Goal: Information Seeking & Learning: Learn about a topic

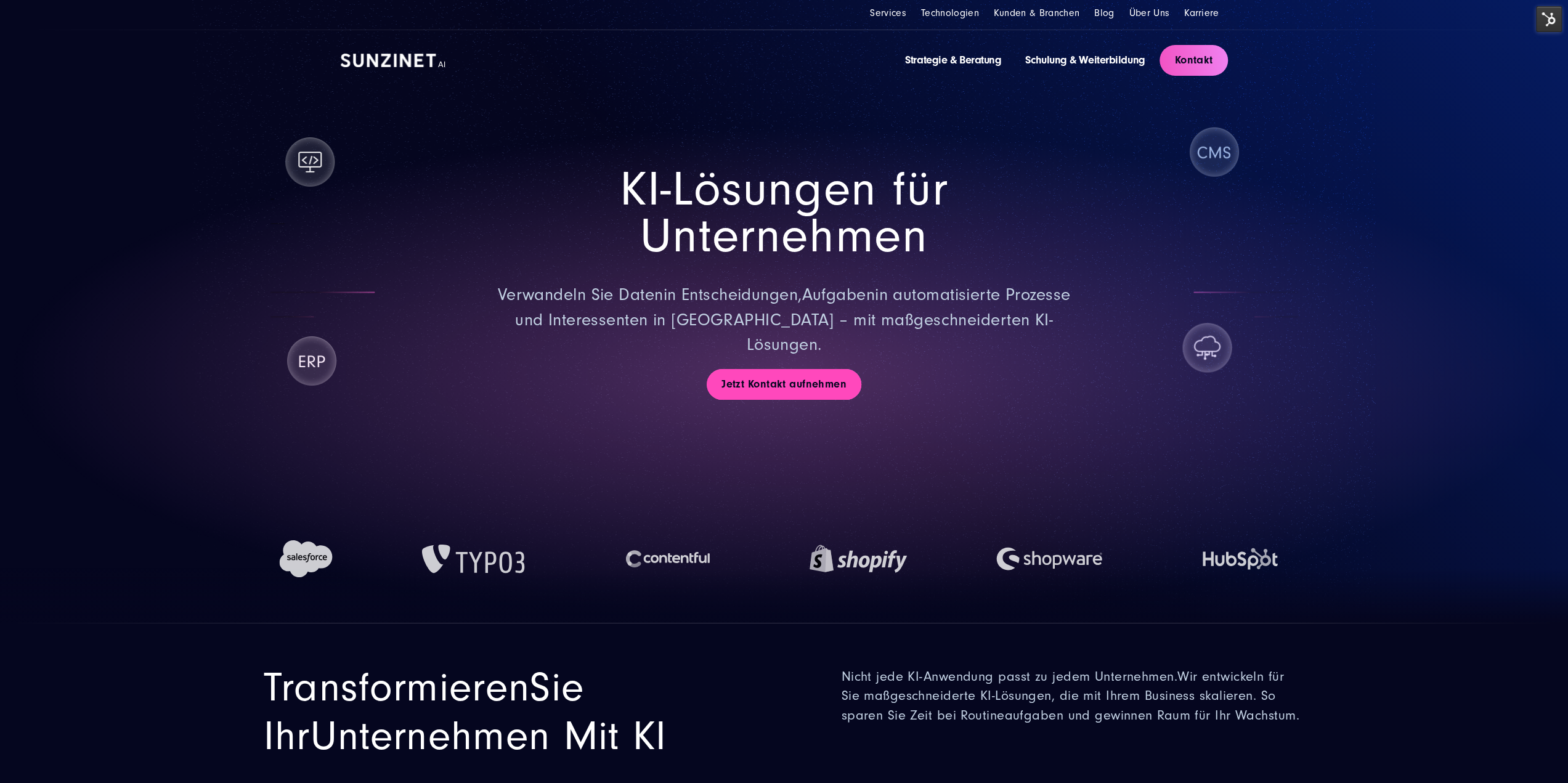
click at [804, 369] on link "Jetzt Kontakt aufnehmen" at bounding box center [784, 385] width 155 height 31
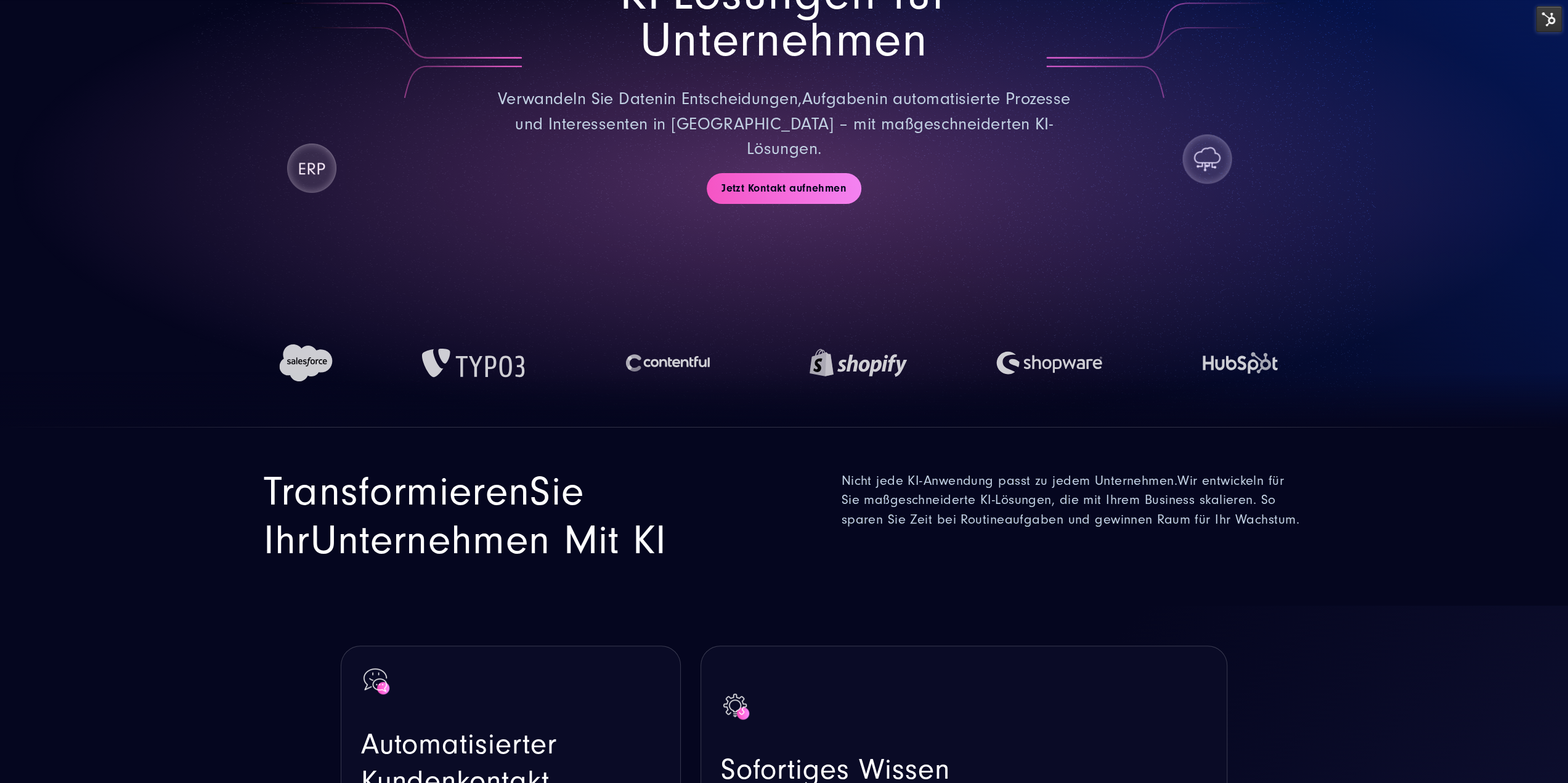
scroll to position [431, 0]
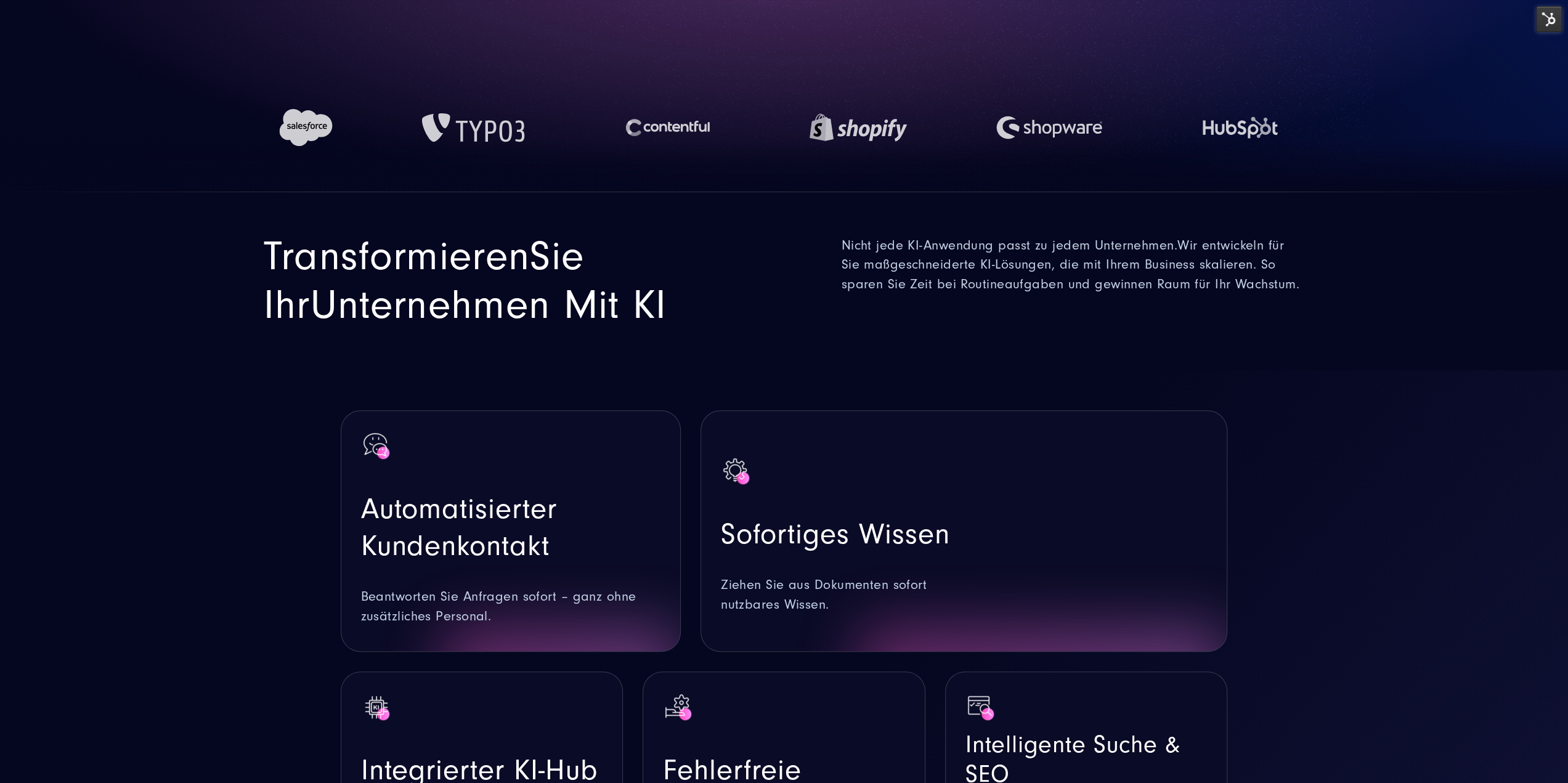
click at [552, 492] on h3 "Automatisierter Kundenkontakt" at bounding box center [510, 527] width 300 height 74
click at [857, 517] on span "Sofortiges Wissen" at bounding box center [835, 533] width 228 height 33
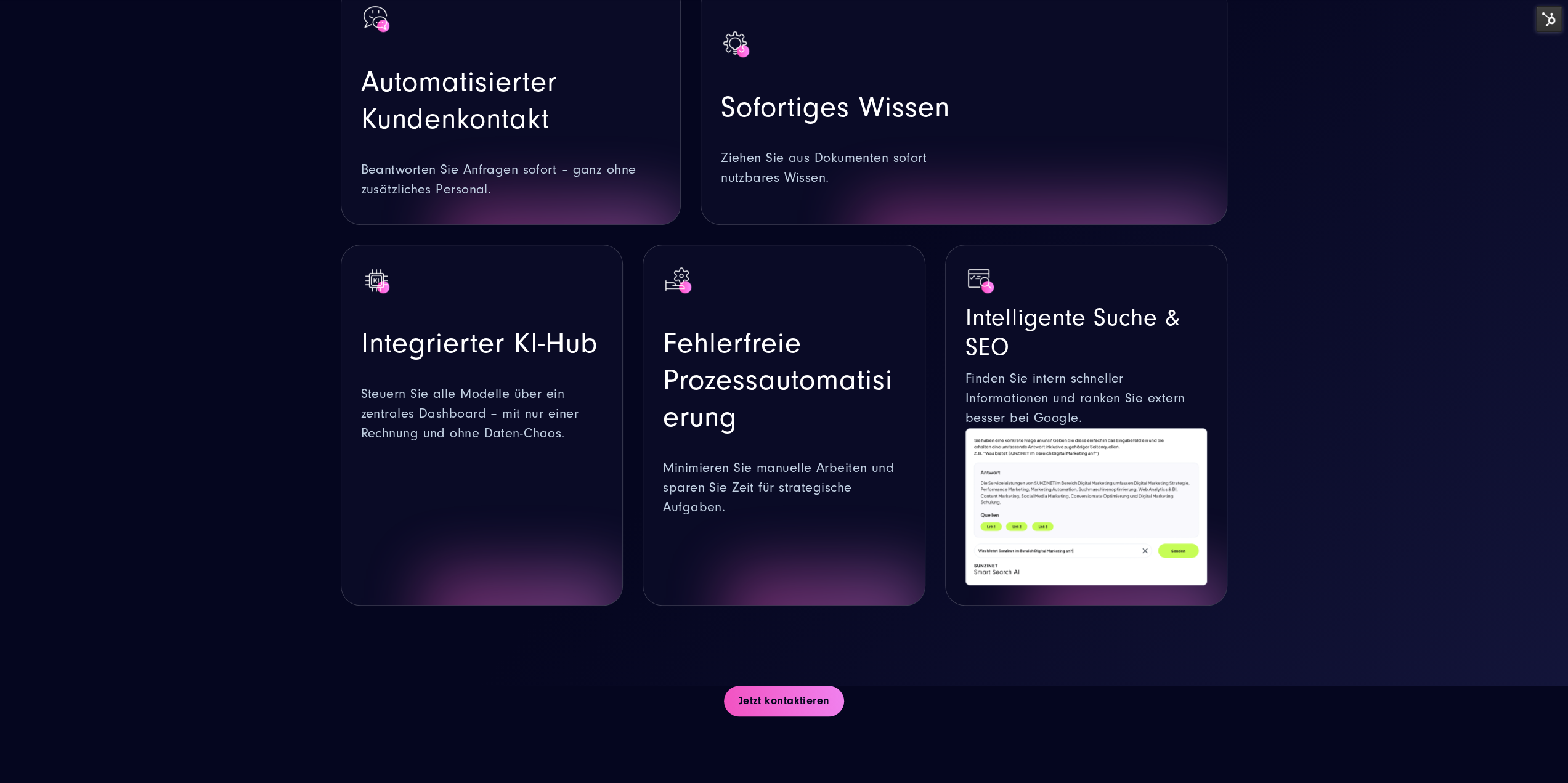
scroll to position [863, 0]
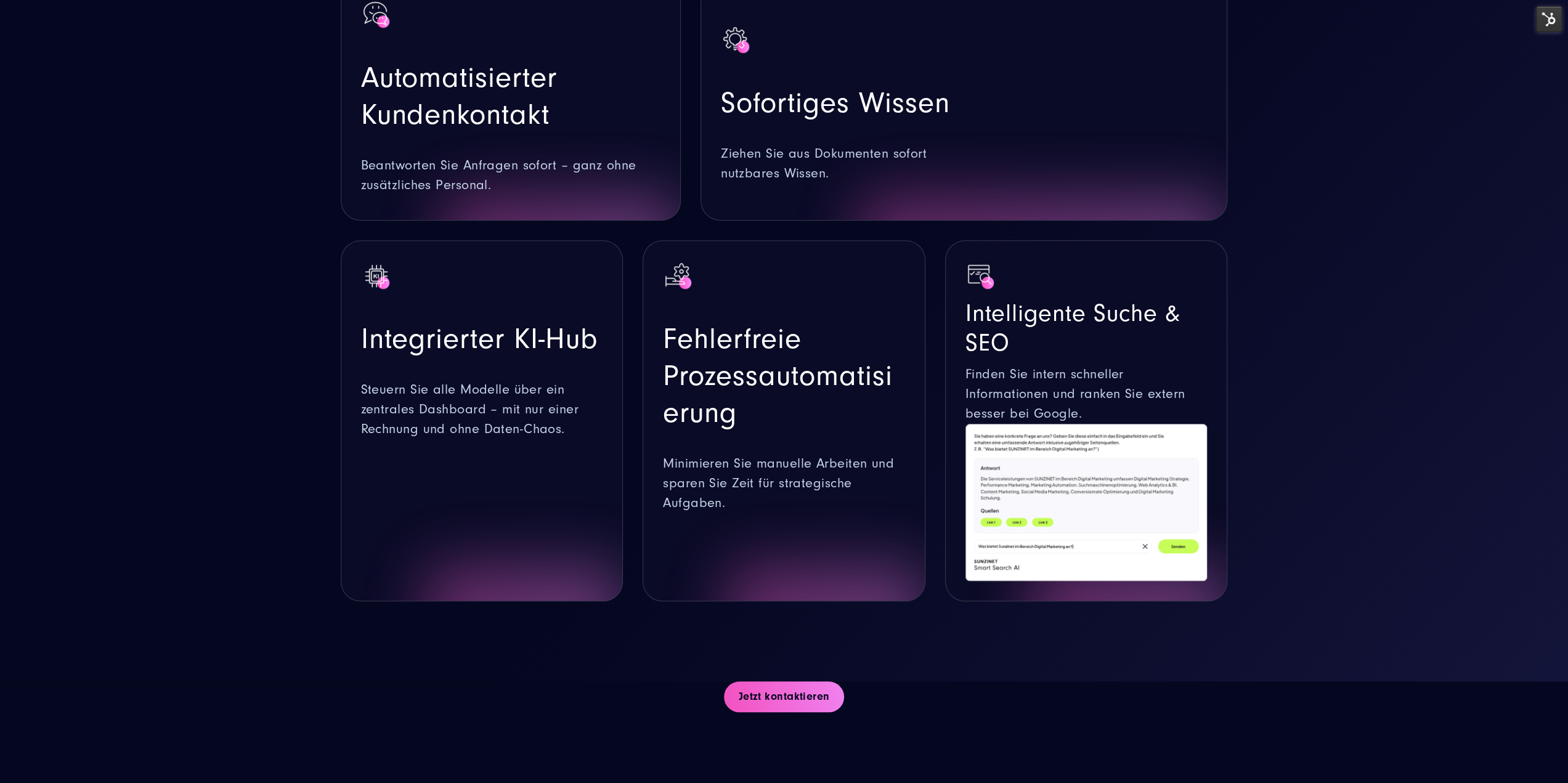
click at [846, 513] on div at bounding box center [784, 550] width 242 height 74
drag, startPoint x: 1057, startPoint y: 501, endPoint x: 952, endPoint y: 558, distance: 119.5
click at [1051, 502] on icon at bounding box center [1085, 495] width 224 height 74
click at [810, 681] on link "Jetzt kontaktieren" at bounding box center [784, 696] width 121 height 31
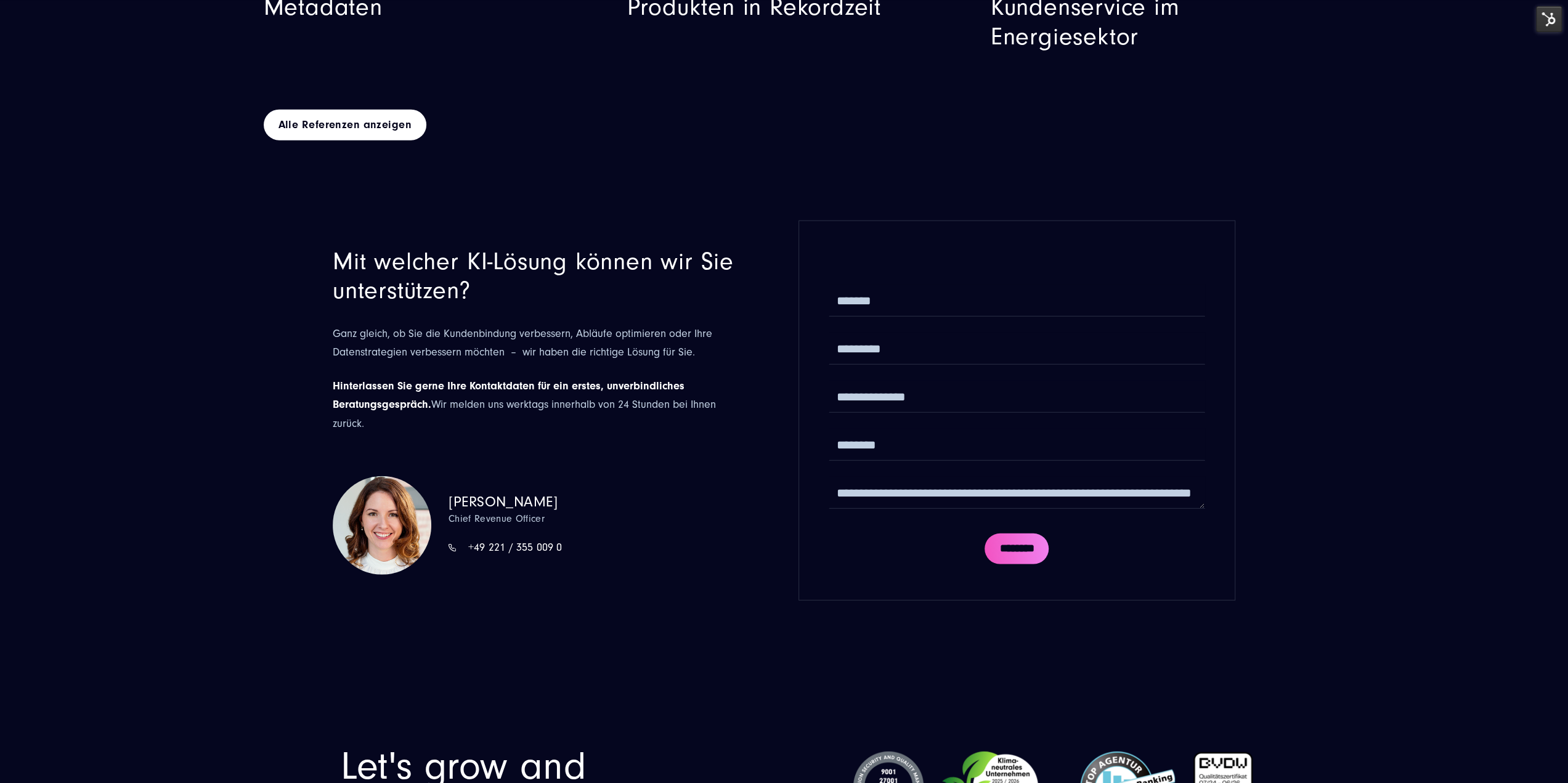
drag, startPoint x: 702, startPoint y: 493, endPoint x: 699, endPoint y: 477, distance: 16.3
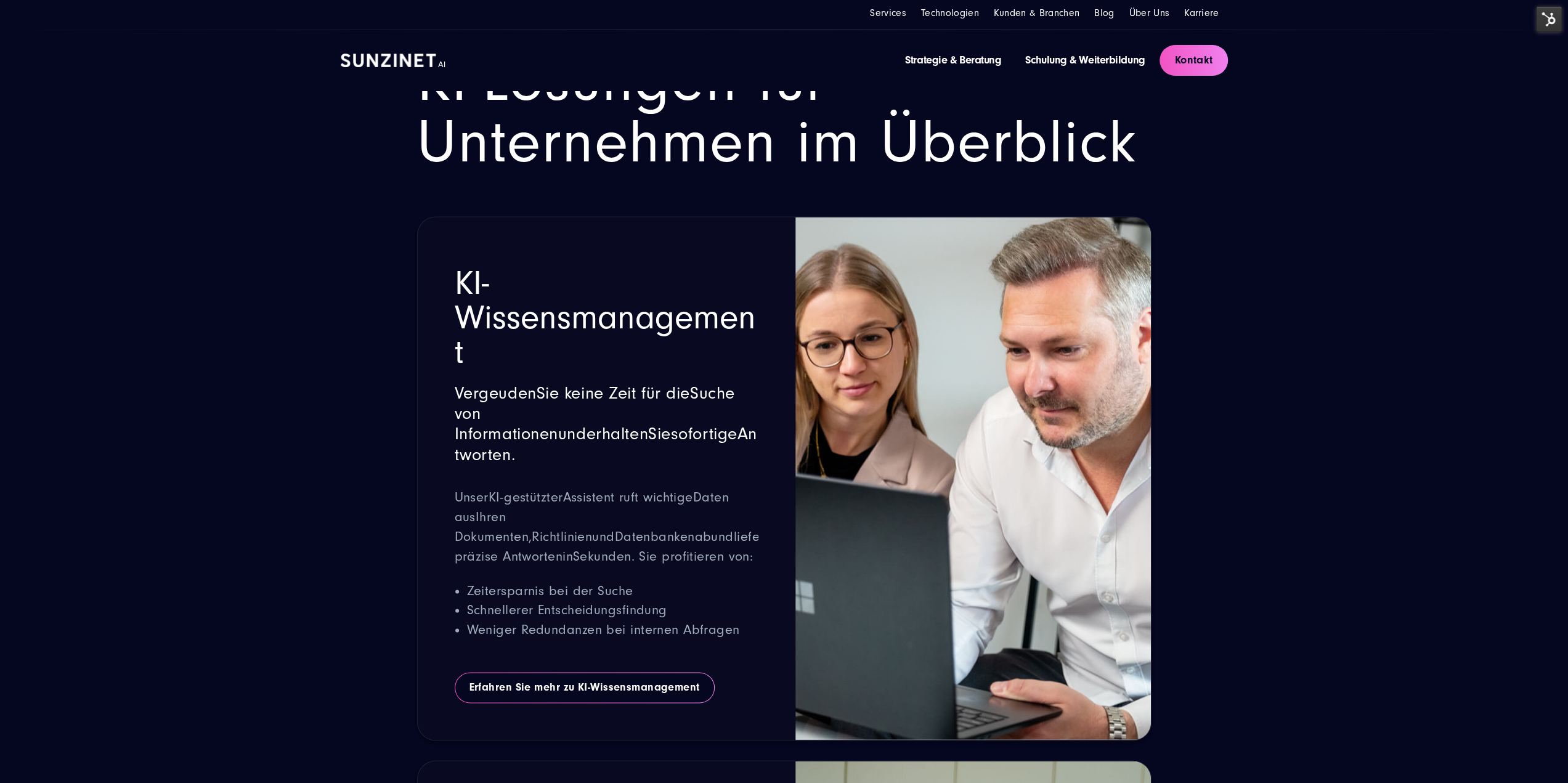
scroll to position [1602, 0]
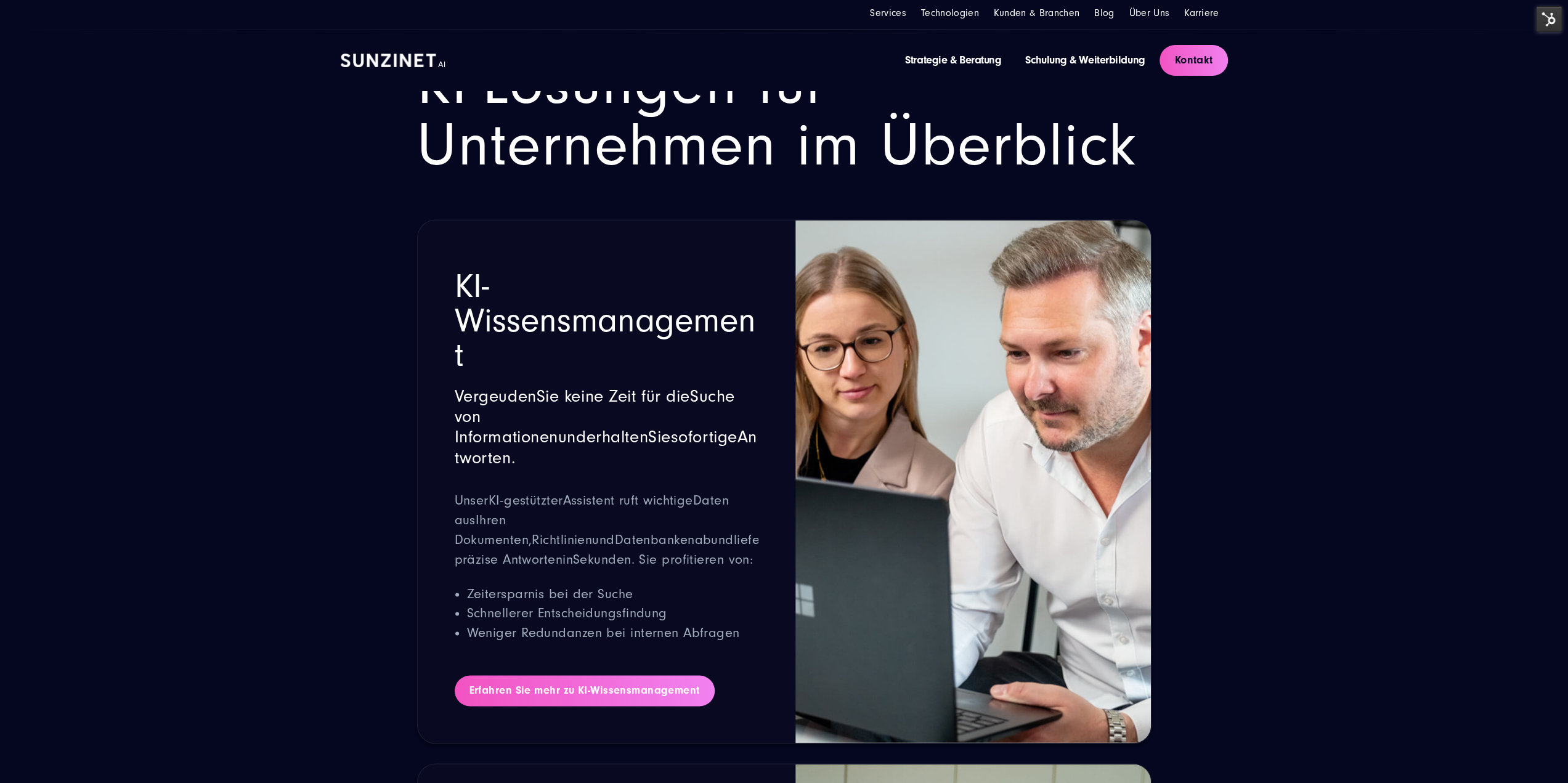
click at [589, 675] on link "Erfahren Sie mehr zu KI-Wissensmanagement" at bounding box center [584, 690] width 260 height 31
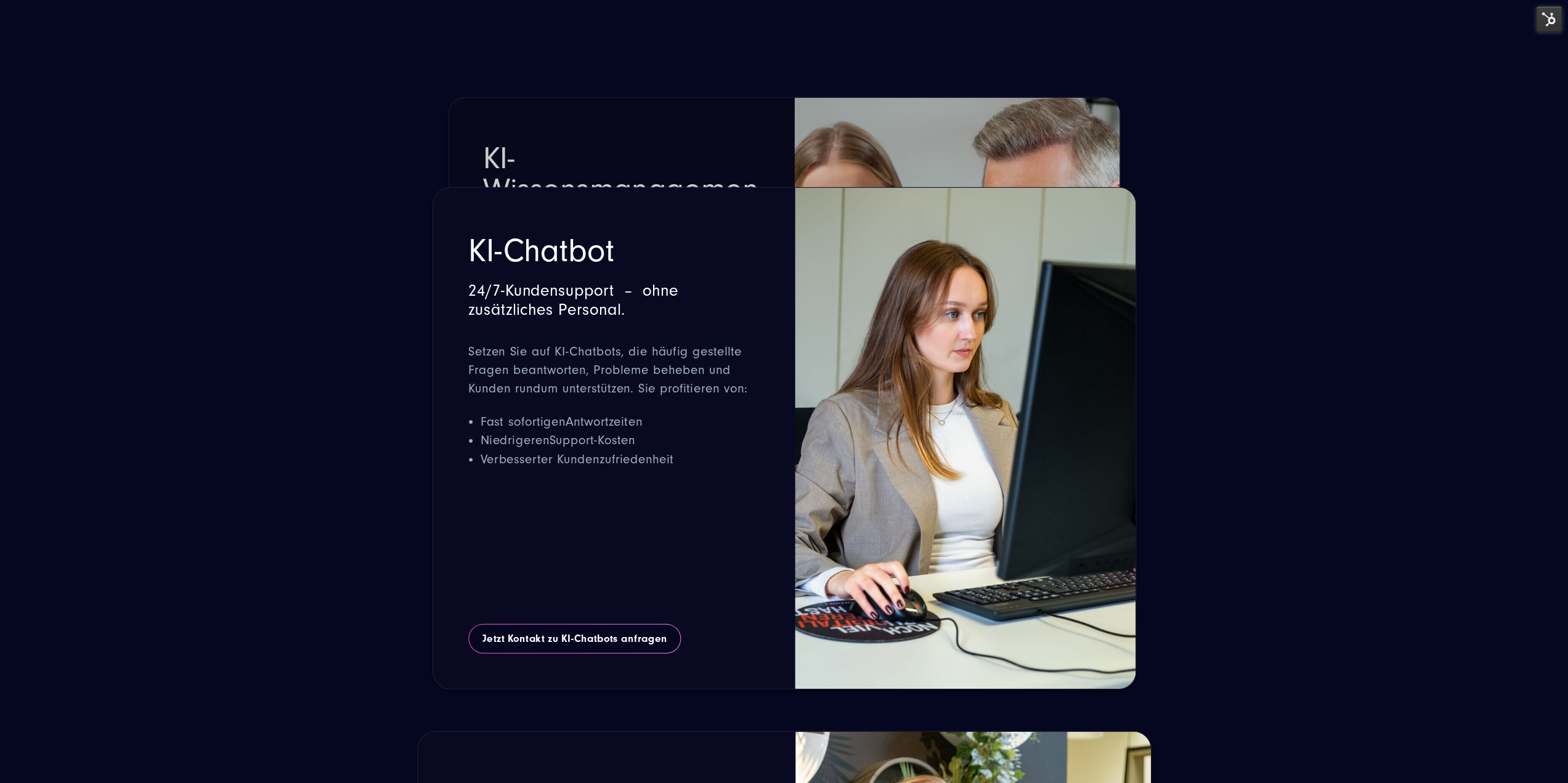
scroll to position [2218, 0]
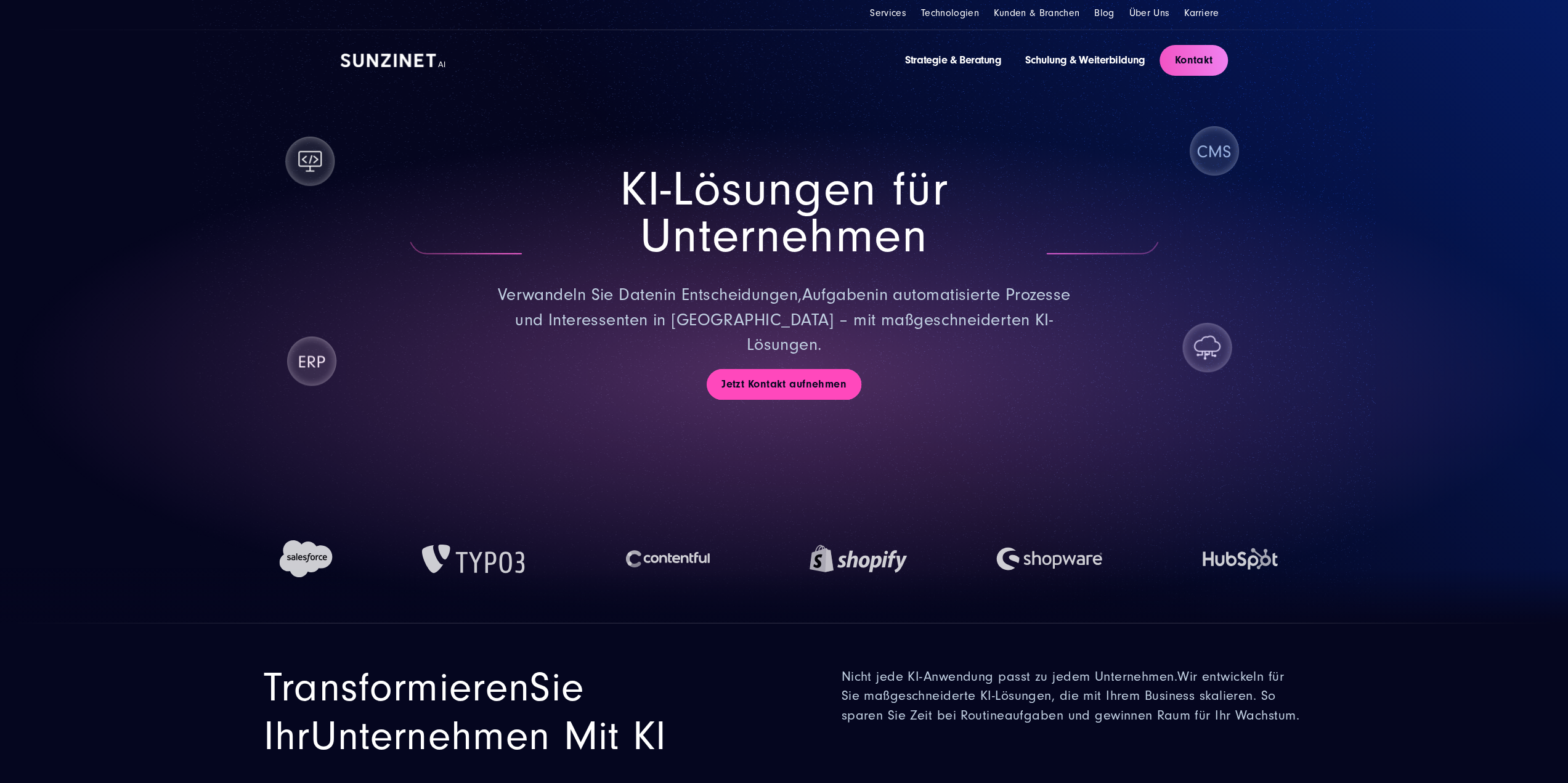
click at [789, 369] on link "Jetzt Kontakt aufnehmen" at bounding box center [784, 385] width 155 height 31
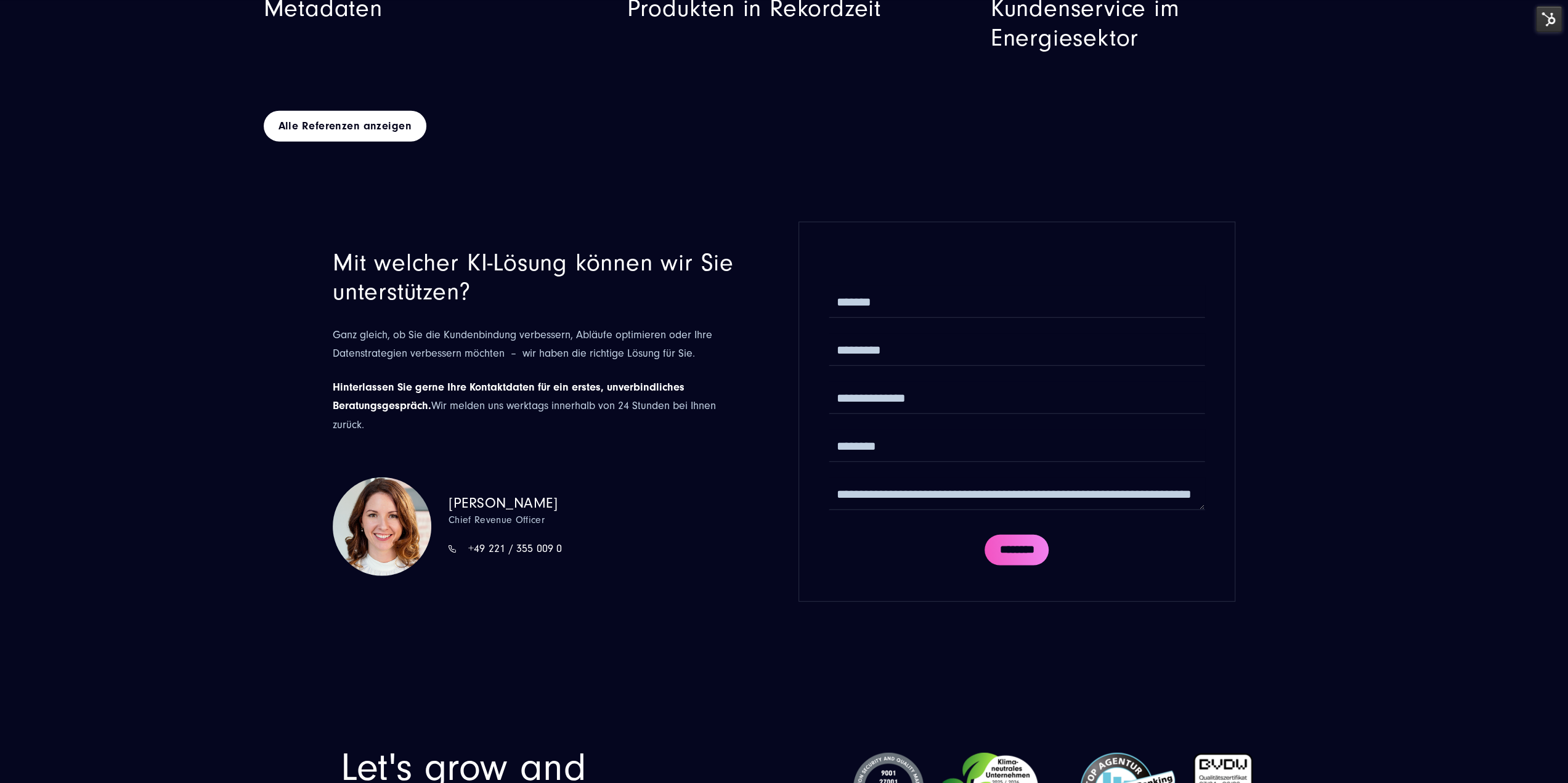
scroll to position [7607, 0]
drag, startPoint x: 784, startPoint y: 497, endPoint x: 756, endPoint y: 116, distance: 382.0
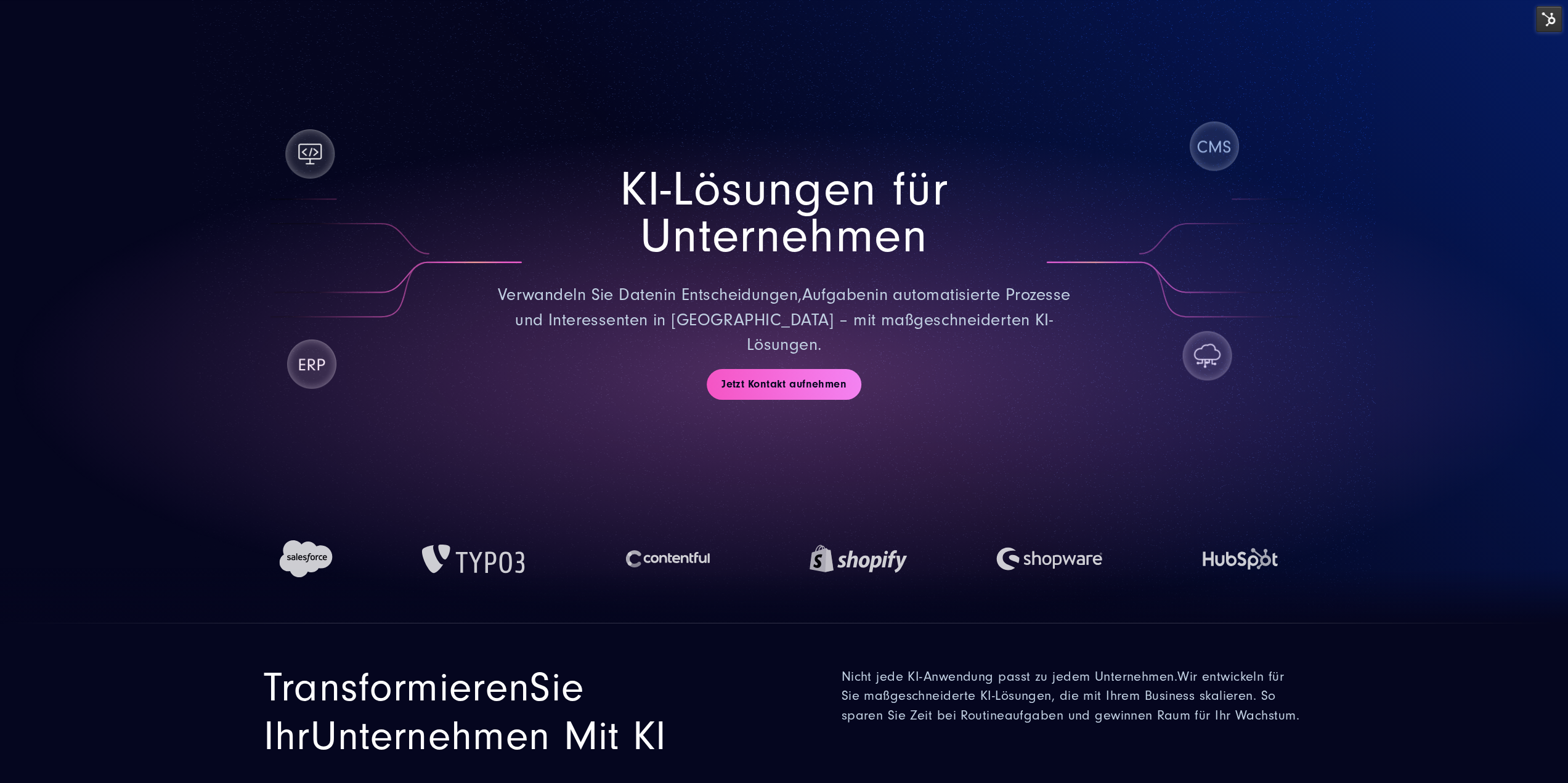
scroll to position [431, 0]
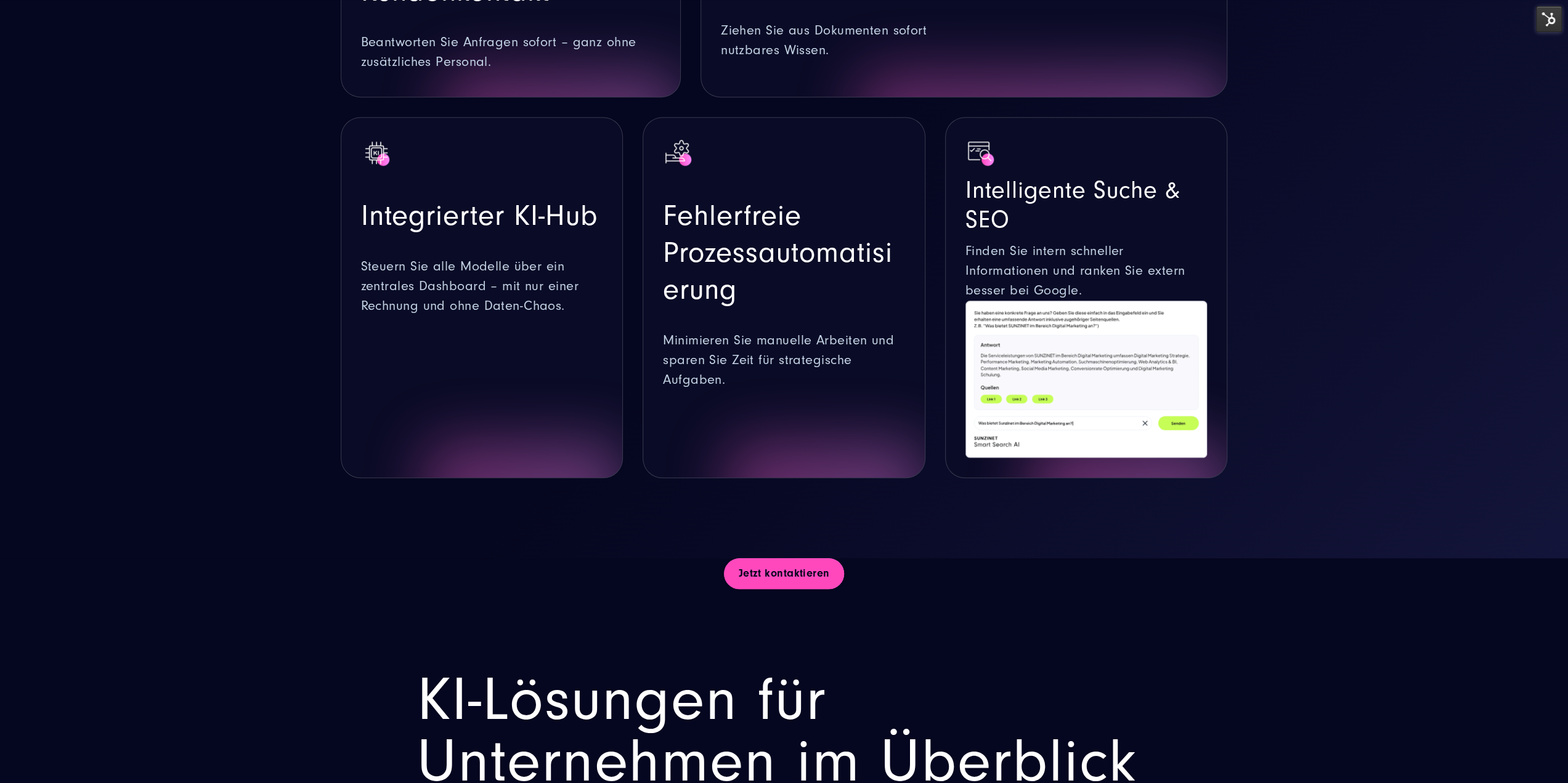
click at [812, 560] on link "Jetzt kontaktieren" at bounding box center [784, 574] width 121 height 31
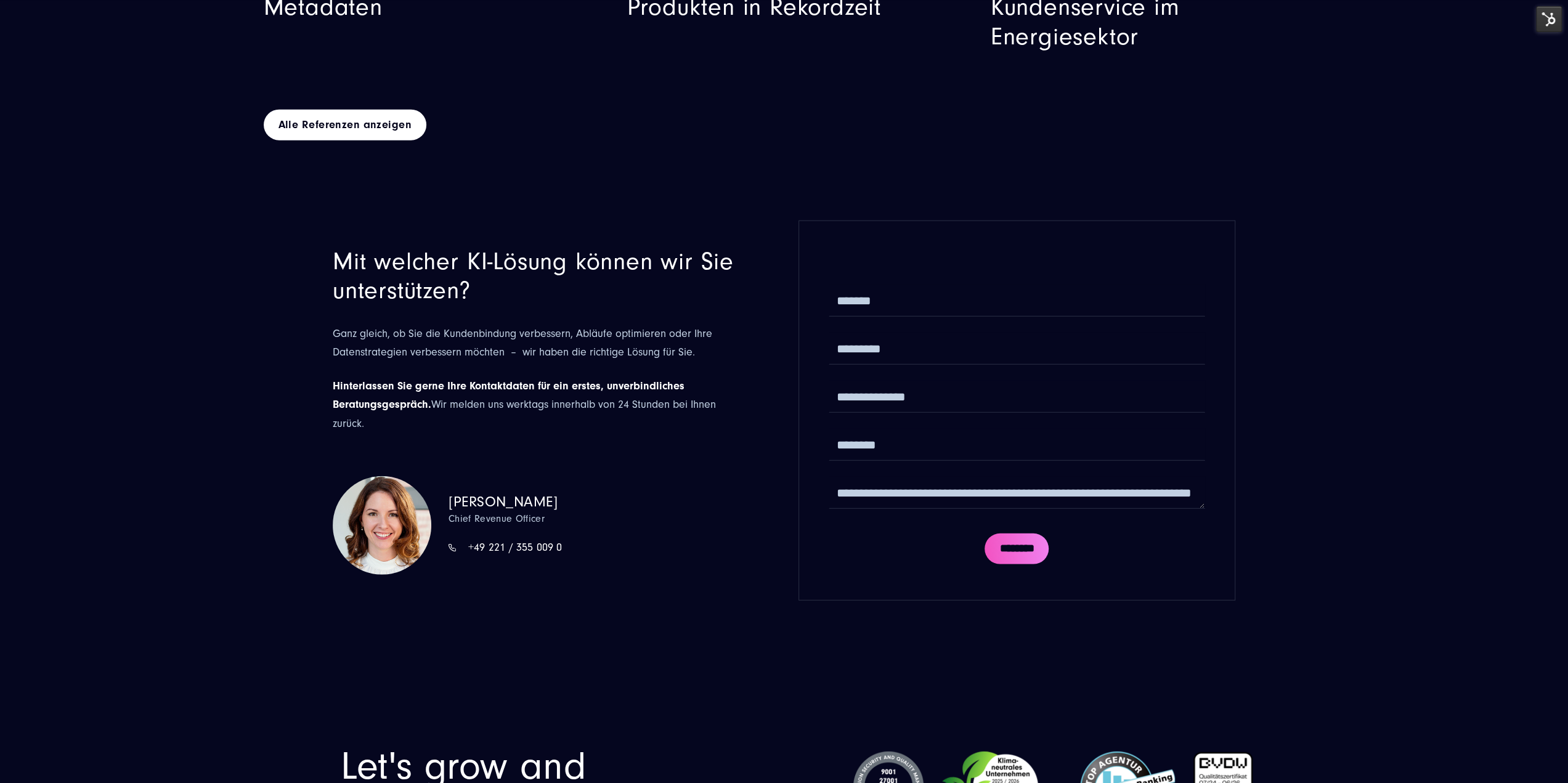
drag, startPoint x: 812, startPoint y: 560, endPoint x: 800, endPoint y: 548, distance: 17.0
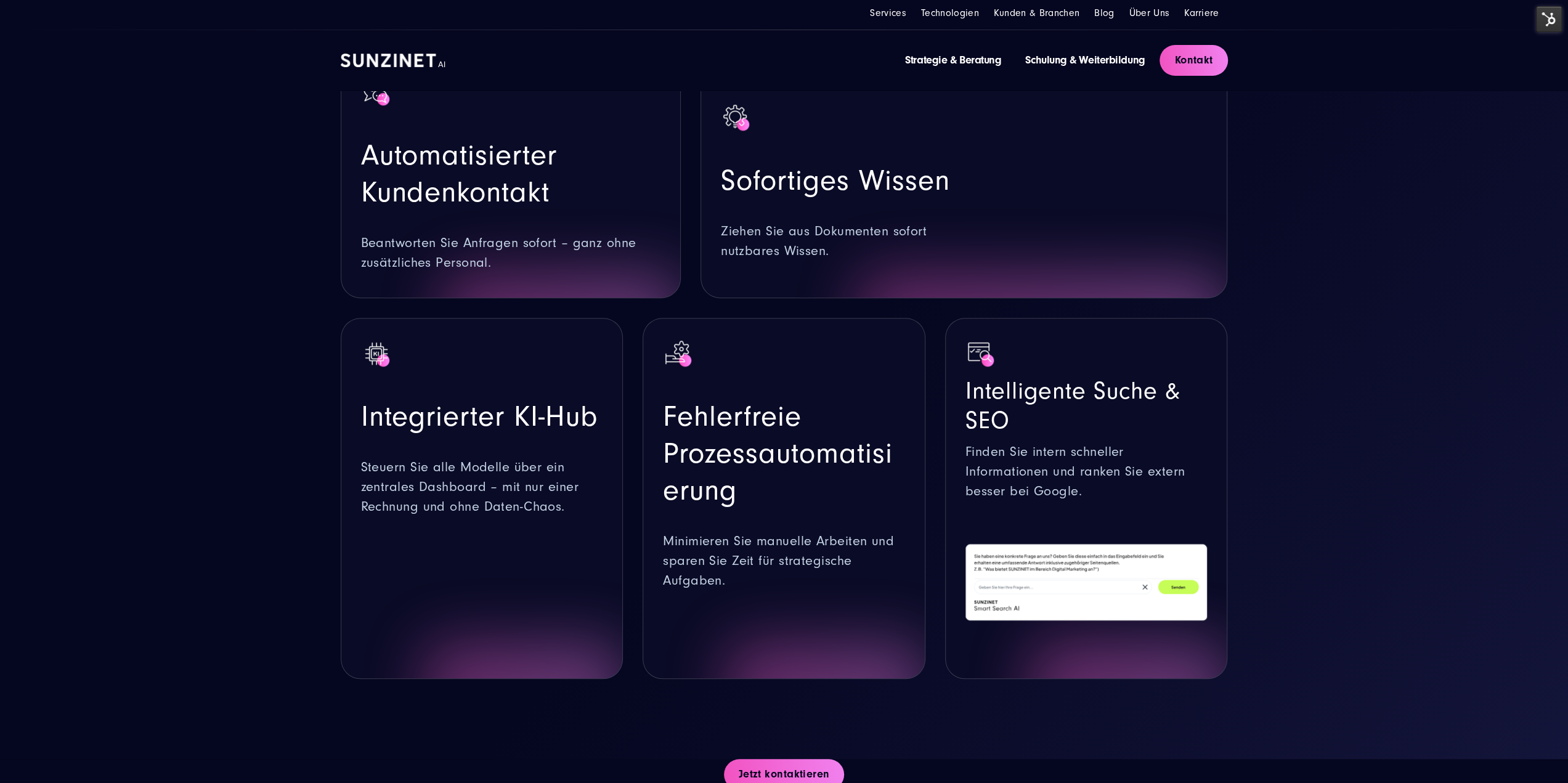
scroll to position [0, 0]
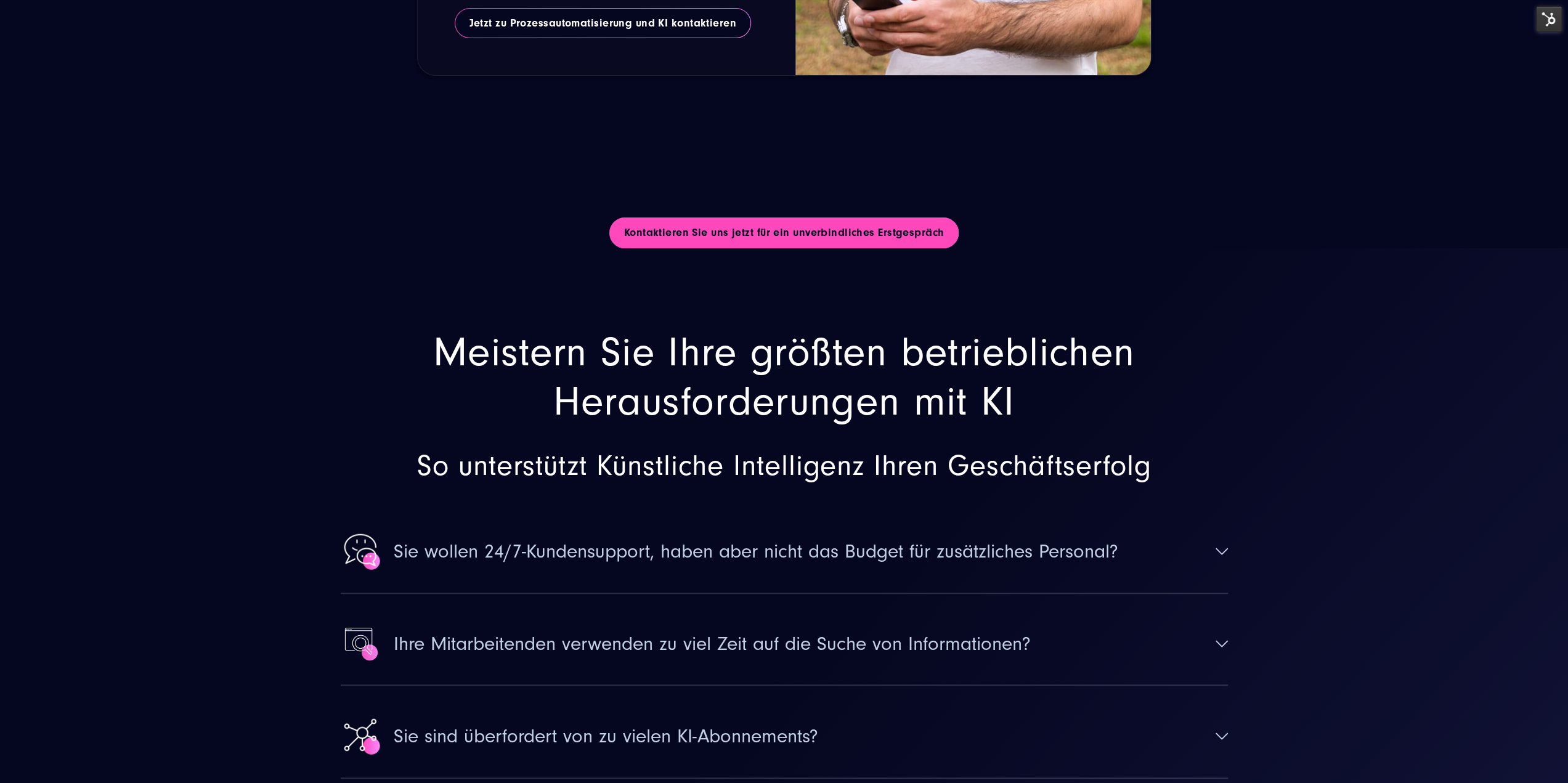
click at [802, 218] on link "Kontaktieren Sie uns jetzt für ein unverbindliches Erstgespräch" at bounding box center [784, 233] width 350 height 31
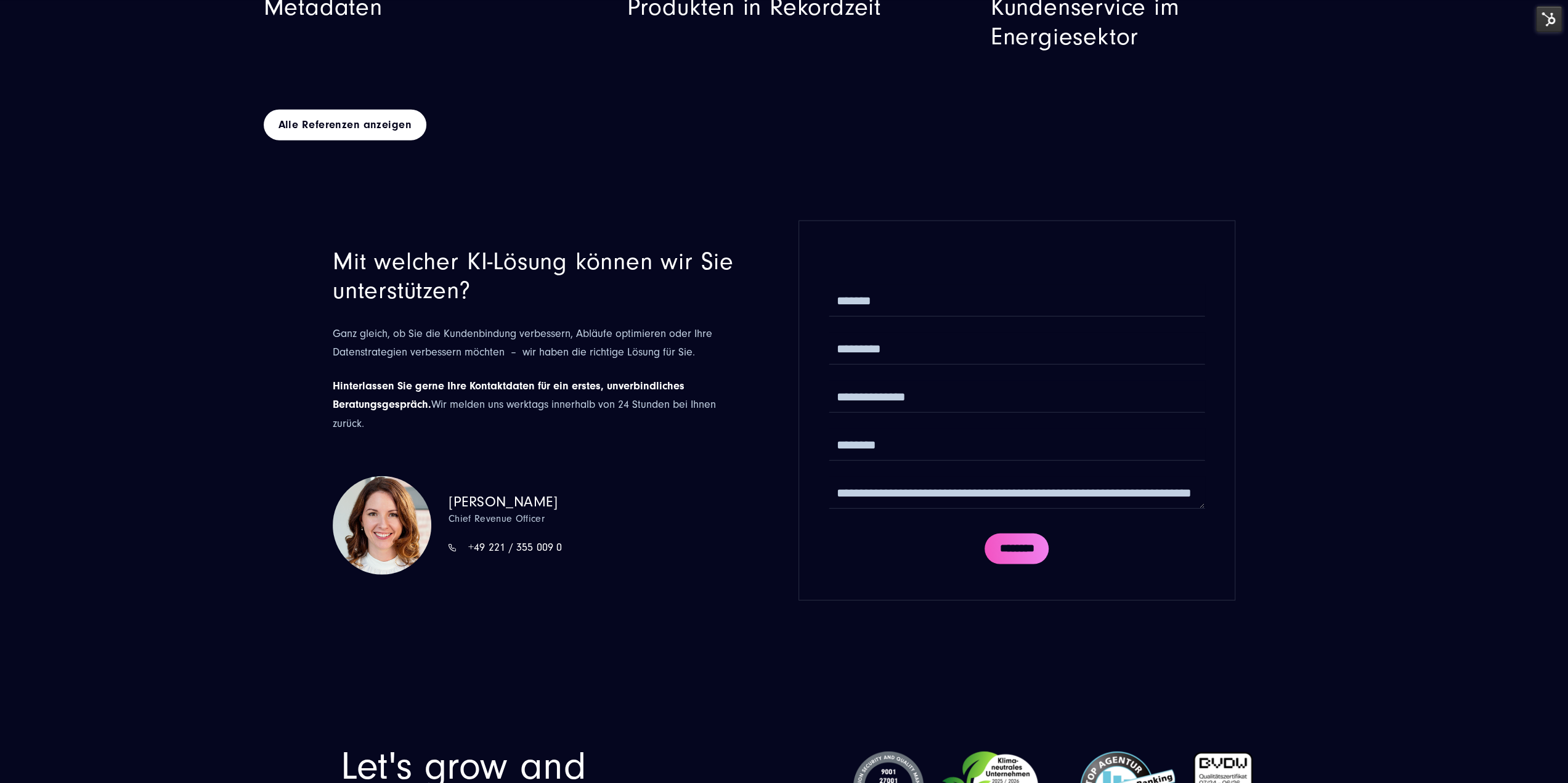
drag, startPoint x: 725, startPoint y: 372, endPoint x: 722, endPoint y: 360, distance: 12.4
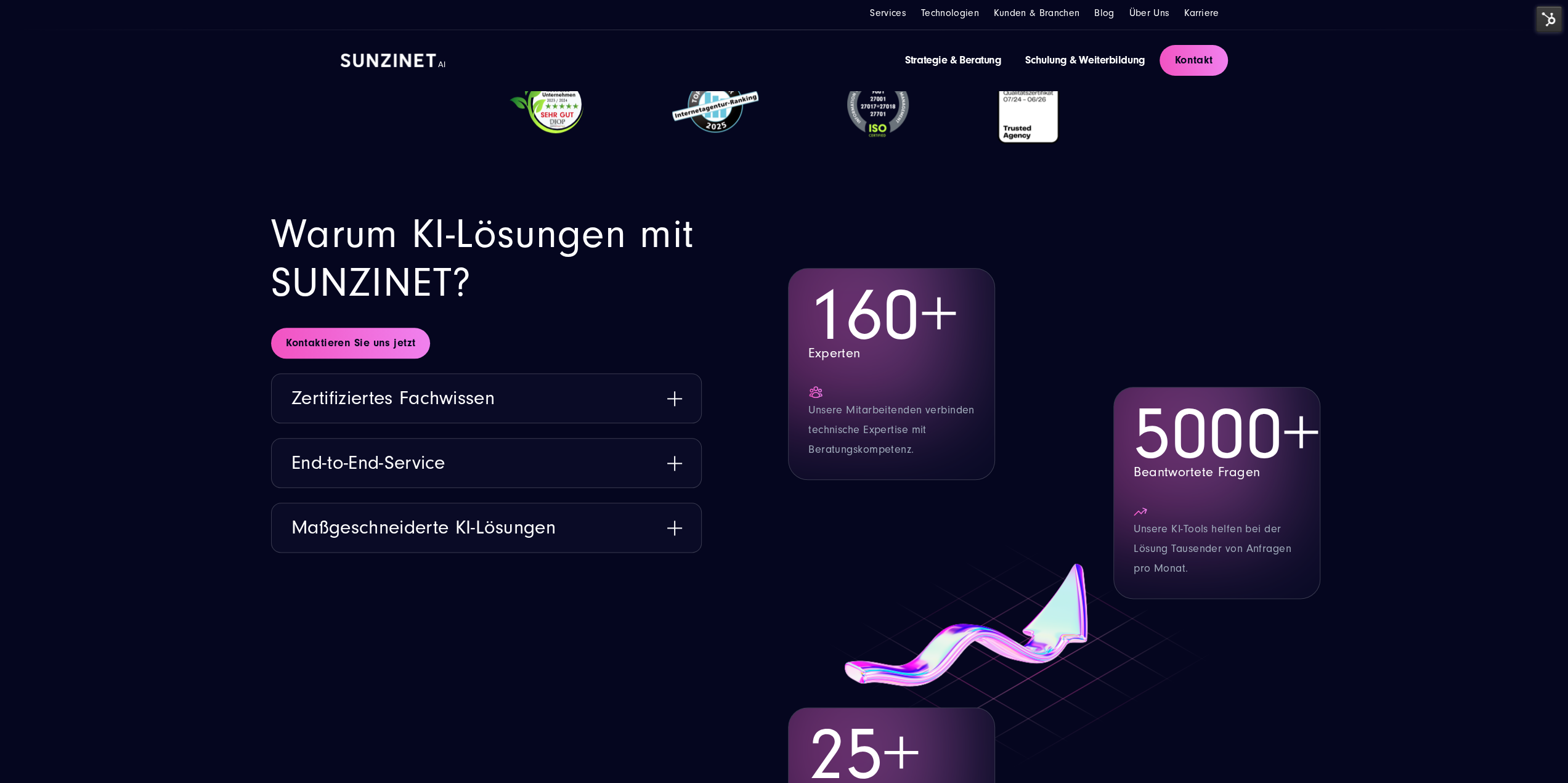
scroll to position [5742, 0]
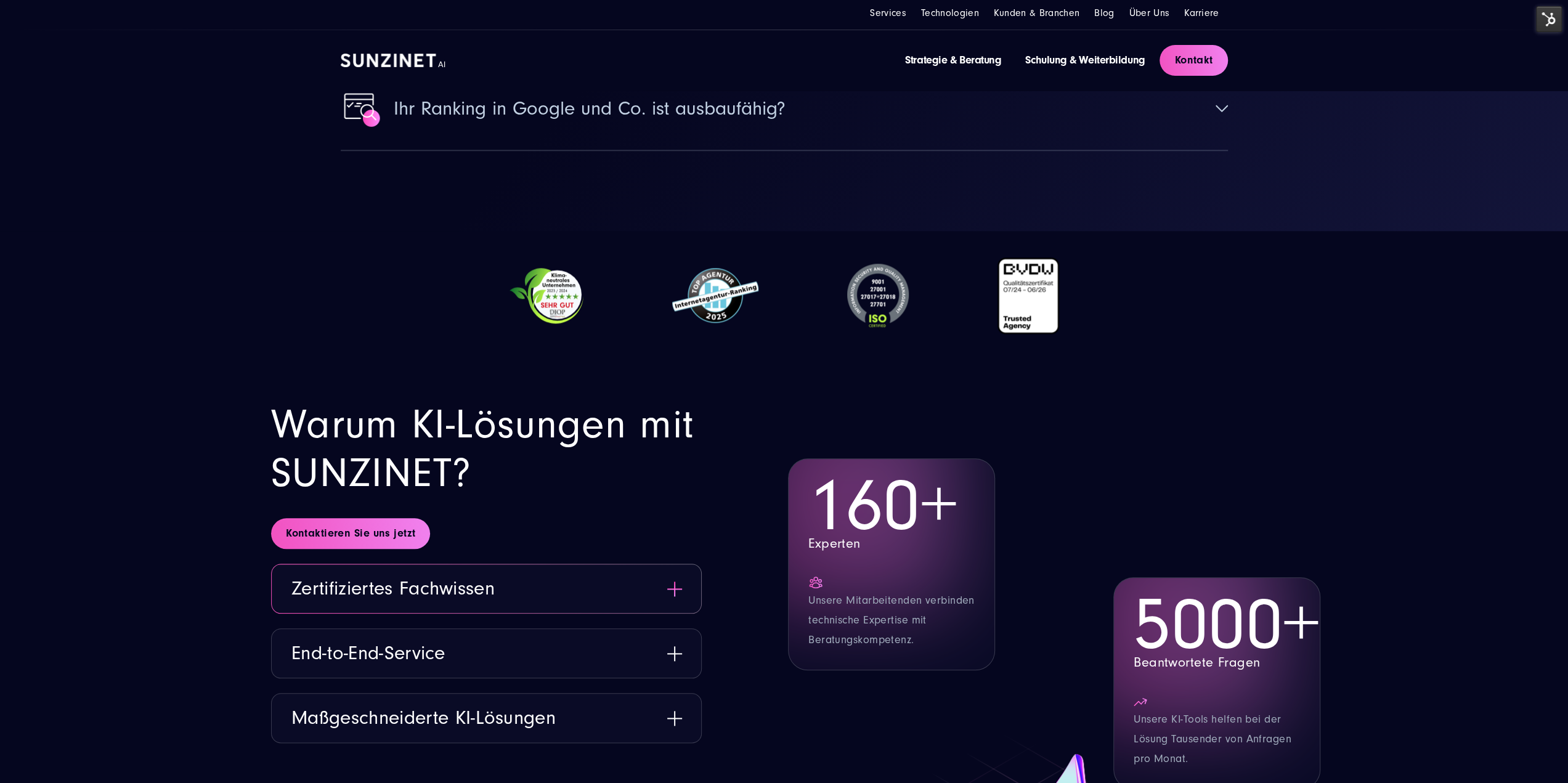
click at [474, 565] on button "Zertifiziertes Fachwissen" at bounding box center [486, 589] width 429 height 49
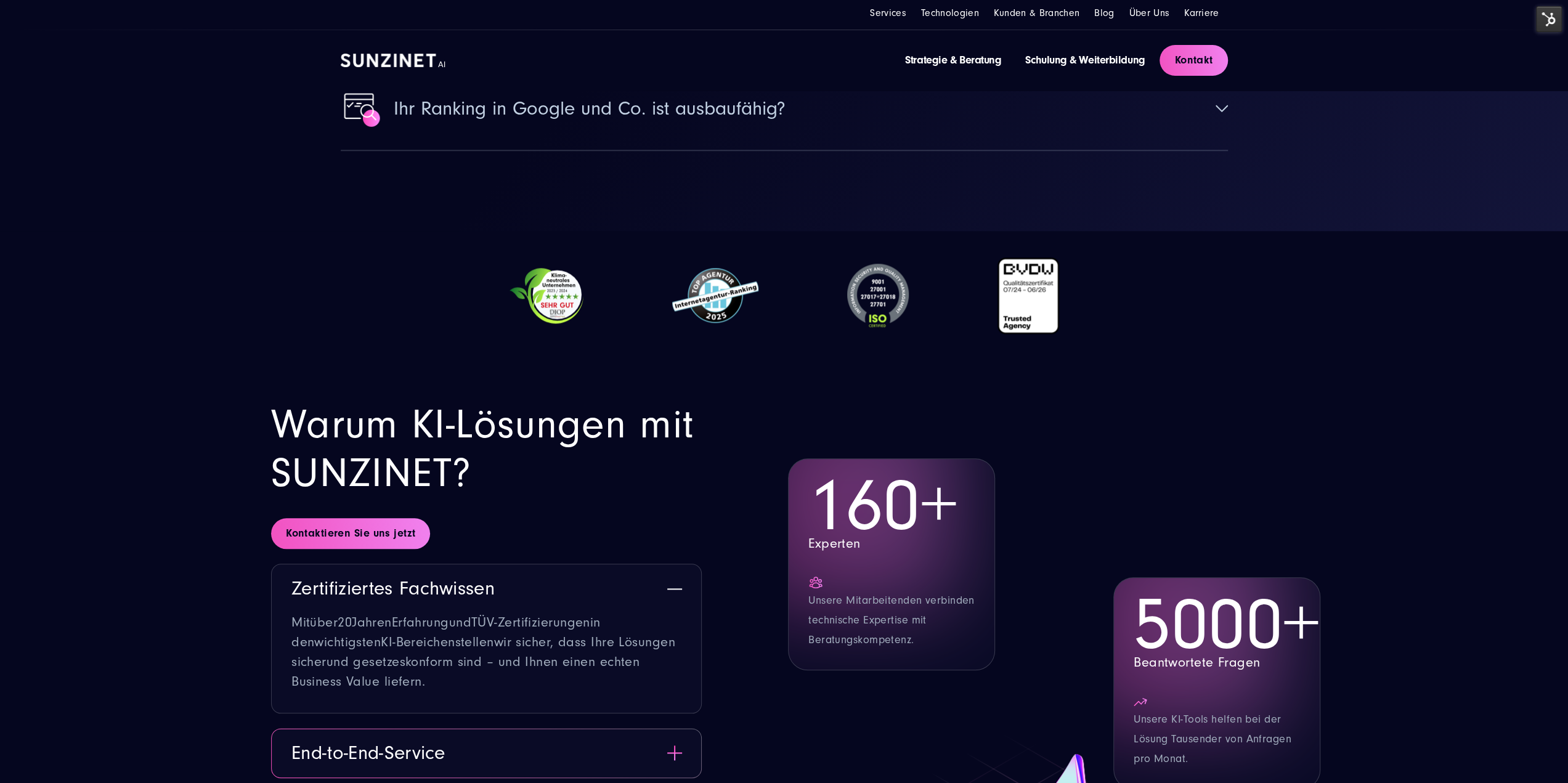
click at [569, 729] on button "End-to-End-Service" at bounding box center [486, 753] width 429 height 49
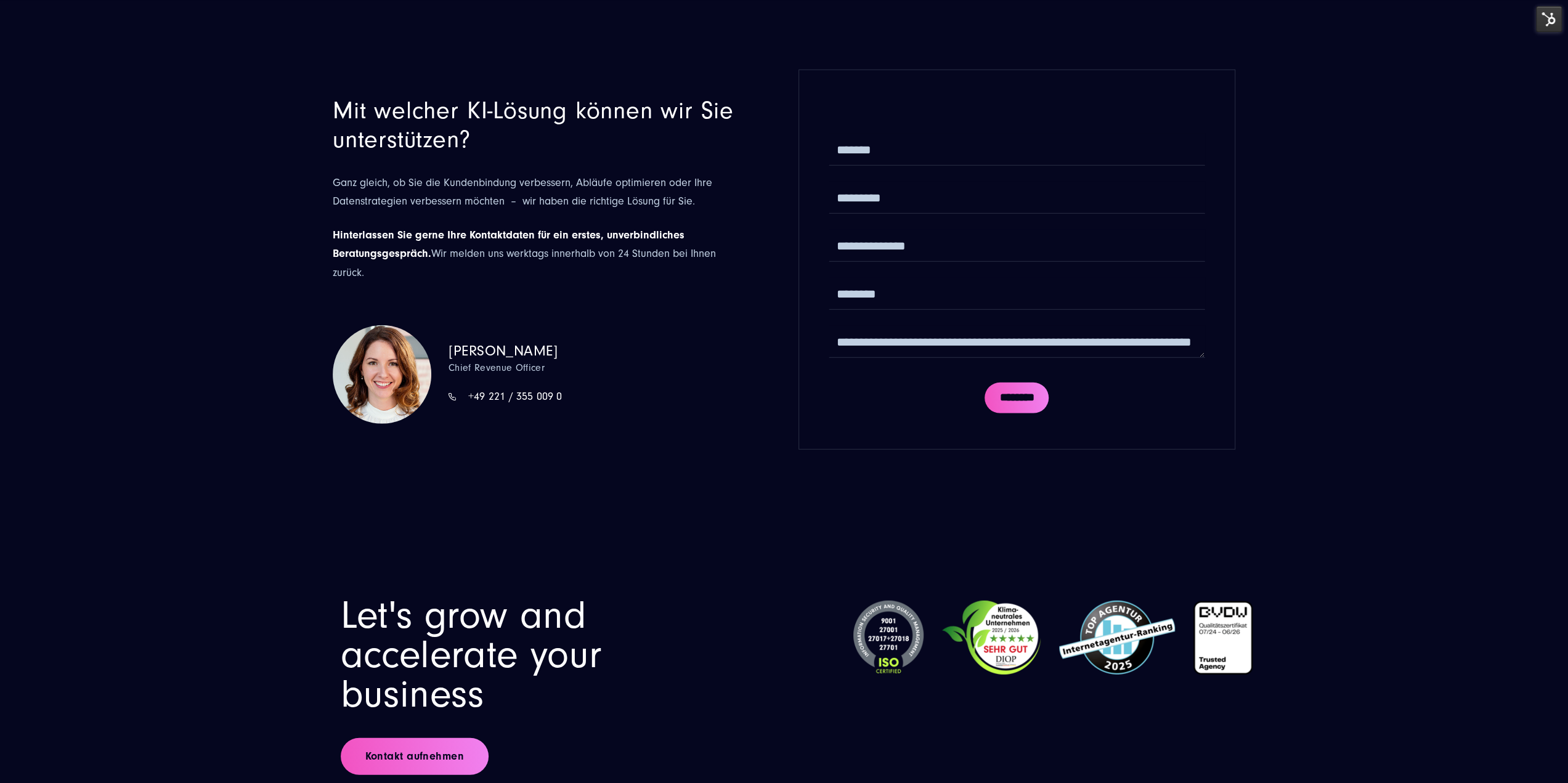
scroll to position [8018, 0]
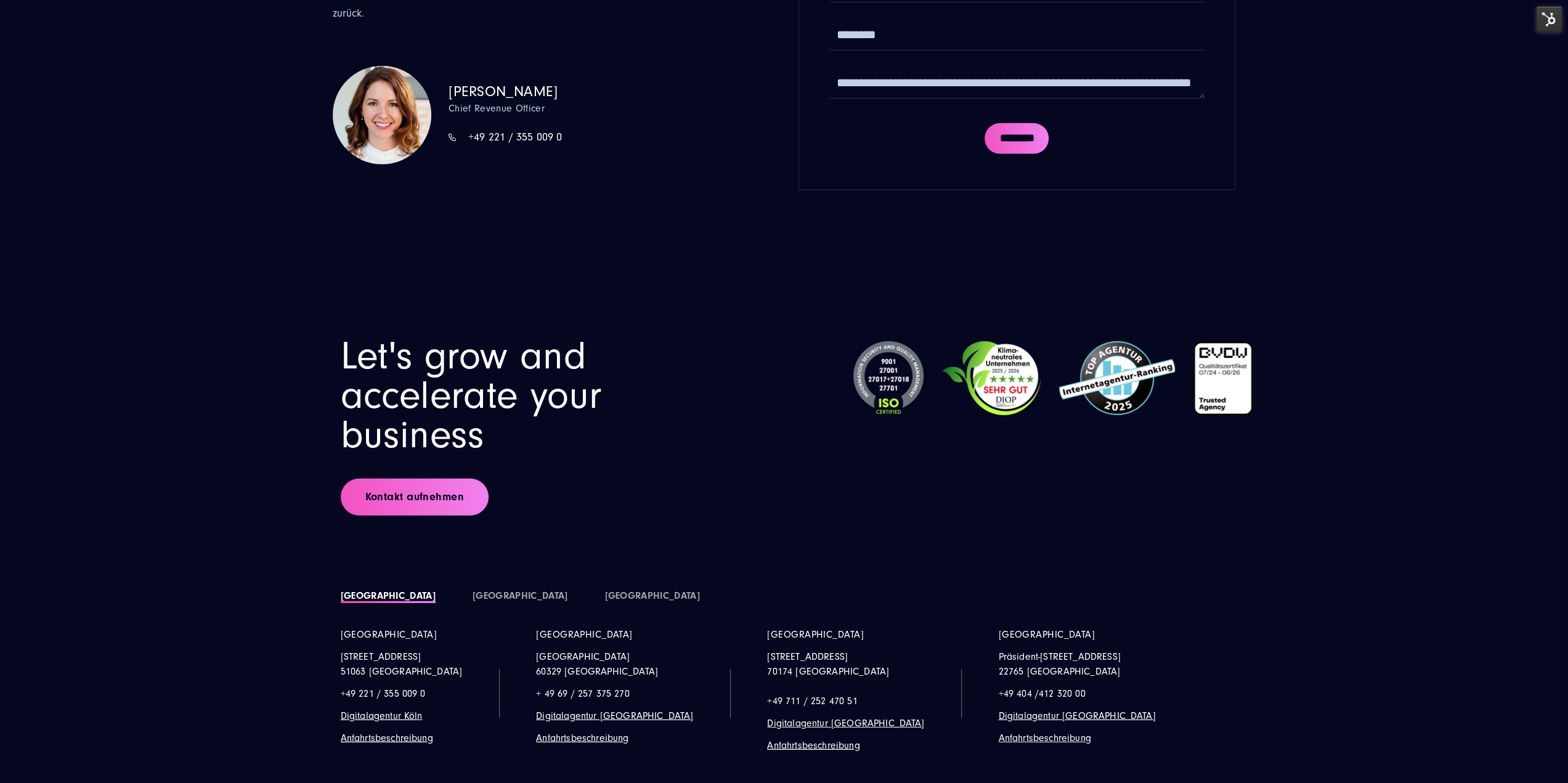
drag, startPoint x: 613, startPoint y: 287, endPoint x: 535, endPoint y: 0, distance: 297.4
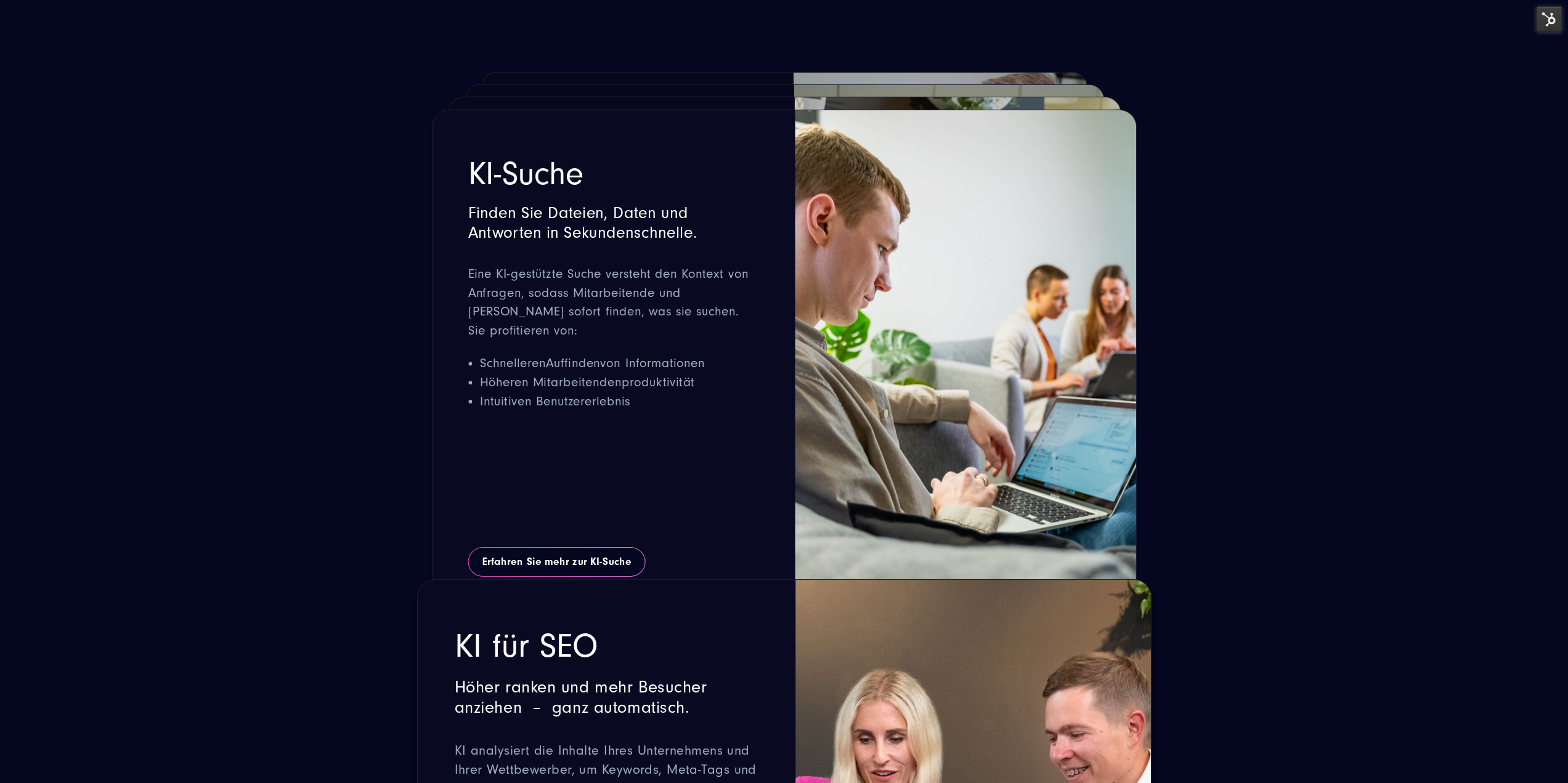
scroll to position [3576, 0]
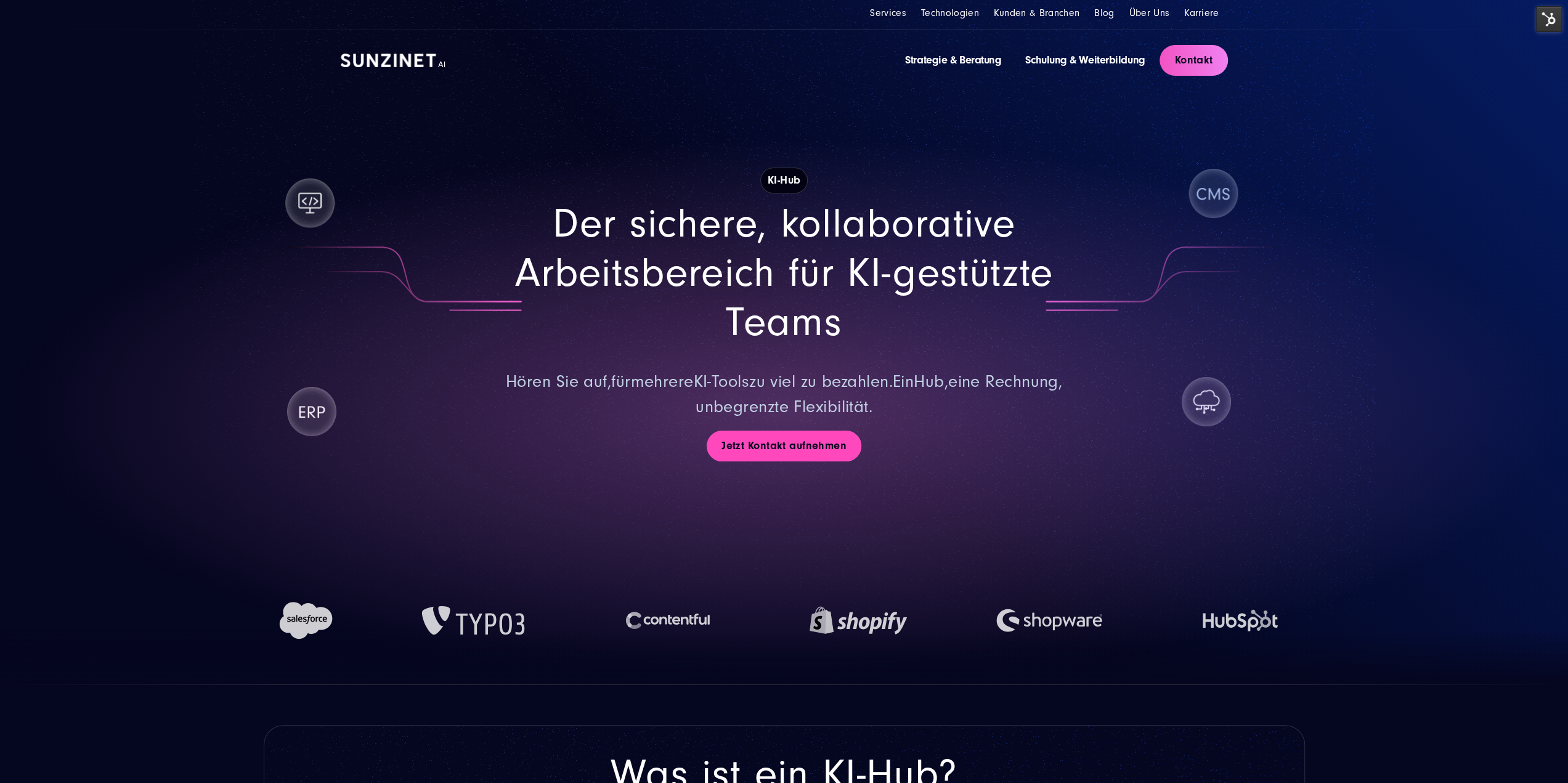
drag, startPoint x: 0, startPoint y: 0, endPoint x: 771, endPoint y: 454, distance: 894.7
click at [771, 454] on link "Jetzt Kontakt aufnehmen" at bounding box center [784, 446] width 155 height 31
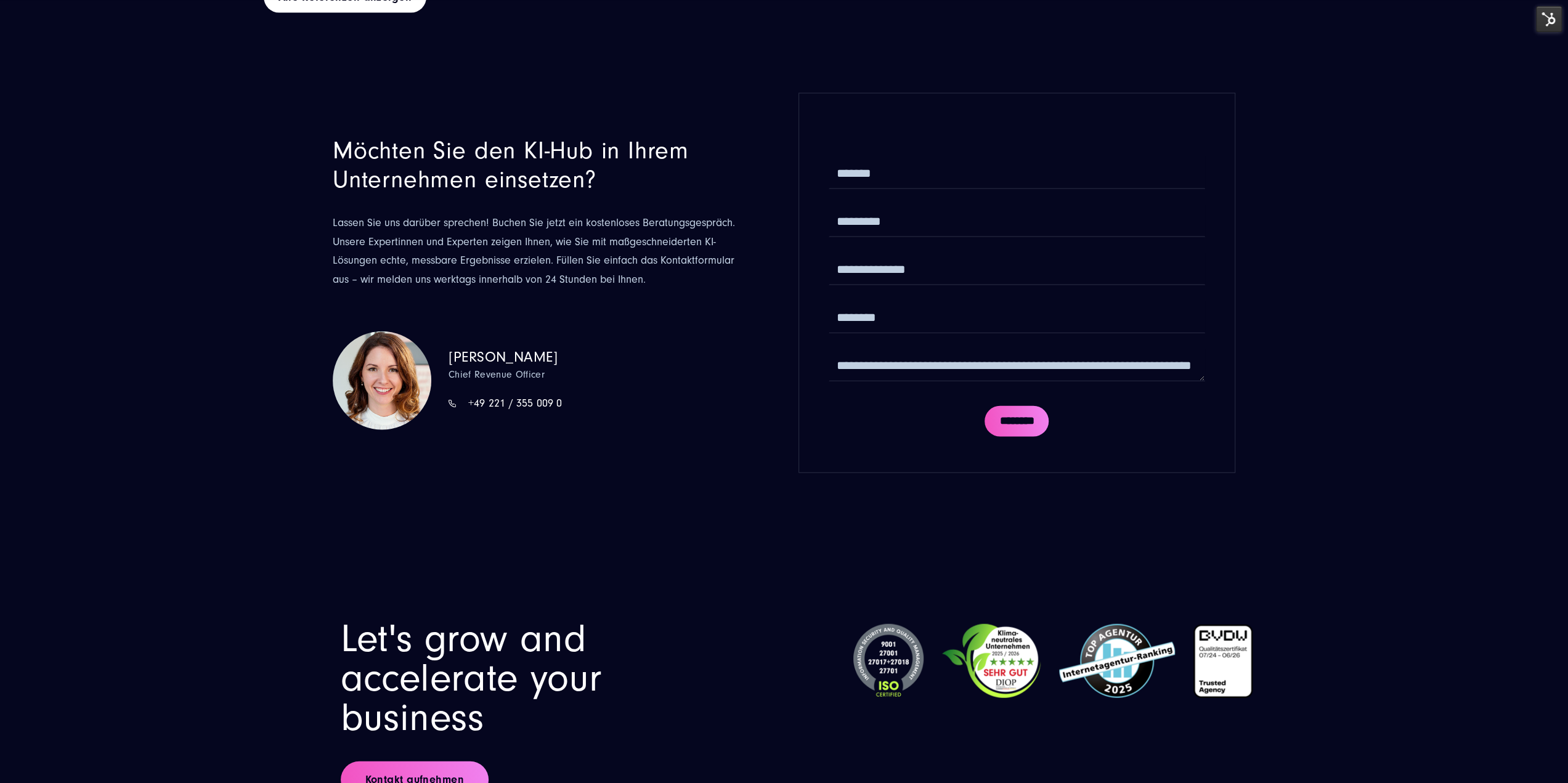
drag, startPoint x: 777, startPoint y: 505, endPoint x: 774, endPoint y: 484, distance: 21.2
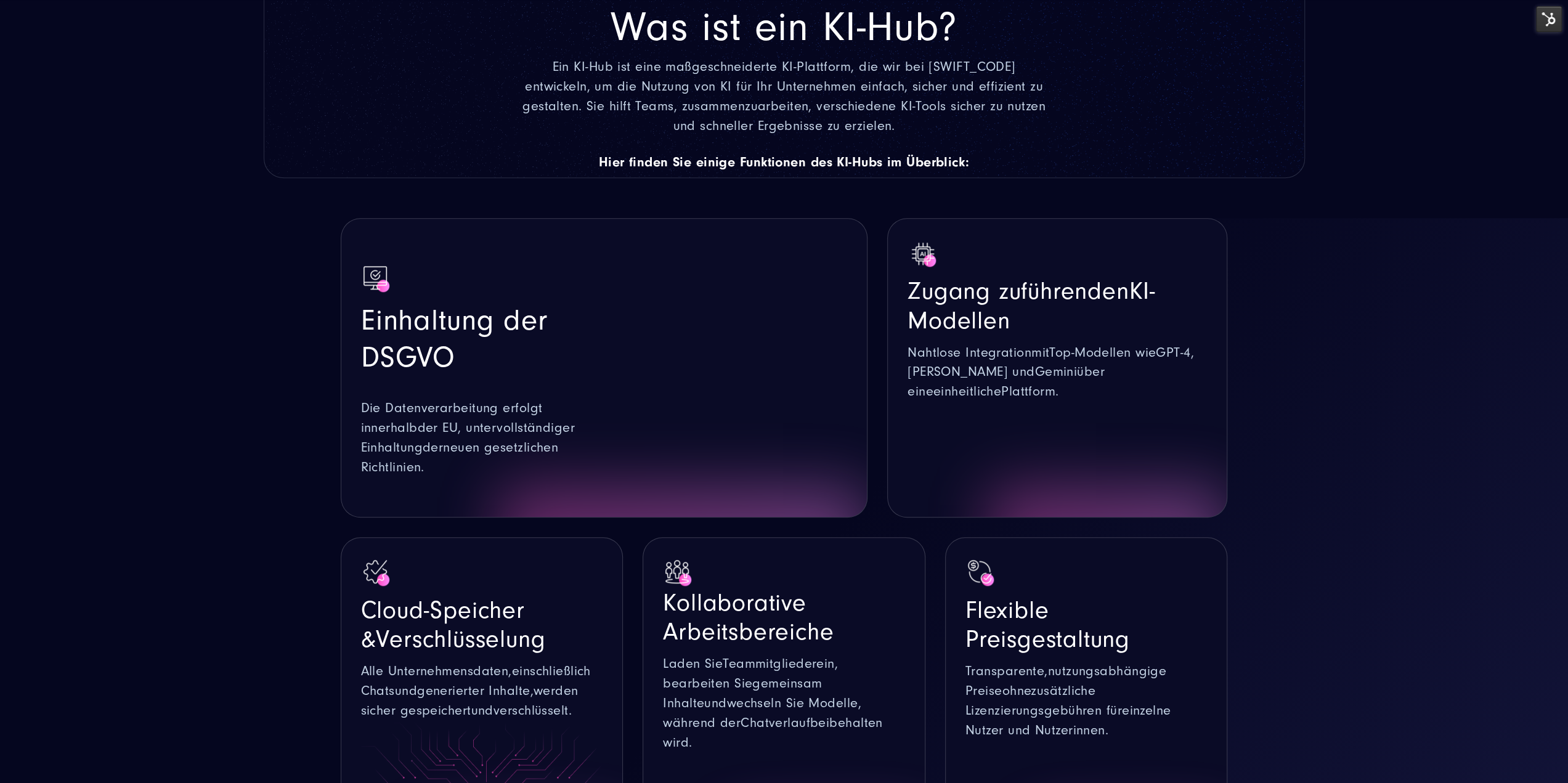
scroll to position [986, 0]
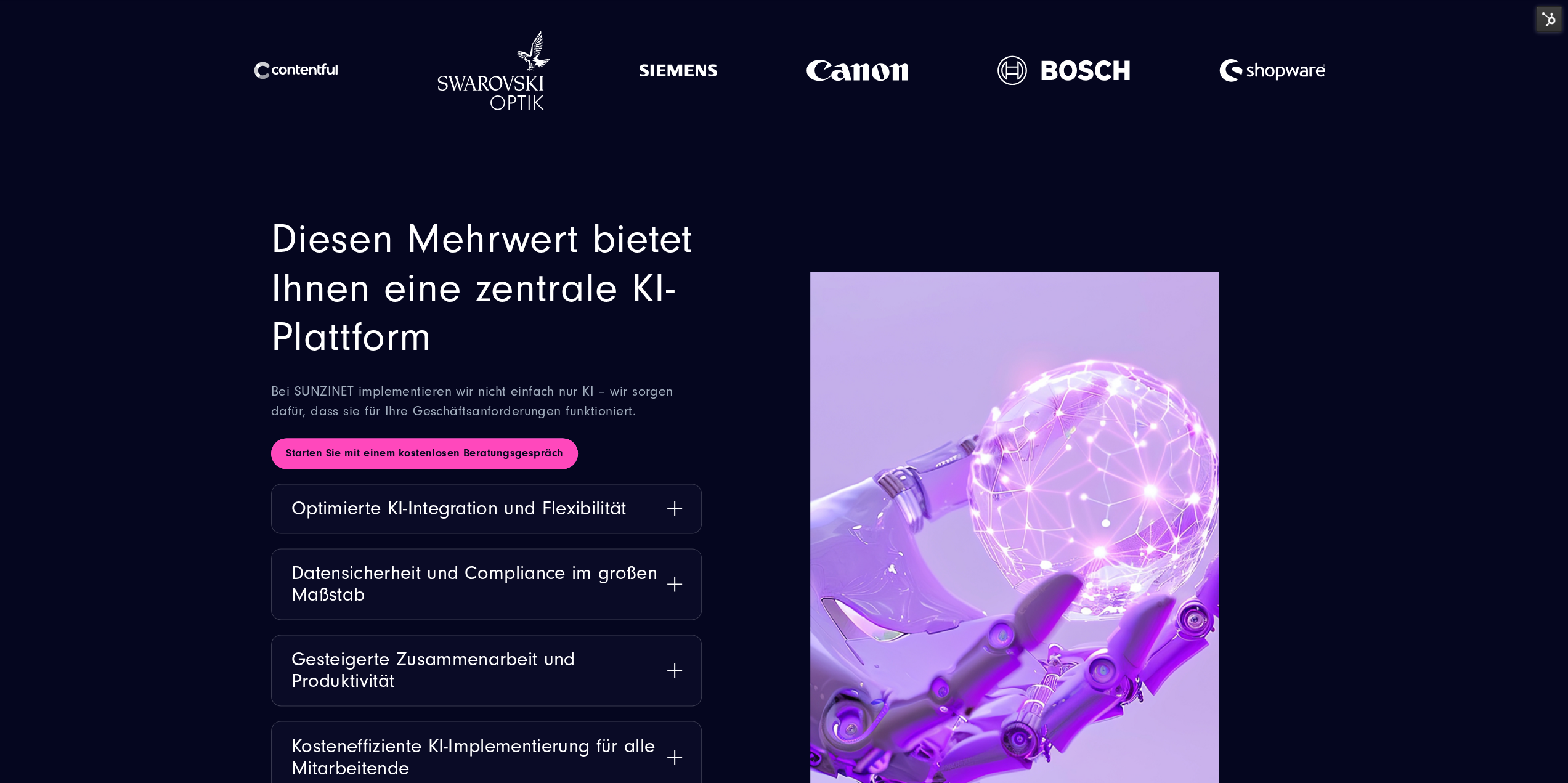
click at [483, 438] on link "Starten Sie mit einem kostenlosen Beratungsgespräch" at bounding box center [424, 454] width 306 height 31
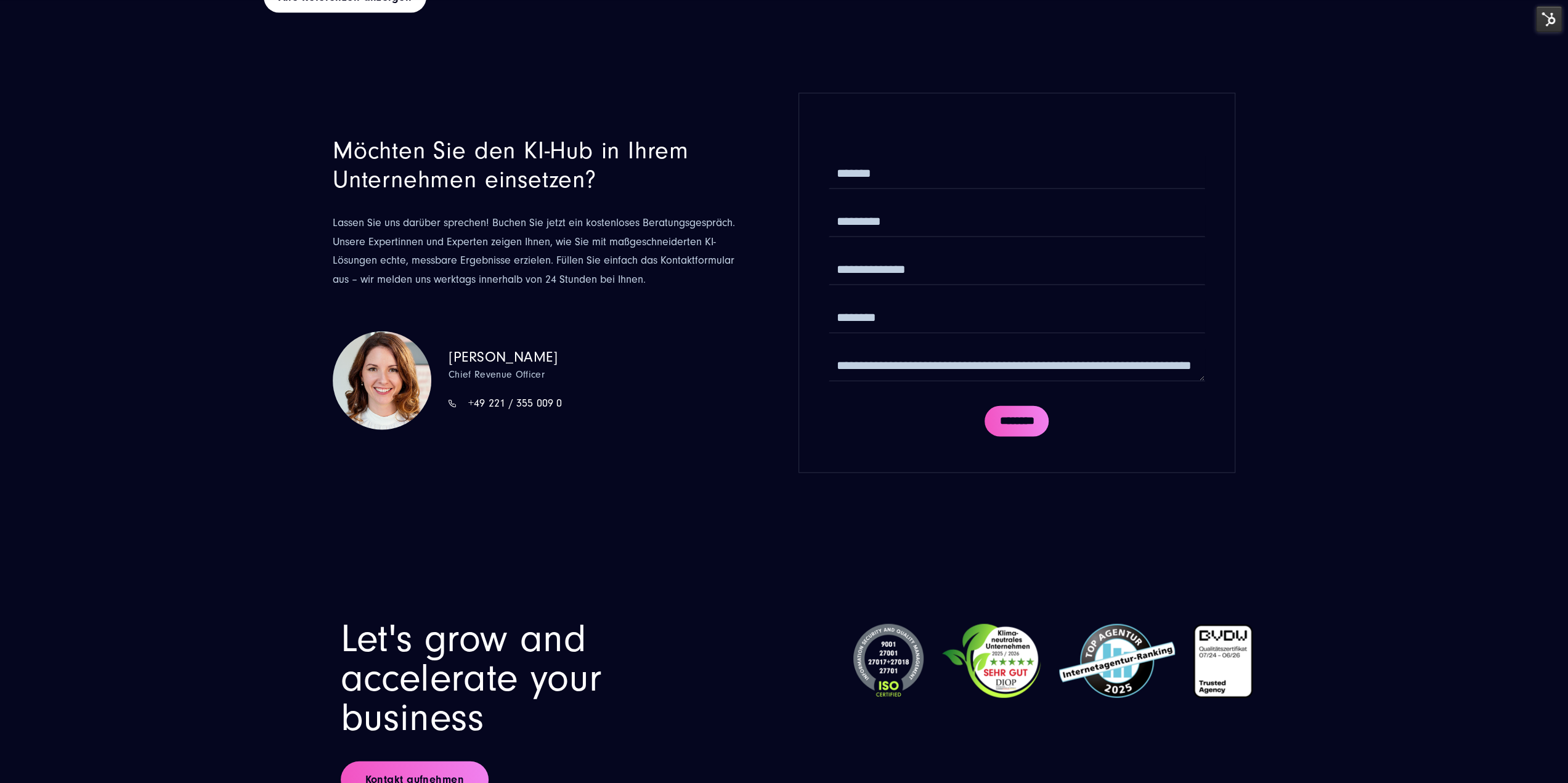
drag, startPoint x: 638, startPoint y: 550, endPoint x: 626, endPoint y: 375, distance: 175.4
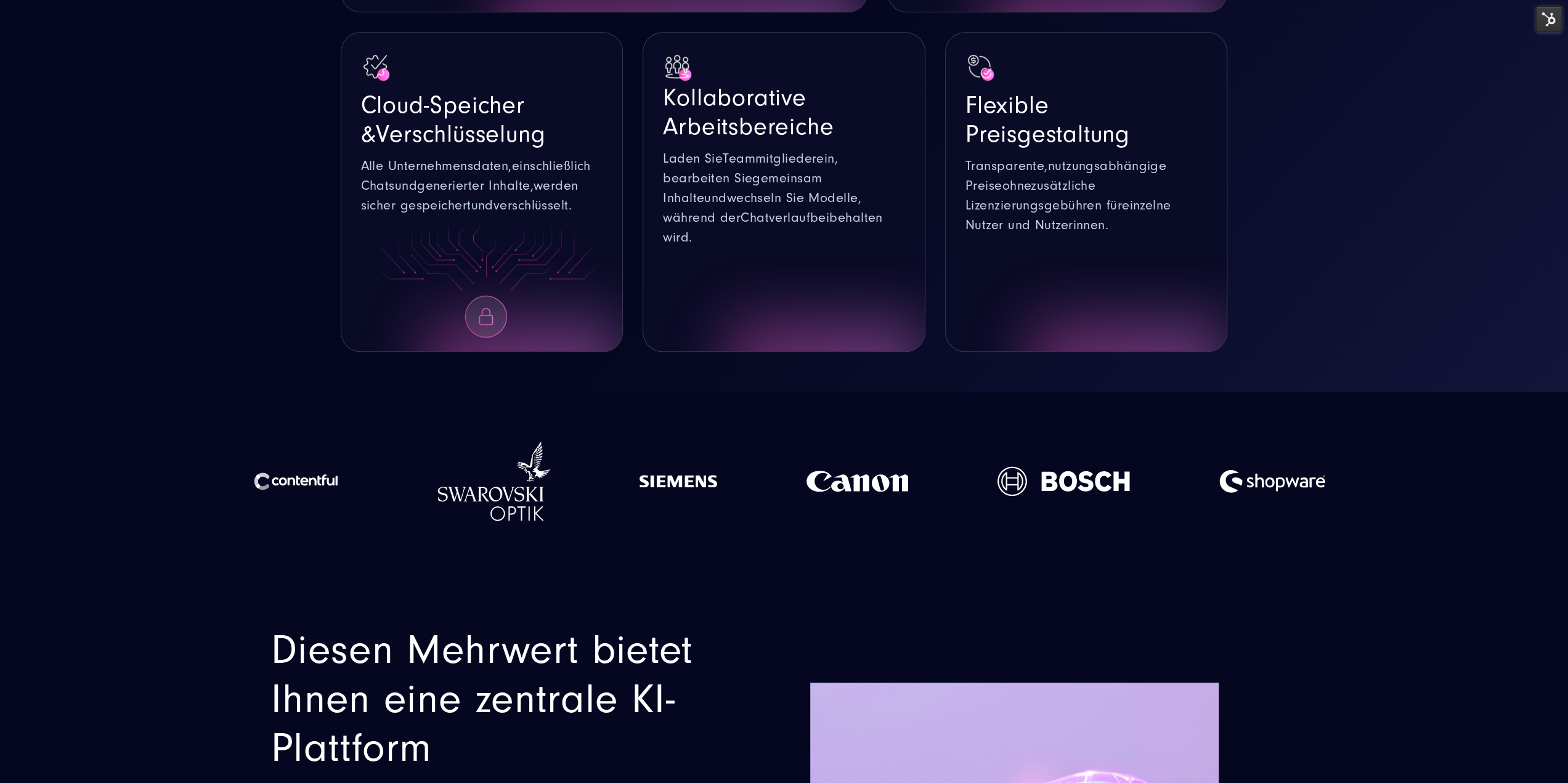
scroll to position [1417, 0]
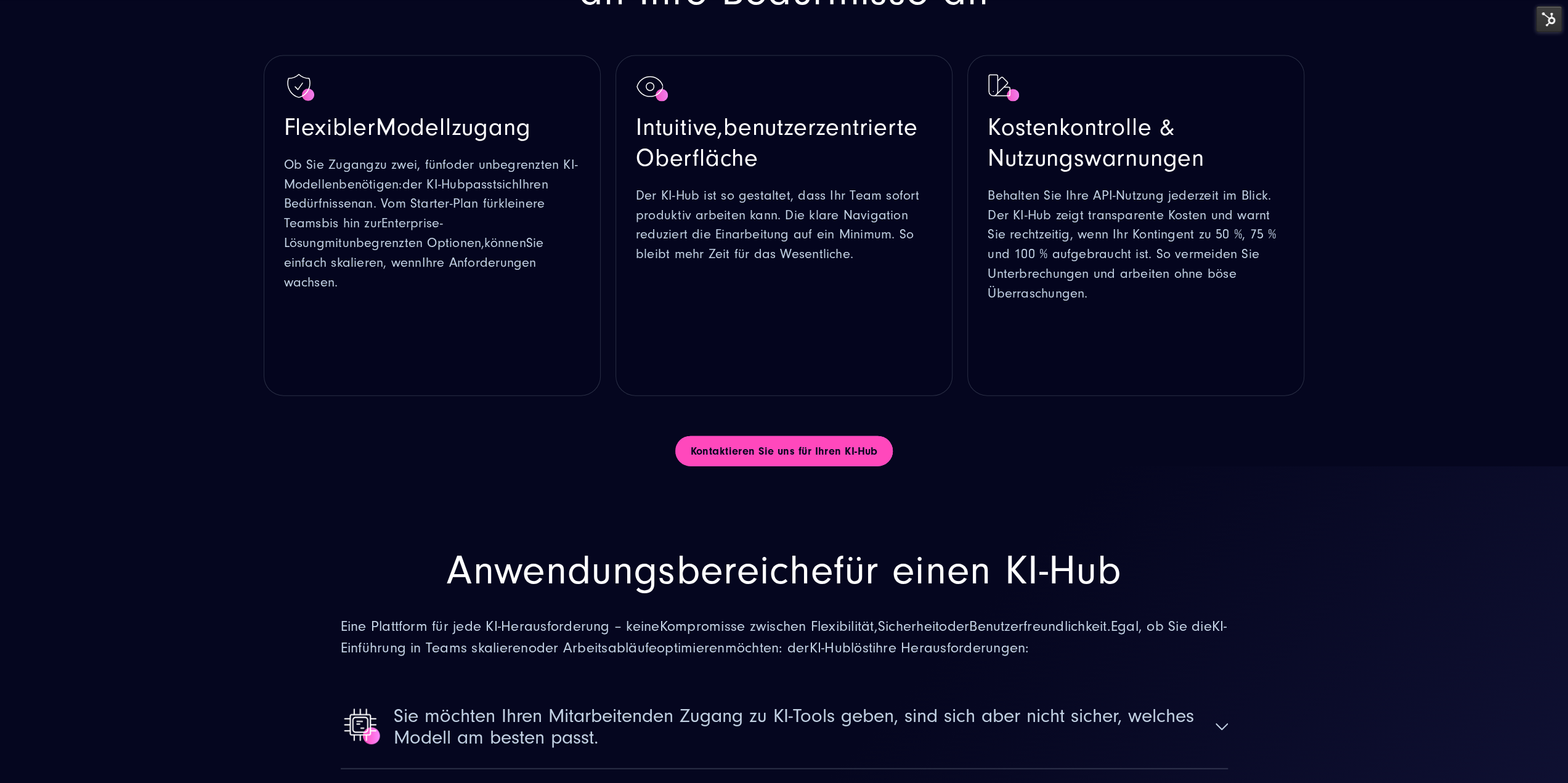
click at [759, 436] on link "Kontaktieren Sie uns für Ihren KI-Hub" at bounding box center [783, 451] width 217 height 31
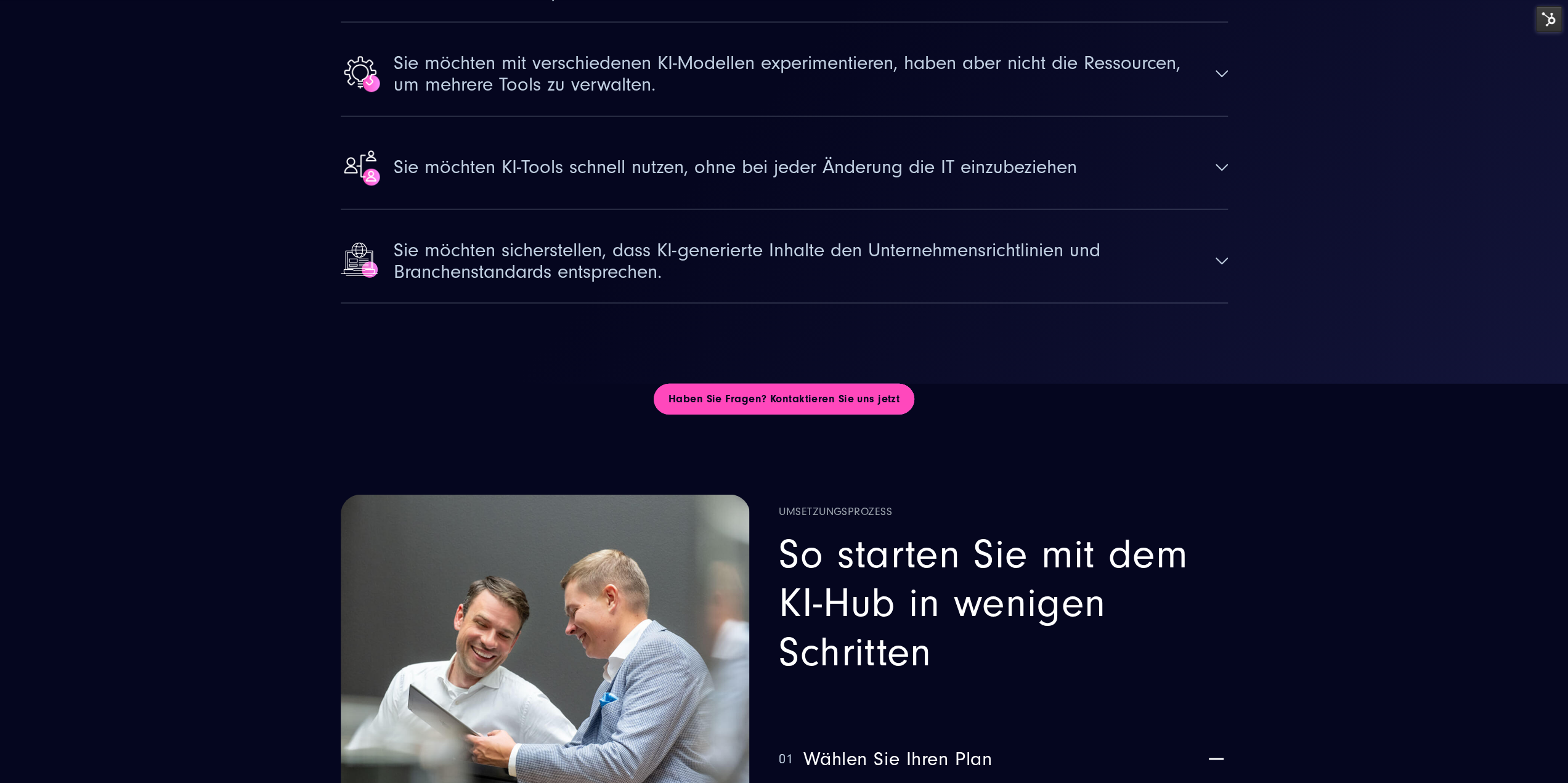
click at [800, 384] on link "Haben Sie Fragen? Kontaktieren Sie uns jetzt" at bounding box center [784, 399] width 260 height 31
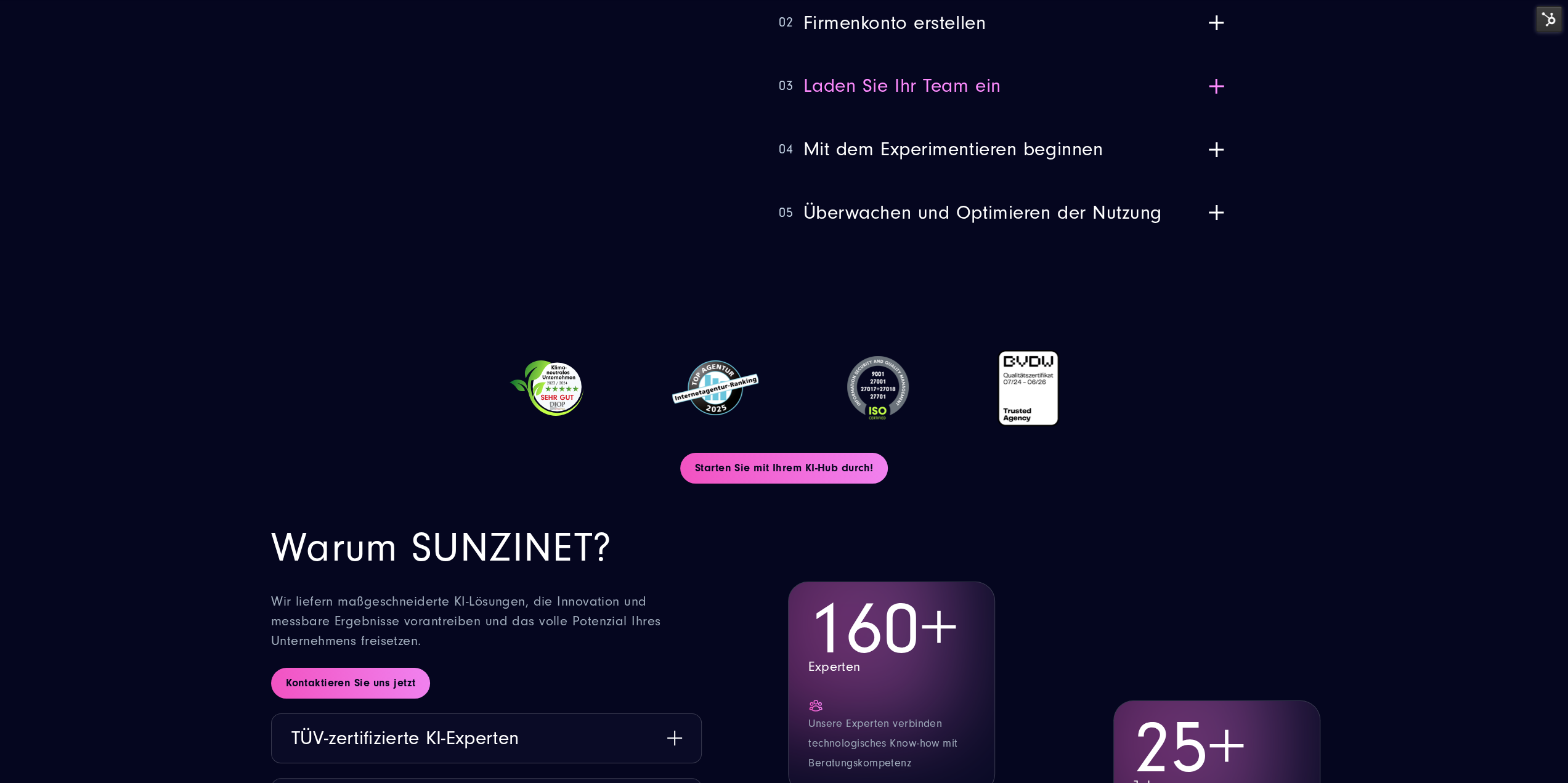
scroll to position [4575, 0]
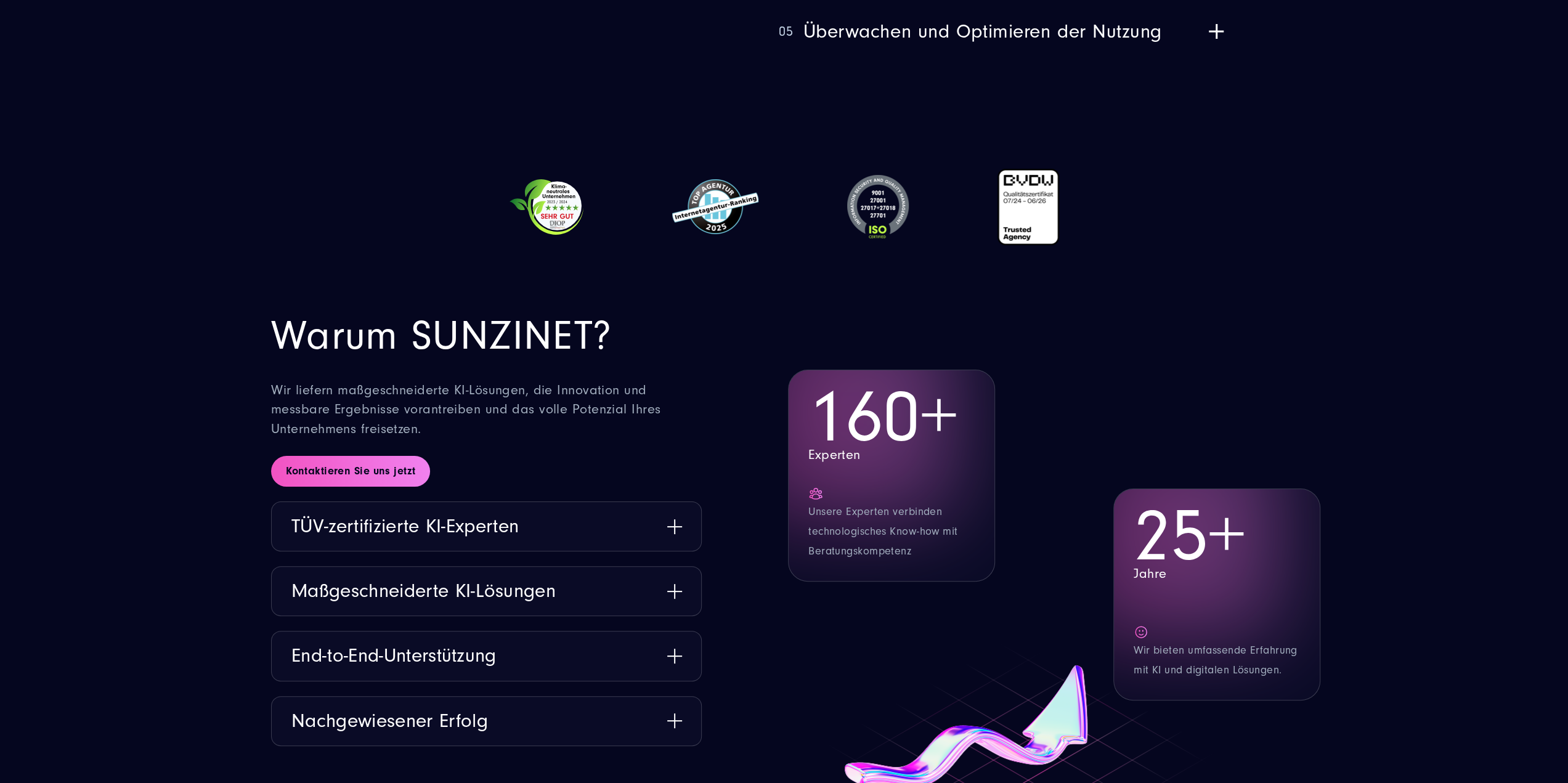
scroll to position [4768, 0]
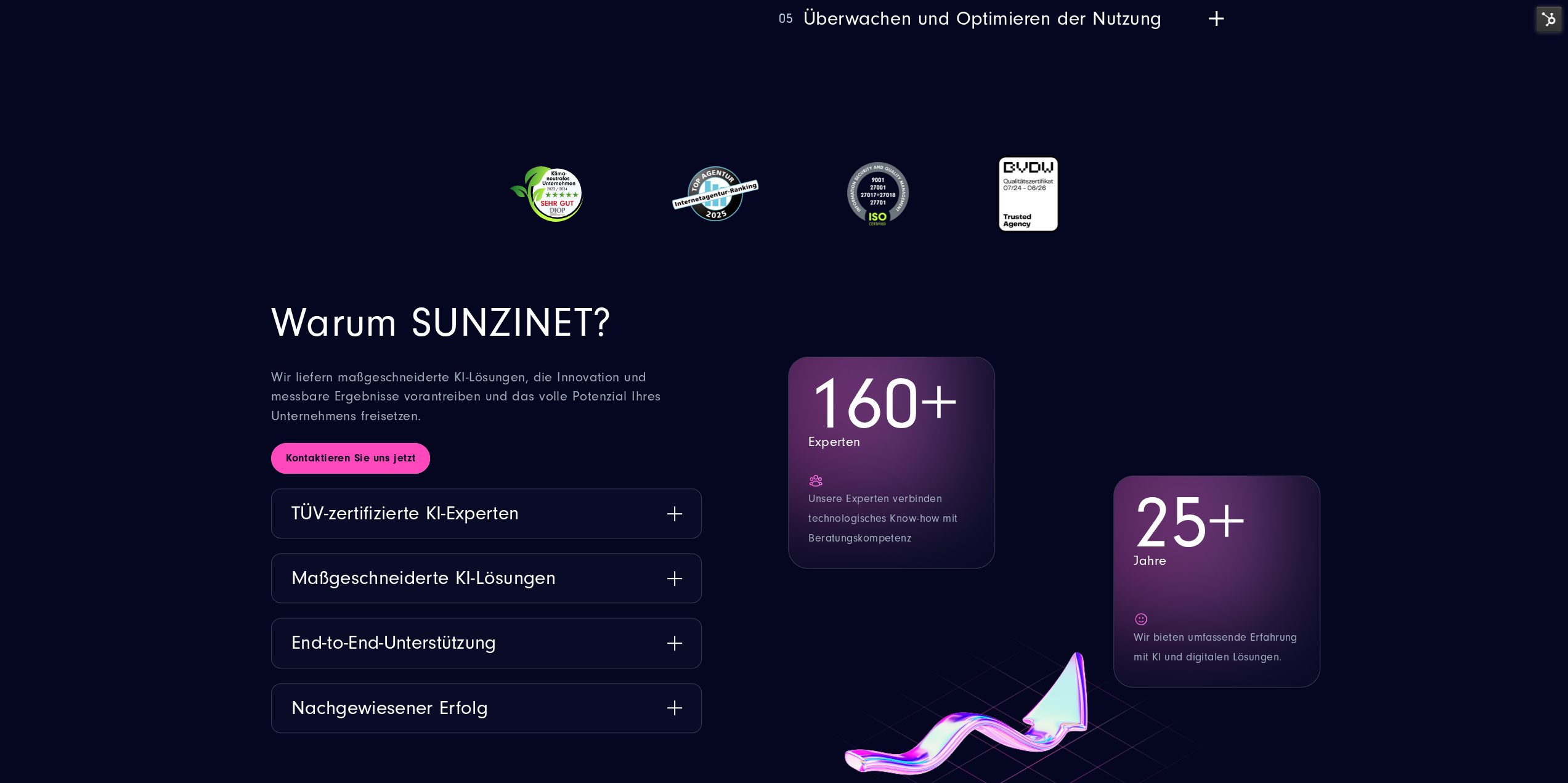
click at [297, 443] on link "Kontaktieren Sie uns jetzt" at bounding box center [350, 458] width 159 height 31
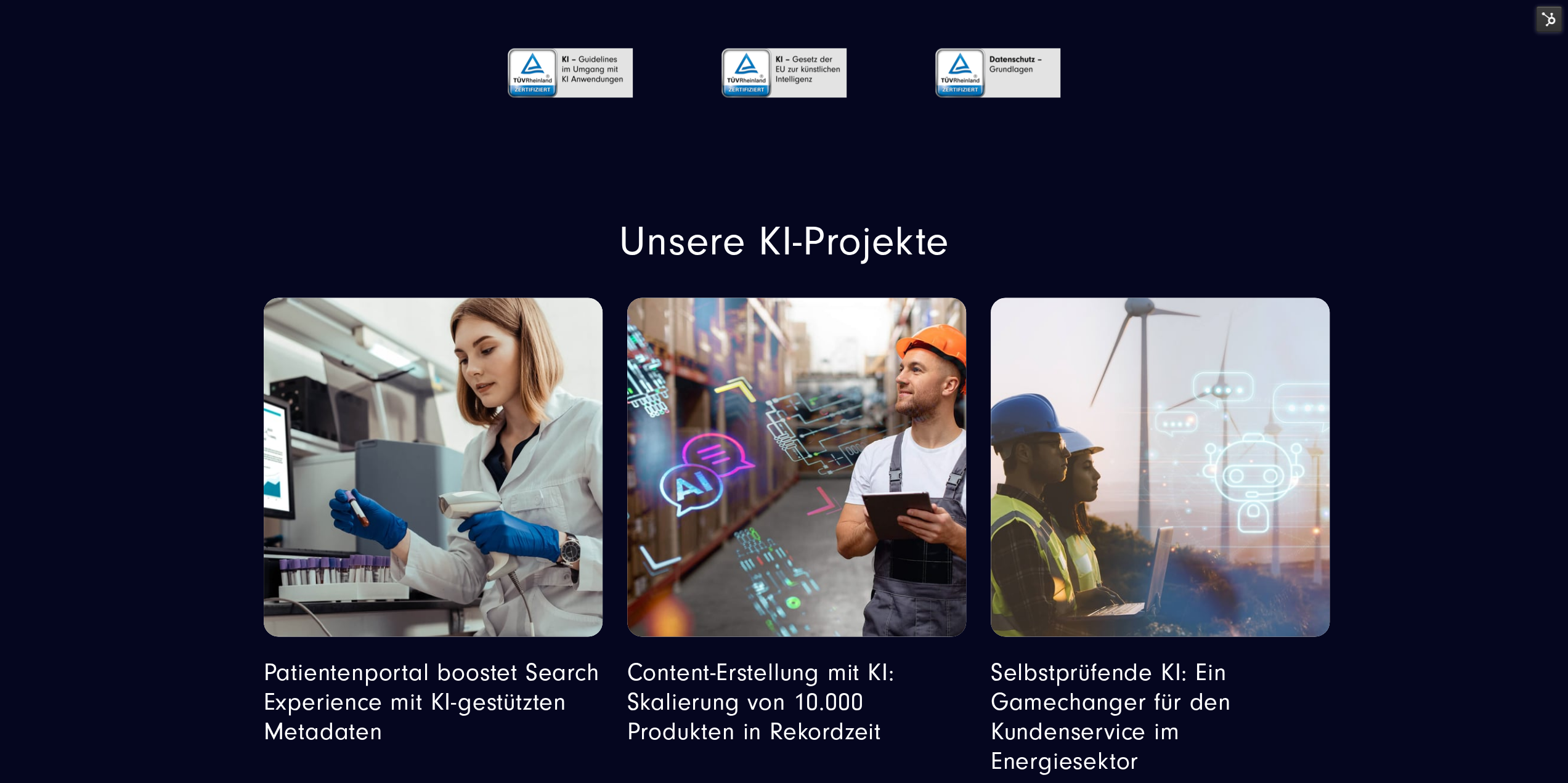
scroll to position [6725, 0]
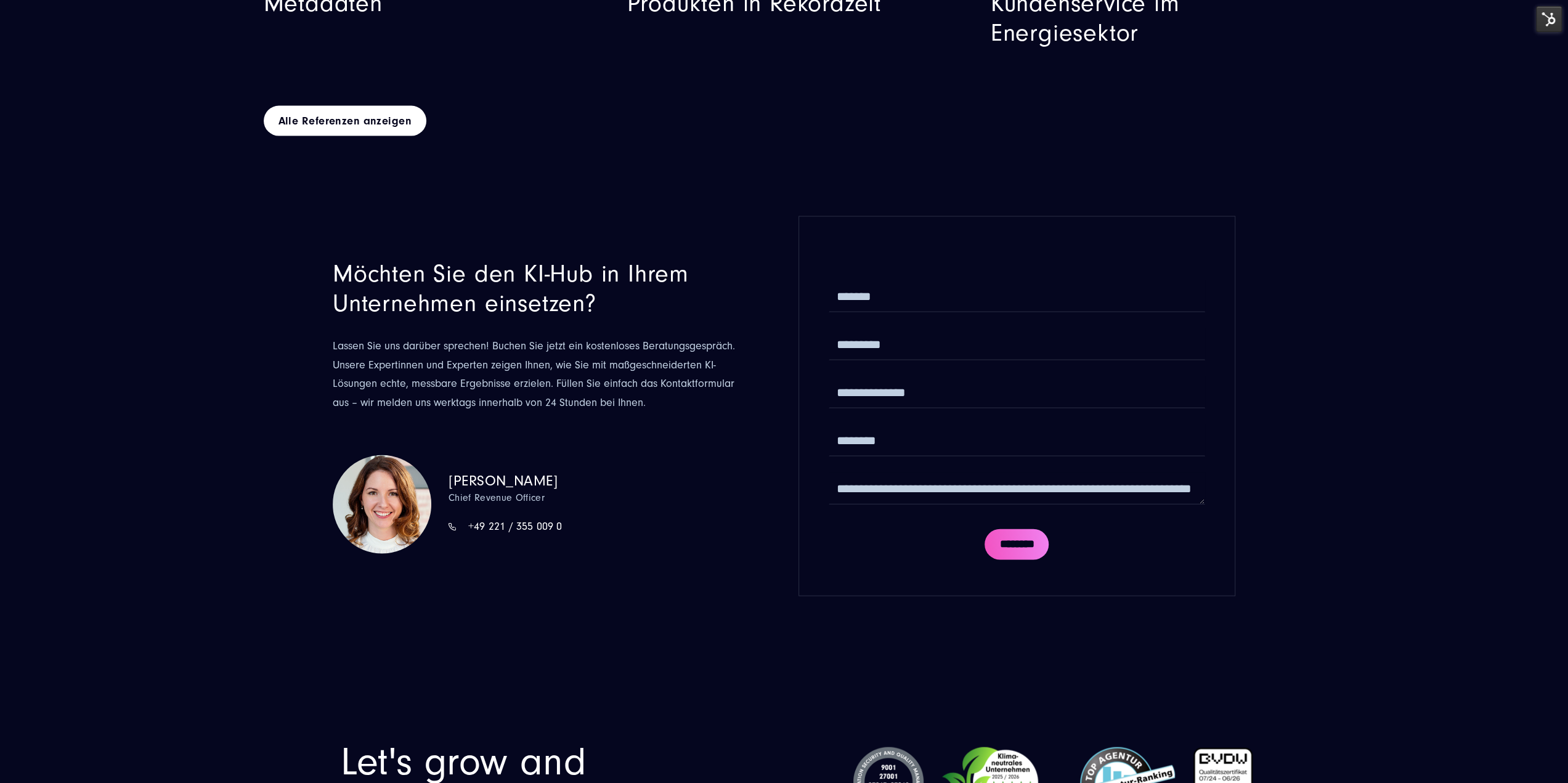
drag, startPoint x: 569, startPoint y: 559, endPoint x: 547, endPoint y: 432, distance: 128.9
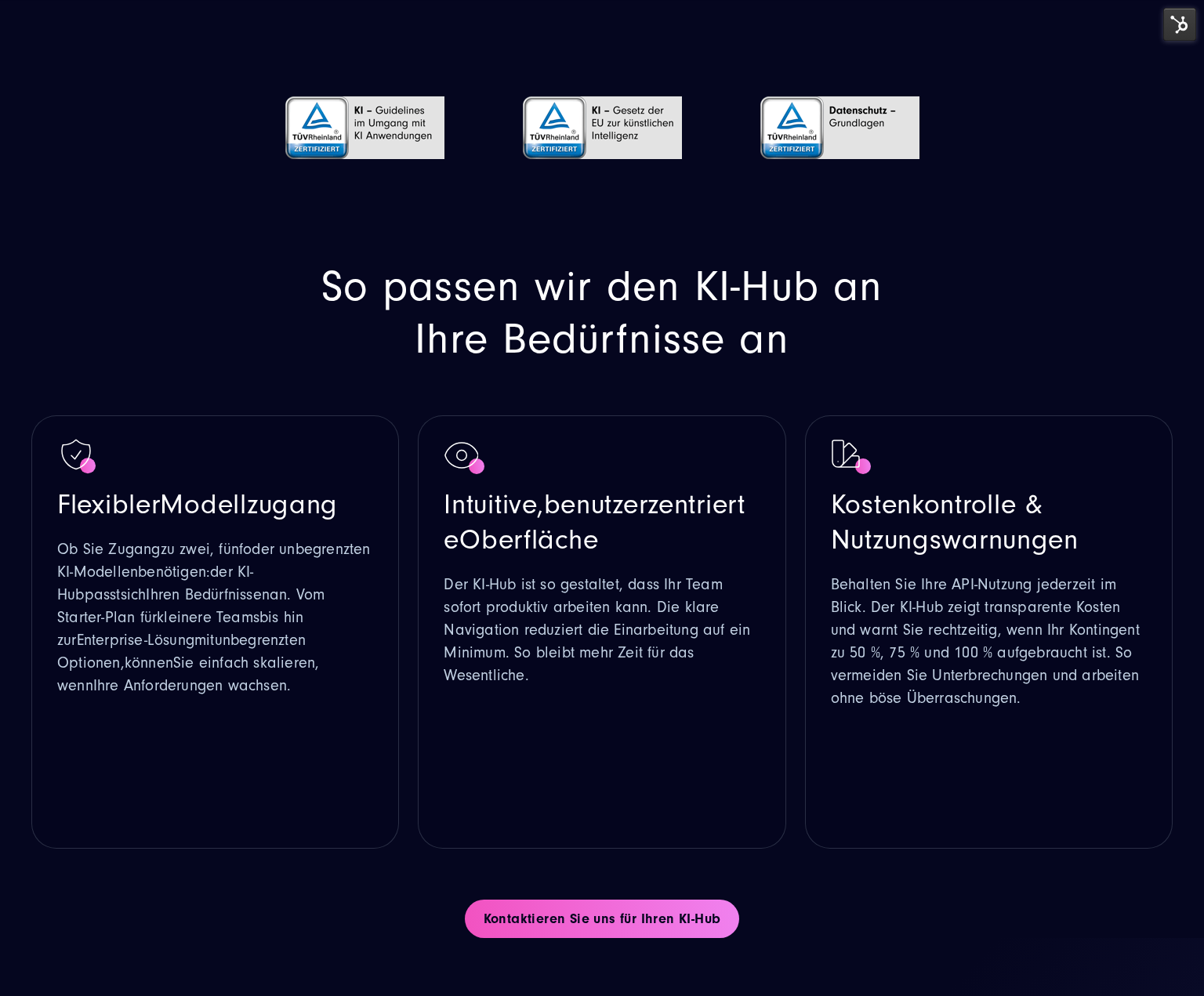
scroll to position [2988, 0]
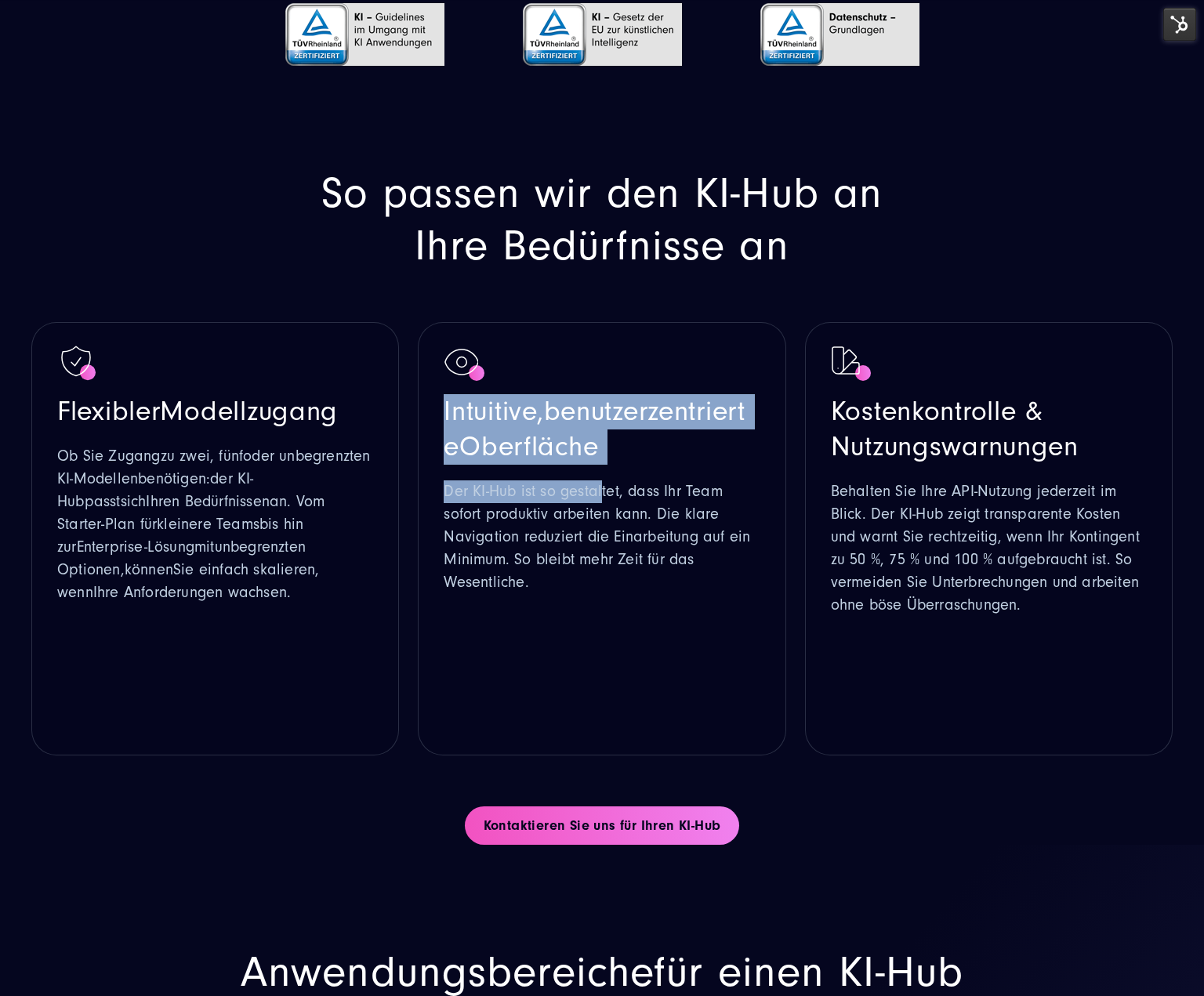
drag, startPoint x: 526, startPoint y: 374, endPoint x: 601, endPoint y: 483, distance: 132.3
click at [601, 483] on div "Intuitive , benutzerzentrierte Oberfläche Der KI-Hub ist so gestaltet, dass Ihr…" at bounding box center [602, 538] width 368 height 434
click at [601, 483] on p "Der KI-Hub ist so gestaltet, dass Ihr Team sofort produktiv arbeiten kann. Die …" at bounding box center [602, 537] width 316 height 114
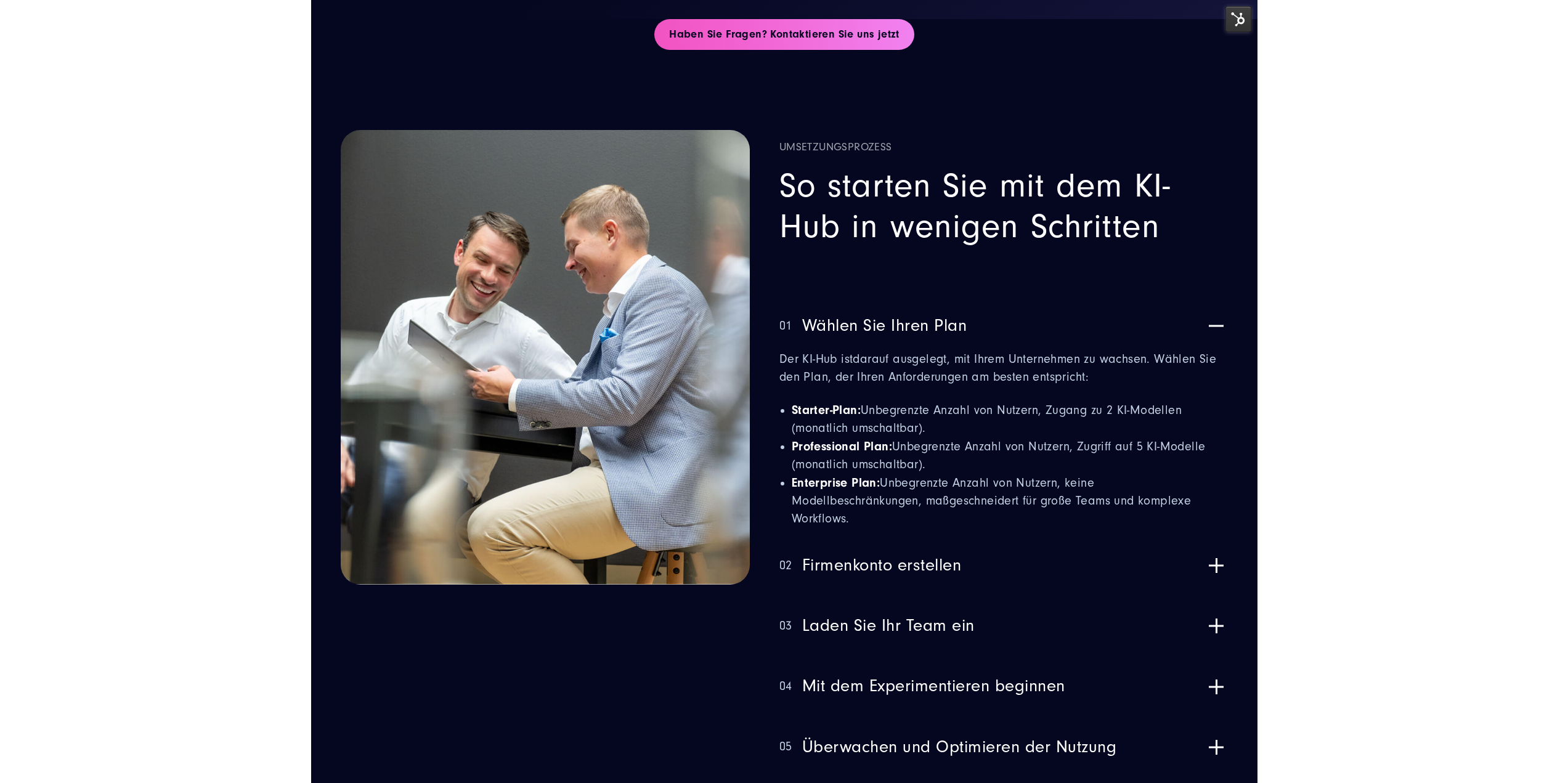
scroll to position [3910, 0]
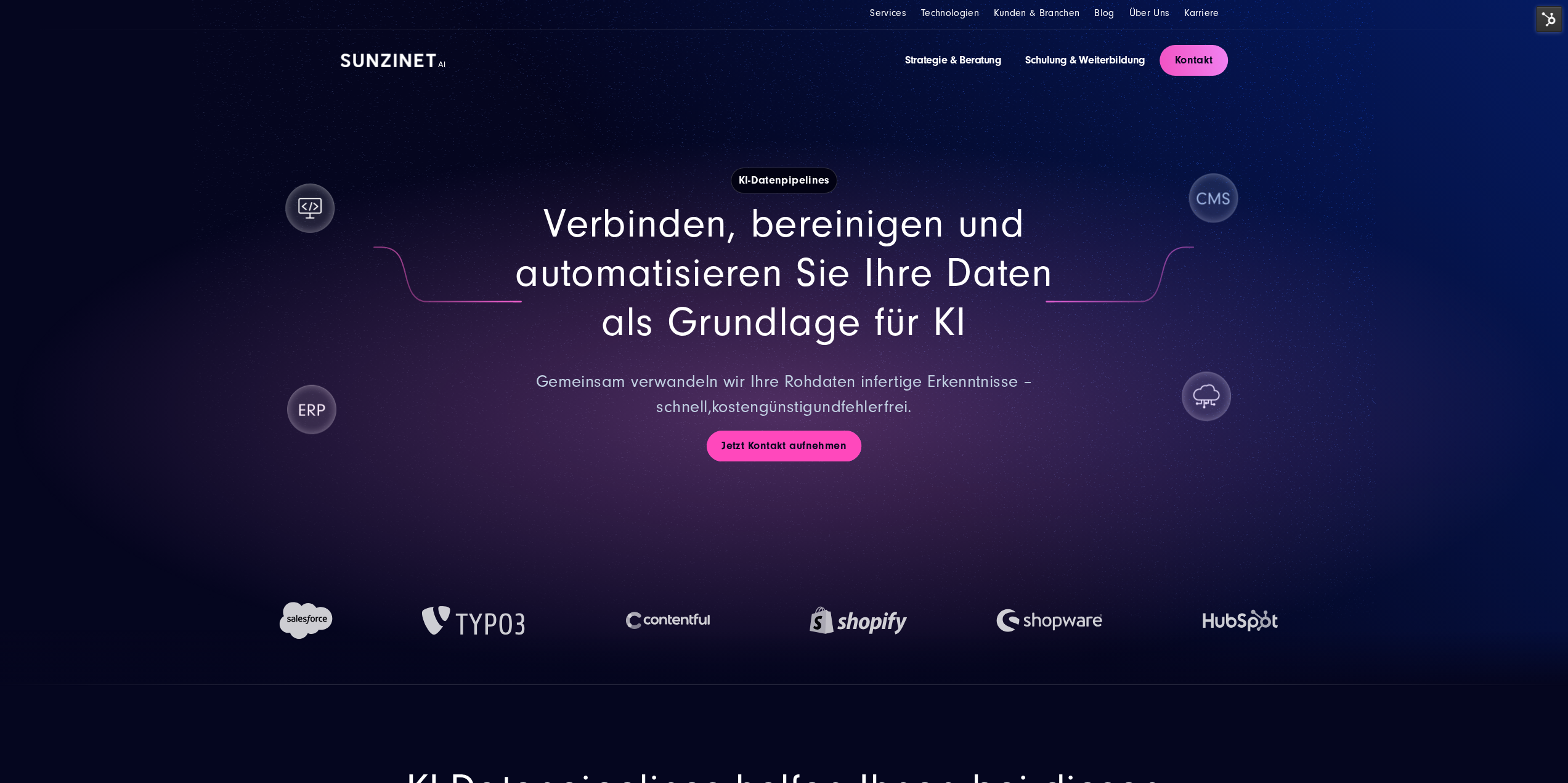
click at [787, 446] on link "Jetzt Kontakt aufnehmen" at bounding box center [784, 446] width 155 height 31
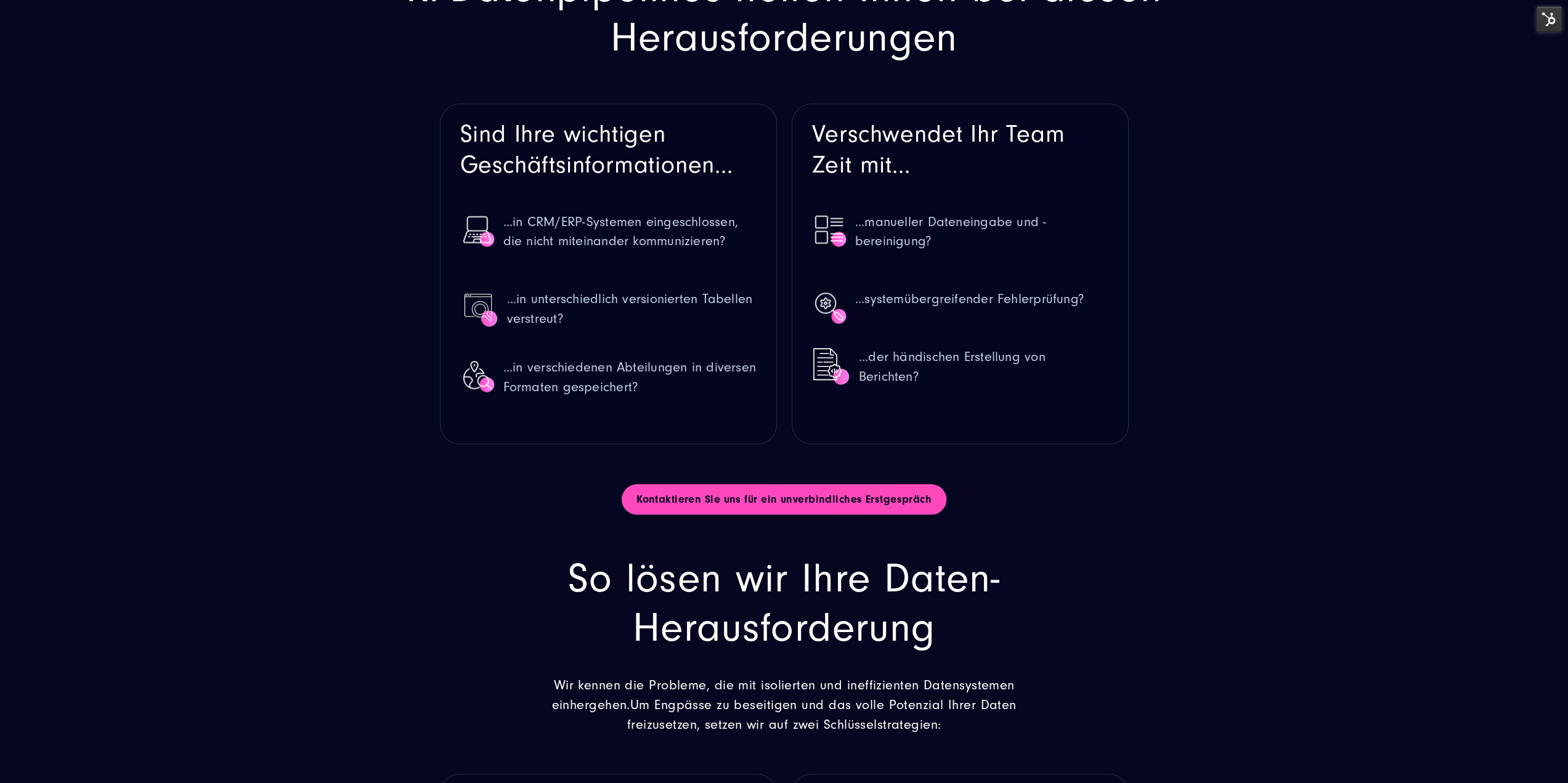
click at [864, 502] on link "Kontaktieren Sie uns für ein unverbindliches Erstgespräch" at bounding box center [784, 500] width 325 height 31
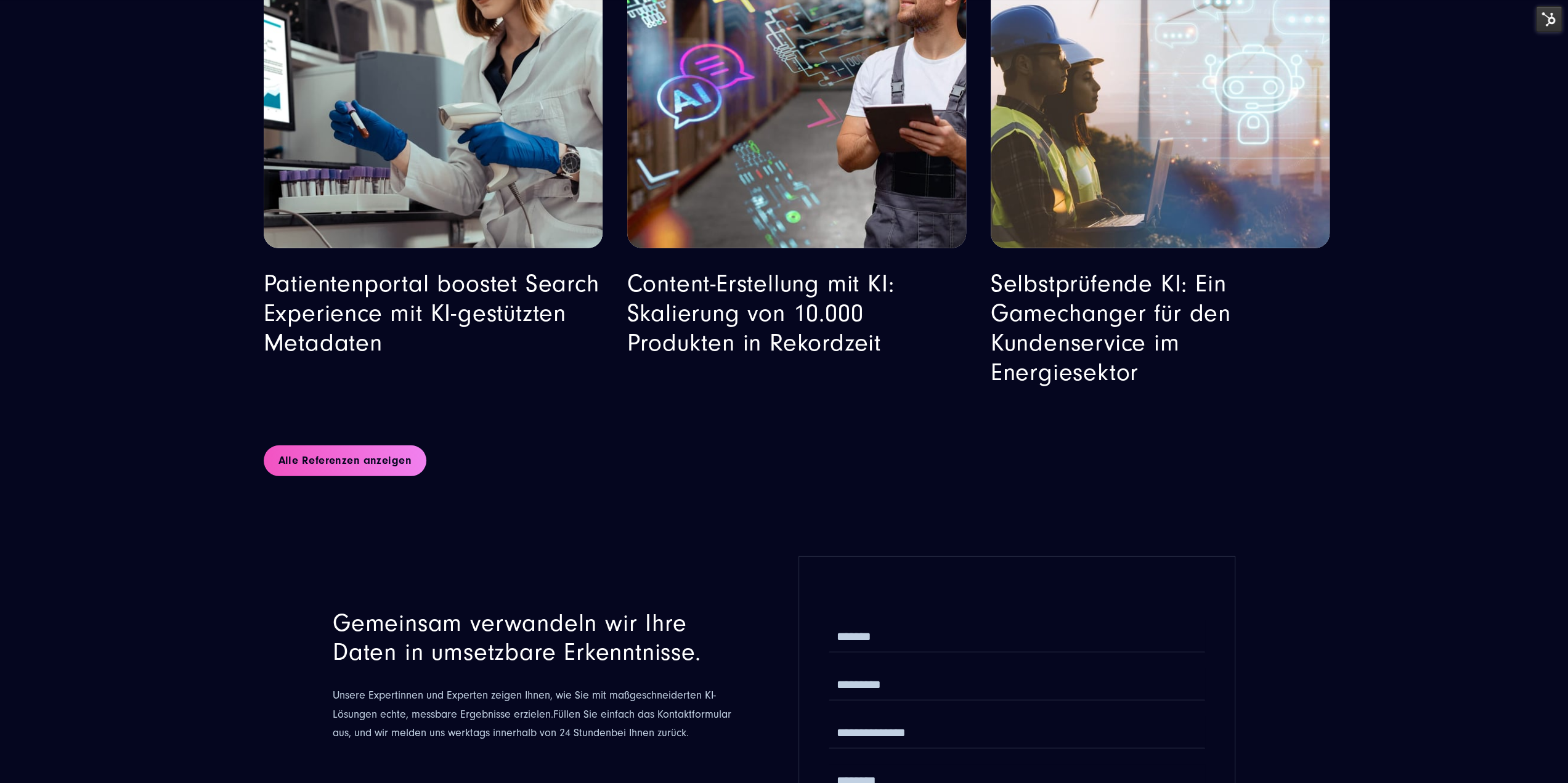
scroll to position [8401, 0]
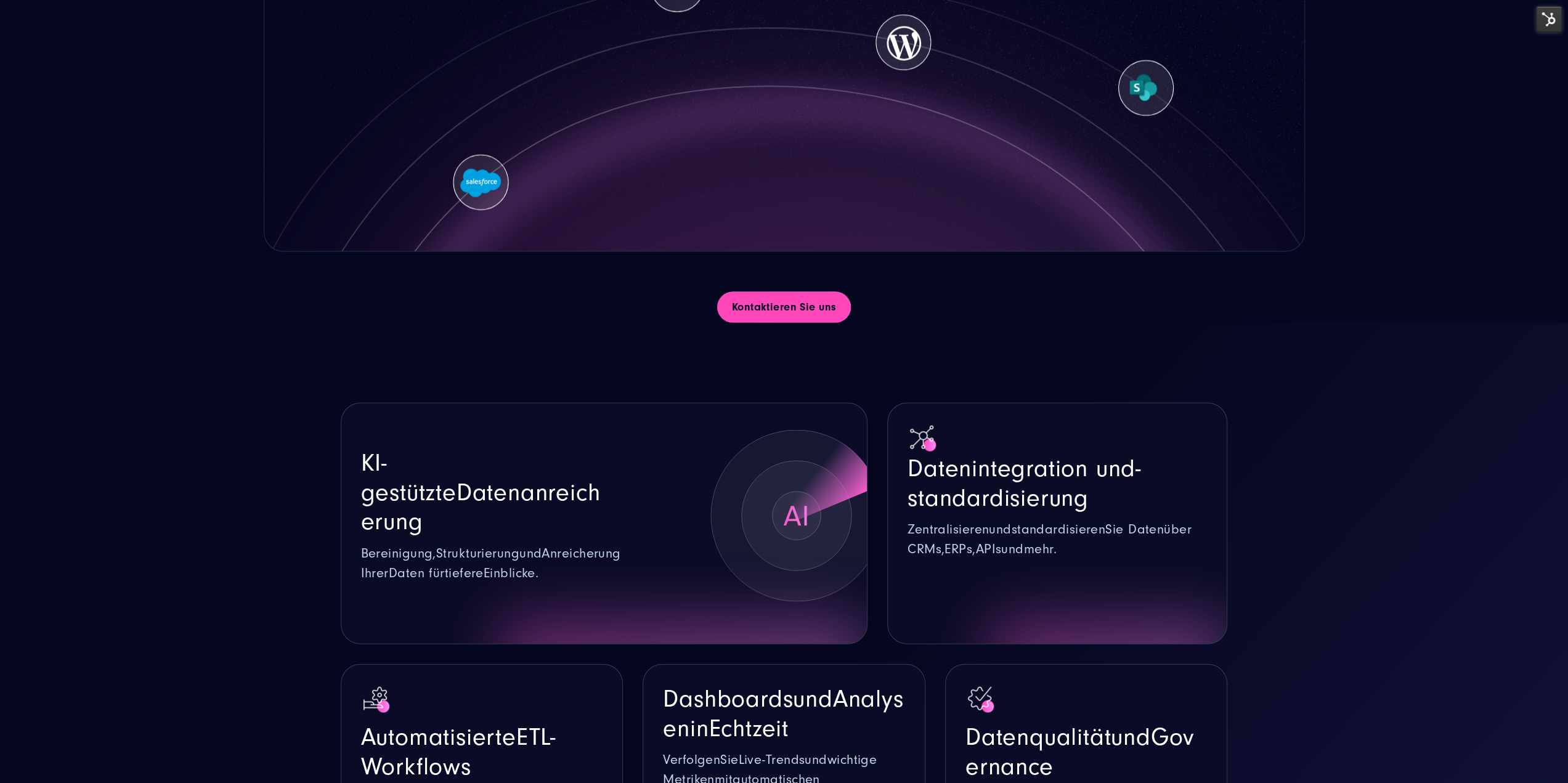
click at [772, 300] on link "Kontaktieren Sie uns" at bounding box center [784, 306] width 134 height 31
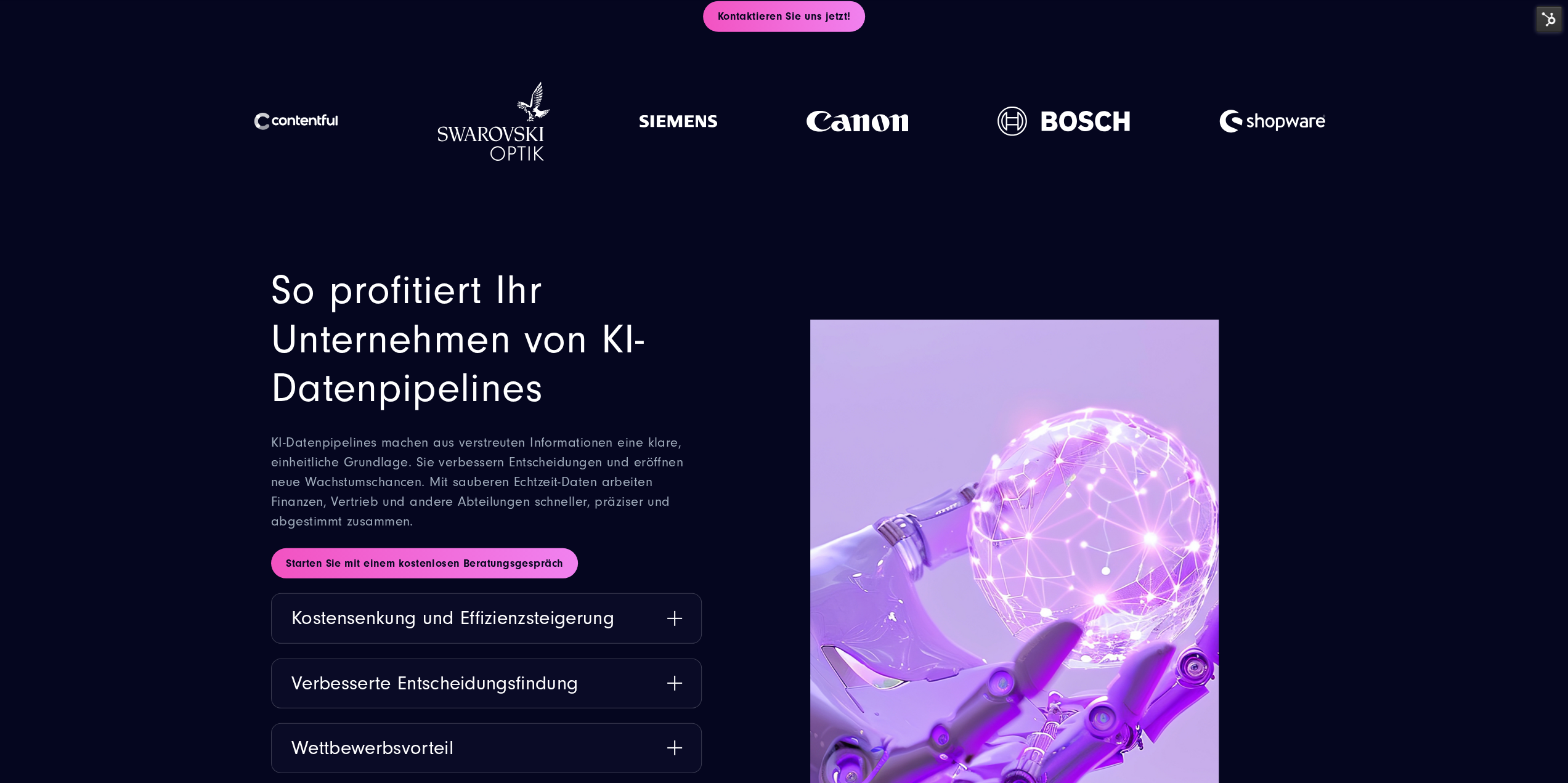
scroll to position [3429, 0]
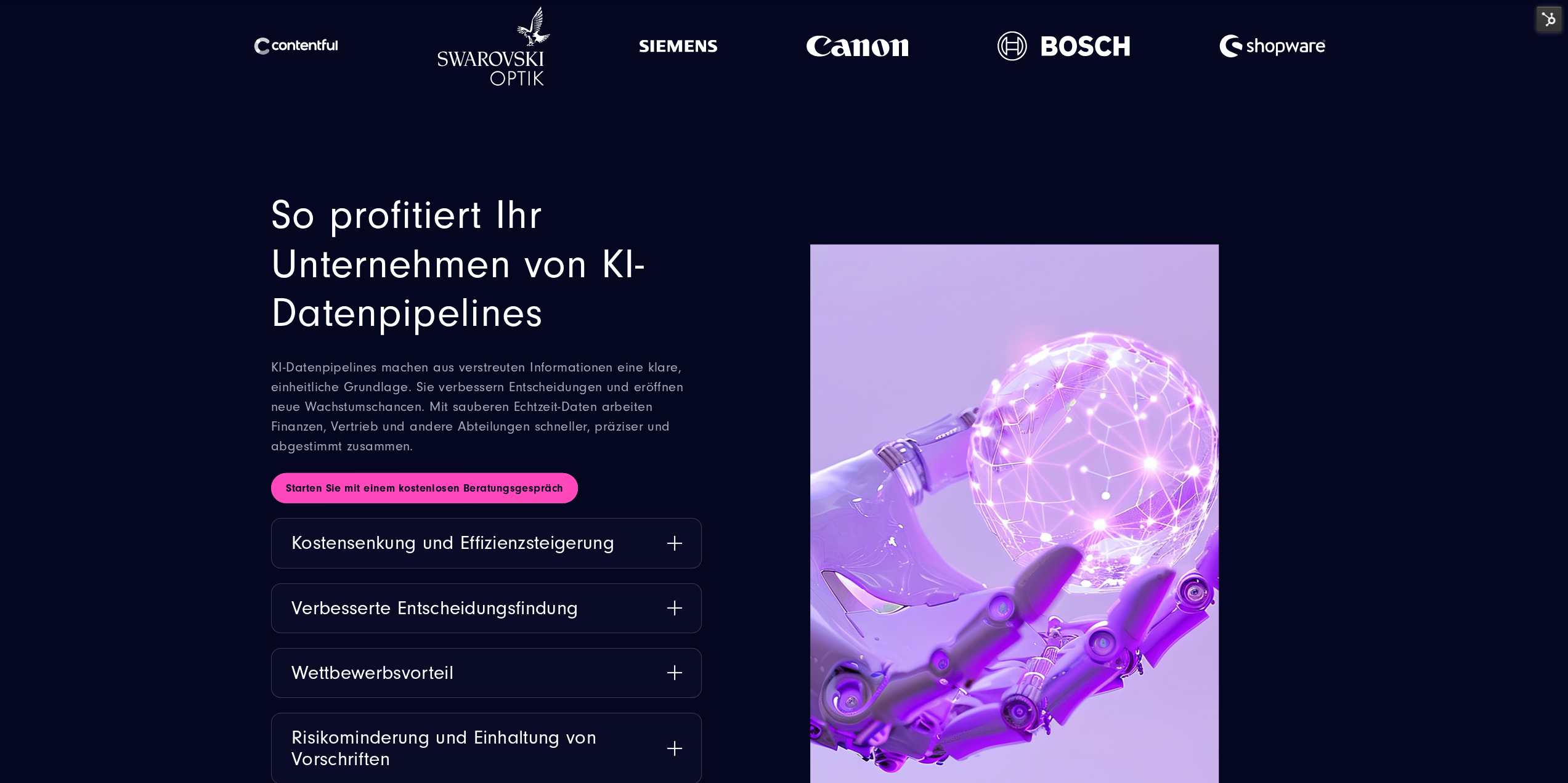
click at [468, 496] on link "Starten Sie mit einem kostenlosen Beratungsgespräch" at bounding box center [424, 489] width 306 height 31
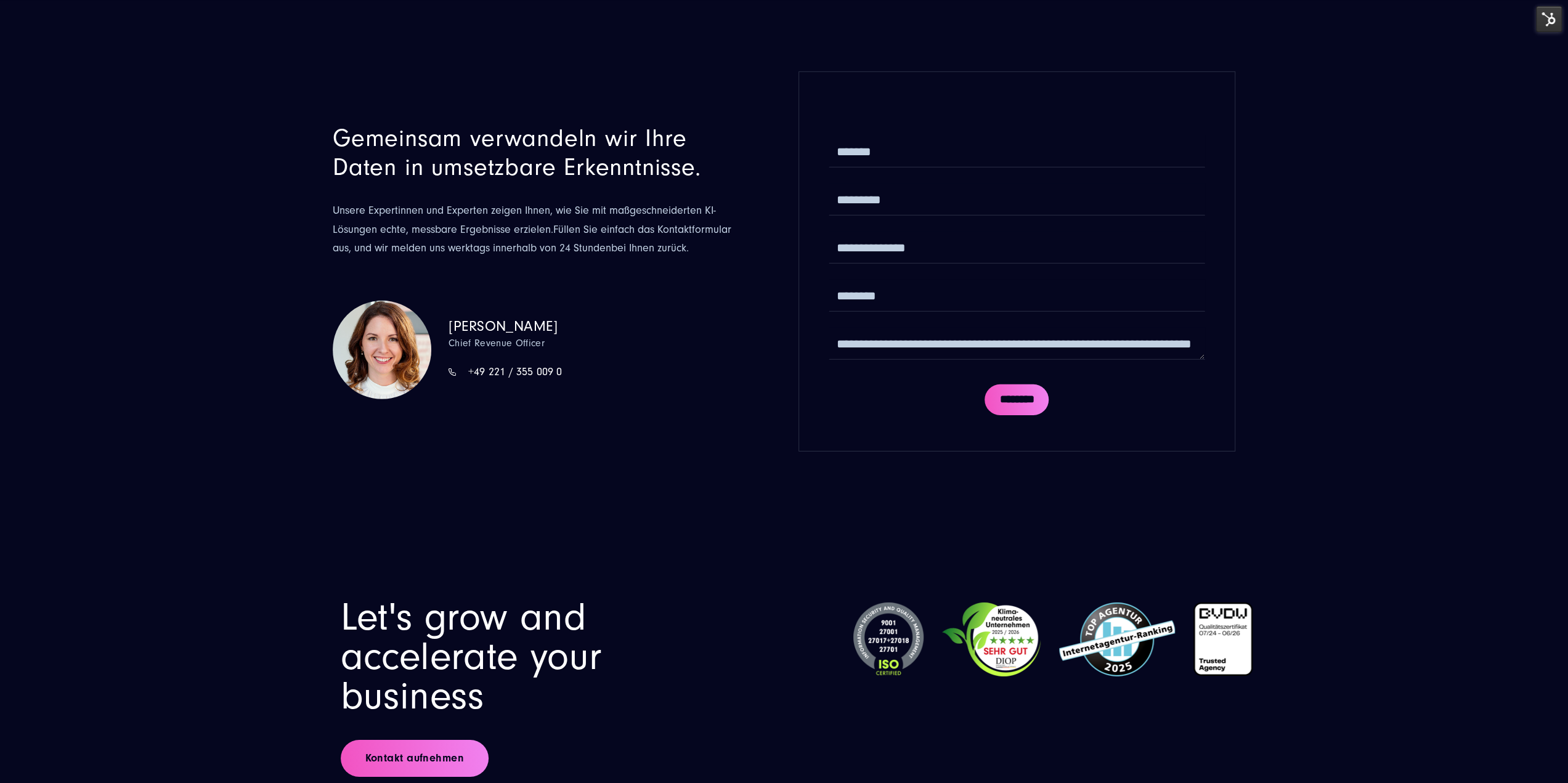
drag, startPoint x: 509, startPoint y: 464, endPoint x: 498, endPoint y: 441, distance: 25.5
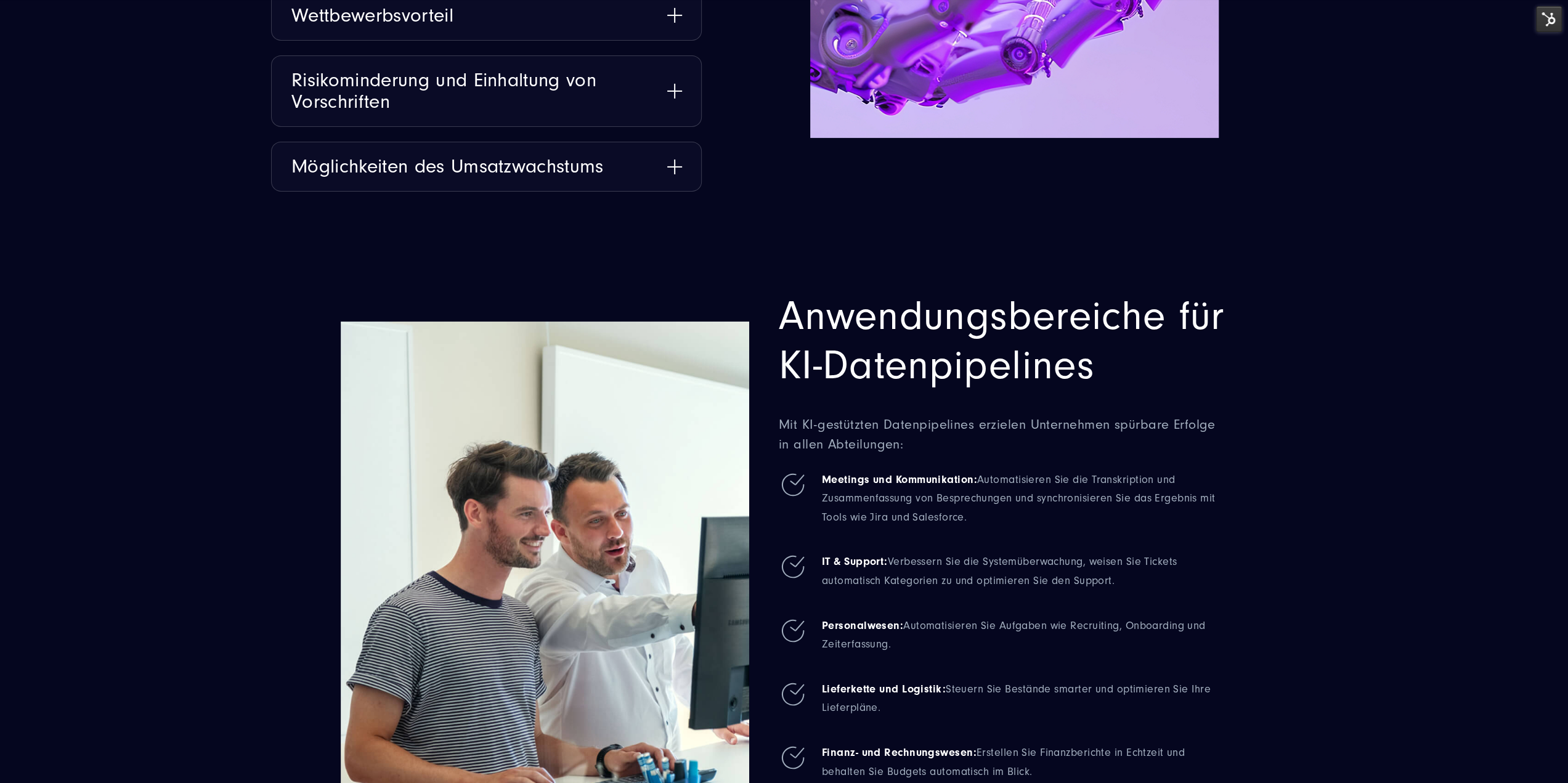
scroll to position [4456, 0]
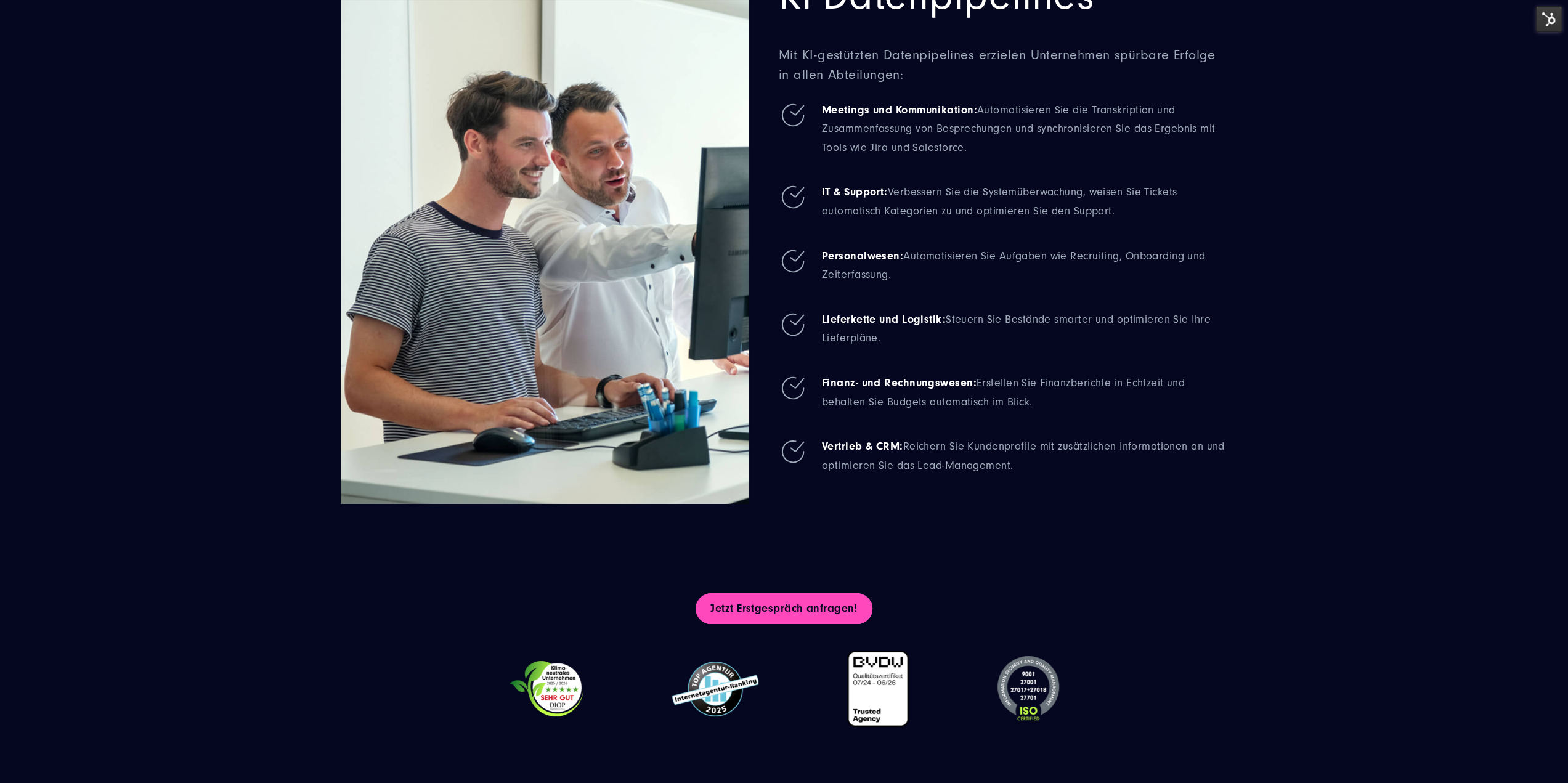
click at [810, 612] on link "Jetzt Erstgespräch anfragen!" at bounding box center [784, 608] width 176 height 31
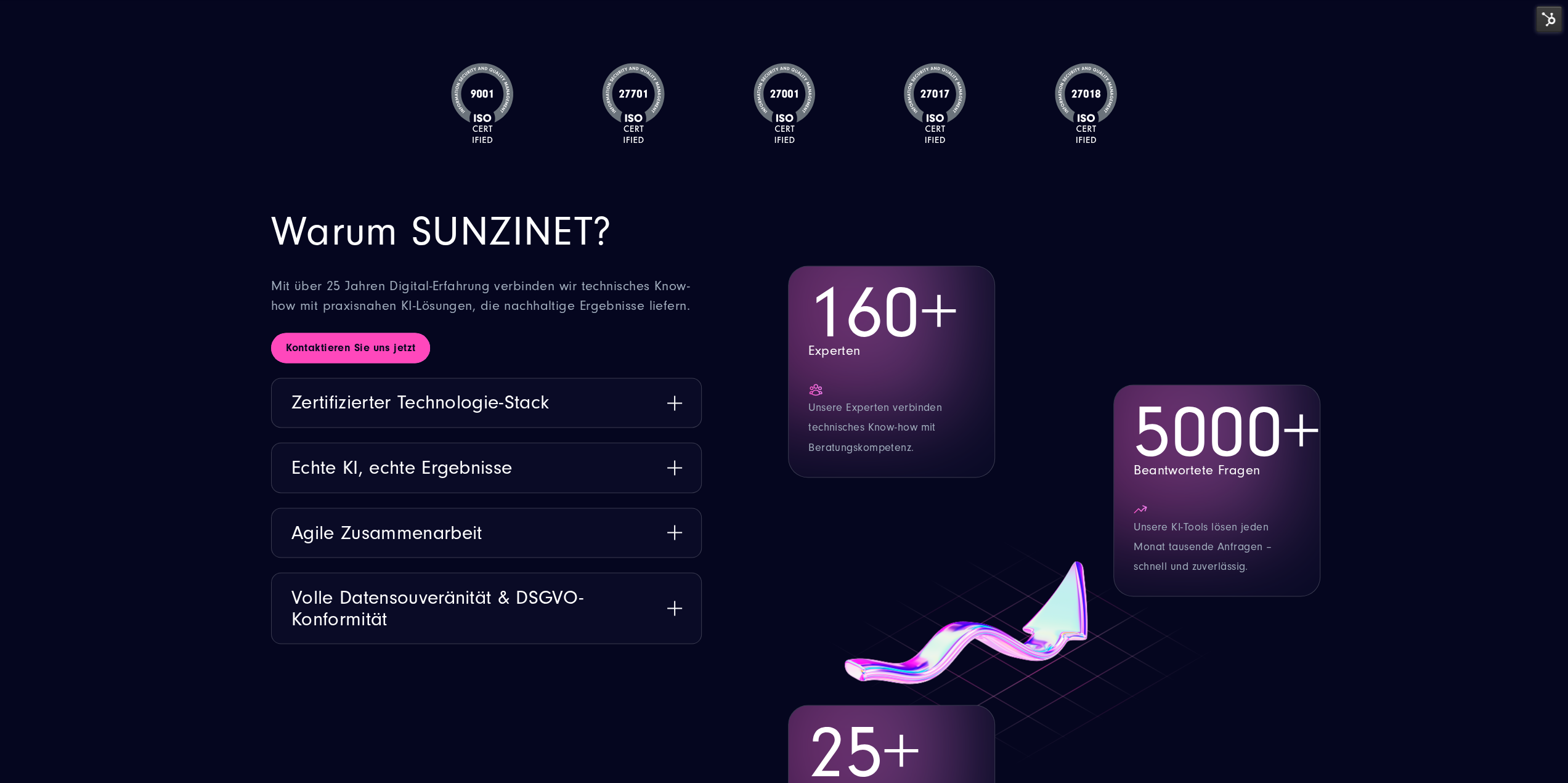
click at [374, 335] on link "Kontaktieren Sie uns jetzt" at bounding box center [350, 348] width 159 height 31
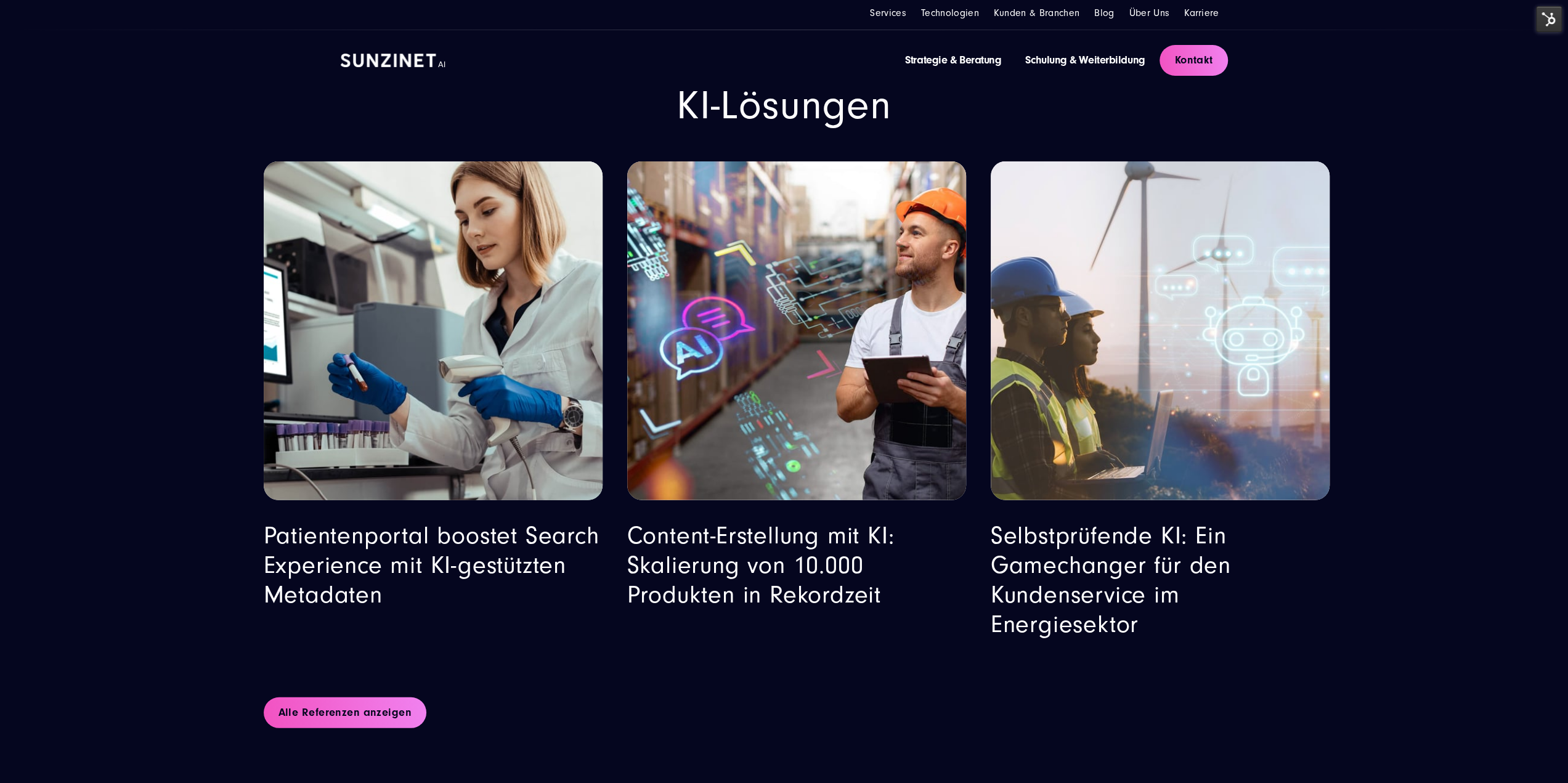
scroll to position [7600, 0]
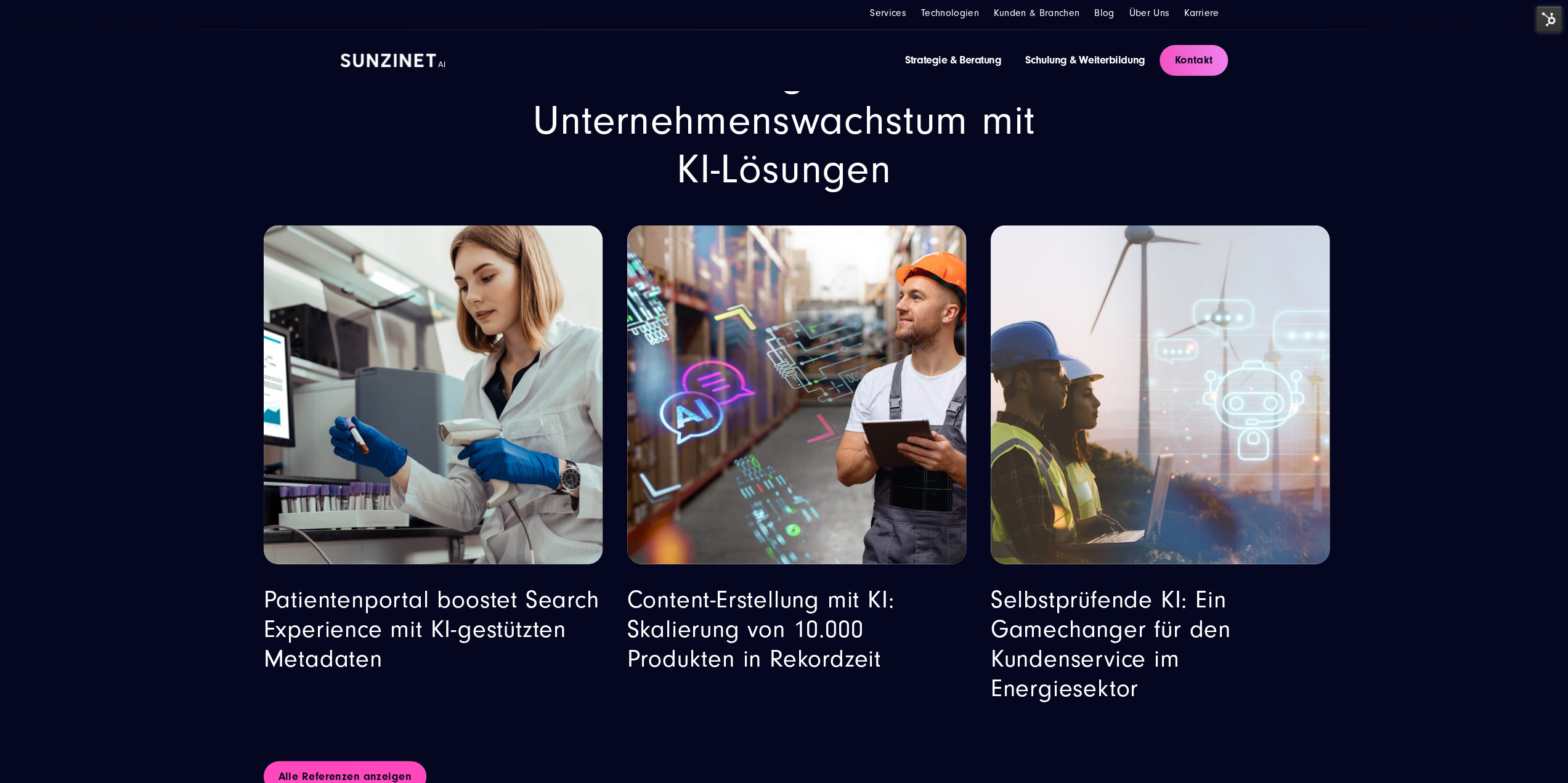
click at [385, 762] on link "Alle Referenzen anzeigen" at bounding box center [345, 777] width 163 height 31
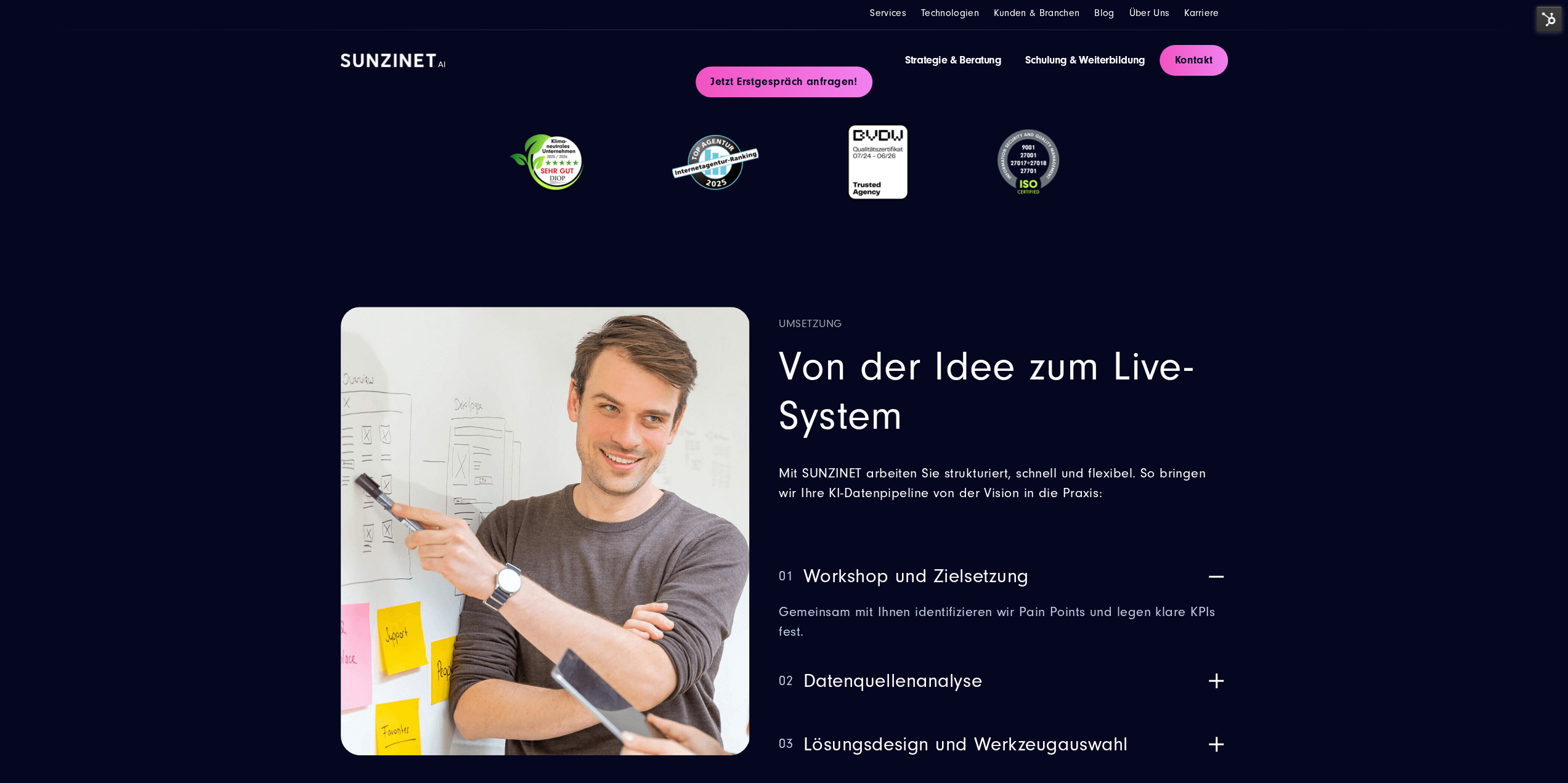
scroll to position [0, 0]
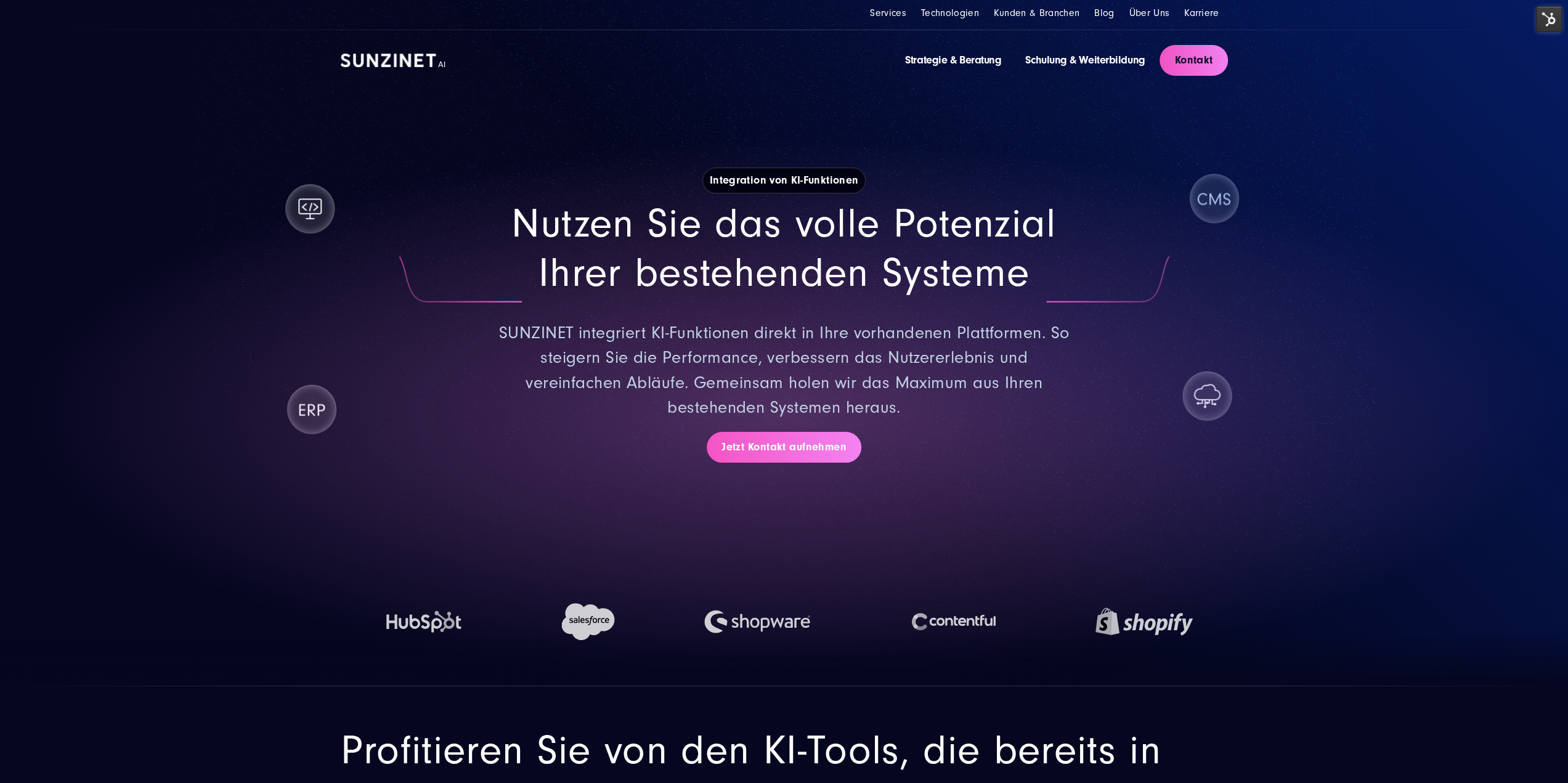
click at [791, 445] on link "Jetzt Kontakt aufnehmen" at bounding box center [784, 447] width 155 height 31
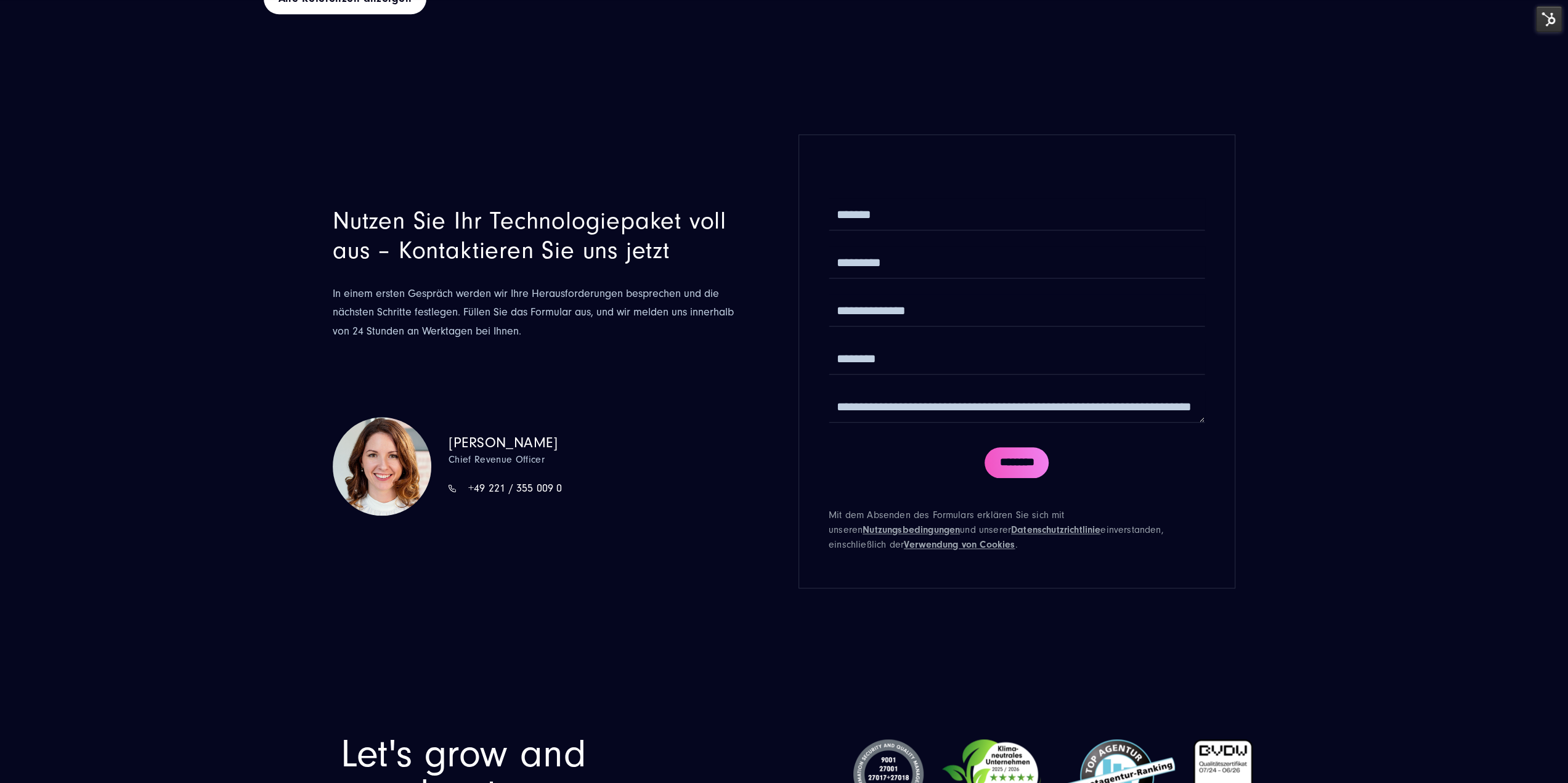
drag, startPoint x: 791, startPoint y: 621, endPoint x: 761, endPoint y: 263, distance: 359.3
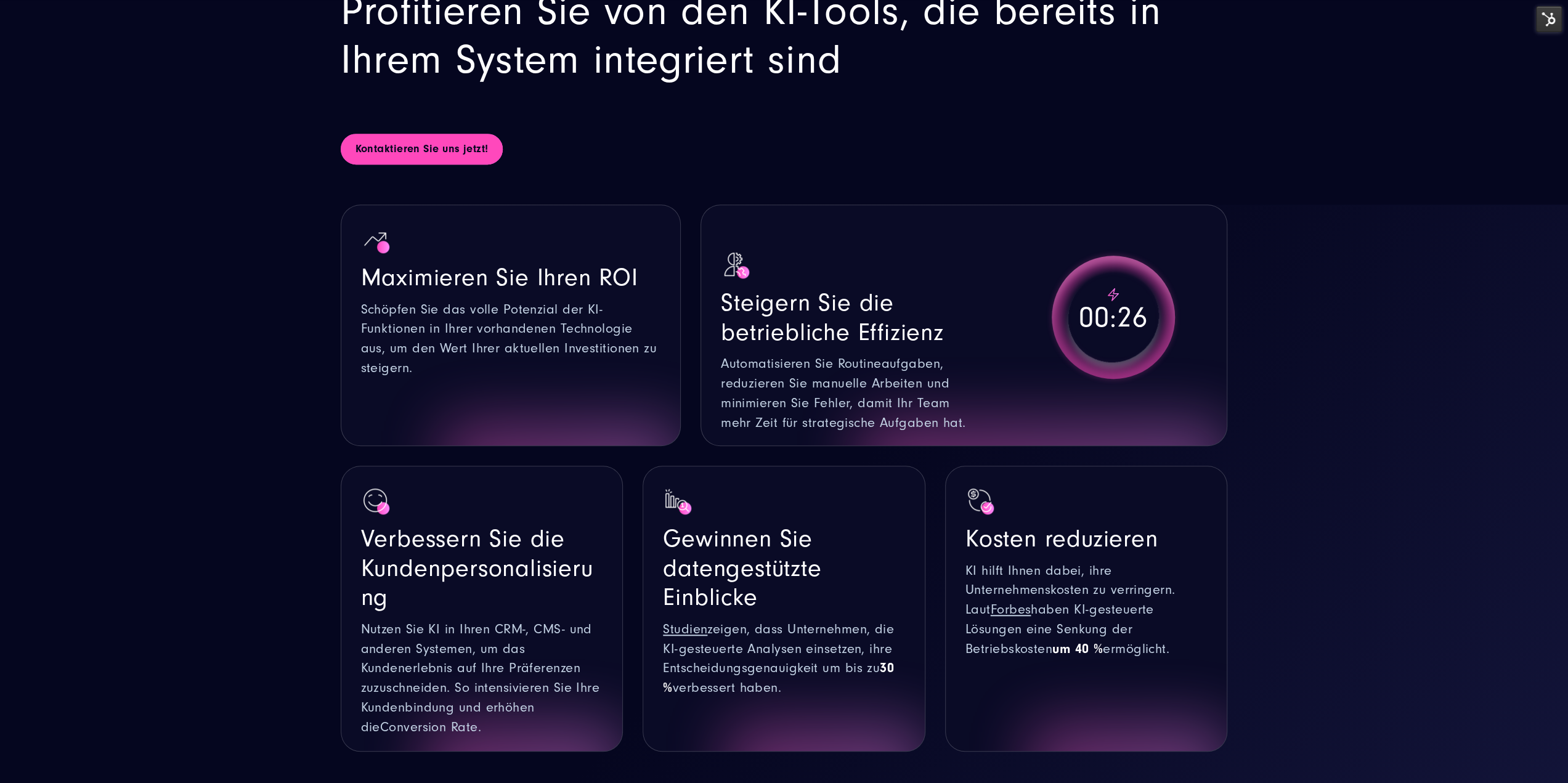
click at [437, 149] on link "Kontaktieren Sie uns jetzt!" at bounding box center [422, 149] width 162 height 31
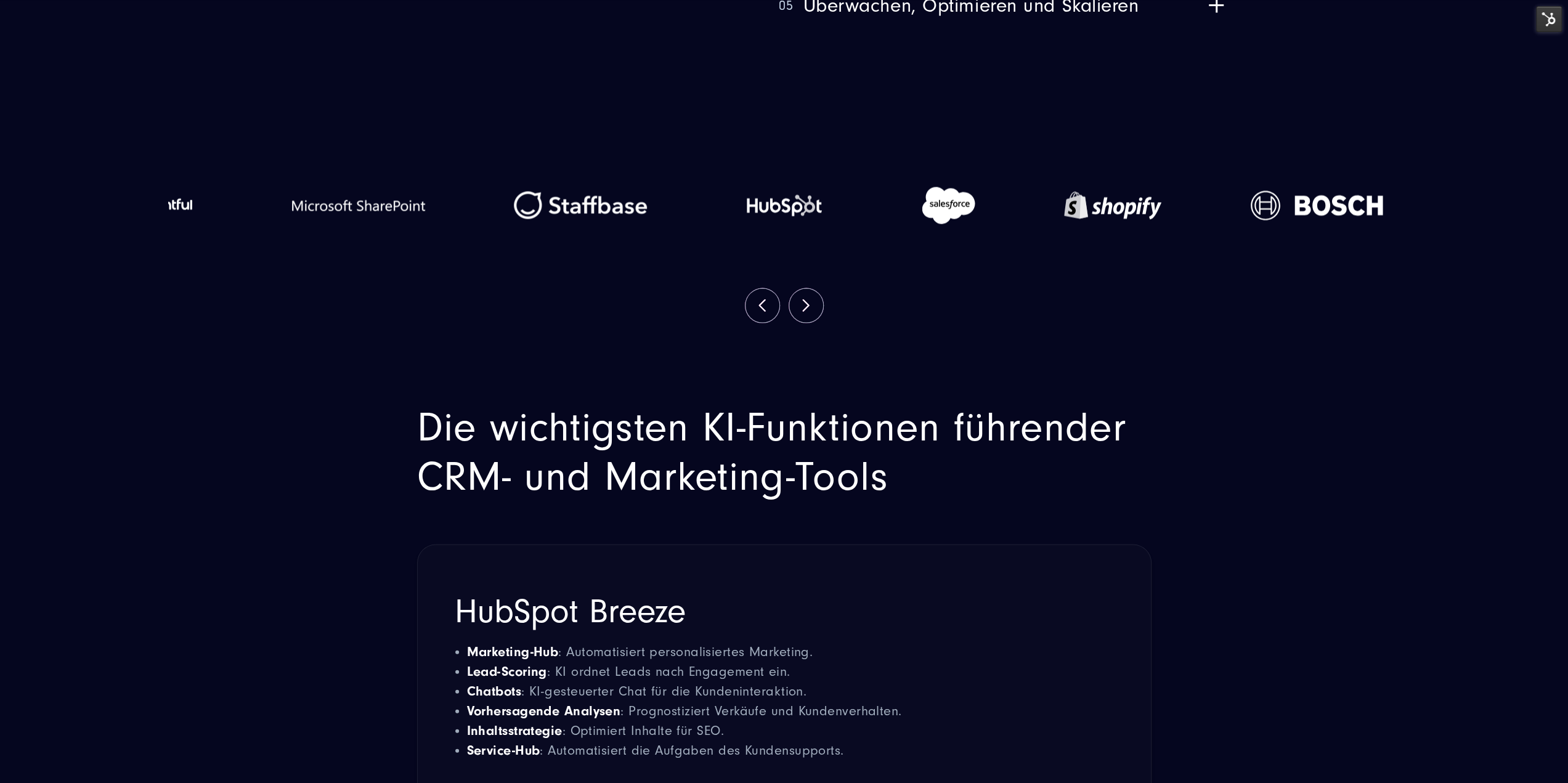
scroll to position [2548, 0]
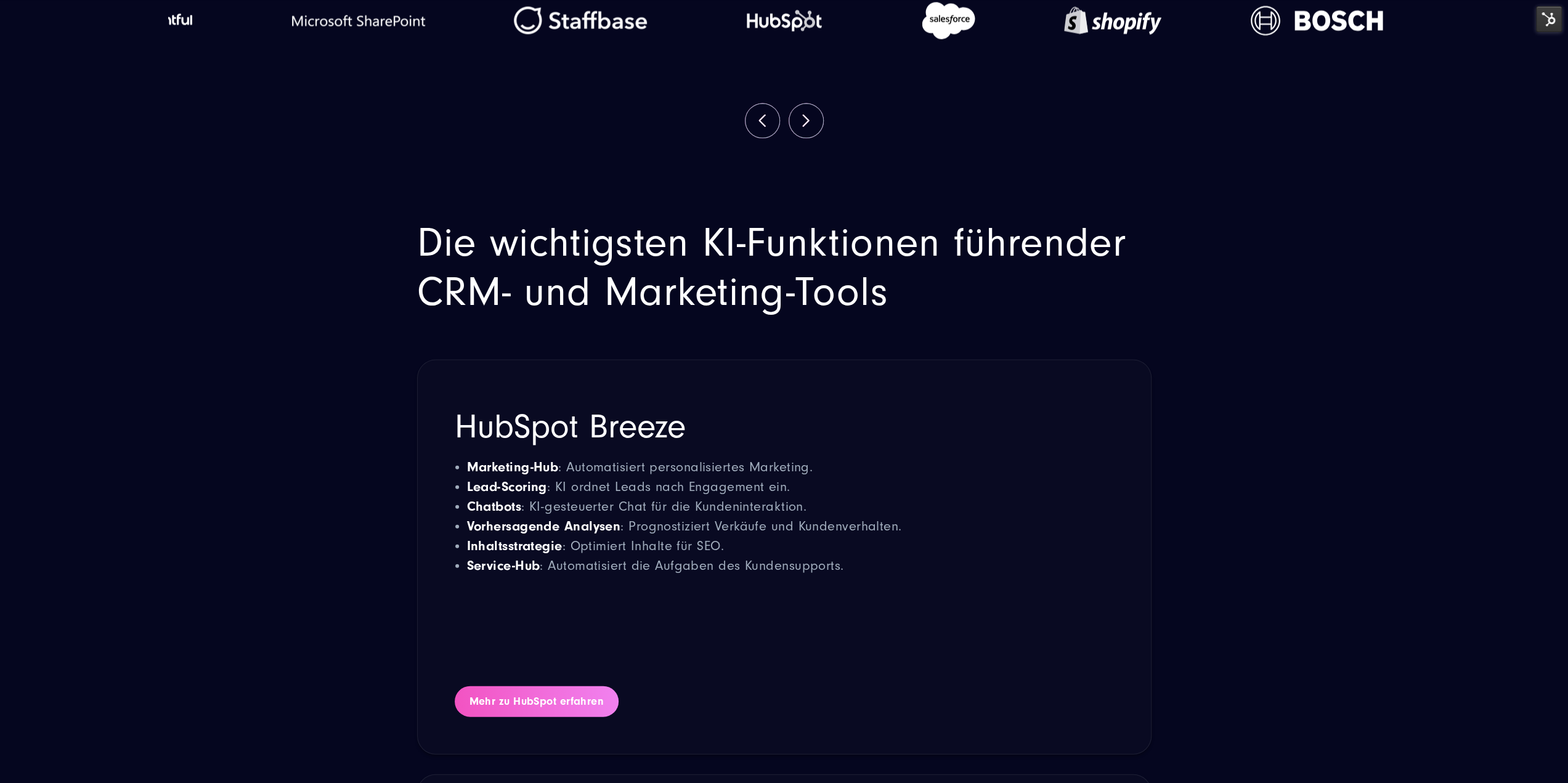
click at [574, 686] on link "Mehr zu HubSpot erfahren" at bounding box center [536, 702] width 165 height 31
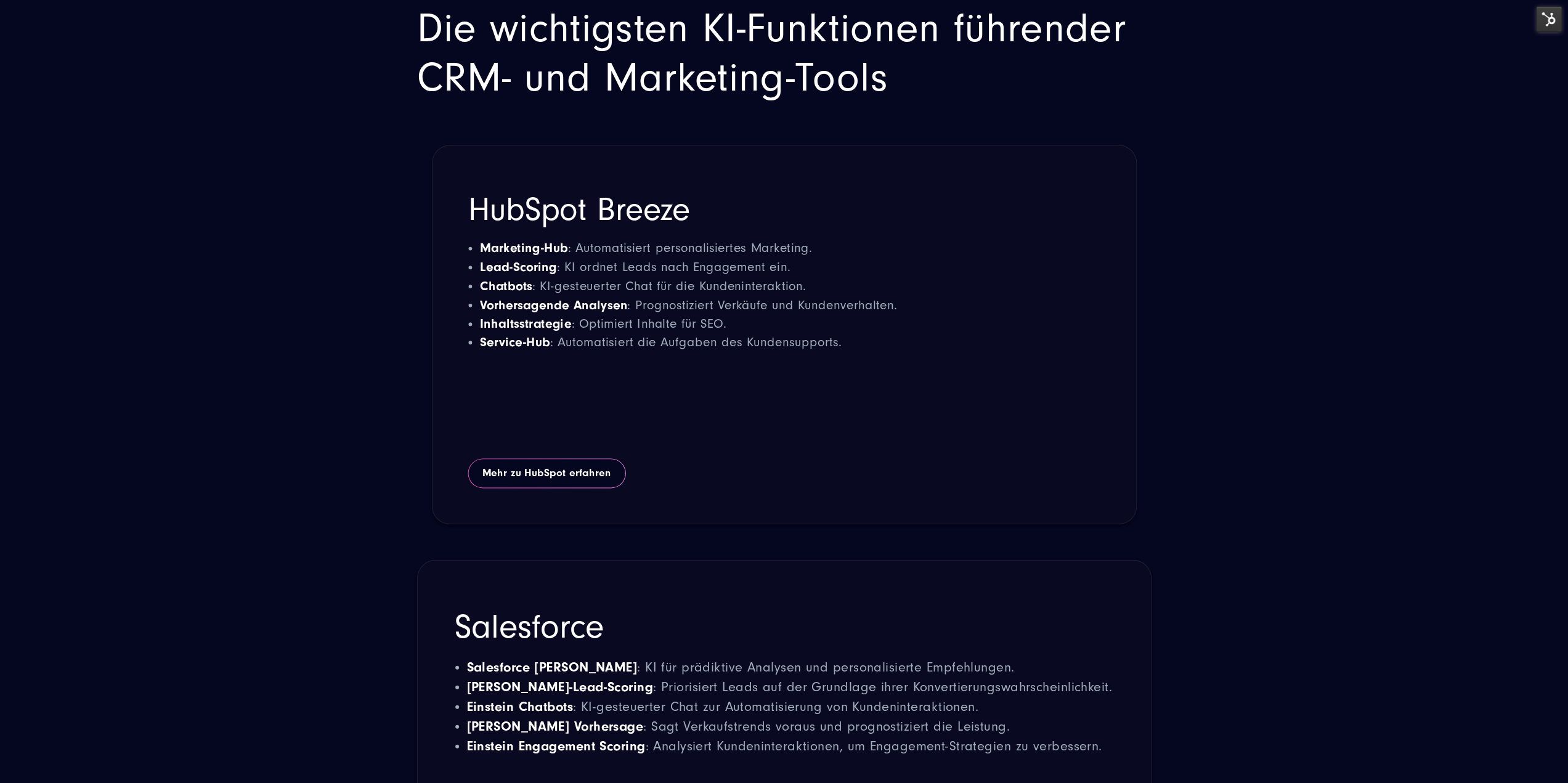
scroll to position [3041, 0]
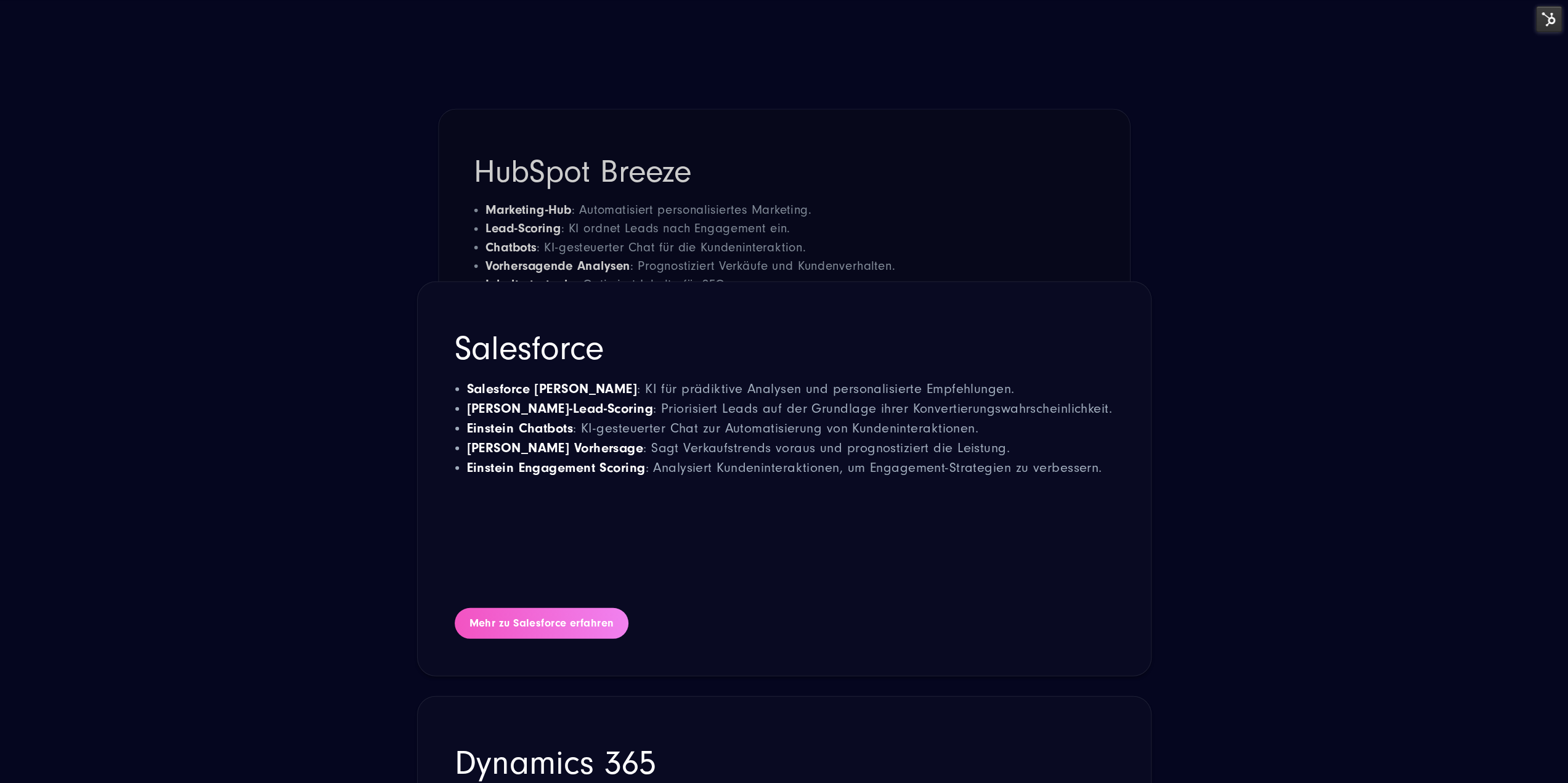
click at [530, 608] on link "Mehr zu Salesforce erfahren" at bounding box center [542, 624] width 175 height 31
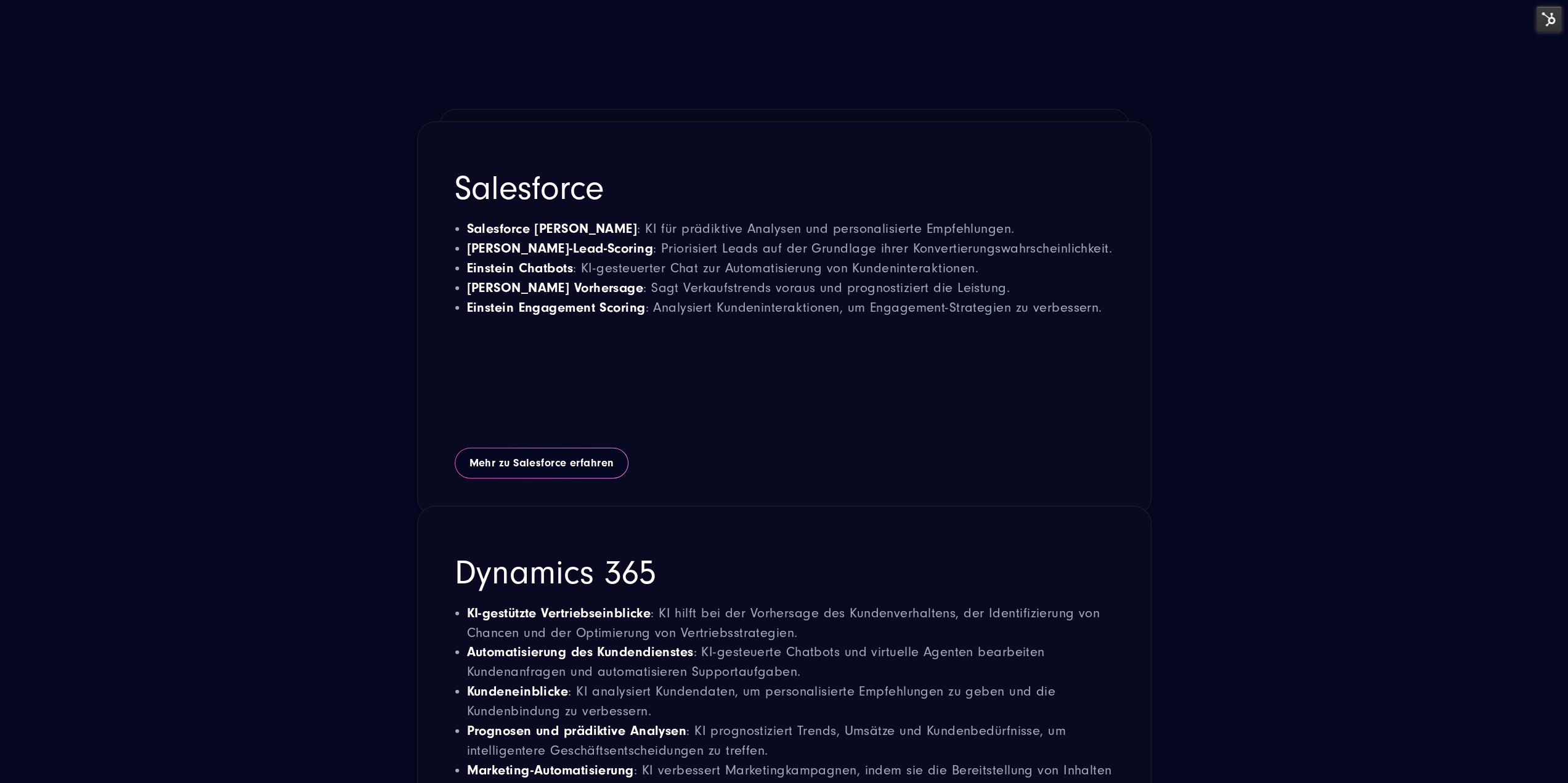
scroll to position [3472, 0]
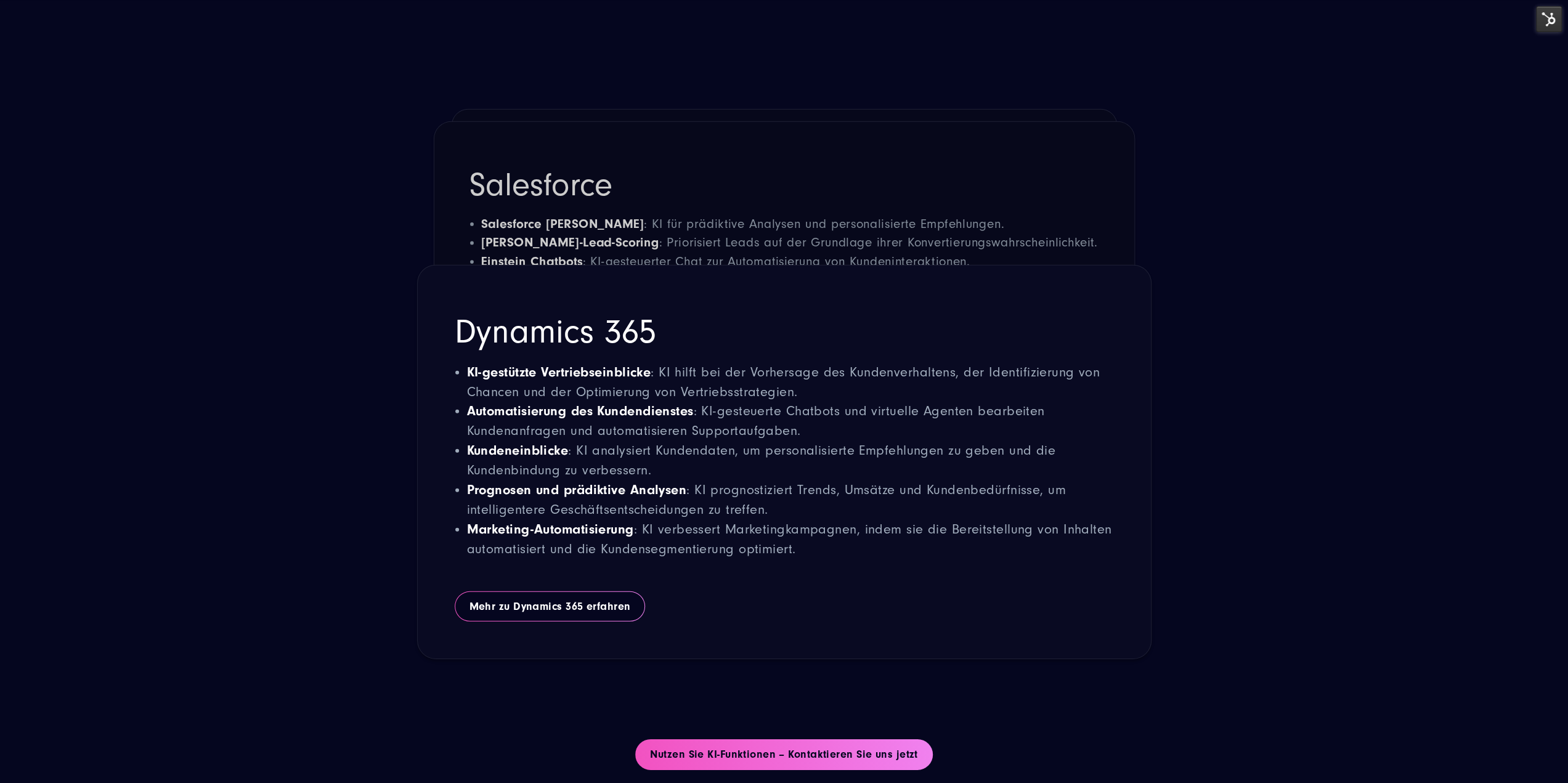
click at [561, 539] on div "Dynamics 365 KI-gestützte Vertriebseinblicke : KI hilft bei der Vorhersage des …" at bounding box center [784, 463] width 733 height 394
click at [562, 591] on link "Mehr zu Dynamics 365 erfahren" at bounding box center [549, 607] width 191 height 31
click at [706, 739] on link "Nutzen Sie KI-Funktionen – Kontaktieren Sie uns jetzt" at bounding box center [784, 755] width 297 height 31
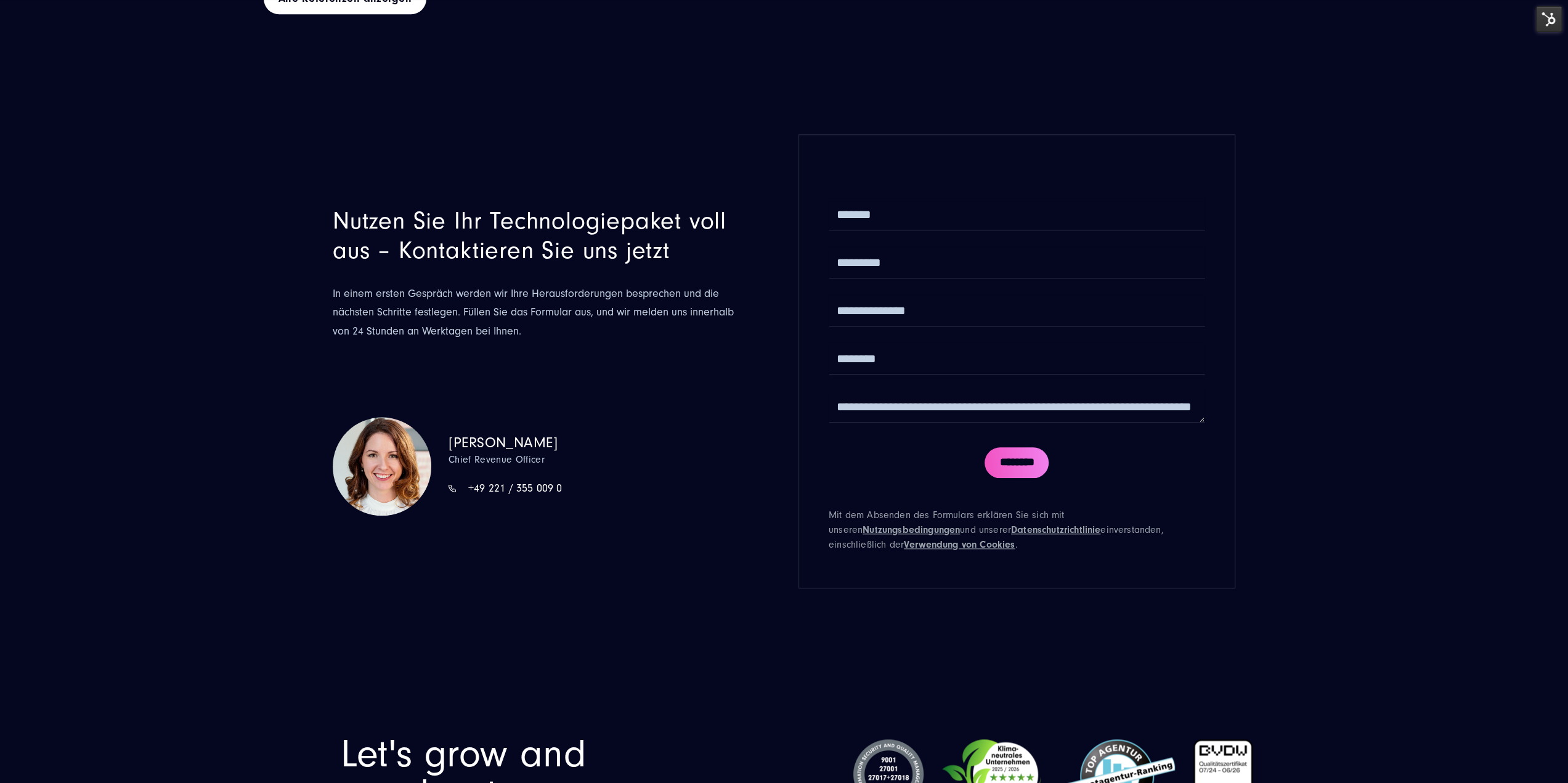
drag, startPoint x: 706, startPoint y: 704, endPoint x: 706, endPoint y: 696, distance: 8.0
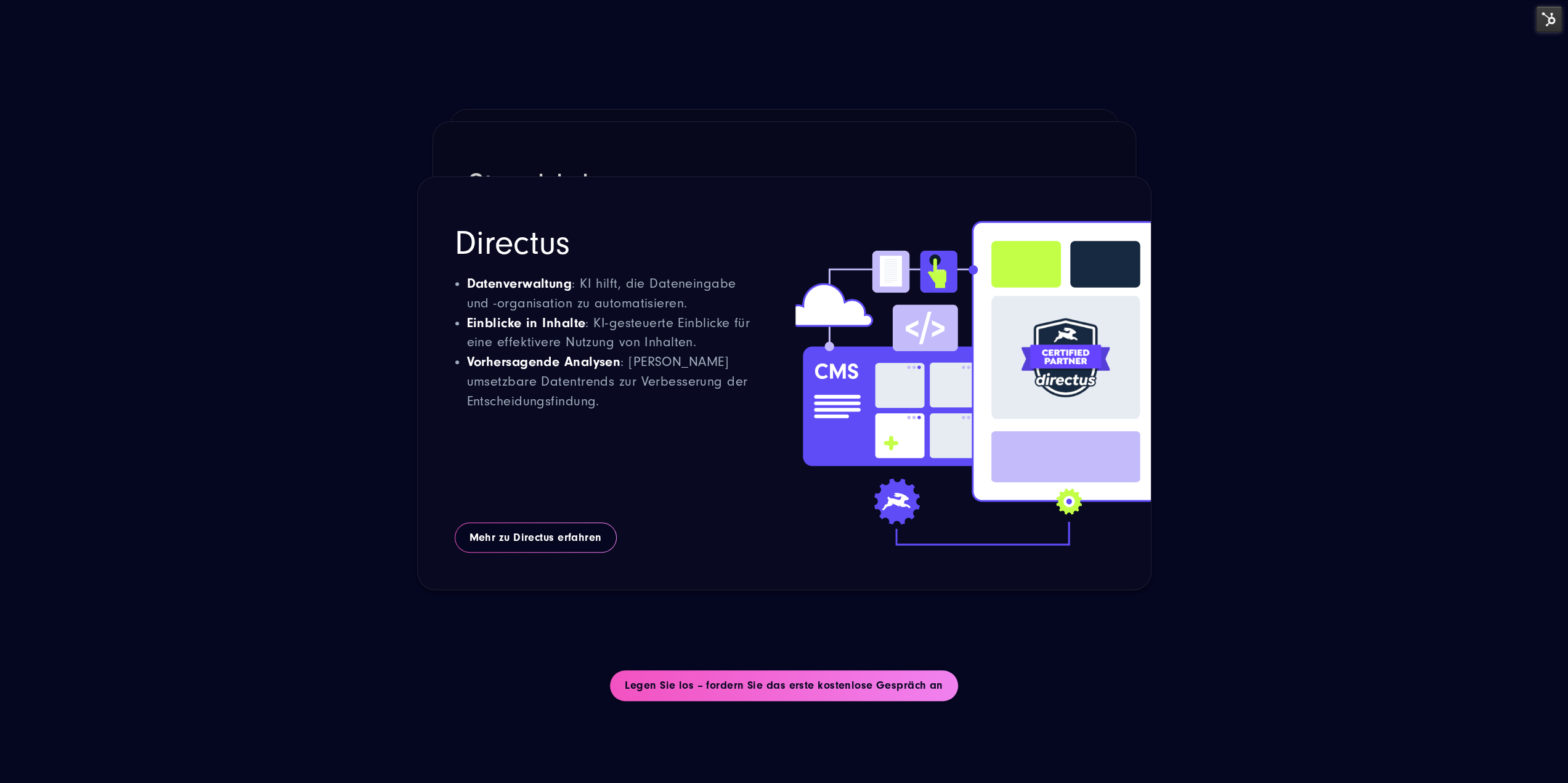
scroll to position [5374, 0]
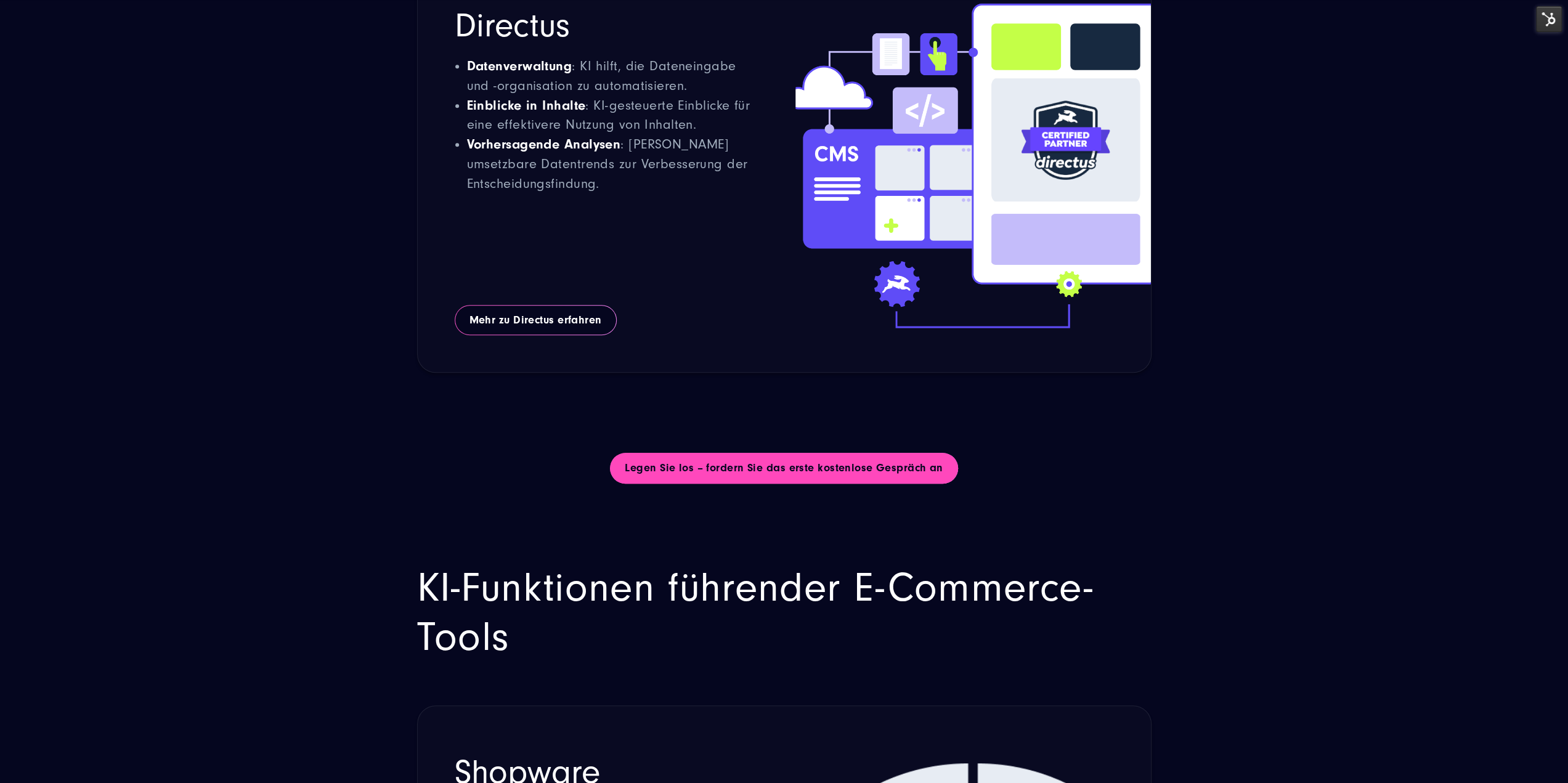
click at [738, 453] on link "Legen Sie los – fordern Sie das erste kostenlose Gespräch an" at bounding box center [784, 468] width 348 height 31
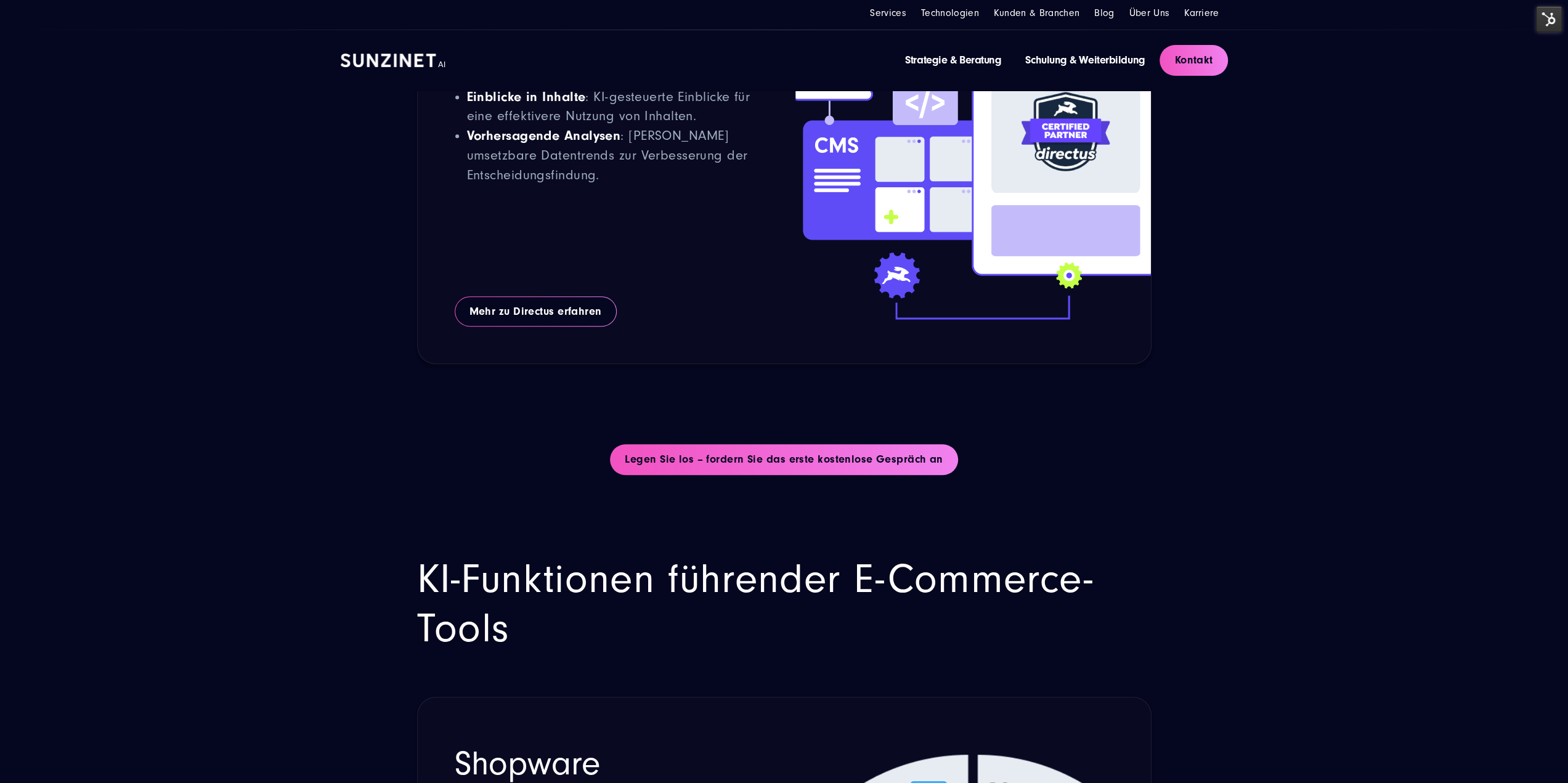
scroll to position [5800, 0]
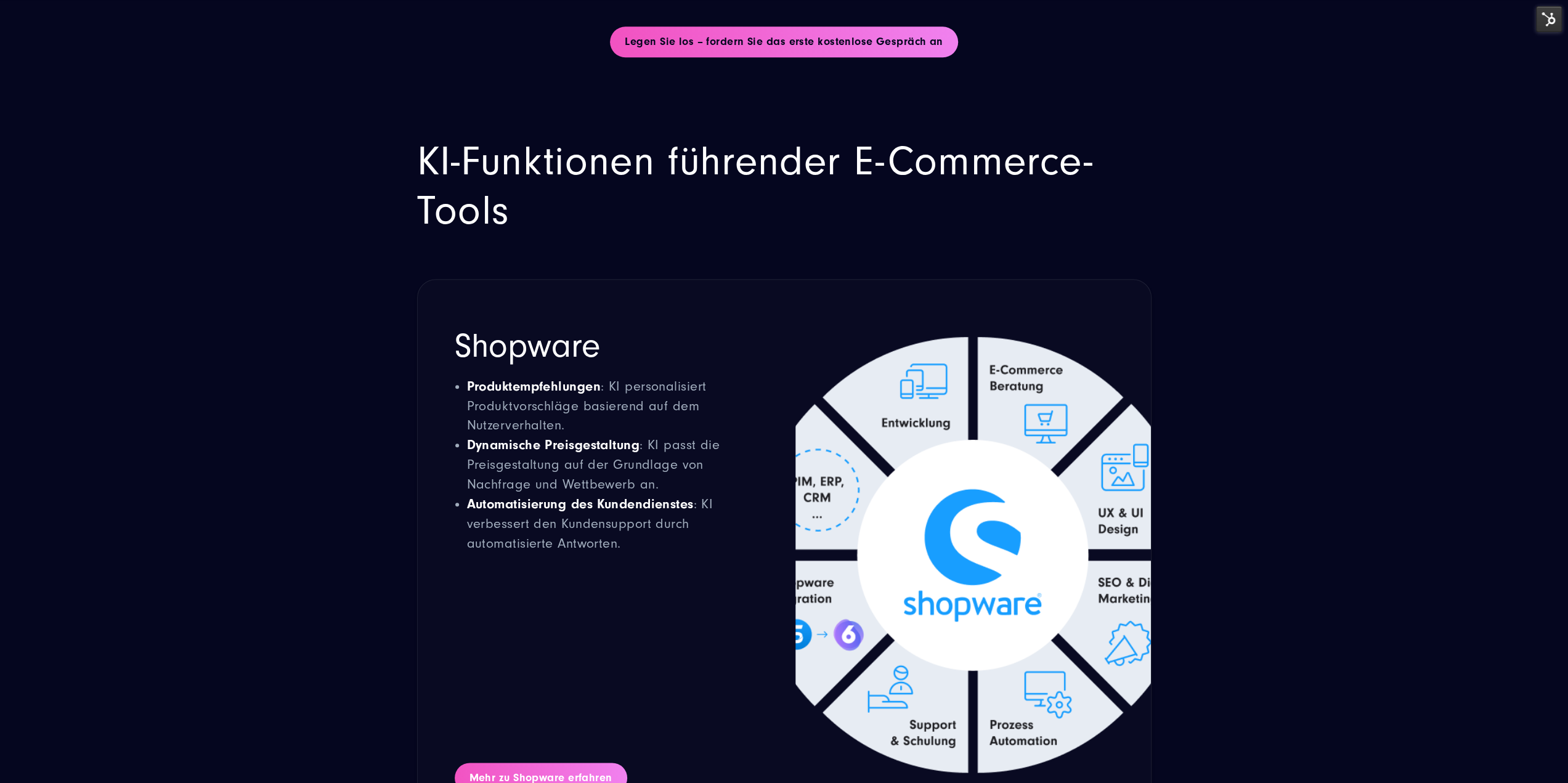
click at [524, 763] on link "Mehr zu Shopware erfahren" at bounding box center [540, 778] width 172 height 31
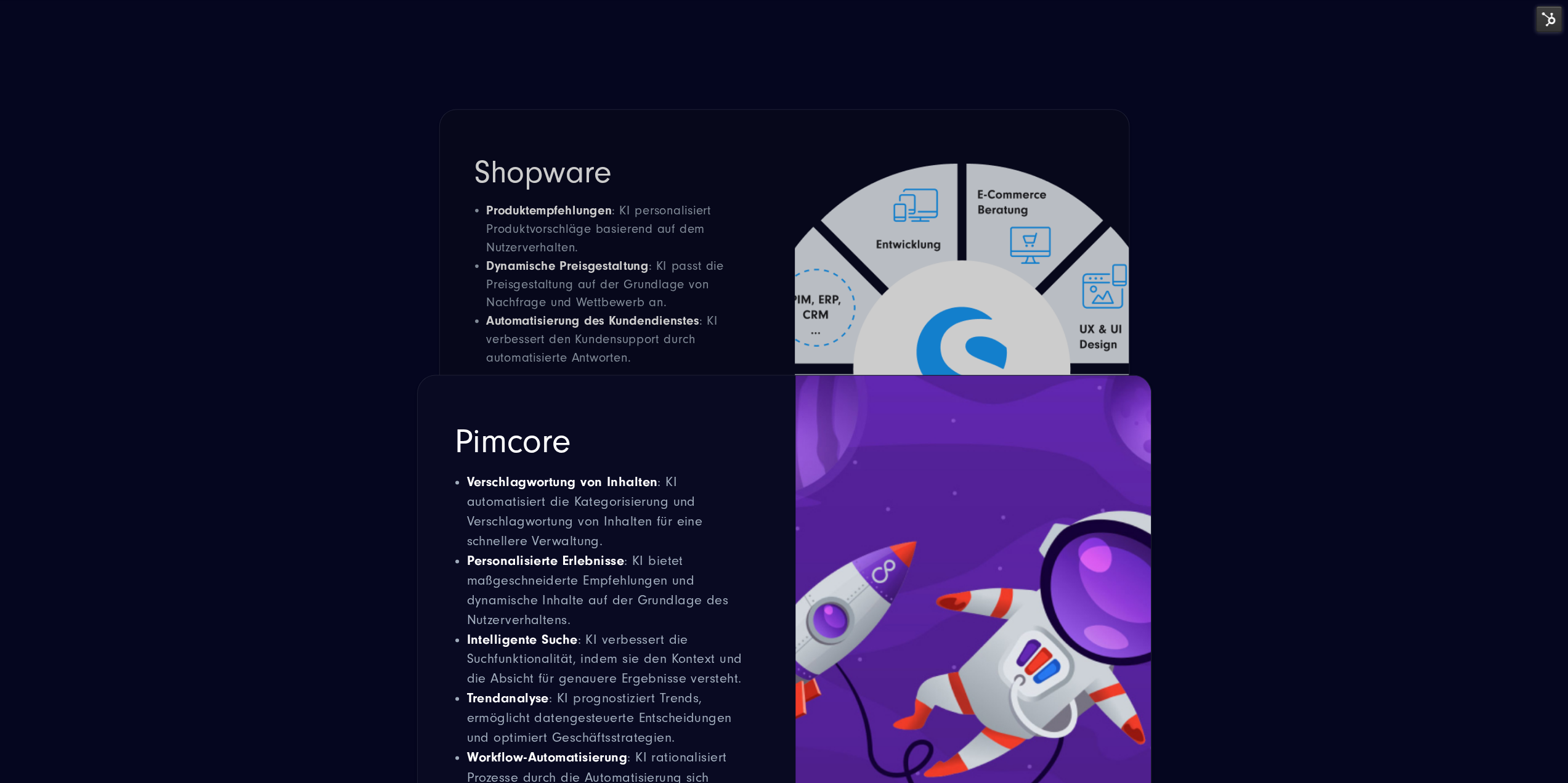
scroll to position [6416, 0]
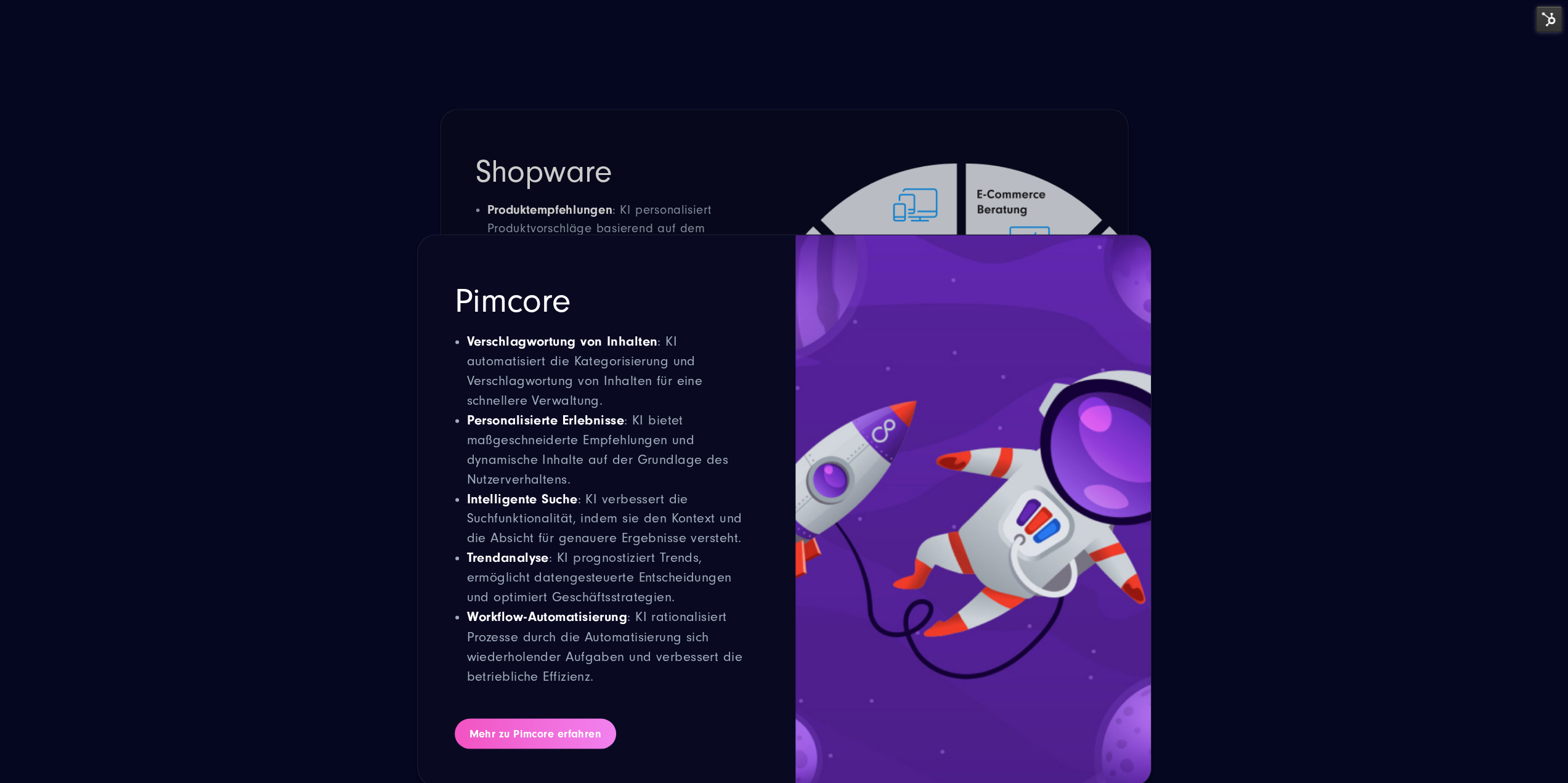
click at [542, 719] on link "Mehr zu Pimcore erfahren" at bounding box center [535, 734] width 162 height 31
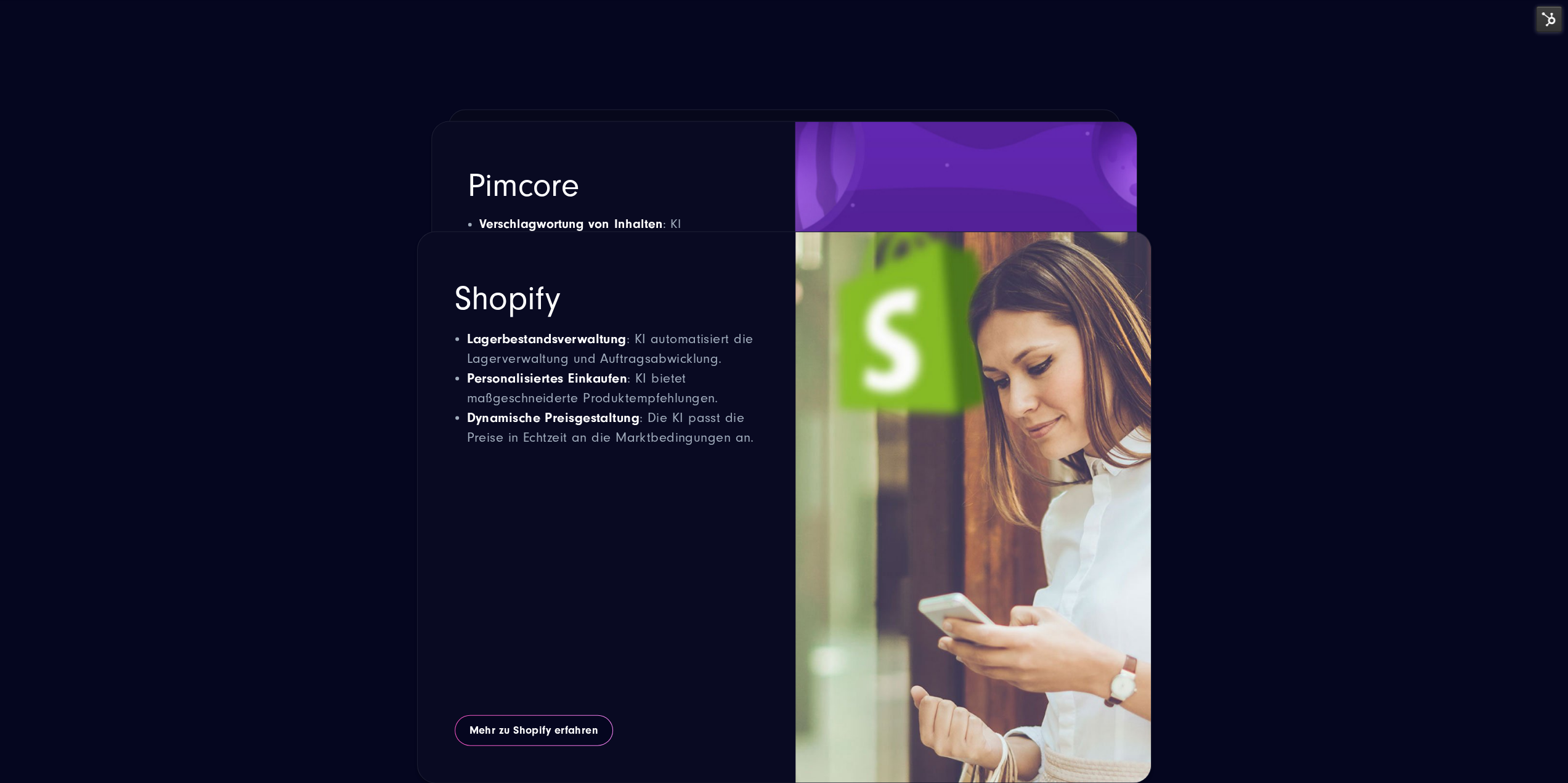
scroll to position [7217, 0]
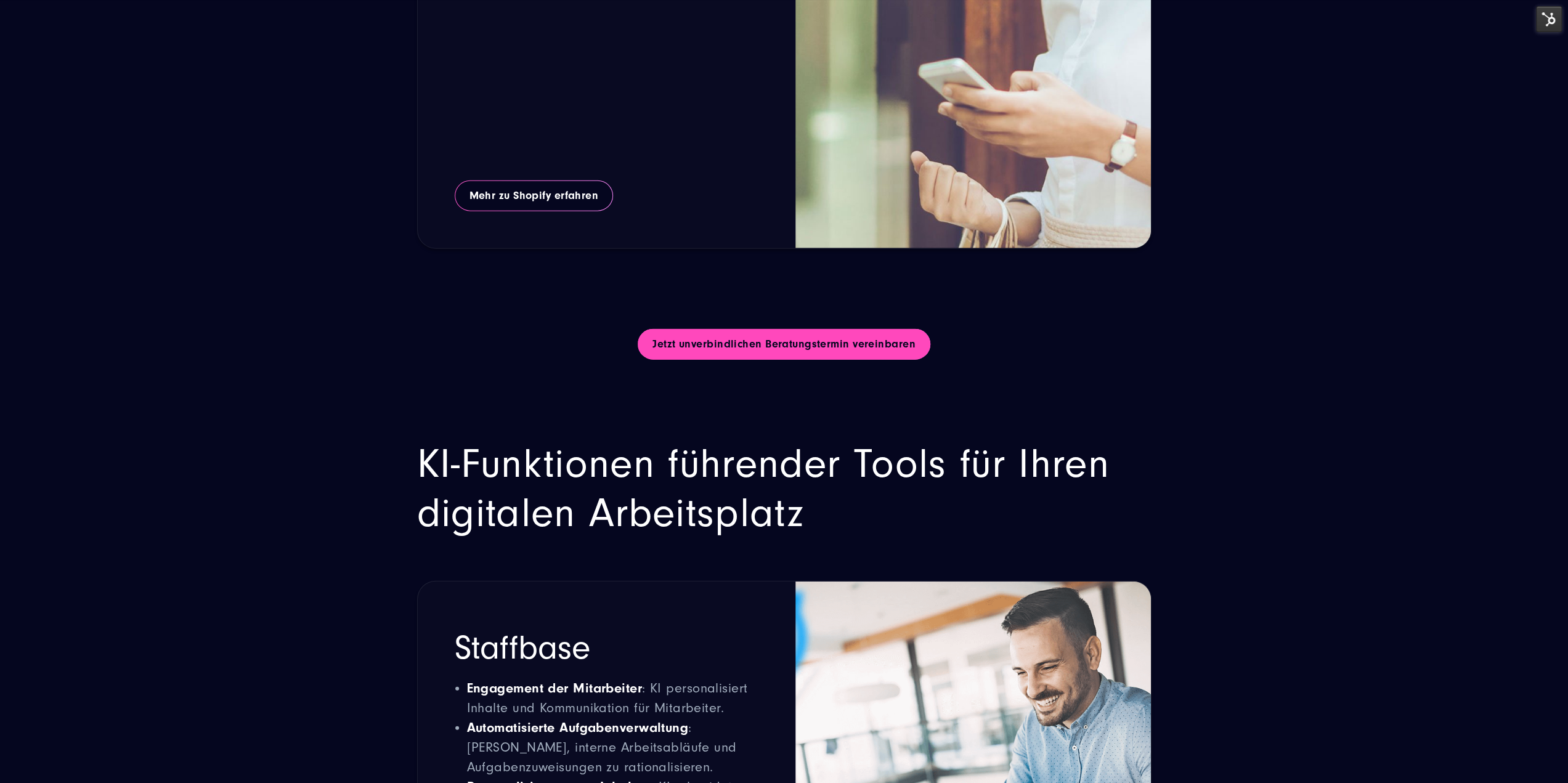
click at [853, 329] on link "Jetzt unverbindlichen Beratungstermin vereinbaren" at bounding box center [784, 344] width 293 height 31
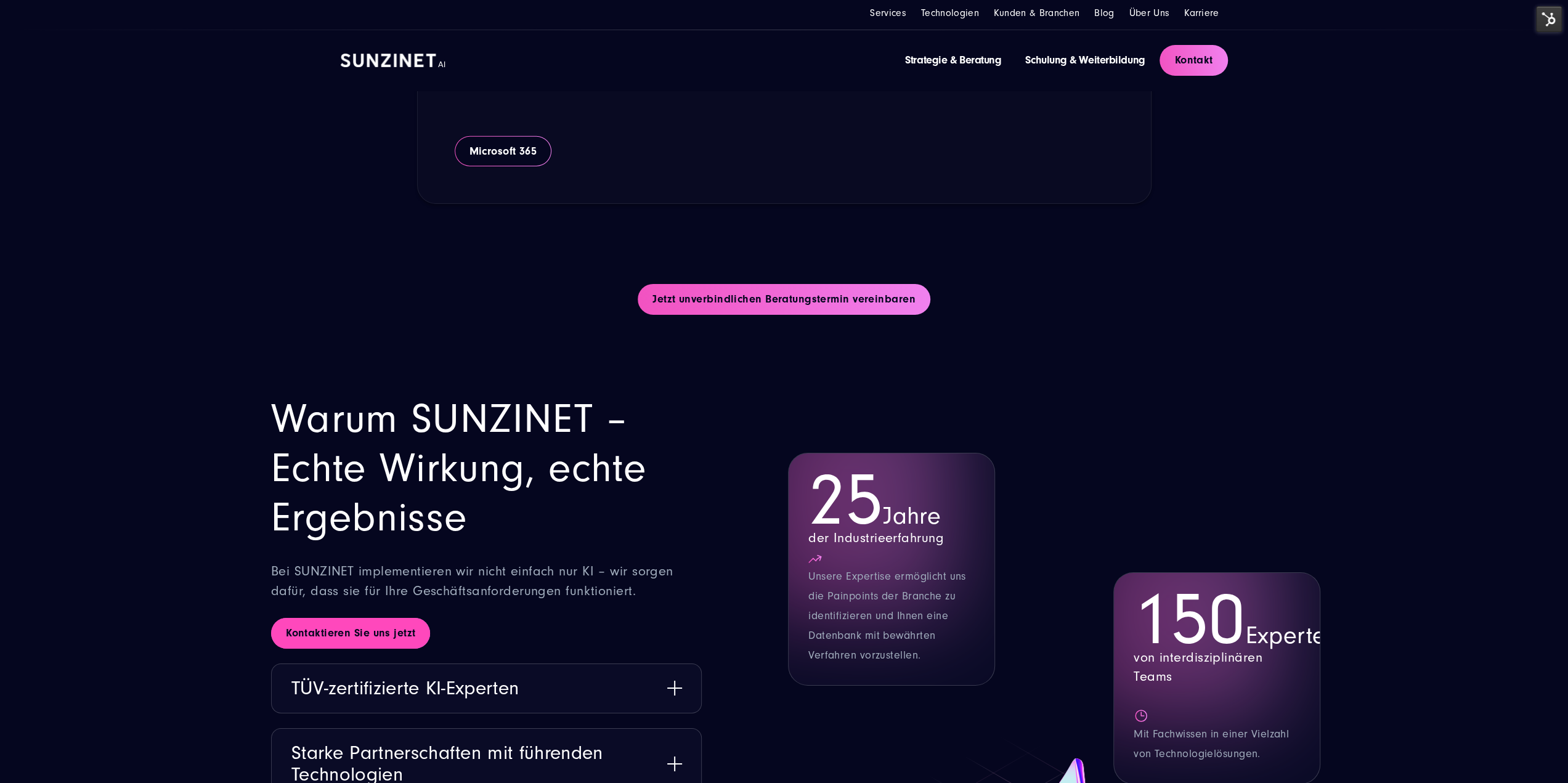
click at [395, 618] on link "Kontaktieren Sie uns jetzt" at bounding box center [350, 634] width 159 height 31
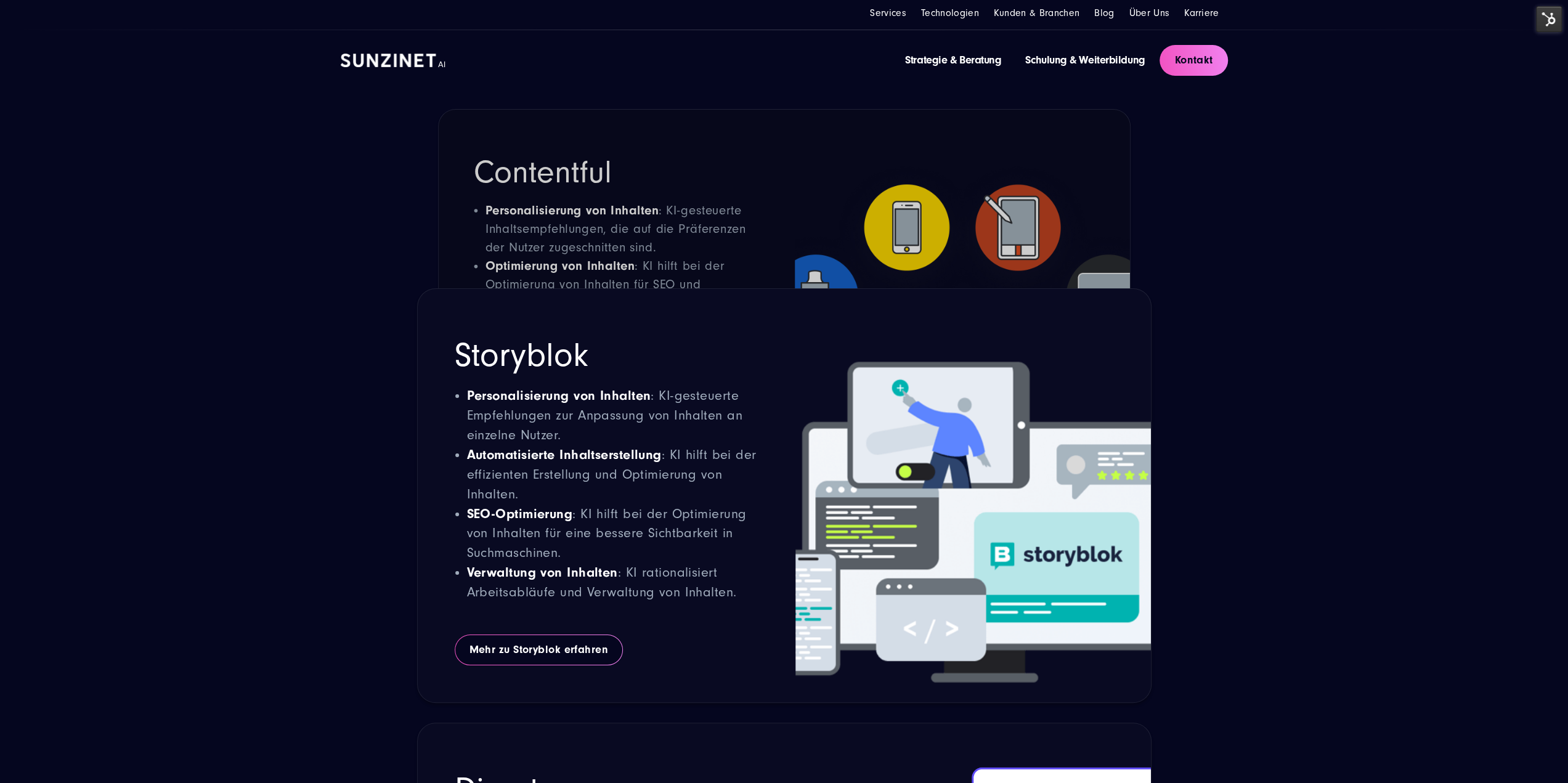
scroll to position [4605, 0]
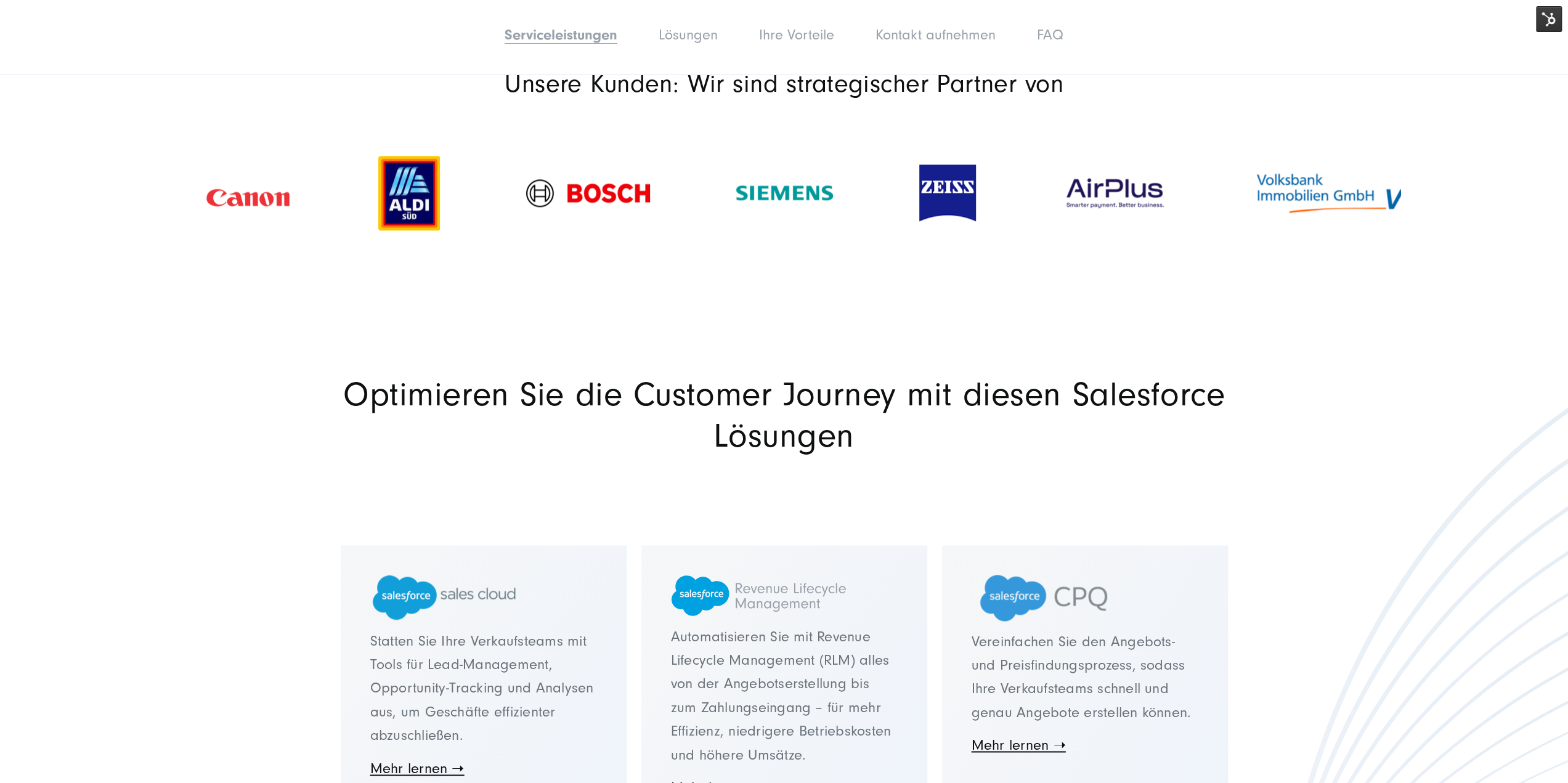
scroll to position [1971, 0]
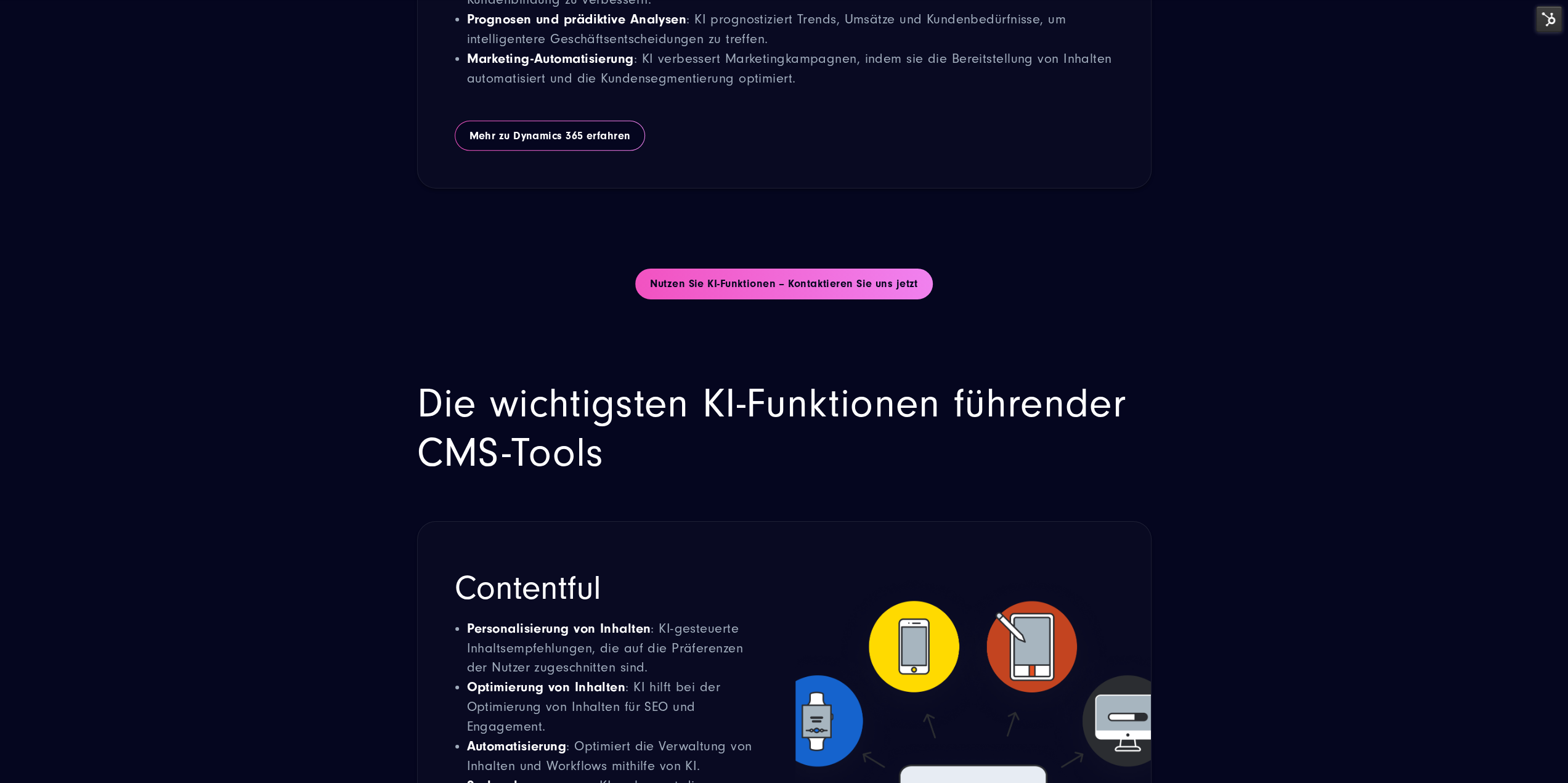
scroll to position [4189, 0]
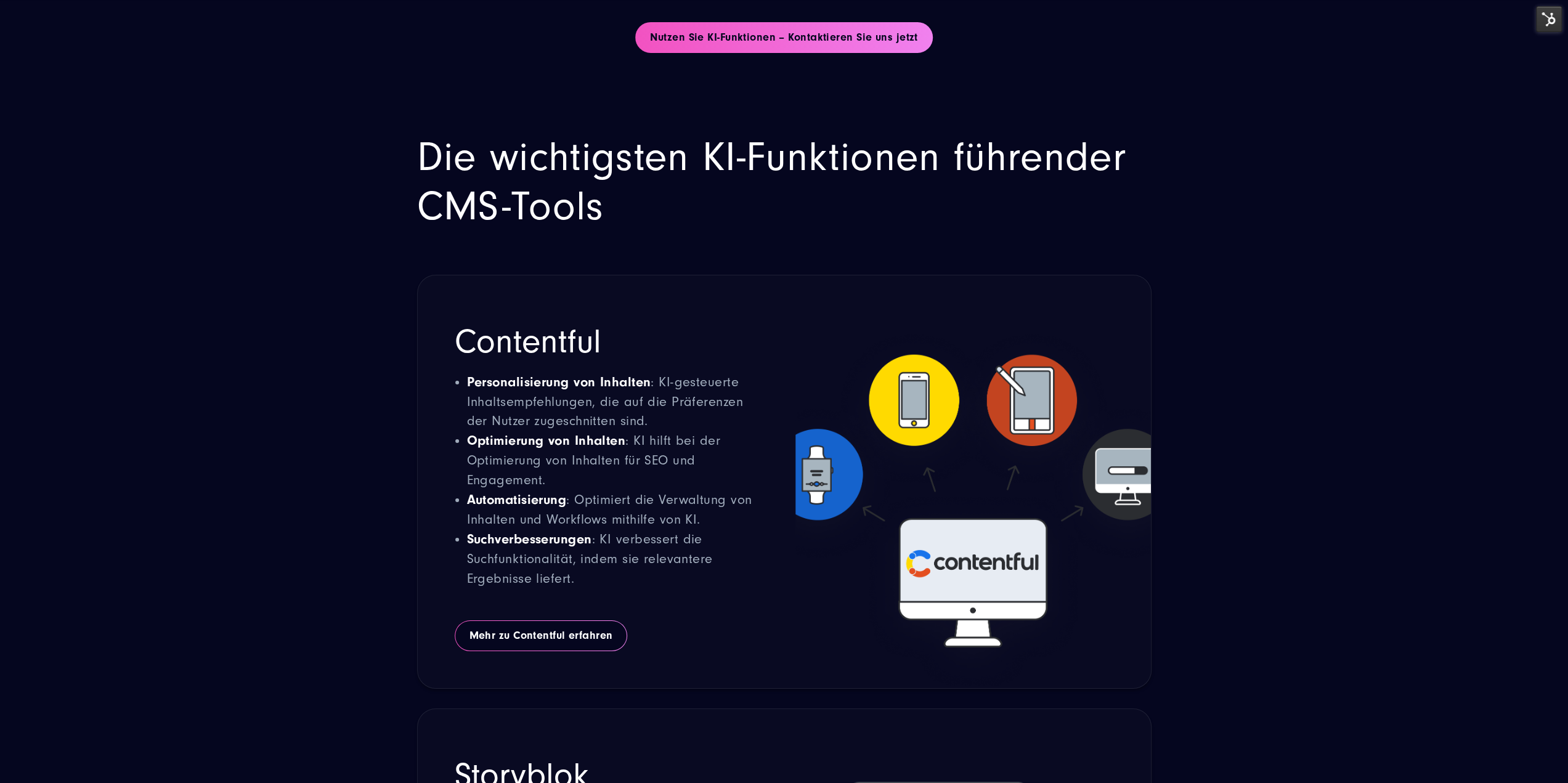
drag, startPoint x: 907, startPoint y: 505, endPoint x: 907, endPoint y: 511, distance: 6.0
drag, startPoint x: 907, startPoint y: 511, endPoint x: 990, endPoint y: 421, distance: 122.4
click at [990, 421] on img at bounding box center [973, 482] width 355 height 414
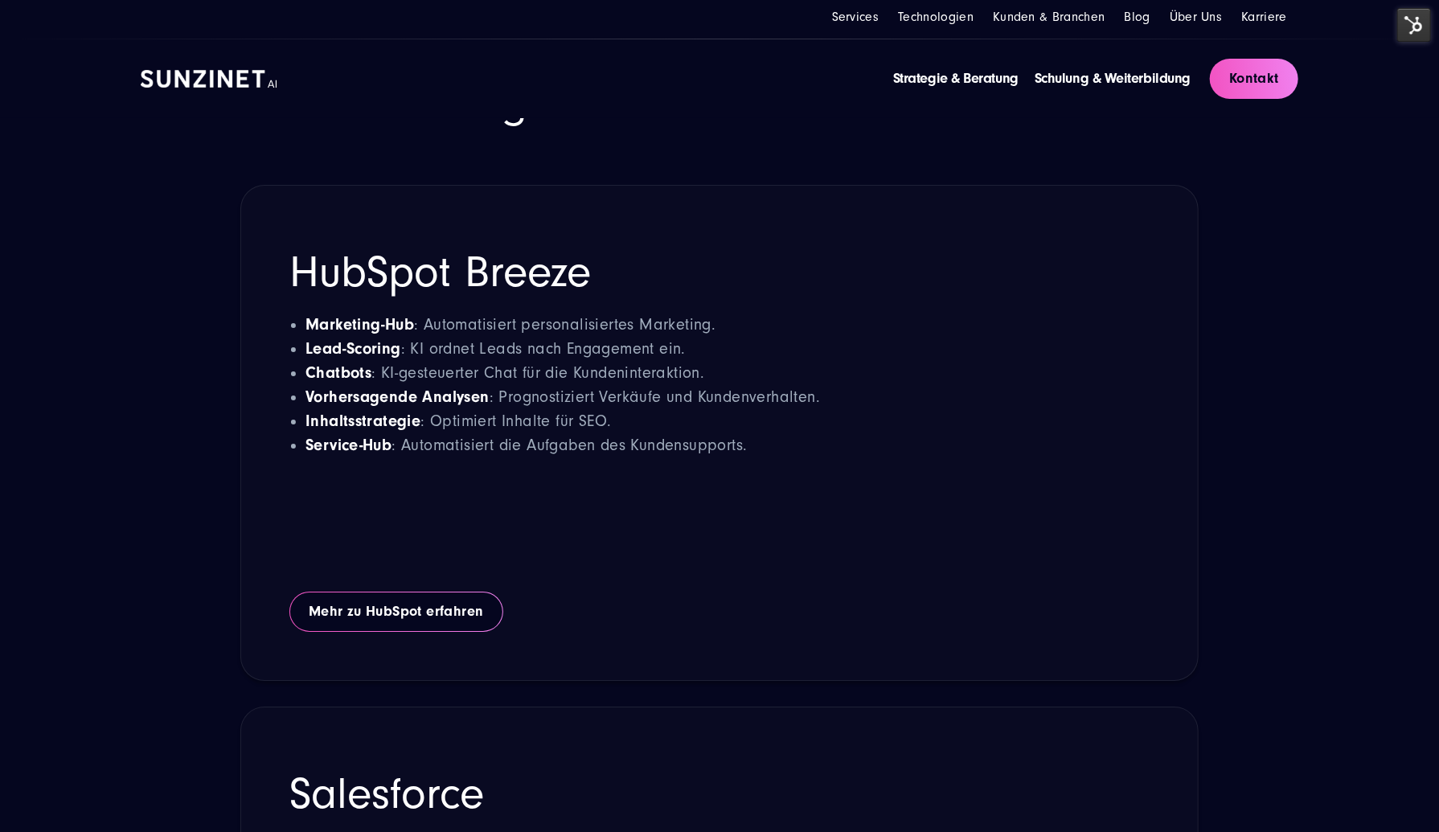
scroll to position [3230, 0]
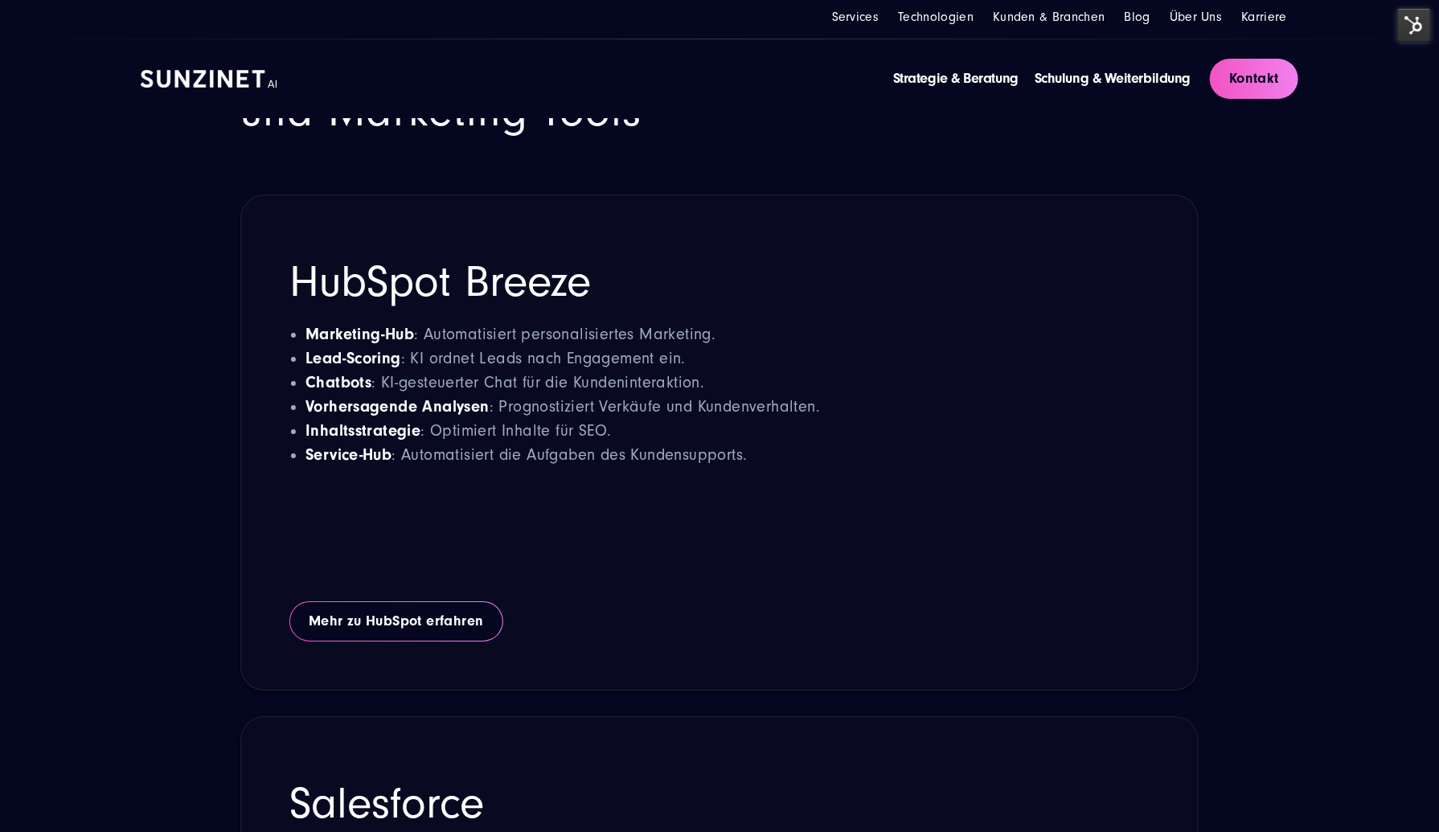
click at [450, 276] on h2 "HubSpot Breeze" at bounding box center [719, 282] width 860 height 45
click at [656, 456] on li "Service-Hub : Automatisiert die Aufgaben des Kundensupports." at bounding box center [728, 455] width 844 height 24
click at [445, 293] on h2 "HubSpot Breeze" at bounding box center [719, 282] width 860 height 45
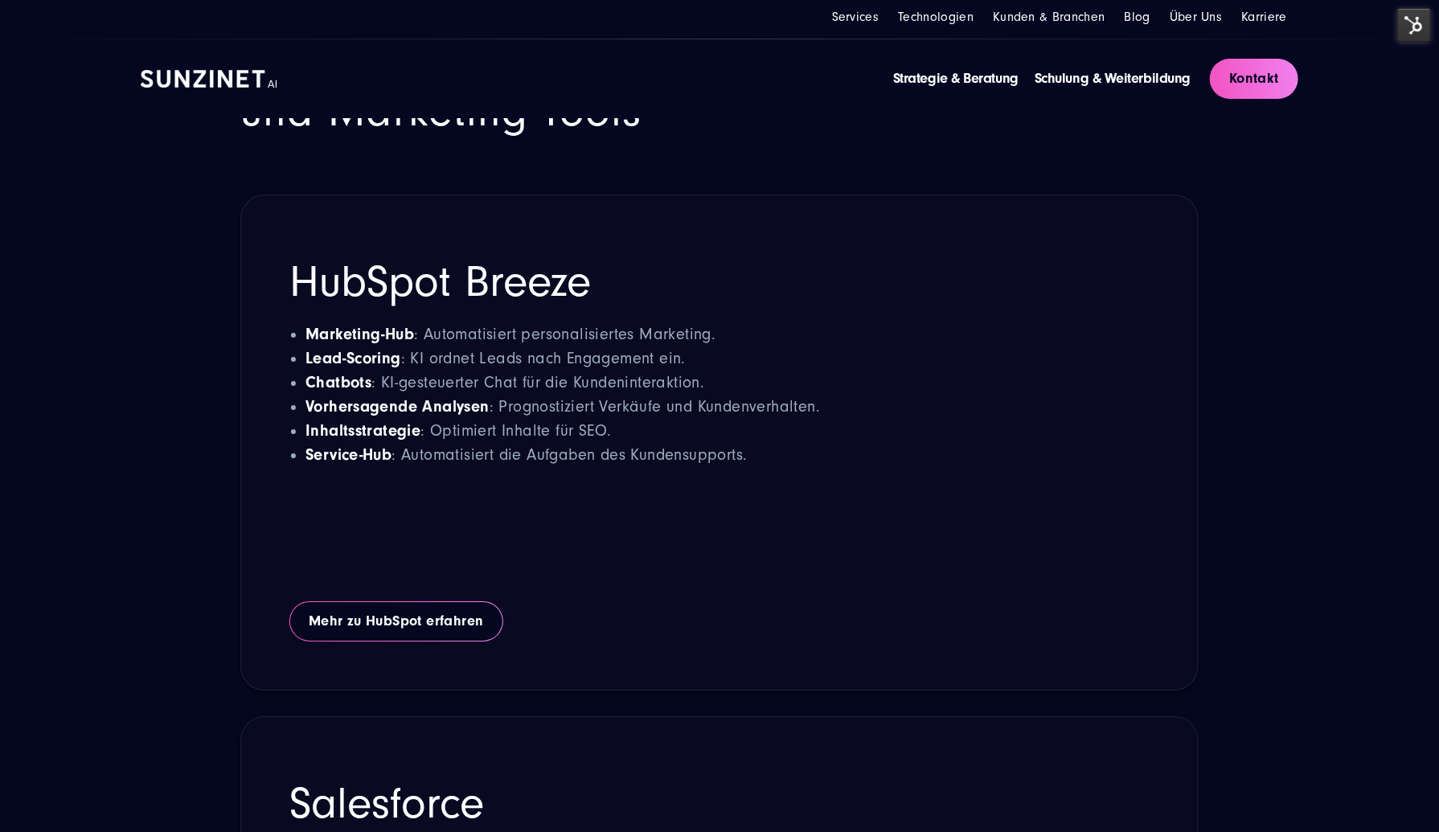
drag, startPoint x: 380, startPoint y: 291, endPoint x: 688, endPoint y: 300, distance: 307.3
click at [688, 300] on h2 "HubSpot Breeze" at bounding box center [719, 282] width 860 height 45
click at [544, 292] on h2 "HubSpot Breeze" at bounding box center [719, 282] width 860 height 45
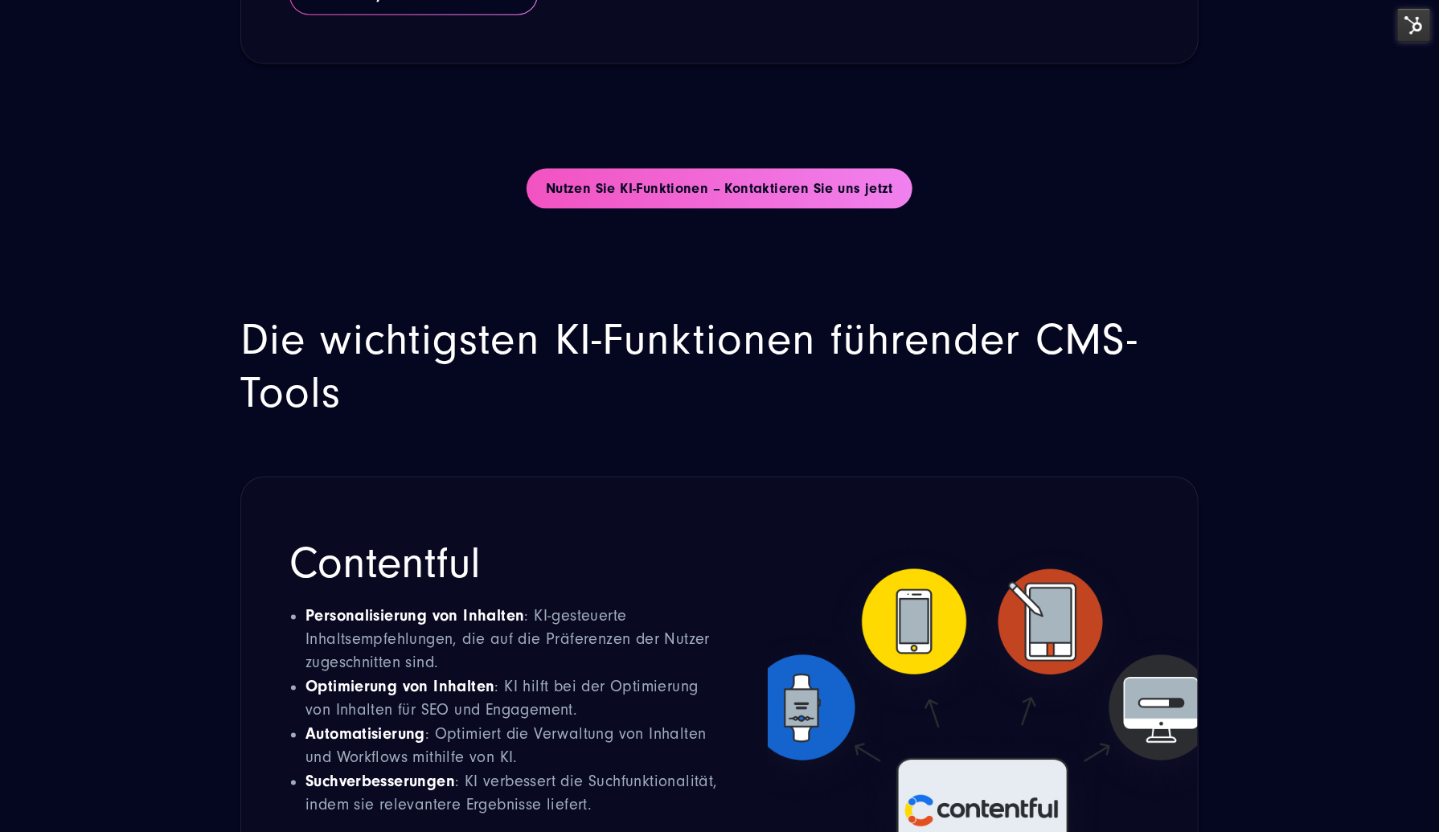
scroll to position [5160, 0]
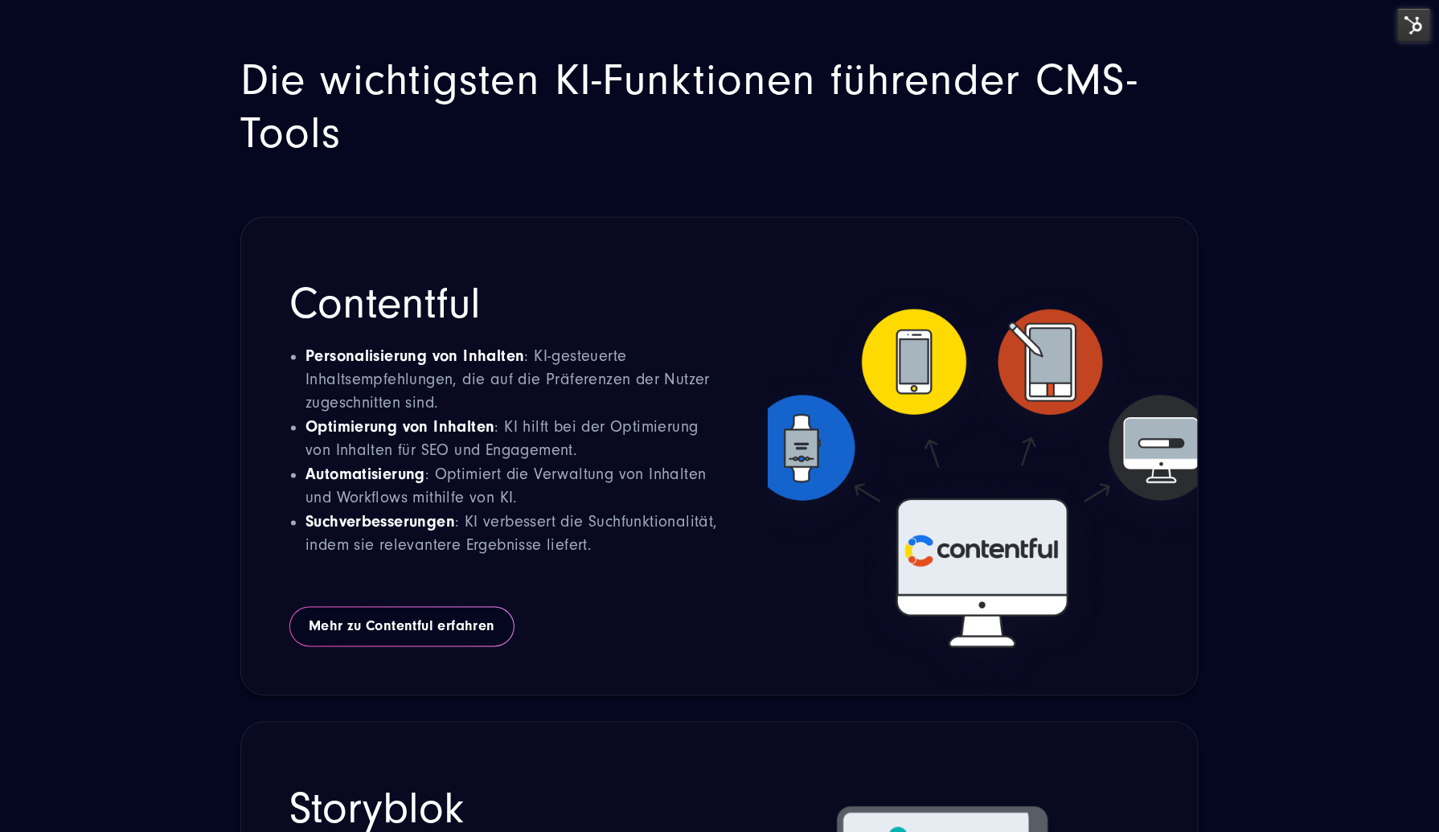
click at [998, 532] on img at bounding box center [983, 457] width 431 height 478
drag, startPoint x: 998, startPoint y: 532, endPoint x: 983, endPoint y: 536, distance: 14.8
click at [992, 533] on img at bounding box center [983, 457] width 431 height 478
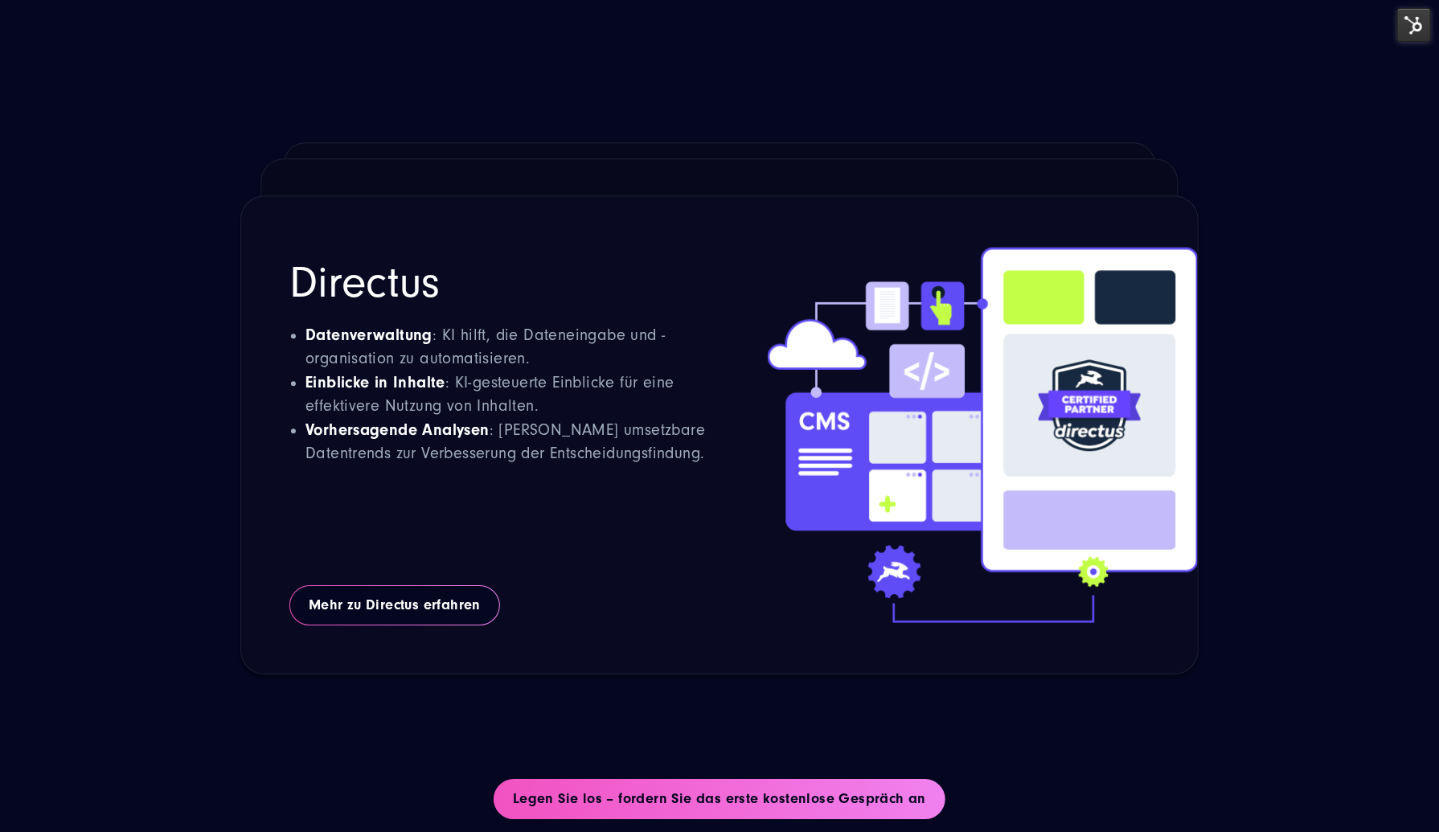
scroll to position [6205, 0]
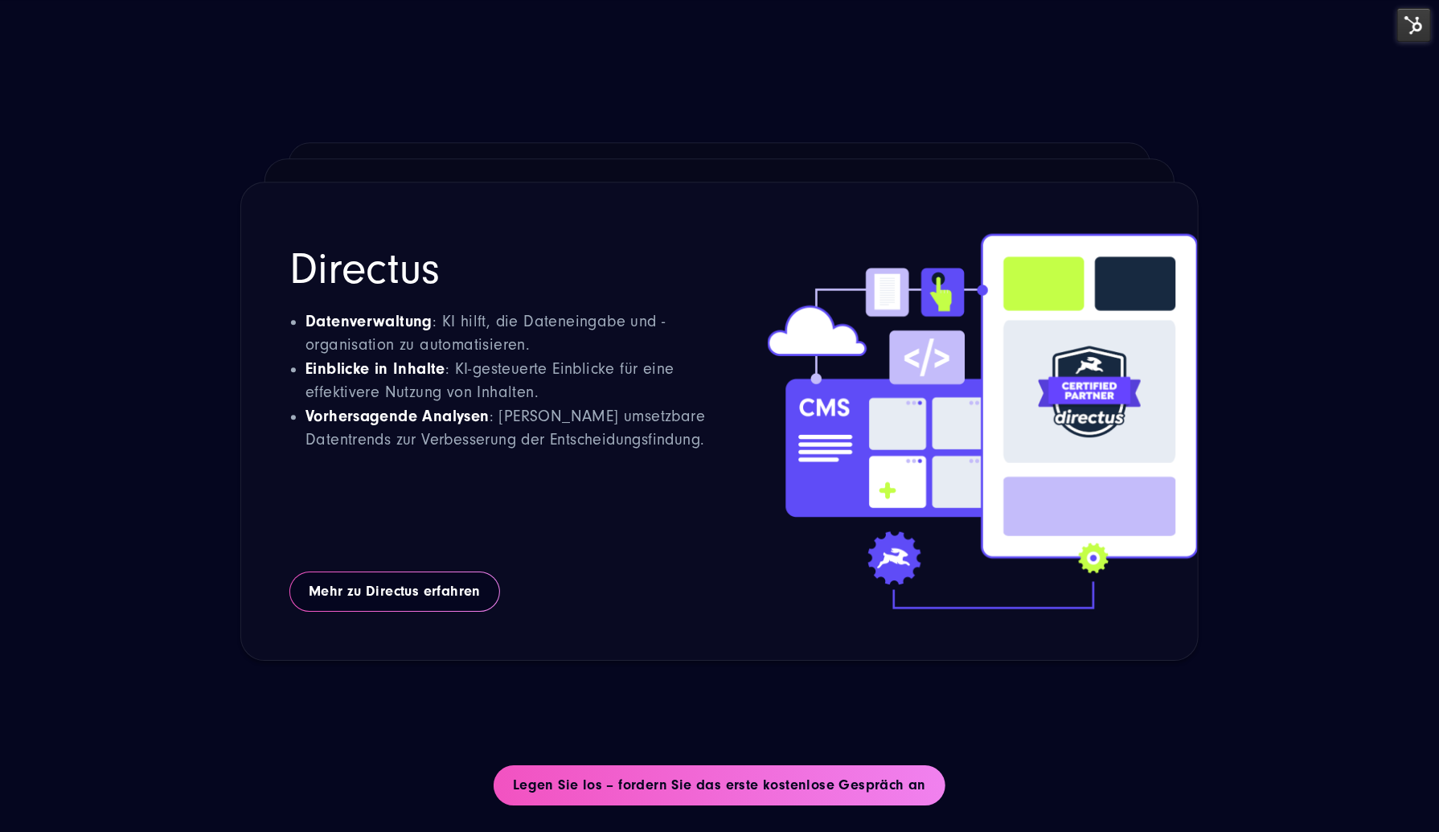
click at [384, 247] on h2 "Directus" at bounding box center [504, 269] width 430 height 45
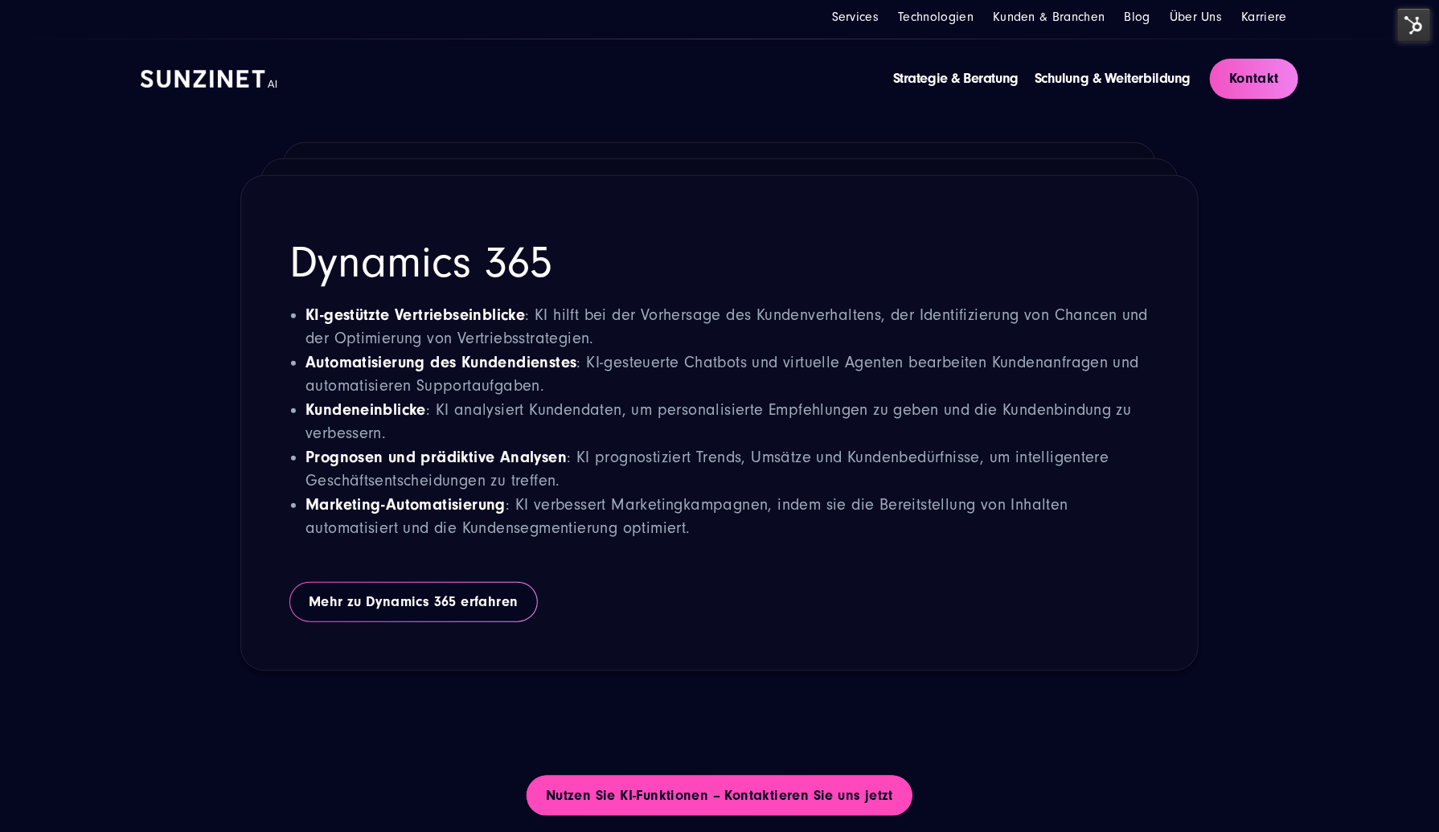
scroll to position [4115, 0]
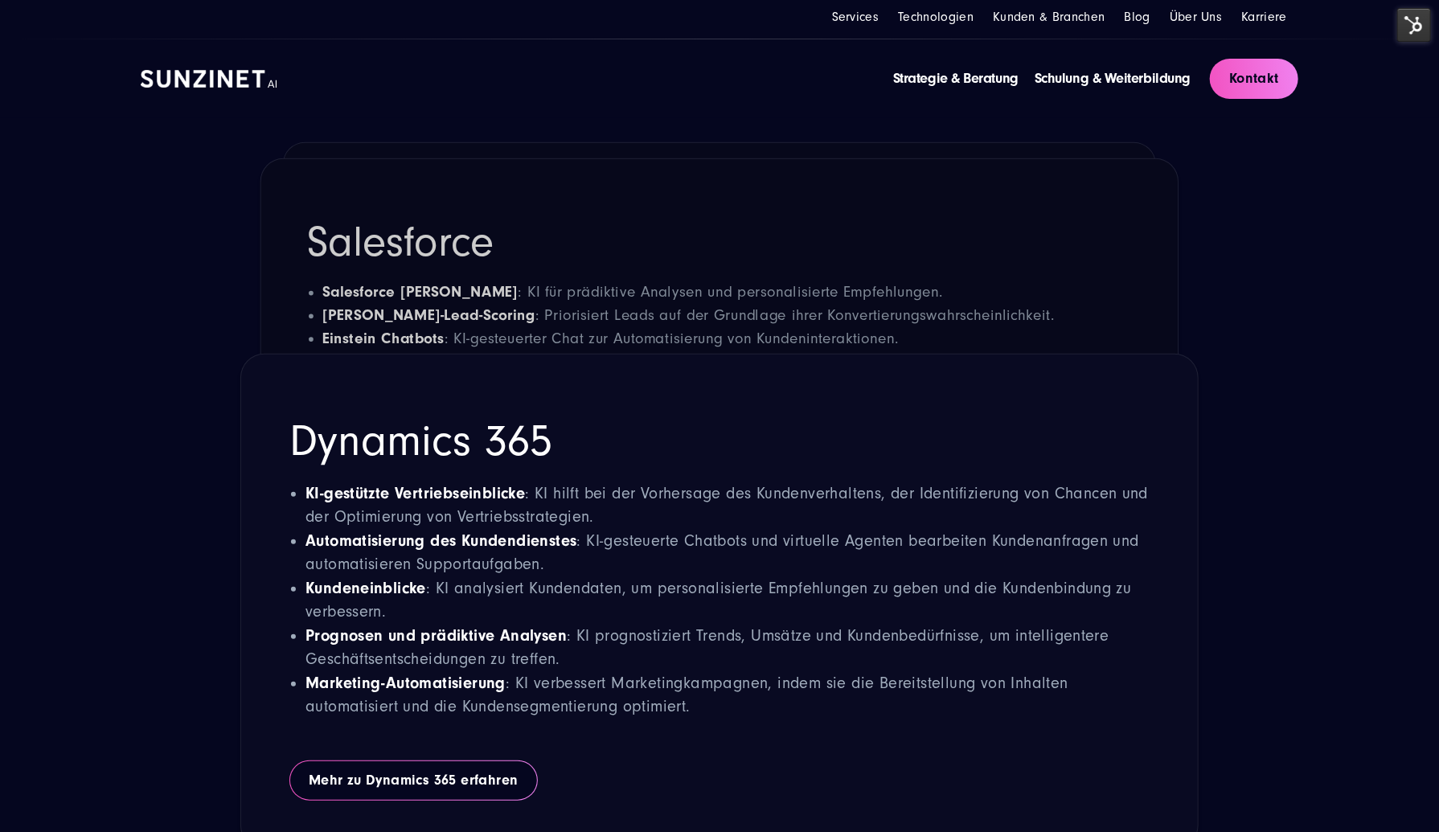
click at [551, 452] on h2 "Dynamics 365" at bounding box center [719, 441] width 860 height 45
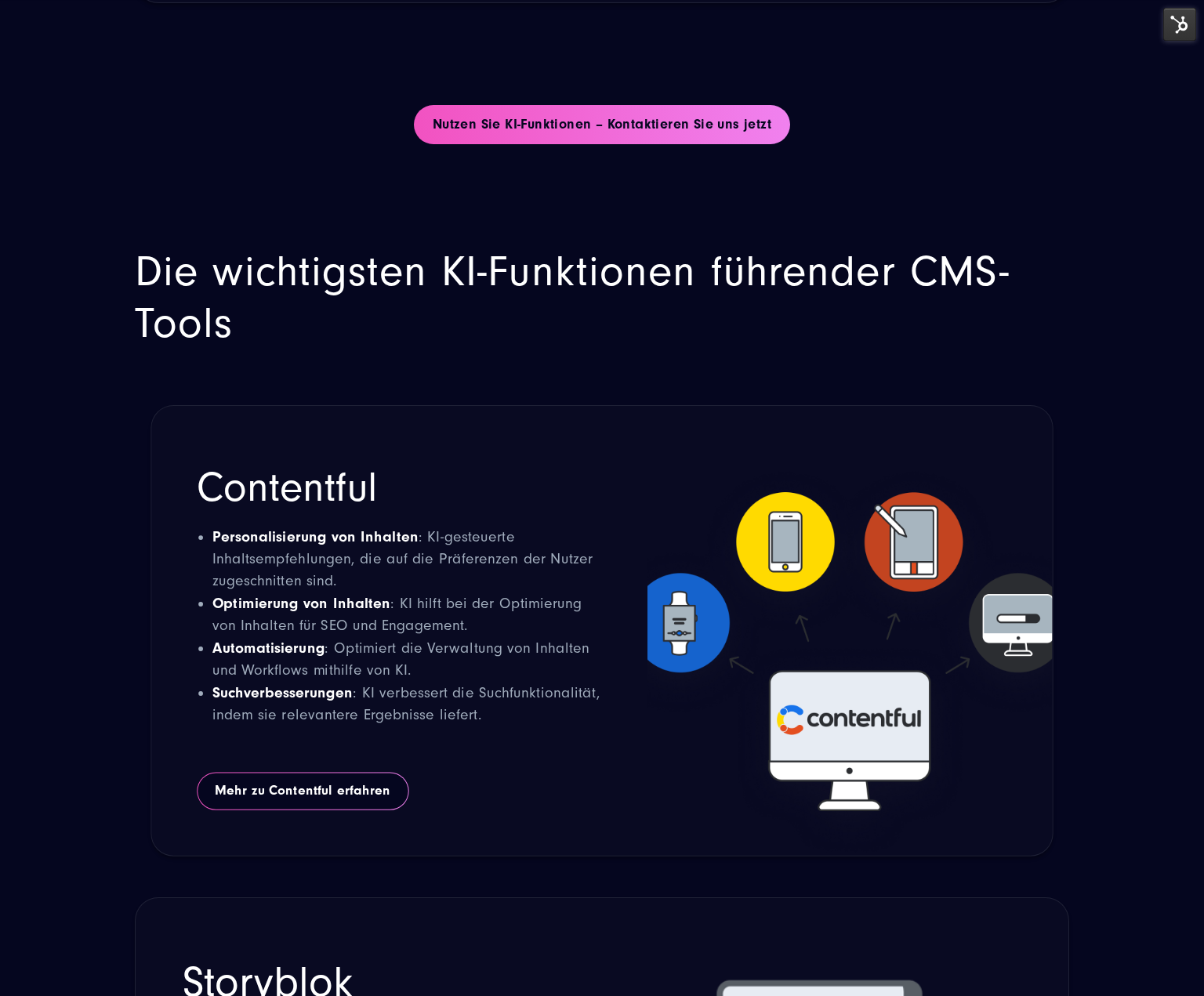
scroll to position [5108, 0]
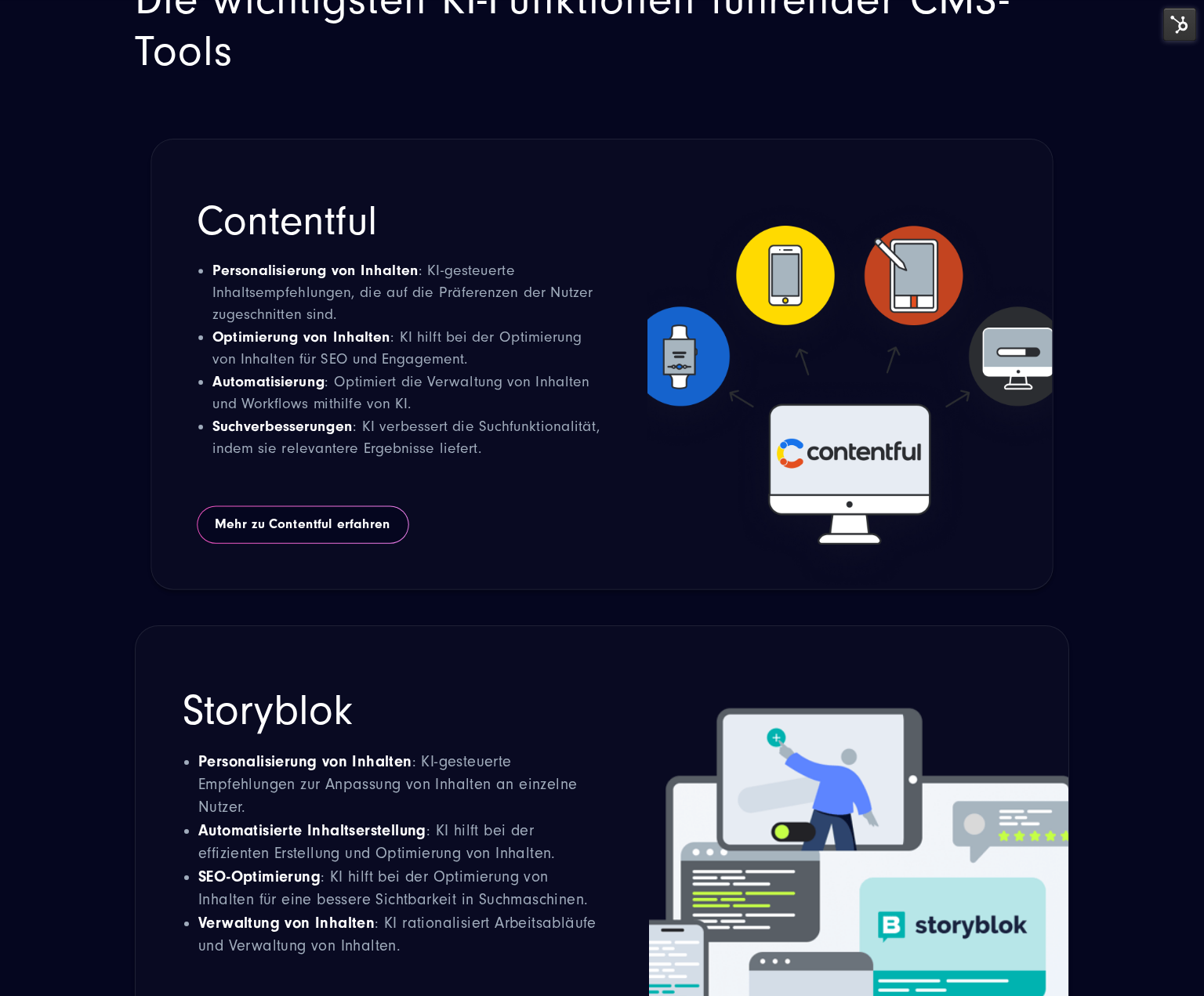
drag, startPoint x: 846, startPoint y: 387, endPoint x: 823, endPoint y: 341, distance: 51.4
click at [823, 341] on img at bounding box center [849, 364] width 406 height 450
click at [886, 434] on img at bounding box center [849, 364] width 406 height 450
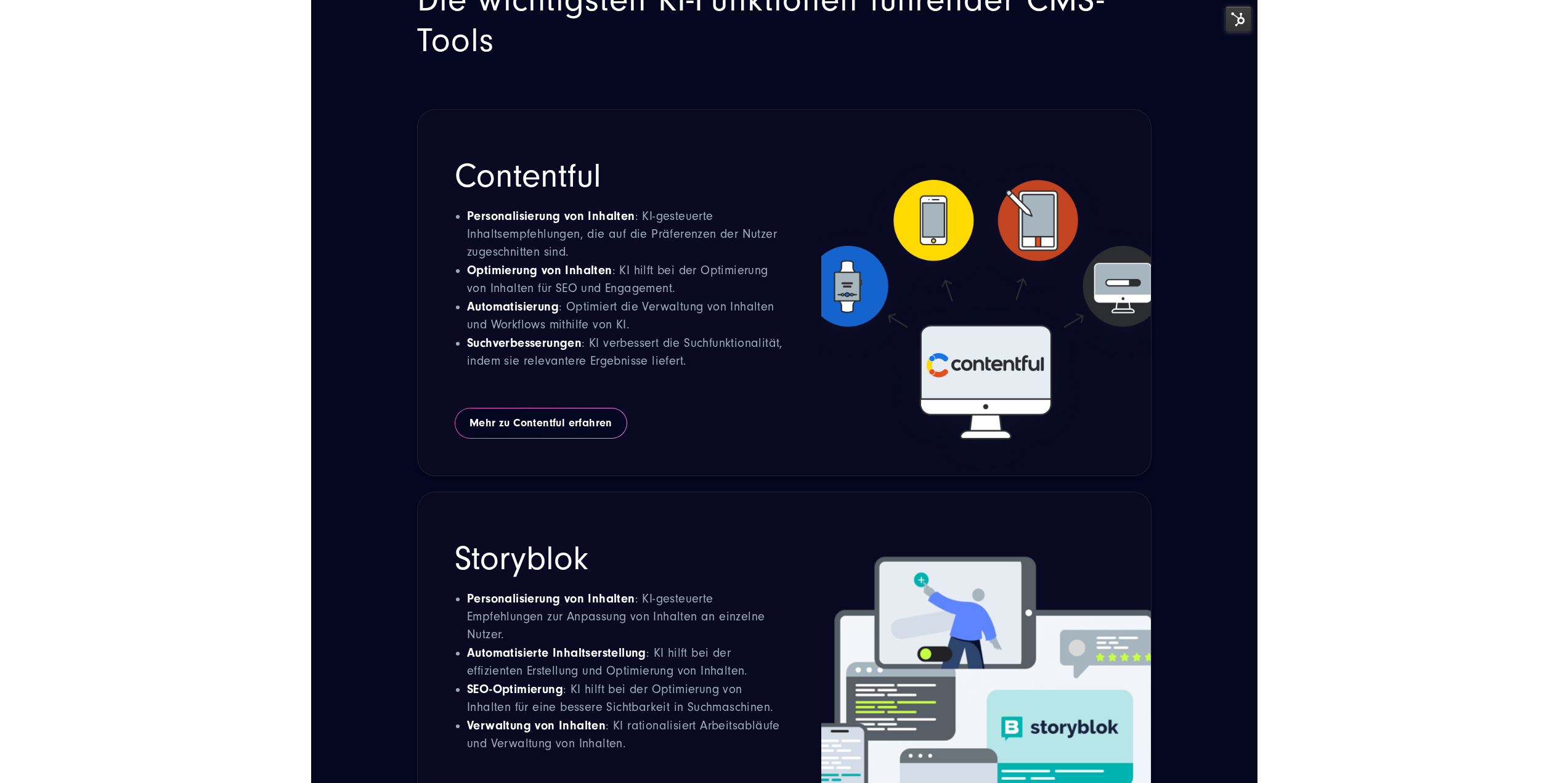
scroll to position [4297, 0]
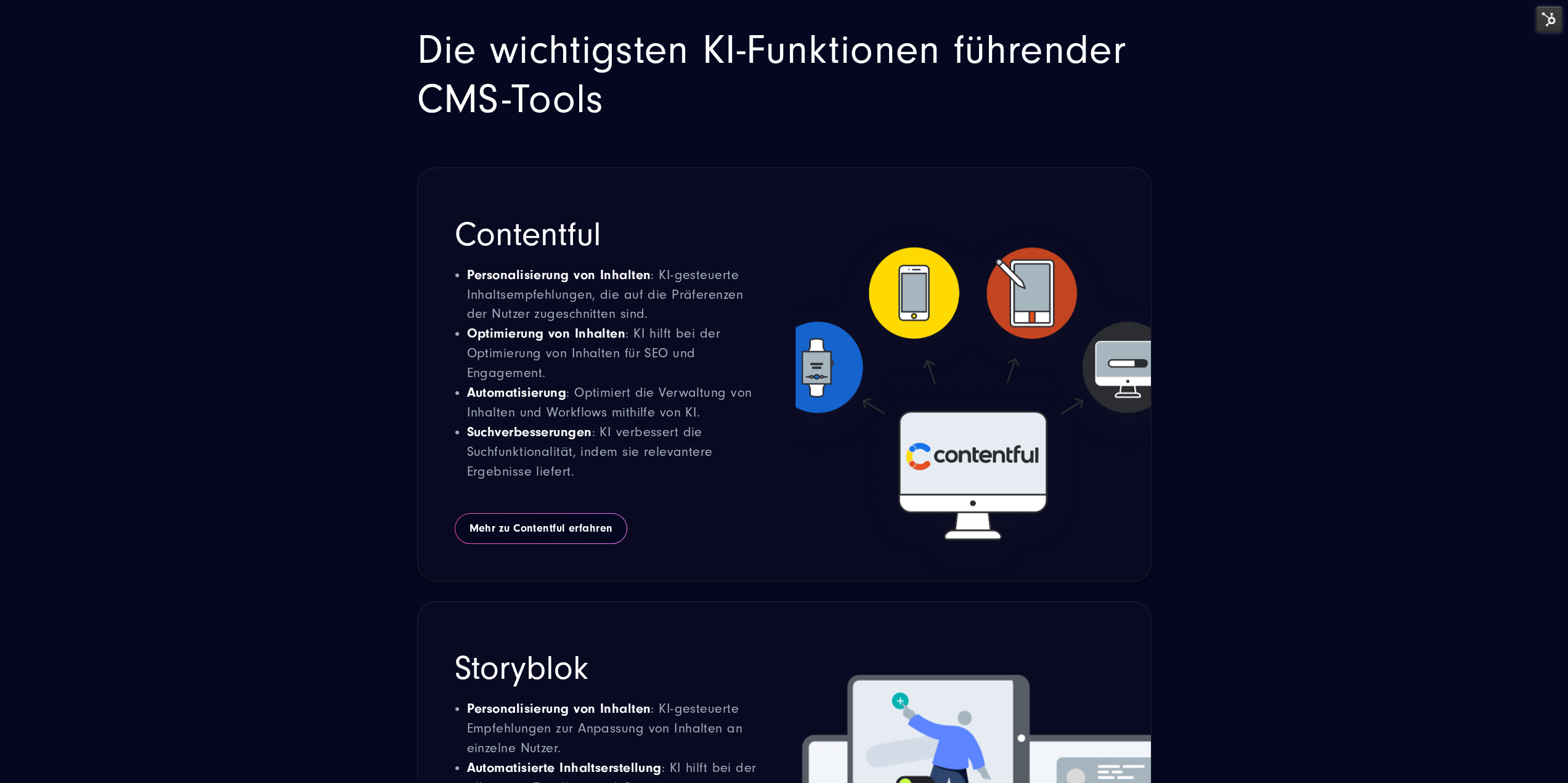
drag, startPoint x: 1423, startPoint y: 461, endPoint x: 1416, endPoint y: 388, distance: 73.3
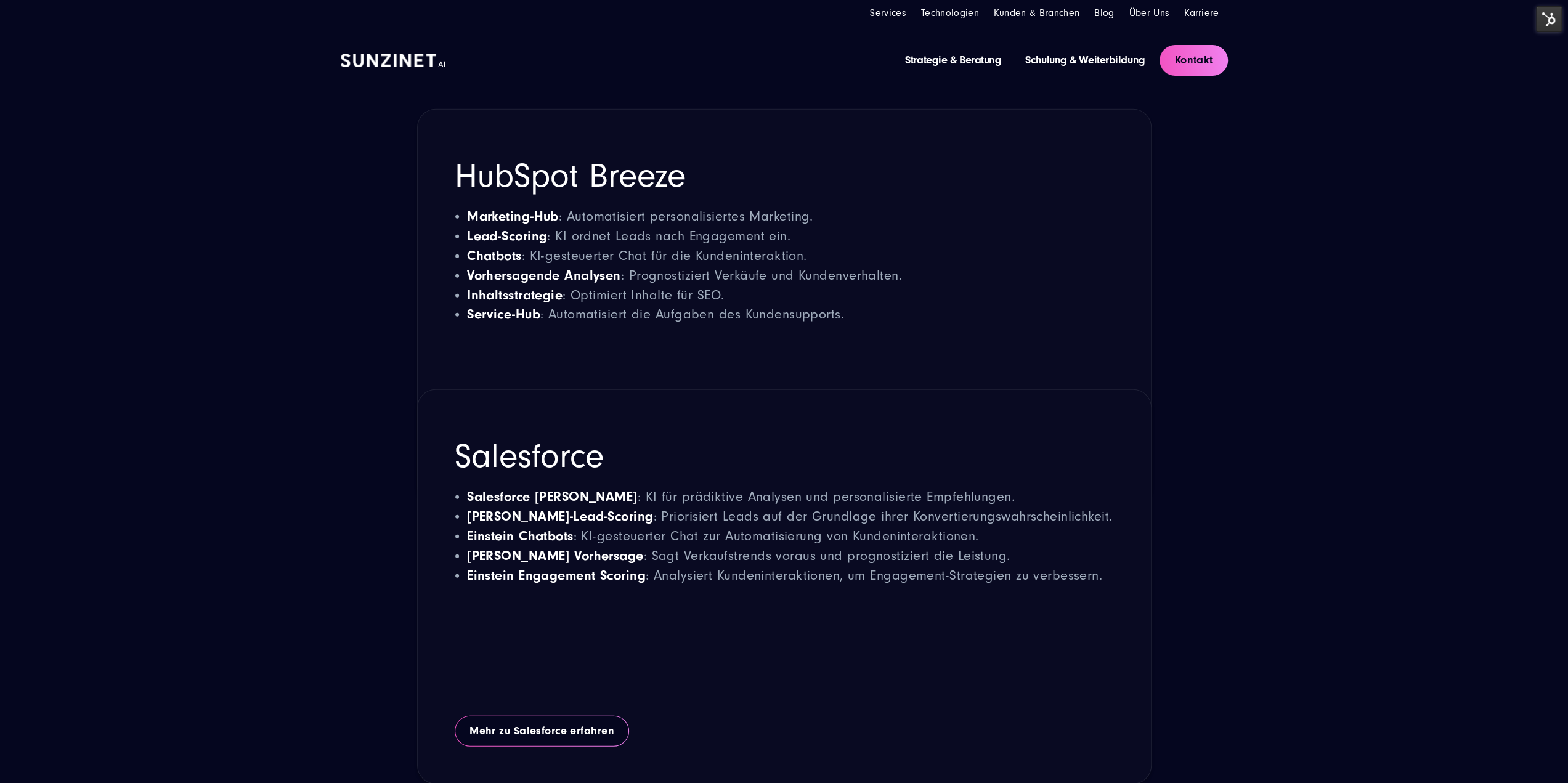
scroll to position [0, 0]
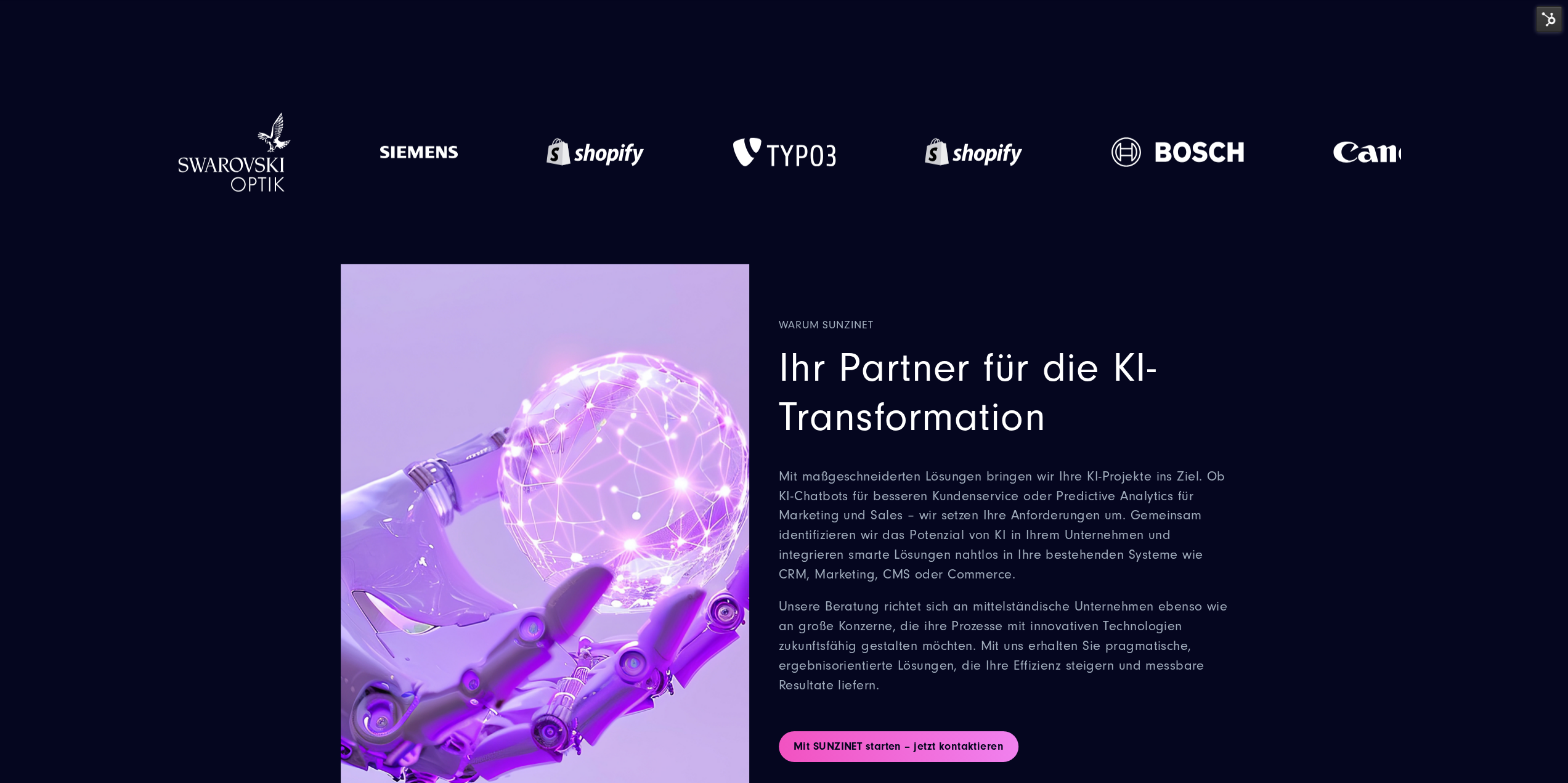
scroll to position [3758, 0]
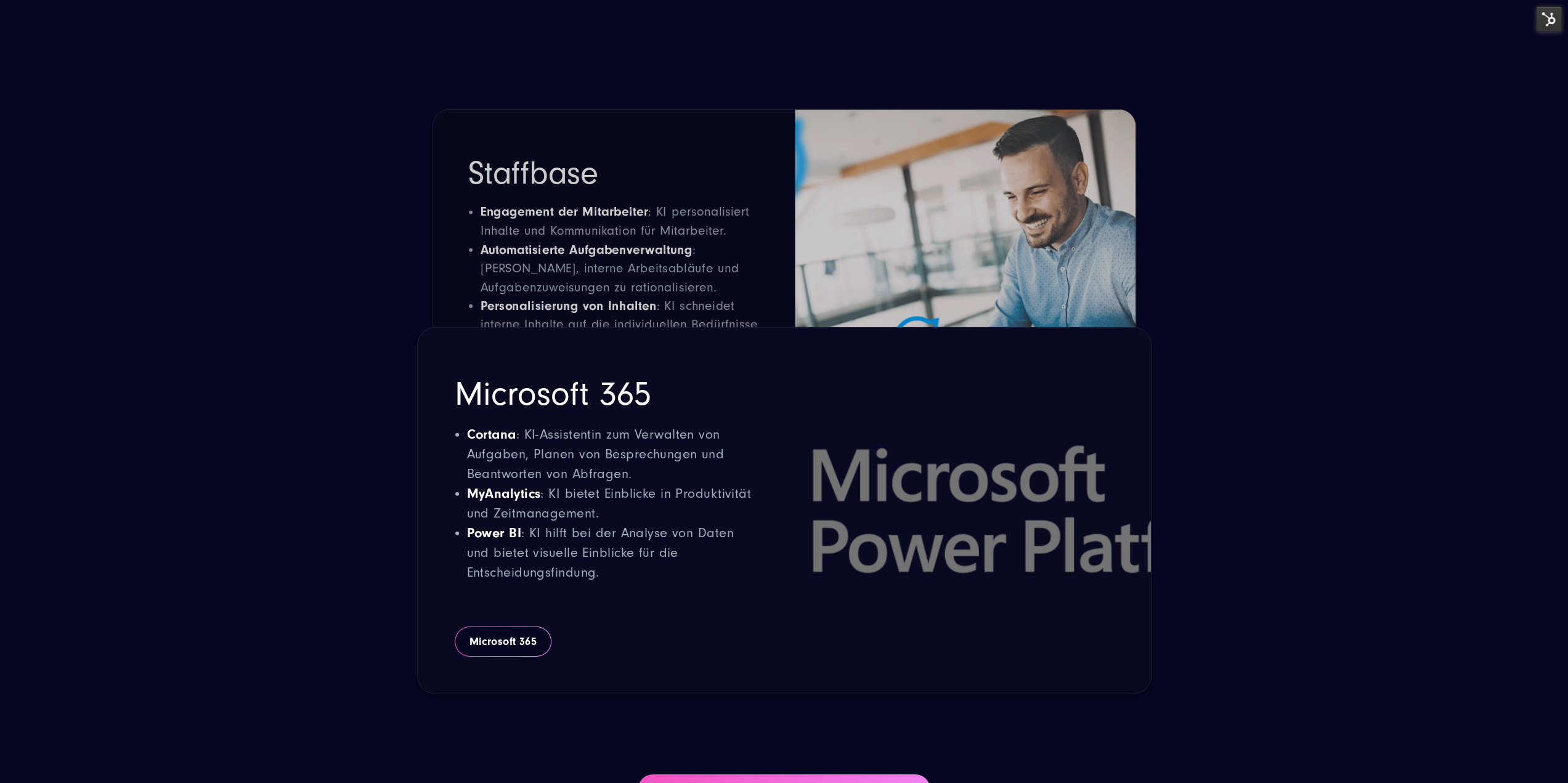
scroll to position [8194, 0]
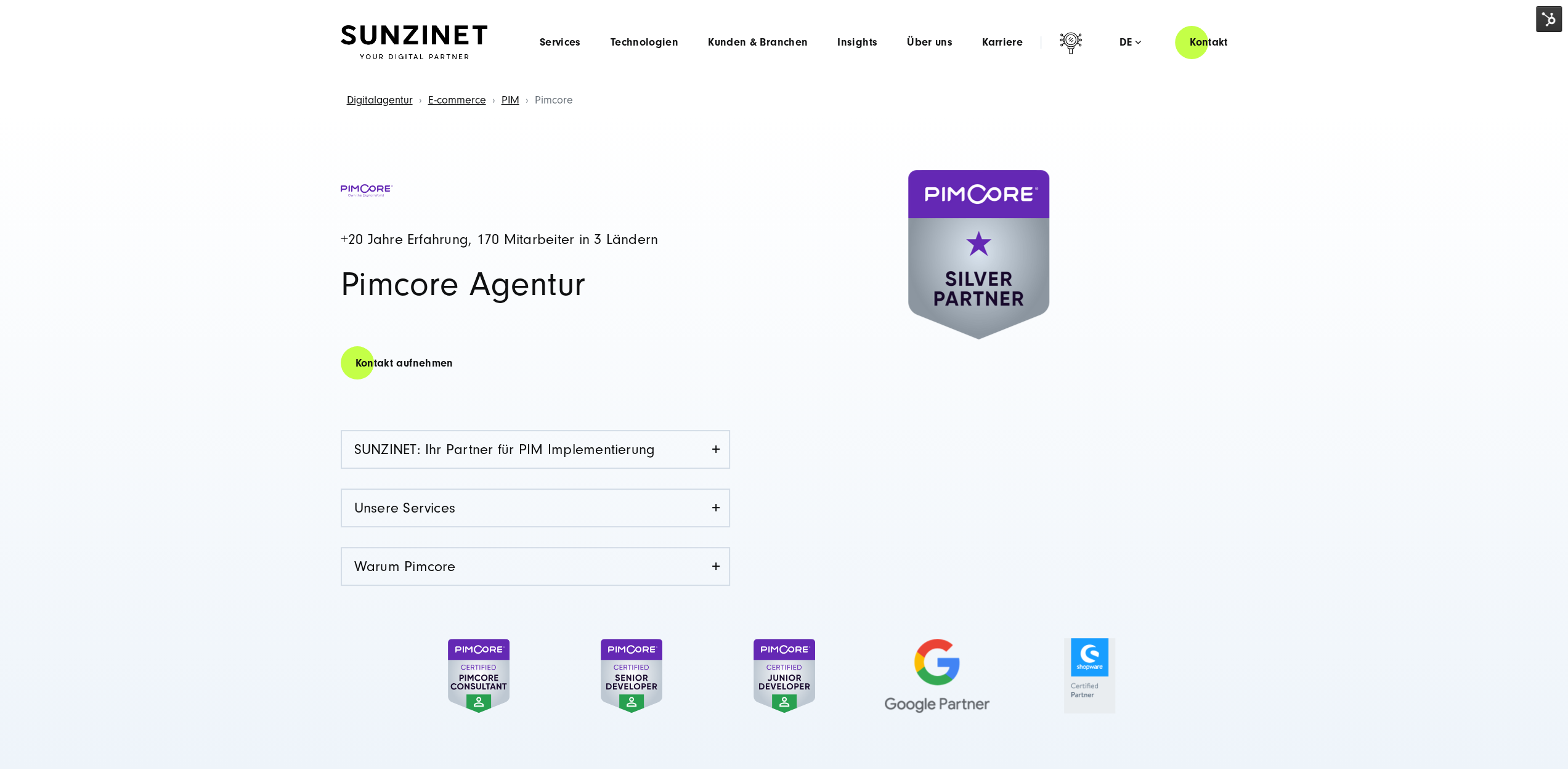
drag, startPoint x: 967, startPoint y: 306, endPoint x: 929, endPoint y: 381, distance: 84.1
click at [931, 385] on div at bounding box center [1006, 401] width 444 height 436
click at [1077, 335] on div at bounding box center [978, 254] width 470 height 169
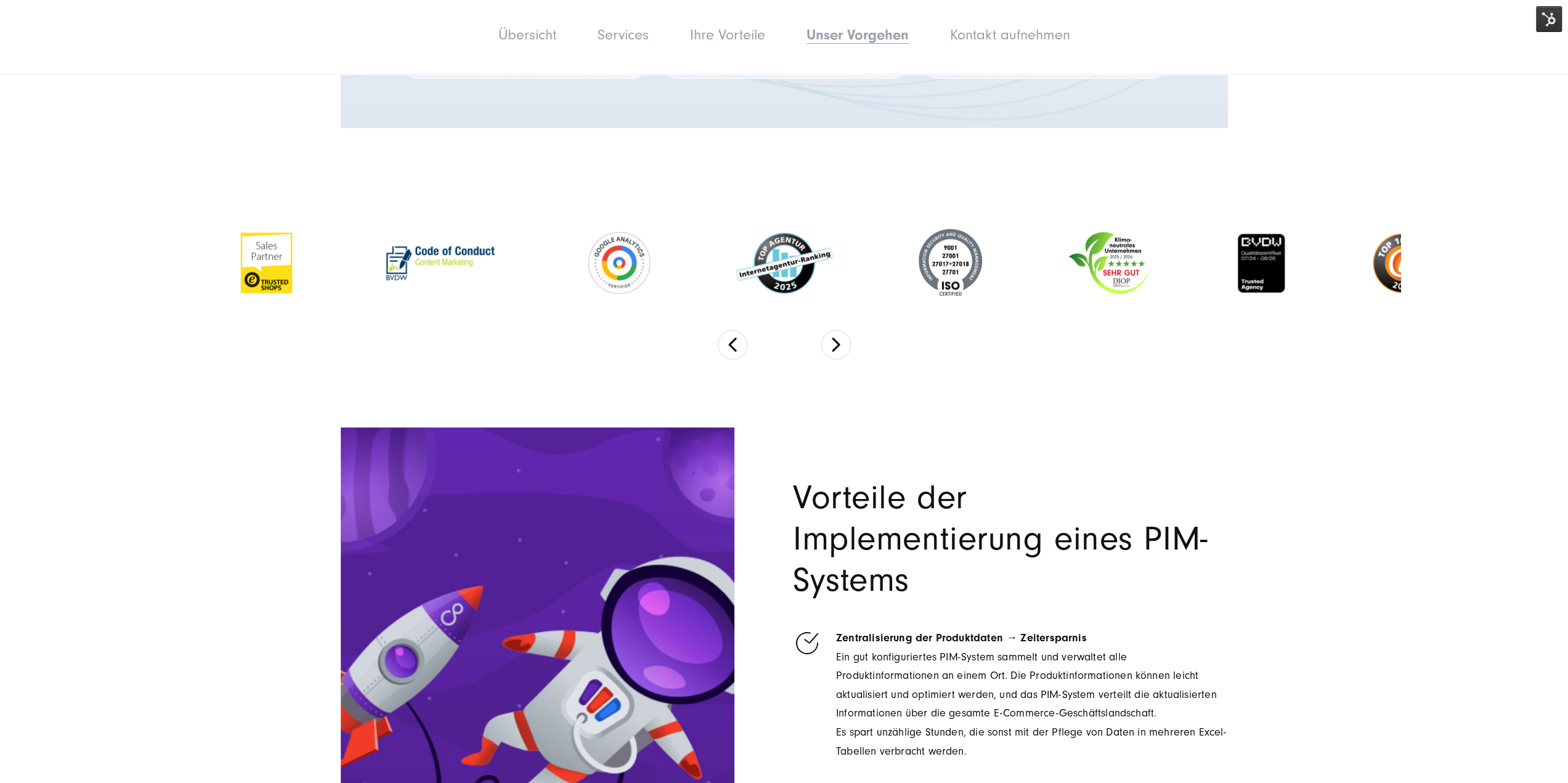
scroll to position [3943, 0]
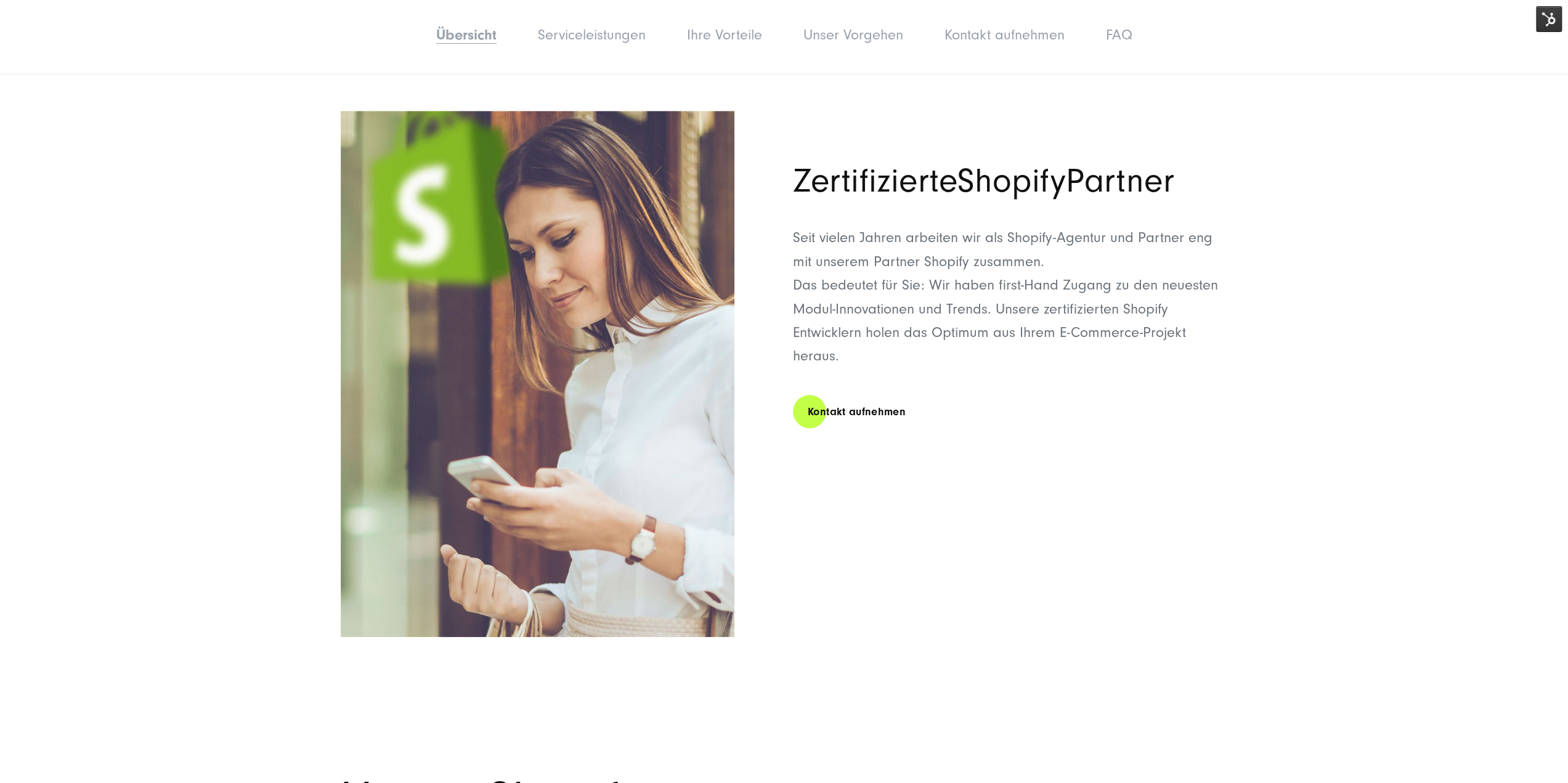
scroll to position [616, 0]
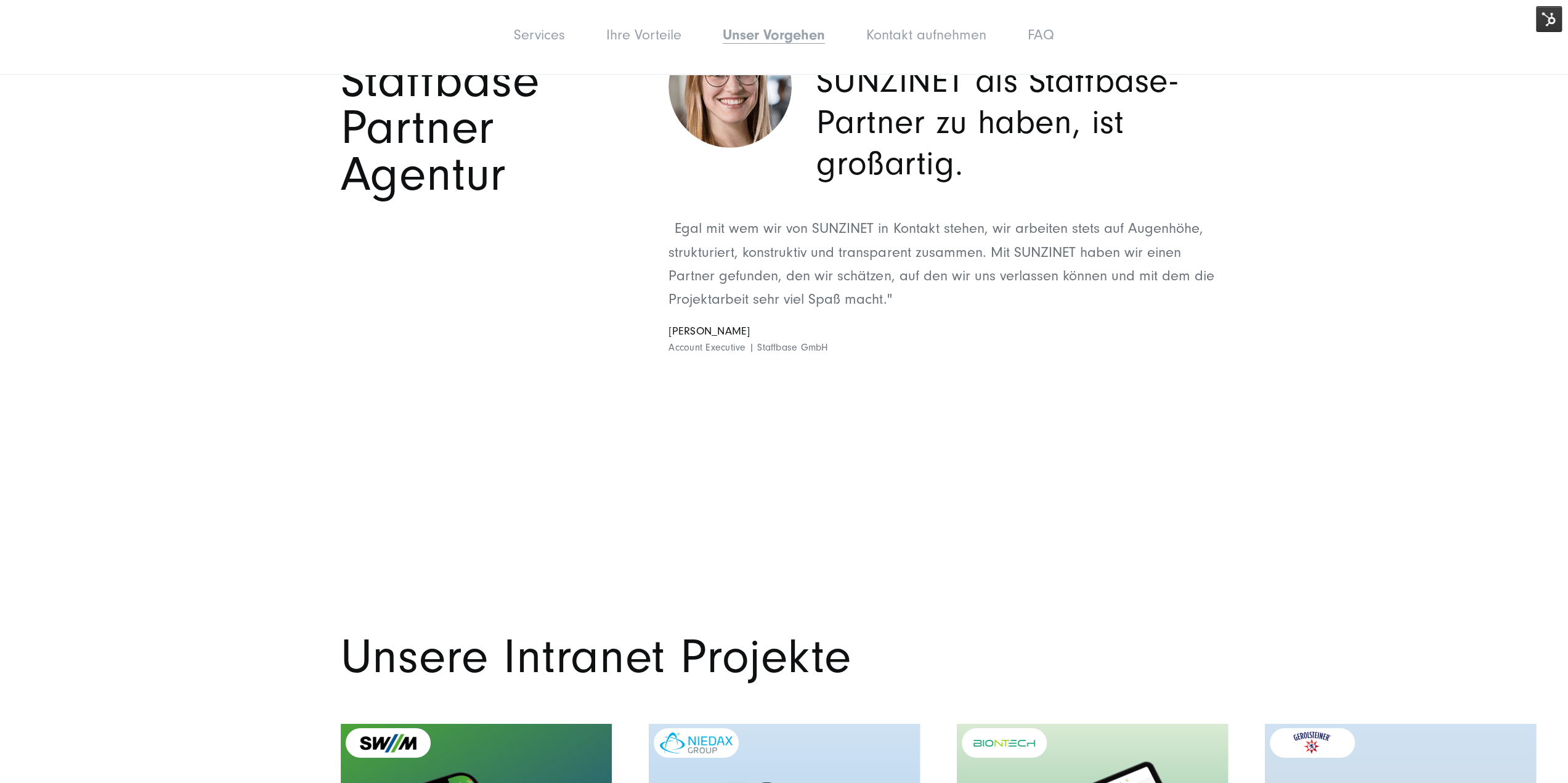
scroll to position [4066, 0]
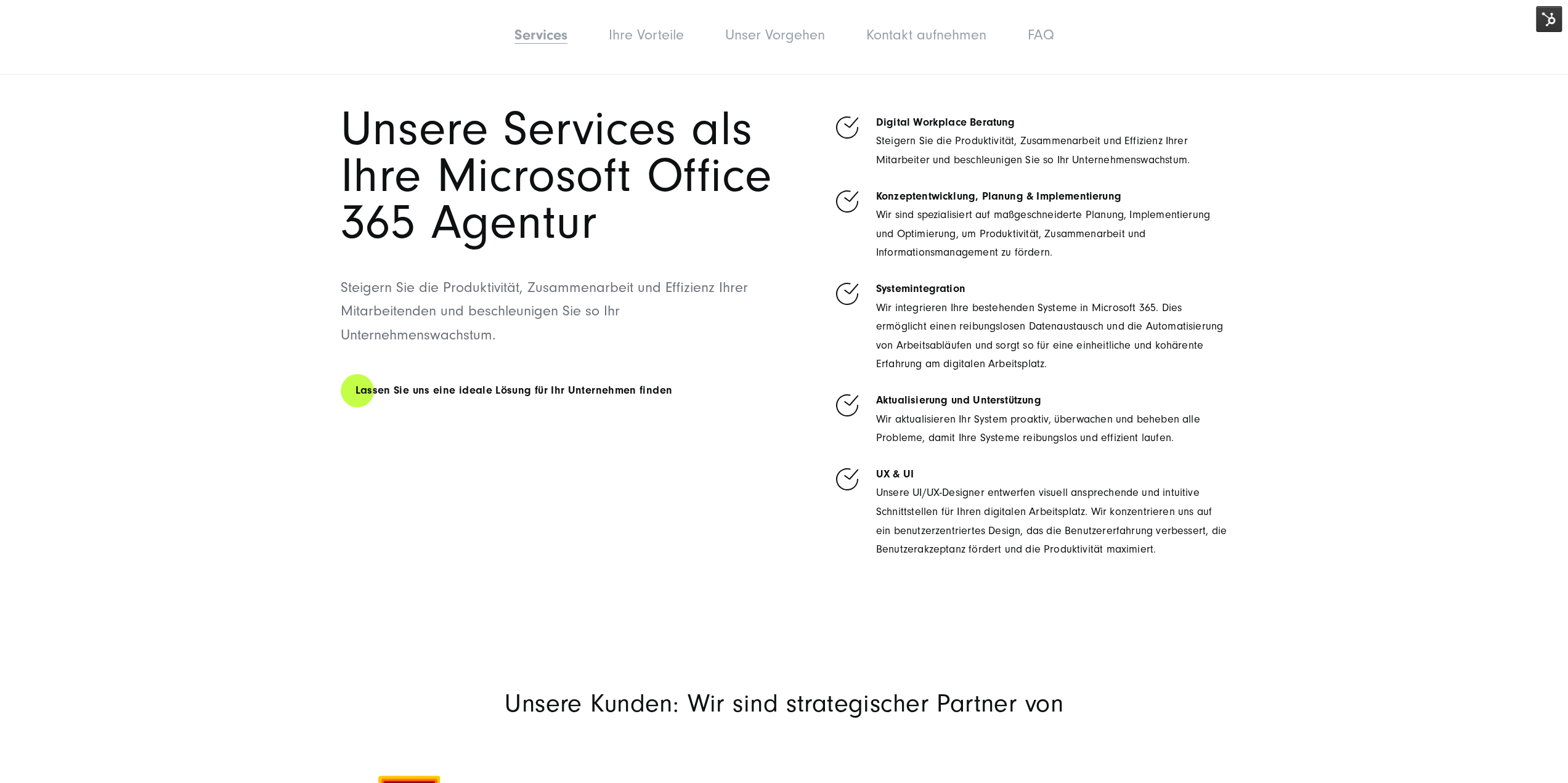
scroll to position [1417, 0]
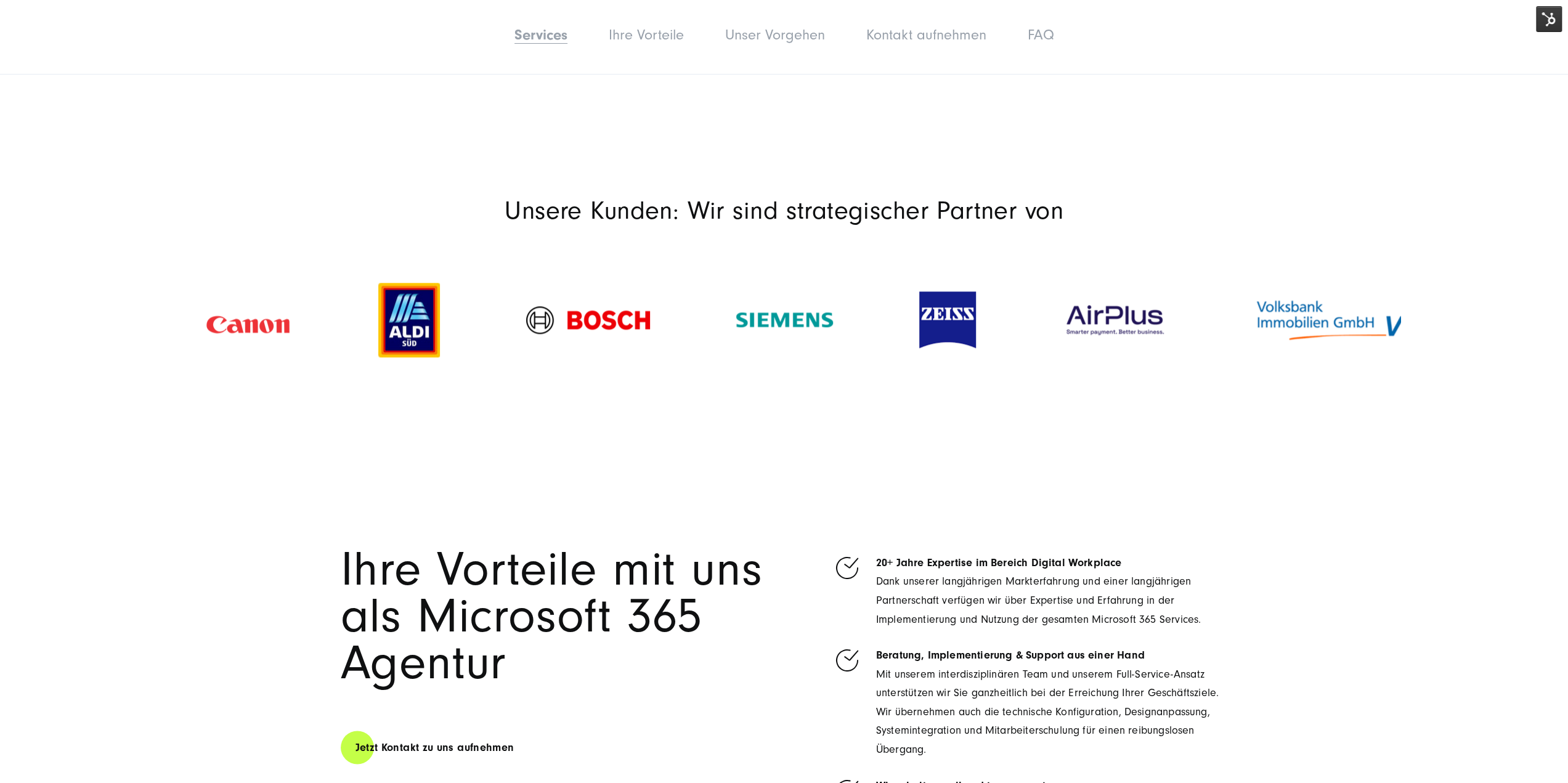
drag, startPoint x: 869, startPoint y: 599, endPoint x: 839, endPoint y: 530, distance: 75.2
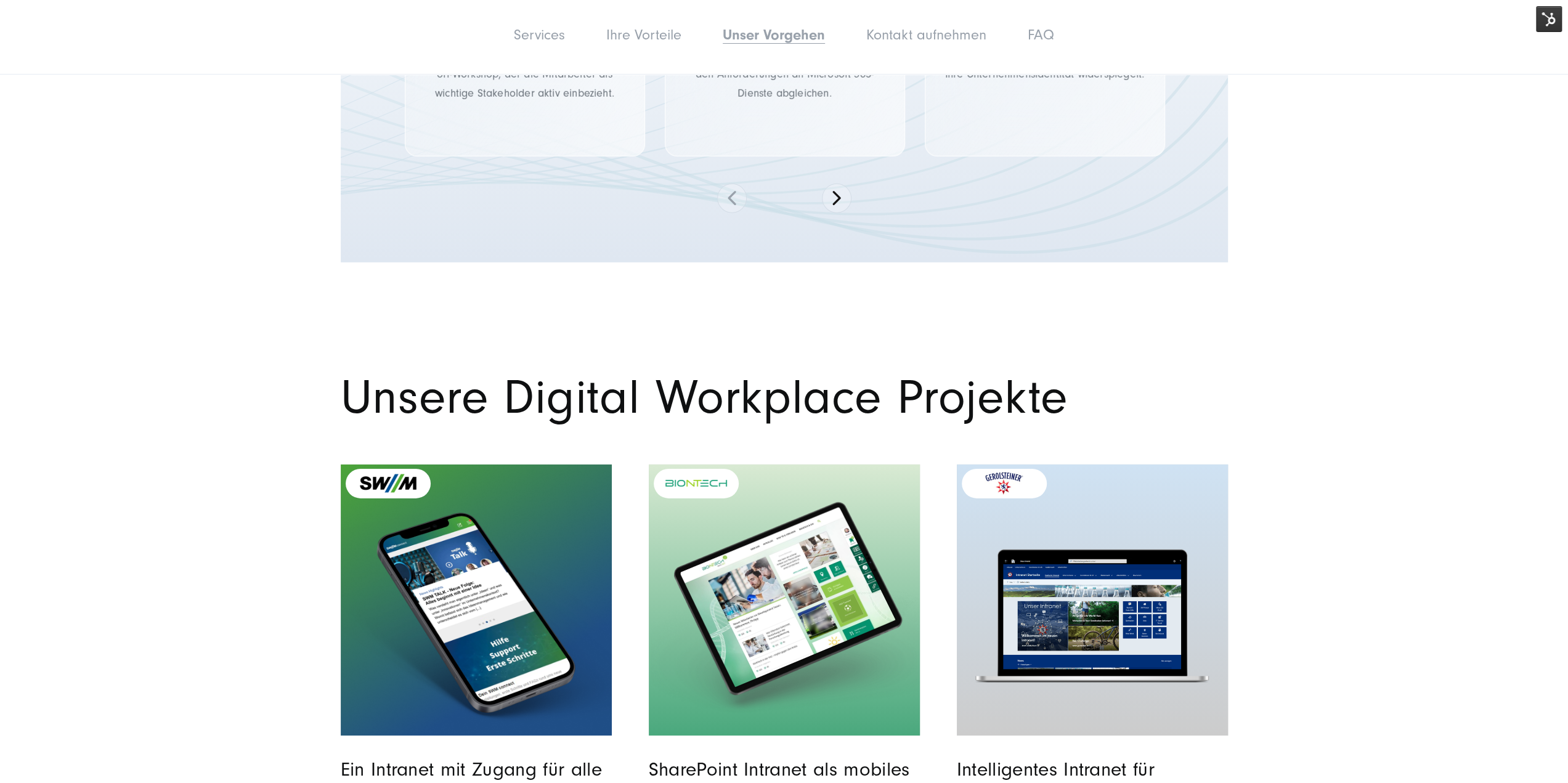
scroll to position [4128, 0]
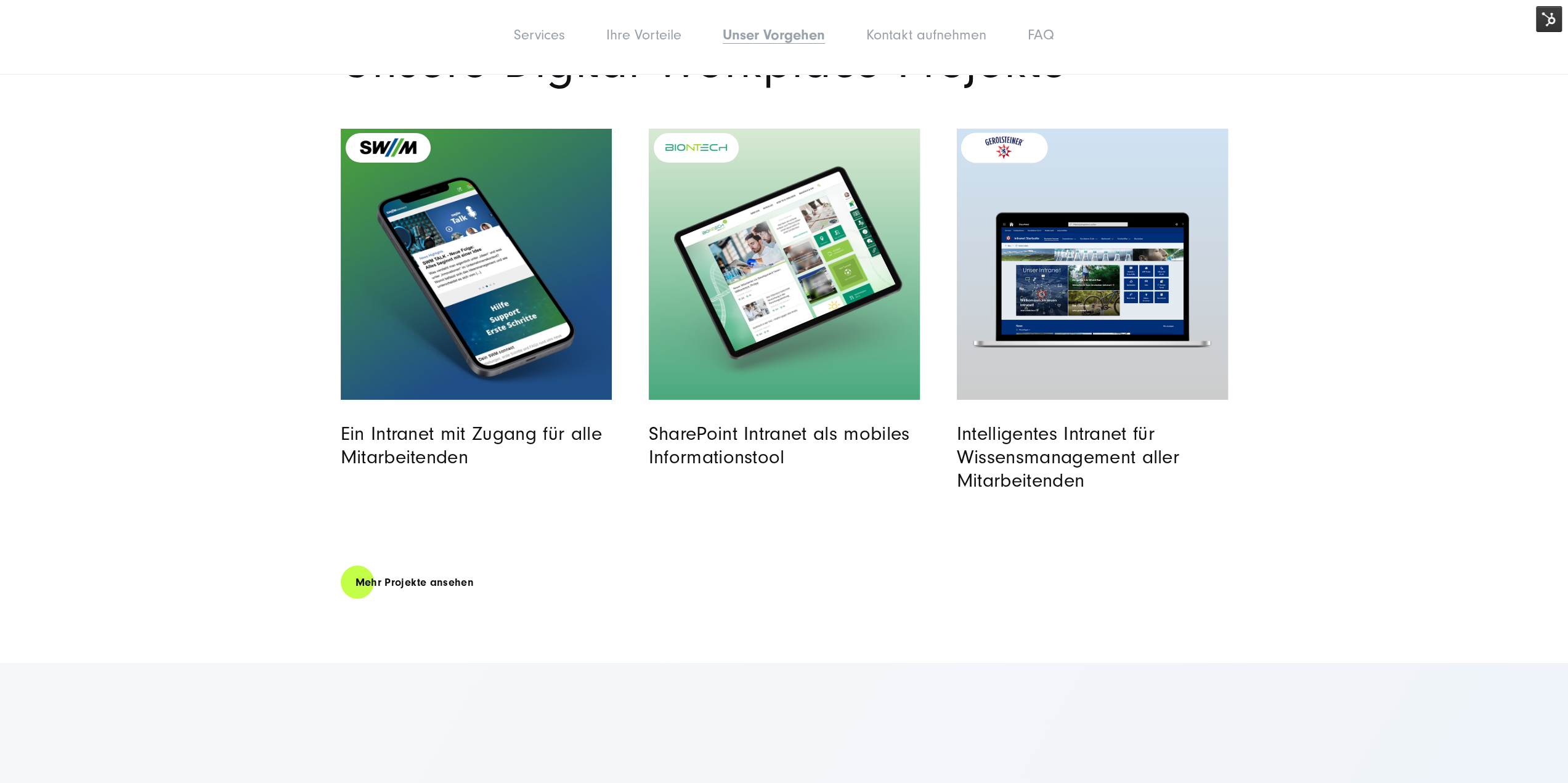
drag, startPoint x: 974, startPoint y: 647, endPoint x: 989, endPoint y: 273, distance: 374.3
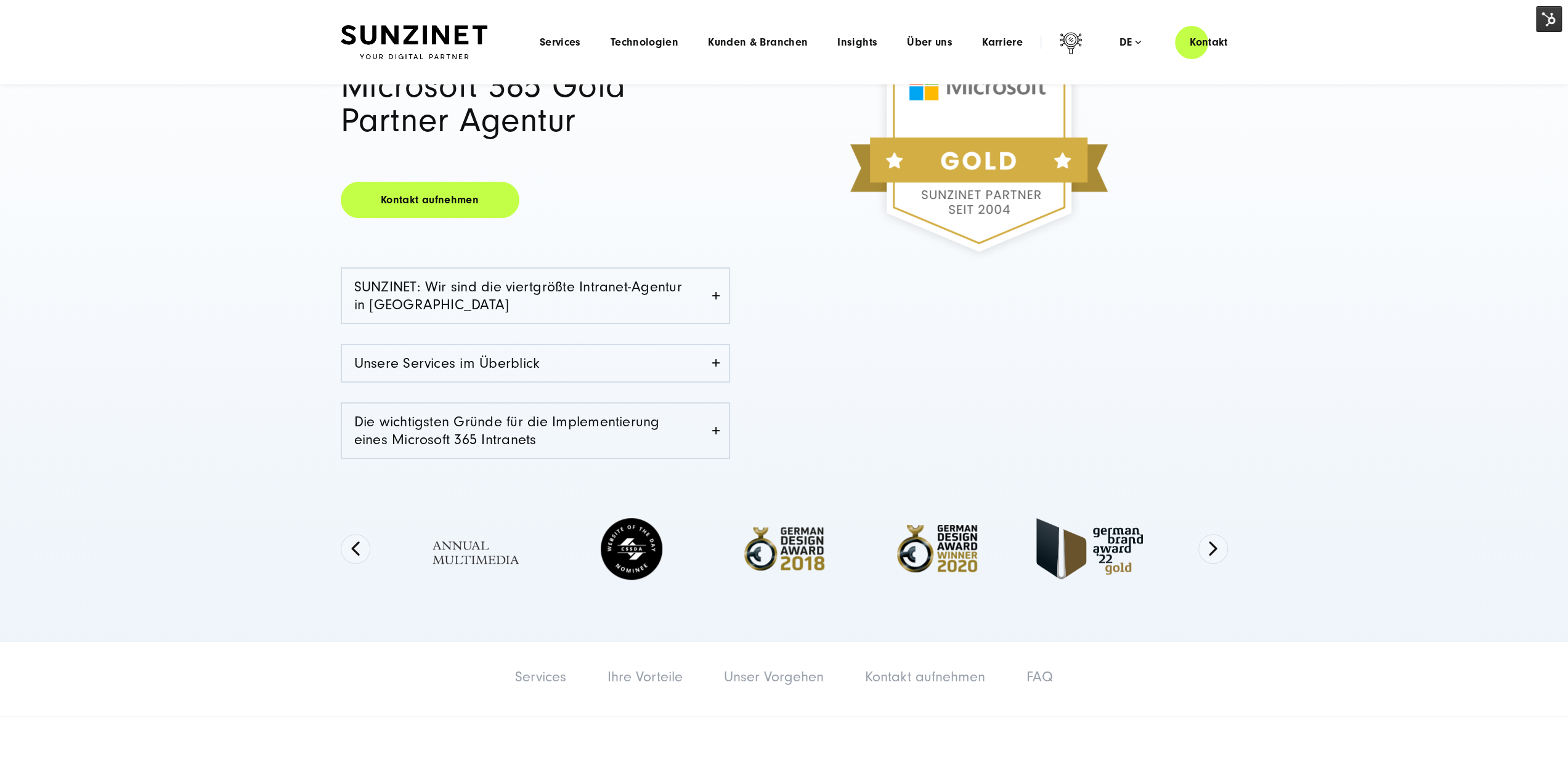
scroll to position [61, 0]
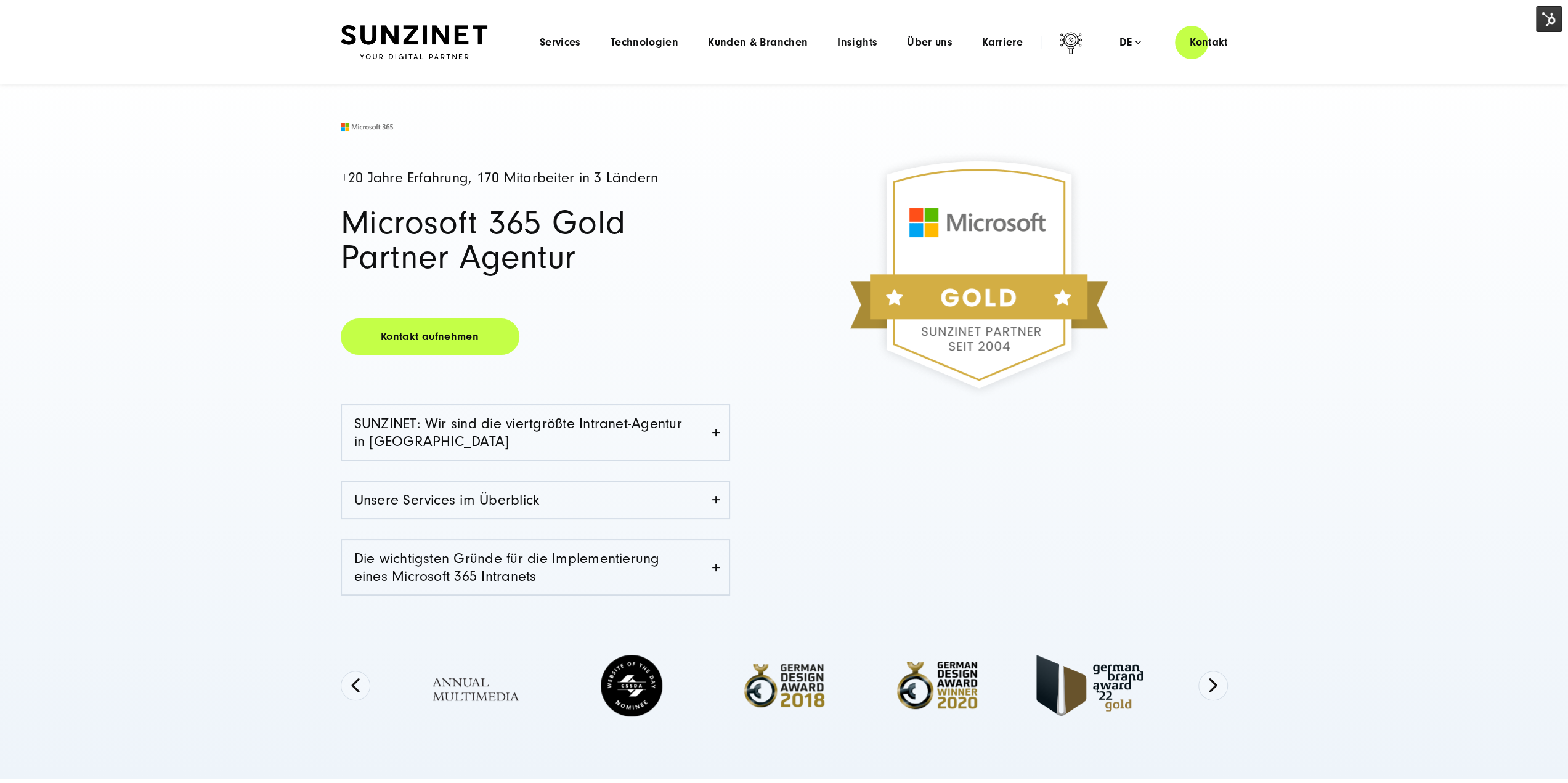
drag, startPoint x: 1143, startPoint y: 294, endPoint x: 953, endPoint y: 234, distance: 199.2
click at [953, 234] on img at bounding box center [979, 275] width 332 height 333
drag, startPoint x: 953, startPoint y: 234, endPoint x: 920, endPoint y: 184, distance: 59.9
click at [922, 186] on img at bounding box center [979, 275] width 332 height 333
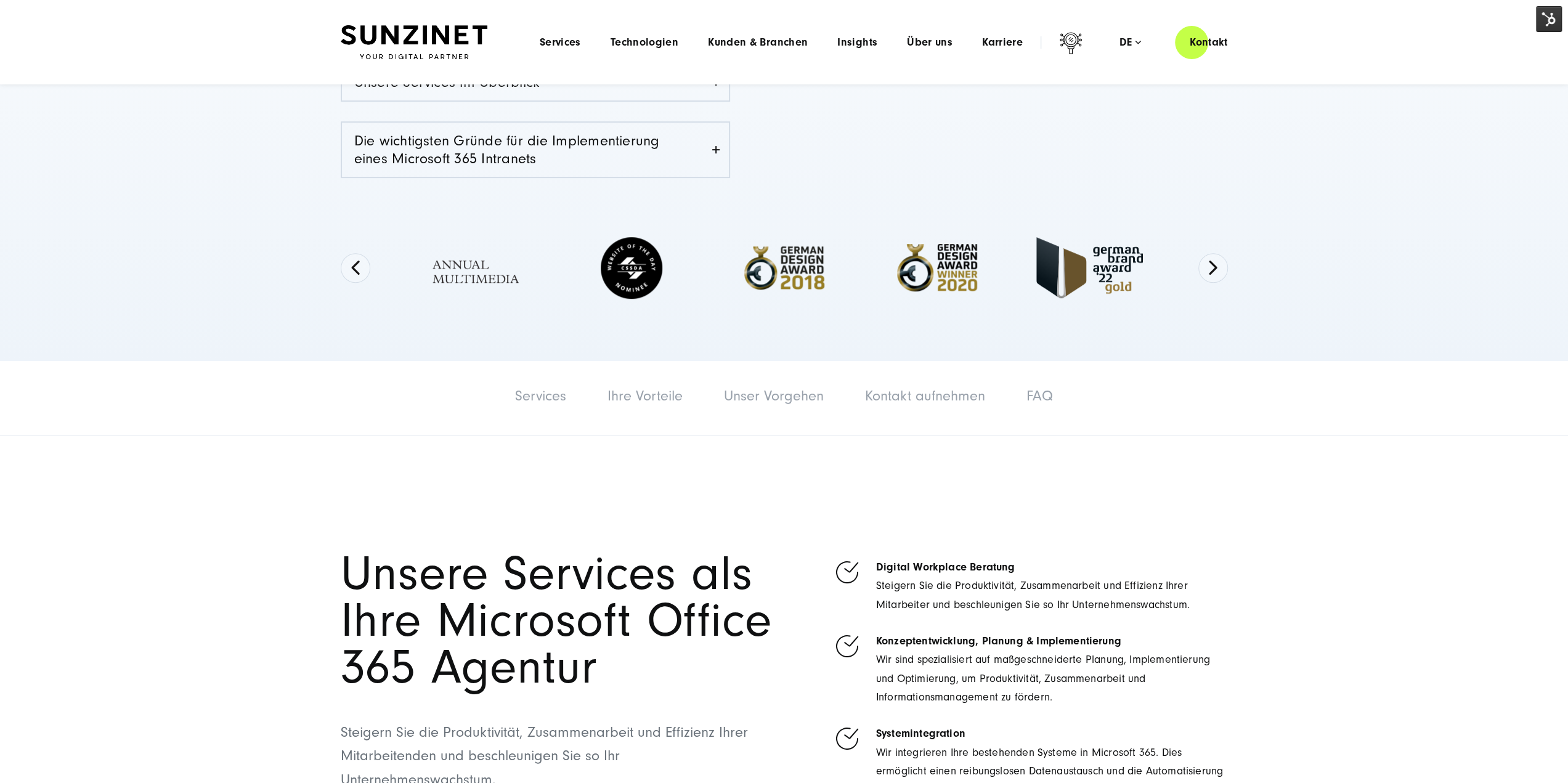
scroll to position [123, 0]
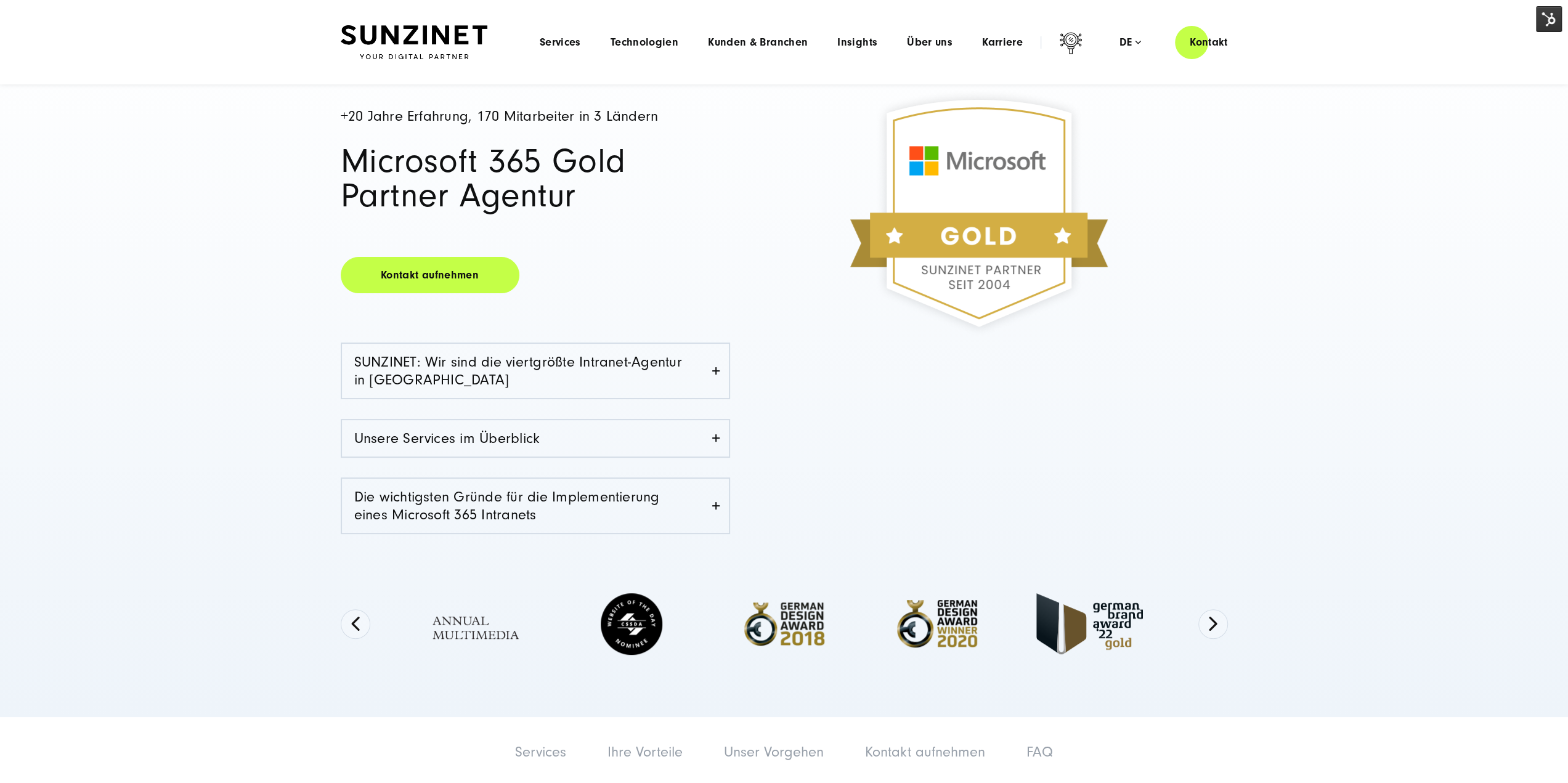
drag, startPoint x: 1156, startPoint y: 143, endPoint x: 1146, endPoint y: 130, distance: 16.4
click at [1156, 143] on div at bounding box center [978, 213] width 470 height 333
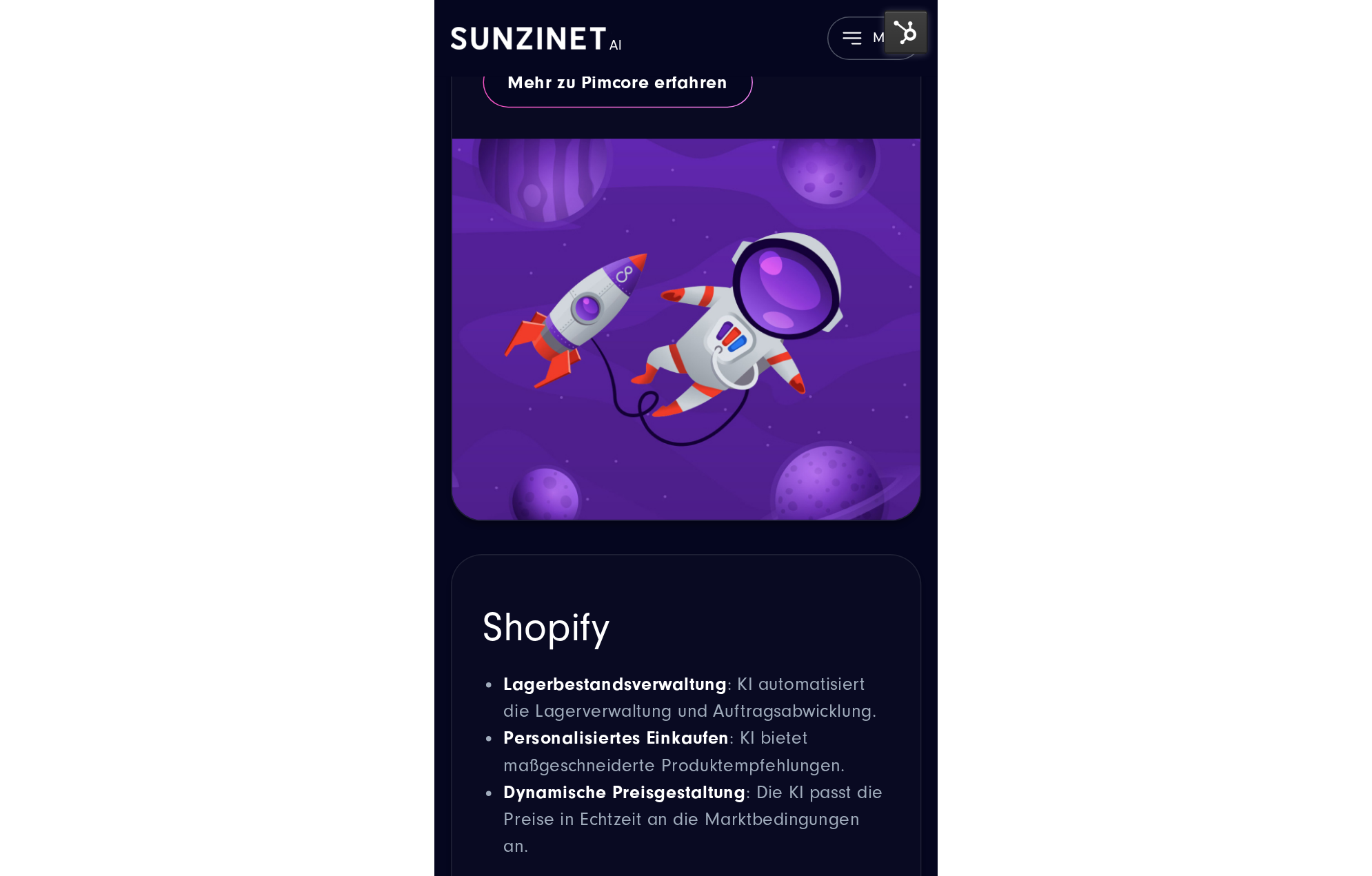
scroll to position [8193, 0]
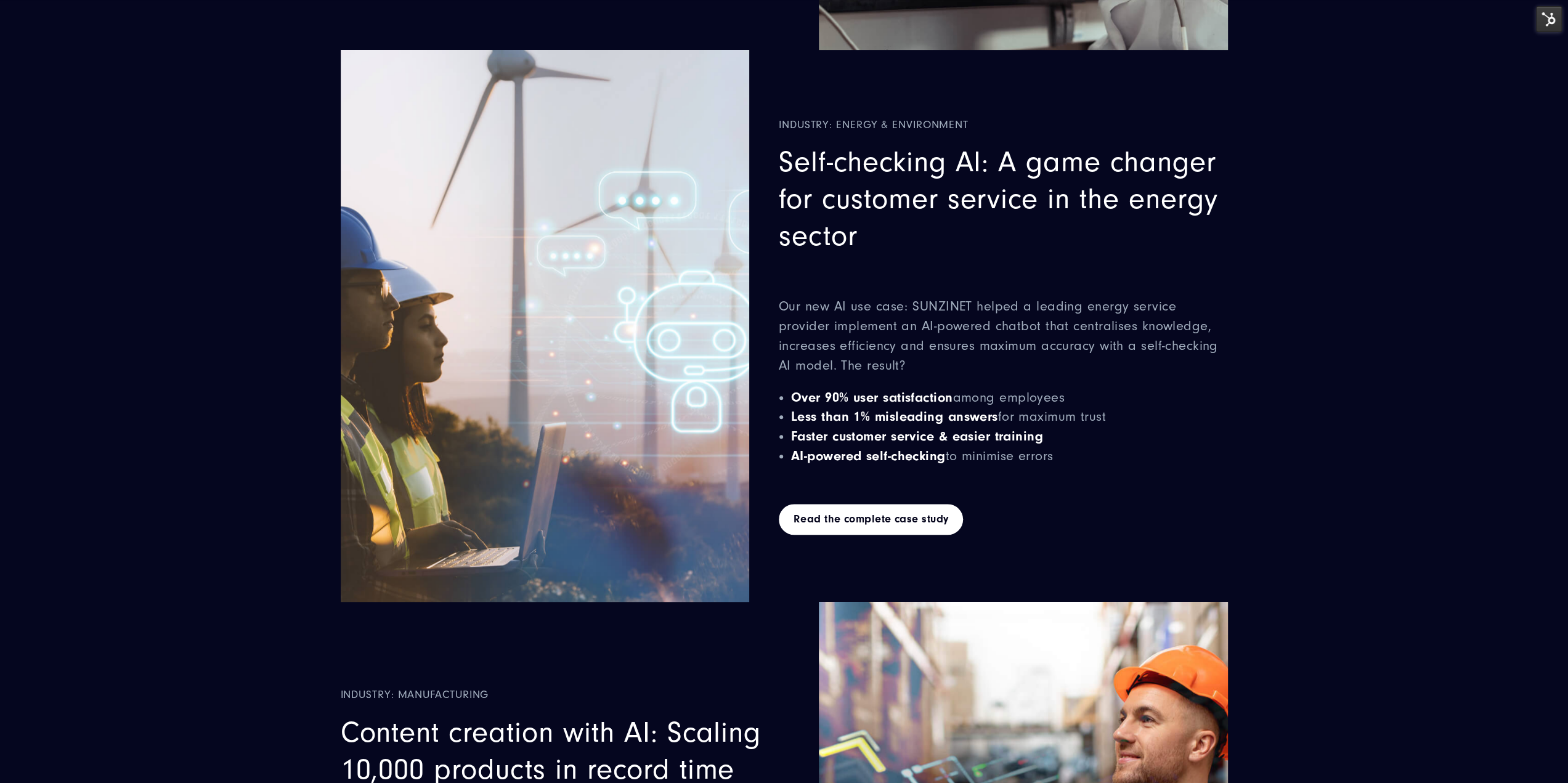
scroll to position [7285, 0]
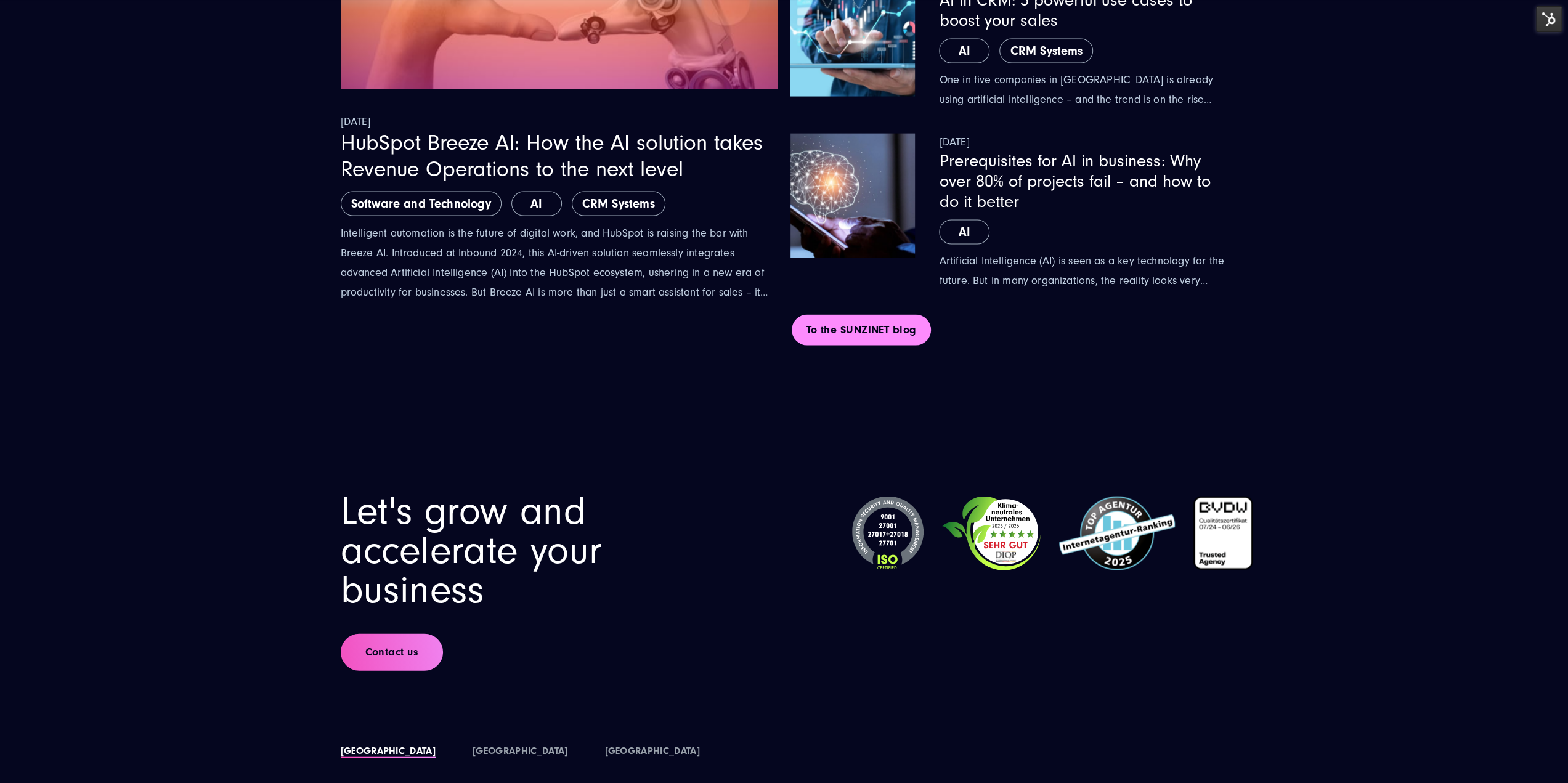
click at [883, 315] on link "To the SUNZINET blog" at bounding box center [861, 330] width 140 height 31
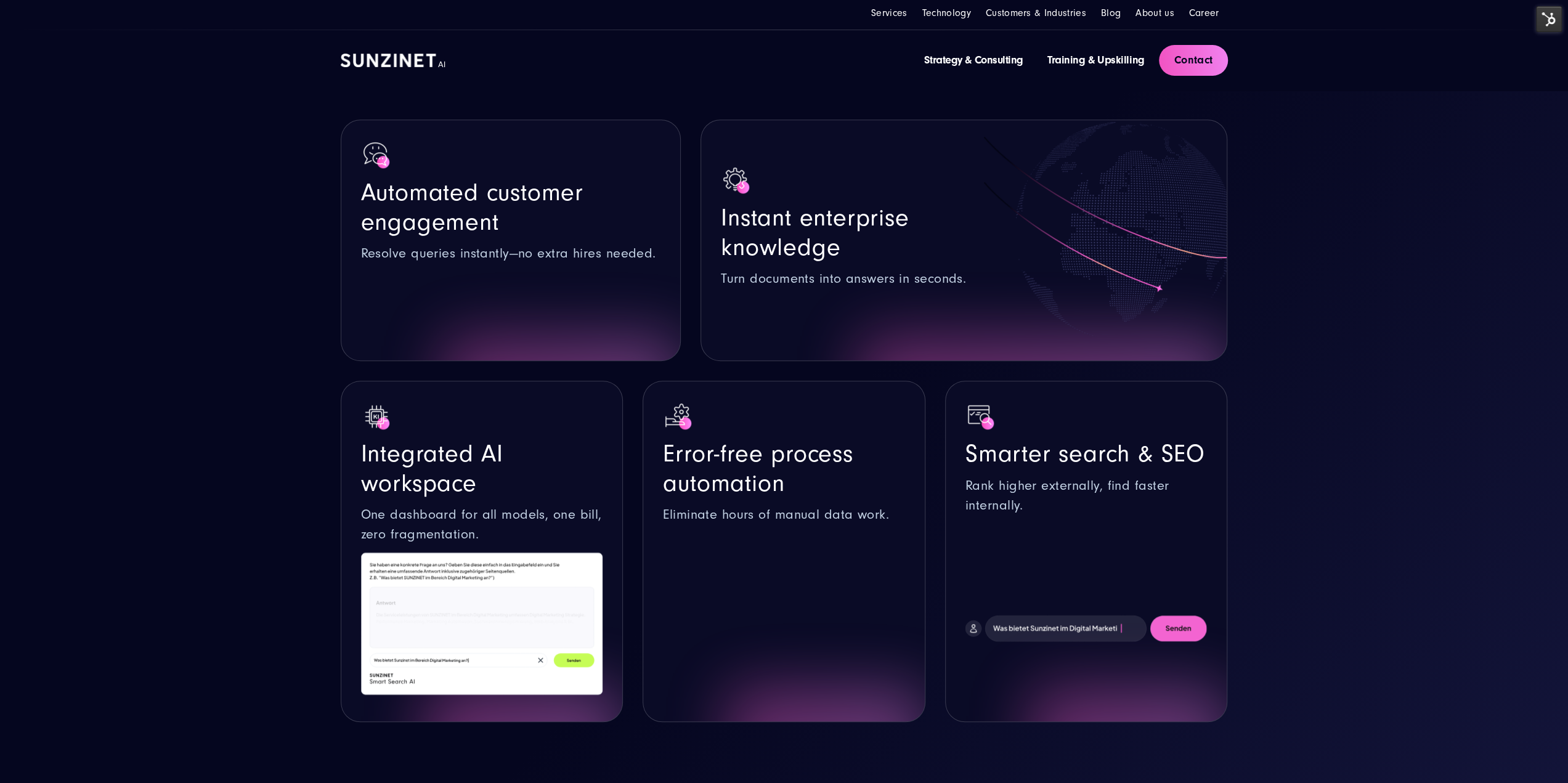
scroll to position [739, 0]
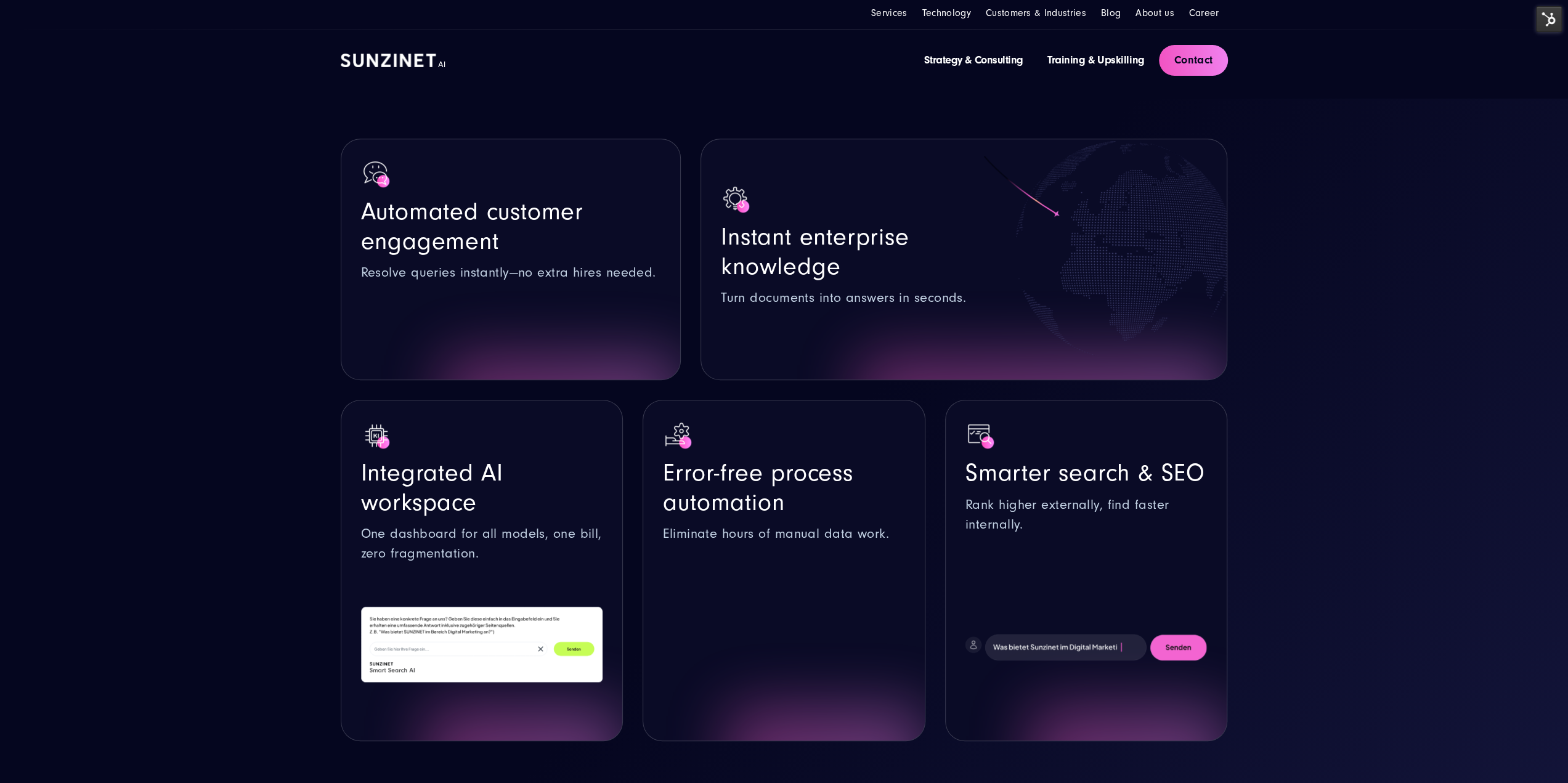
drag, startPoint x: 1425, startPoint y: 474, endPoint x: 1430, endPoint y: 488, distance: 14.9
click at [1426, 473] on section "Automated customer engagement Resolve queries instantly—no extra hires needed. …" at bounding box center [784, 460] width 1568 height 722
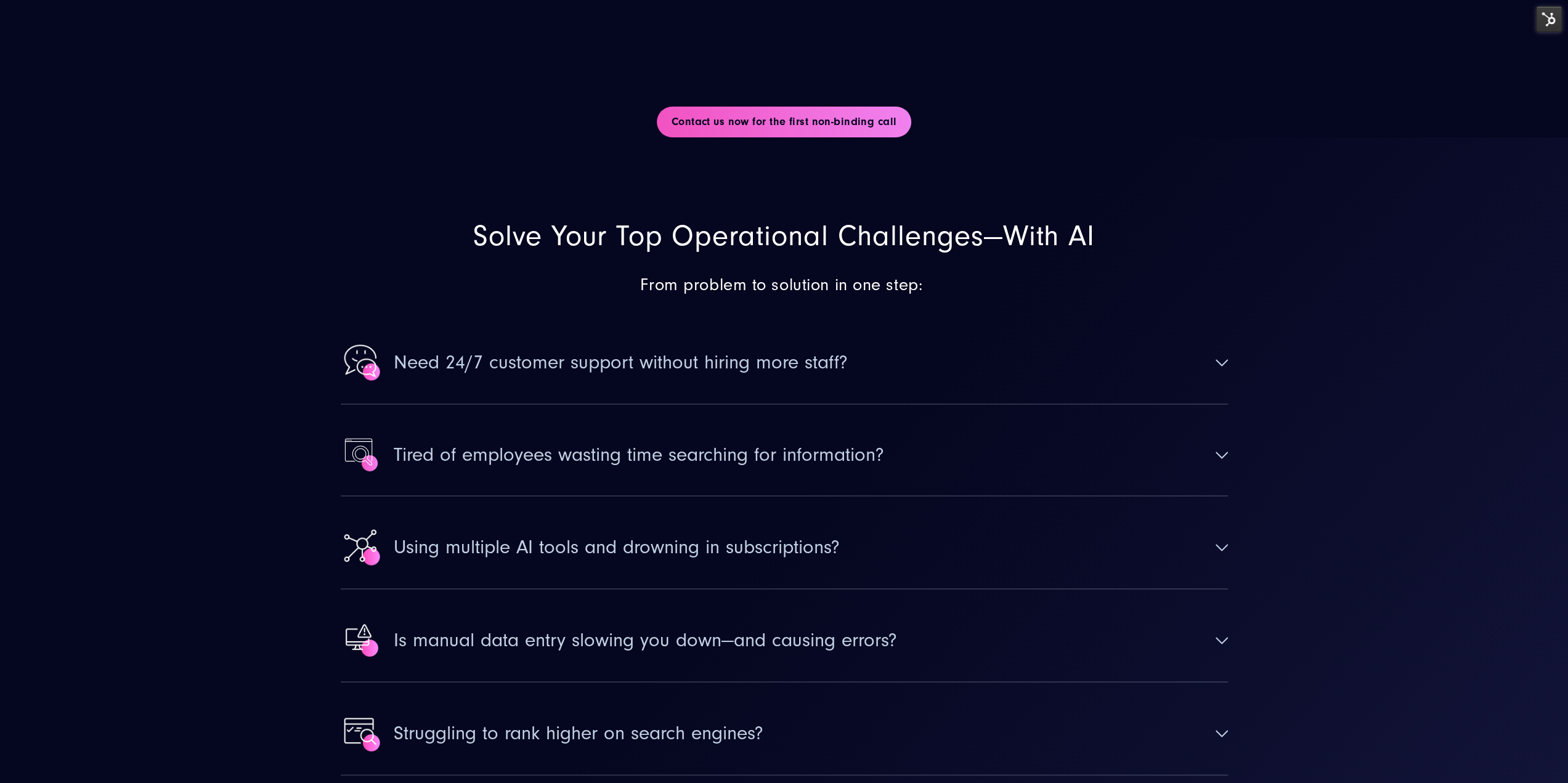
scroll to position [4559, 0]
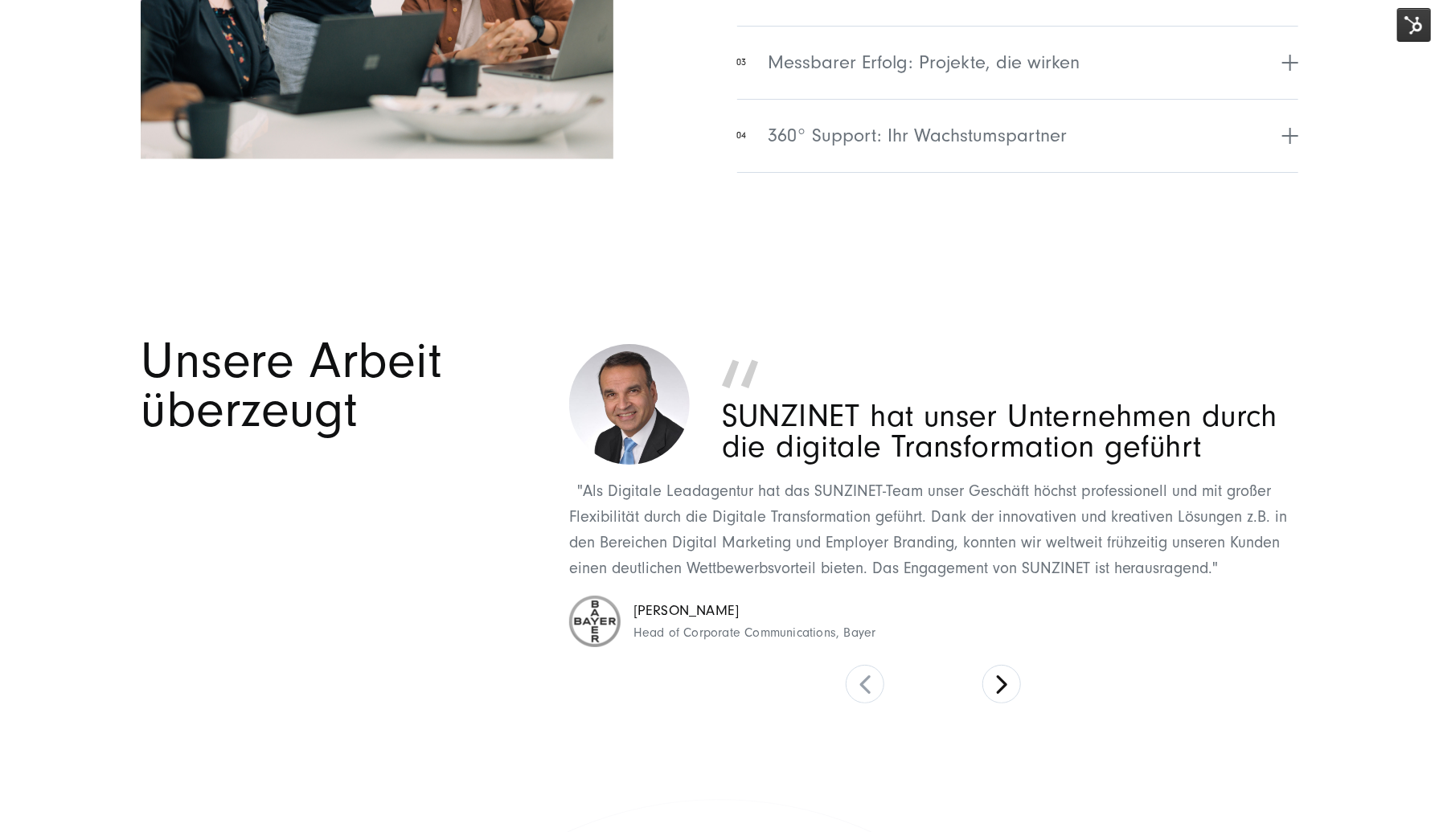
scroll to position [7237, 0]
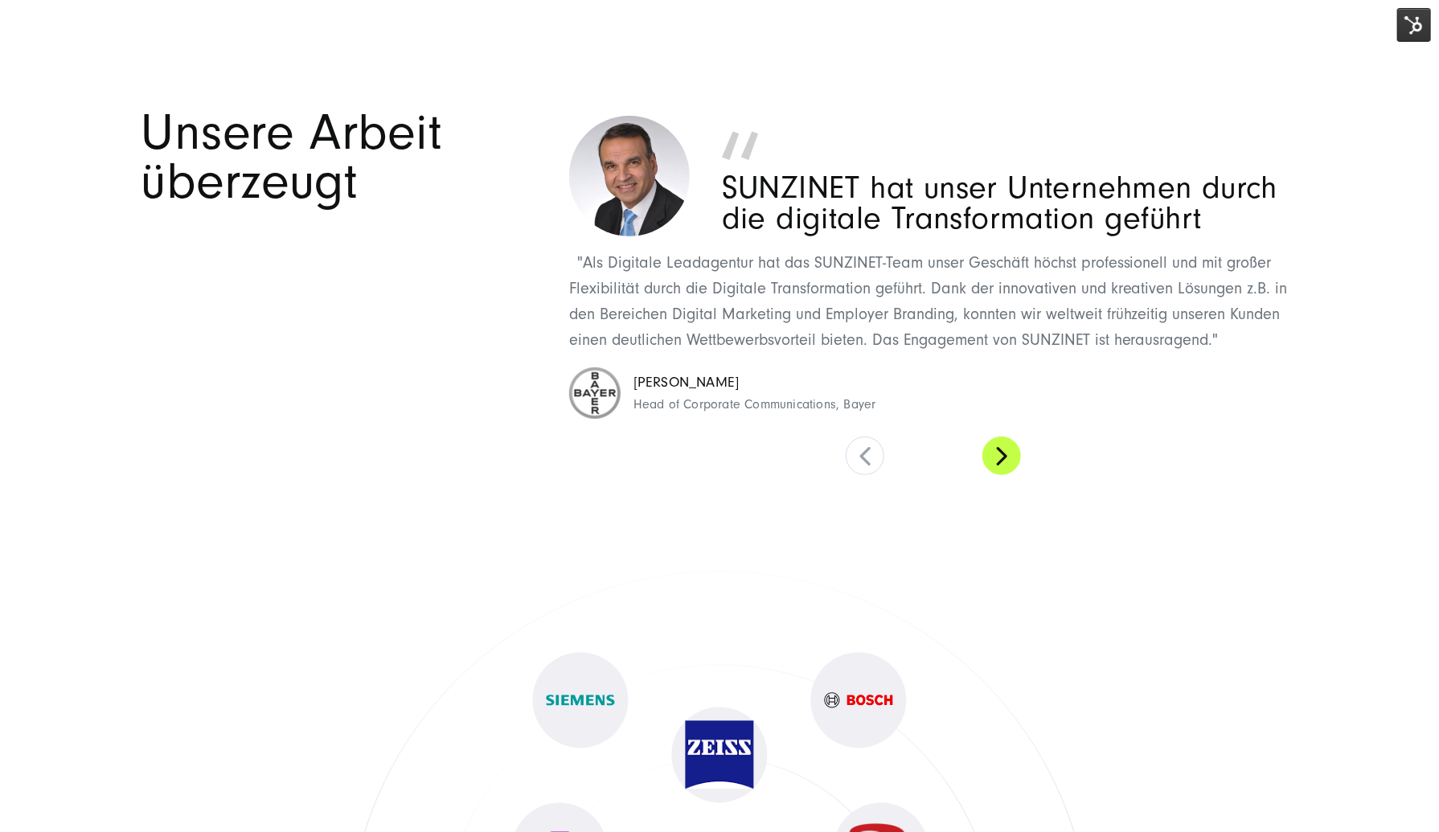
click at [987, 448] on button at bounding box center [1002, 456] width 39 height 39
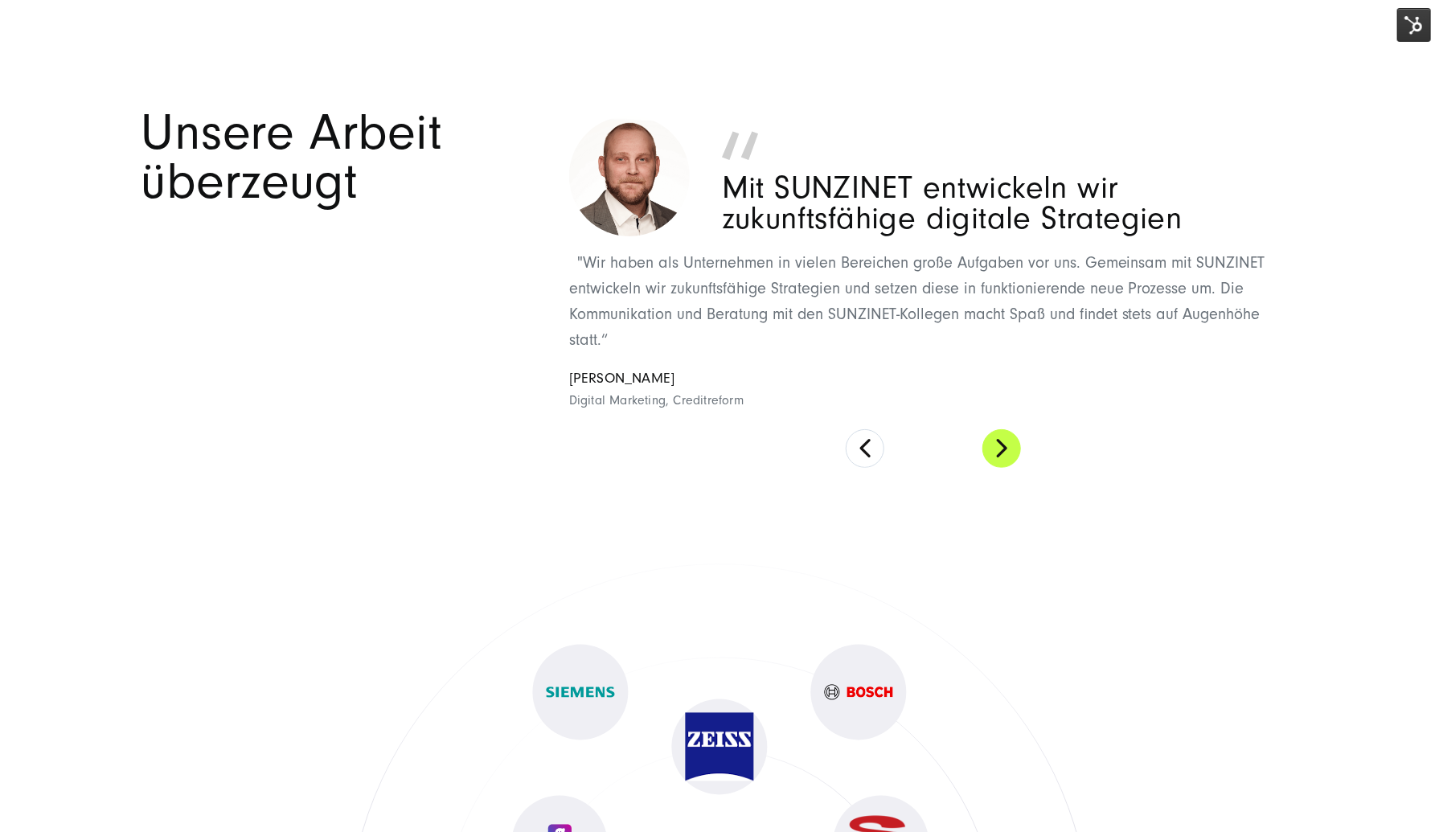
click at [987, 448] on button at bounding box center [1002, 448] width 39 height 39
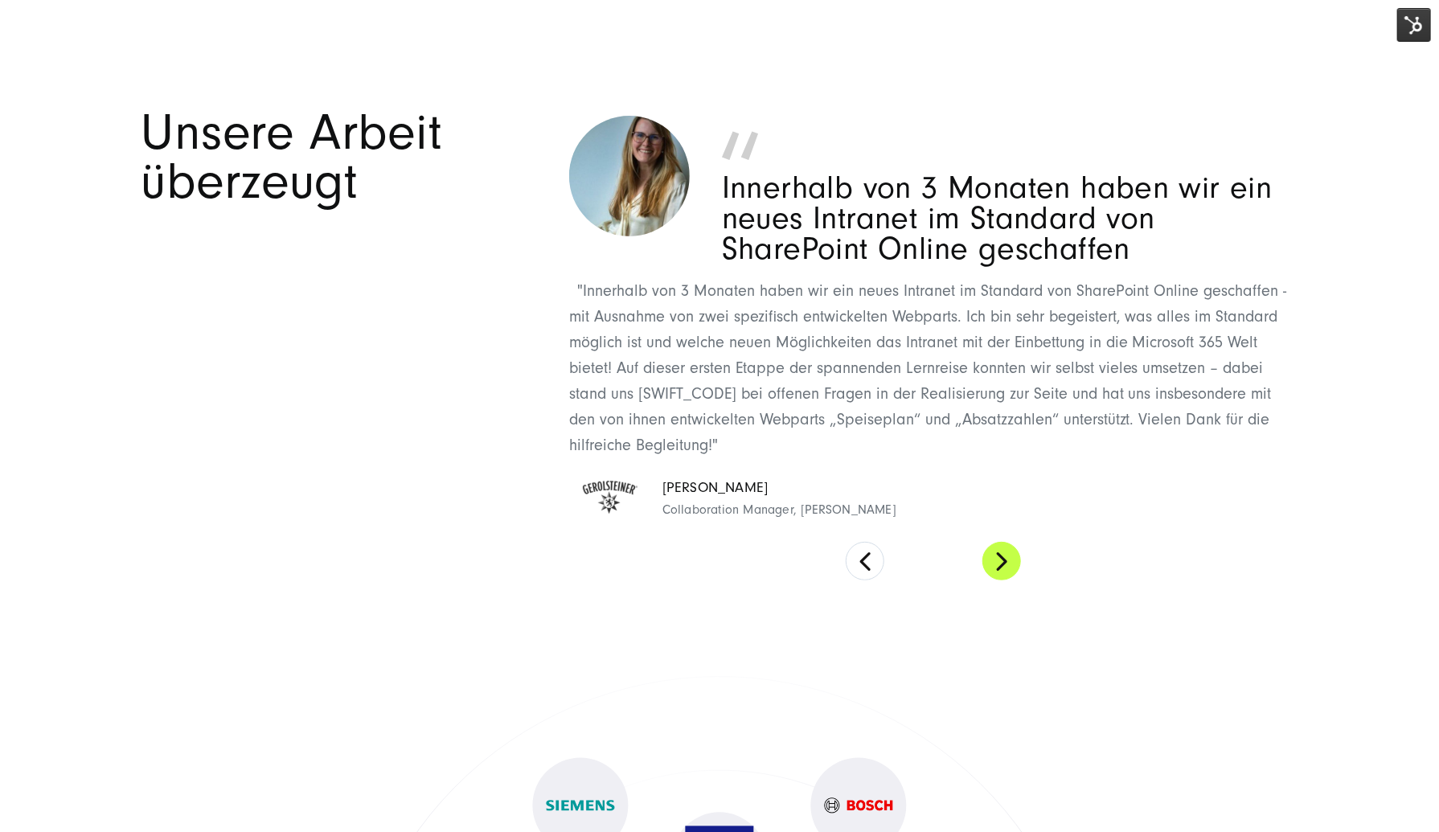
click at [1020, 563] on button at bounding box center [1002, 561] width 39 height 39
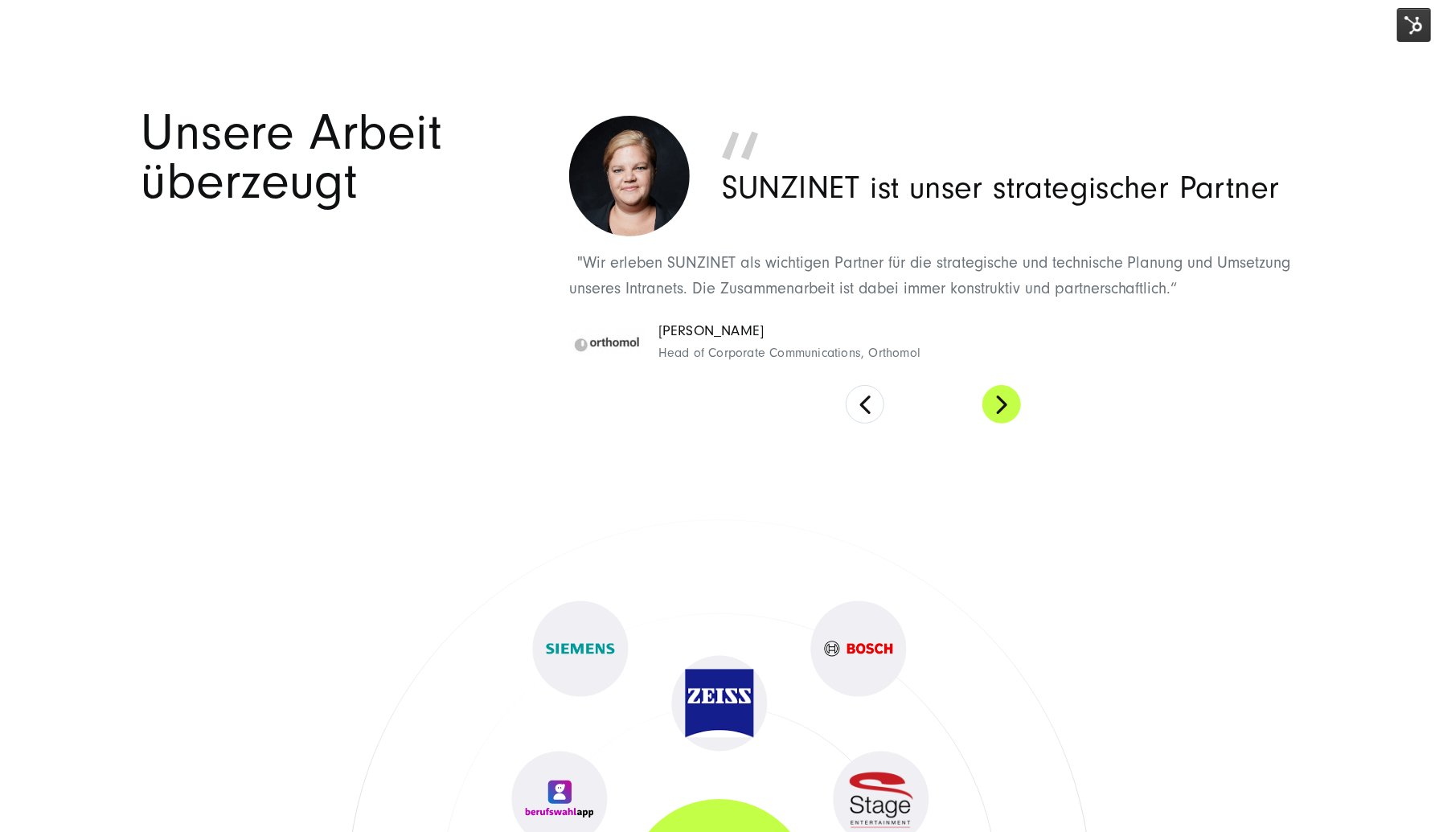
click at [1016, 407] on button at bounding box center [1002, 404] width 39 height 39
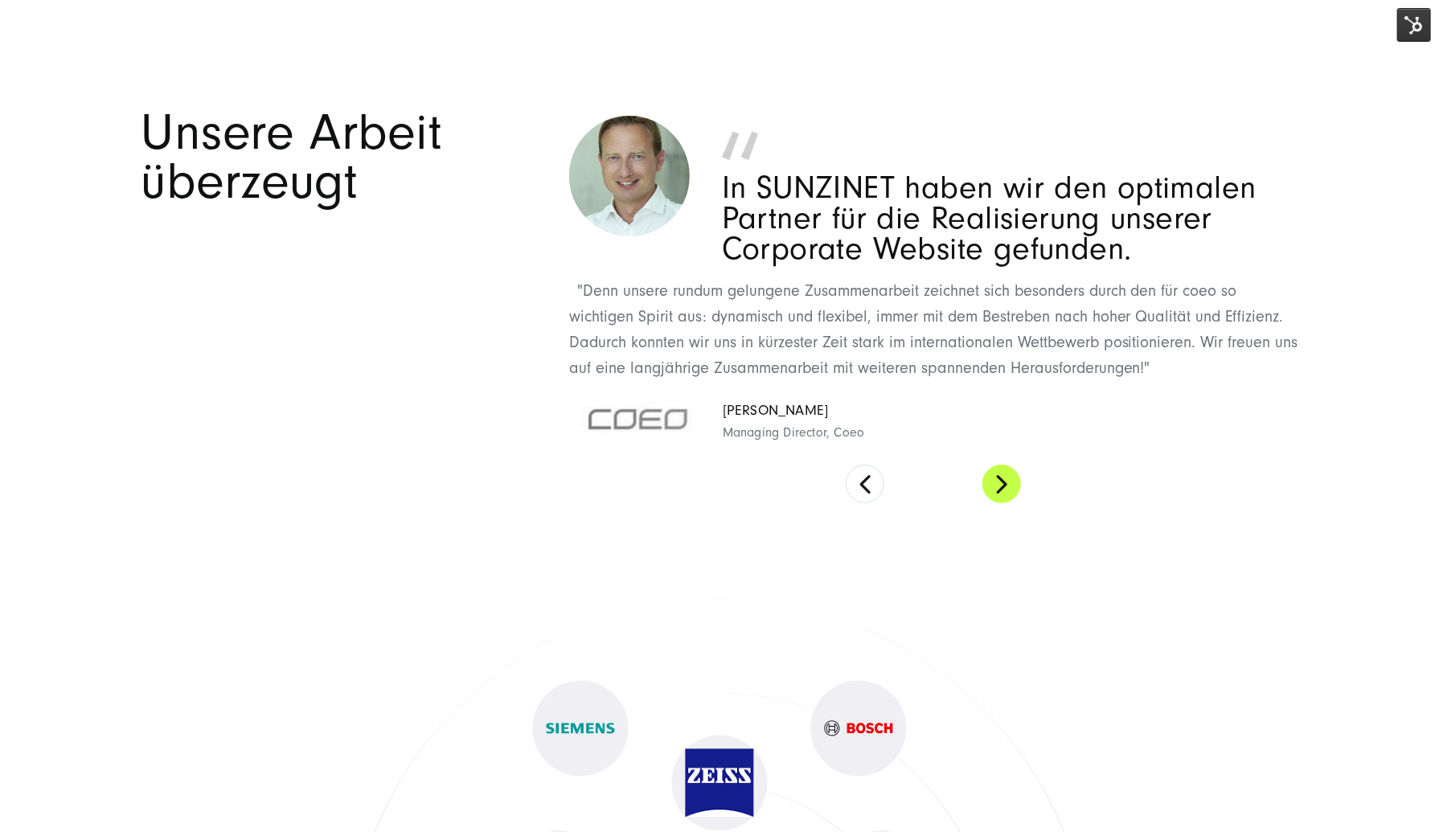
click at [1008, 466] on button at bounding box center [1002, 484] width 39 height 39
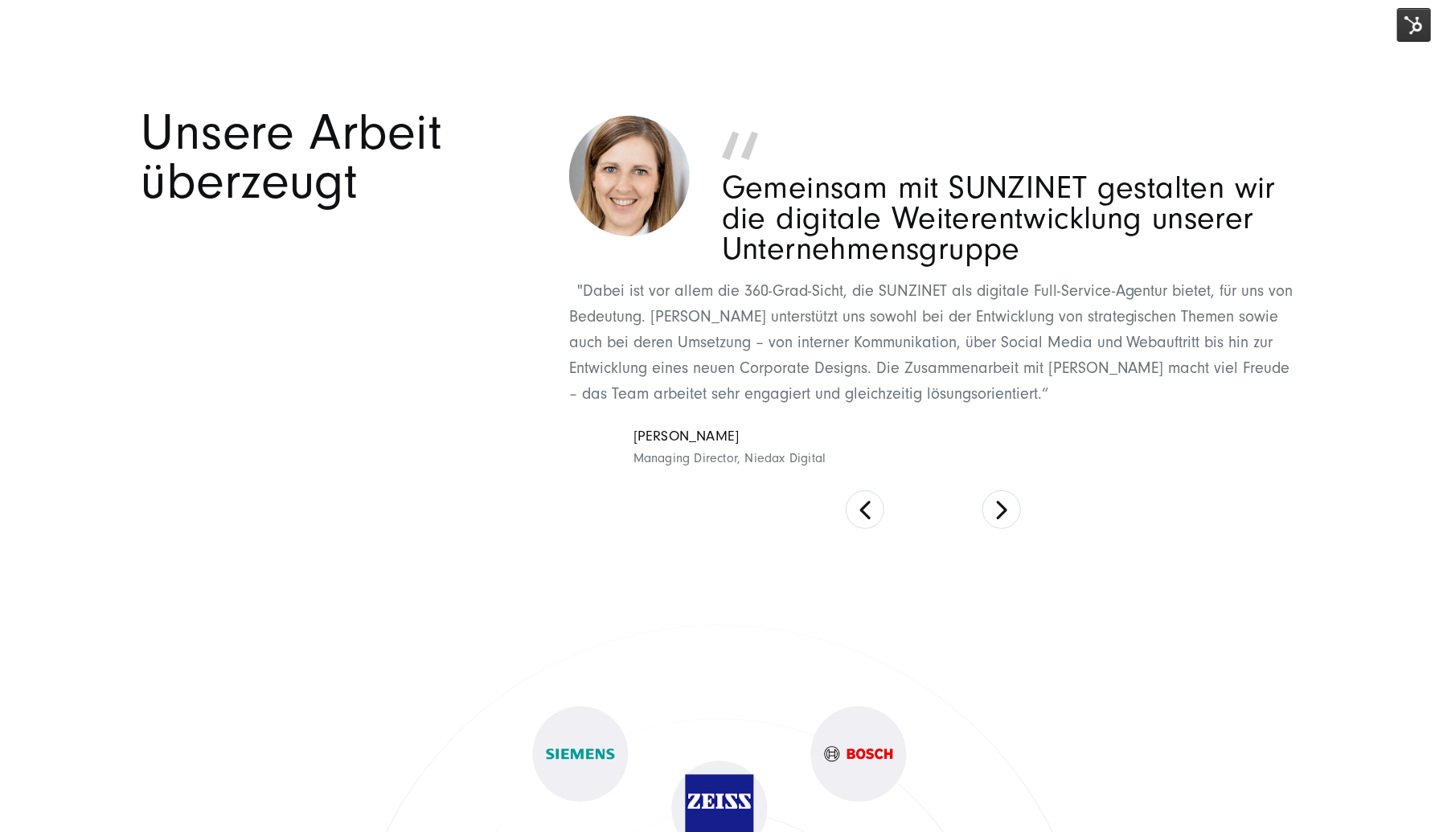
click at [1008, 479] on div "SUNZINET hat unser Unternehmen durch die digitale Transformation geführt "Als D…" at bounding box center [933, 319] width 729 height 421
click at [1014, 493] on div "SUNZINET hat unser Unternehmen durch die digitale Transformation geführt "Als D…" at bounding box center [933, 319] width 729 height 421
click at [1008, 507] on button at bounding box center [1002, 510] width 39 height 39
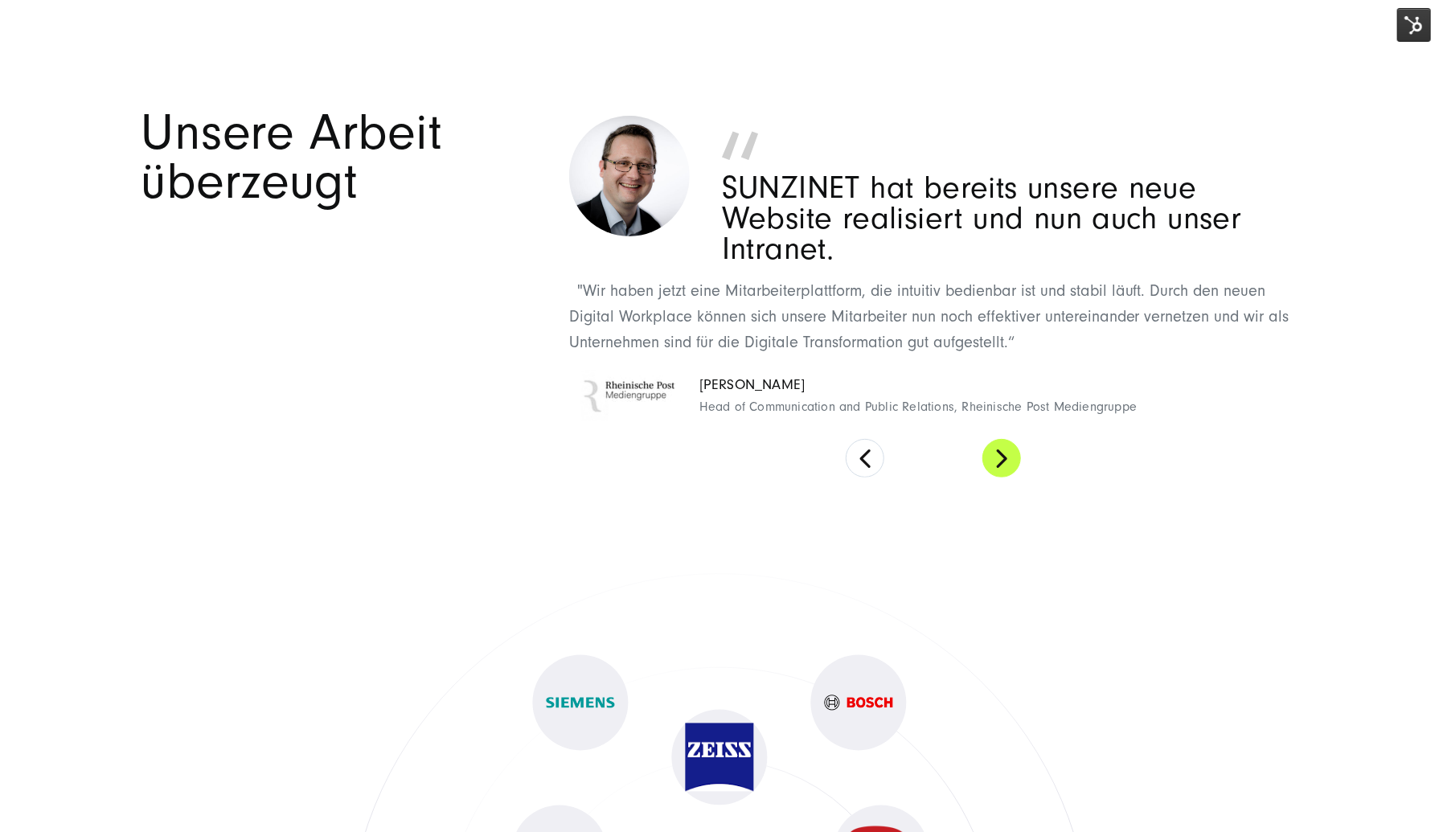
click at [1001, 453] on button at bounding box center [1002, 458] width 39 height 39
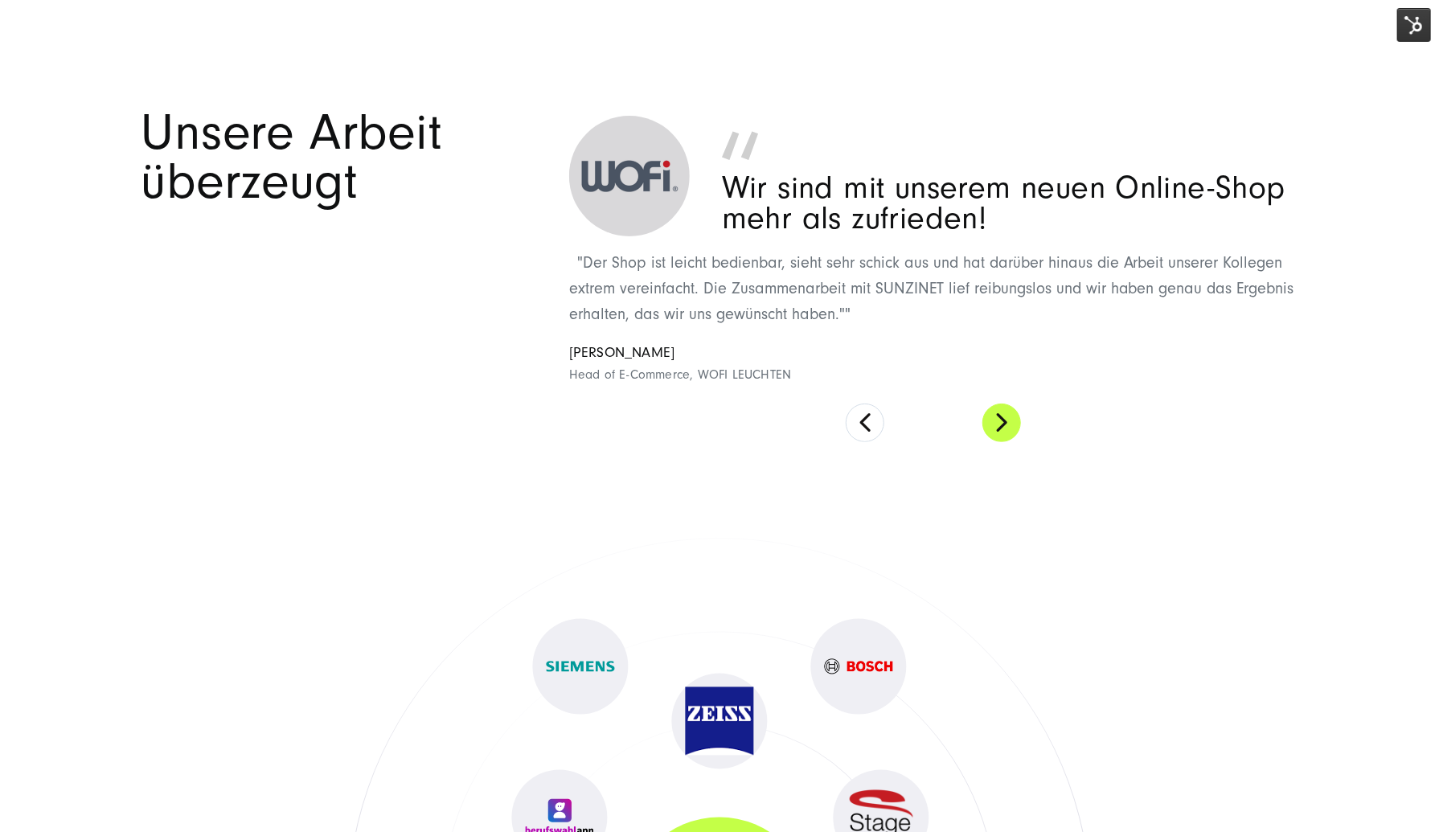
click at [997, 421] on button at bounding box center [1002, 423] width 39 height 39
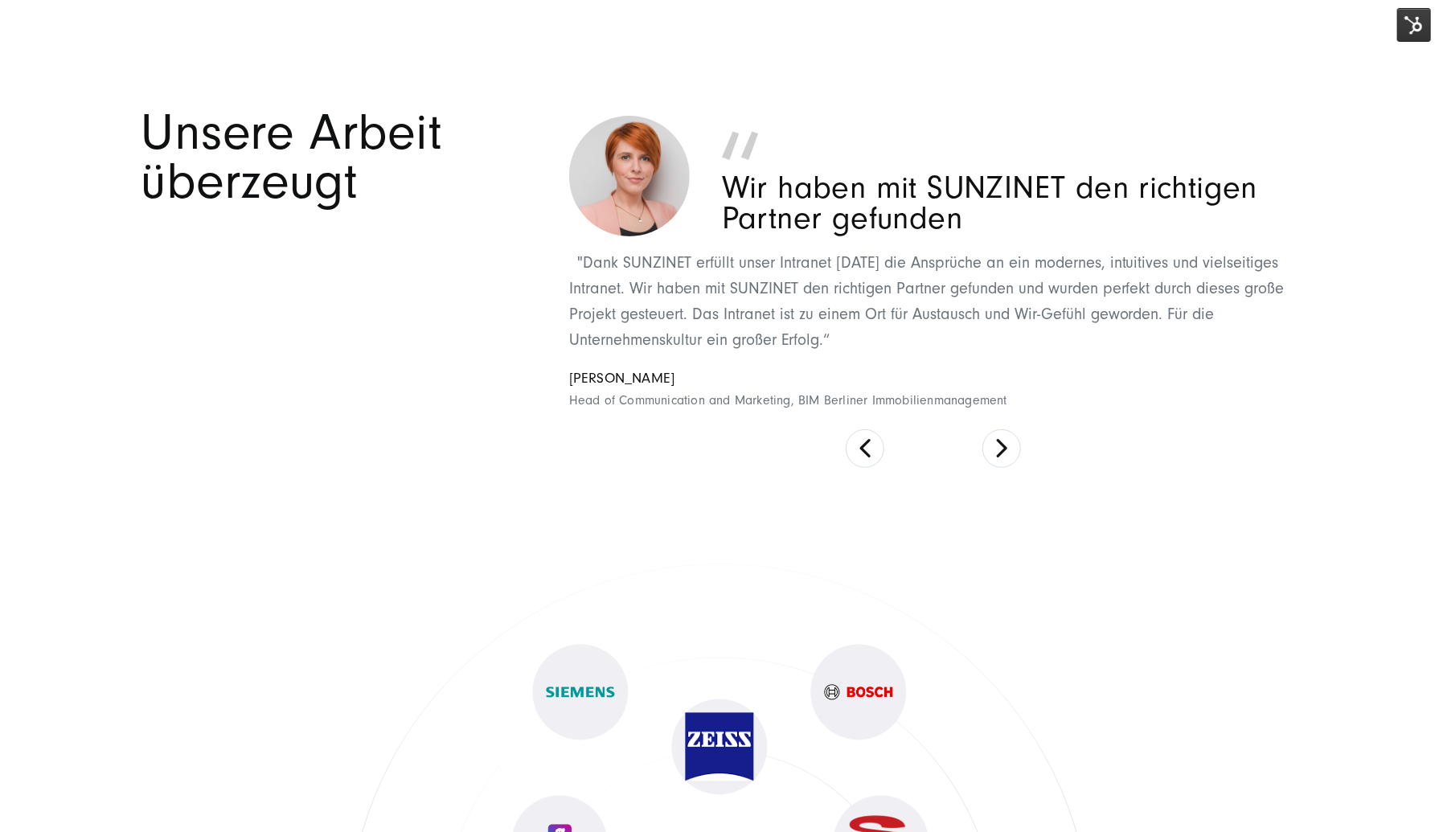
click at [998, 422] on div "SUNZINET hat unser Unternehmen durch die digitale Transformation geführt "Als D…" at bounding box center [933, 288] width 729 height 359
click at [999, 443] on button at bounding box center [1002, 448] width 39 height 39
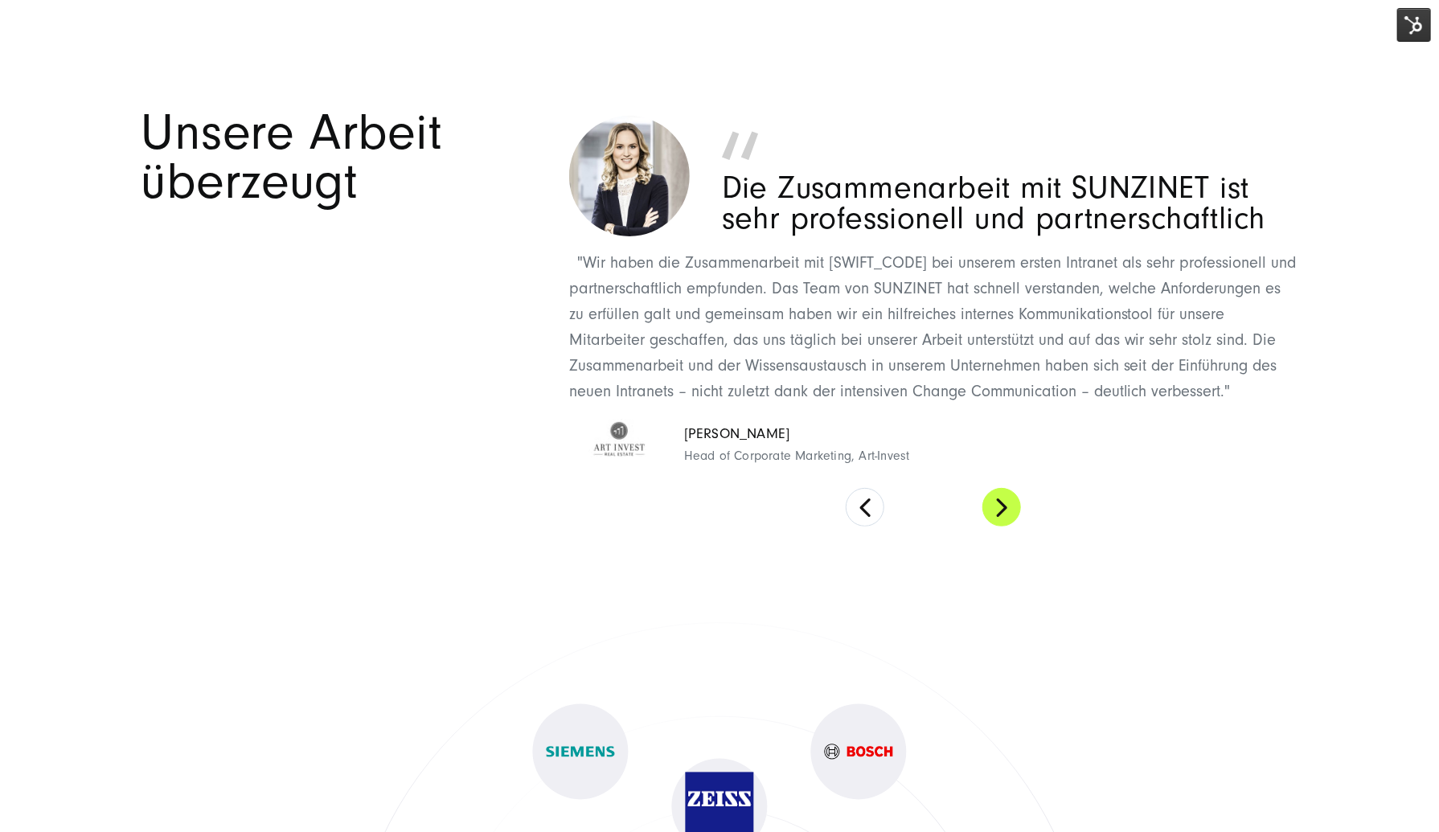
click at [999, 443] on cite "Ann-Kathrin Krämer Head of Corporate Marketing, Art-Invest" at bounding box center [934, 444] width 730 height 51
click at [1007, 498] on button at bounding box center [1002, 507] width 39 height 39
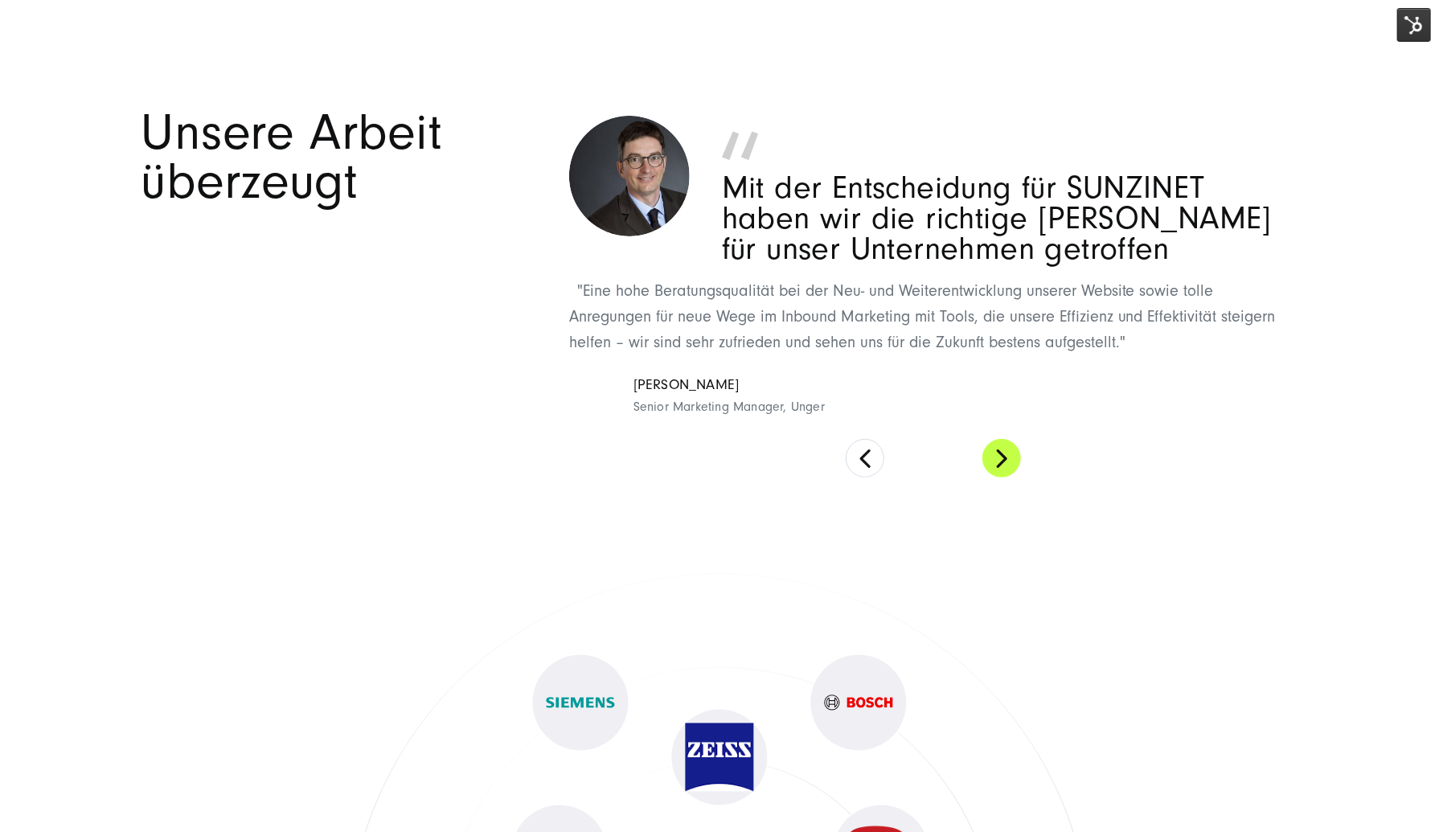
click at [1004, 468] on button at bounding box center [1002, 458] width 39 height 39
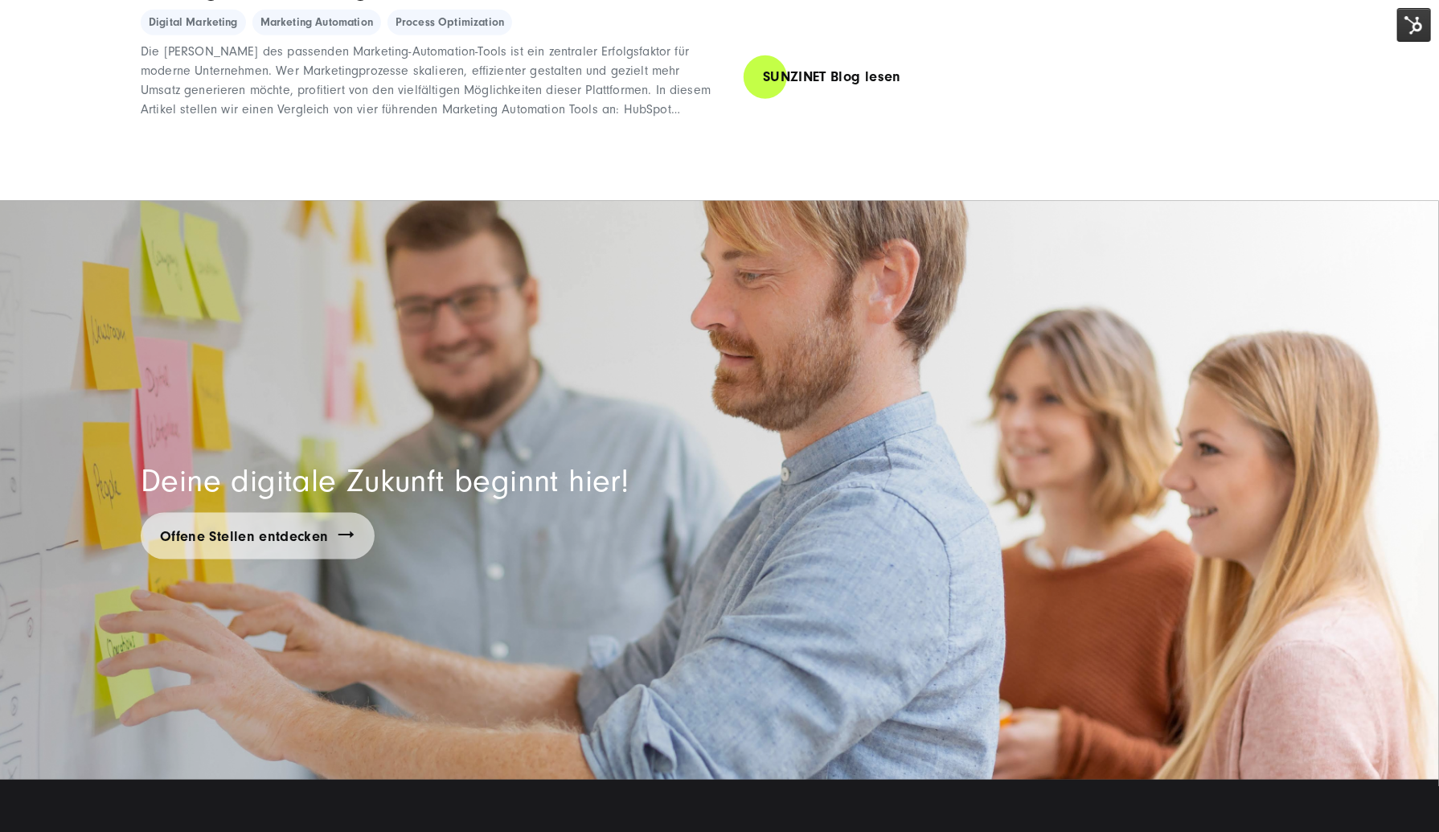
scroll to position [11740, 0]
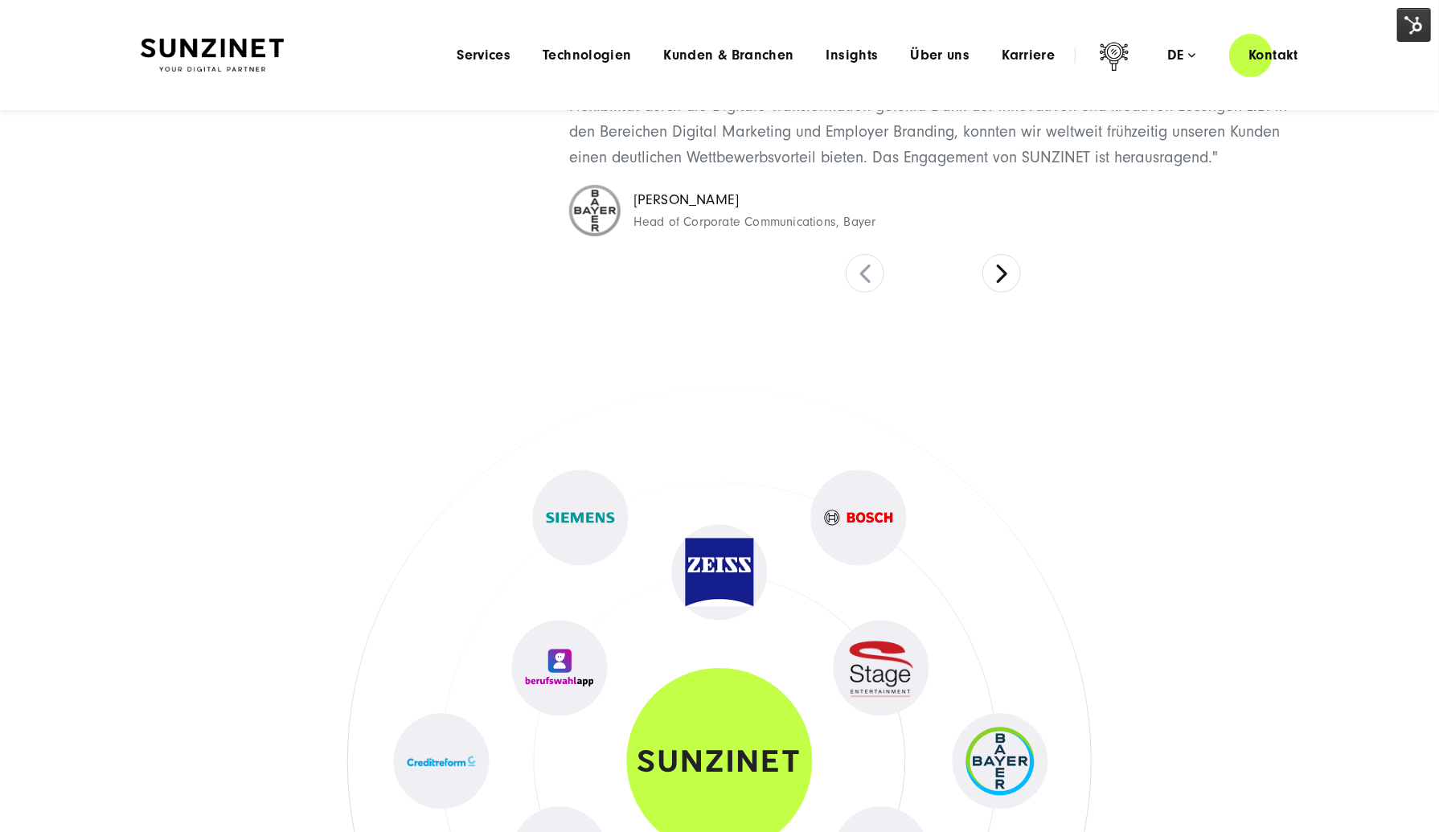
scroll to position [7237, 0]
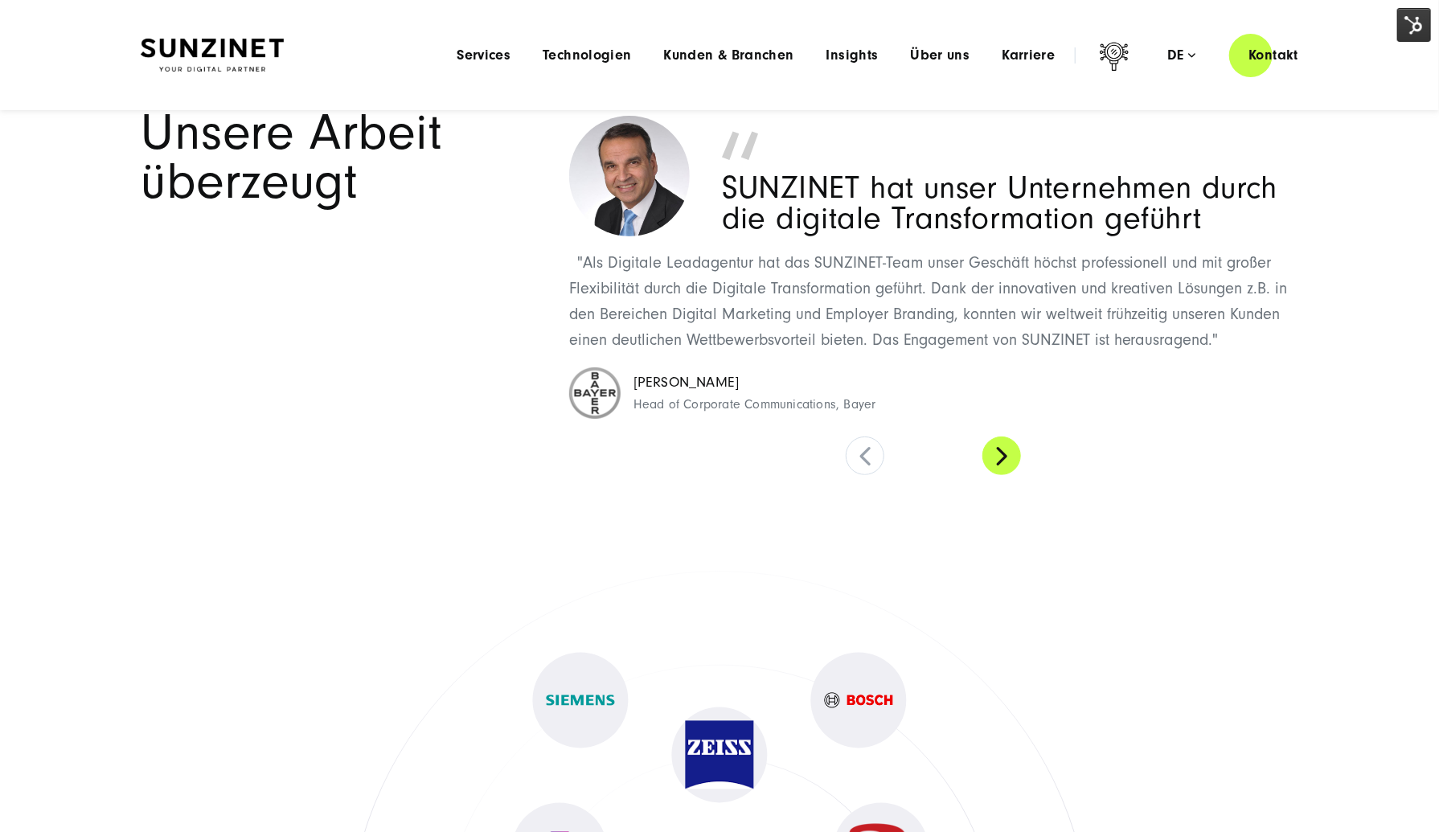
click at [1010, 450] on button at bounding box center [1002, 456] width 39 height 39
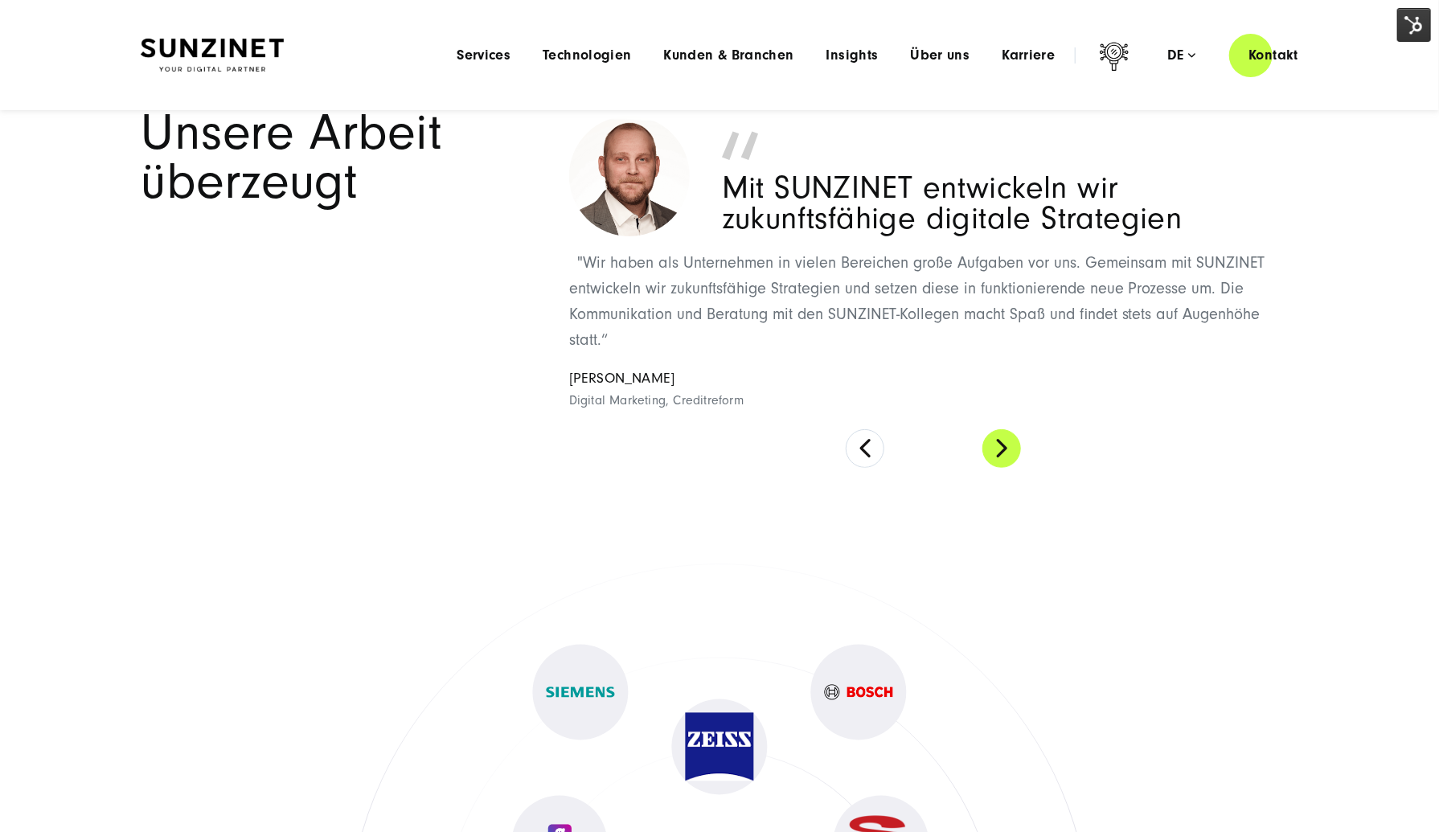
click at [1010, 450] on button at bounding box center [1002, 448] width 39 height 39
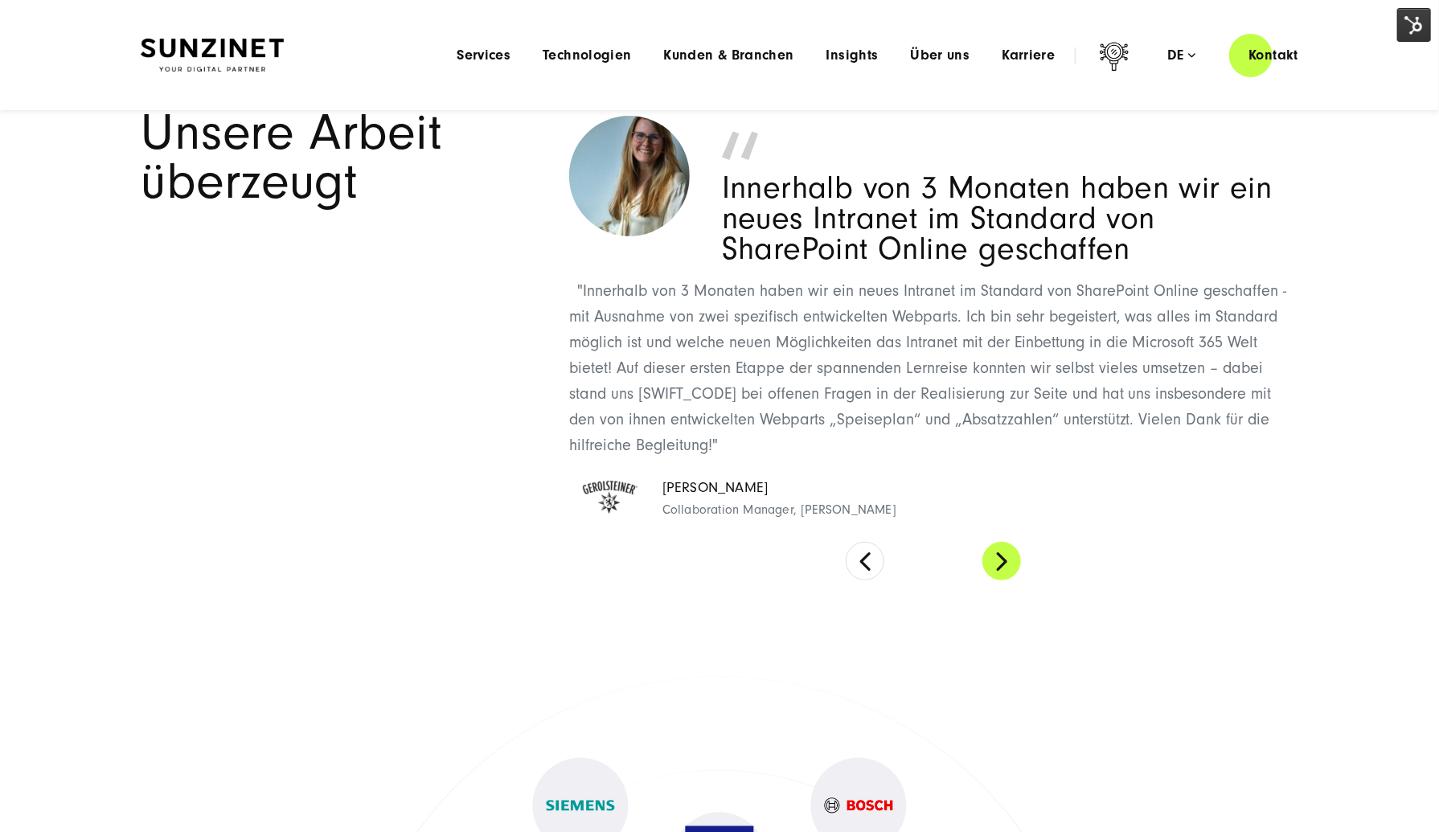
click at [1010, 549] on button at bounding box center [1002, 561] width 39 height 39
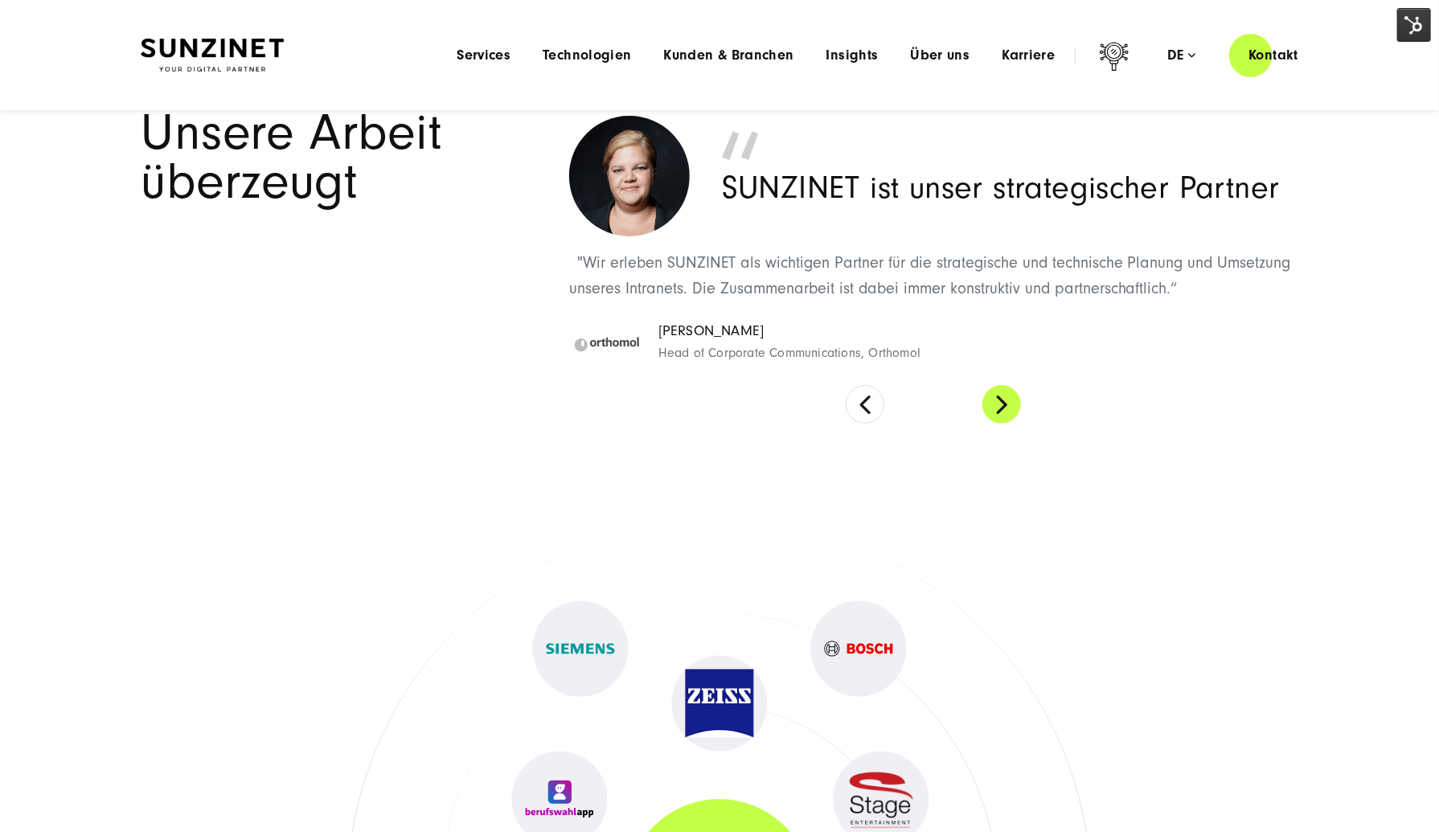
click at [1003, 406] on button at bounding box center [1002, 404] width 39 height 39
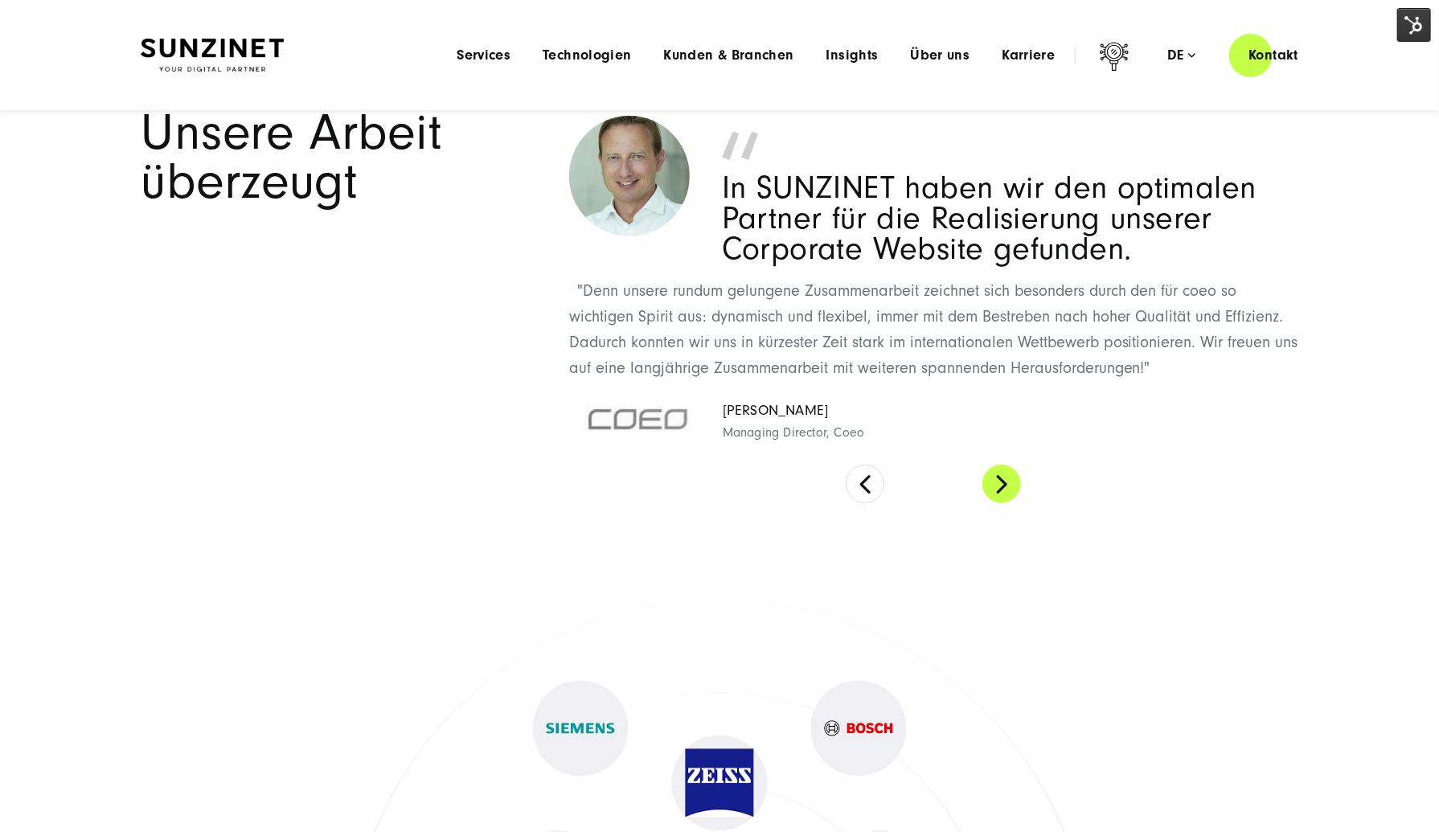
click at [1006, 474] on button at bounding box center [1002, 484] width 39 height 39
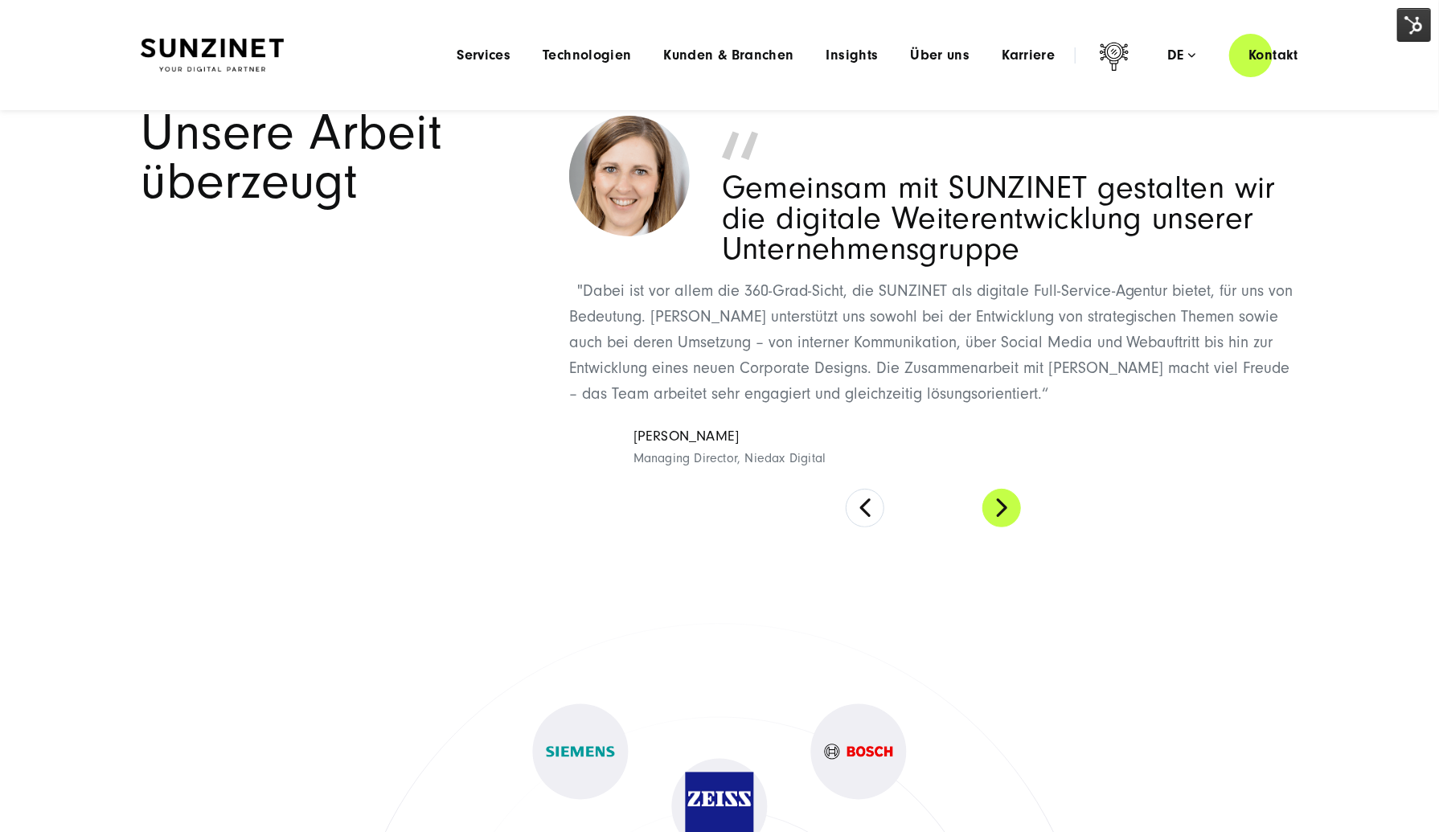
click at [1006, 474] on div "SUNZINET hat unser Unternehmen durch die digitale Transformation geführt "Als D…" at bounding box center [933, 318] width 729 height 418
click at [1013, 497] on button at bounding box center [1002, 510] width 39 height 39
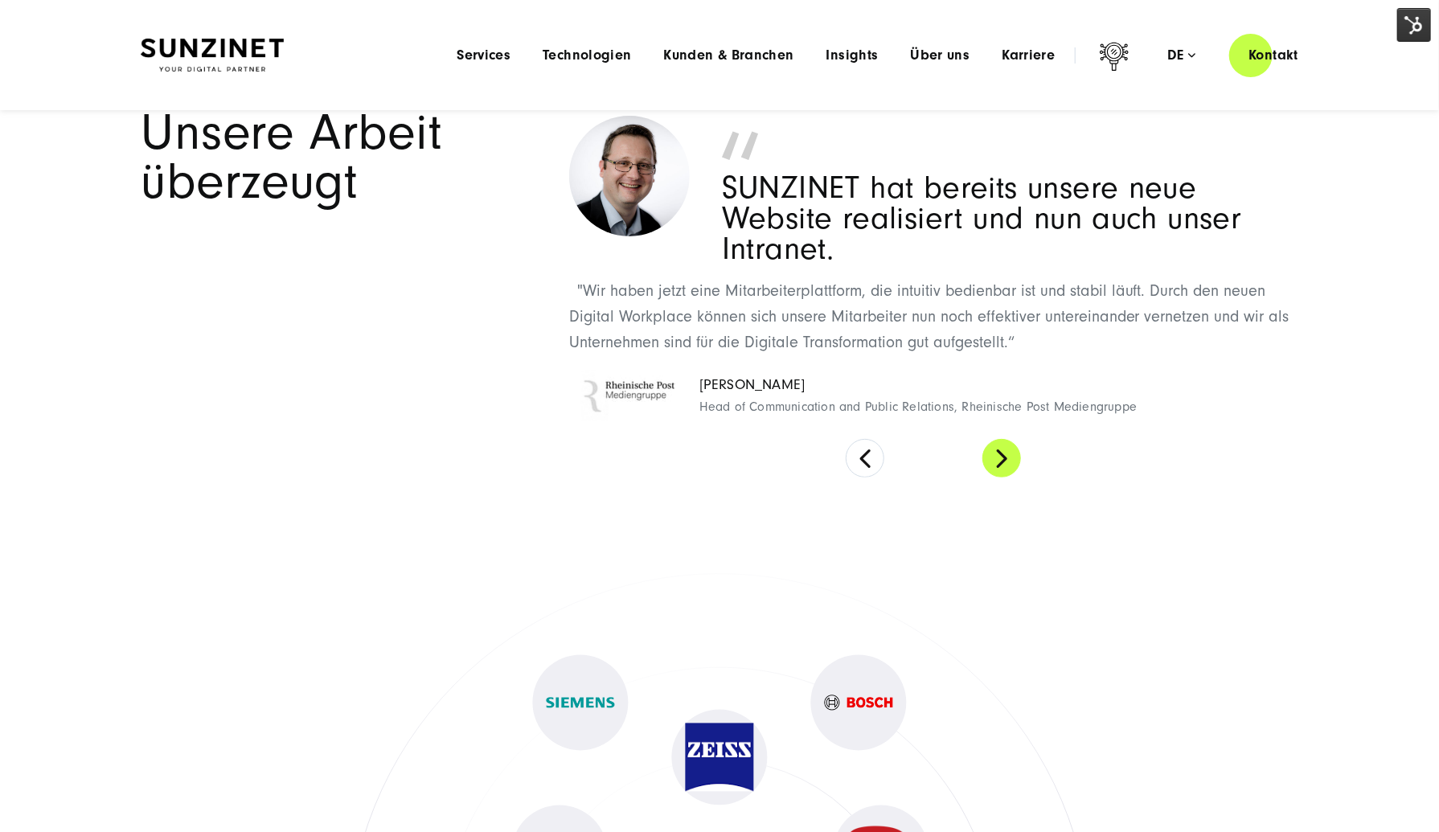
click at [1013, 462] on button at bounding box center [1002, 458] width 39 height 39
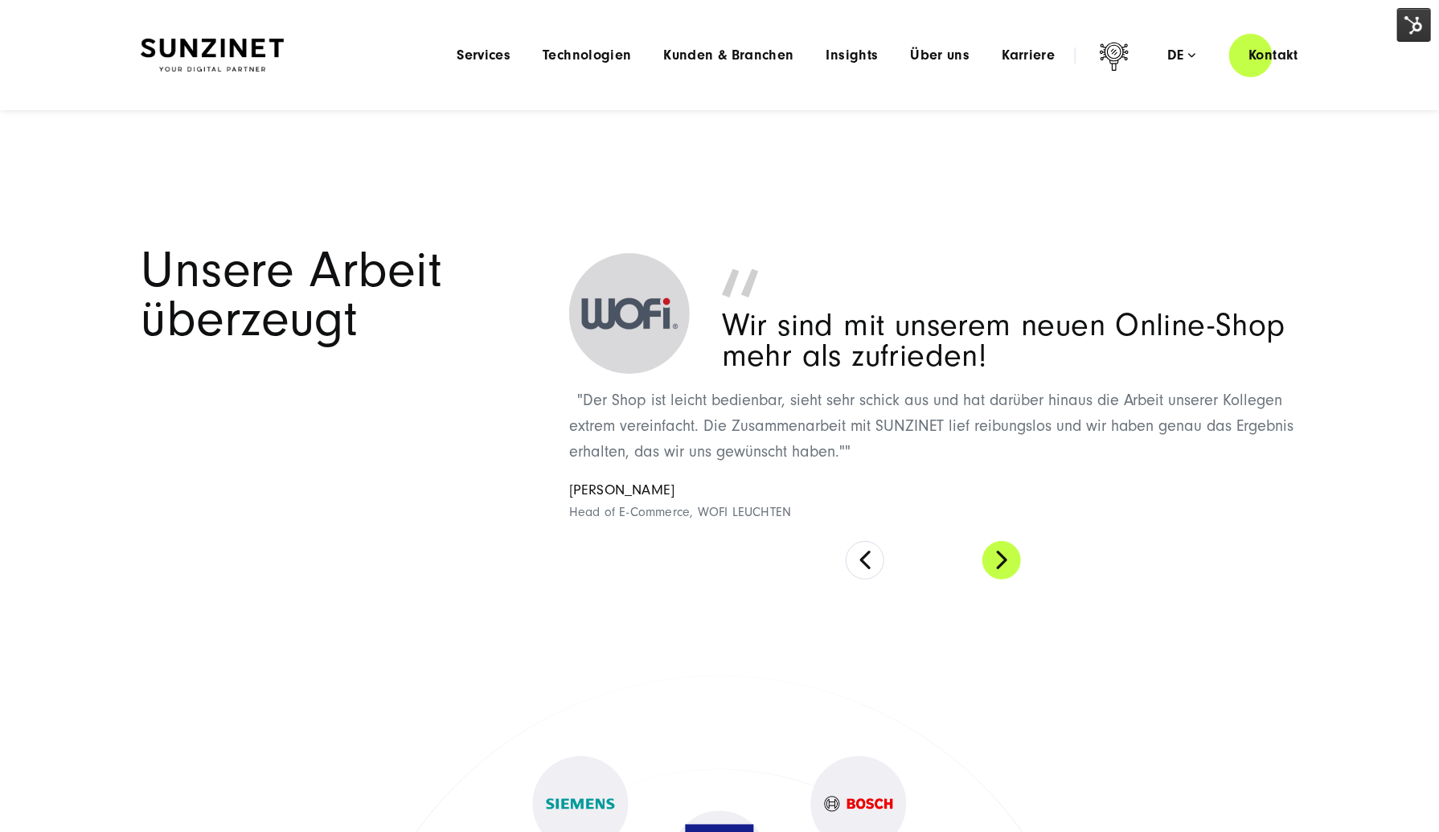
scroll to position [6996, 0]
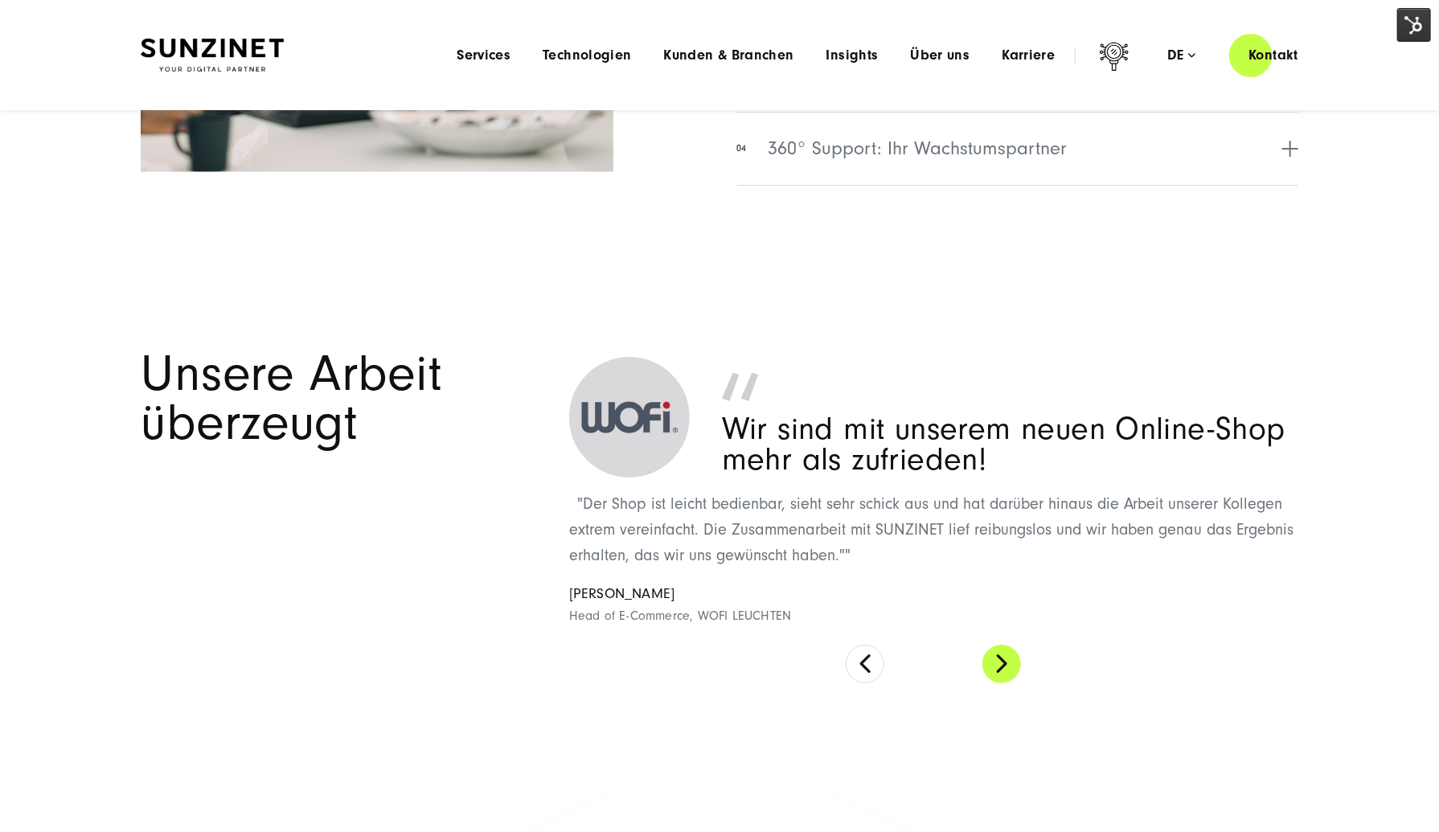
click at [996, 671] on button at bounding box center [1002, 664] width 39 height 39
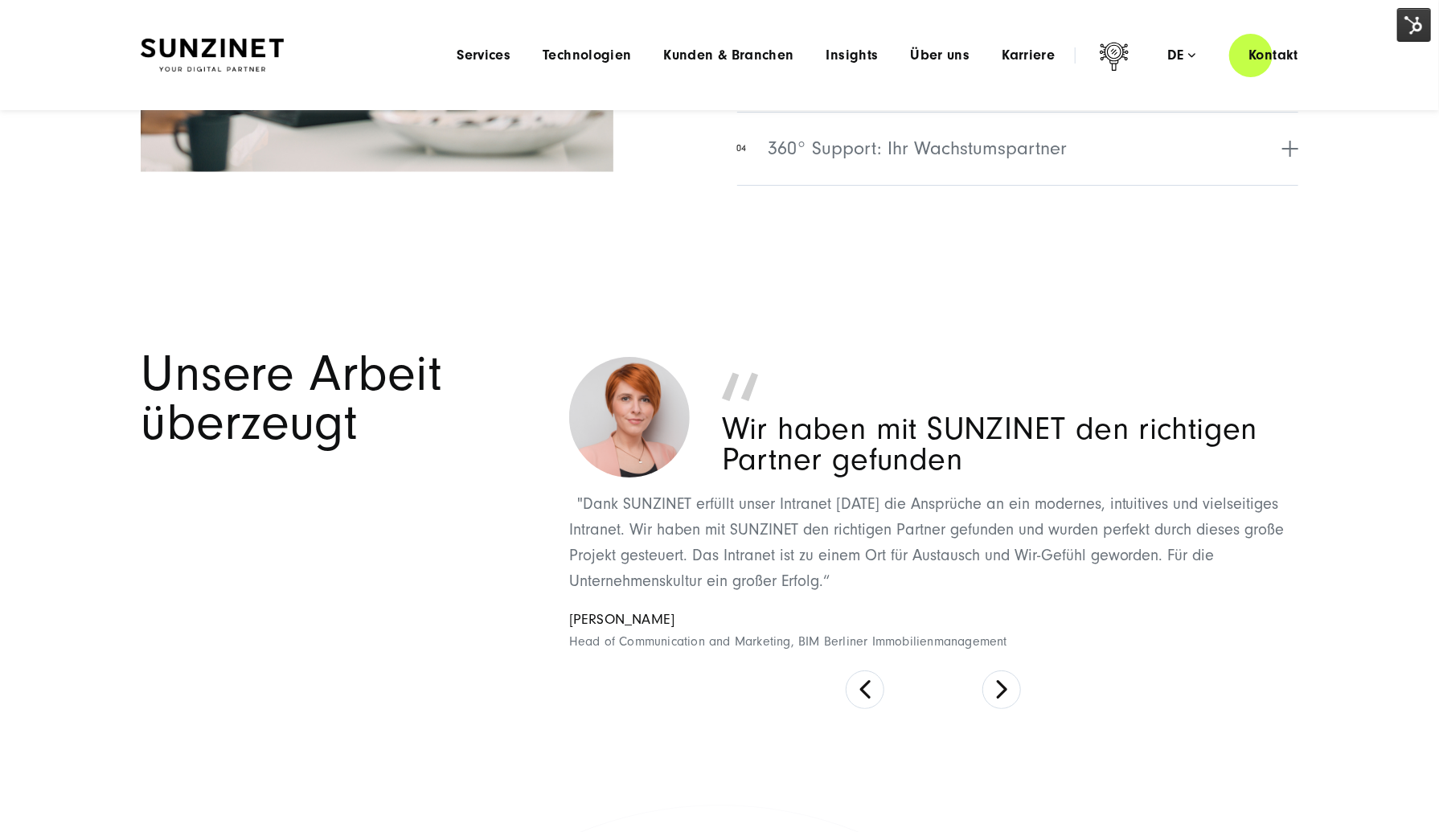
click at [999, 667] on div "SUNZINET hat unser Unternehmen durch die digitale Transformation geführt "Als D…" at bounding box center [933, 529] width 729 height 359
click at [1005, 688] on button at bounding box center [1002, 690] width 39 height 39
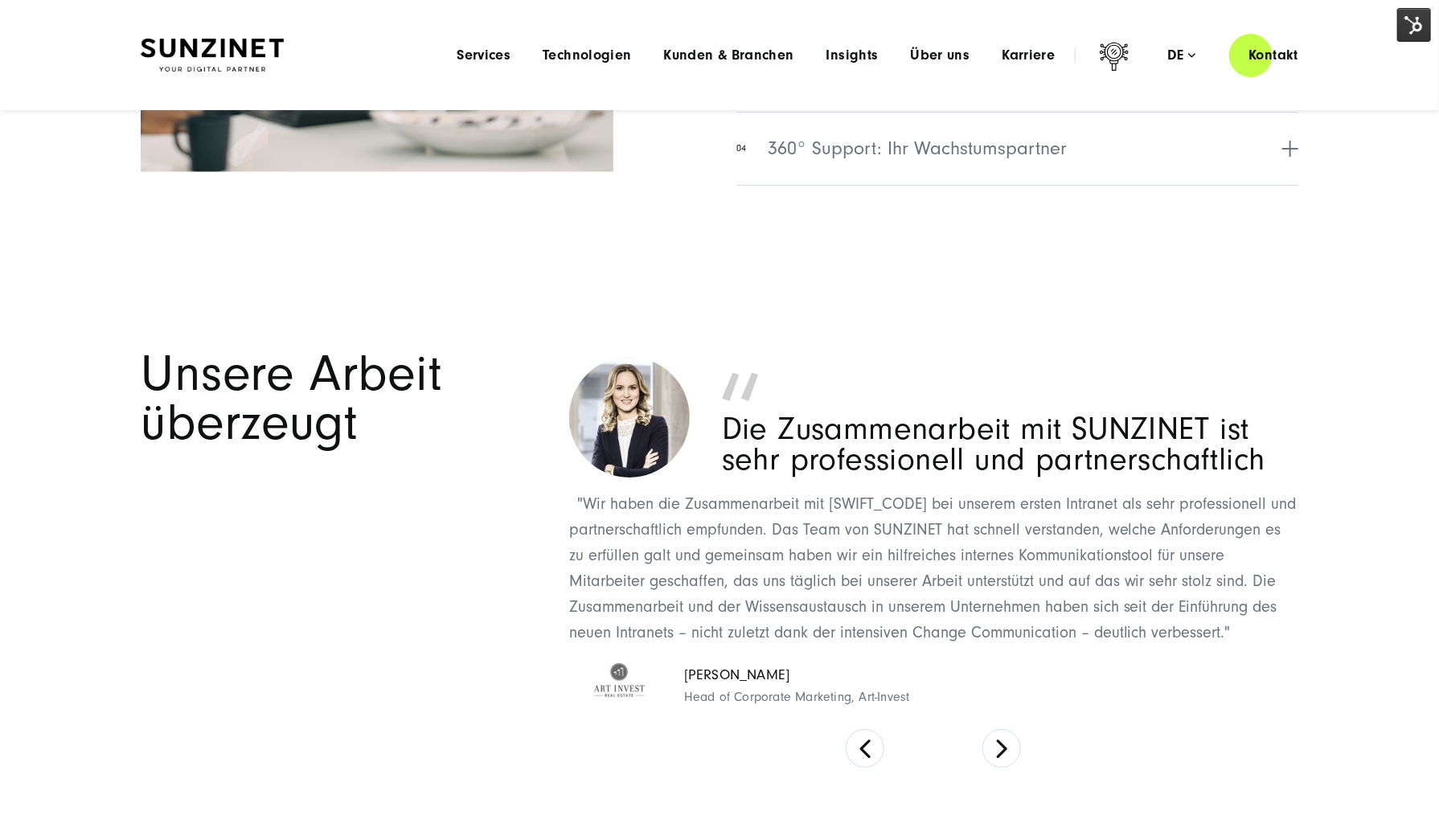
click at [1006, 722] on div "SUNZINET hat unser Unternehmen durch die digitale Transformation geführt "Als D…" at bounding box center [933, 559] width 729 height 418
click at [998, 747] on button at bounding box center [1002, 748] width 39 height 39
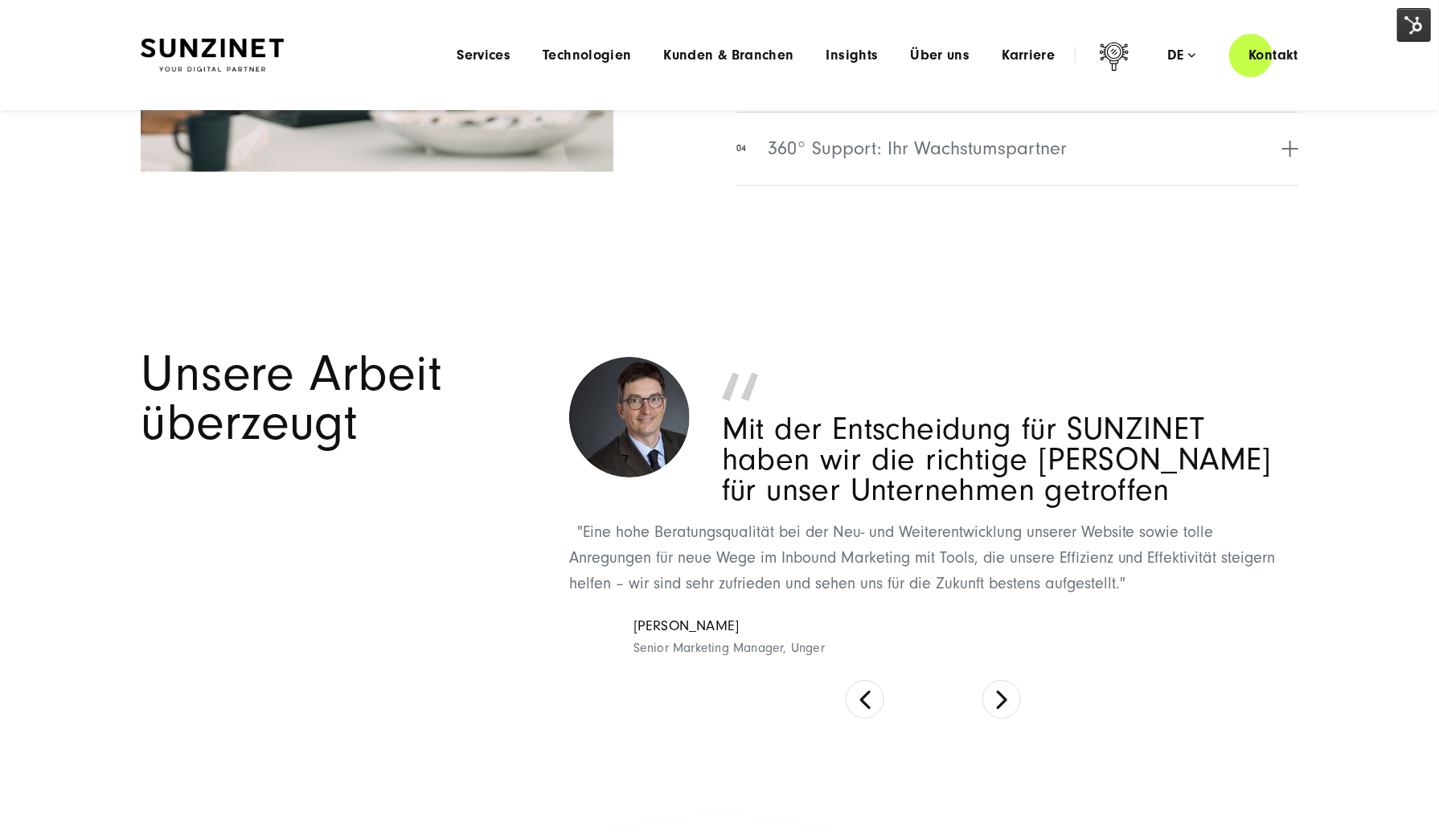
click at [1001, 723] on section "Unsere Arbeit überzeugt SUNZINET hat unser Unternehmen durch die digitale Trans…" at bounding box center [719, 534] width 1439 height 480
click at [1002, 703] on button at bounding box center [1002, 699] width 39 height 39
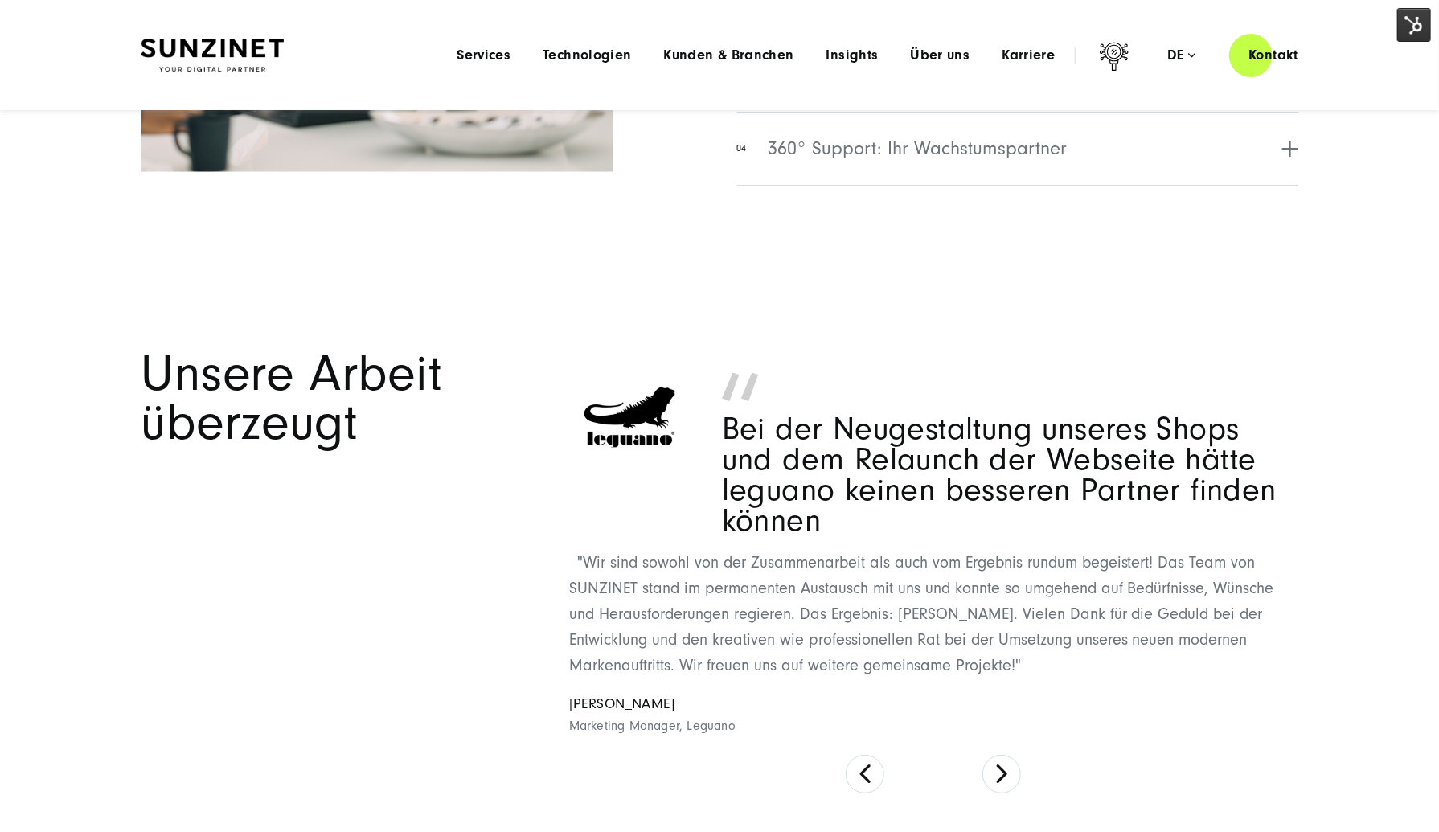
click at [1000, 753] on div "SUNZINET hat unser Unternehmen durch die digitale Transformation geführt "Als D…" at bounding box center [933, 571] width 729 height 443
click at [999, 780] on button at bounding box center [1002, 774] width 39 height 39
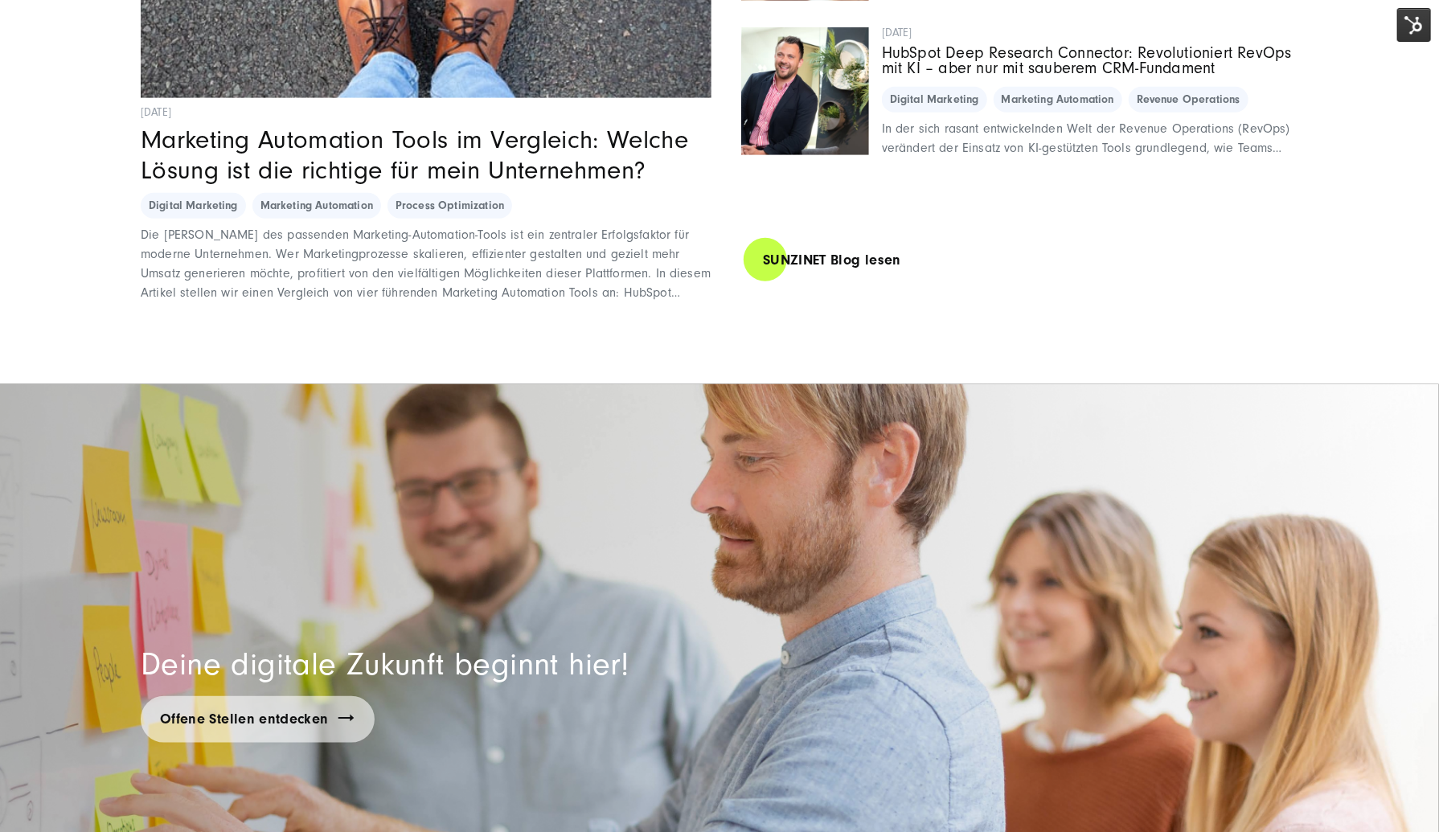
scroll to position [11901, 0]
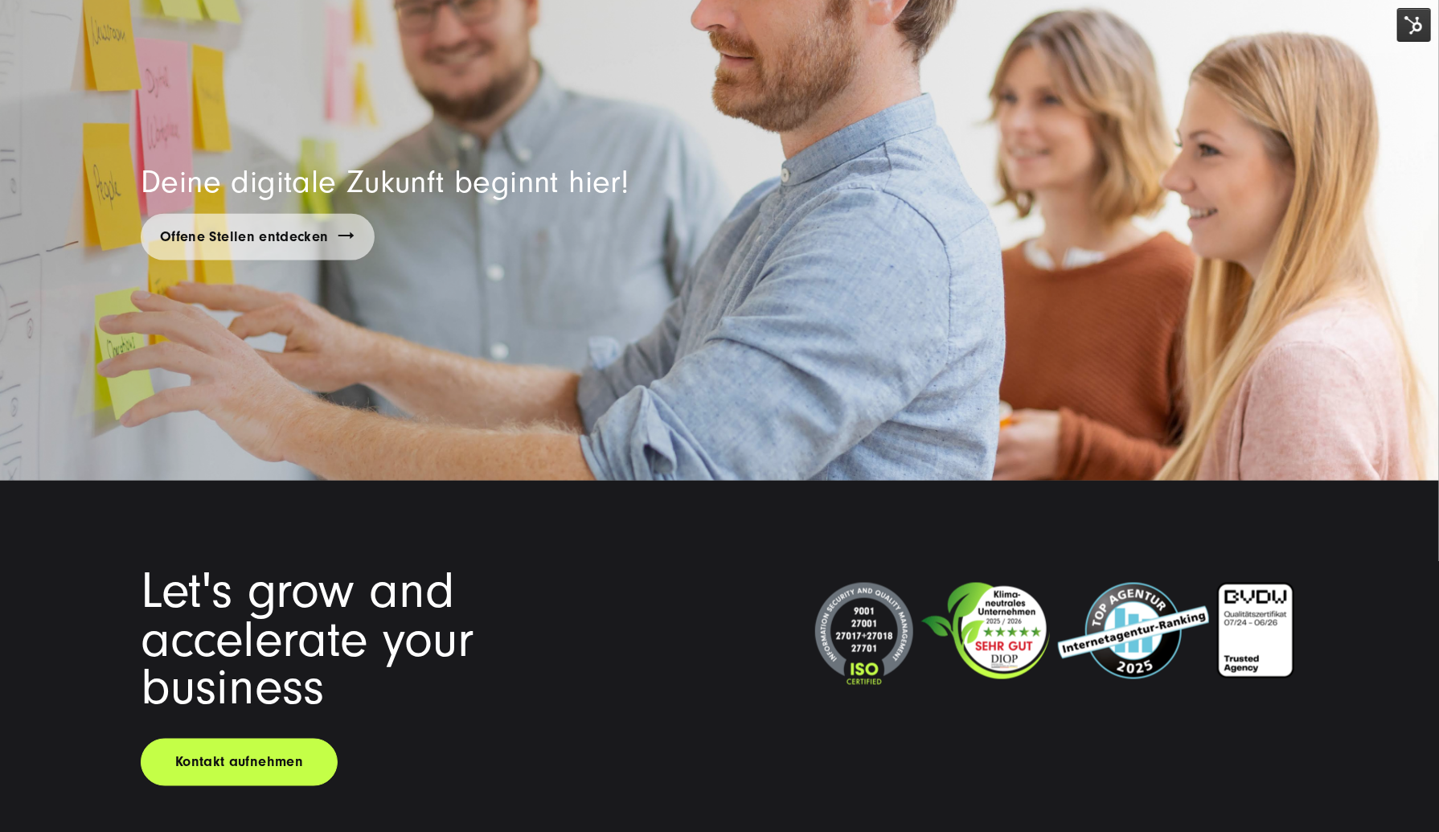
click at [1409, 23] on img at bounding box center [1415, 25] width 34 height 34
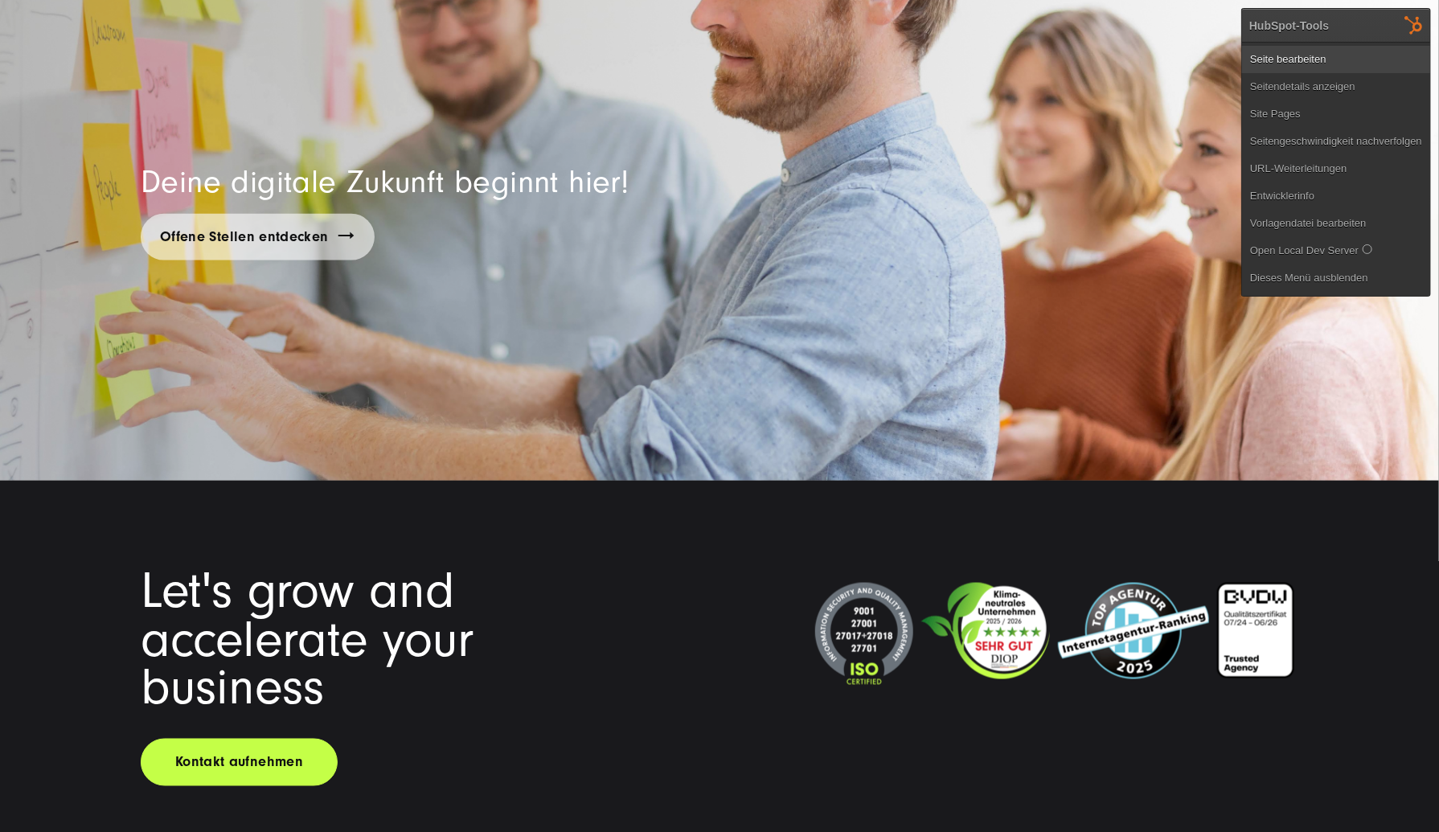
click at [1378, 47] on link "Seite bearbeiten" at bounding box center [1336, 59] width 188 height 27
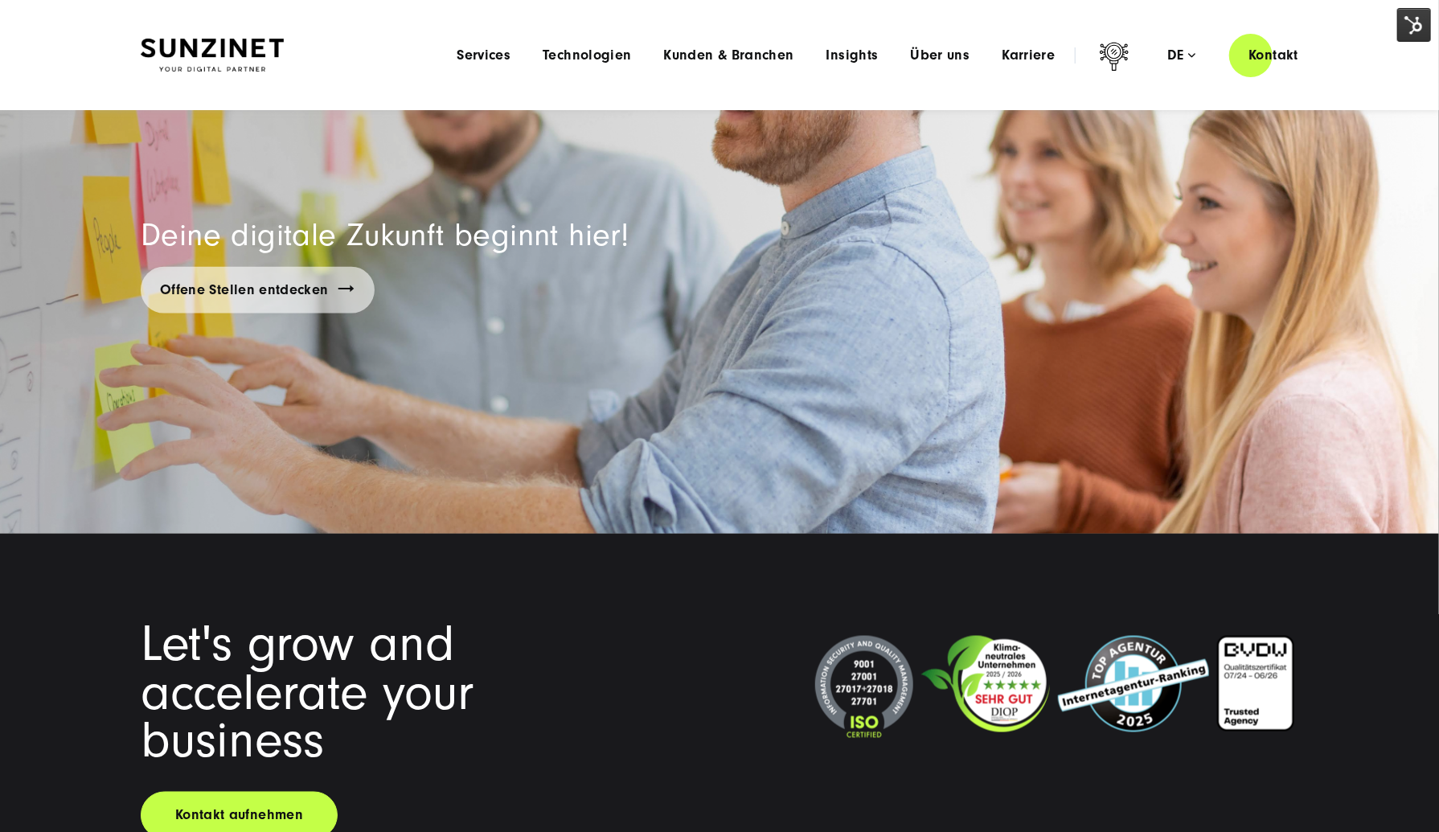
drag, startPoint x: 1112, startPoint y: 384, endPoint x: 1114, endPoint y: 353, distance: 30.6
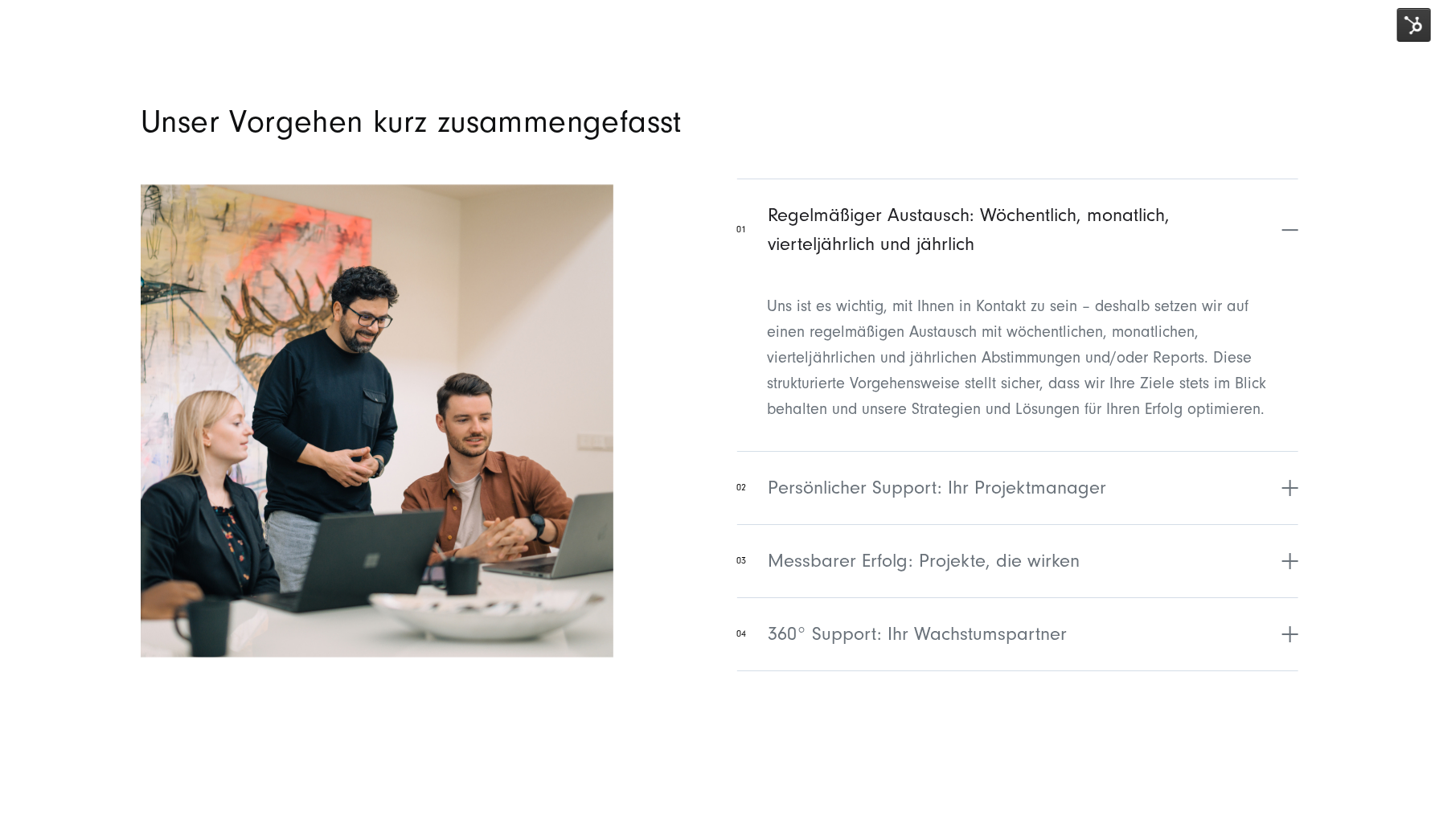
scroll to position [6513, 0]
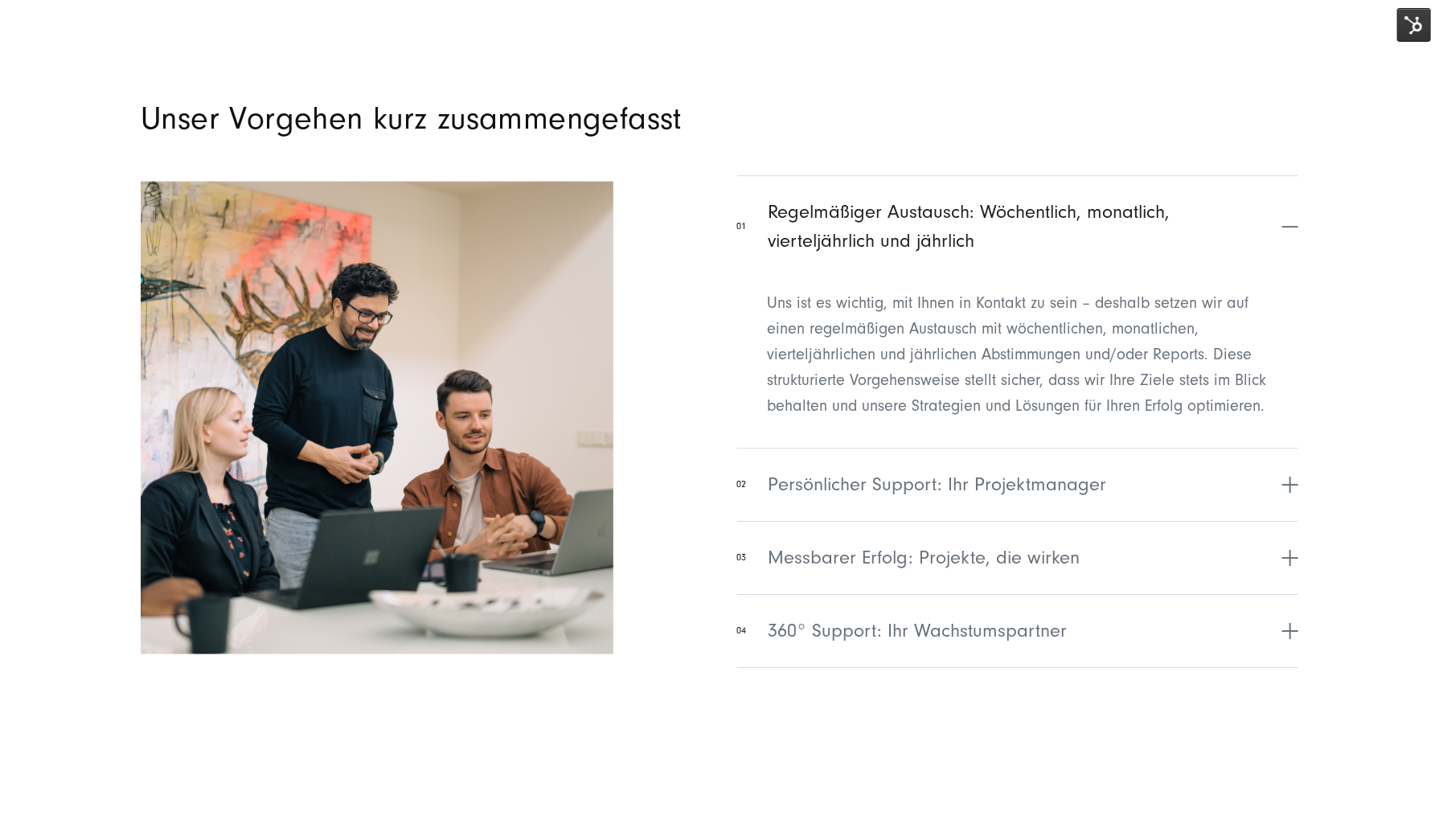
click at [1422, 25] on img at bounding box center [1415, 25] width 34 height 34
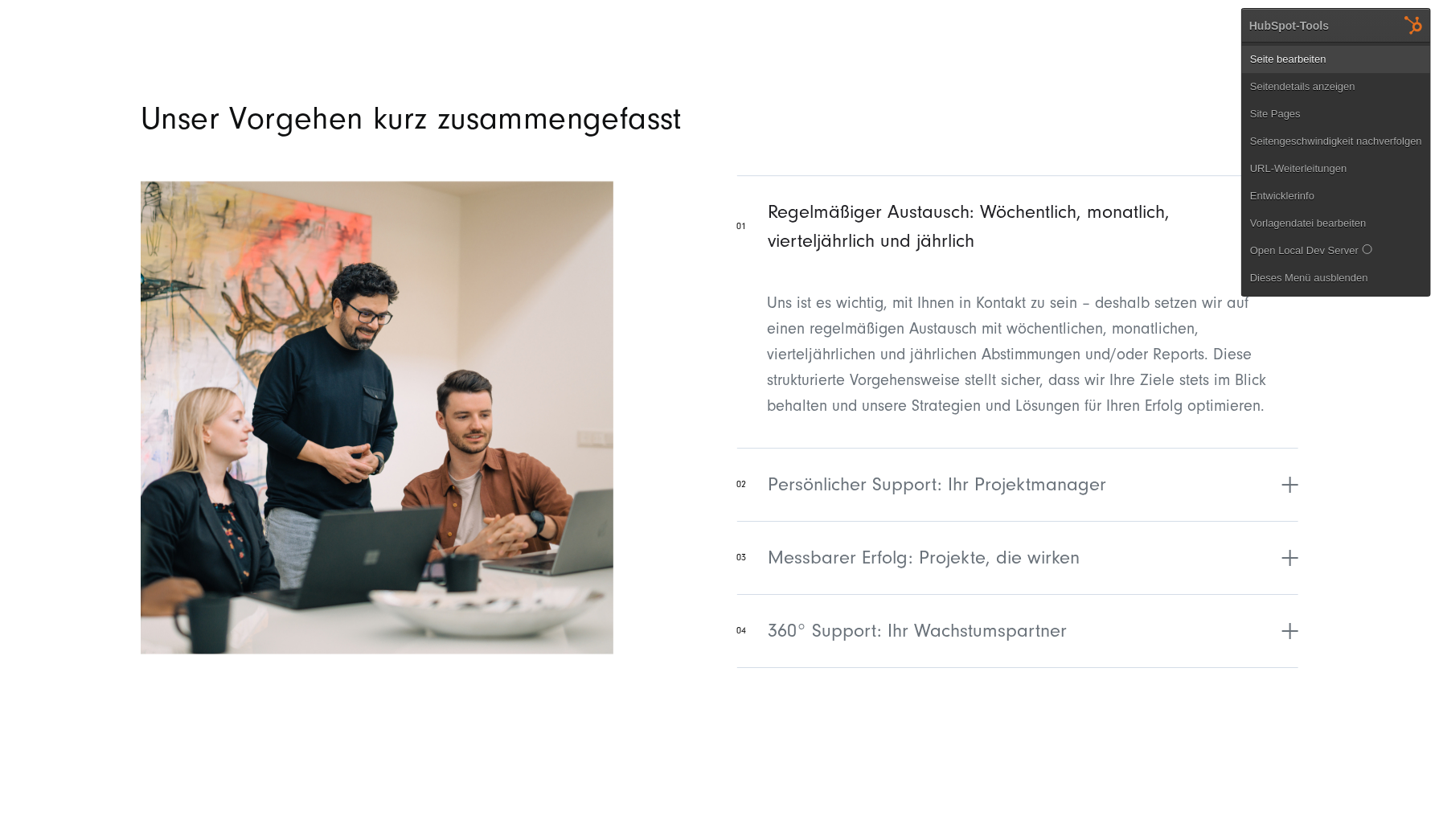
click at [1386, 53] on link "Seite bearbeiten" at bounding box center [1336, 59] width 188 height 27
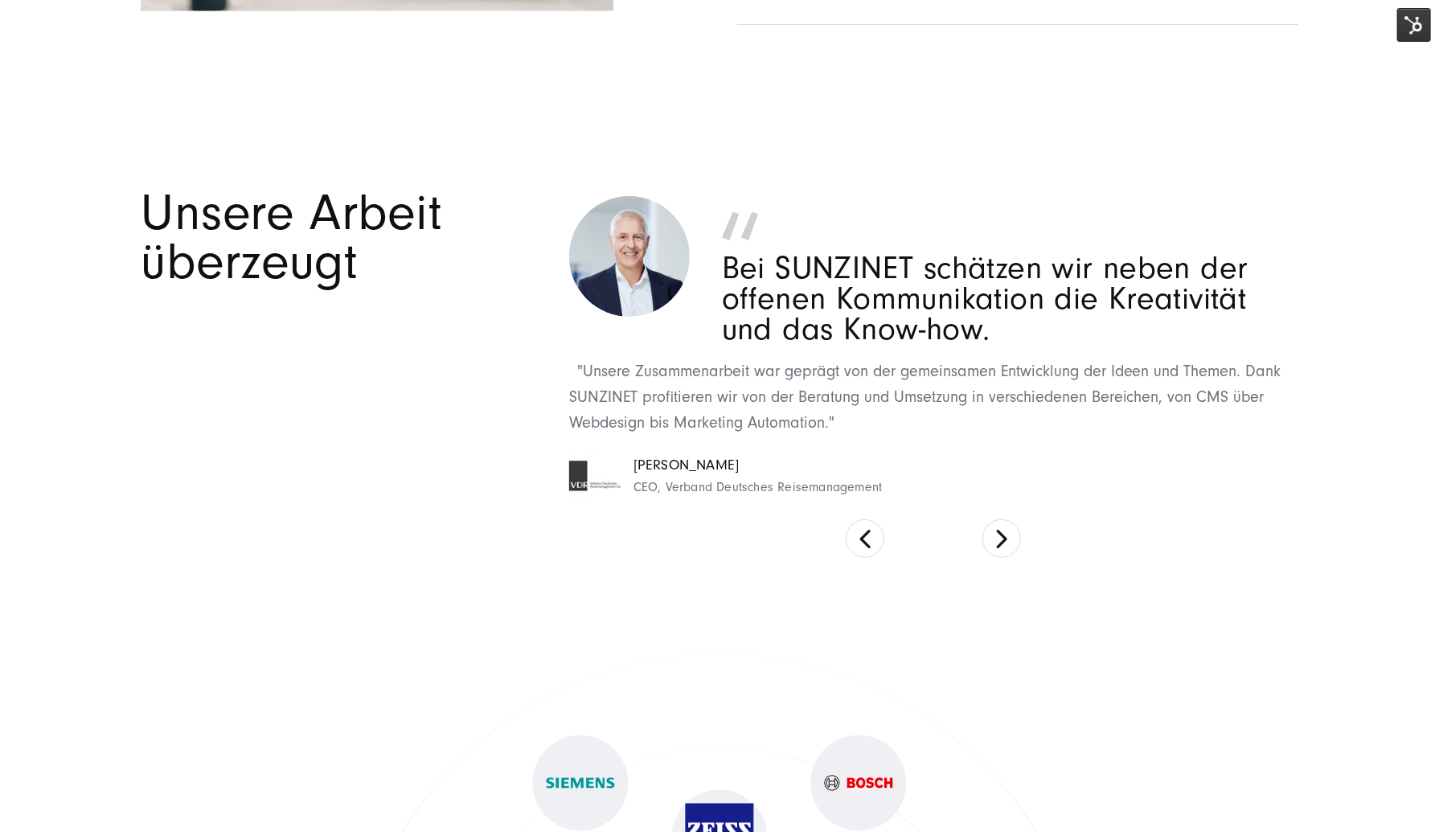
scroll to position [12384, 0]
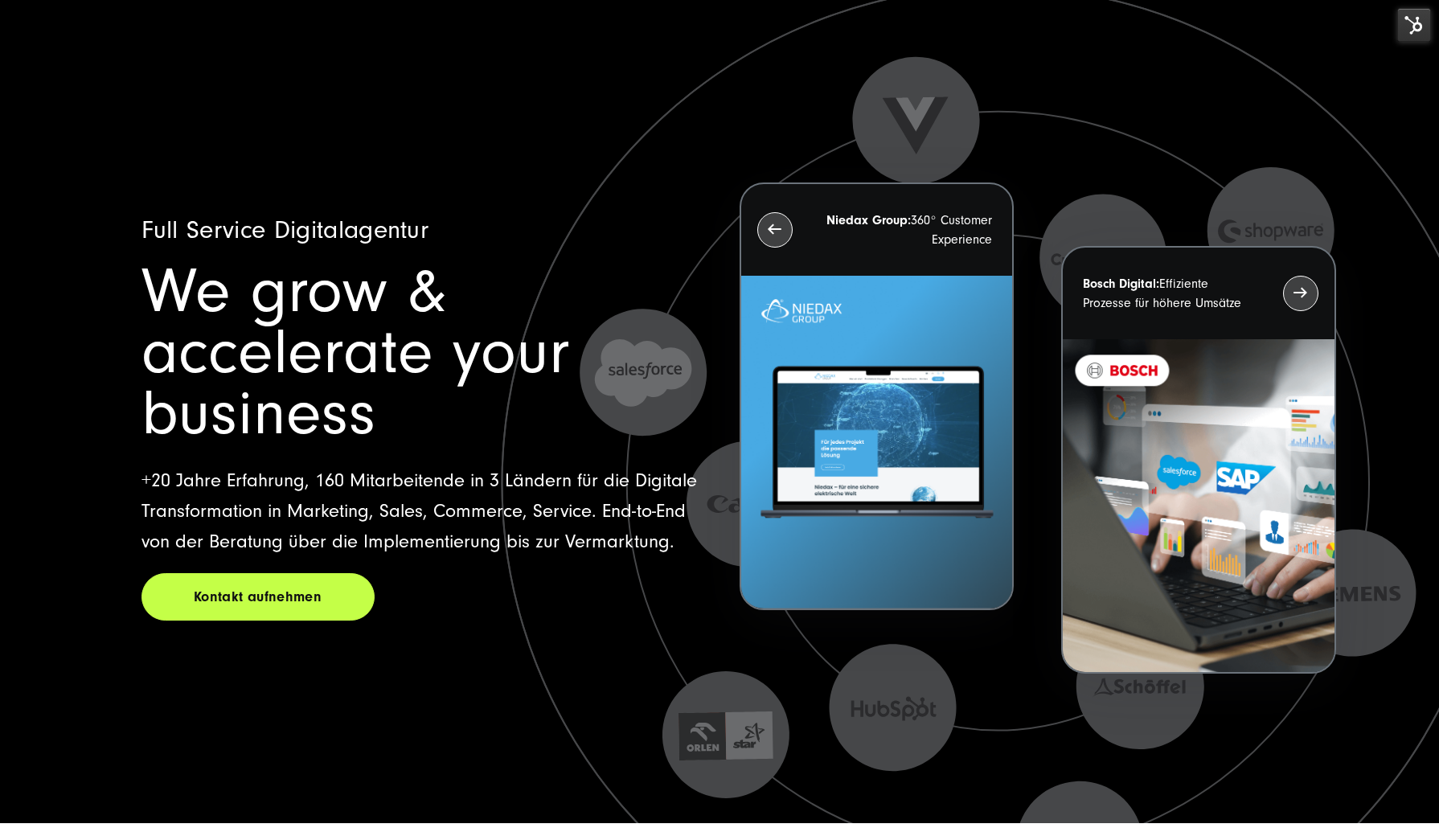
scroll to position [12381, 0]
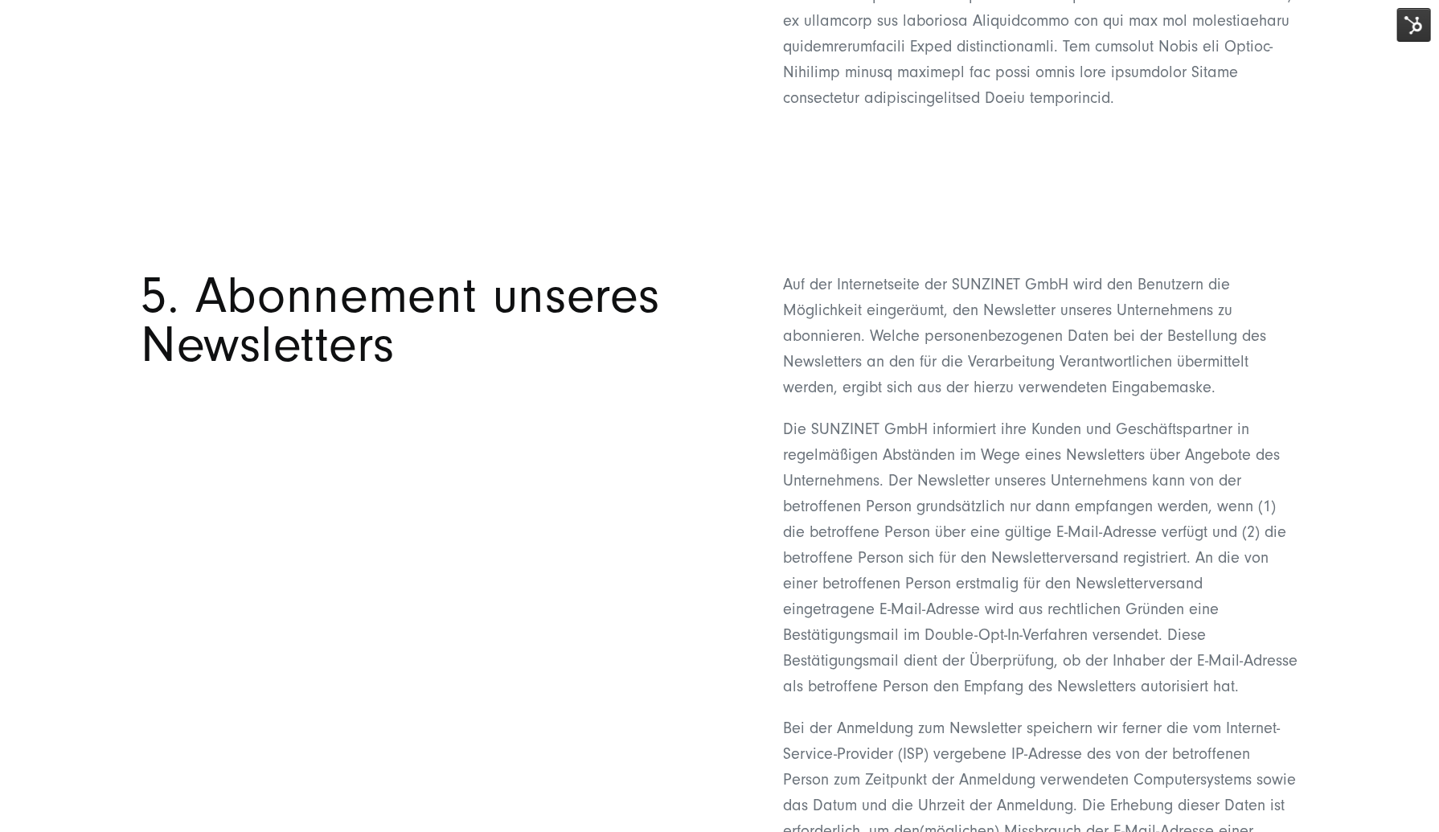
scroll to position [6397, 0]
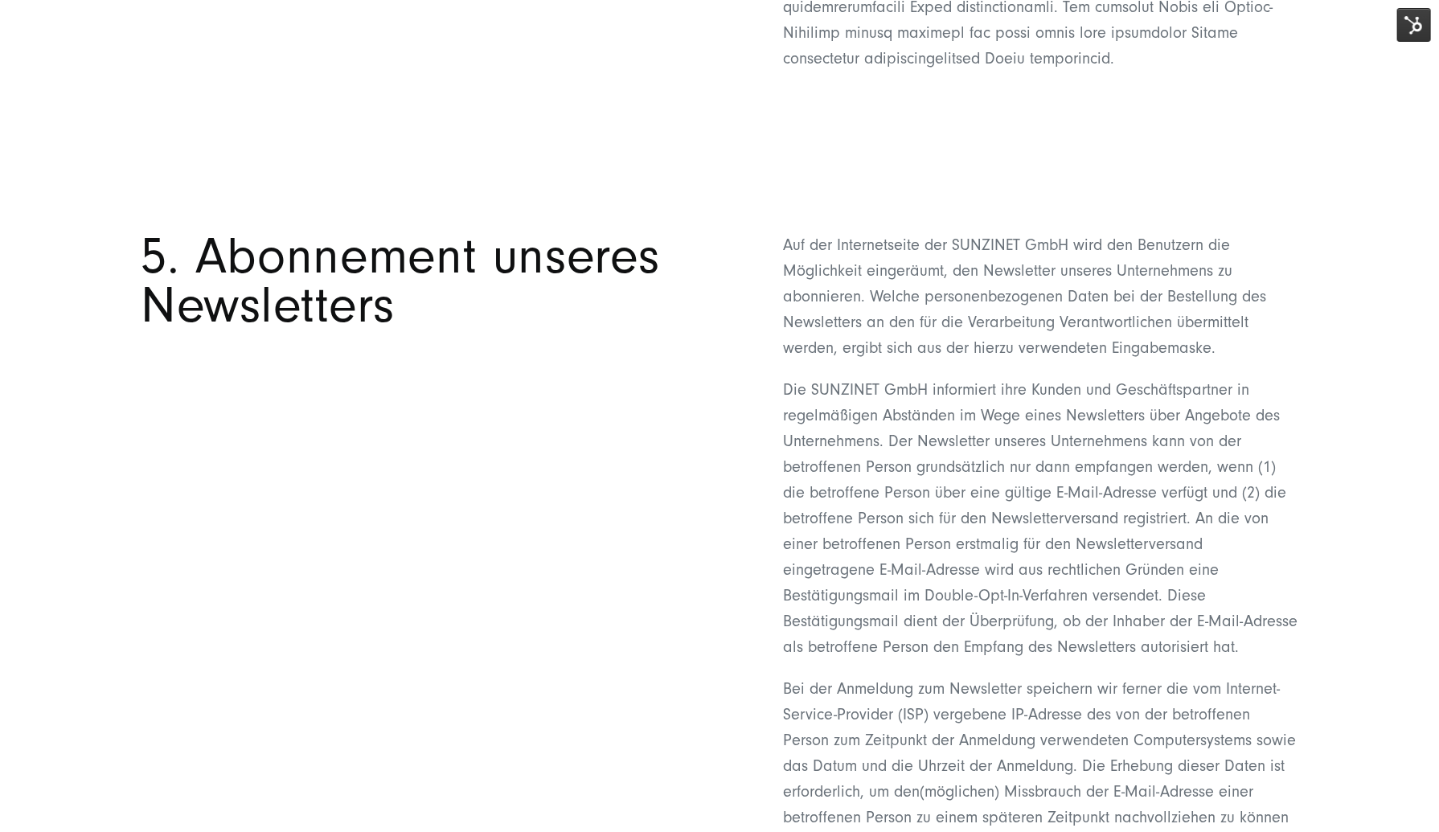
click at [1041, 196] on section "5. Abonnement unseres Newsletters Auf der Internetseite der SUNZINET GmbH wird …" at bounding box center [719, 784] width 1439 height 1264
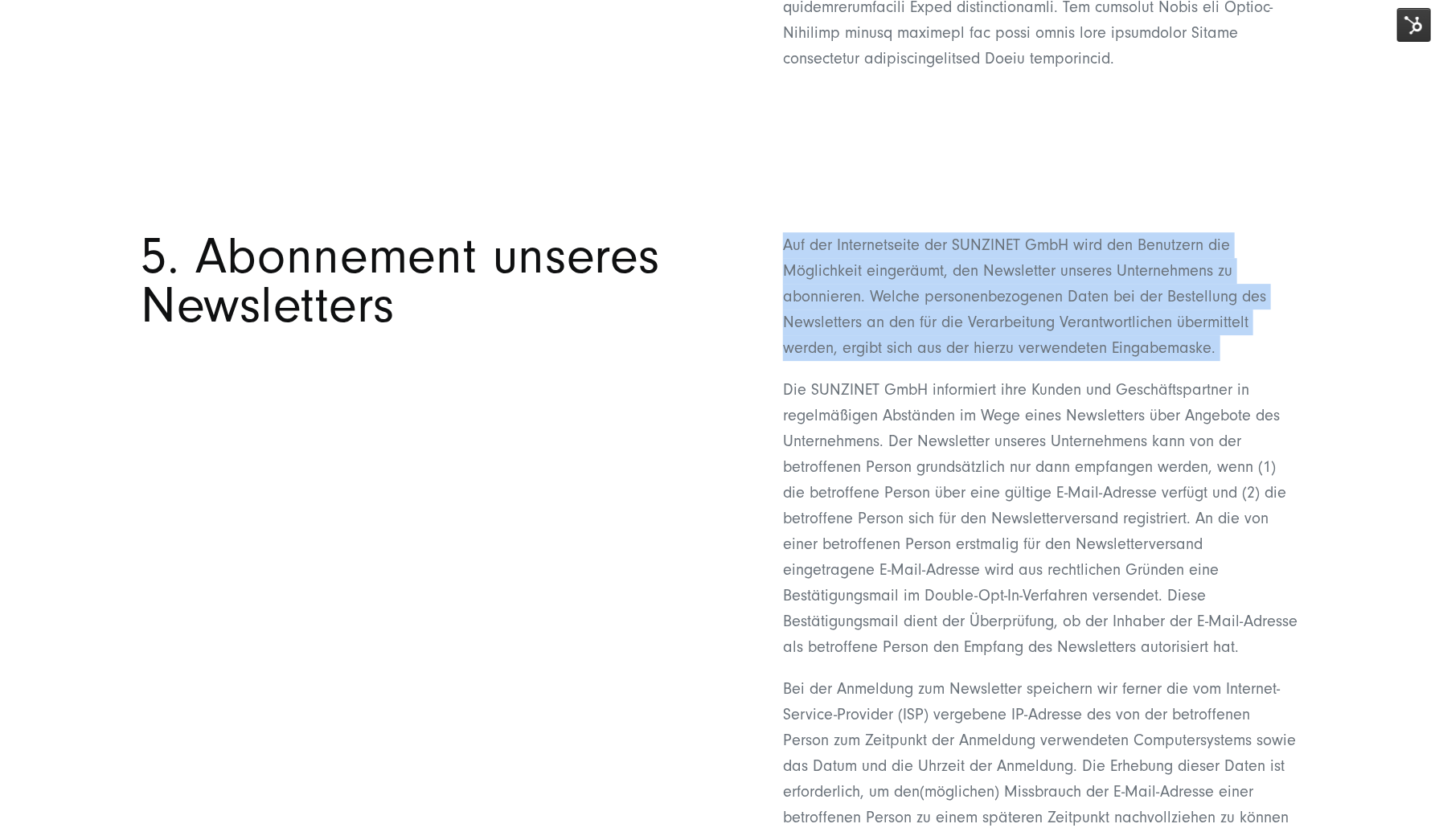
click at [1041, 196] on section "5. Abonnement unseres Newsletters Auf der Internetseite der SUNZINET GmbH wird …" at bounding box center [719, 784] width 1439 height 1264
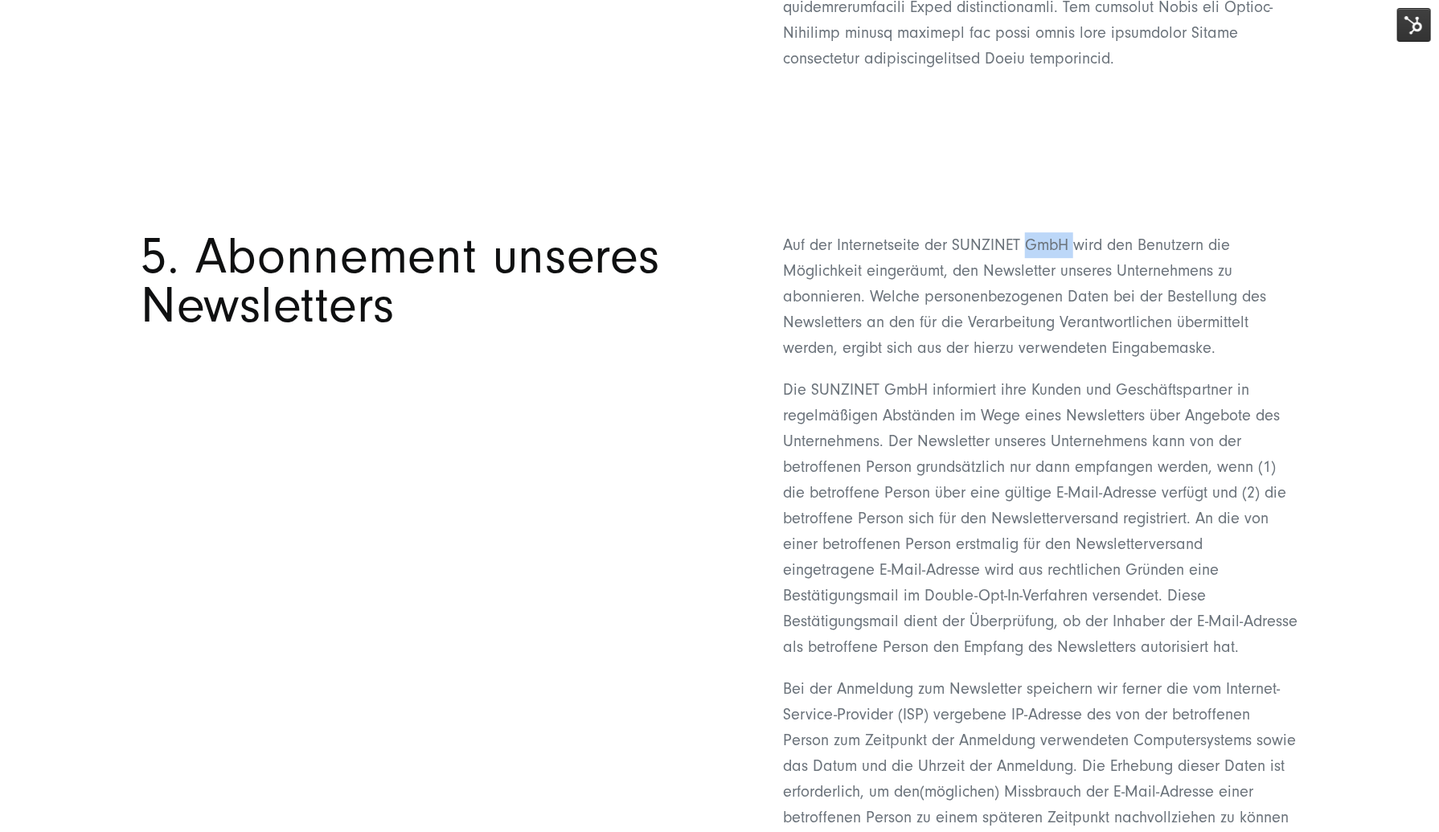
click at [1041, 196] on section "5. Abonnement unseres Newsletters Auf der Internetseite der SUNZINET GmbH wird …" at bounding box center [719, 784] width 1439 height 1264
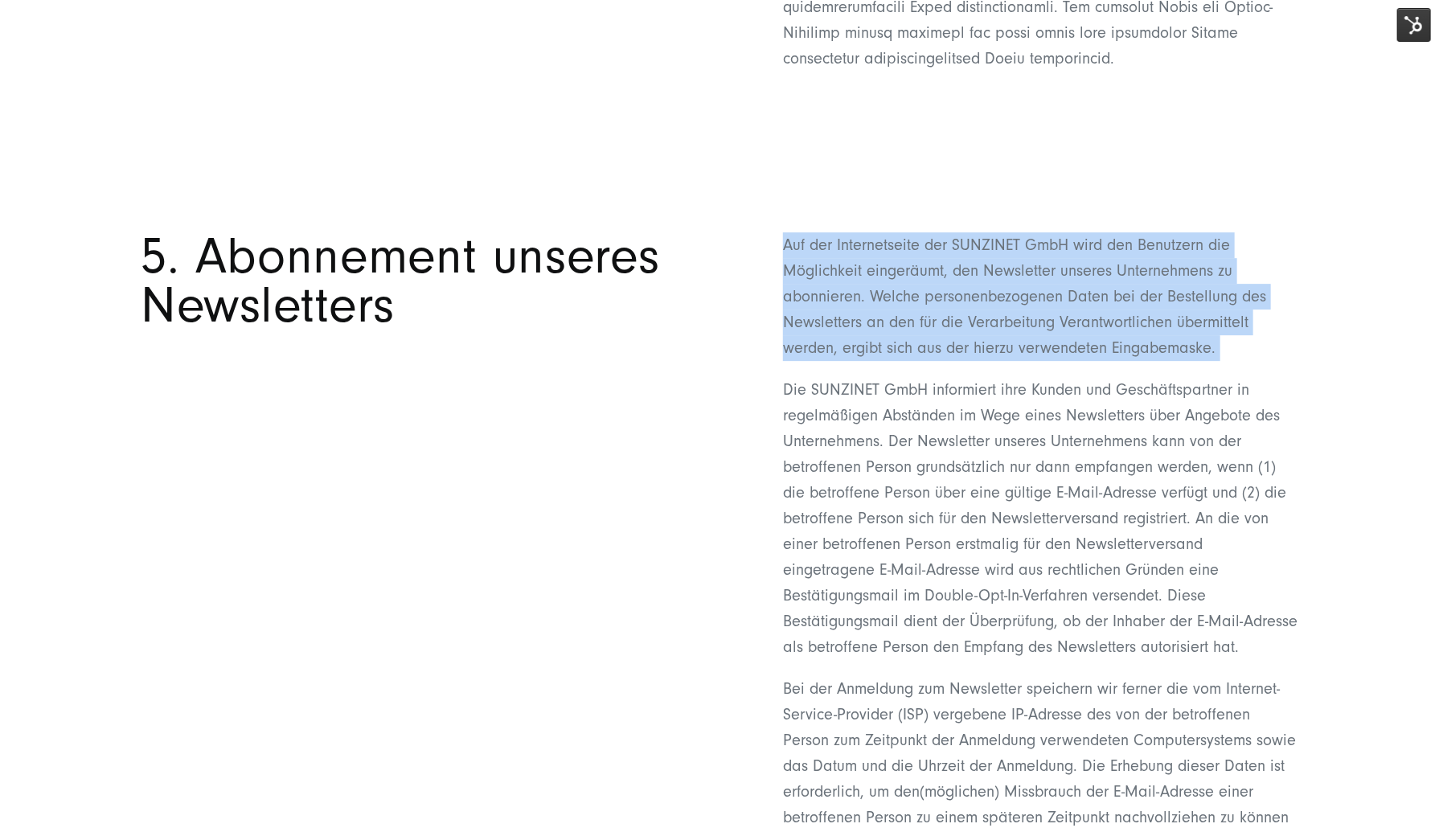
click at [1041, 196] on section "5. Abonnement unseres Newsletters Auf der Internetseite der SUNZINET GmbH wird …" at bounding box center [719, 784] width 1439 height 1264
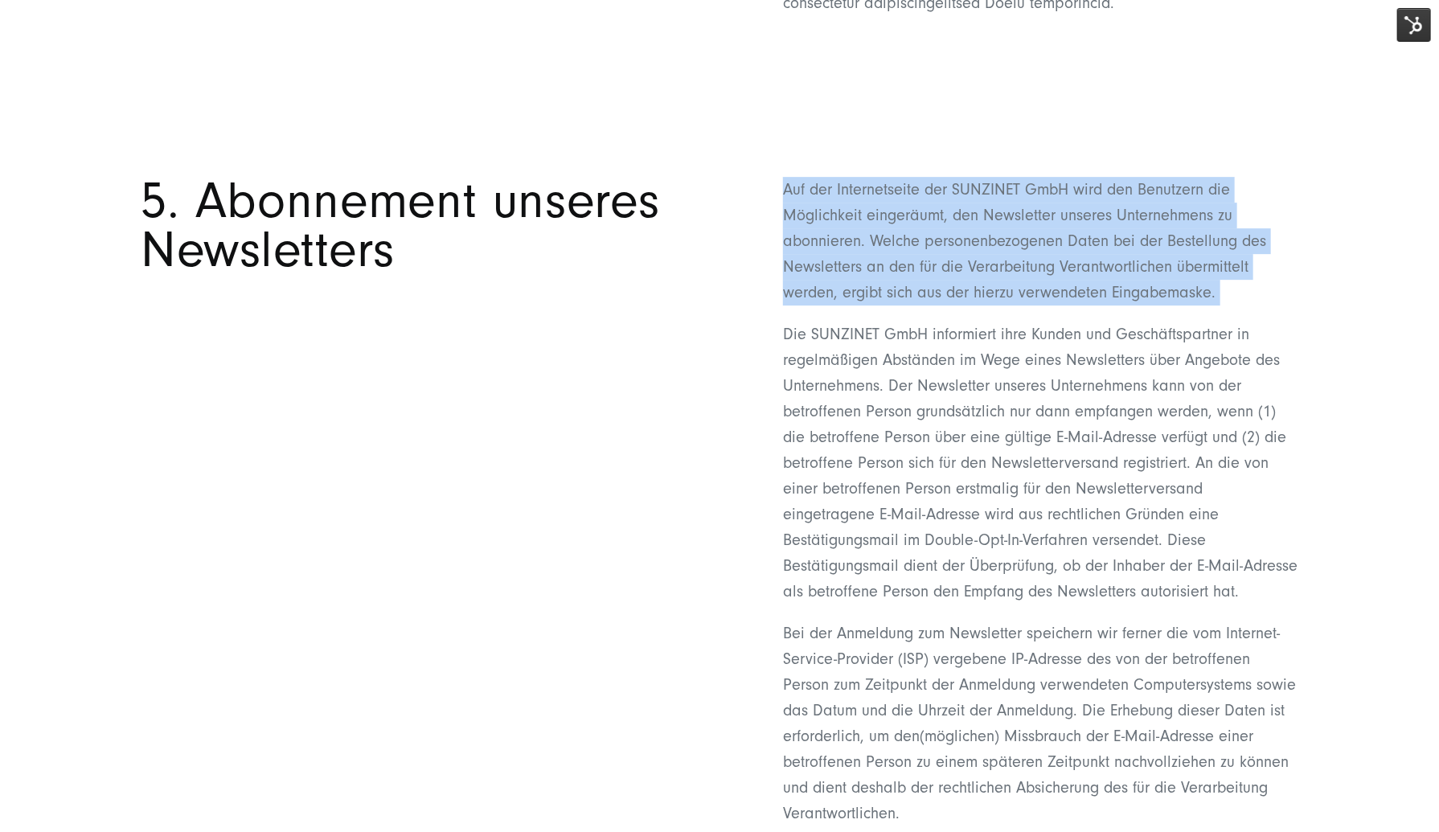
scroll to position [6477, 0]
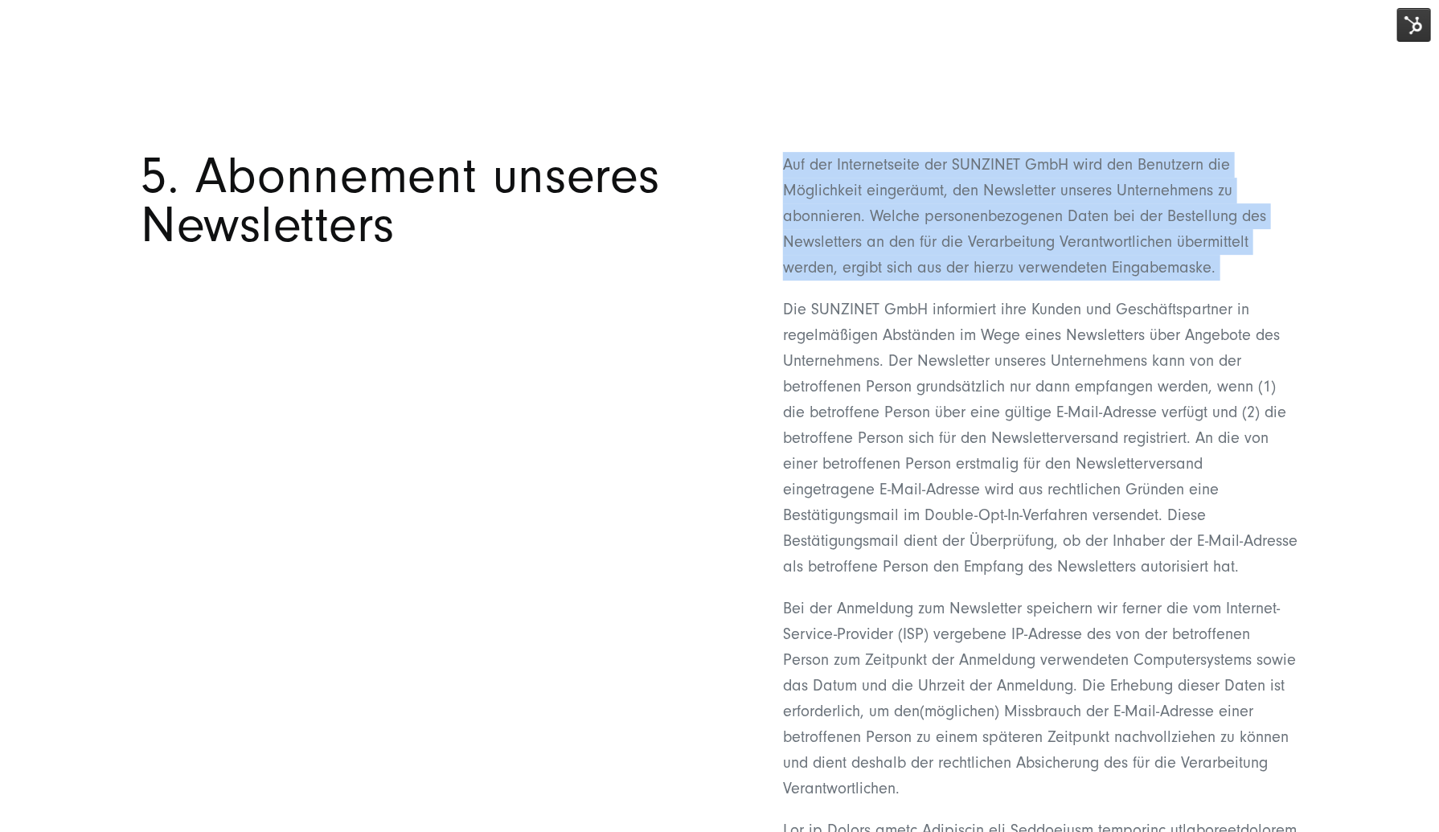
click at [1037, 194] on p "Auf der Internetseite der SUNZINET GmbH wird den Benutzern die Möglichkeit eing…" at bounding box center [1040, 216] width 515 height 129
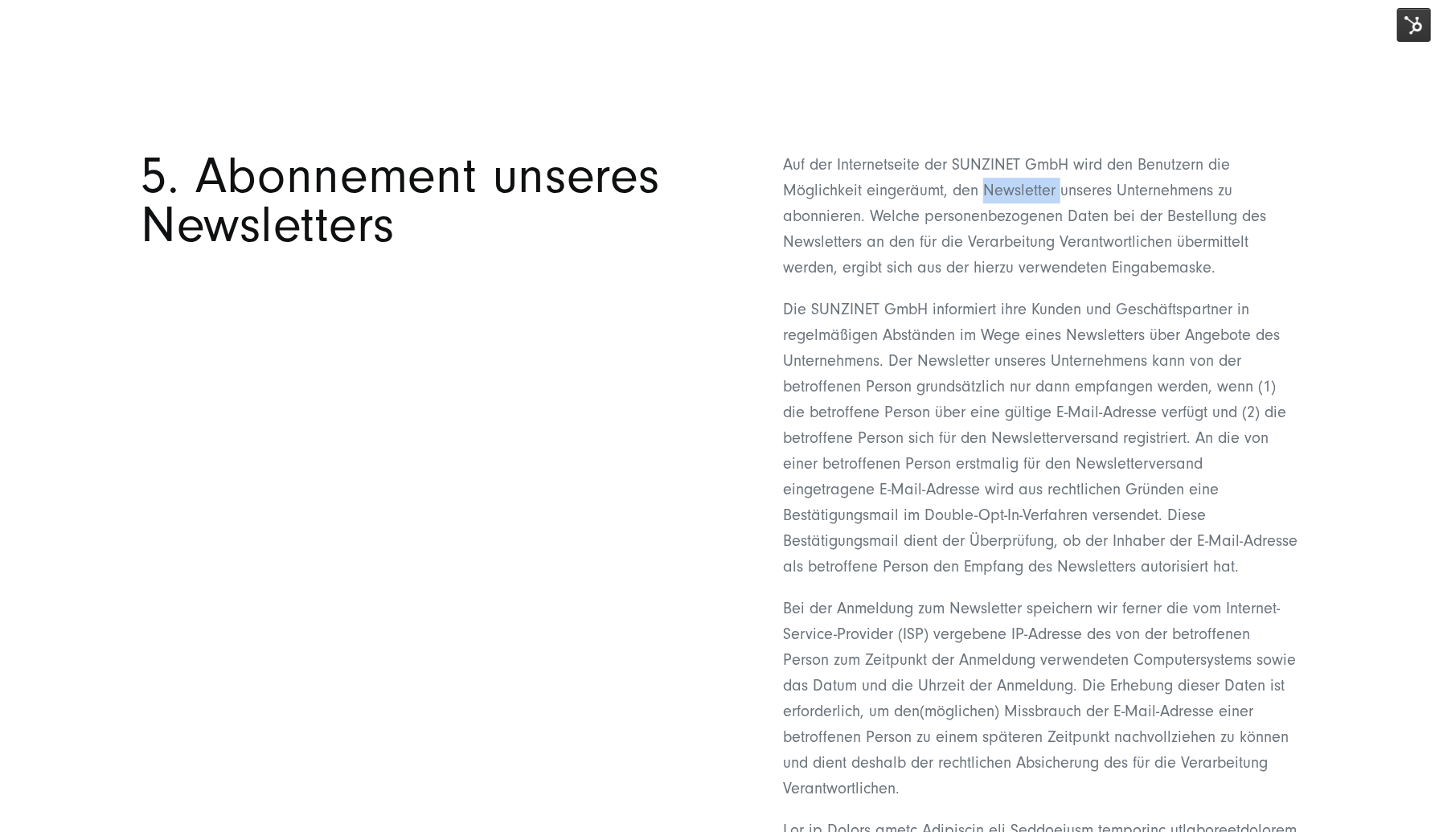
click at [1037, 194] on p "Auf der Internetseite der SUNZINET GmbH wird den Benutzern die Möglichkeit eing…" at bounding box center [1040, 216] width 515 height 129
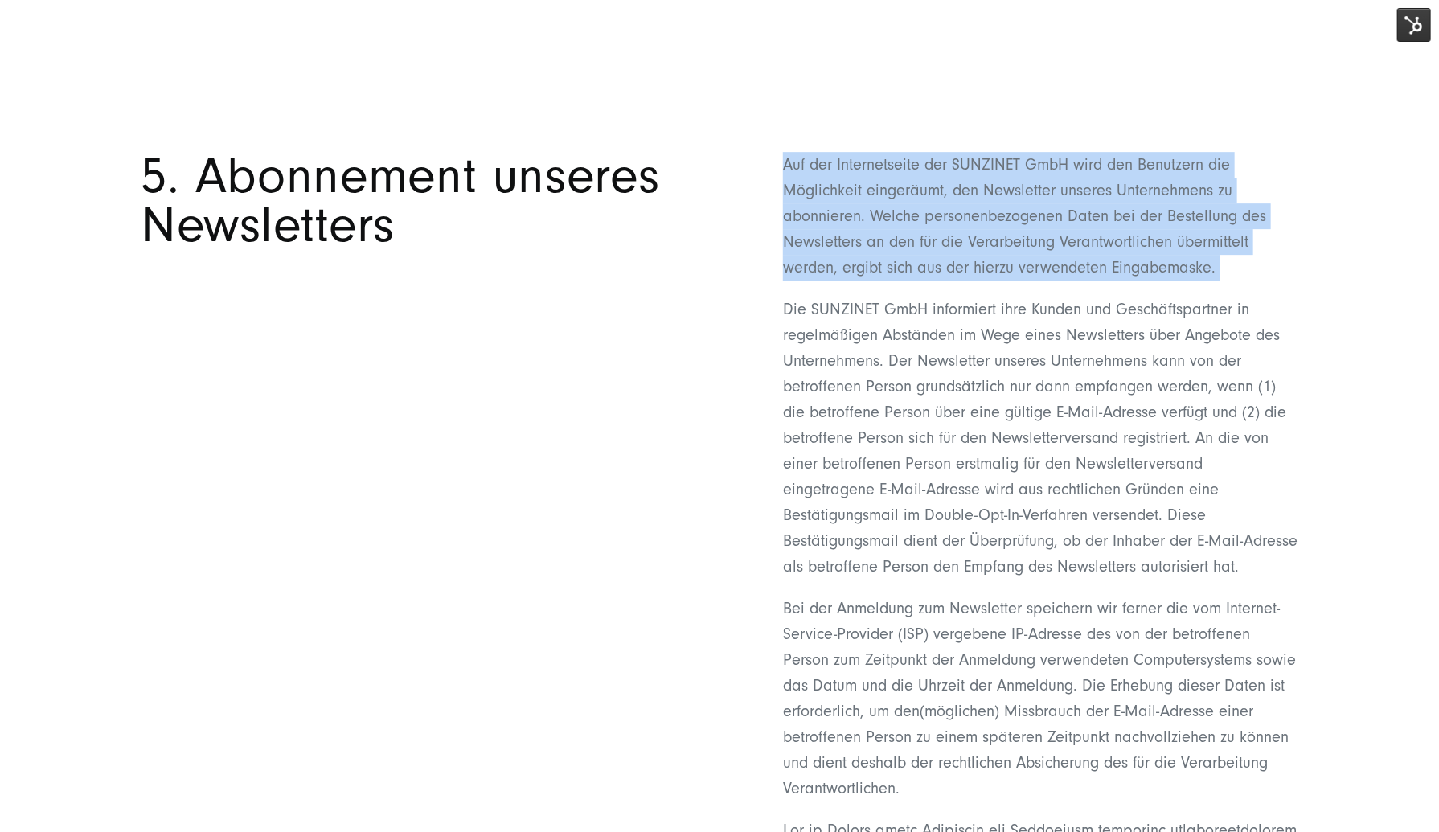
click at [1037, 194] on p "Auf der Internetseite der SUNZINET GmbH wird den Benutzern die Möglichkeit eing…" at bounding box center [1040, 216] width 515 height 129
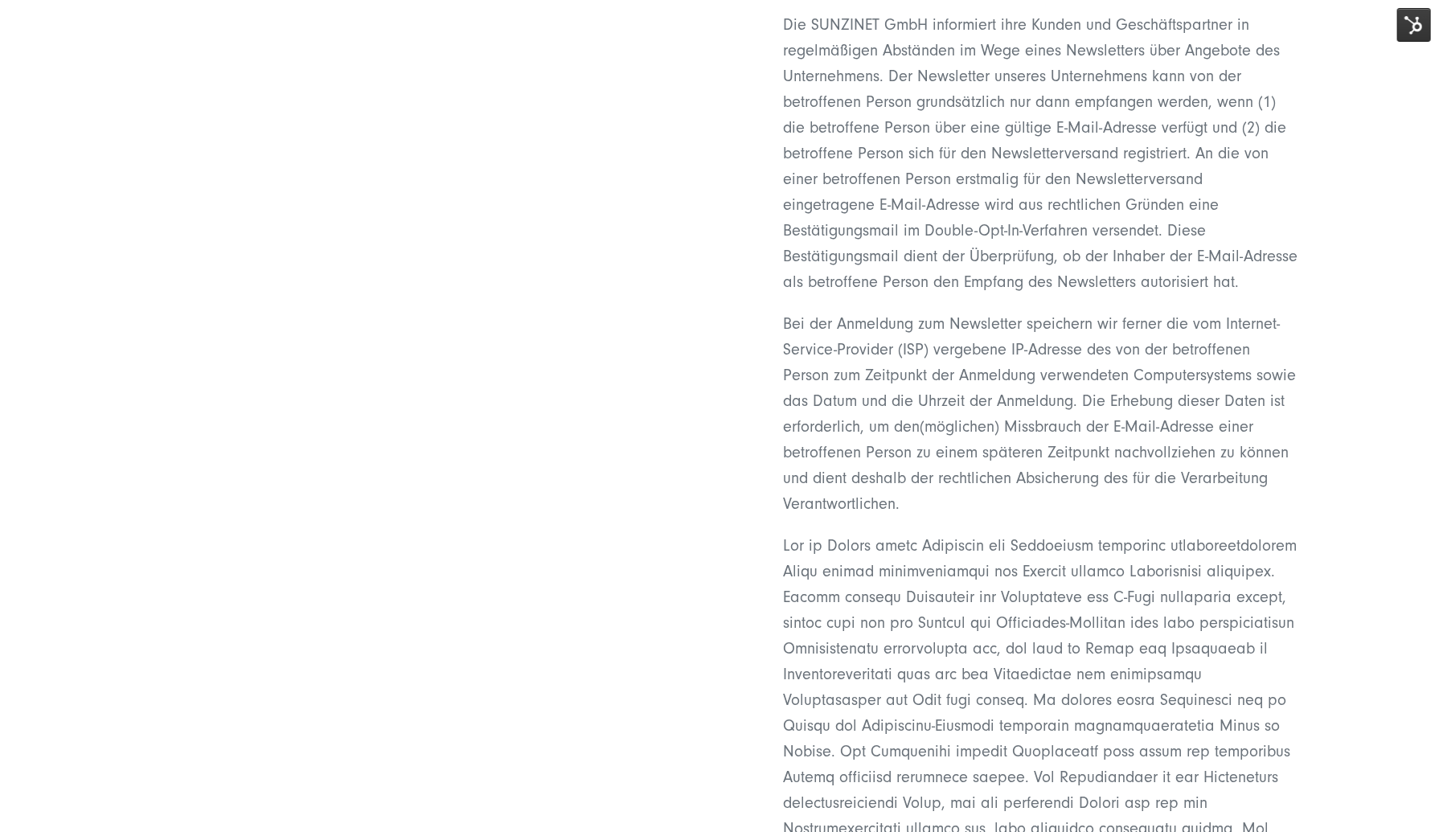
scroll to position [6799, 0]
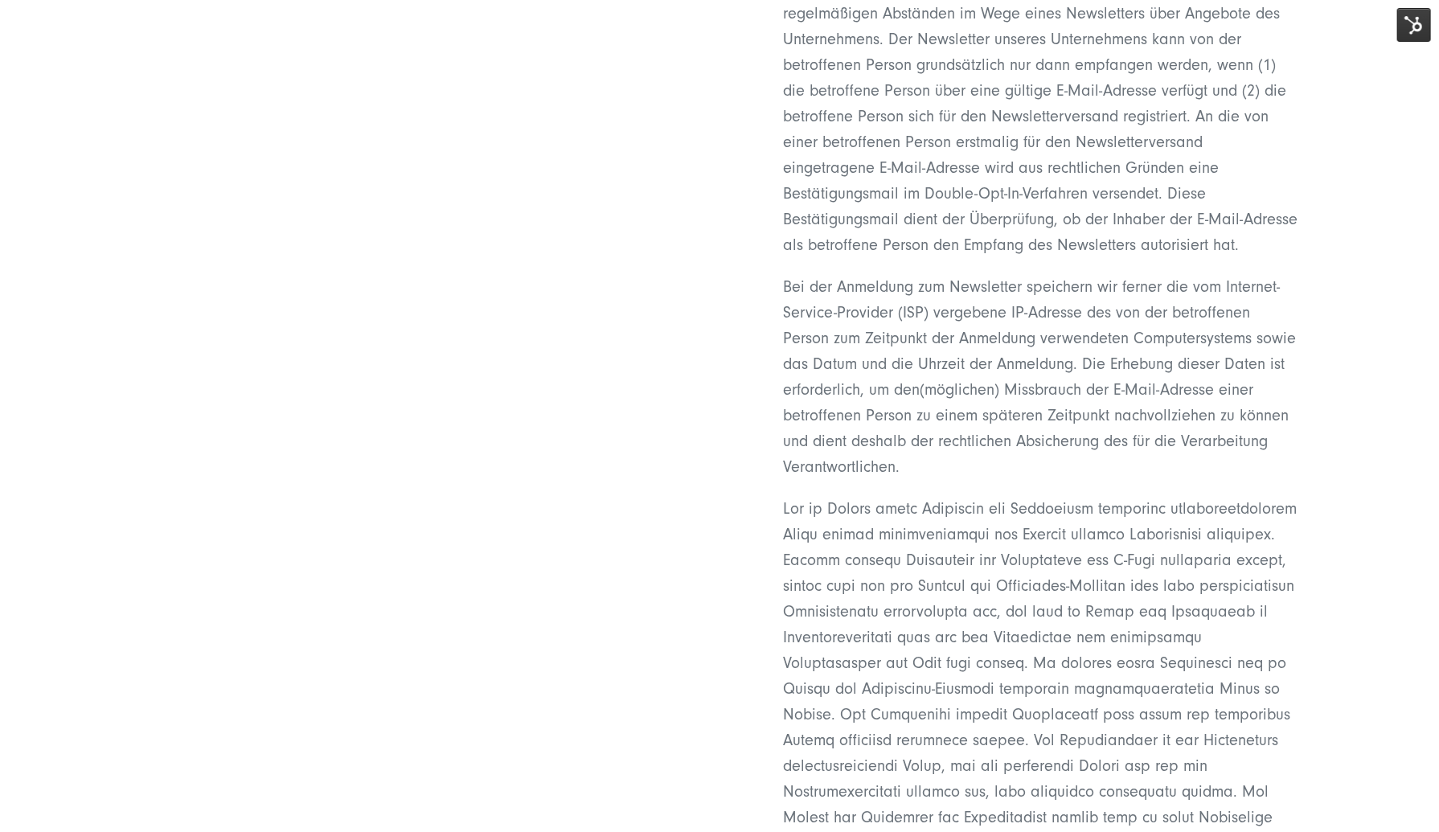
click at [1016, 183] on p "Die SUNZINET GmbH informiert ihre Kunden und Geschäftspartner in regelmäßigen A…" at bounding box center [1040, 116] width 515 height 283
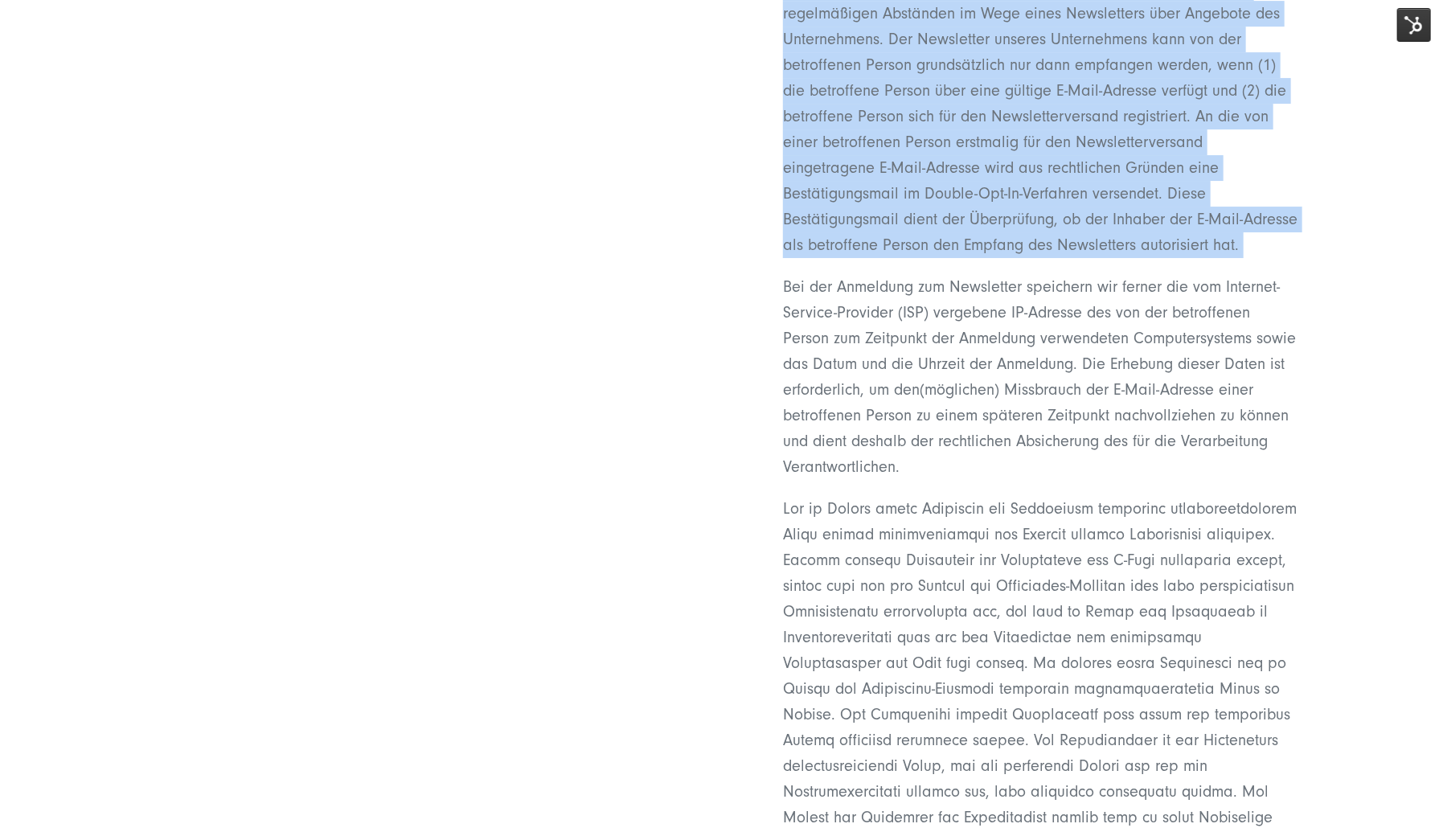
click at [1016, 183] on p "Die SUNZINET GmbH informiert ihre Kunden und Geschäftspartner in regelmäßigen A…" at bounding box center [1040, 116] width 515 height 283
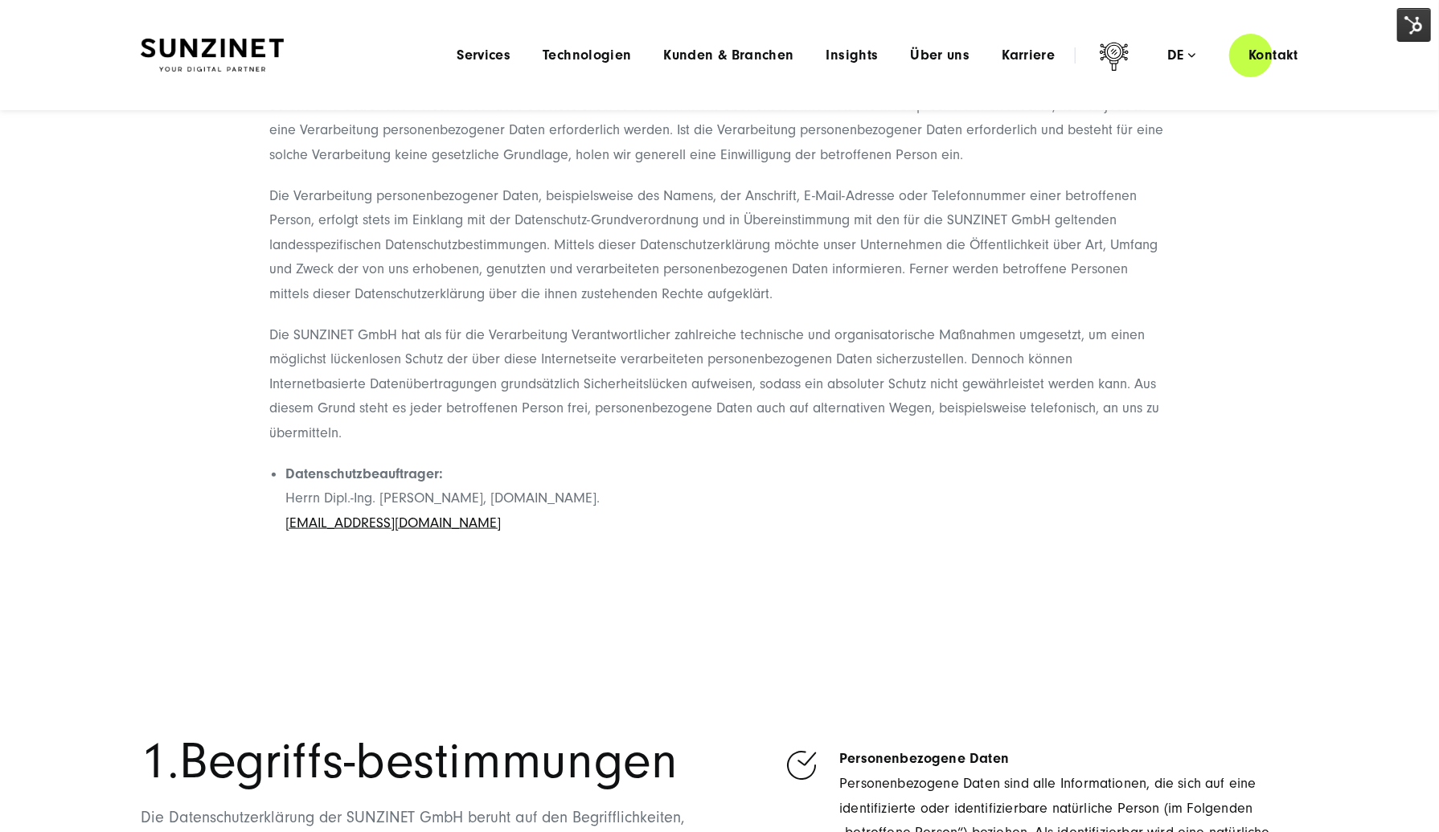
scroll to position [852, 0]
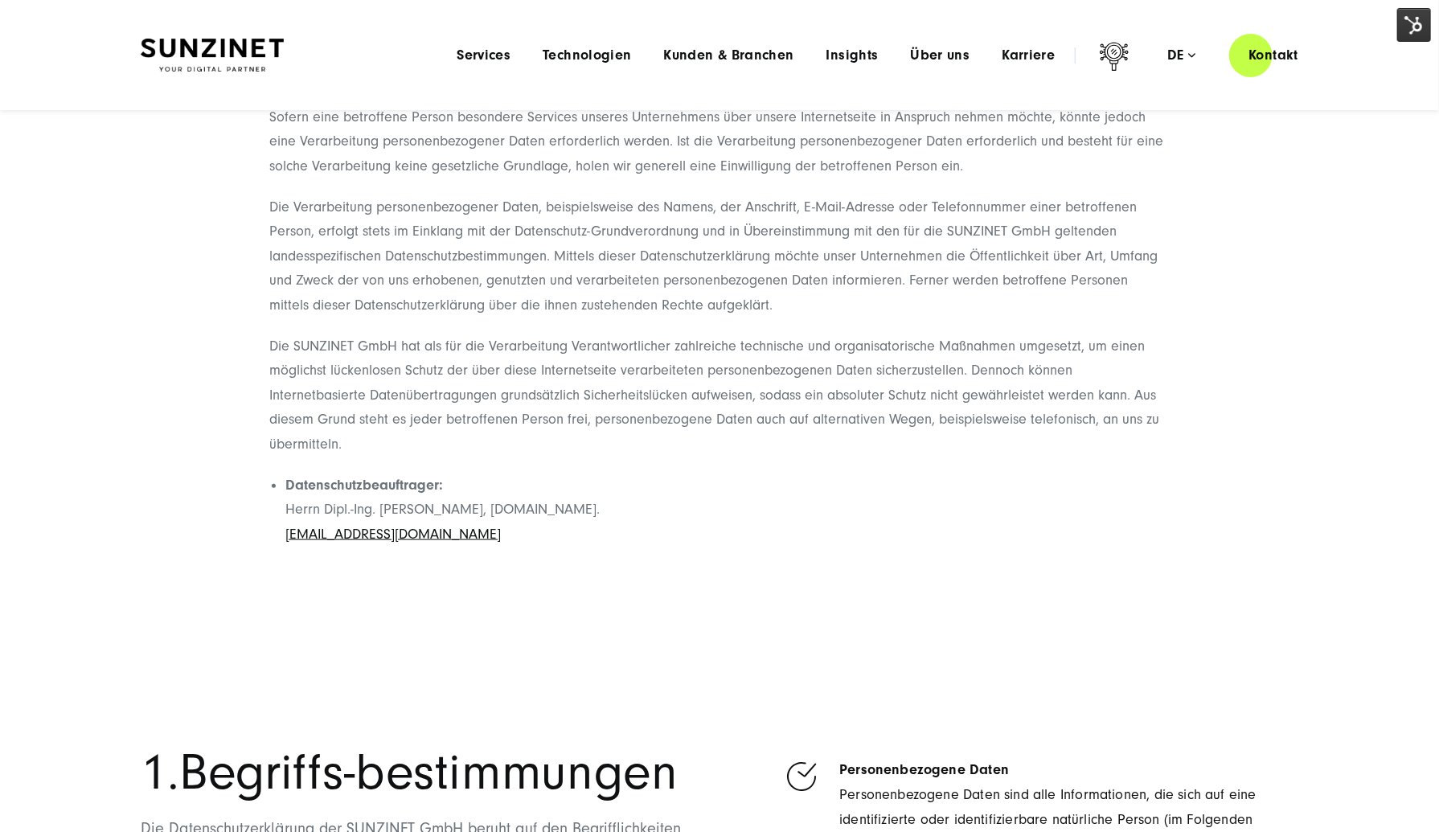
drag, startPoint x: 715, startPoint y: 499, endPoint x: 686, endPoint y: 495, distance: 29.2
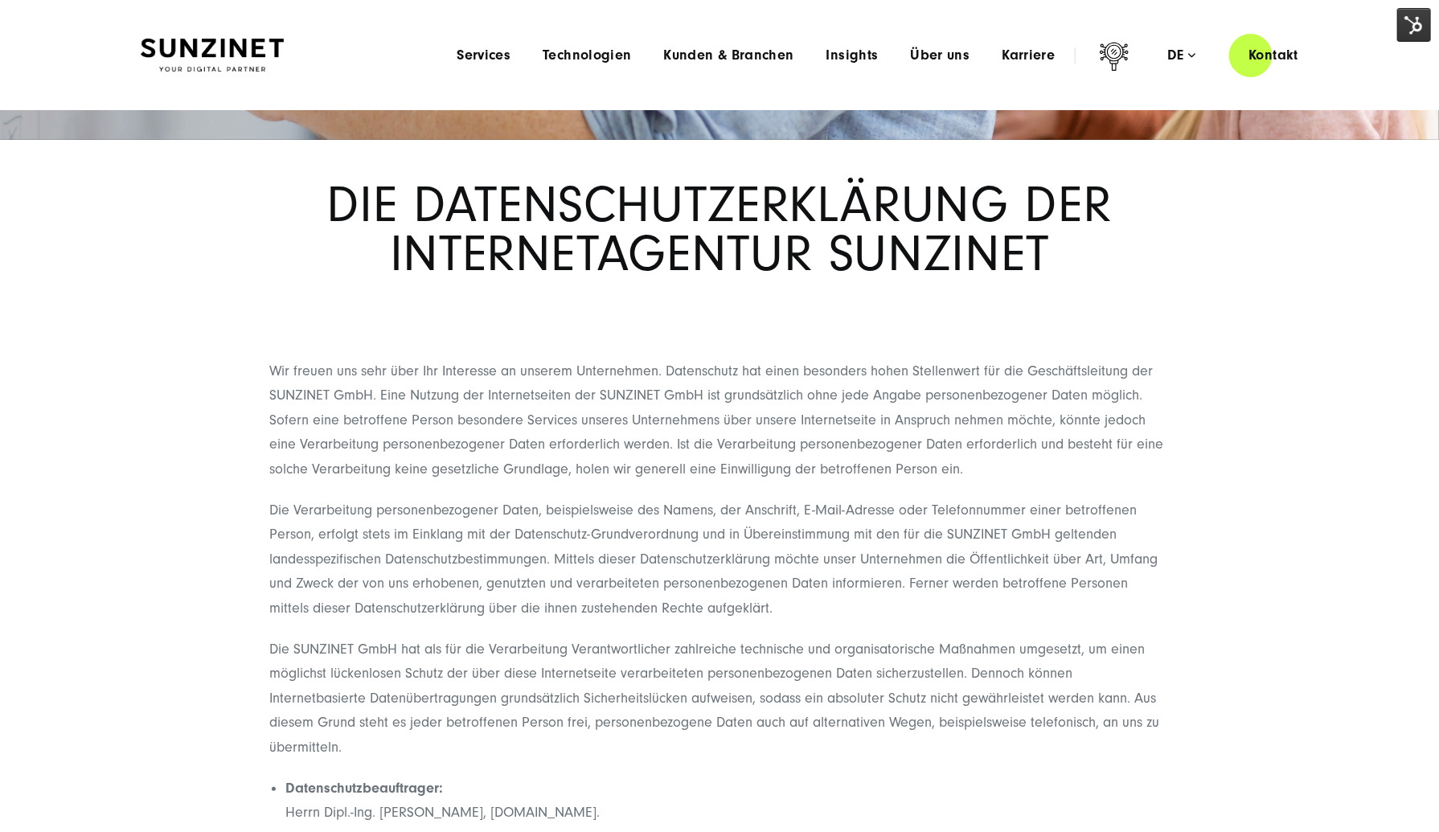
scroll to position [0, 0]
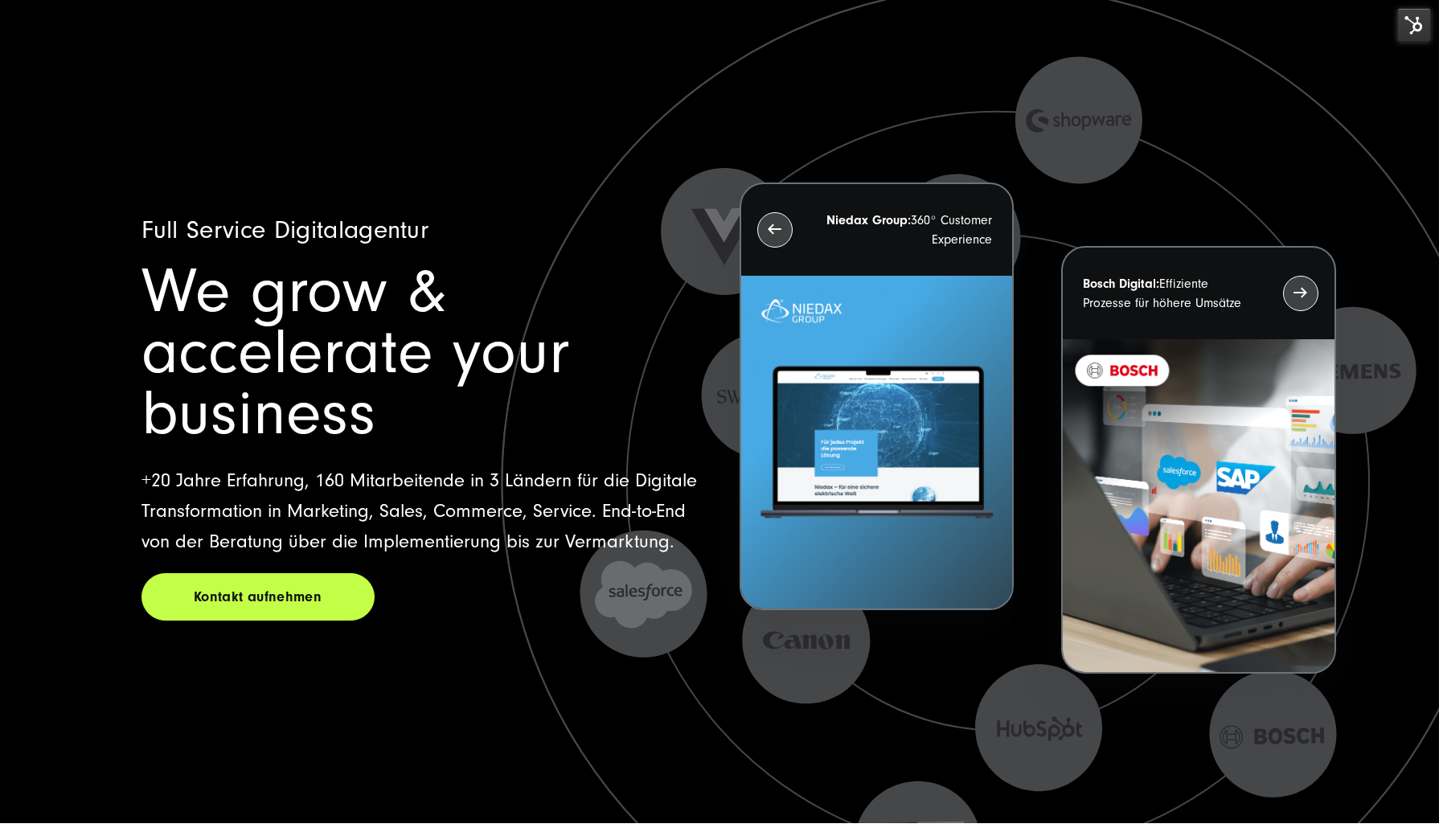
scroll to position [11740, 0]
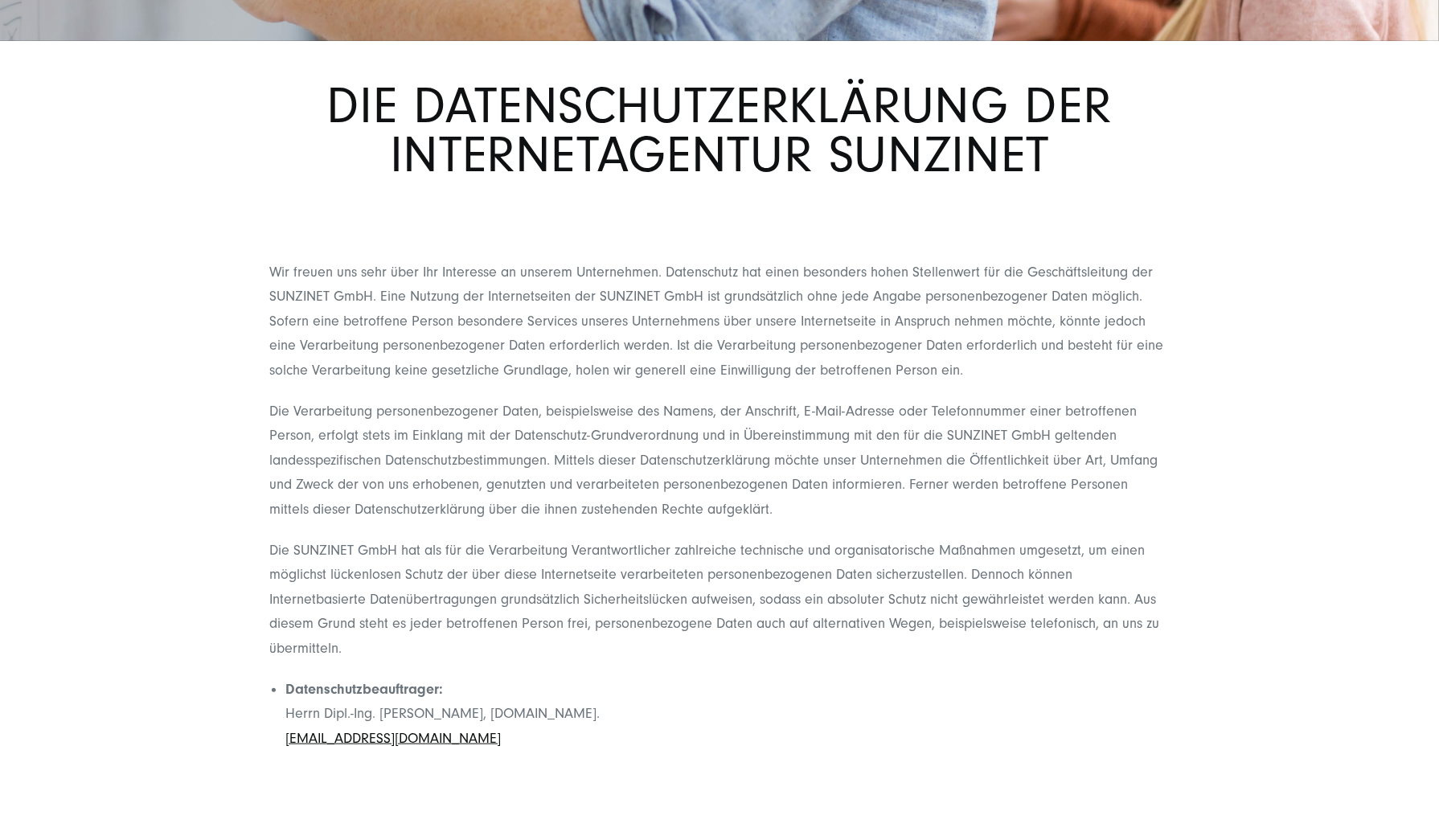
scroll to position [724, 0]
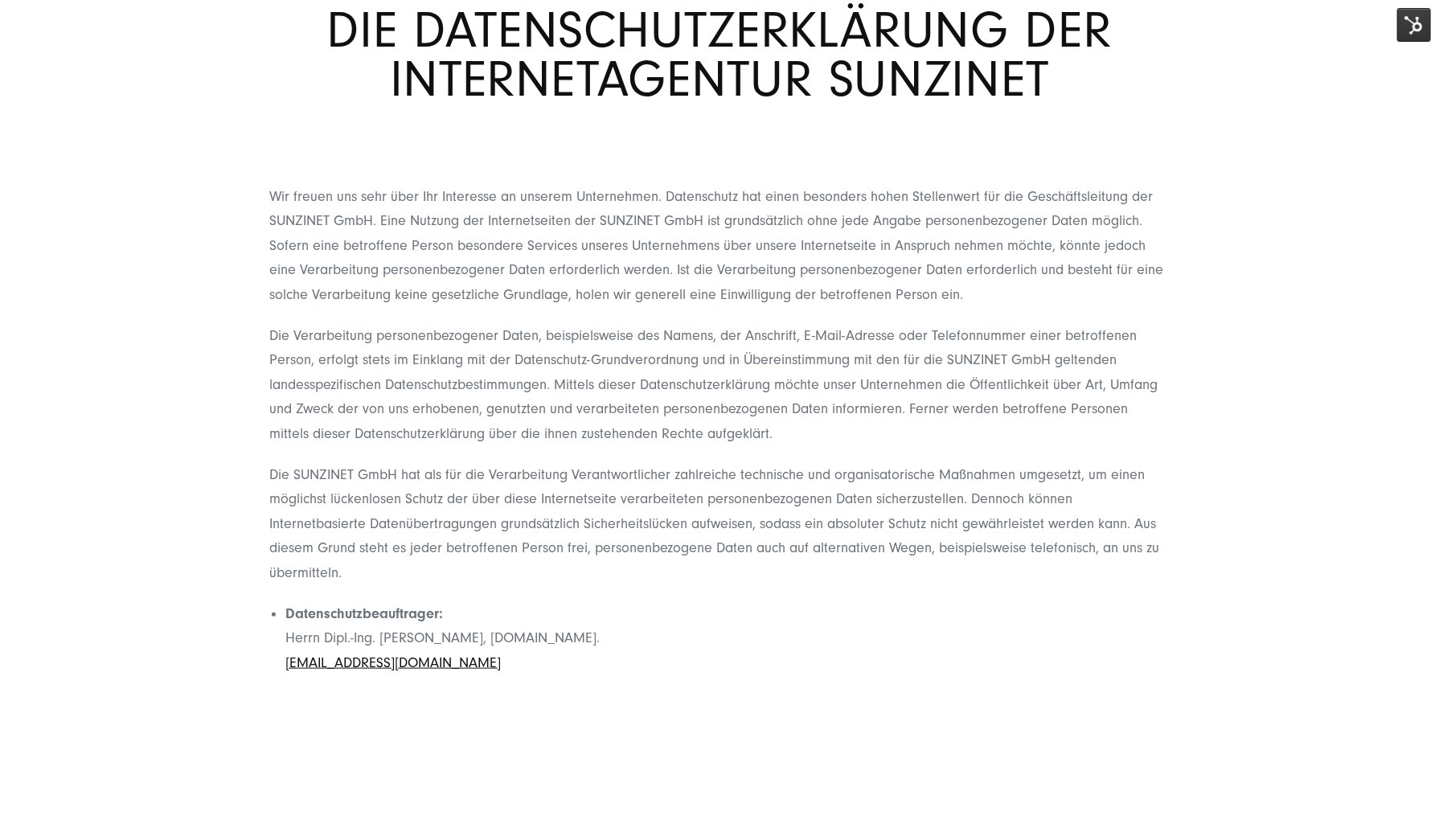
click at [822, 536] on p "Die SUNZINET GmbH hat als für die Verarbeitung Verantwortlicher zahlreiche tech…" at bounding box center [719, 524] width 901 height 123
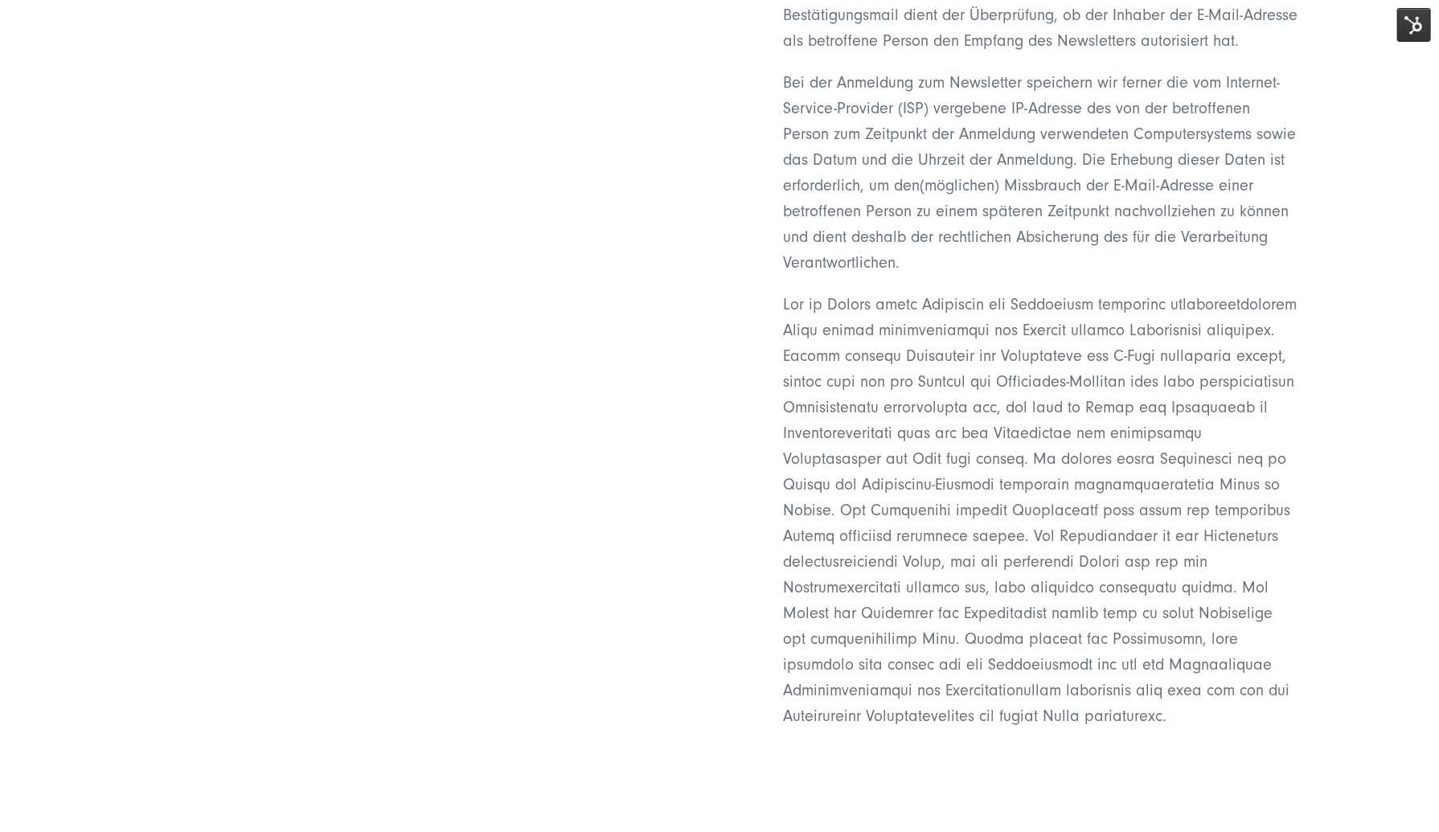
scroll to position [7040, 0]
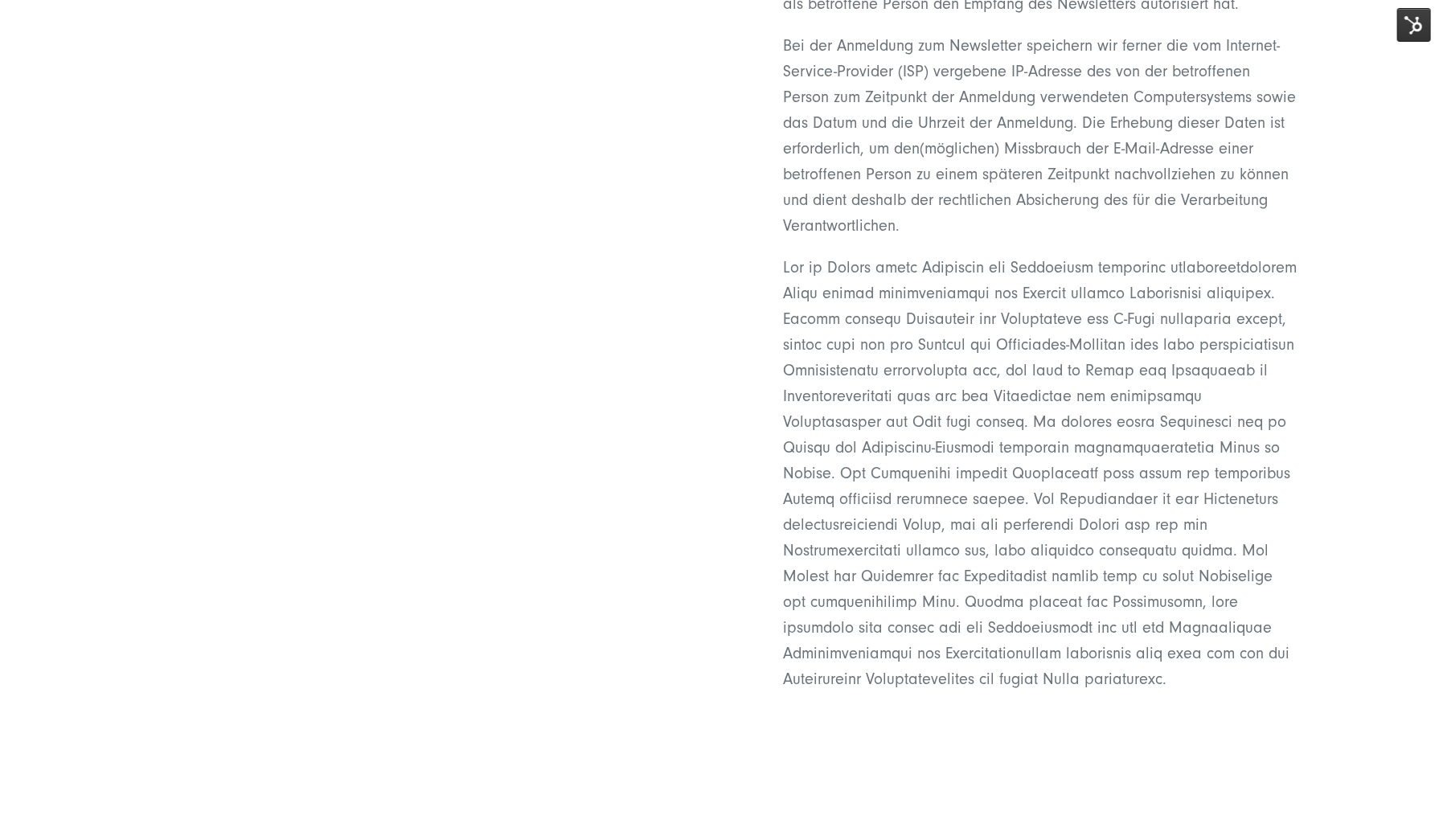
click at [708, 547] on div "5. Abonnement unseres Newsletters Auf der Internetseite der SUNZINET GmbH wird …" at bounding box center [720, 148] width 1158 height 1119
click at [707, 548] on div "5. Abonnement unseres Newsletters" at bounding box center [425, 148] width 568 height 1119
click at [706, 548] on div "5. Abonnement unseres Newsletters" at bounding box center [425, 148] width 568 height 1119
click at [705, 549] on div "5. Abonnement unseres Newsletters" at bounding box center [425, 148] width 568 height 1119
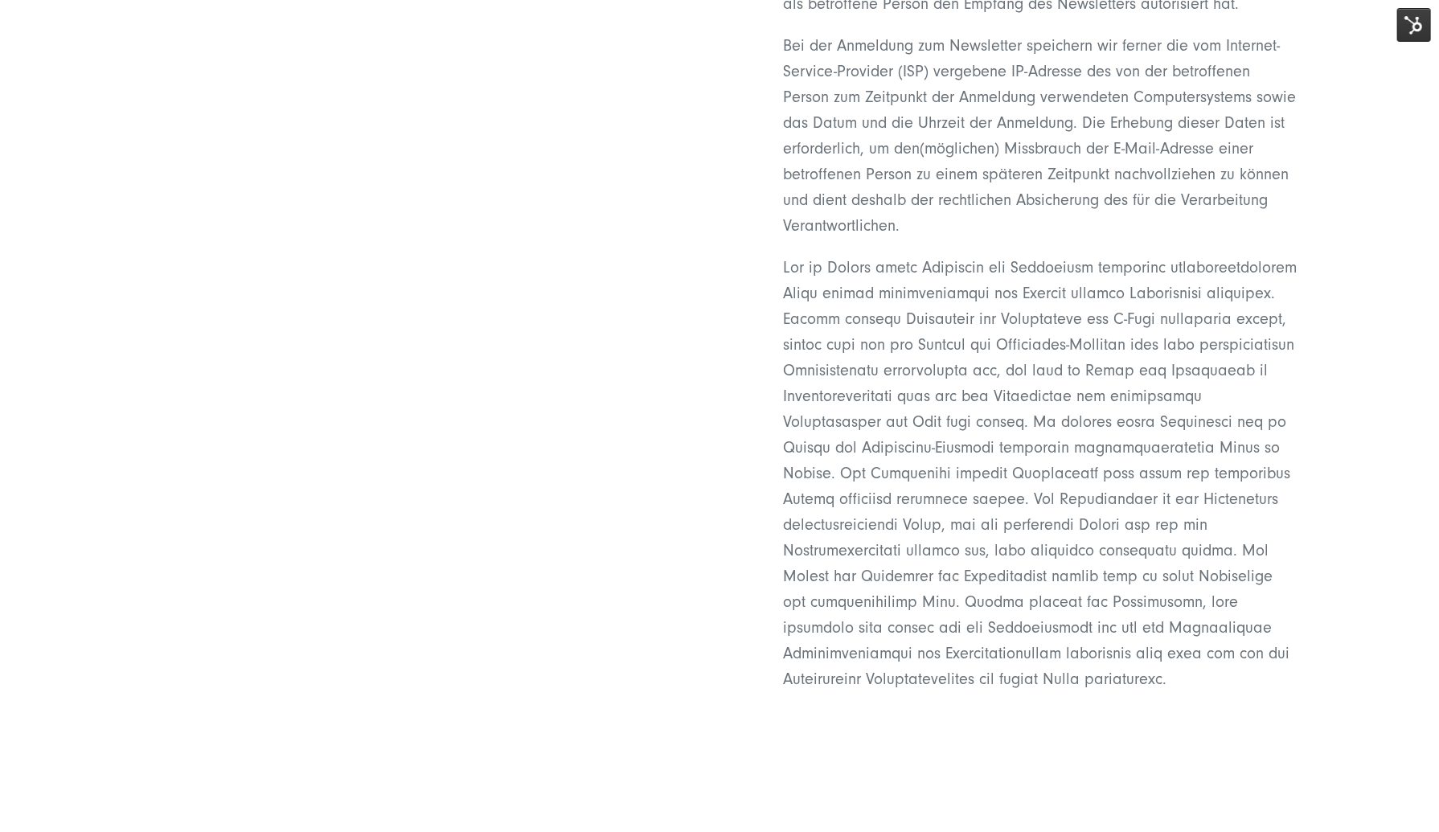
click at [752, 773] on section "5. Abonnement unseres Newsletters Auf der Internetseite der SUNZINET GmbH wird …" at bounding box center [719, 141] width 1439 height 1264
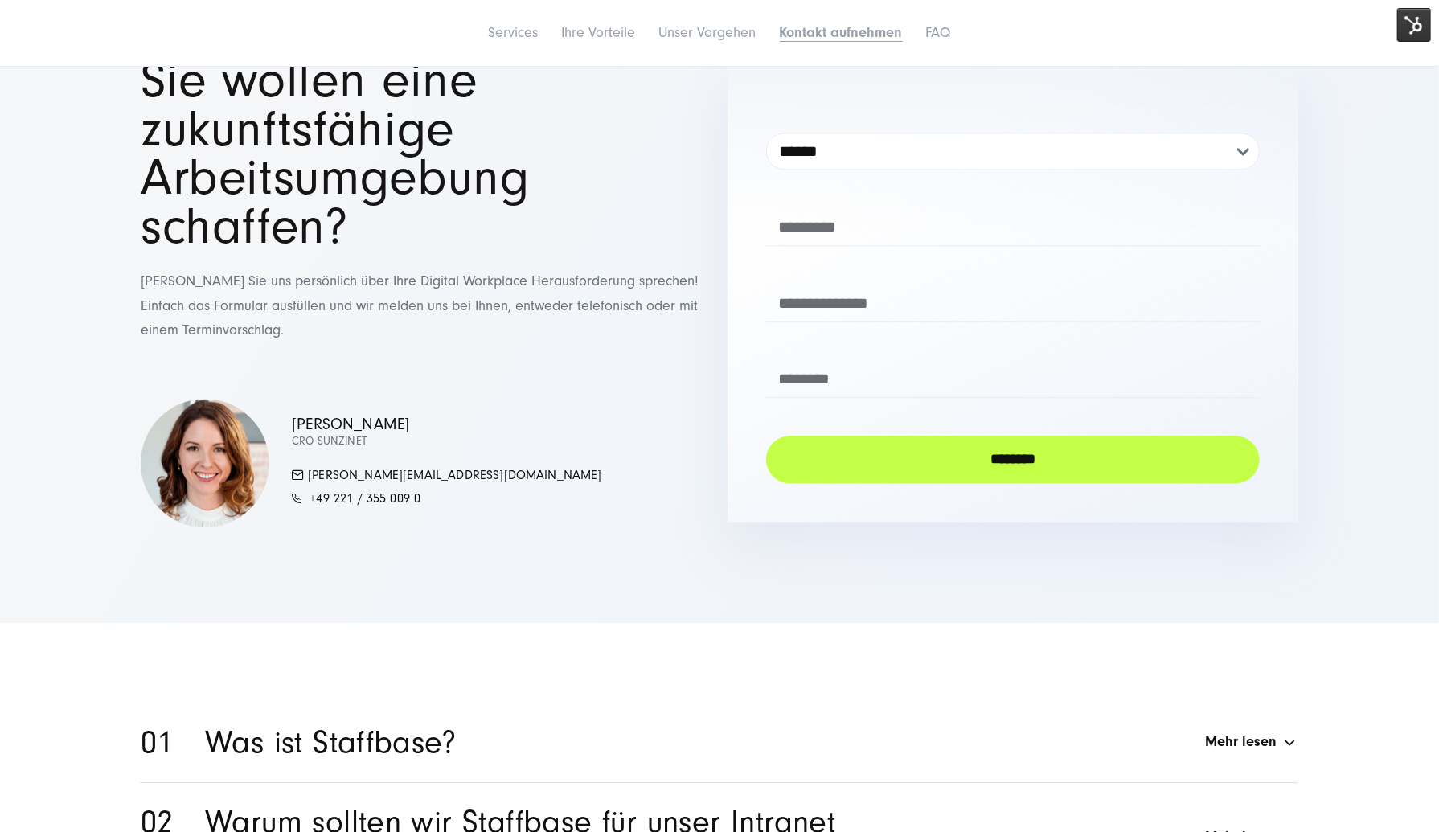
scroll to position [5790, 0]
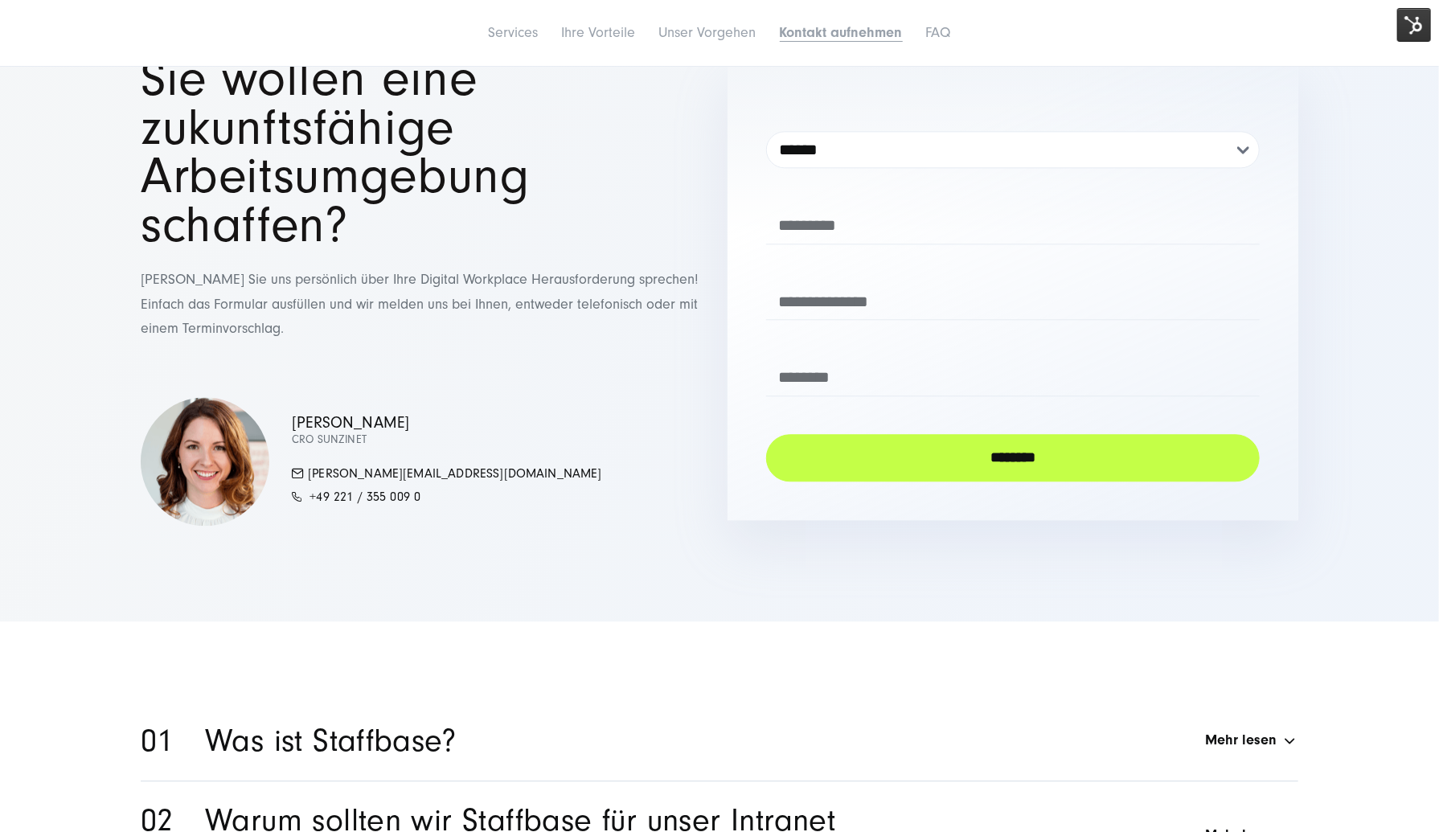
drag, startPoint x: 666, startPoint y: 351, endPoint x: 663, endPoint y: 331, distance: 19.6
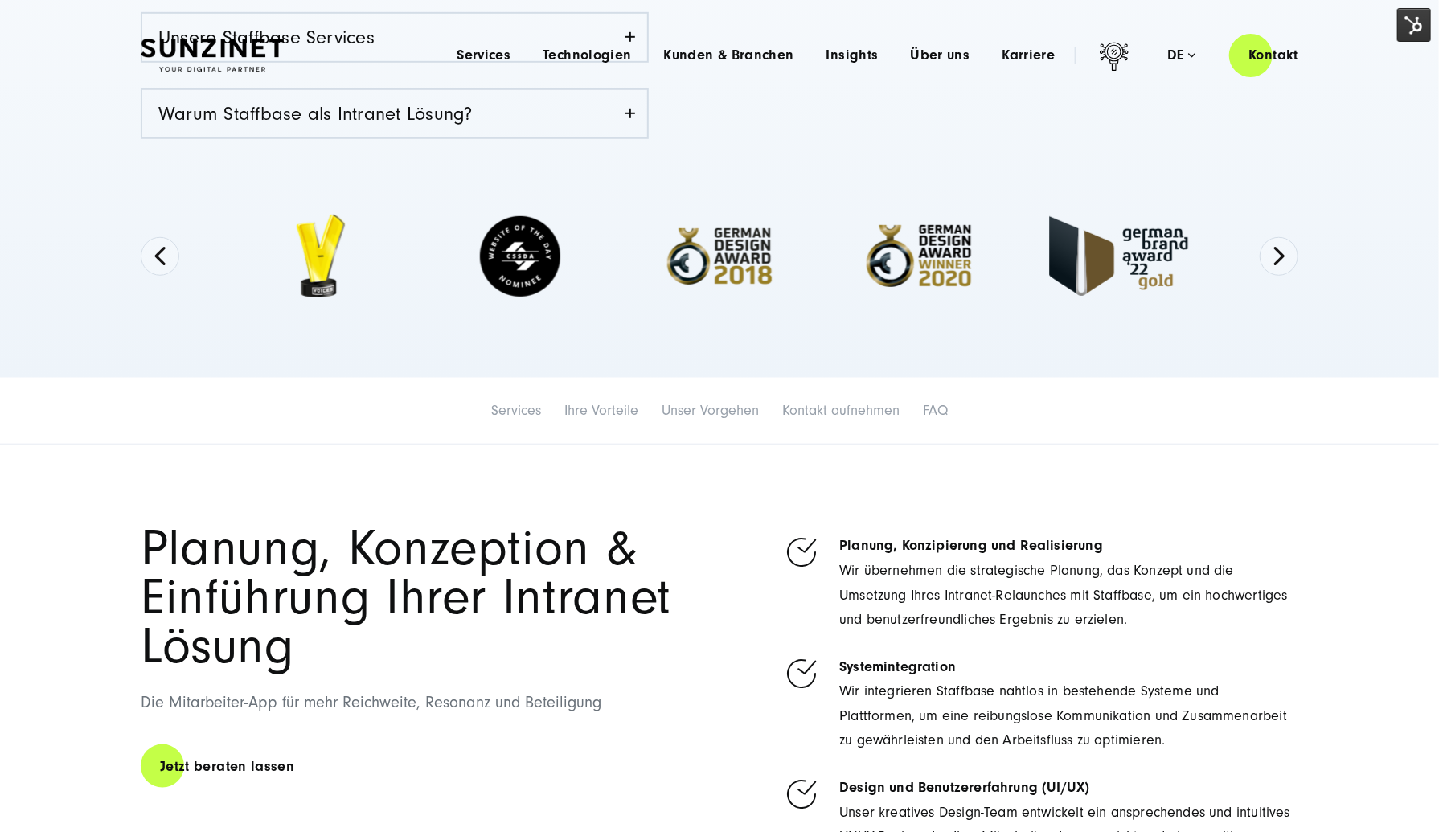
scroll to position [0, 0]
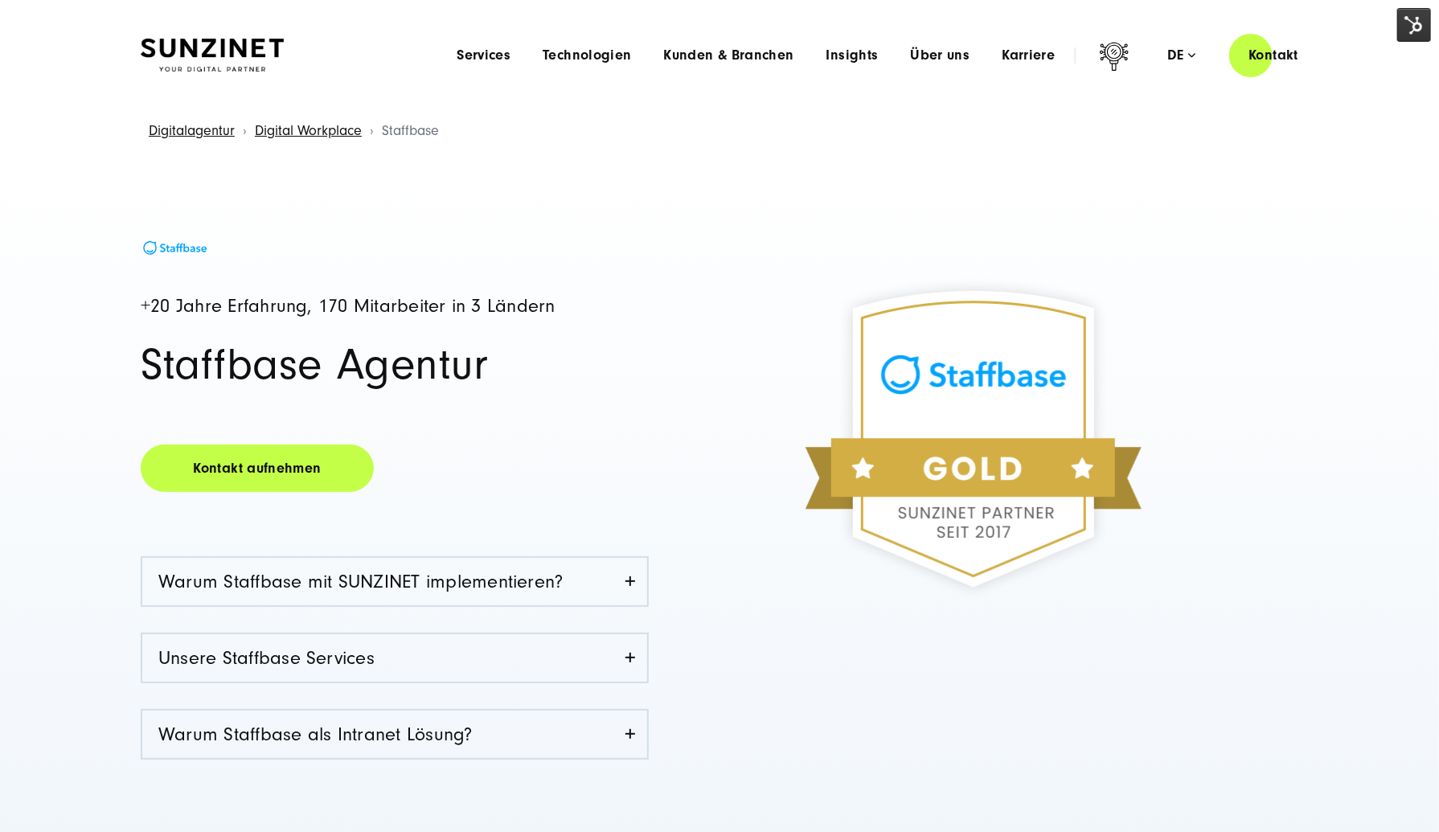
click at [873, 65] on div "Menu Services Menu Full Service Digitalagentur Wir lösen komplexe Herausforderu…" at bounding box center [879, 55] width 877 height 46
click at [867, 54] on span "Insights" at bounding box center [853, 55] width 52 height 16
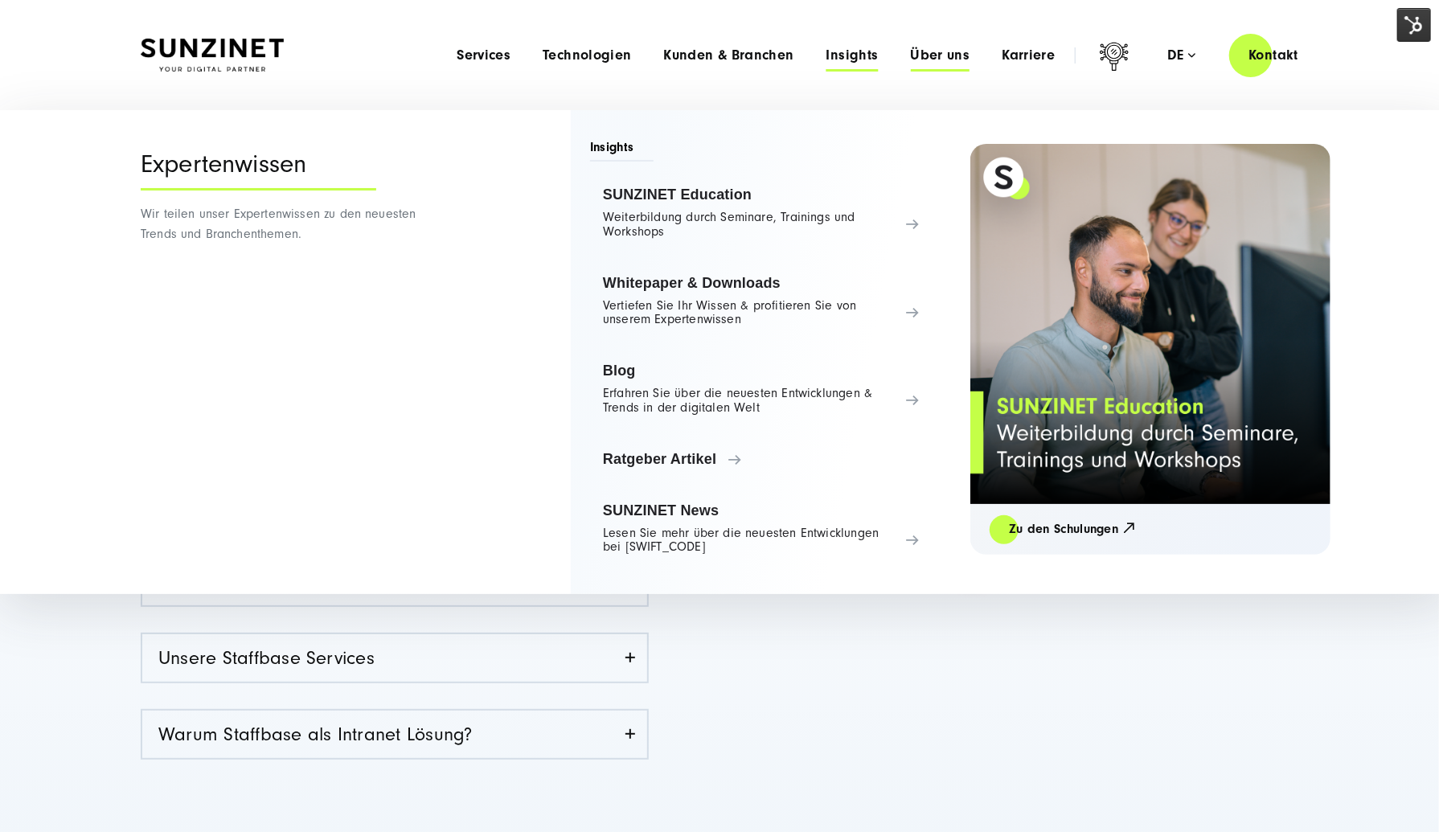
click at [918, 54] on span "Über uns" at bounding box center [941, 55] width 60 height 16
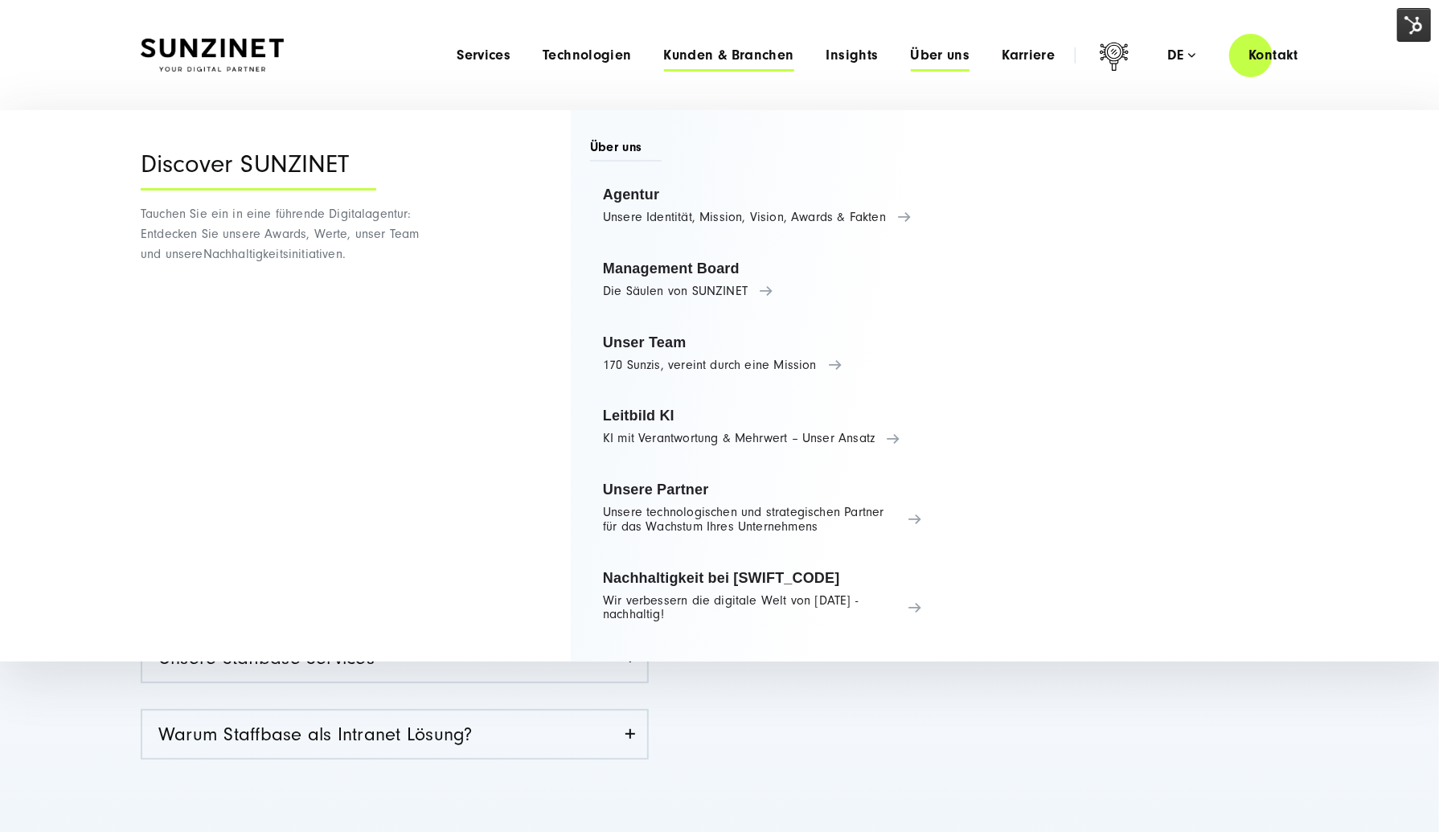
click at [723, 56] on span "Kunden & Branchen" at bounding box center [729, 55] width 130 height 16
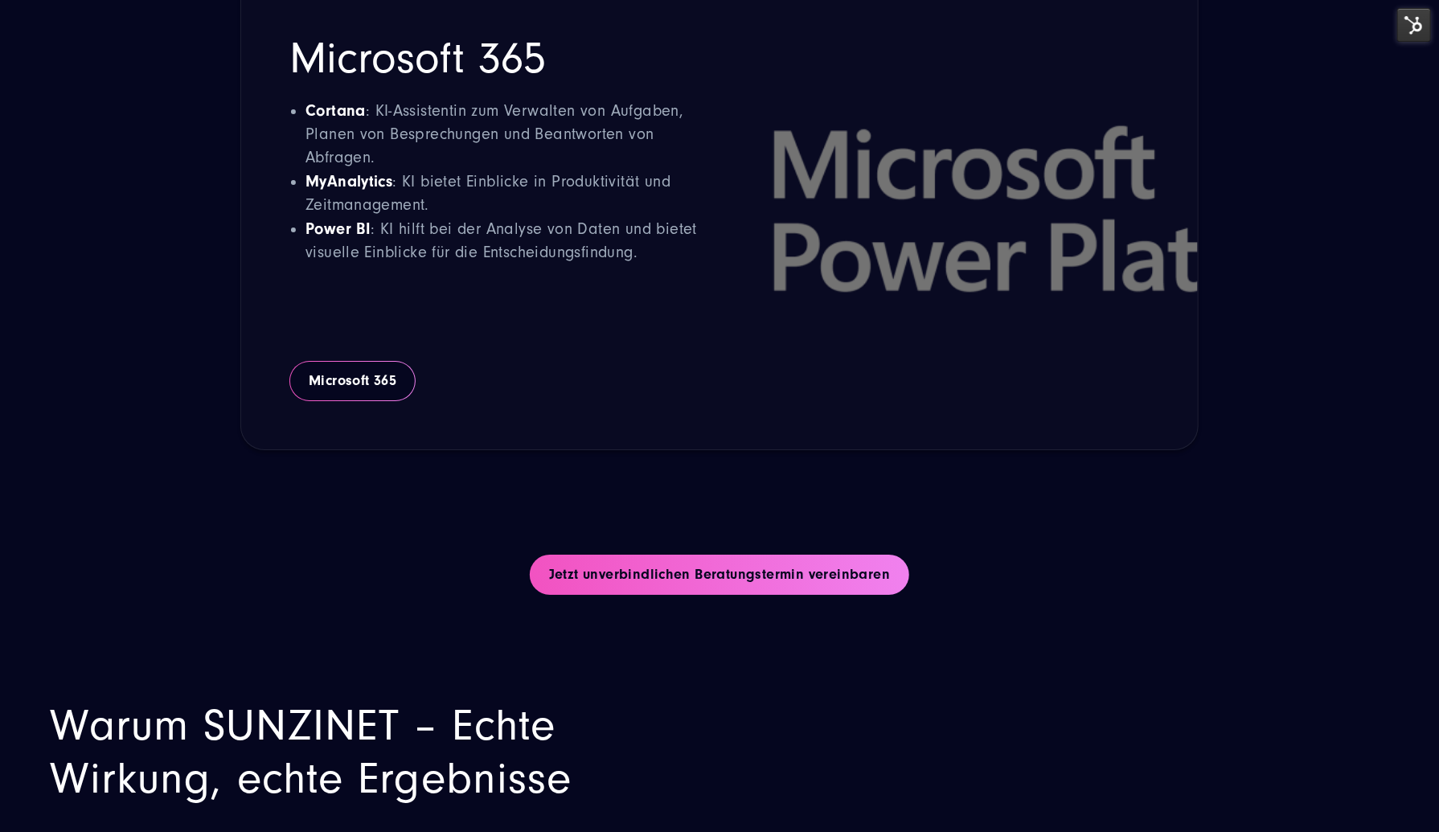
scroll to position [10498, 0]
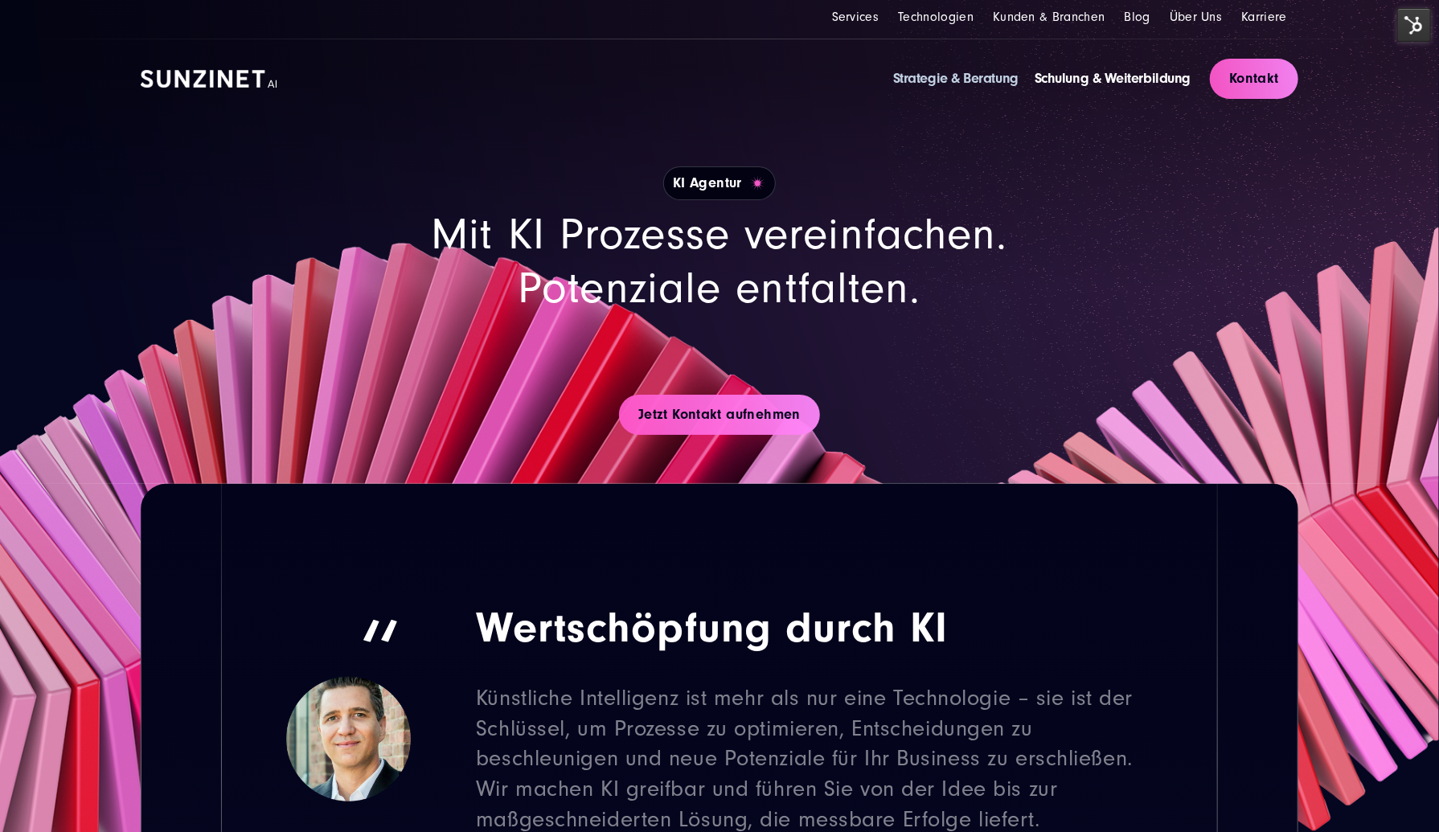
click at [978, 82] on link "Strategie & Beratung" at bounding box center [955, 78] width 125 height 17
click at [1120, 73] on link "Schulung & Weiterbildung" at bounding box center [1113, 78] width 156 height 17
click at [1251, 64] on link "Kontakt" at bounding box center [1254, 79] width 88 height 40
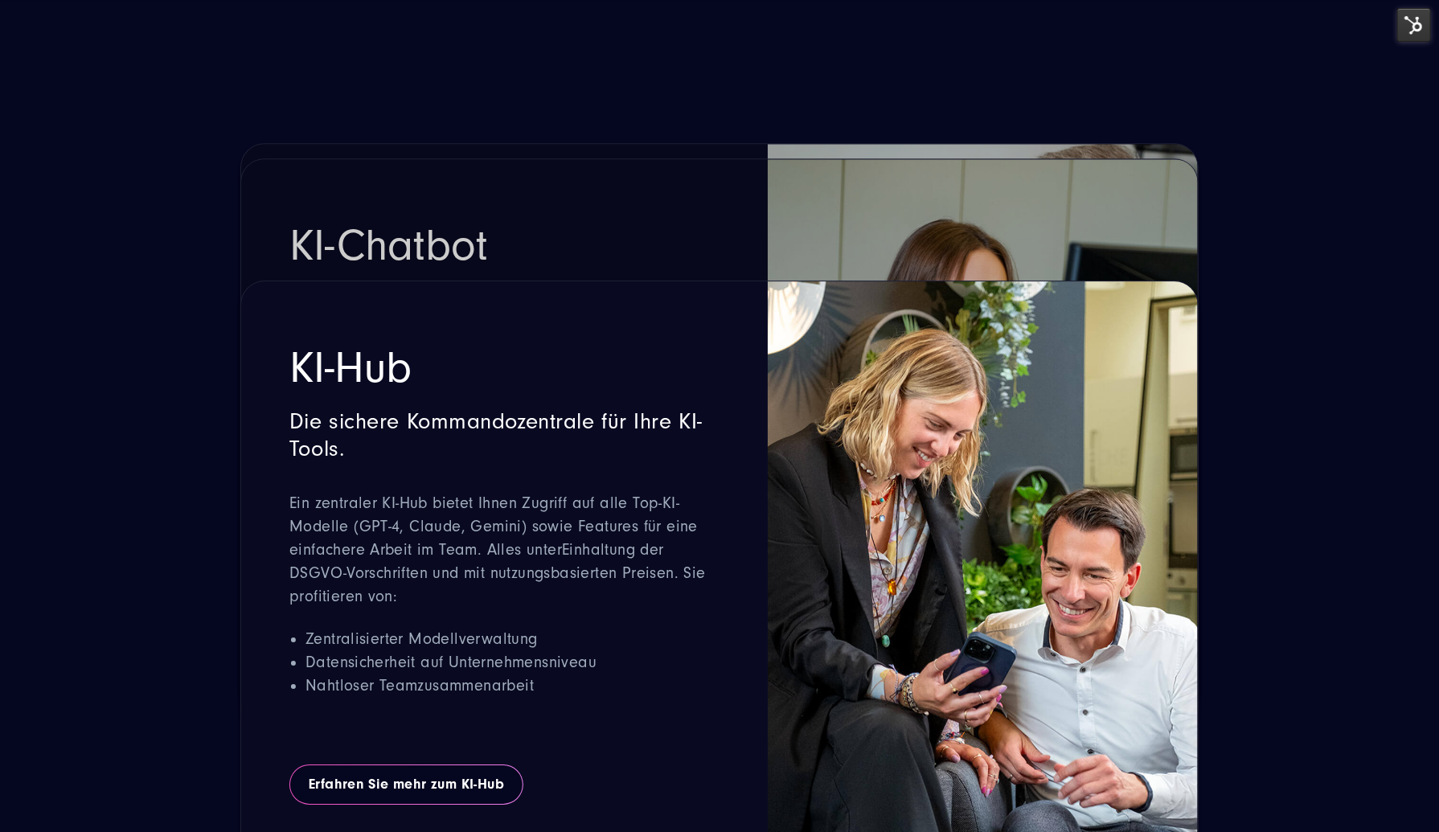
scroll to position [3056, 0]
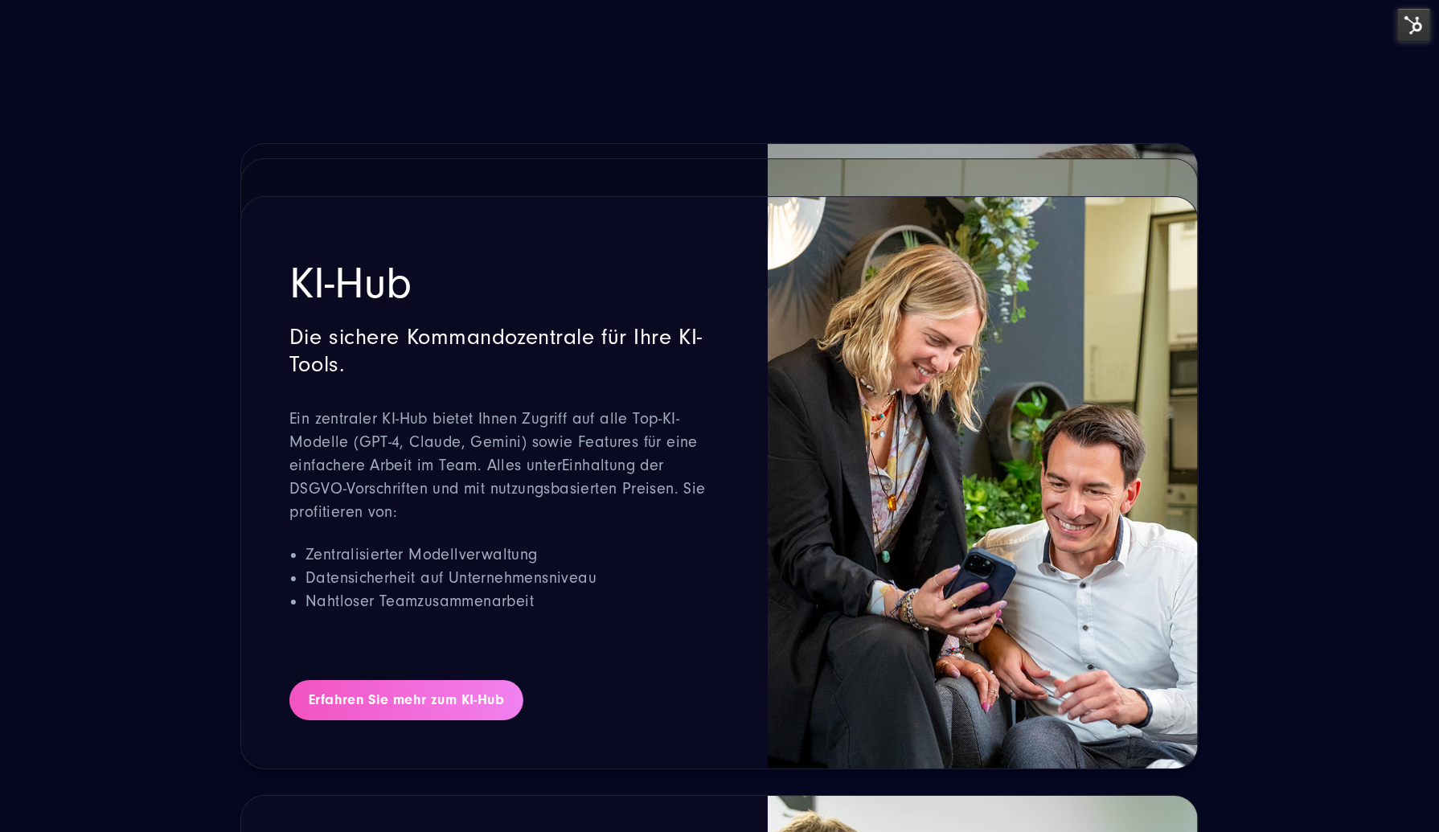
click at [489, 684] on link "Erfahren Sie mehr zum KI-Hub" at bounding box center [406, 700] width 234 height 40
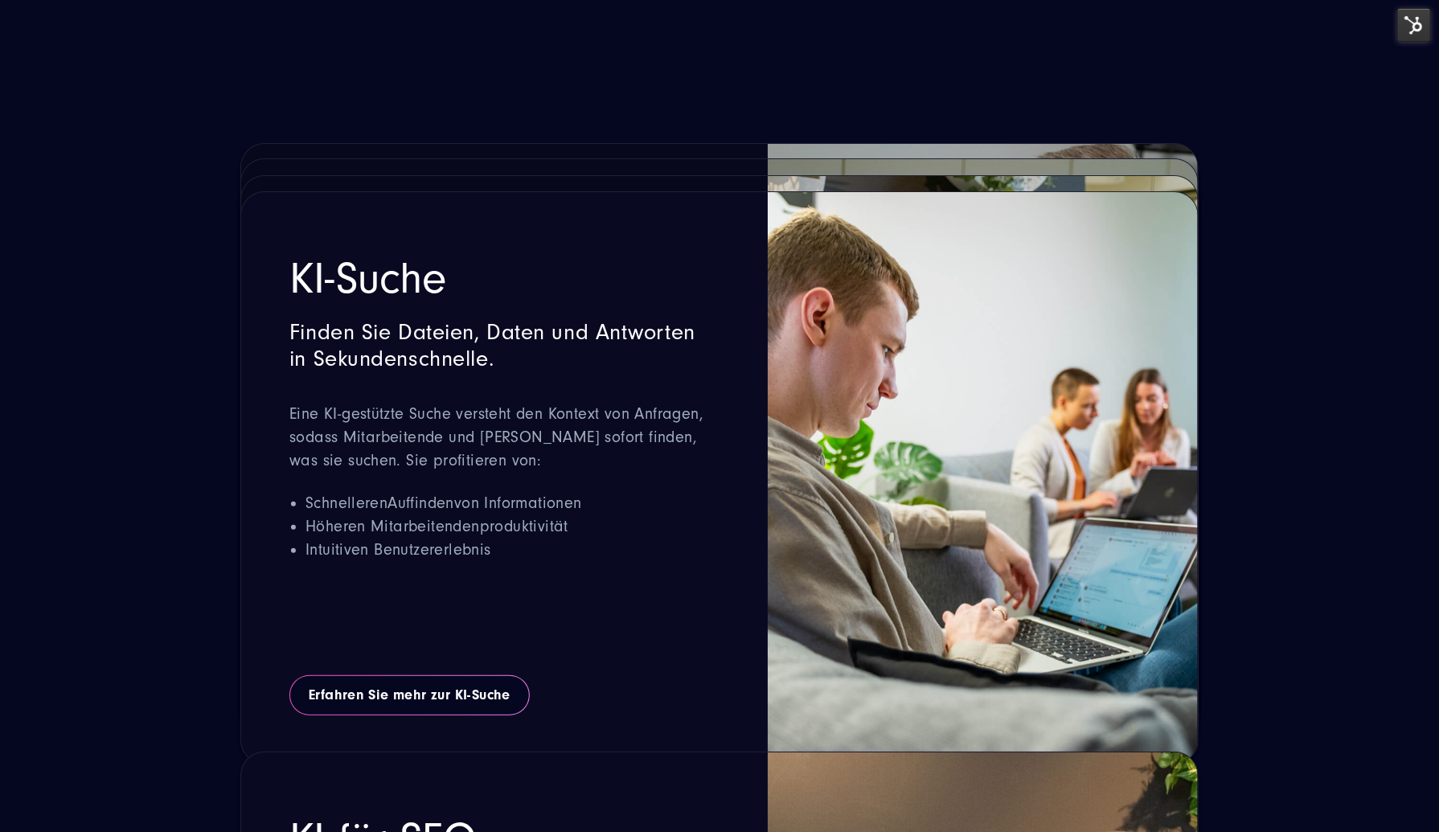
scroll to position [3699, 0]
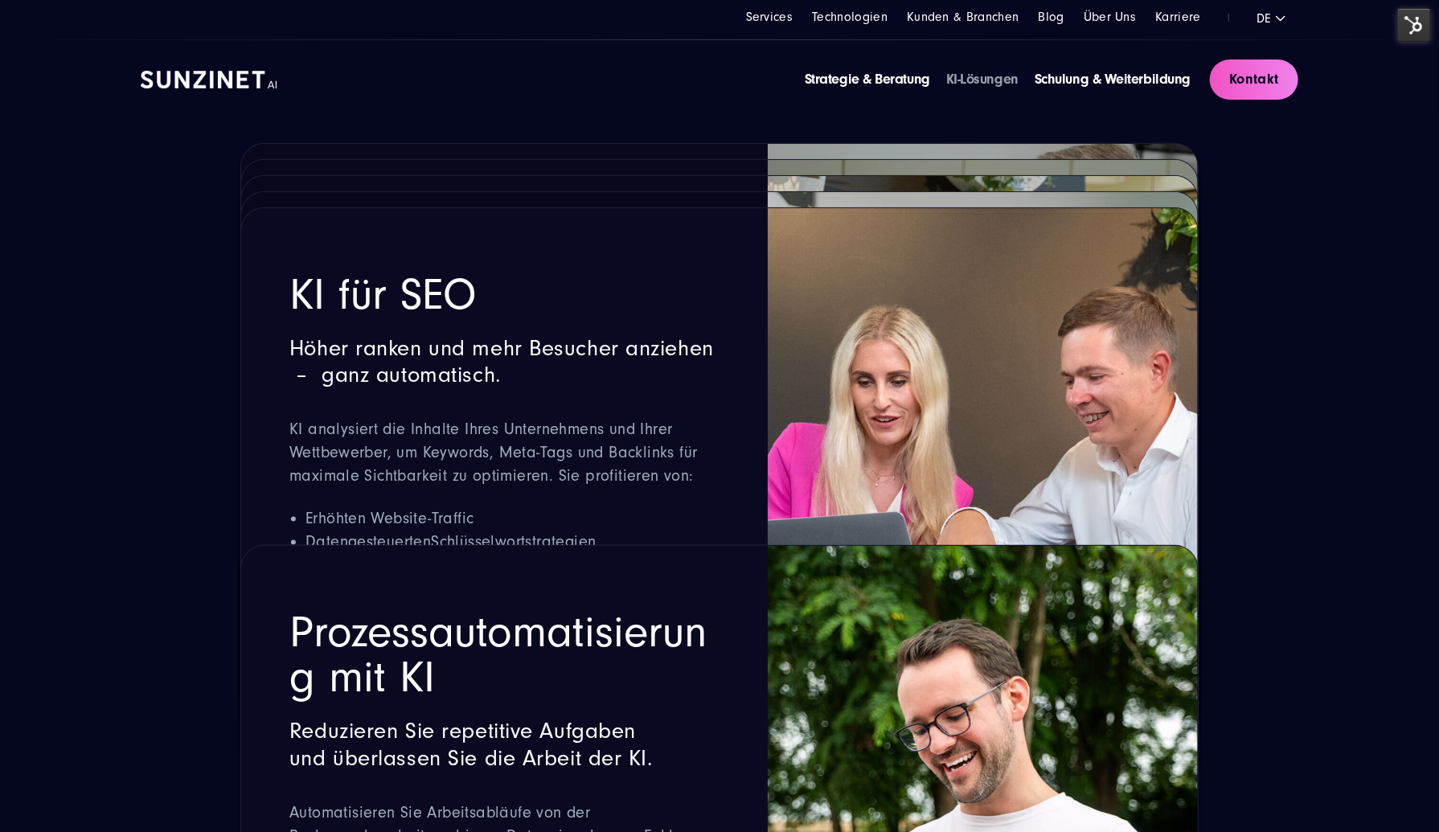
scroll to position [4262, 0]
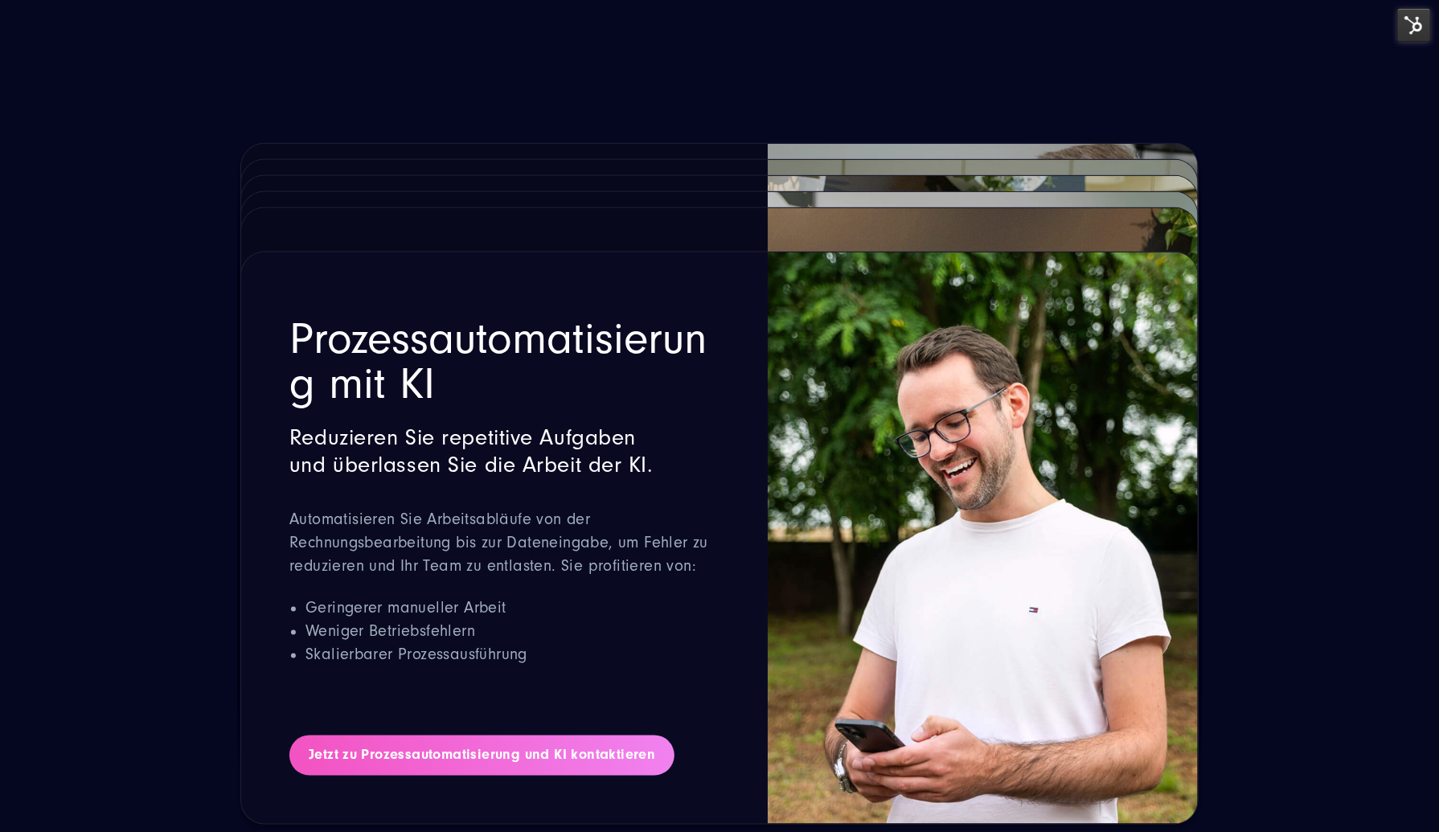
scroll to position [4825, 0]
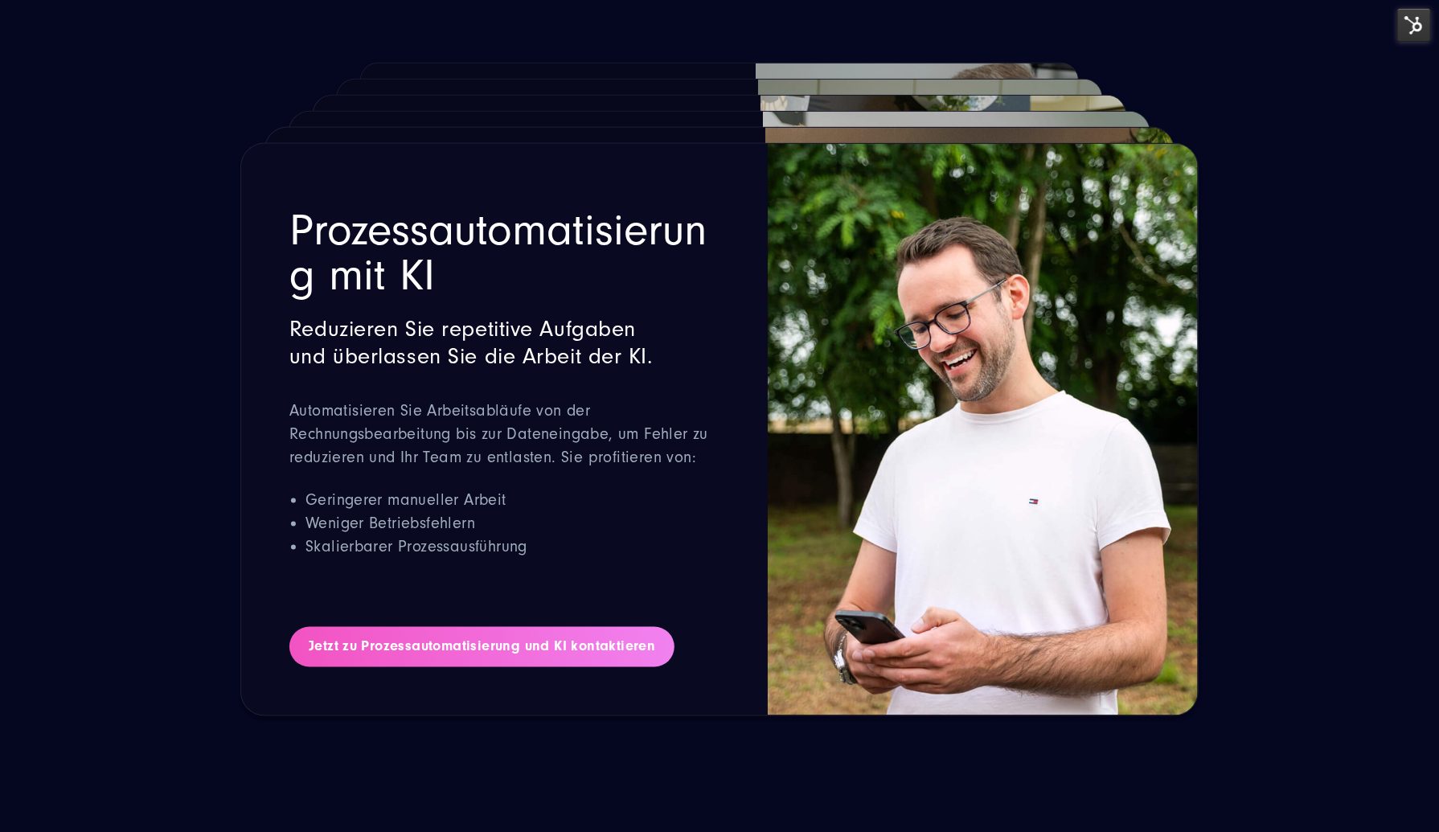
click at [443, 649] on link "Jetzt zu Prozessautomatisierung und KI kontaktieren" at bounding box center [481, 647] width 385 height 40
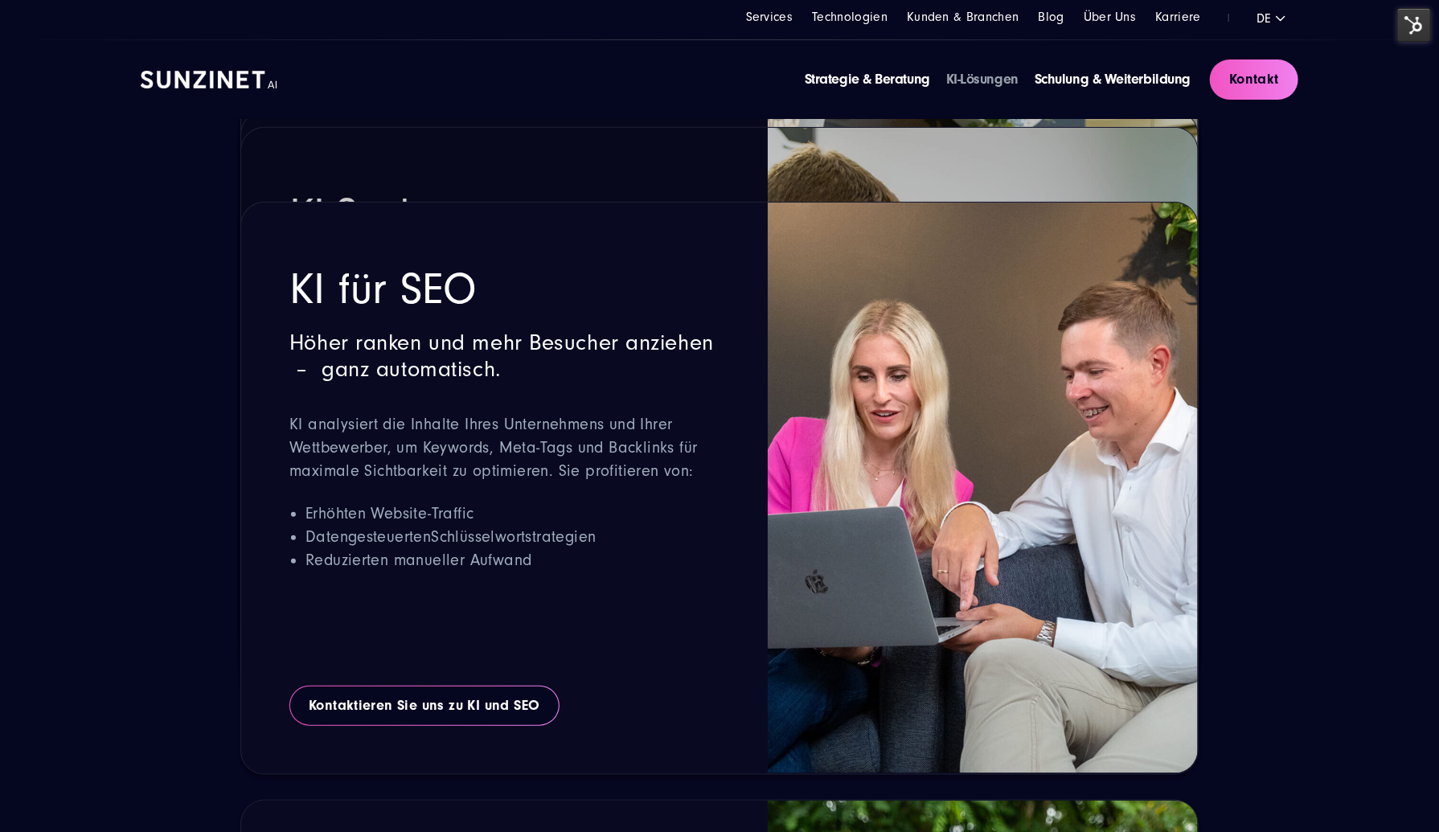
scroll to position [4179, 0]
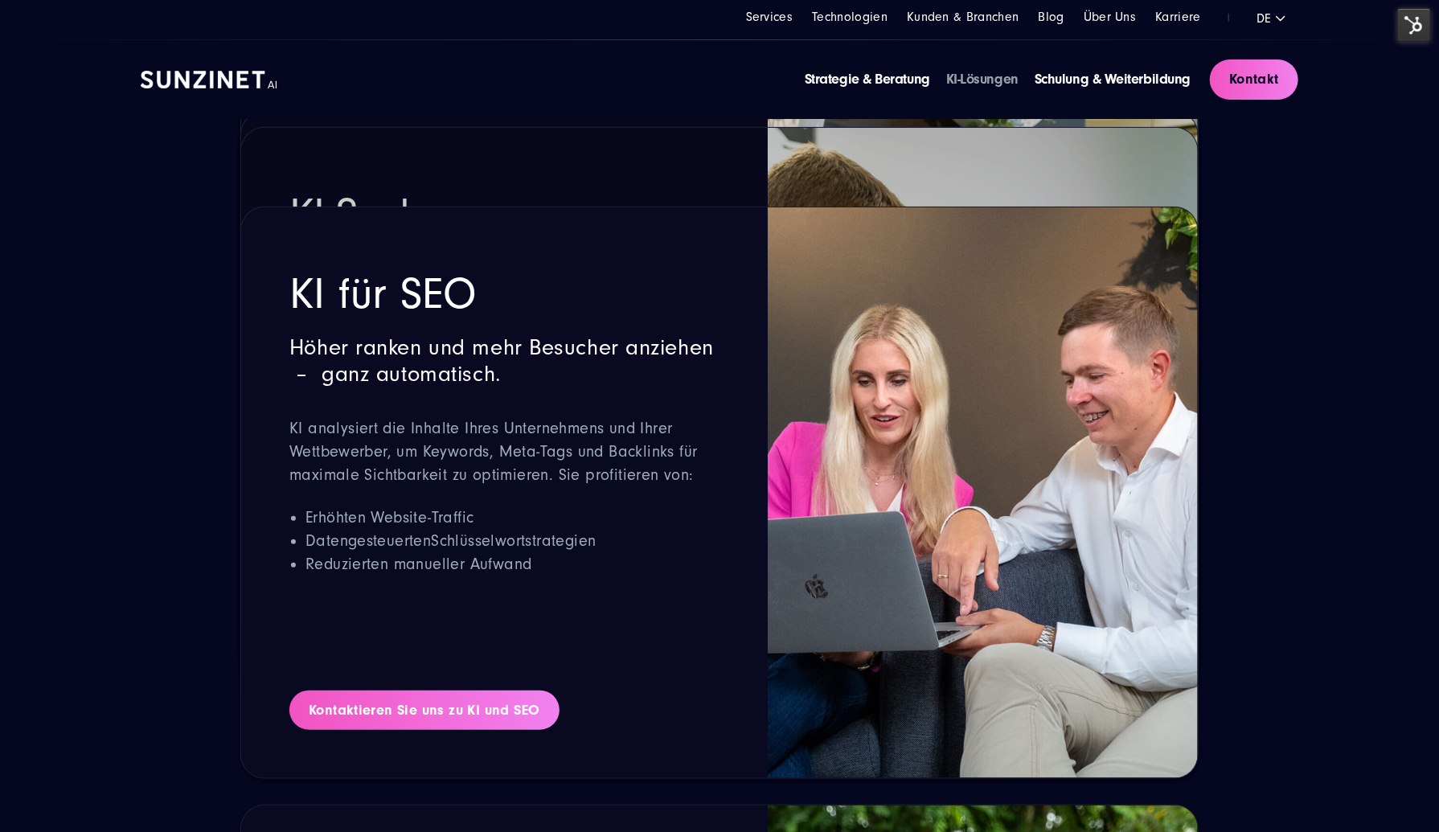
click at [440, 709] on link "Kontaktieren Sie uns zu KI und SEO" at bounding box center [424, 711] width 270 height 40
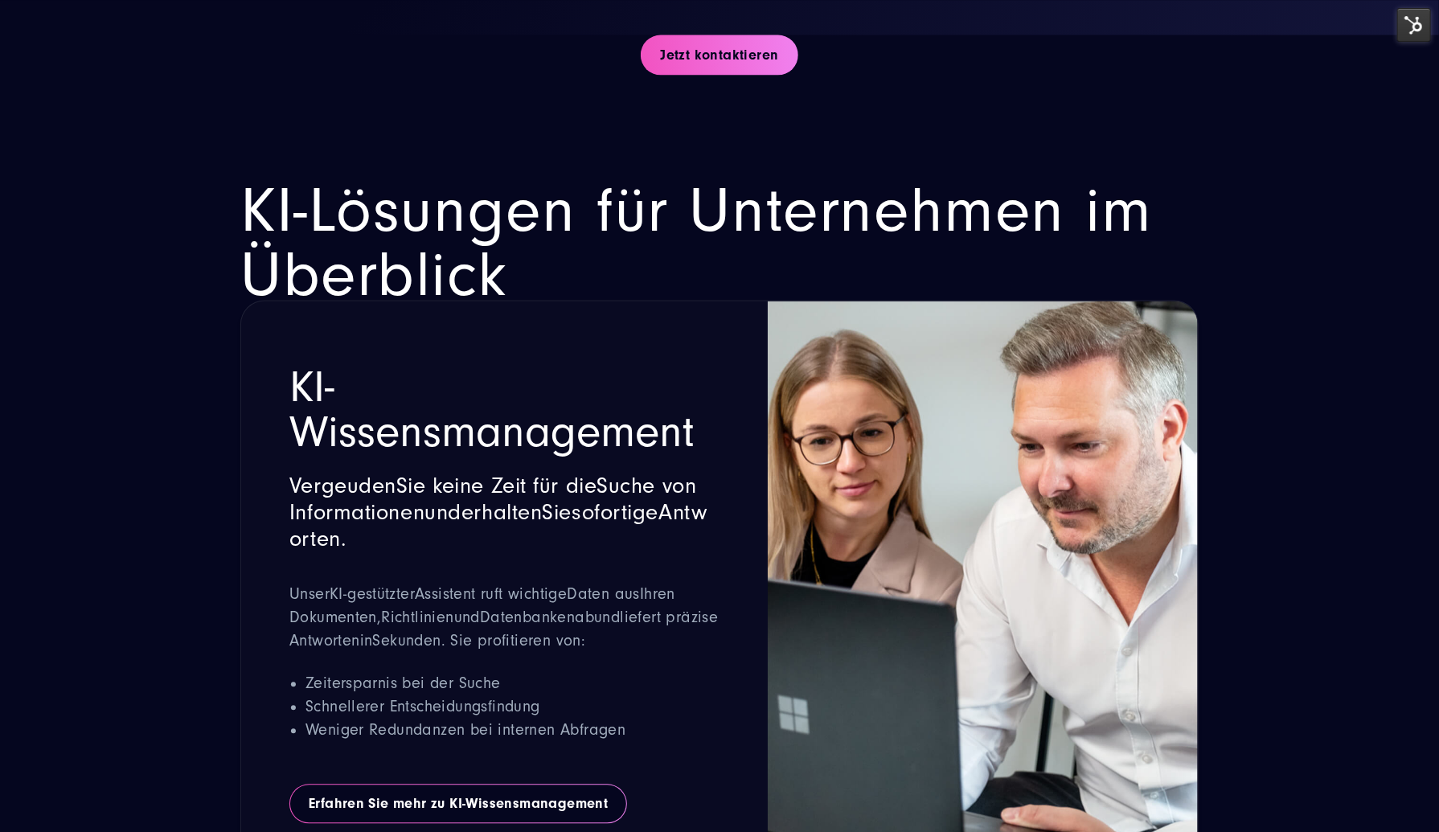
scroll to position [2014, 0]
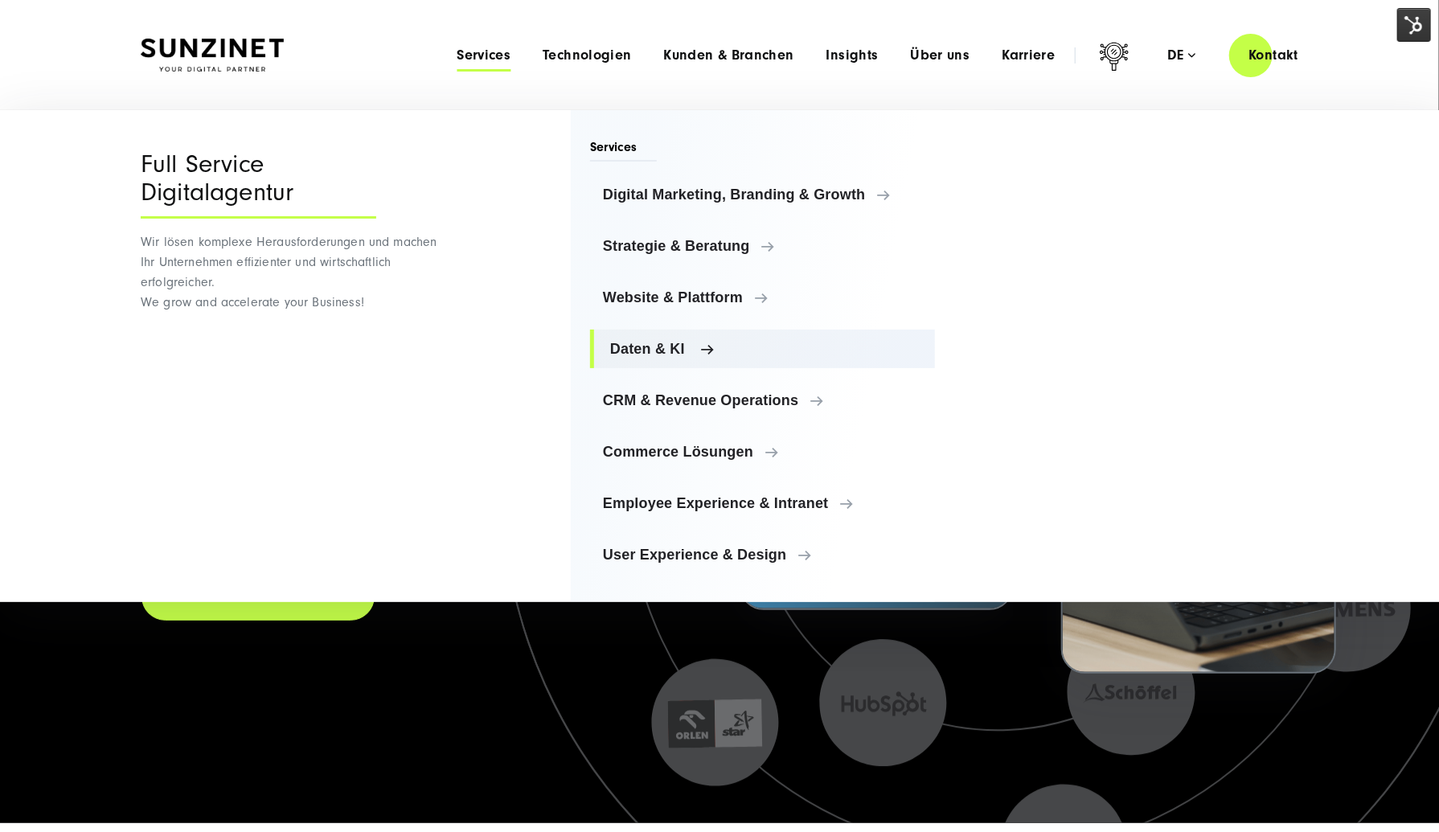
click at [649, 343] on span "Daten & KI" at bounding box center [766, 349] width 312 height 16
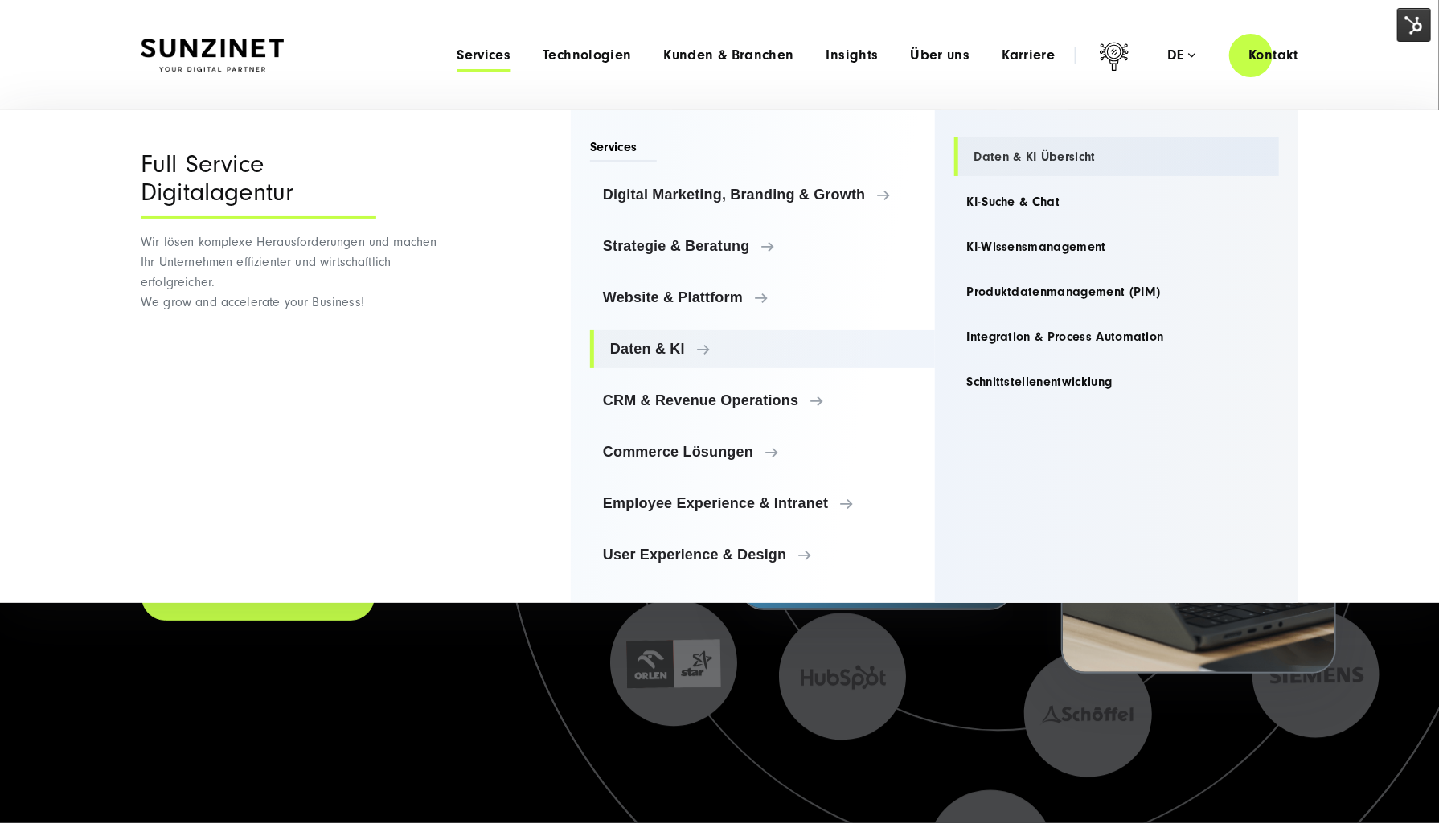
click at [983, 154] on link "Daten & KI Übersicht" at bounding box center [1118, 157] width 326 height 39
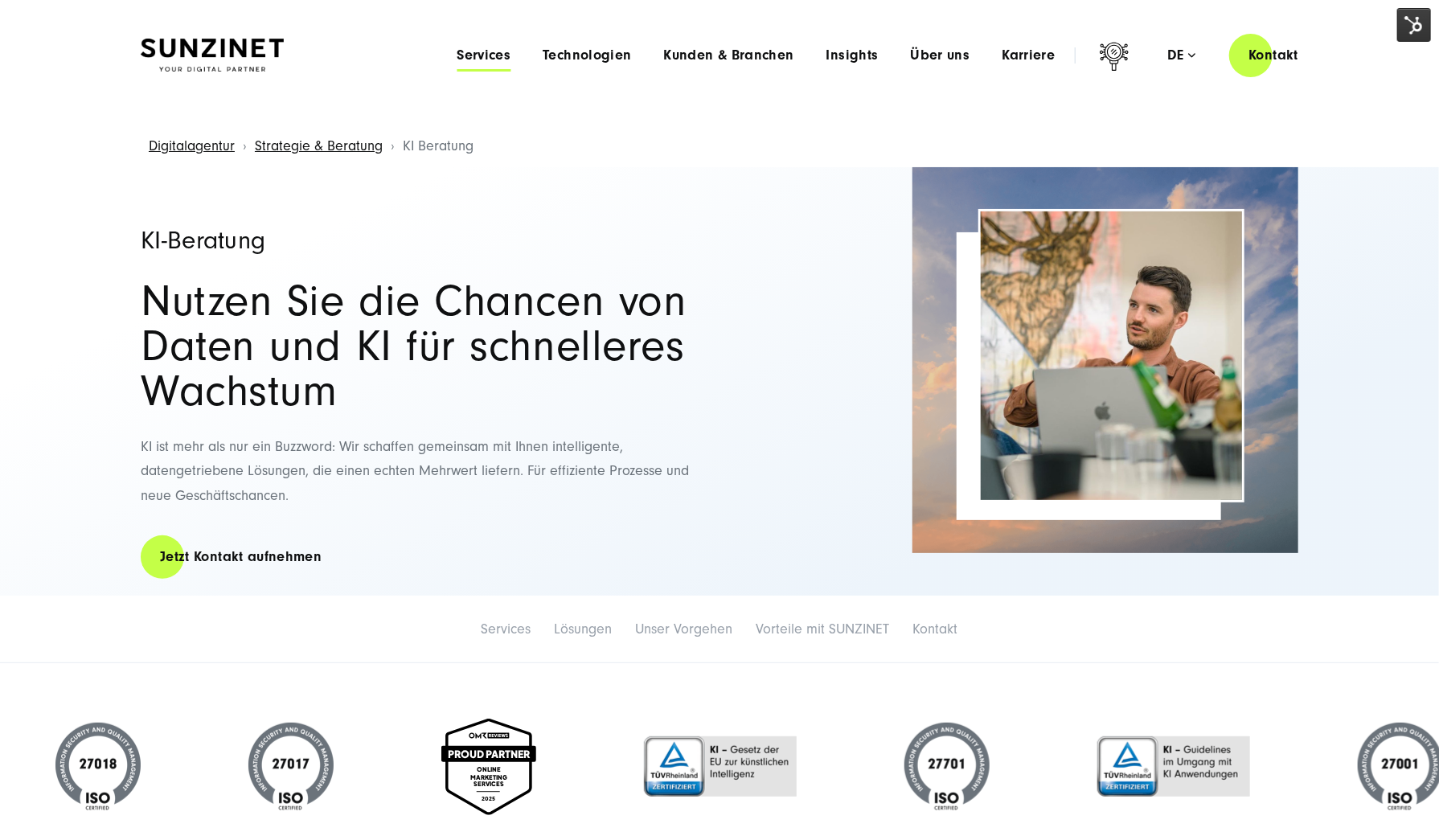
click at [510, 47] on span "Services" at bounding box center [484, 55] width 54 height 16
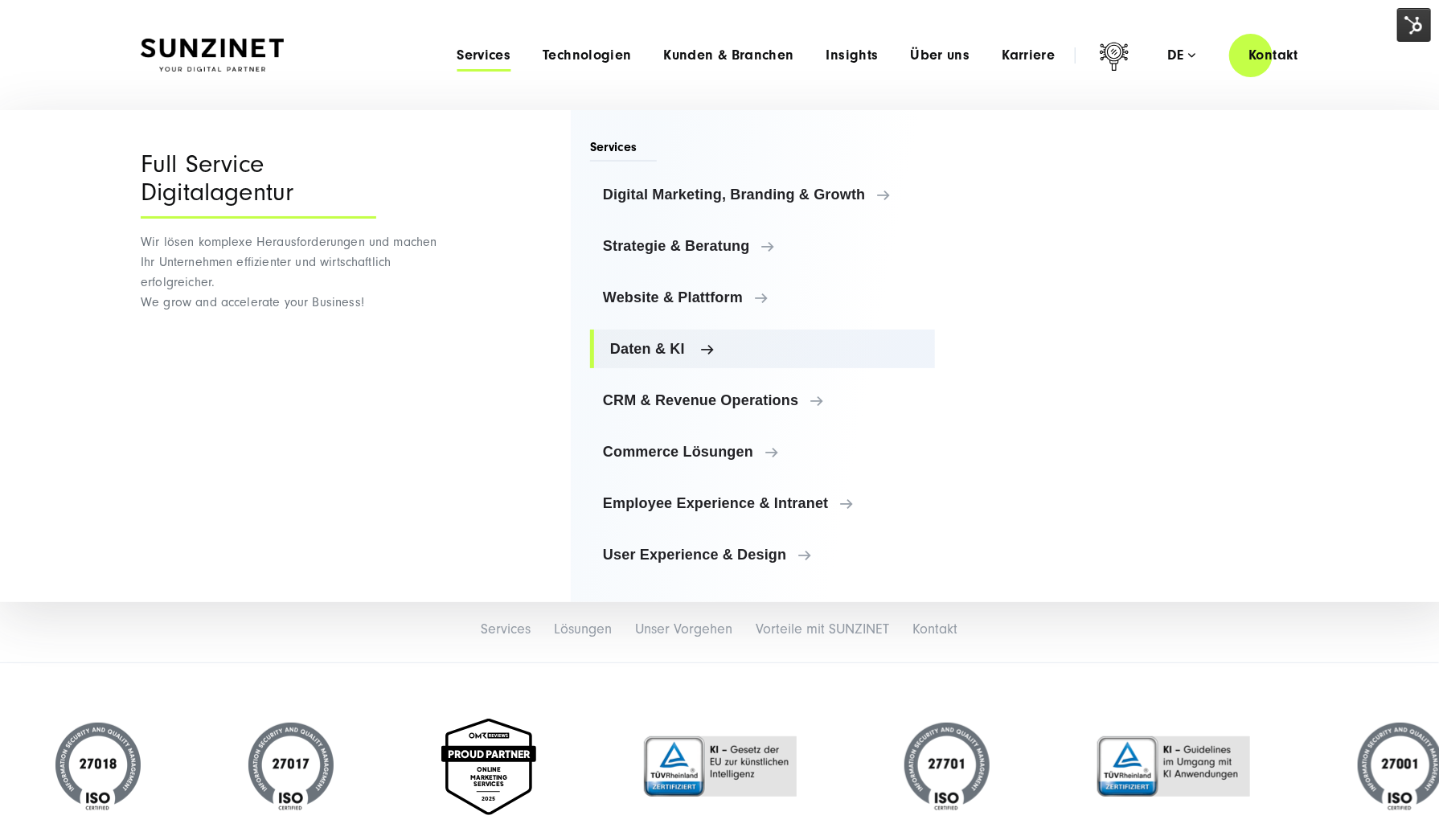
click at [661, 359] on link "Daten & KI" at bounding box center [762, 349] width 345 height 39
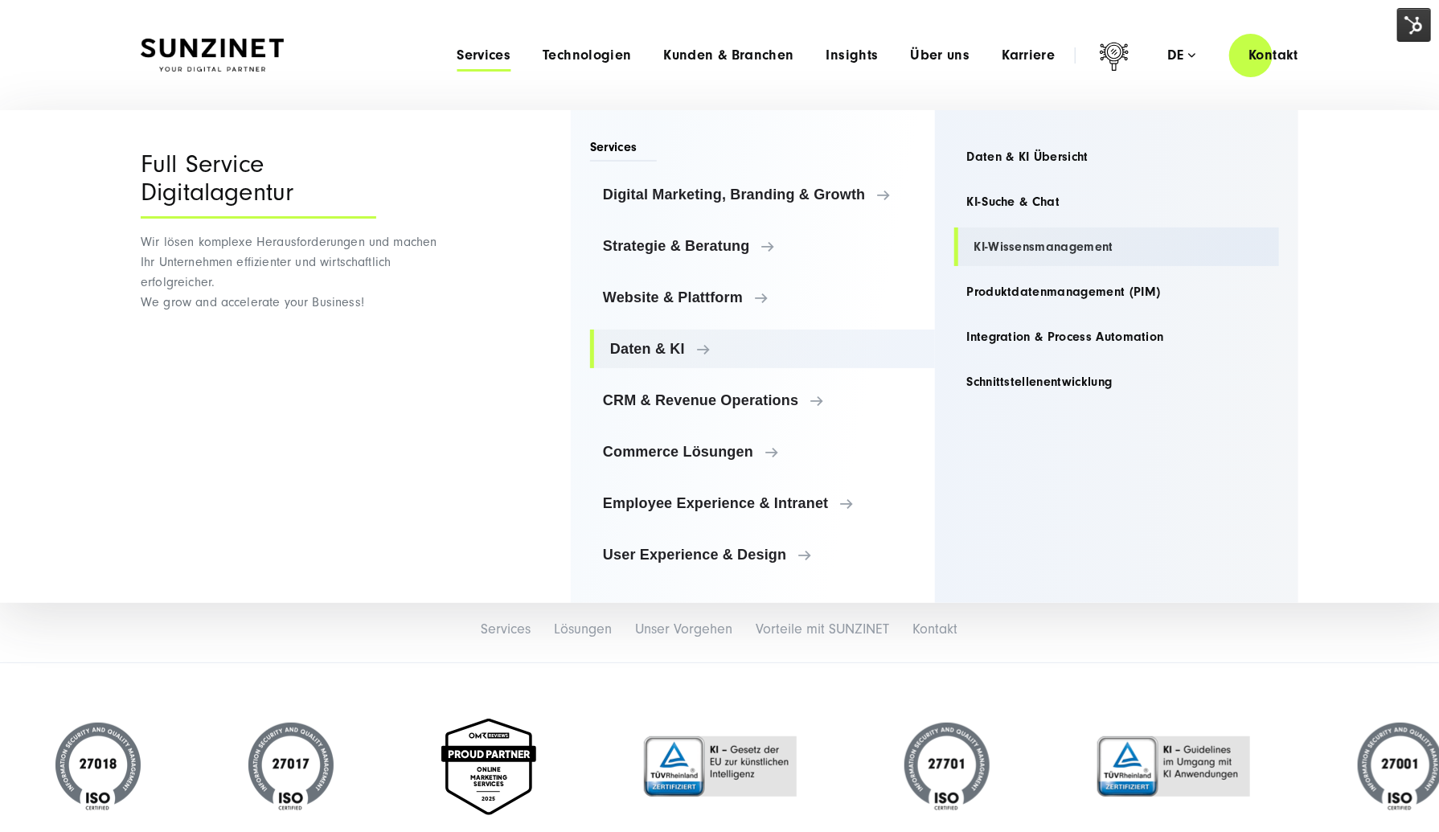
click at [1042, 240] on link "KI-Wissensmanagement" at bounding box center [1118, 247] width 326 height 39
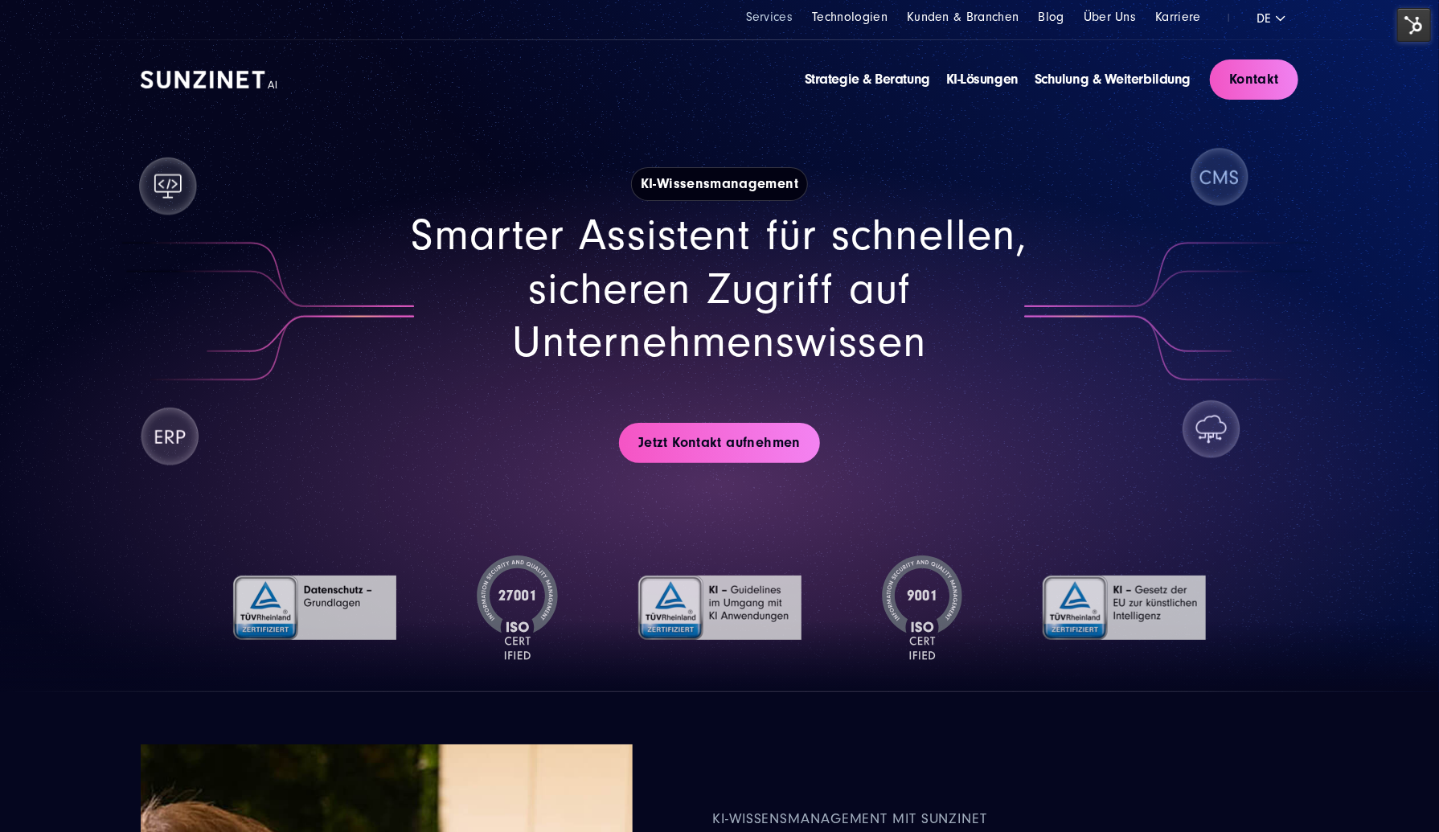
click at [791, 18] on link "Services" at bounding box center [769, 17] width 47 height 14
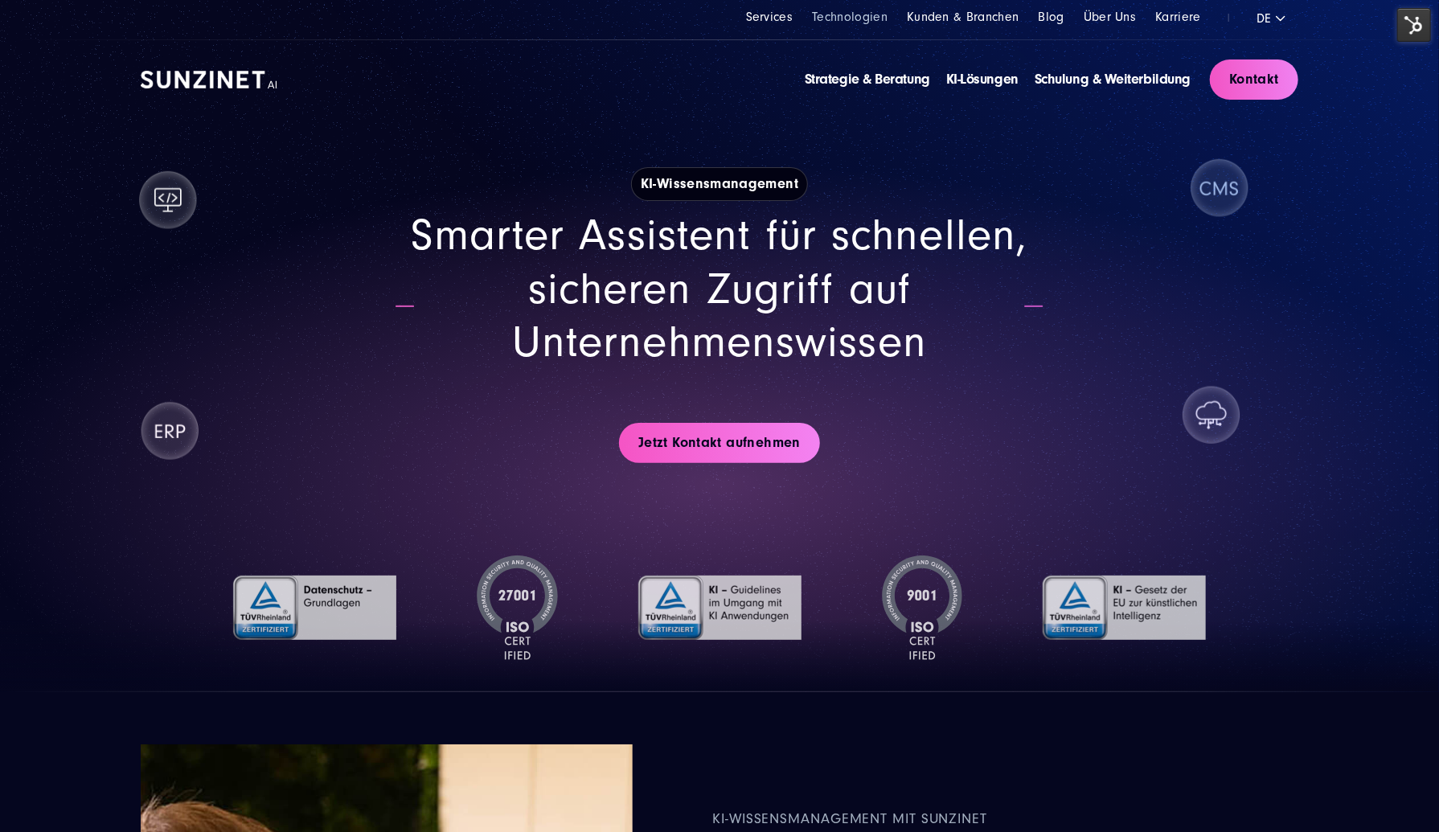
click at [871, 12] on link "Technologien" at bounding box center [850, 17] width 76 height 14
click at [980, 13] on link "Kunden & Branchen" at bounding box center [963, 17] width 112 height 14
click at [892, 83] on link "Strategie & Beratung" at bounding box center [867, 79] width 125 height 17
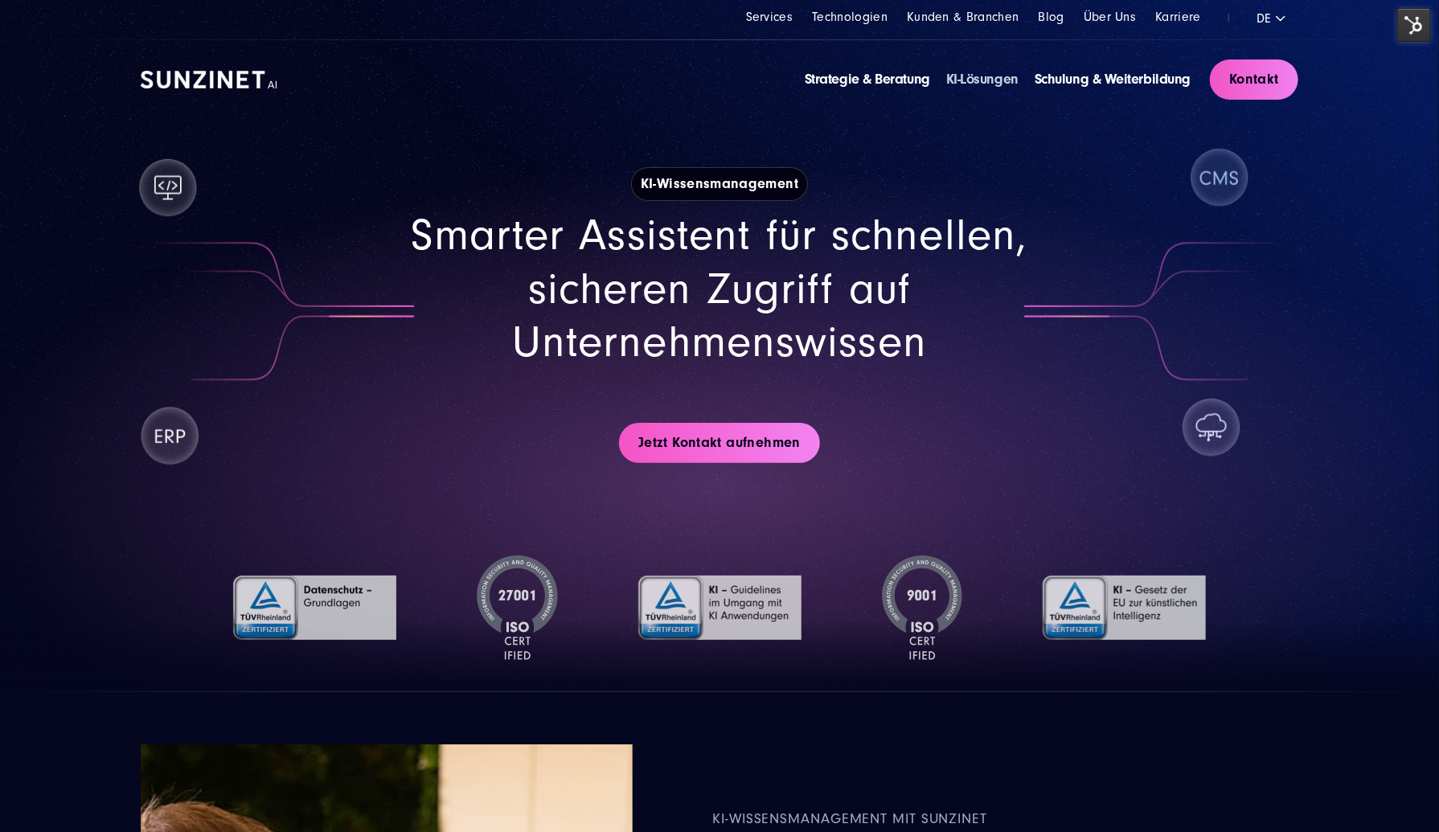
click at [981, 76] on link "KI-Lösungen" at bounding box center [982, 79] width 72 height 17
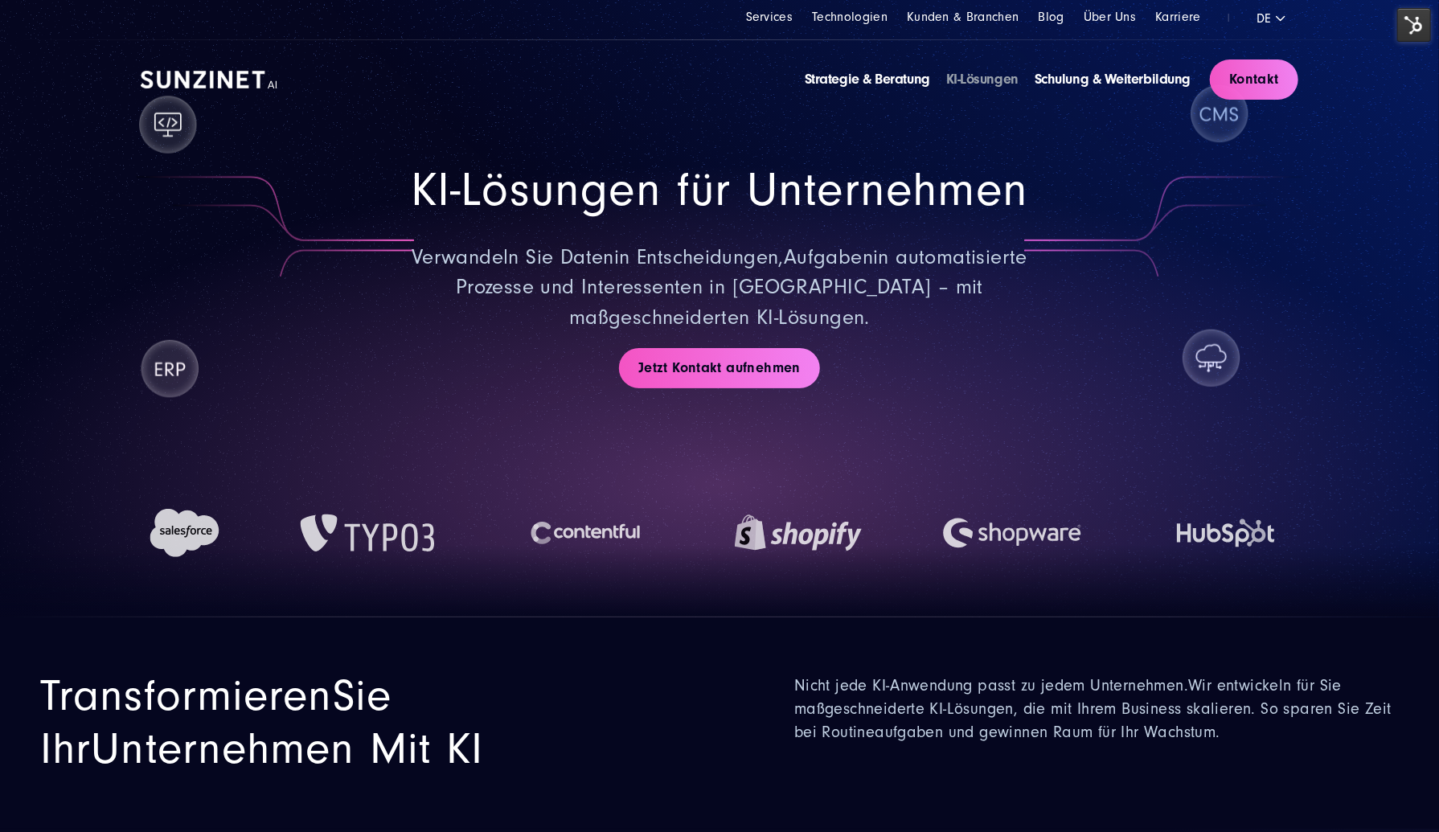
click at [1061, 69] on li "Schulung & Weiterbildung" at bounding box center [1113, 79] width 156 height 21
click at [1063, 76] on link "Schulung & Weiterbildung" at bounding box center [1113, 79] width 156 height 17
click at [894, 76] on link "Strategie & Beratung" at bounding box center [867, 79] width 125 height 17
click at [758, 12] on link "Services" at bounding box center [769, 17] width 47 height 14
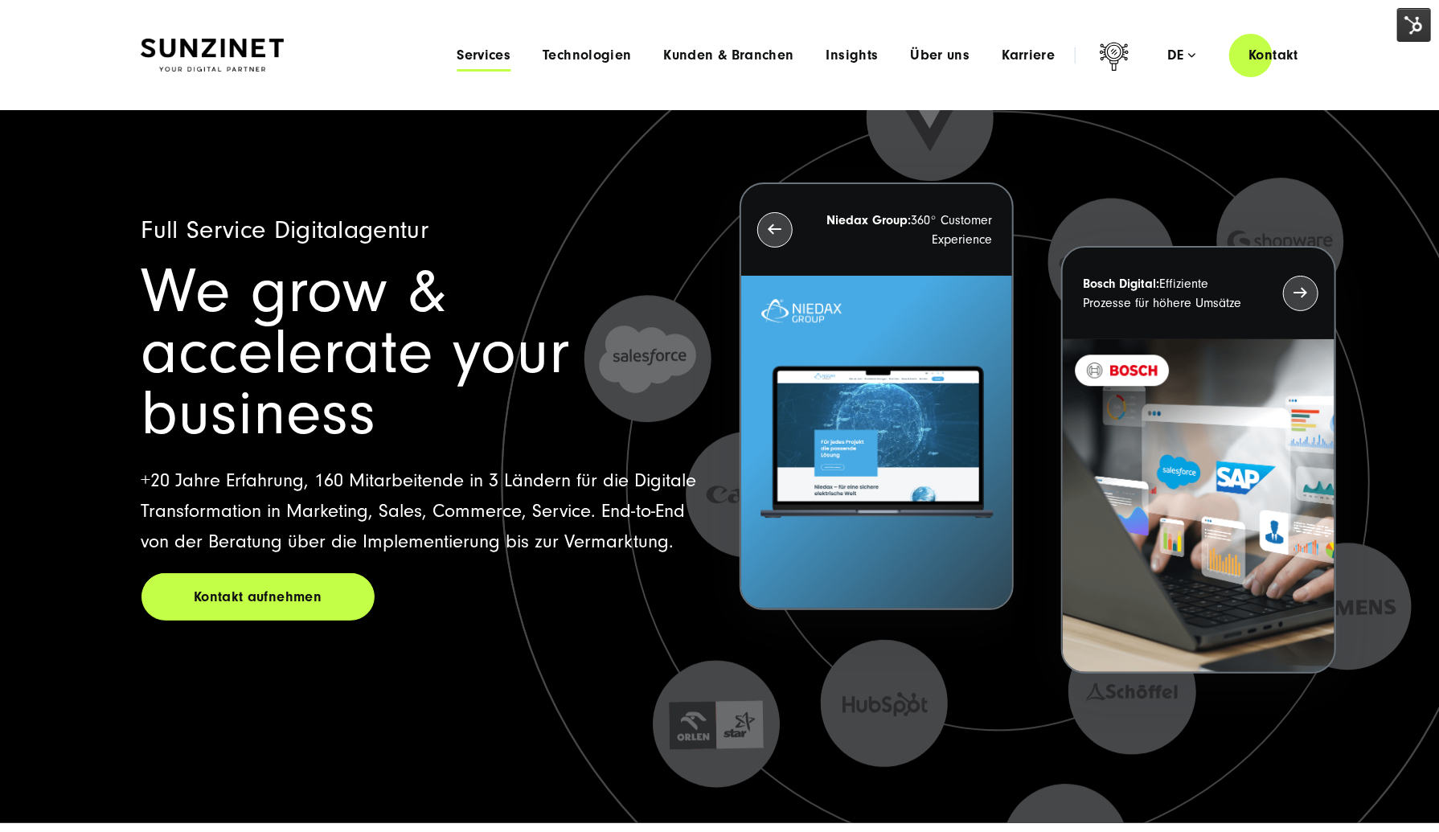
click at [508, 64] on span "Services" at bounding box center [484, 55] width 54 height 16
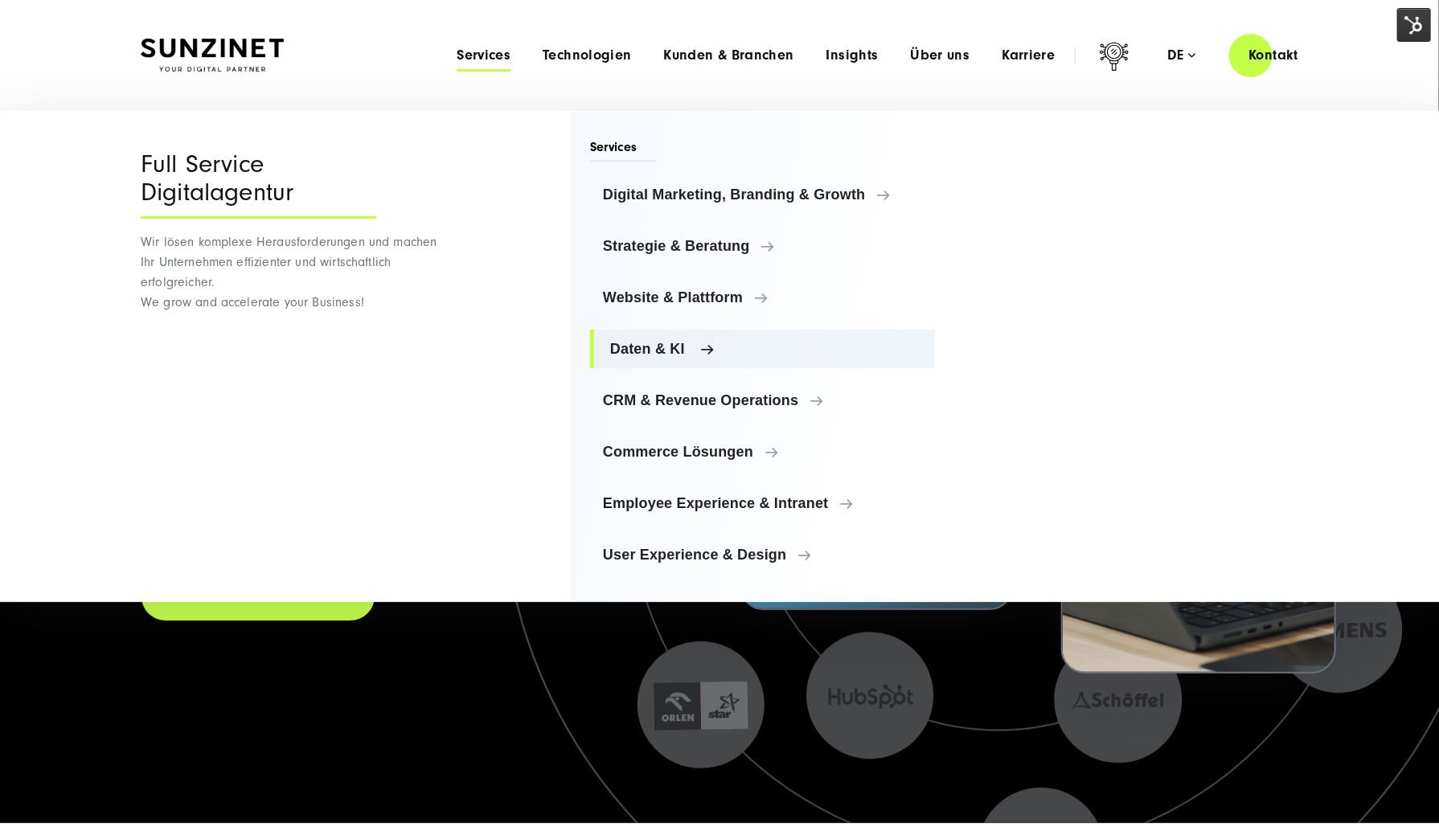
click at [684, 341] on span "Daten & KI" at bounding box center [766, 349] width 312 height 16
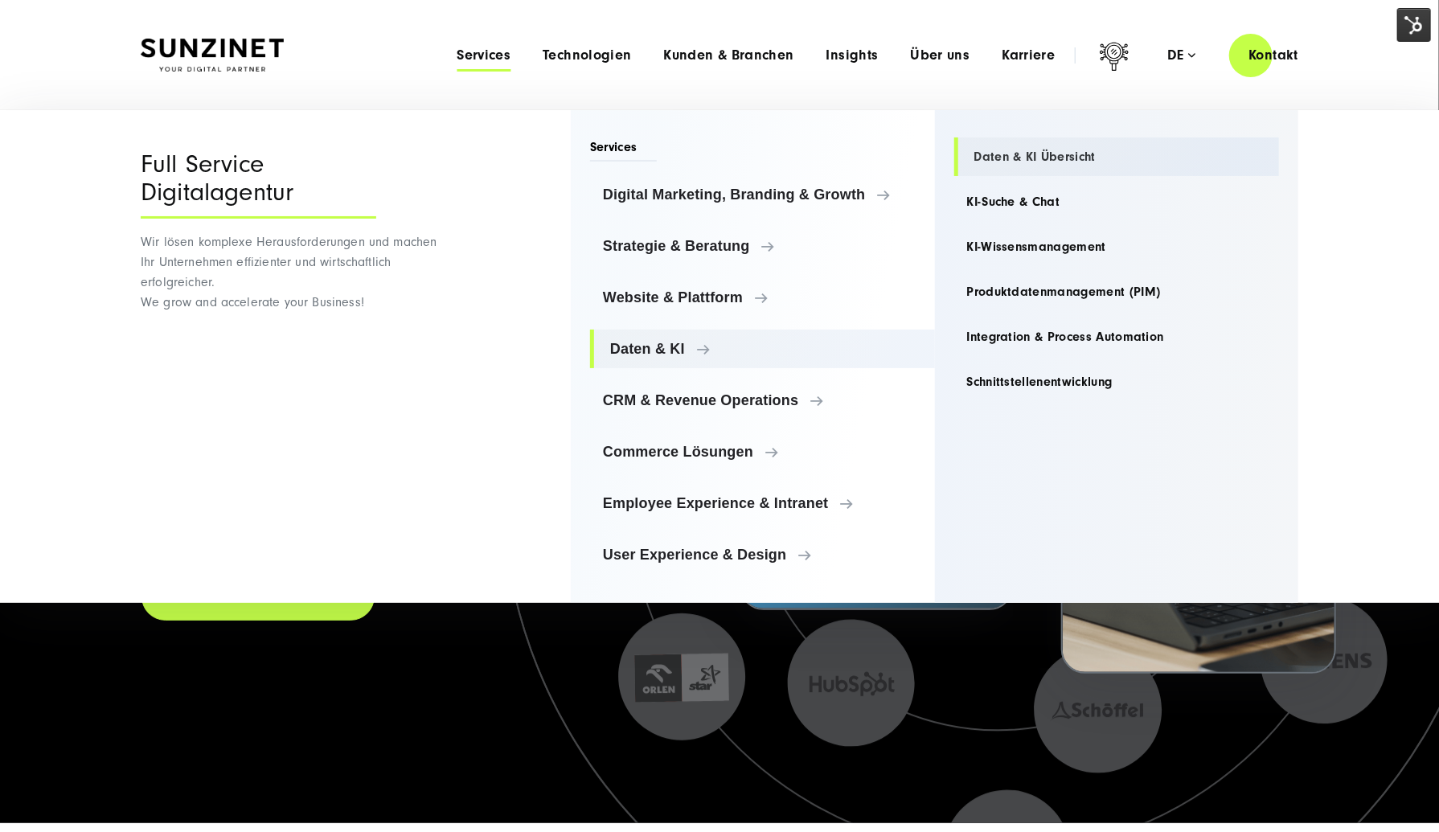
click at [1025, 144] on link "Daten & KI Übersicht" at bounding box center [1118, 157] width 326 height 39
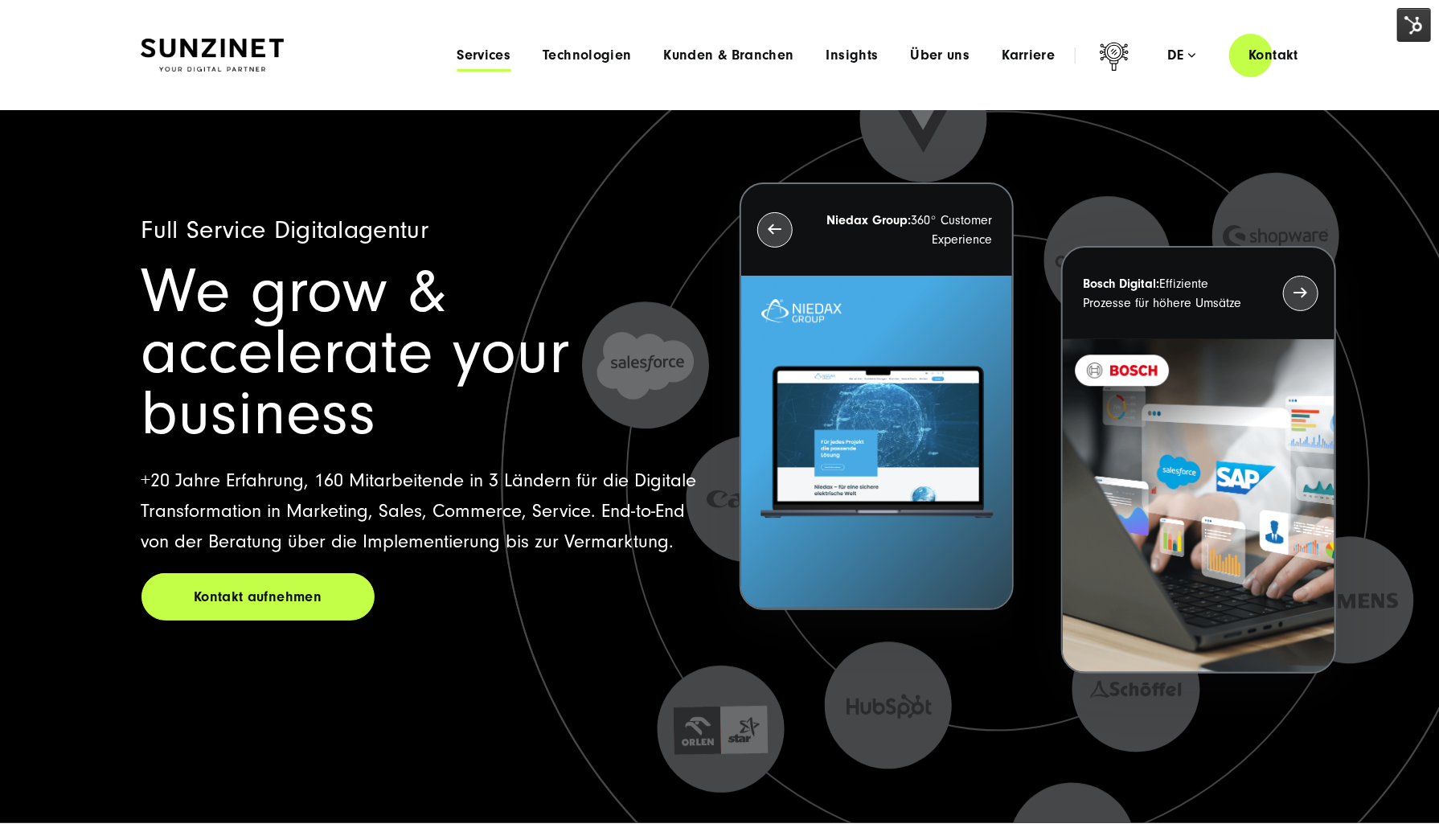
click at [489, 54] on span "Services" at bounding box center [484, 55] width 54 height 16
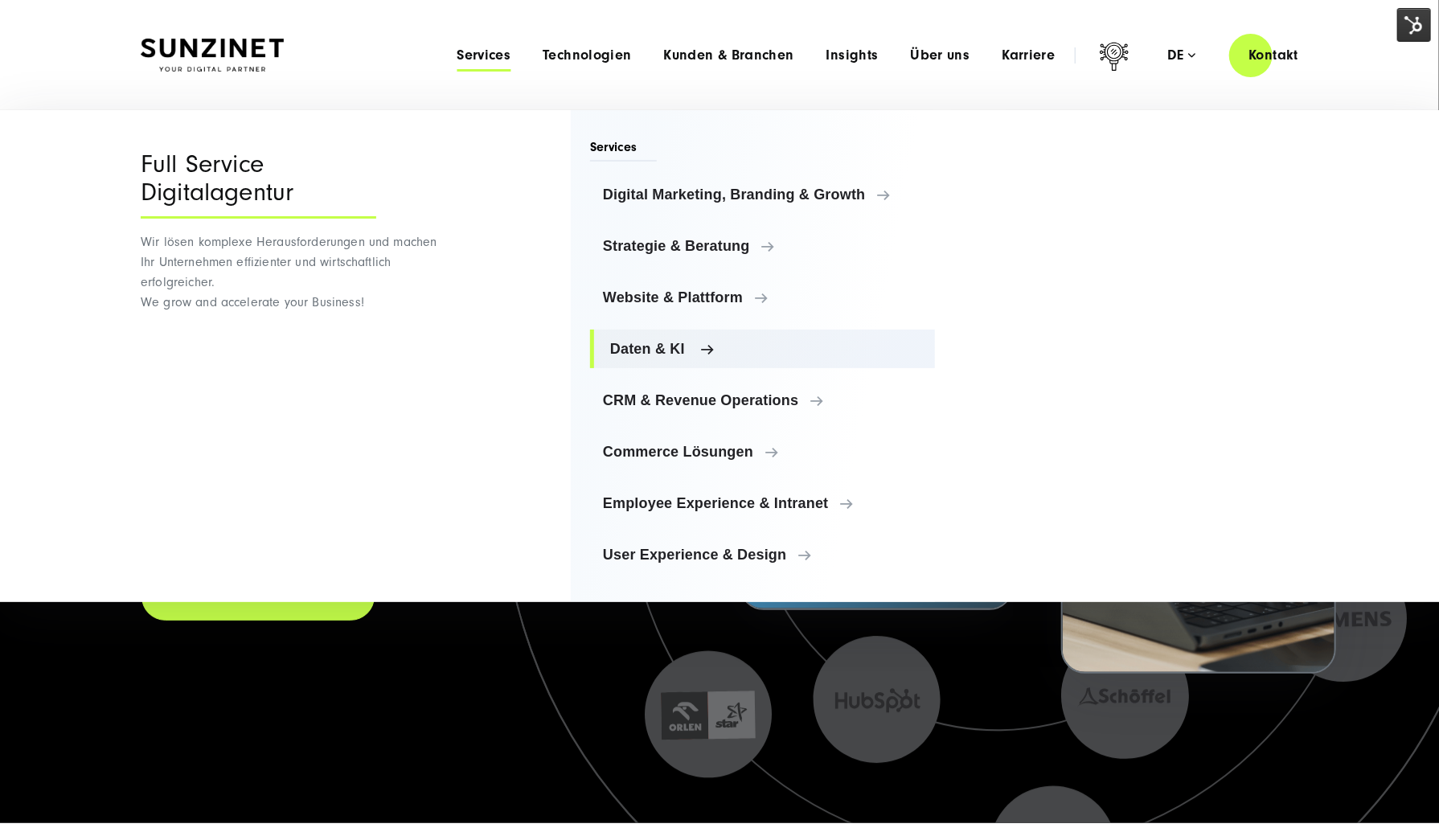
click at [672, 350] on span "Daten & KI" at bounding box center [766, 349] width 312 height 16
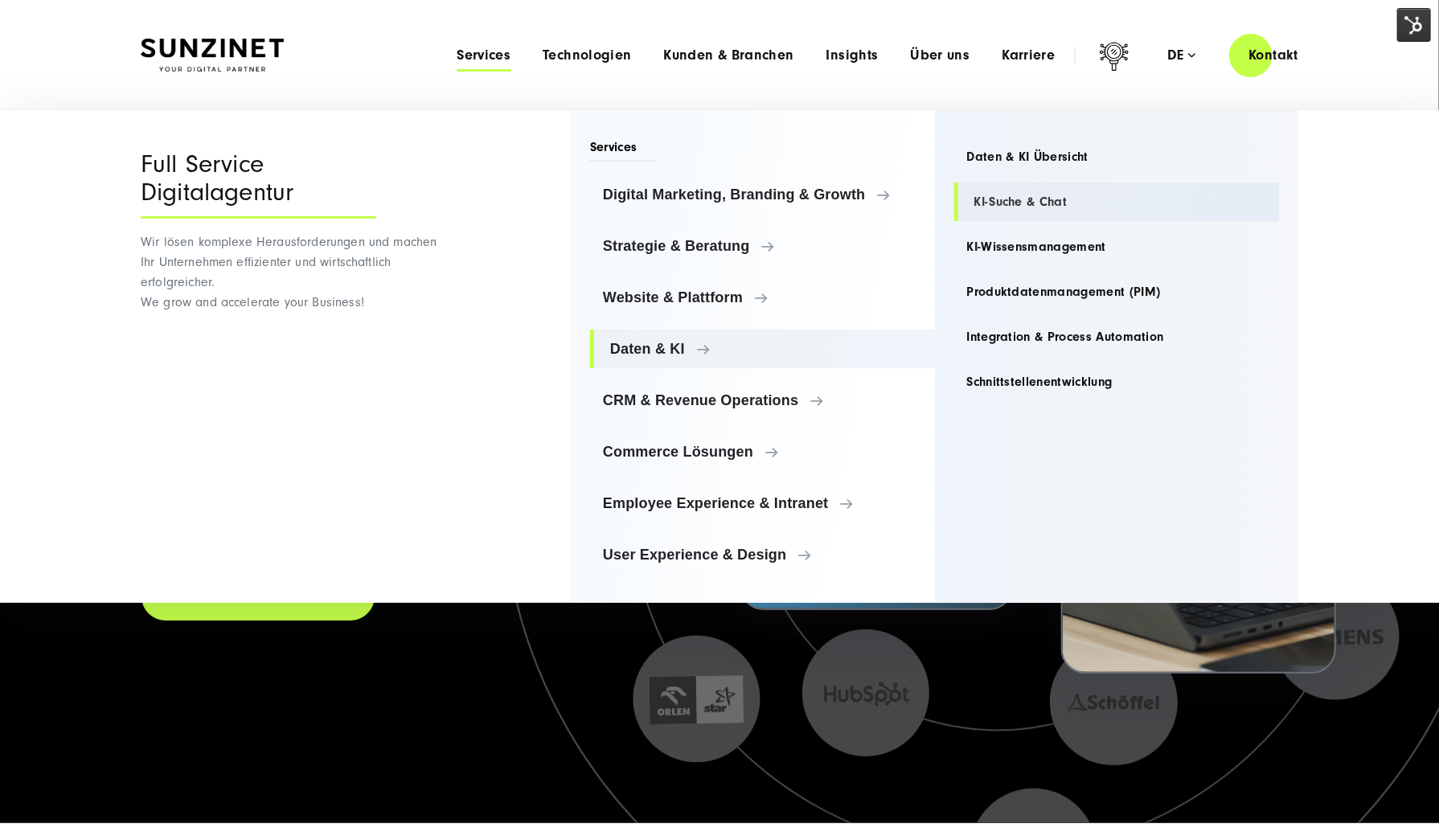
click at [995, 202] on link "KI-Suche & Chat" at bounding box center [1118, 202] width 326 height 39
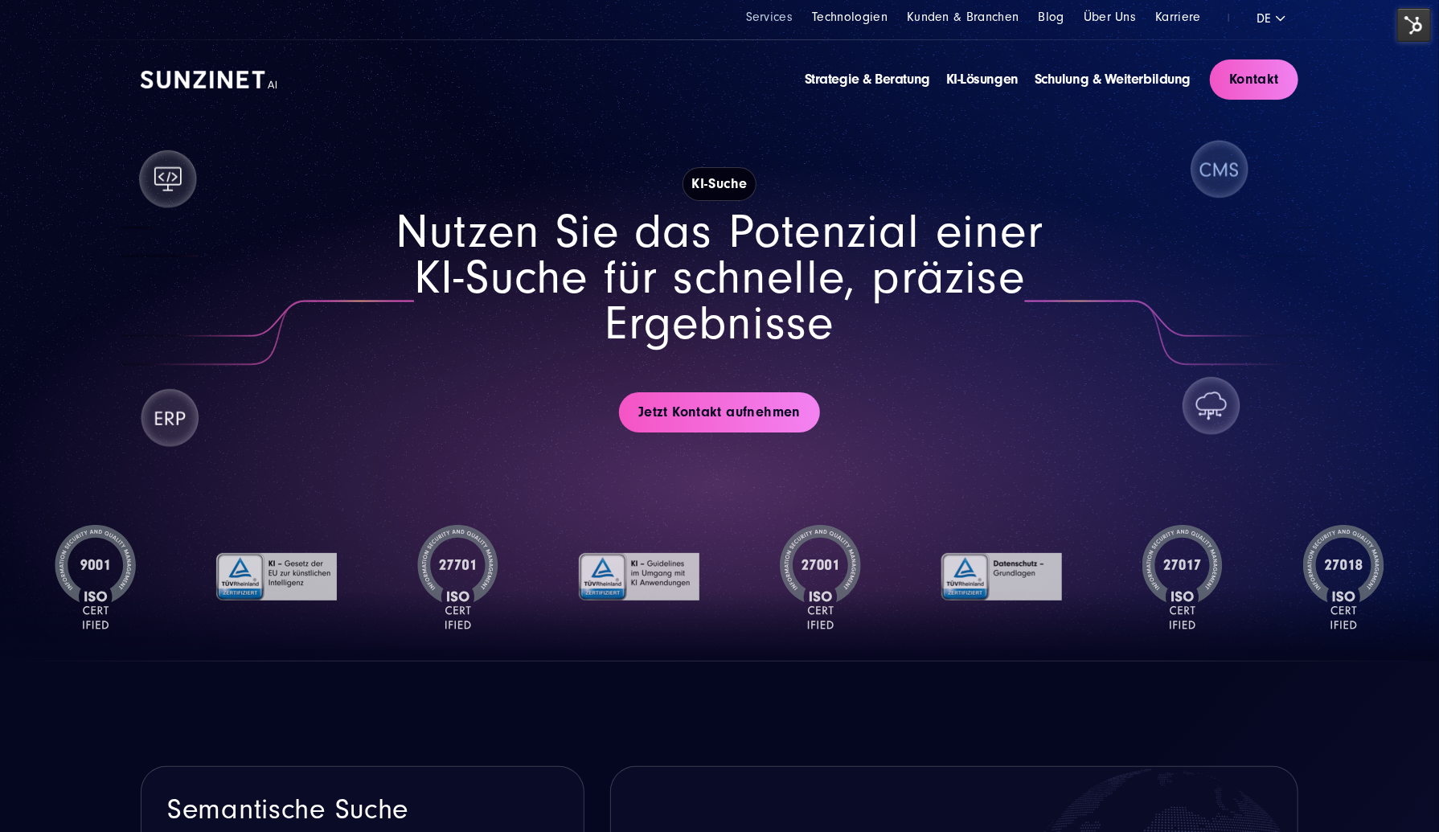
click at [760, 18] on link "Services" at bounding box center [769, 17] width 47 height 14
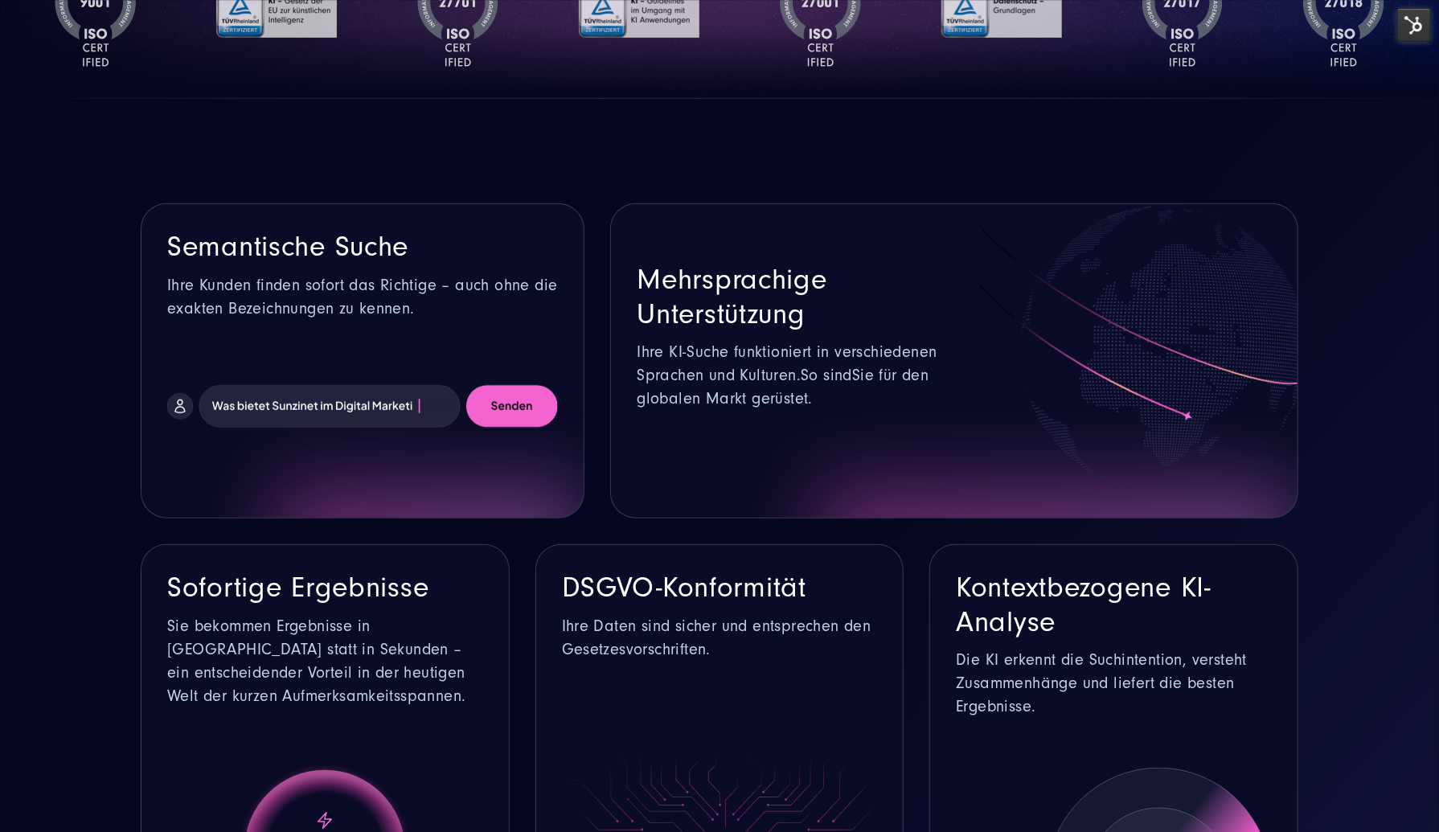
scroll to position [1126, 0]
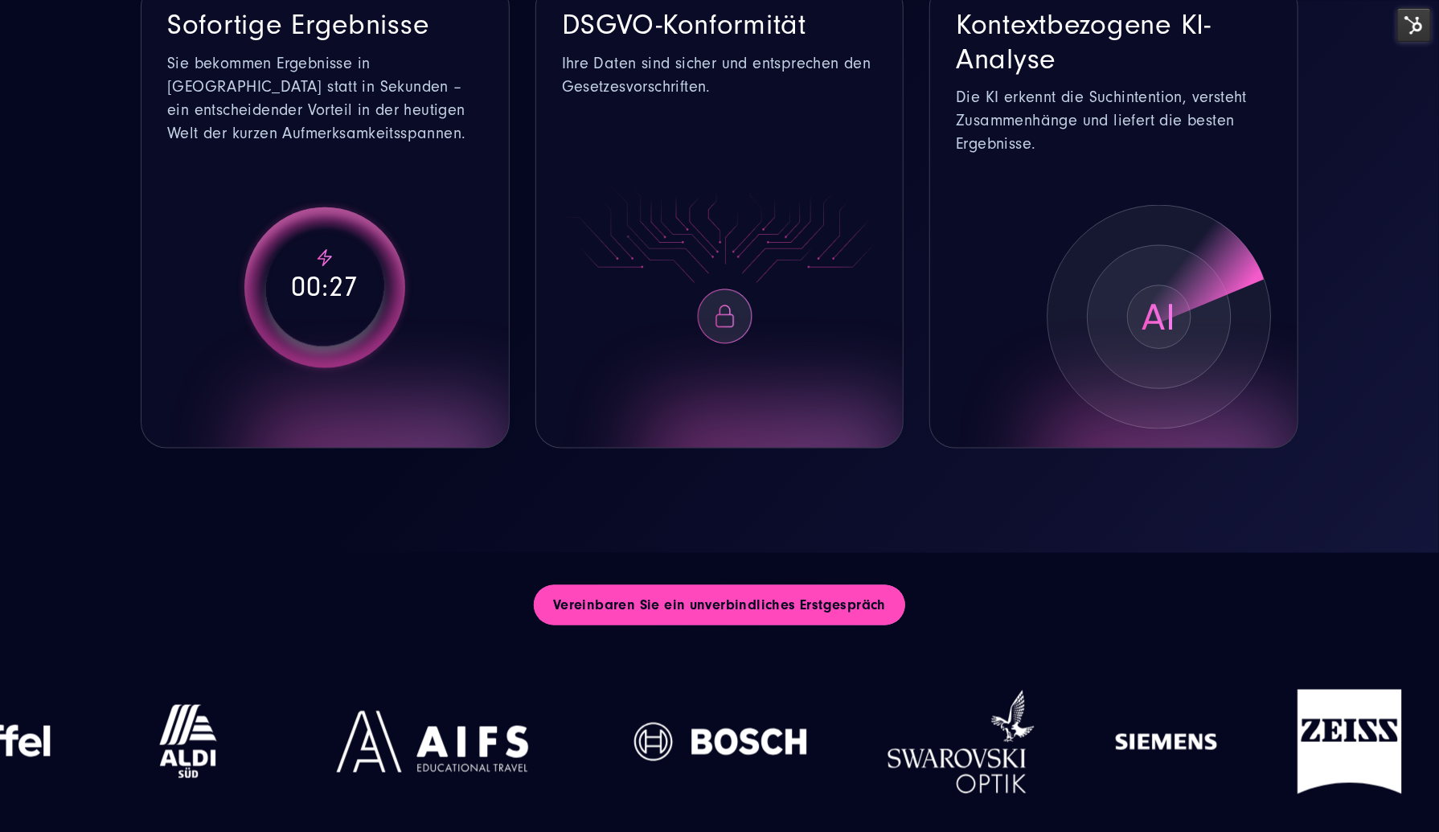
click at [748, 601] on link "Vereinbaren Sie ein unverbindliches Erstgespräch" at bounding box center [720, 605] width 372 height 40
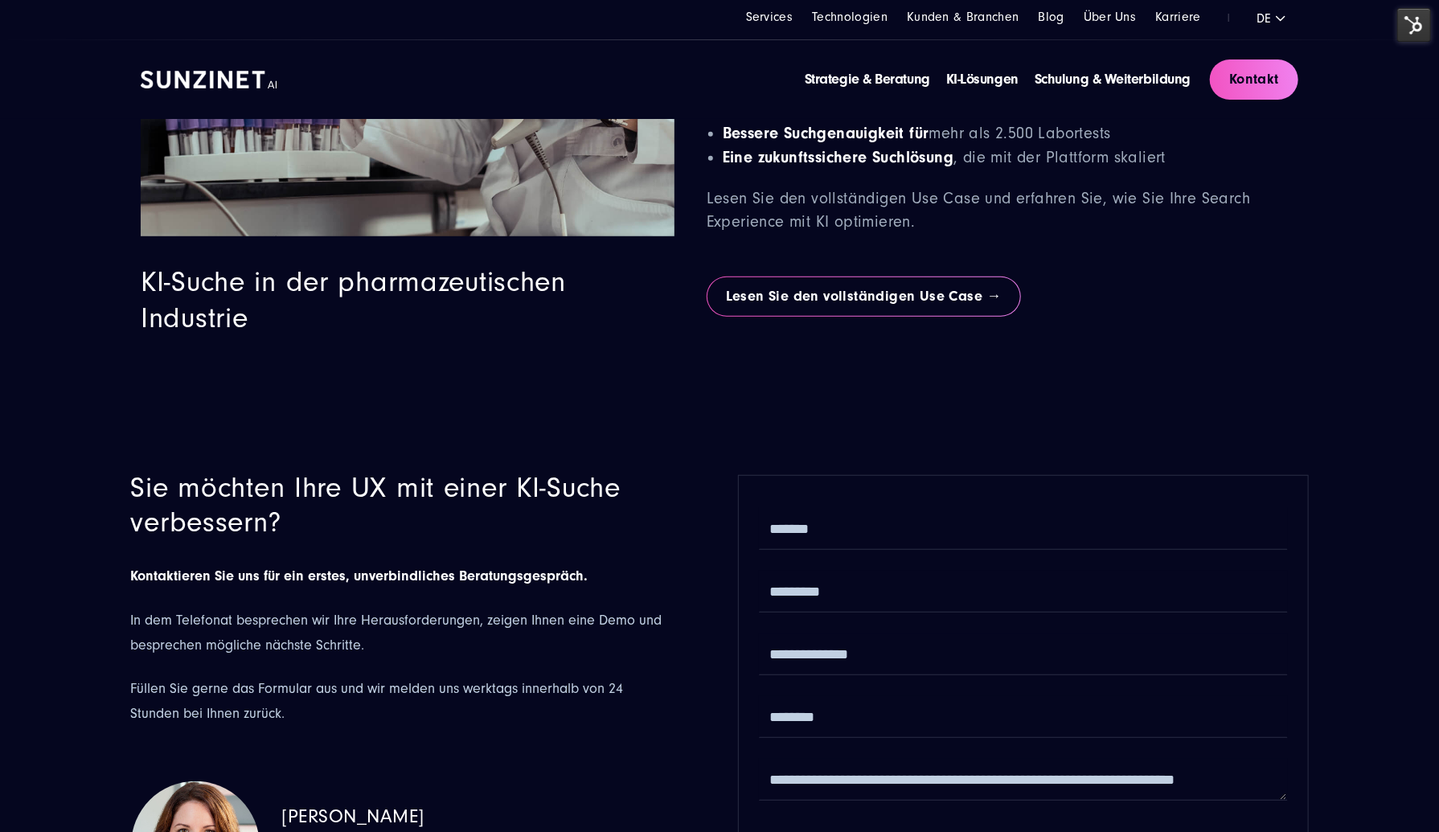
scroll to position [0, 0]
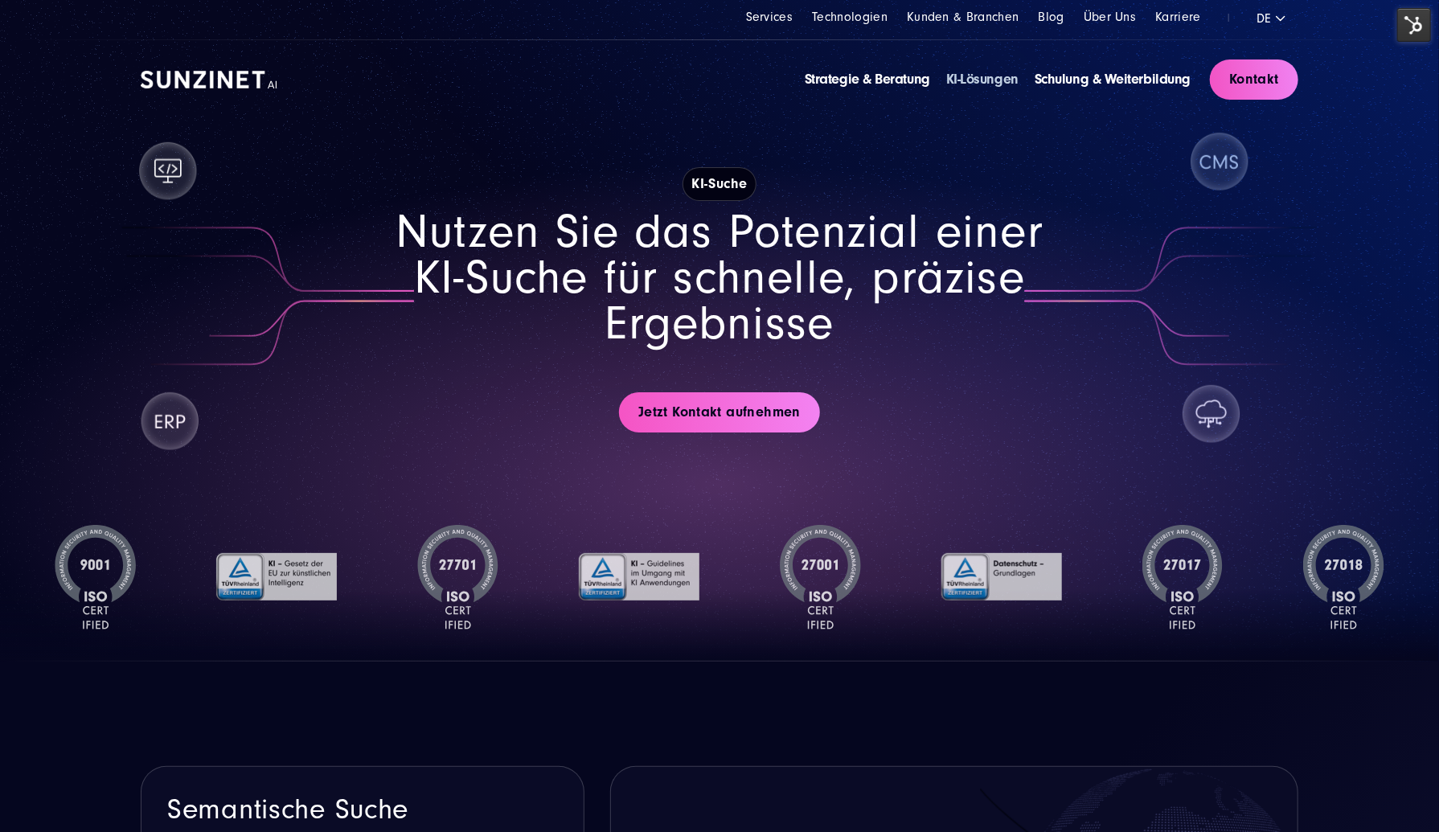
click at [1005, 77] on link "KI-Lösungen" at bounding box center [982, 79] width 72 height 17
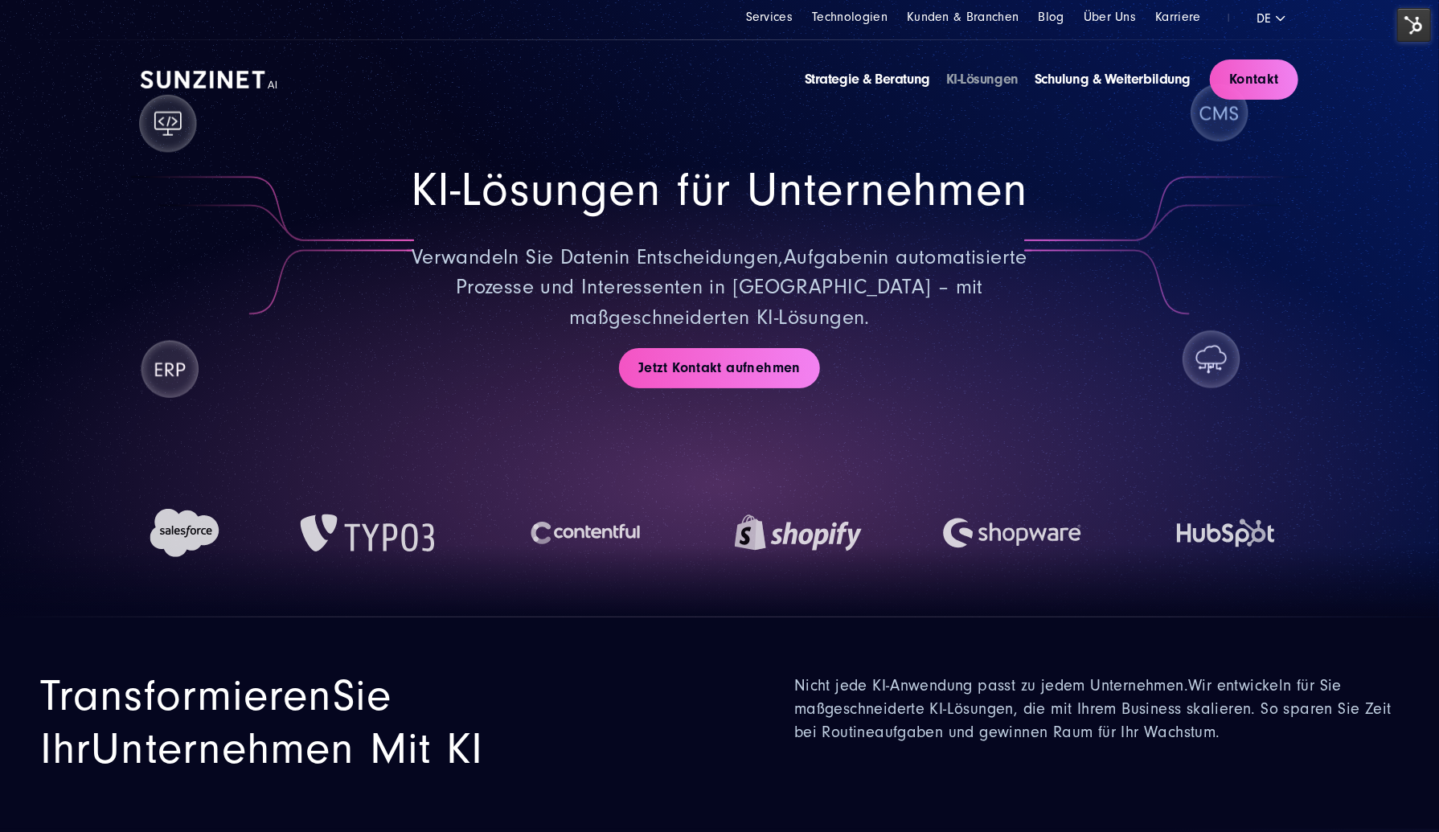
click at [216, 72] on img at bounding box center [209, 80] width 137 height 18
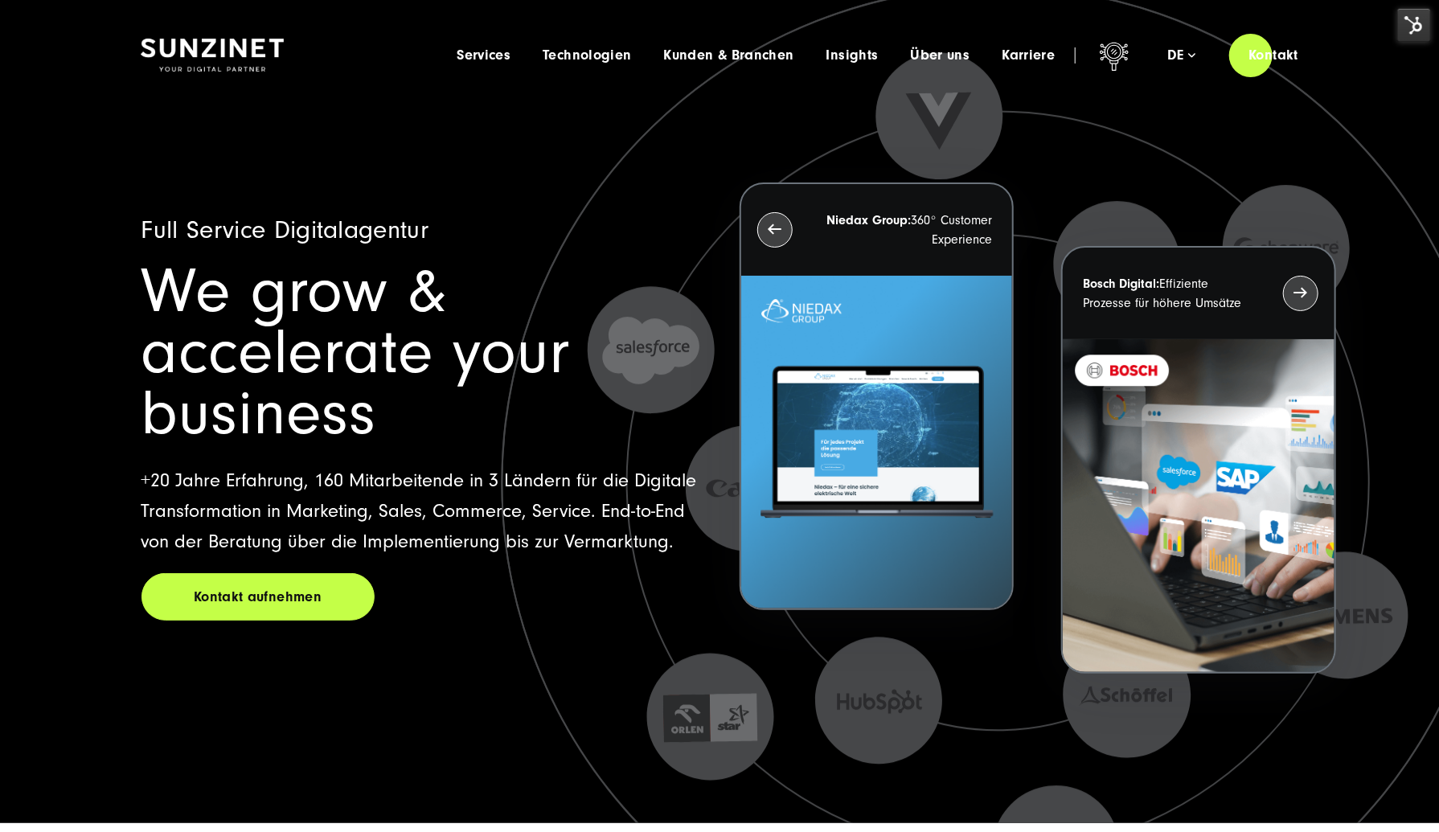
click at [1419, 27] on img at bounding box center [1415, 25] width 34 height 34
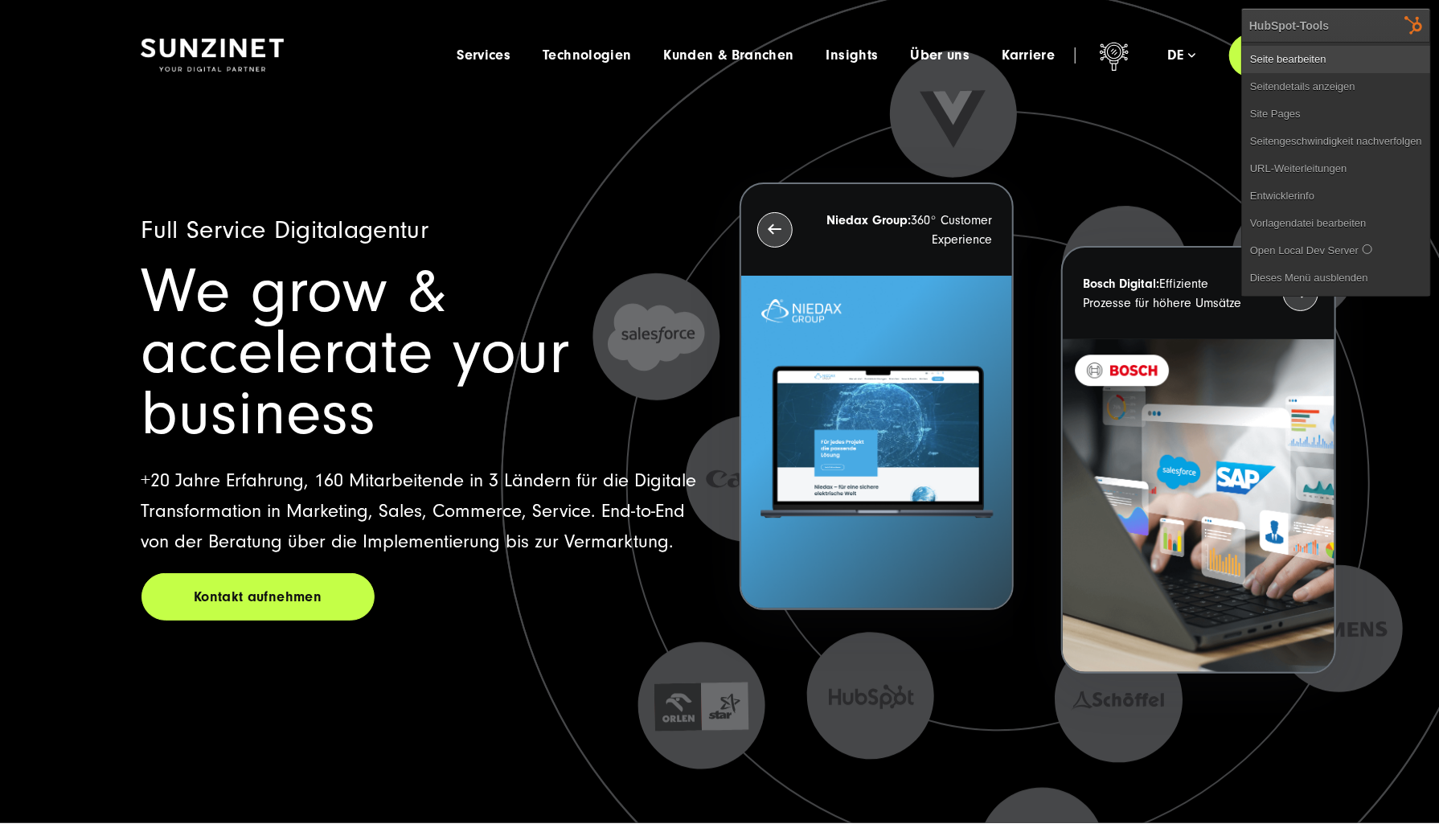
click at [1383, 61] on link "Seite bearbeiten" at bounding box center [1336, 59] width 188 height 27
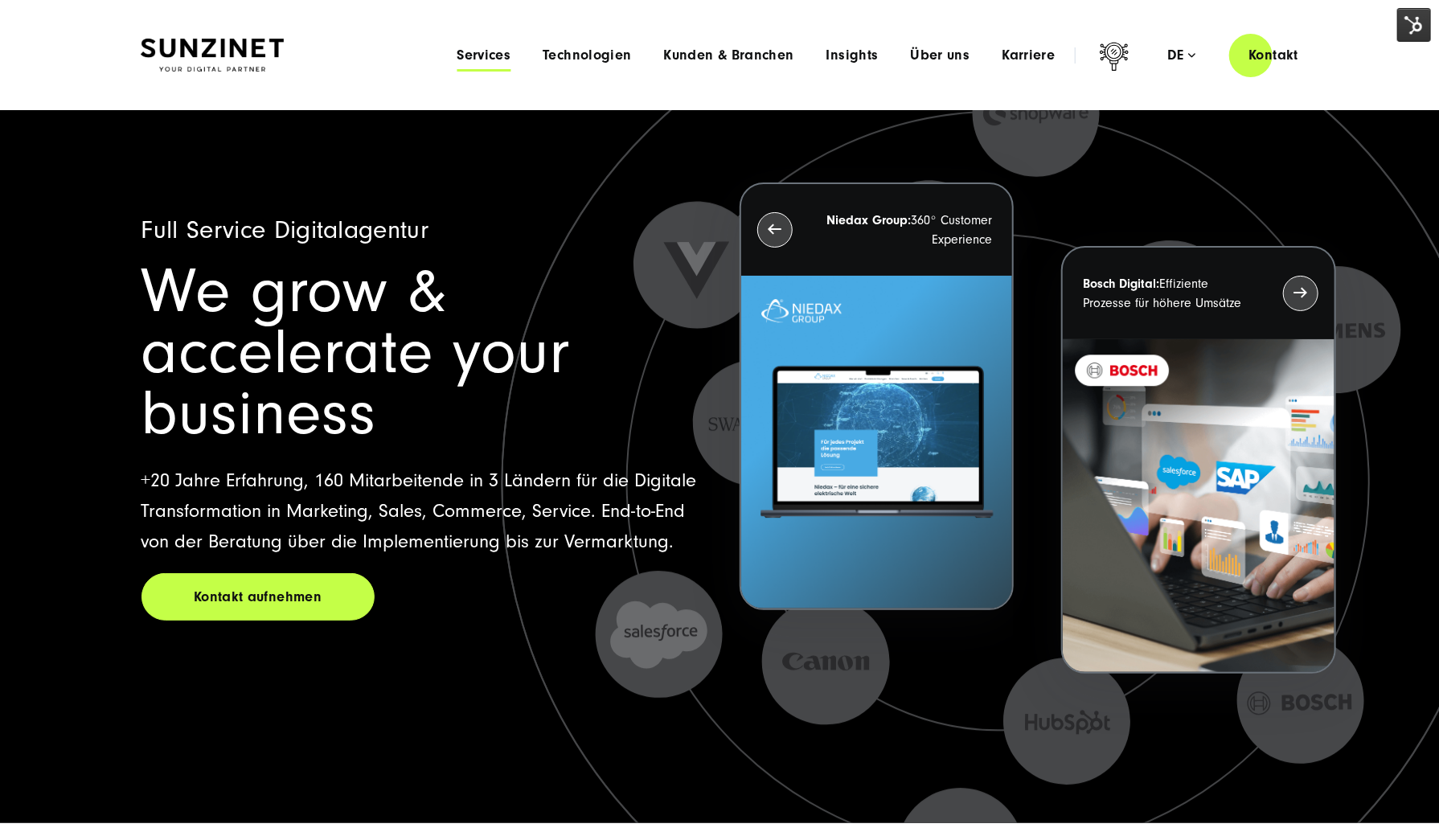
click at [486, 59] on span "Services" at bounding box center [484, 55] width 54 height 16
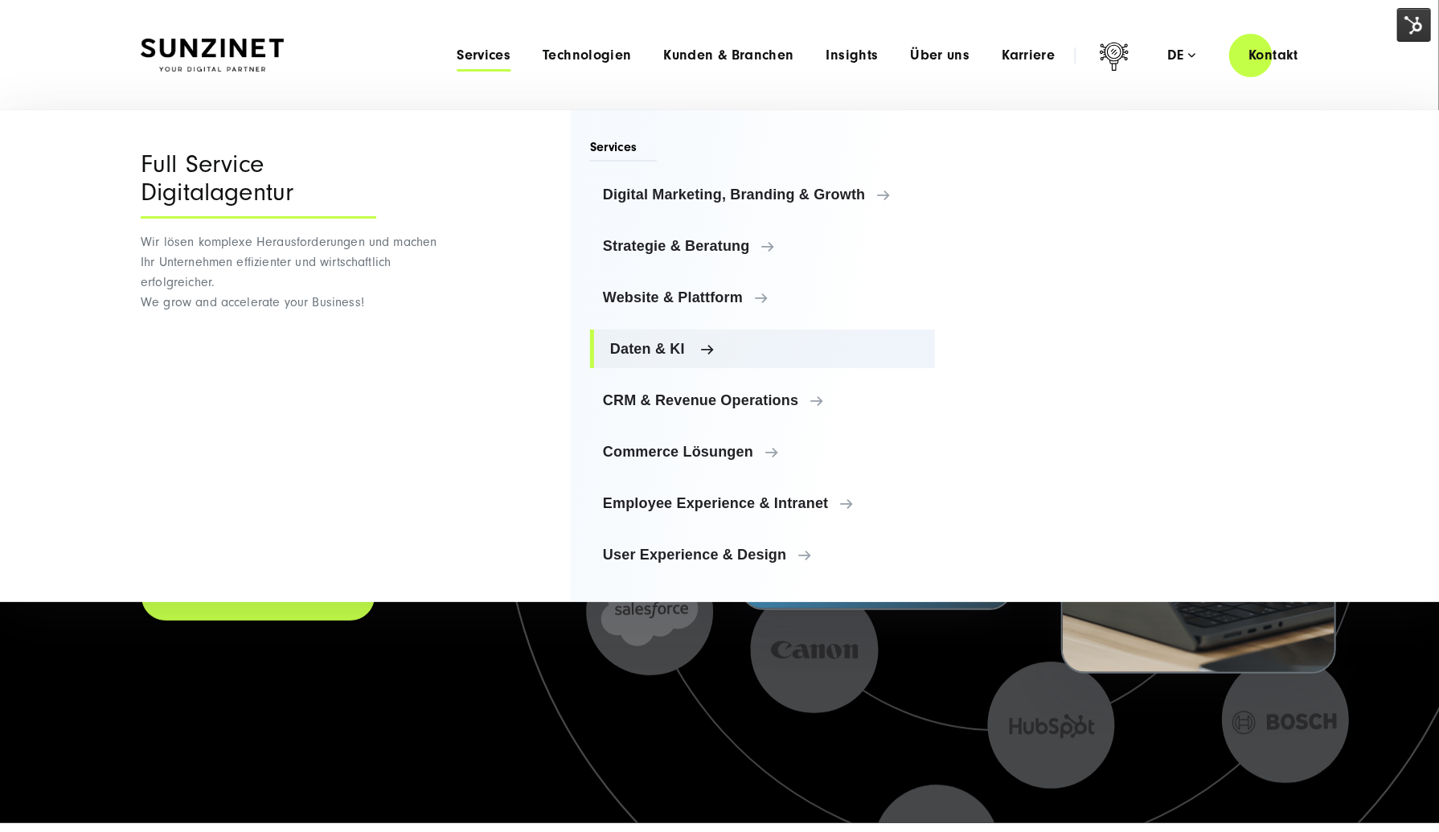
click at [614, 355] on span "Daten & KI" at bounding box center [766, 349] width 312 height 16
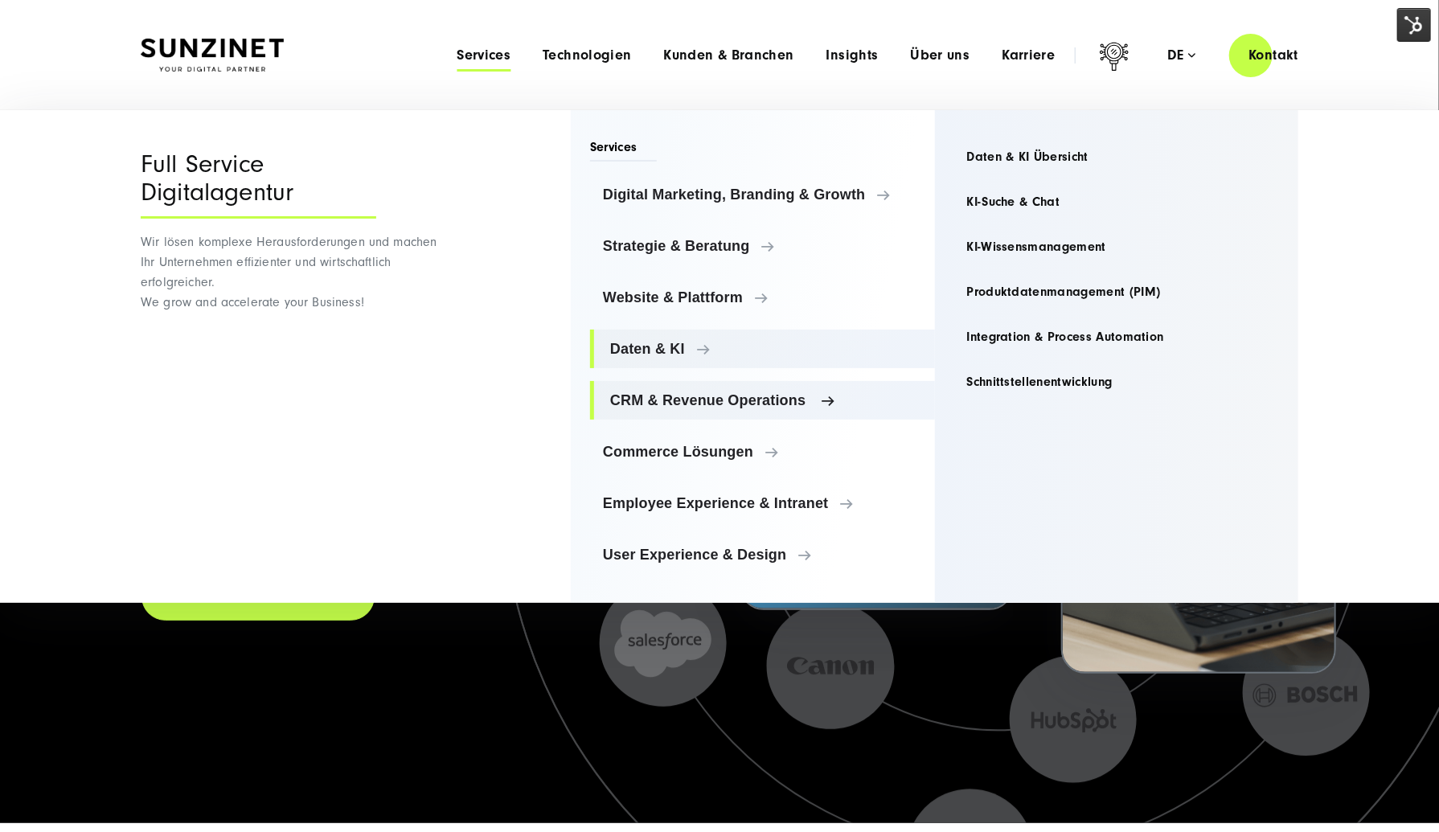
click at [811, 391] on link "CRM & Revenue Operations" at bounding box center [762, 400] width 345 height 39
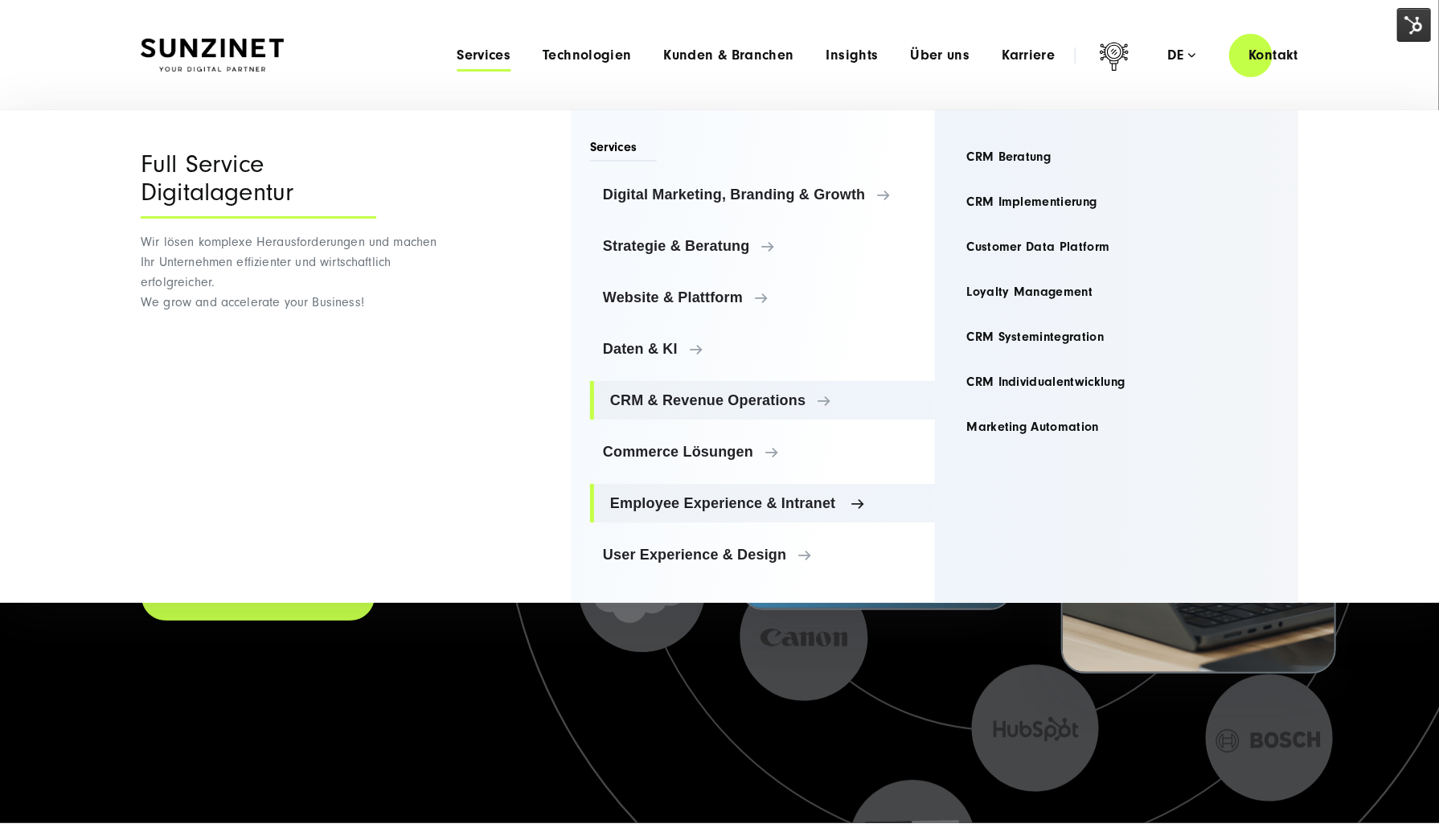
click at [820, 491] on link "Employee Experience & Intranet" at bounding box center [762, 503] width 345 height 39
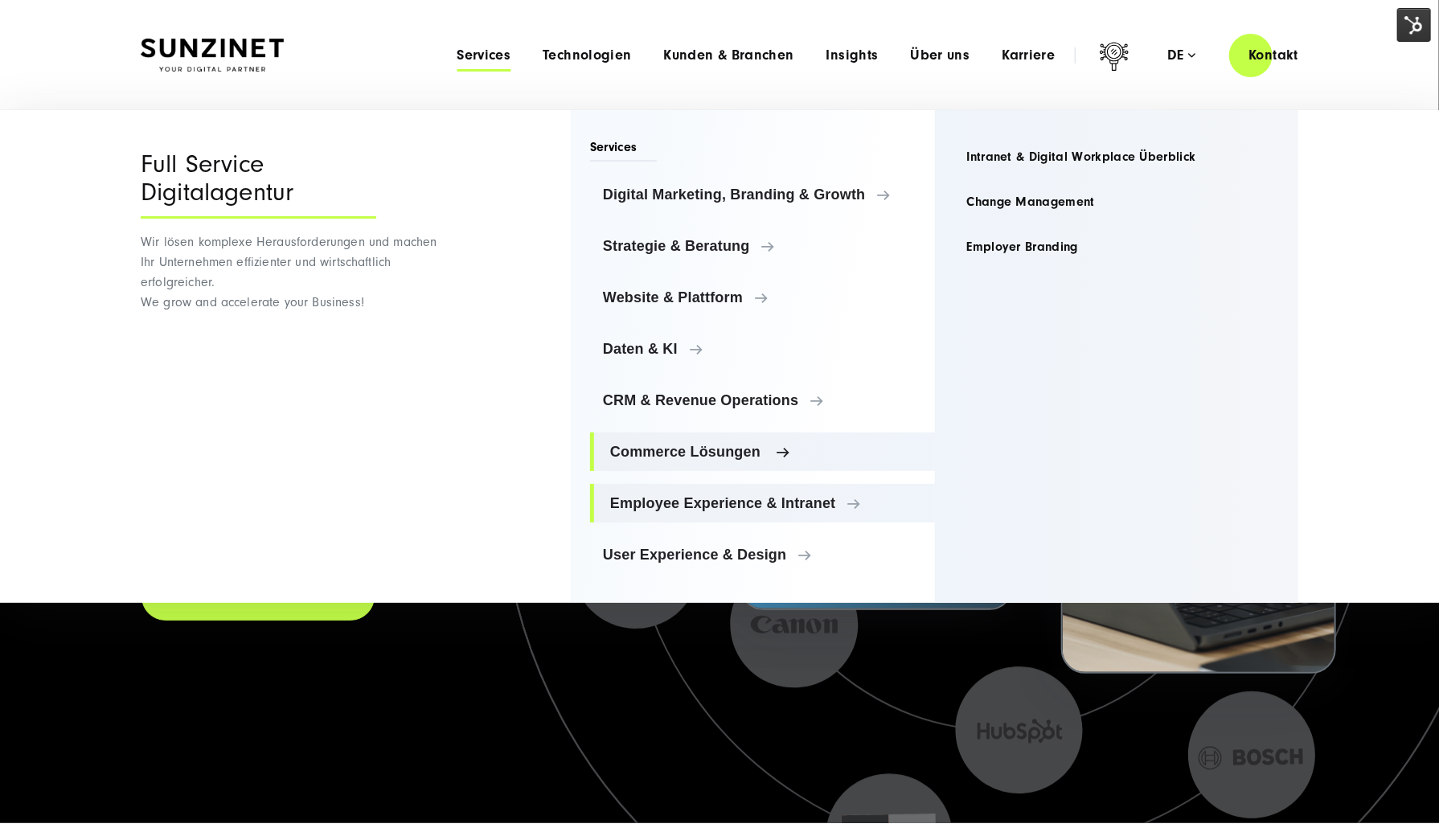
click at [702, 447] on span "Commerce Lösungen" at bounding box center [766, 452] width 312 height 16
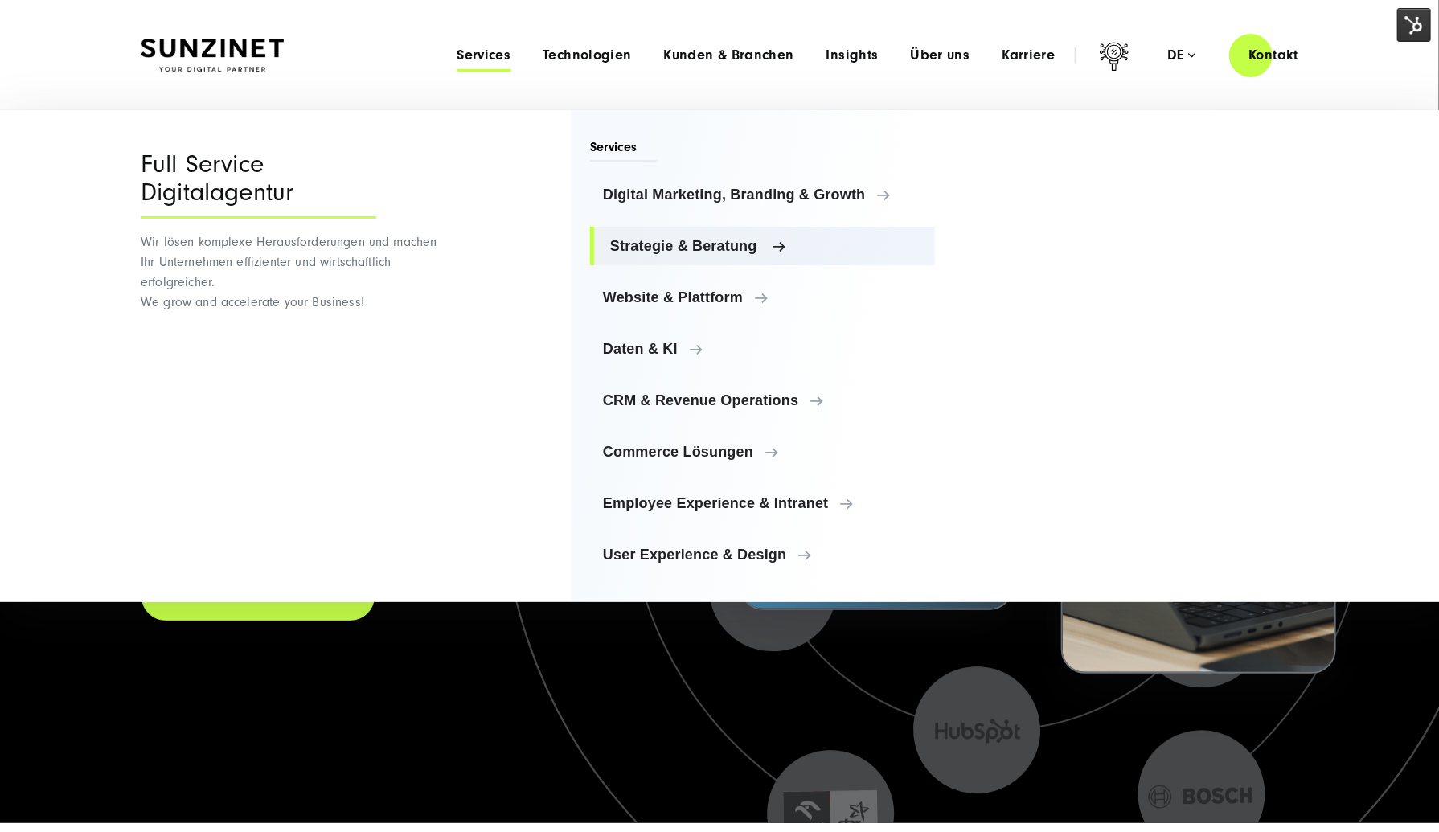
click at [664, 228] on link "Strategie & Beratung" at bounding box center [762, 246] width 345 height 39
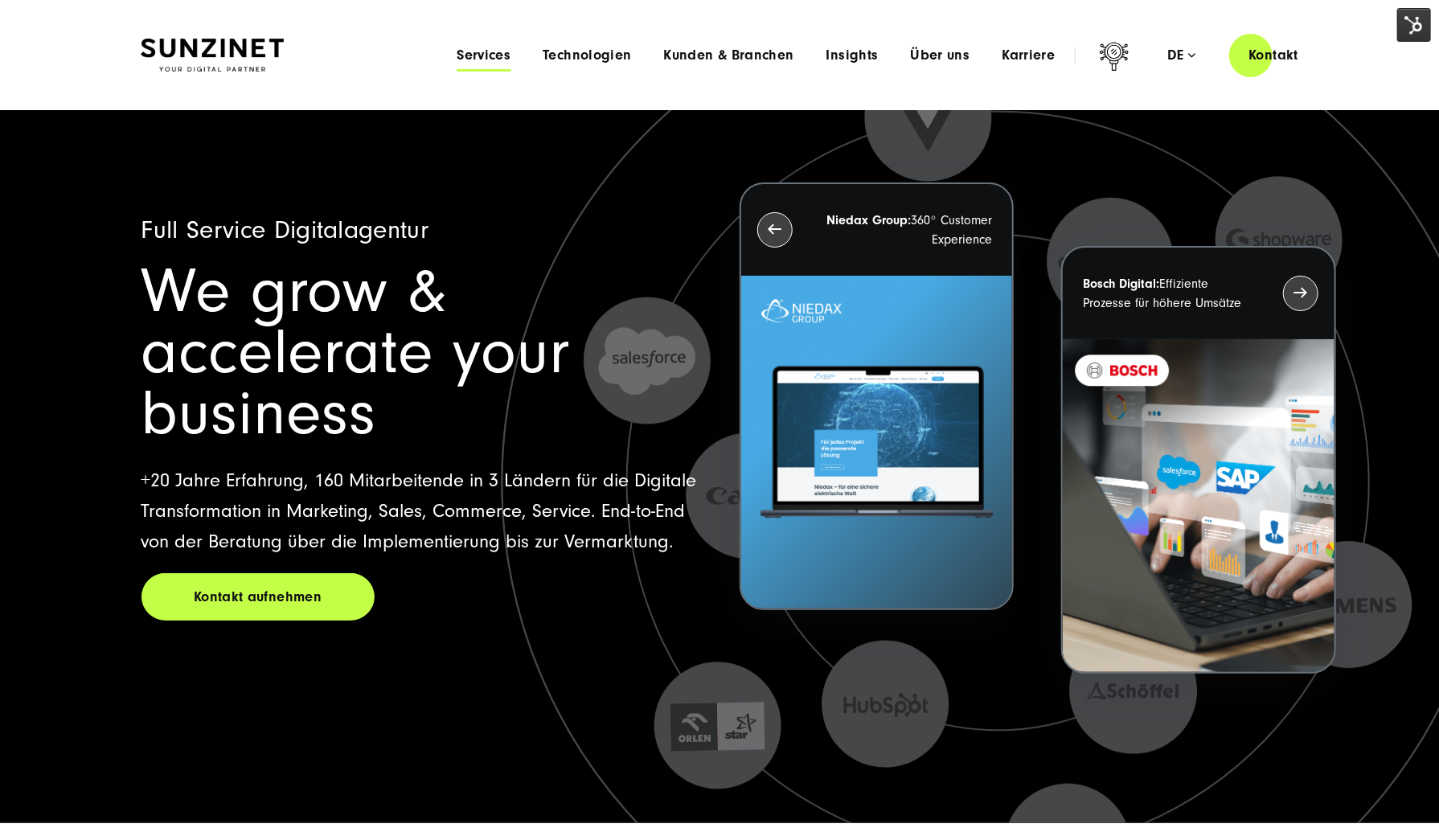
click at [478, 62] on span "Services" at bounding box center [484, 55] width 54 height 16
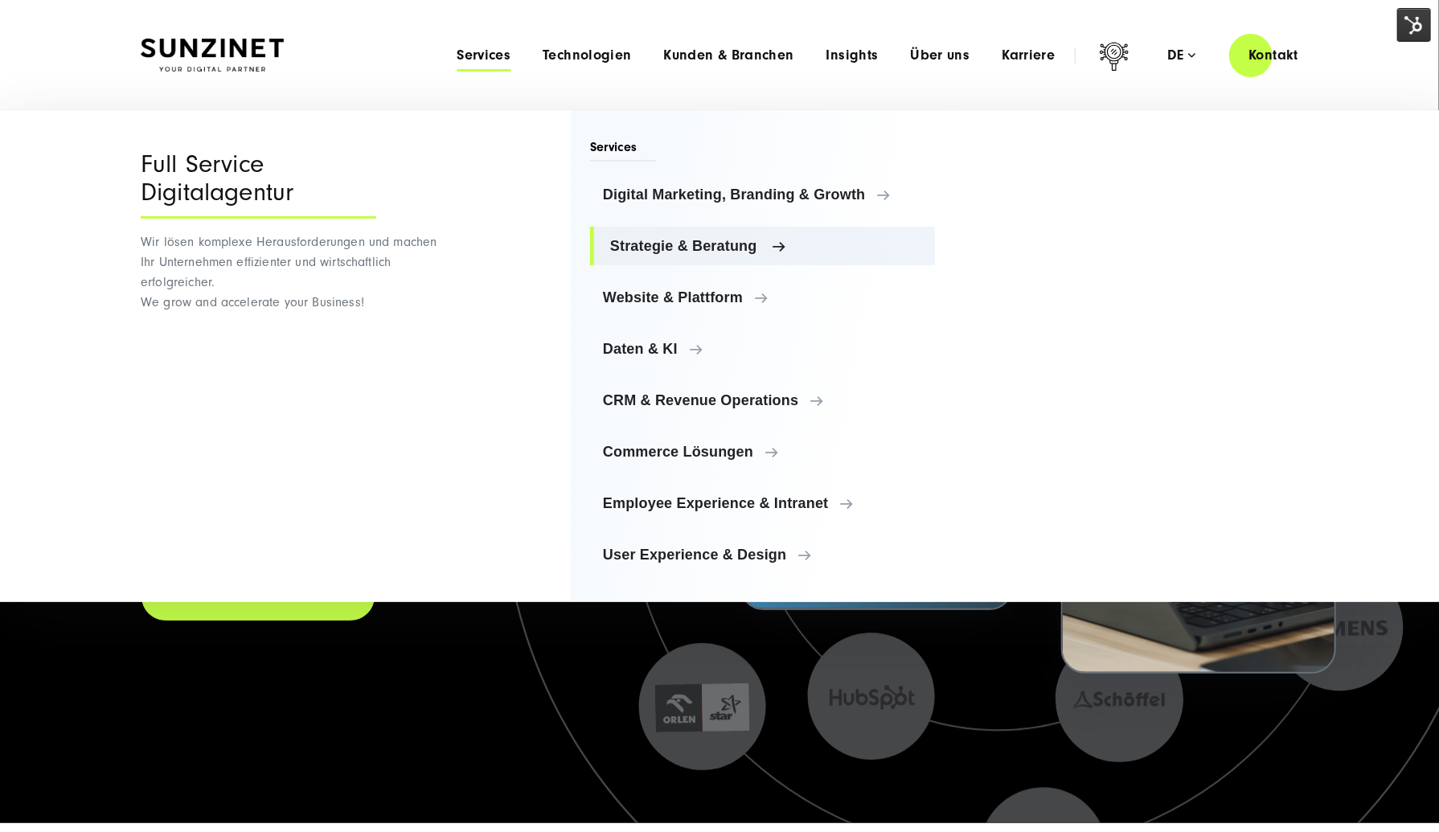
click at [715, 234] on link "Strategie & Beratung" at bounding box center [762, 246] width 345 height 39
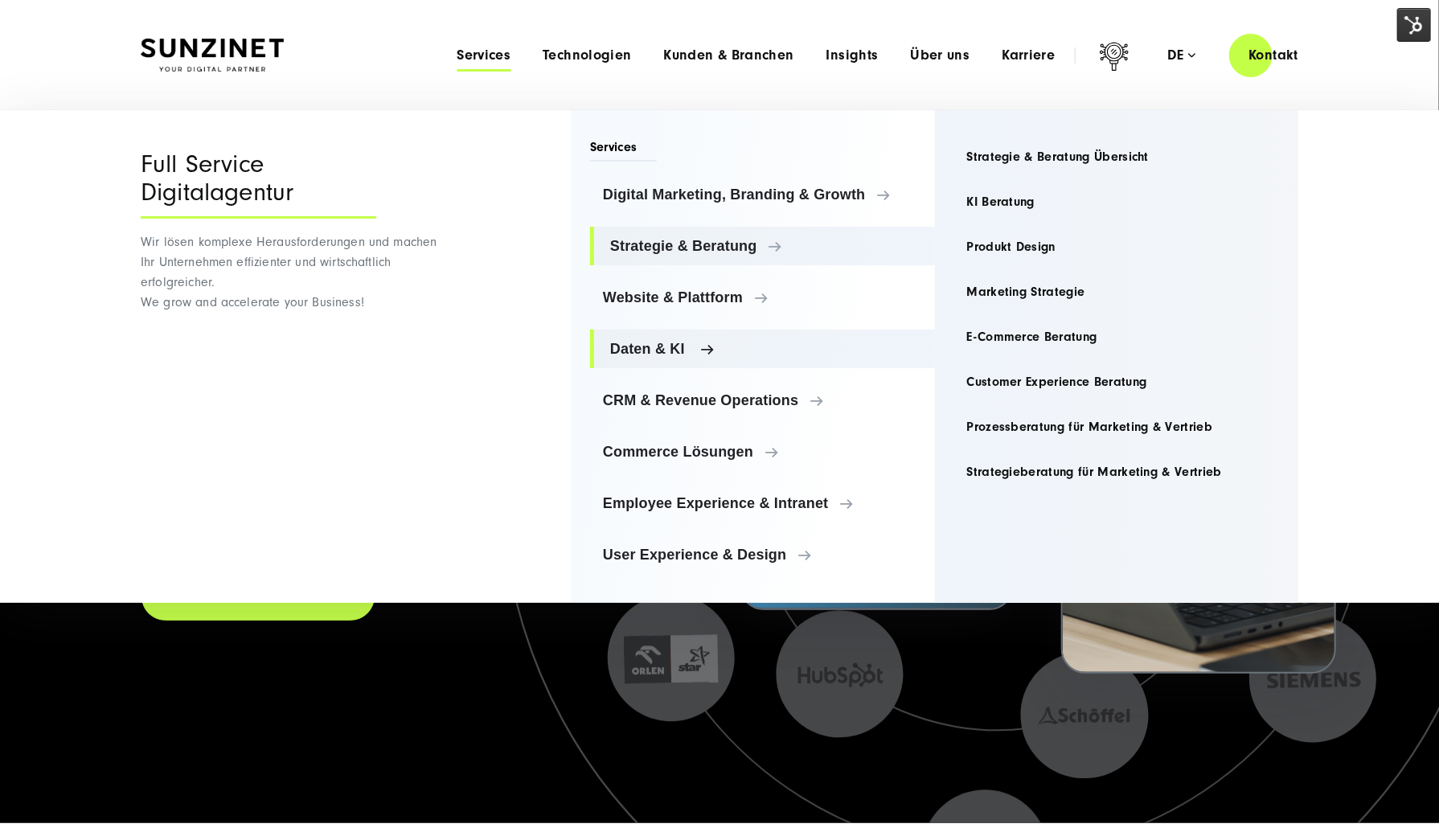
click at [659, 359] on link "Daten & KI" at bounding box center [762, 349] width 345 height 39
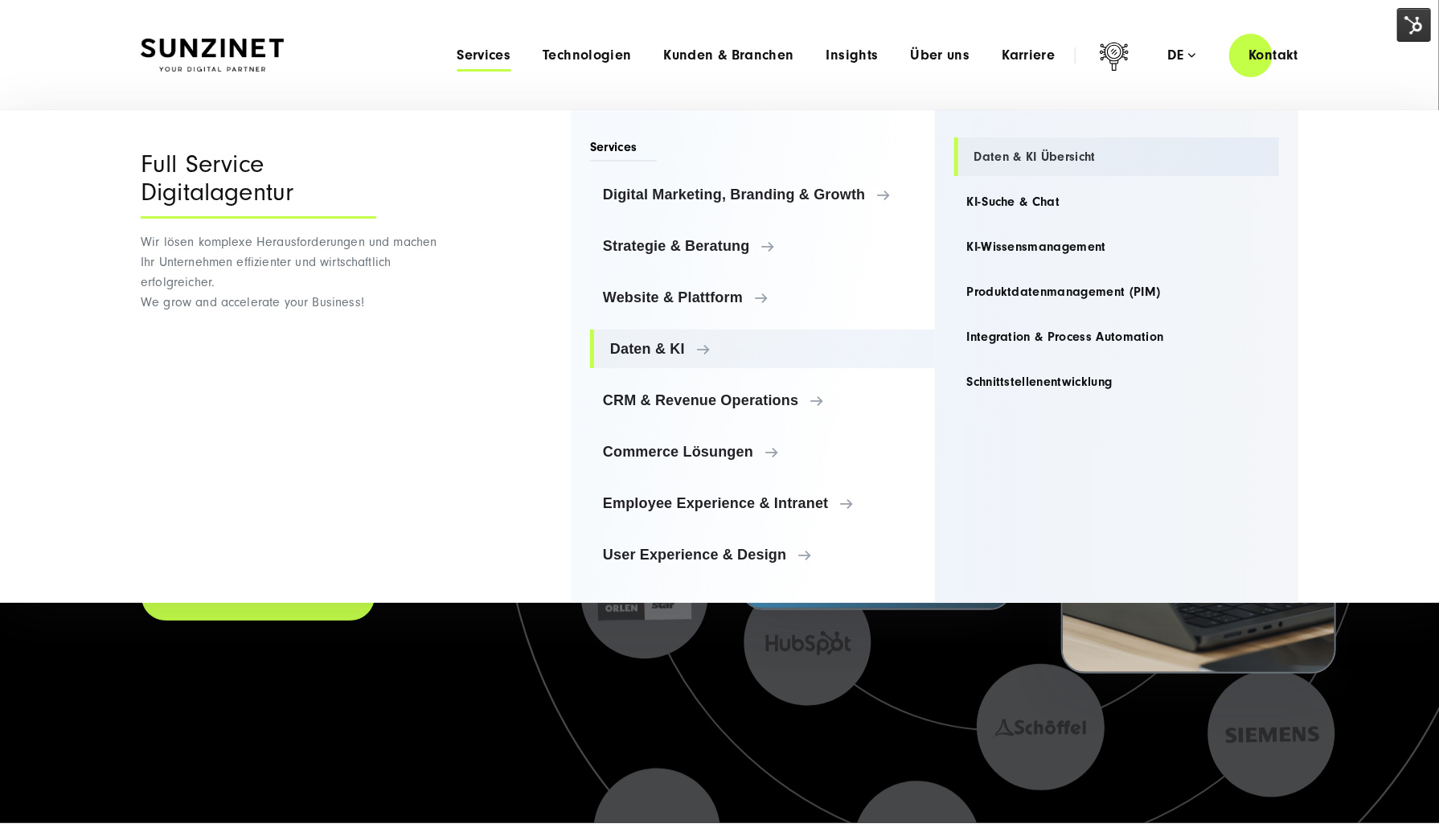
click at [991, 159] on link "Daten & KI Übersicht" at bounding box center [1118, 157] width 326 height 39
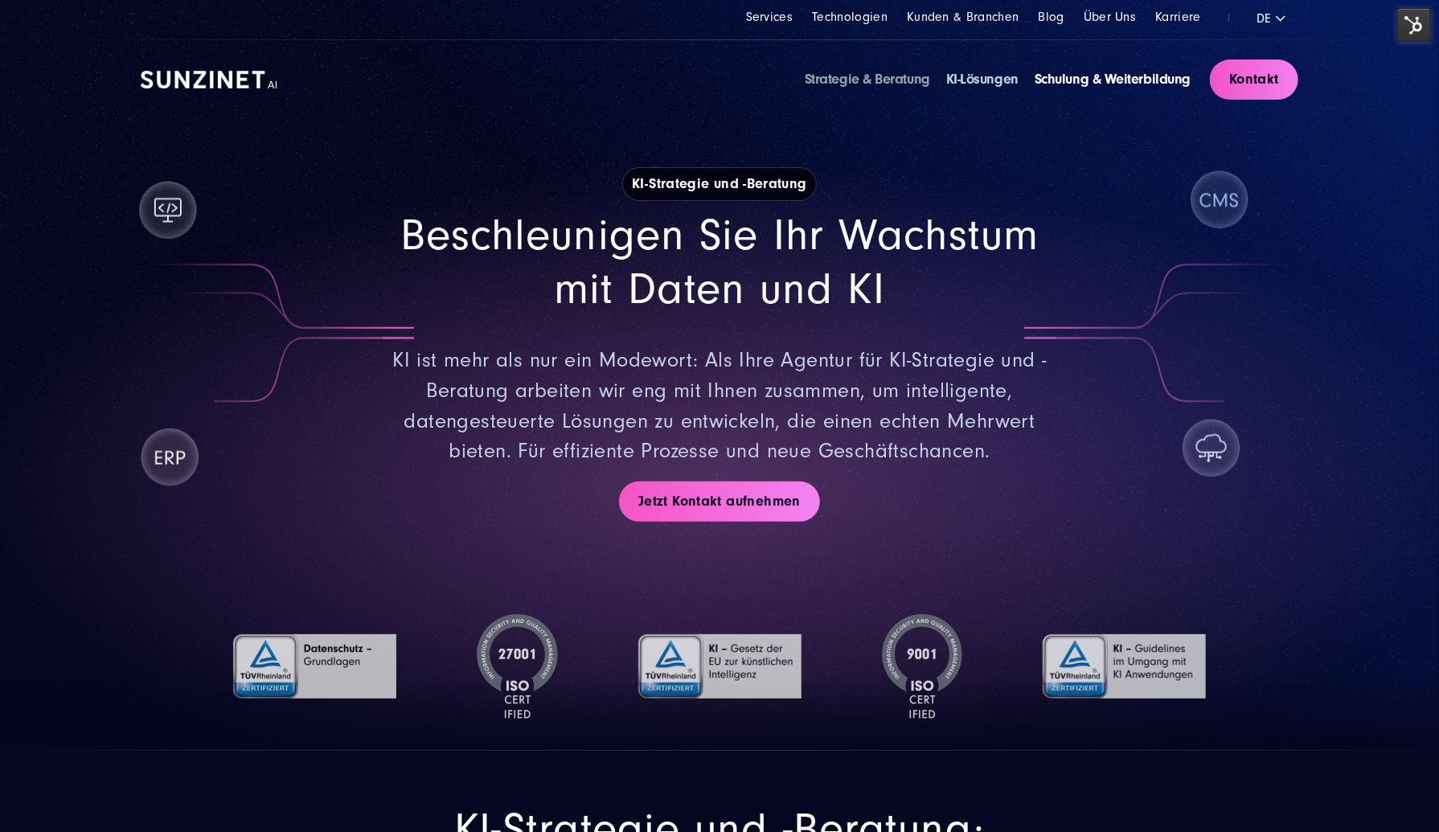
click at [991, 79] on link "KI-Lösungen" at bounding box center [982, 79] width 72 height 17
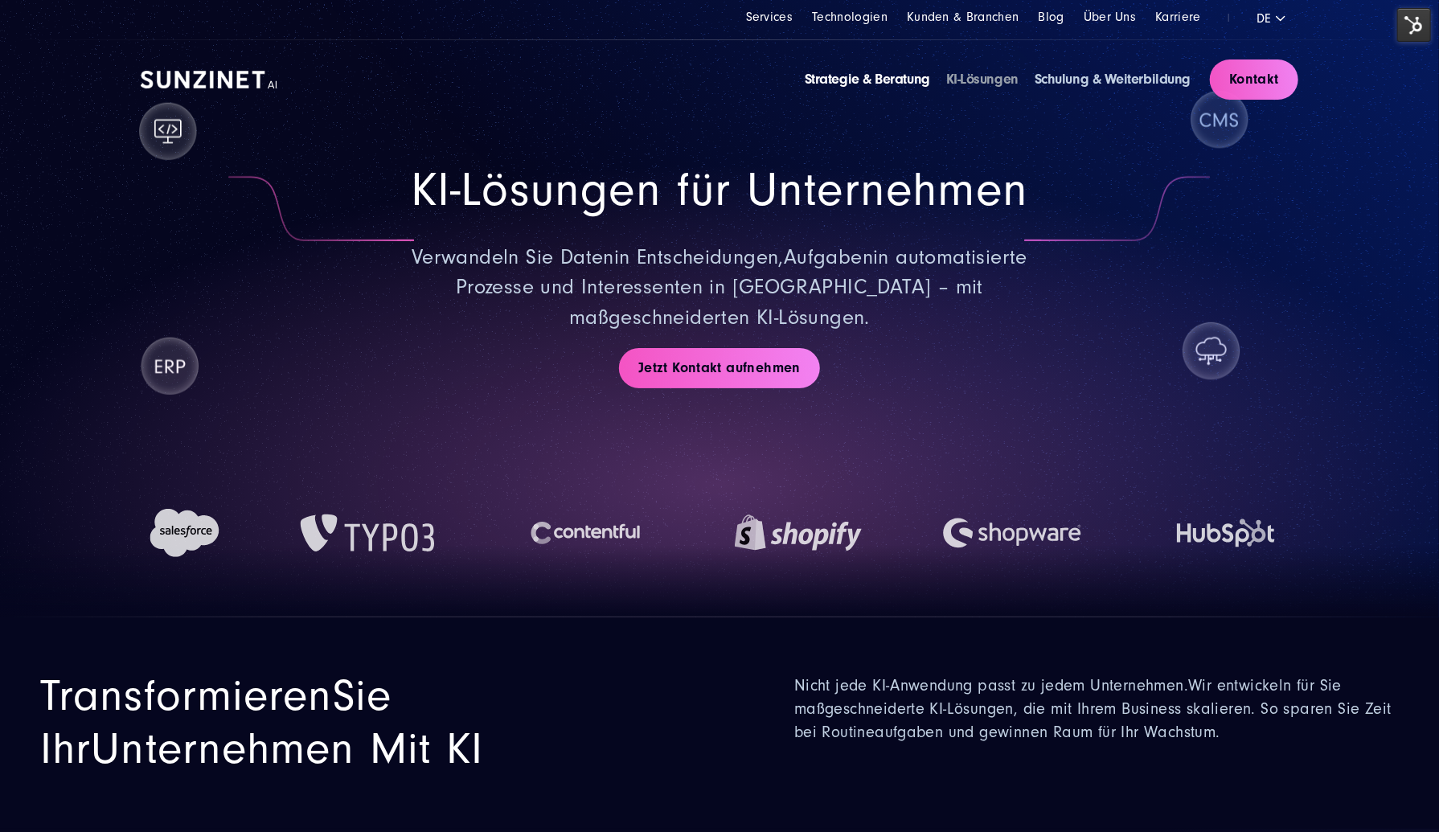
click at [1080, 76] on link "Schulung & Weiterbildung" at bounding box center [1113, 79] width 156 height 17
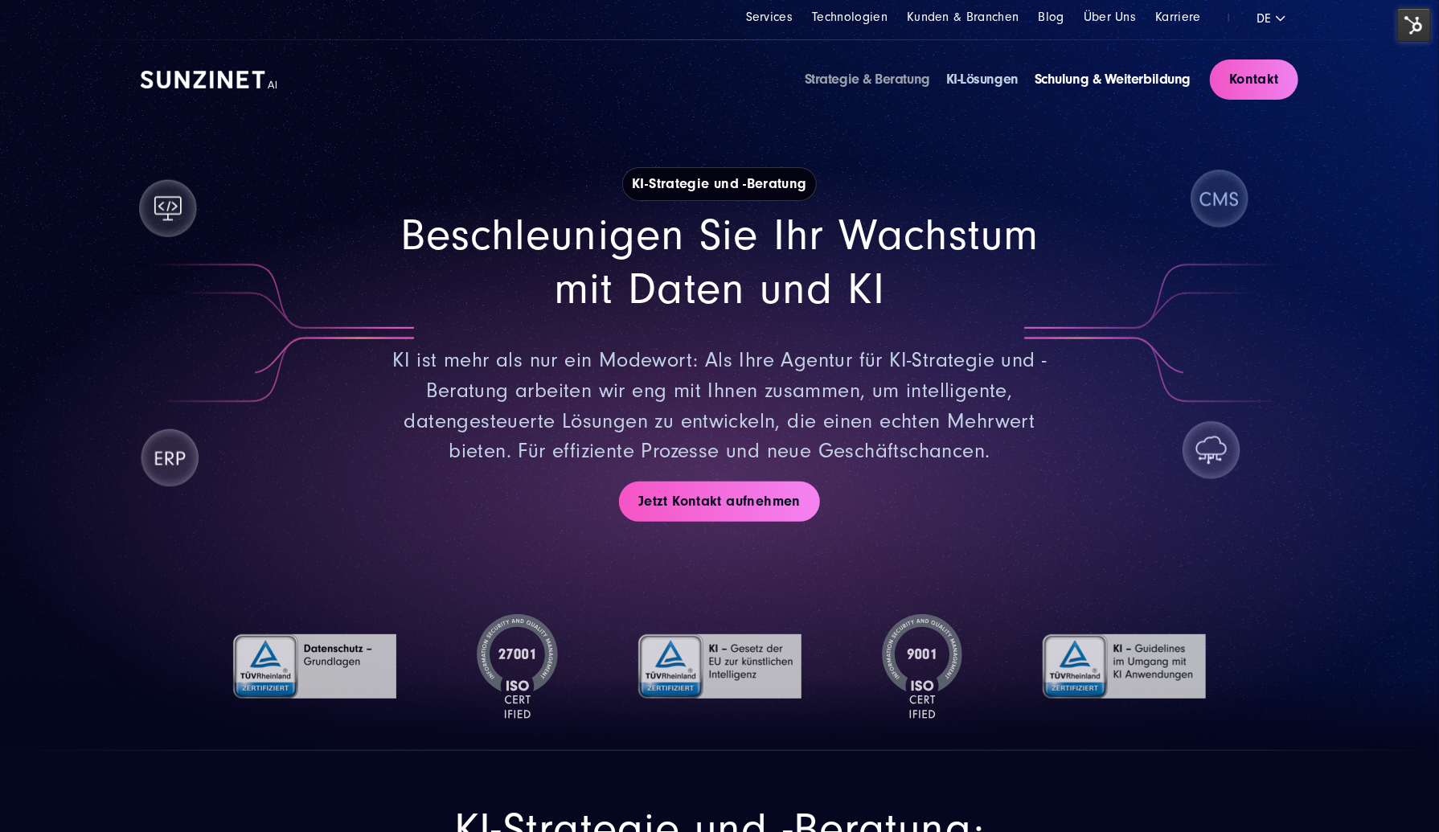
click at [993, 76] on link "KI-Lösungen" at bounding box center [982, 79] width 72 height 17
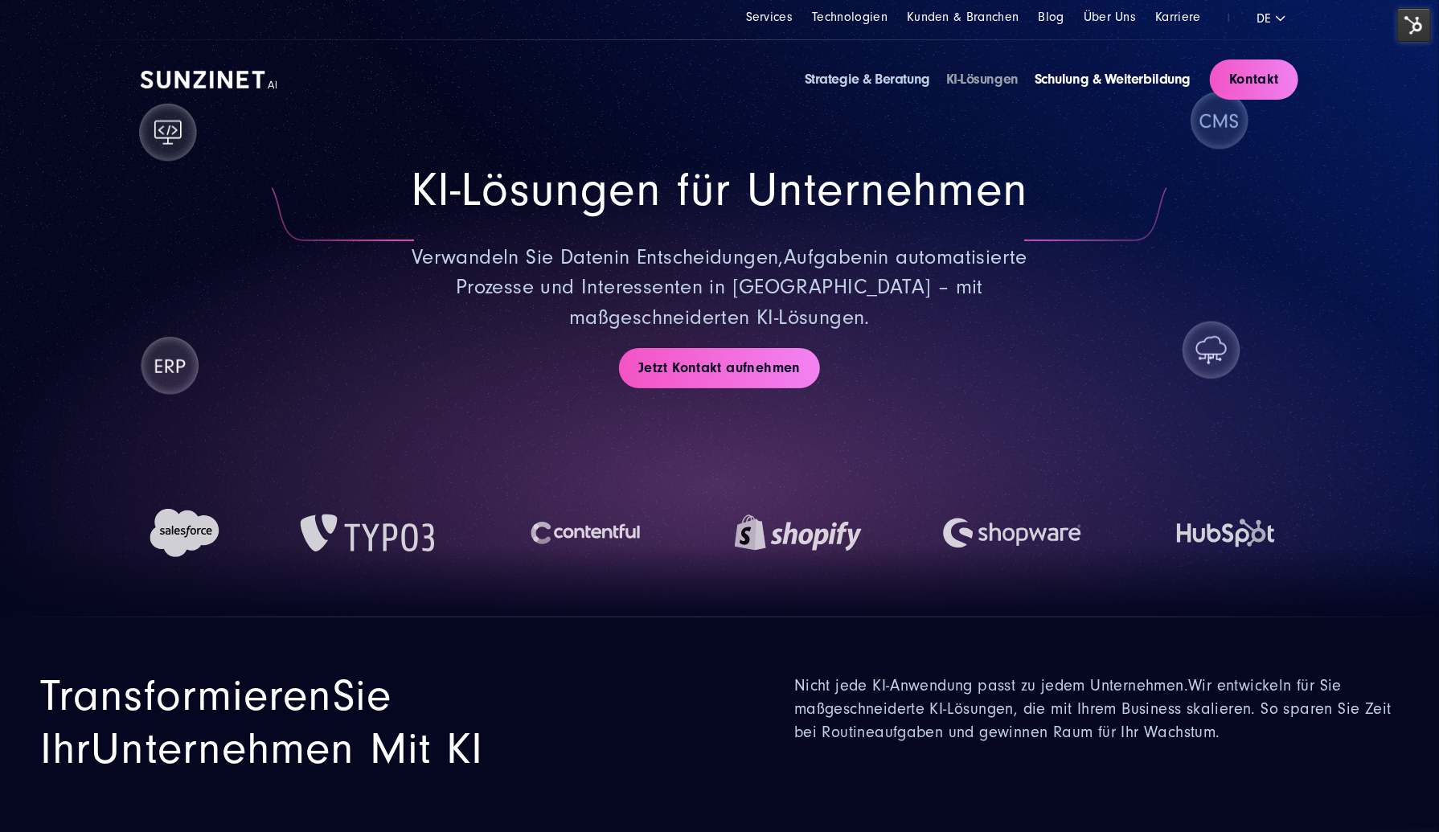
click at [878, 72] on link "Strategie & Beratung" at bounding box center [867, 79] width 125 height 17
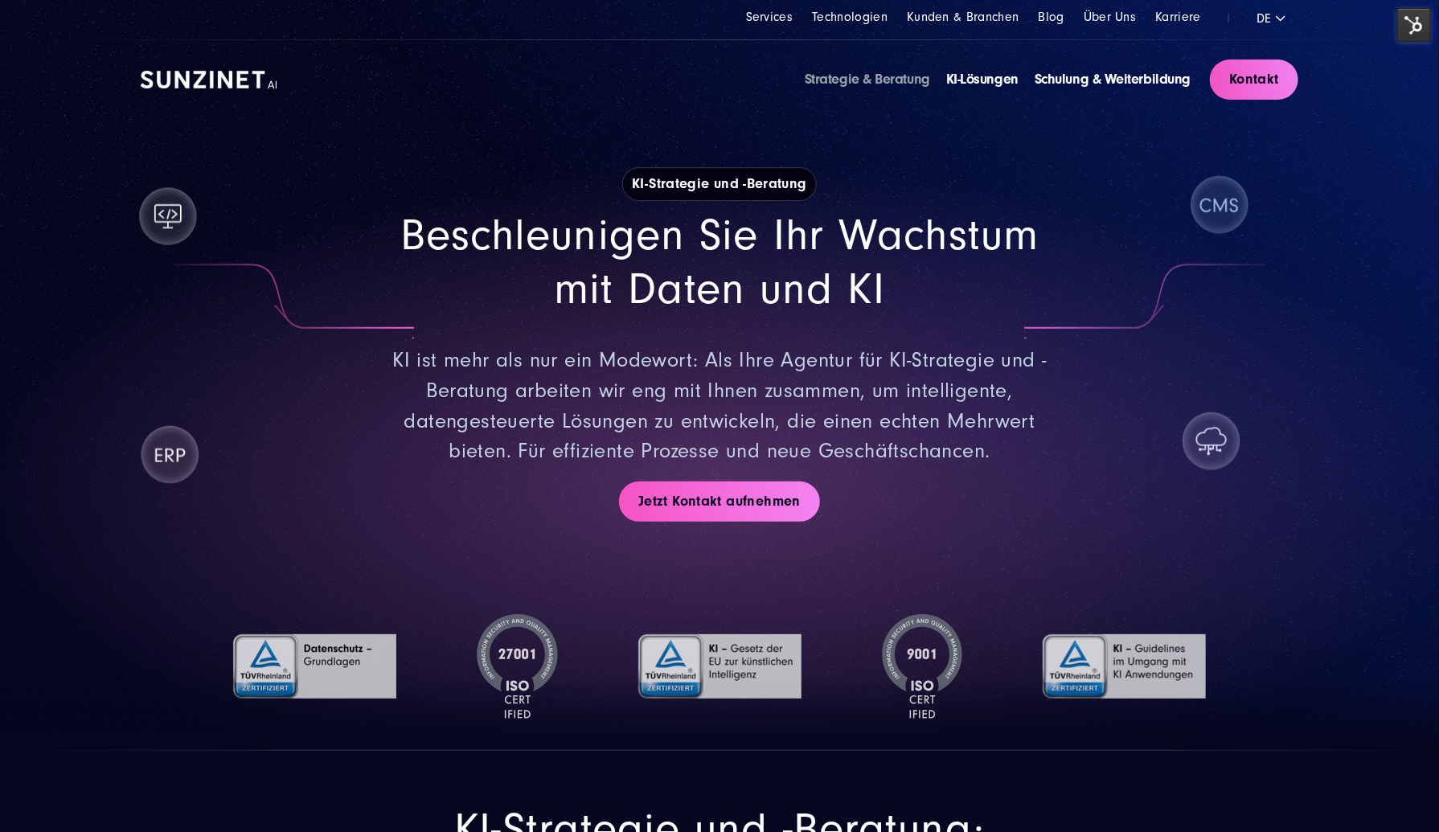
click at [1024, 73] on ul "Strategie & Beratung KI-Lösungen Schulung & Weiterbildung" at bounding box center [998, 79] width 386 height 21
click at [984, 72] on link "KI-Lösungen" at bounding box center [982, 79] width 72 height 17
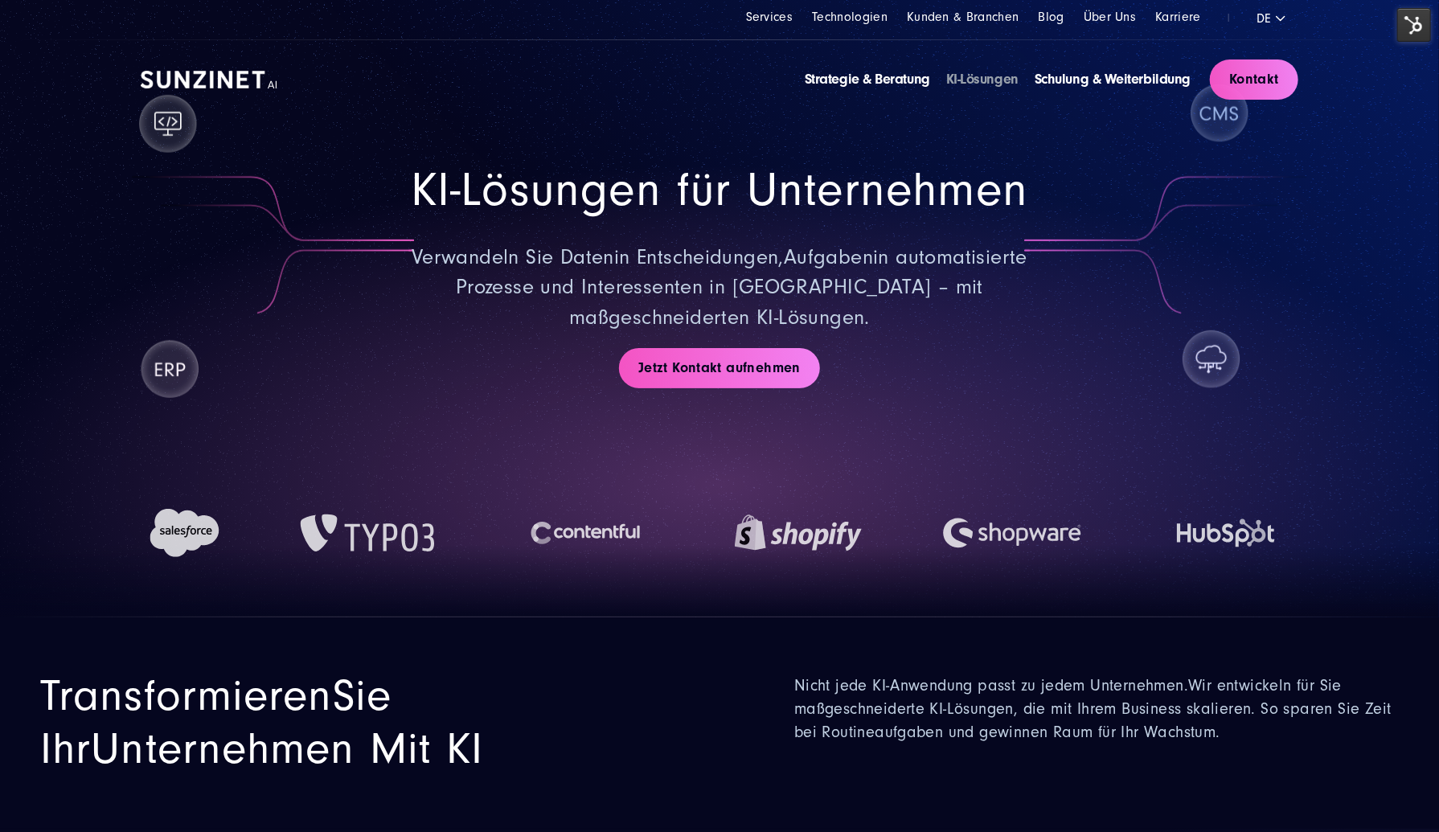
click at [1418, 31] on img at bounding box center [1415, 25] width 34 height 34
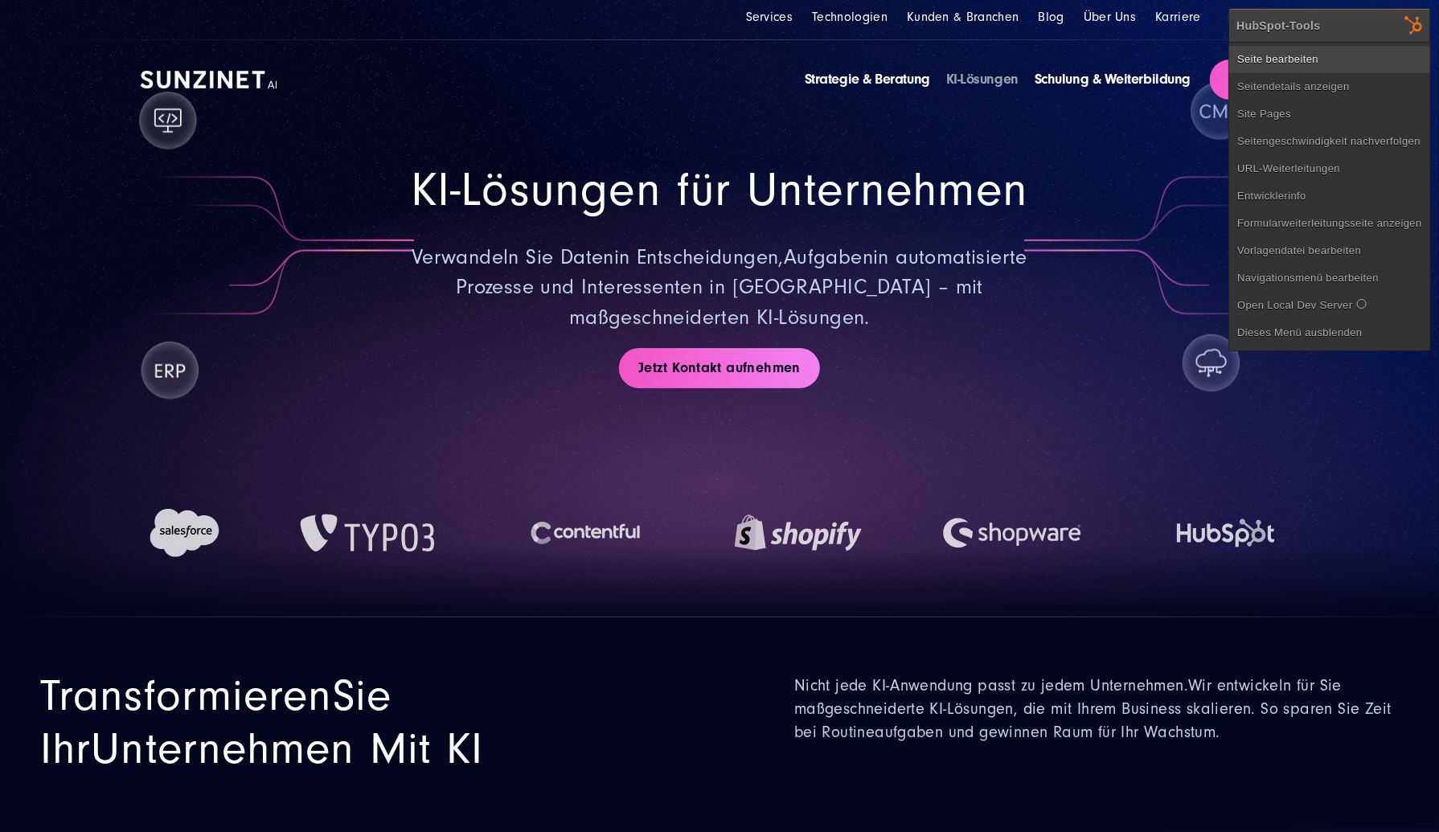
click at [1398, 48] on link "Seite bearbeiten" at bounding box center [1330, 59] width 201 height 27
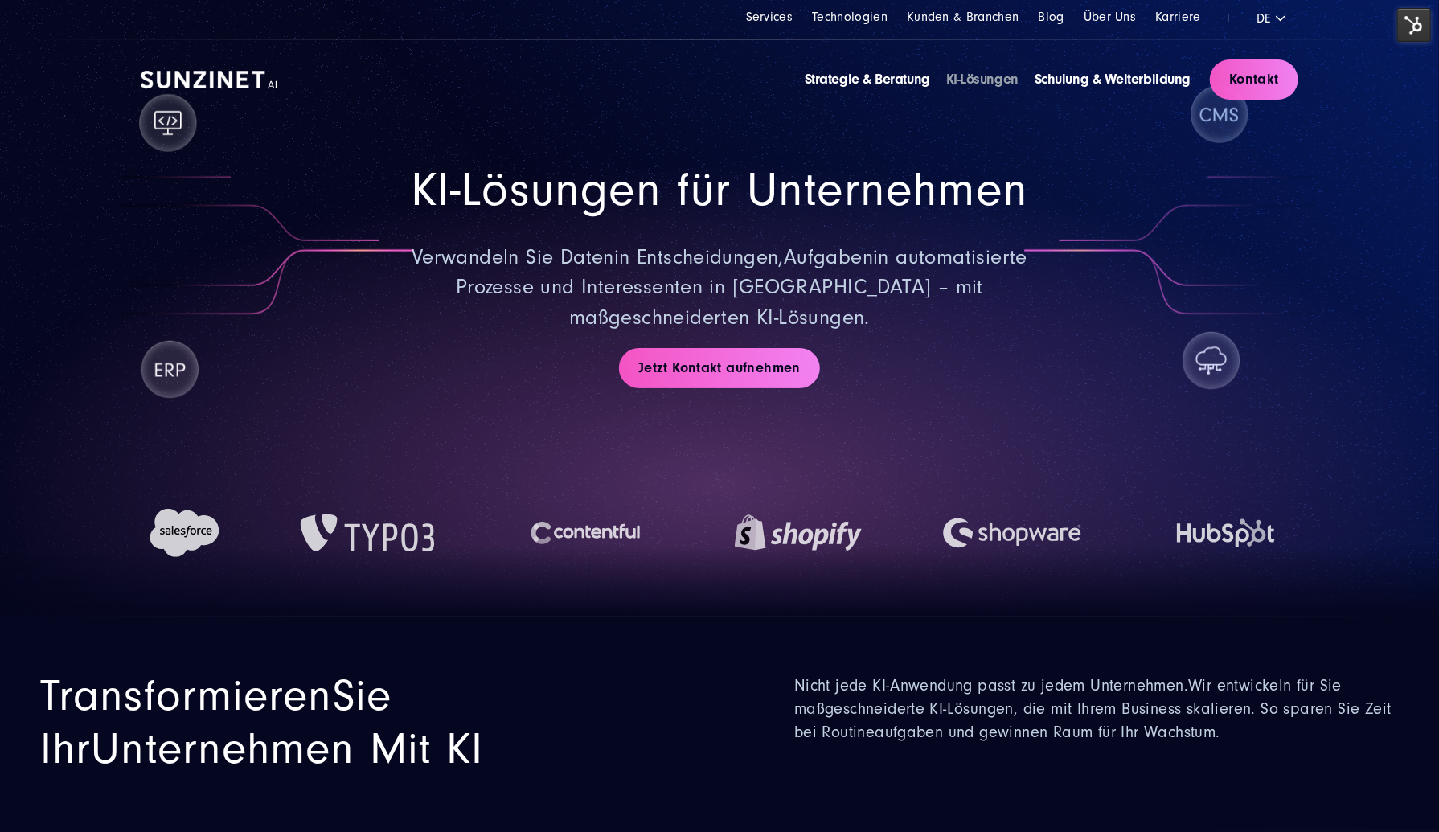
click at [248, 73] on img at bounding box center [209, 80] width 137 height 18
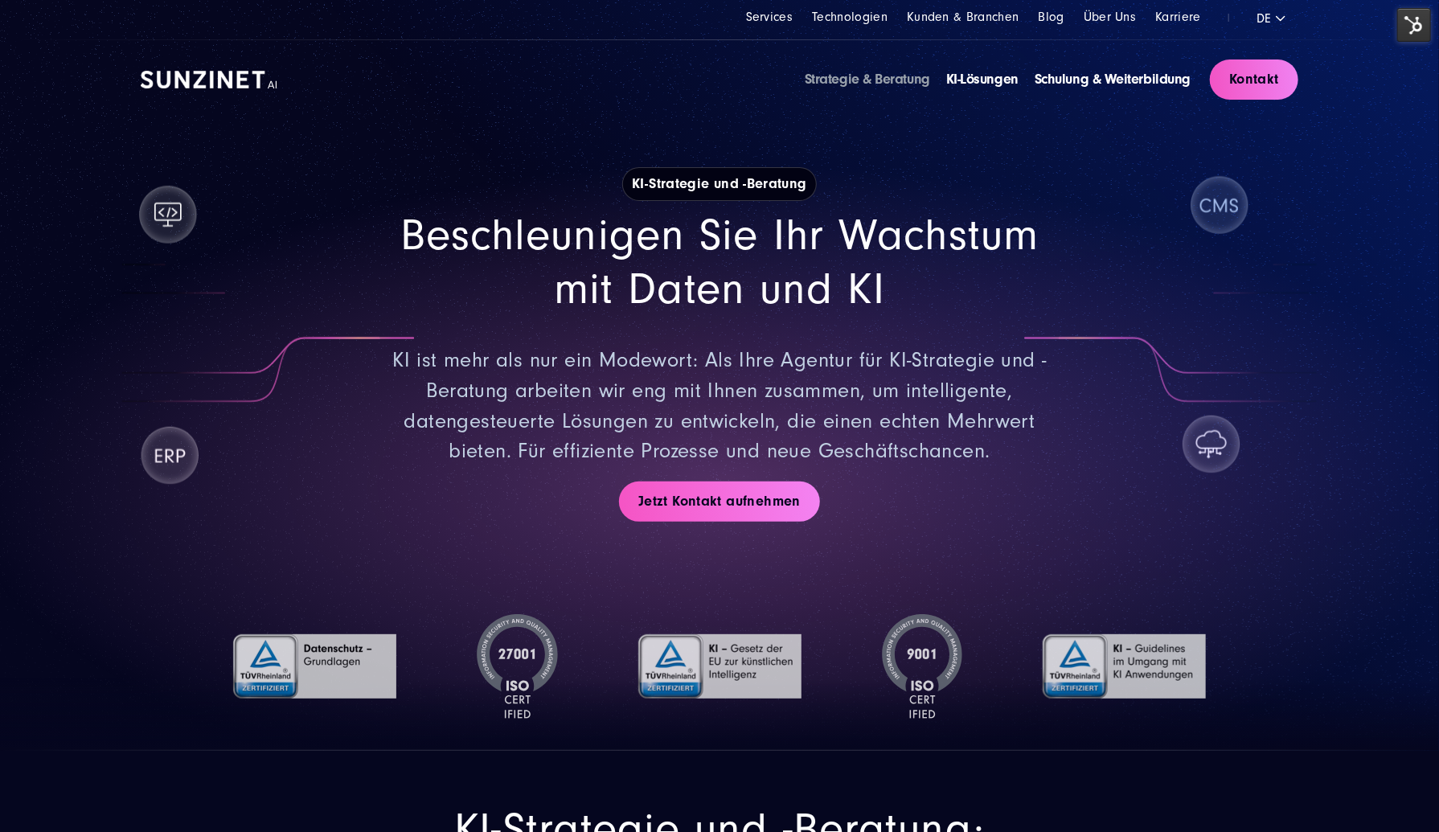
click at [224, 92] on div "Strategie & Beratung KI-Lösungen Schulung & Weiterbildung Kontakt" at bounding box center [720, 79] width 1158 height 79
click at [232, 74] on img at bounding box center [209, 80] width 137 height 18
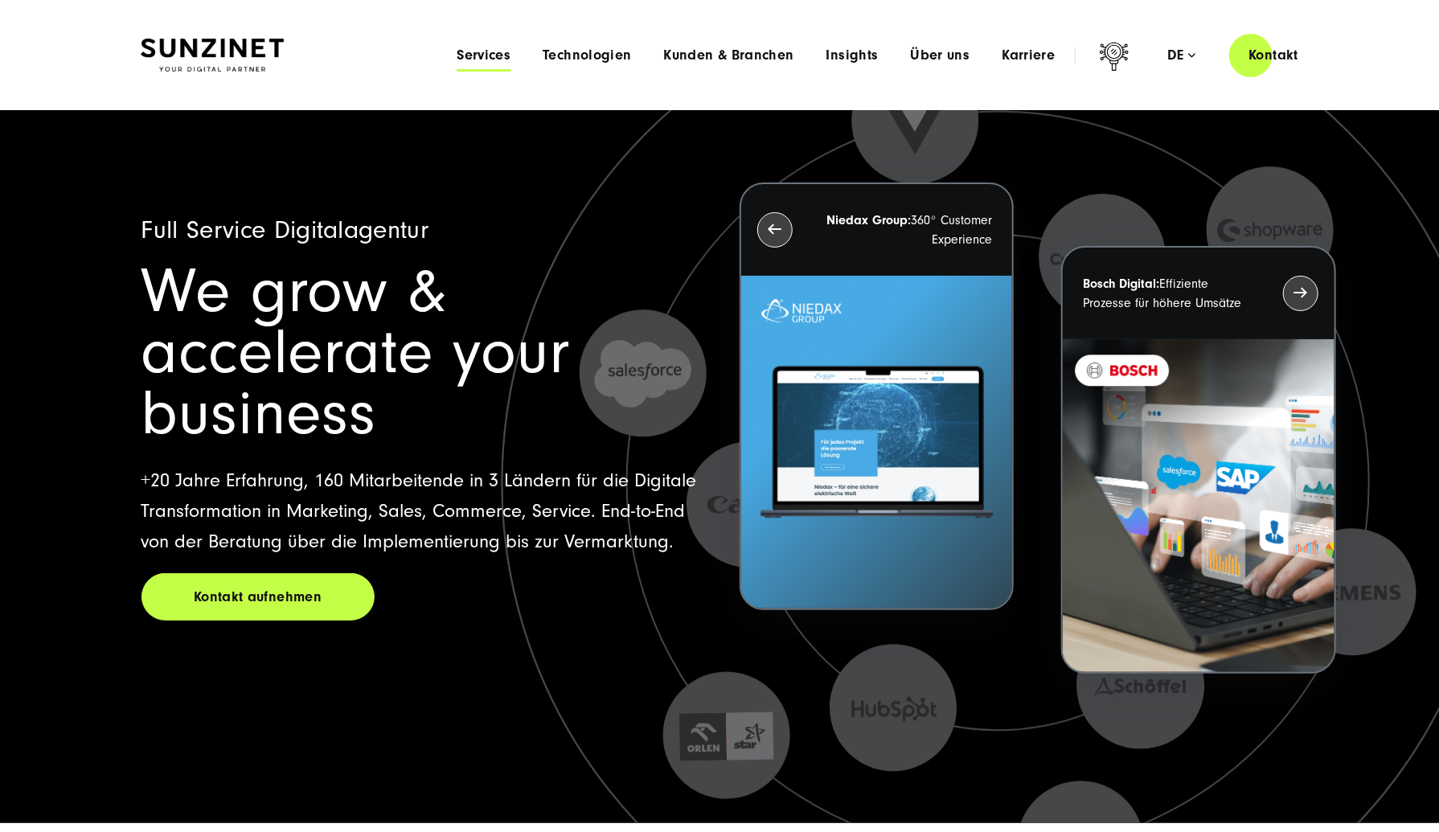
click at [497, 53] on span "Services" at bounding box center [484, 55] width 54 height 16
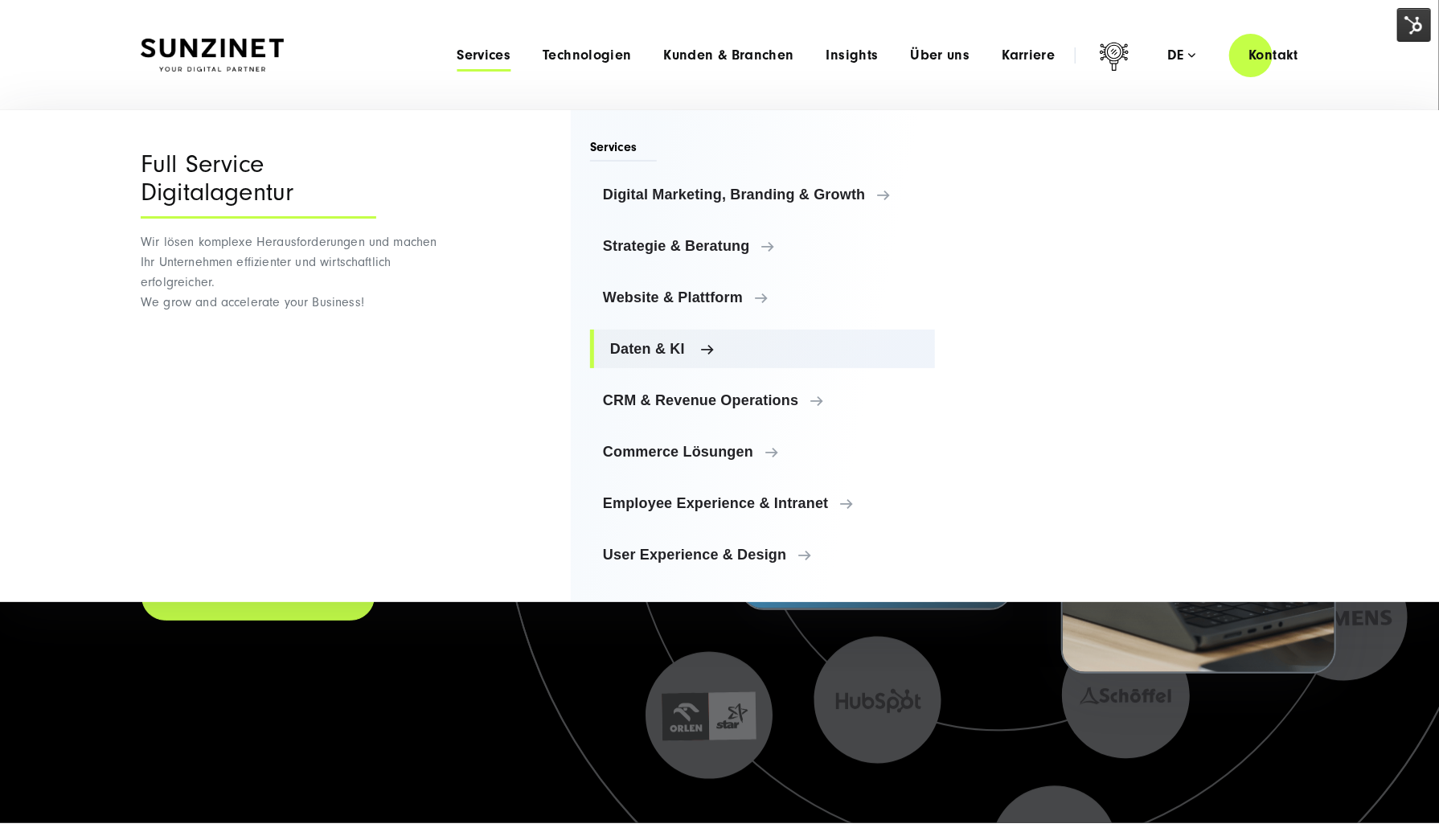
click at [664, 339] on link "Daten & KI" at bounding box center [762, 349] width 345 height 39
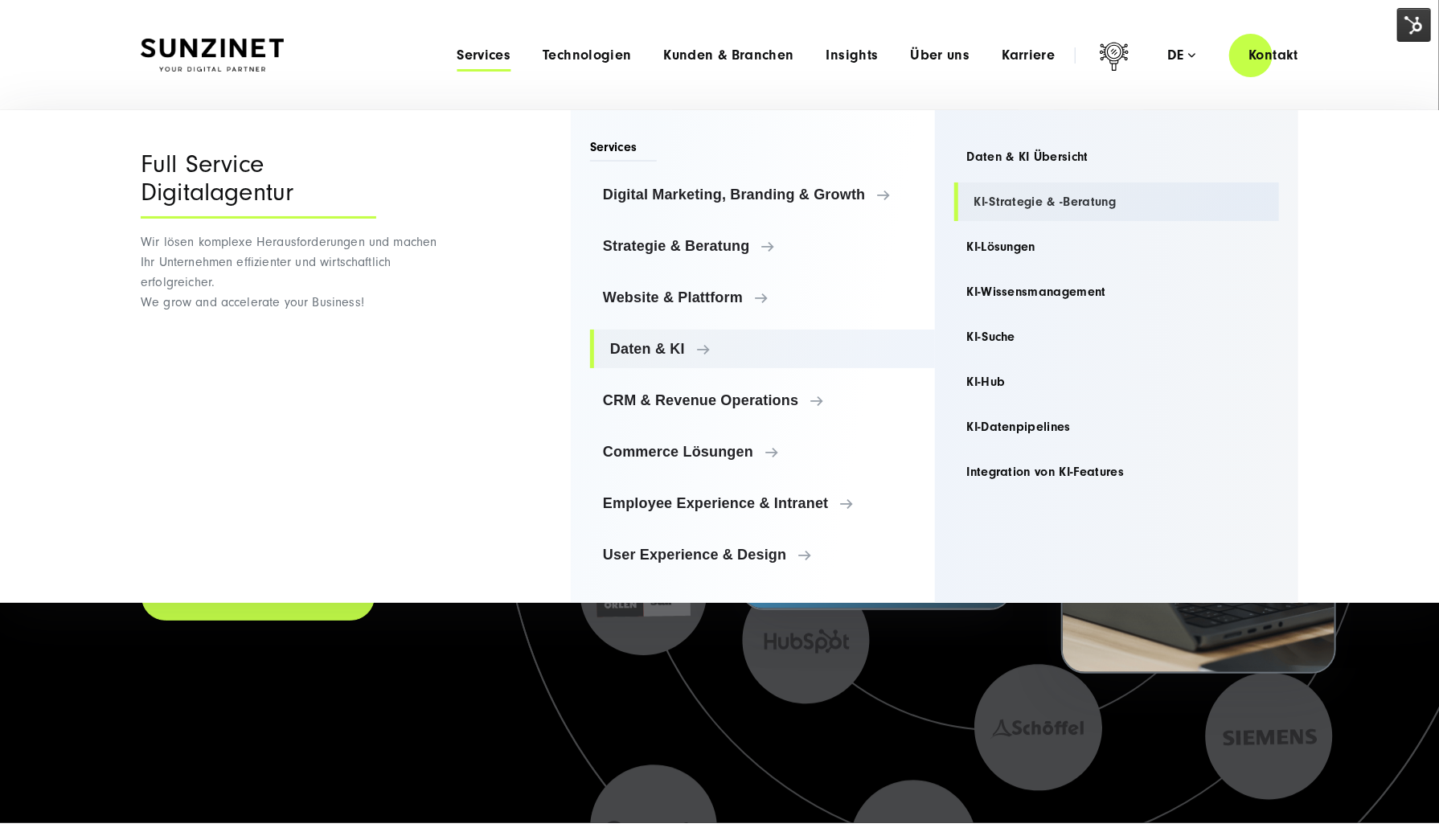
click at [1008, 215] on link "KI-Strategie & -Beratung" at bounding box center [1118, 202] width 326 height 39
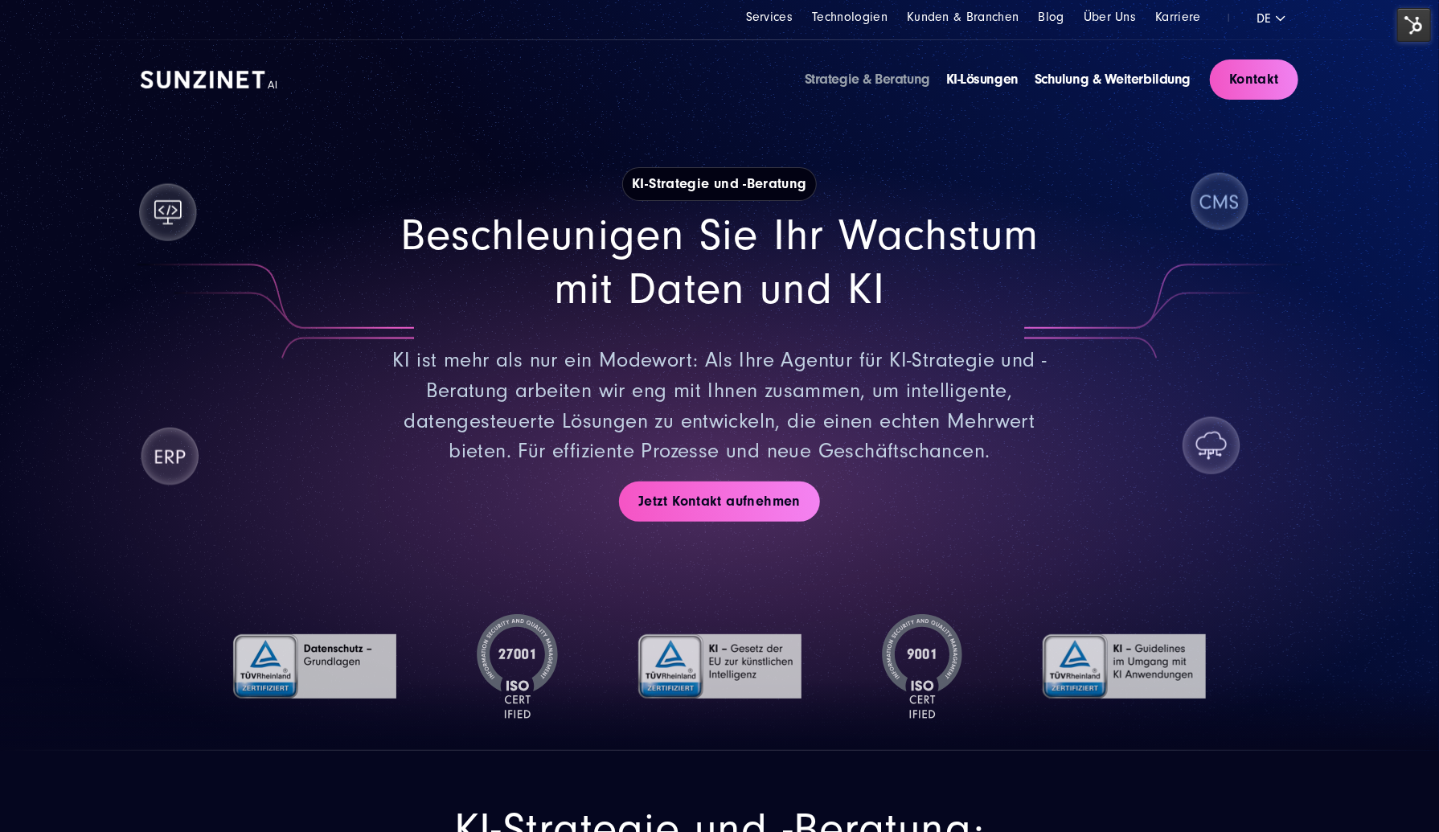
click at [1402, 18] on img at bounding box center [1415, 25] width 34 height 34
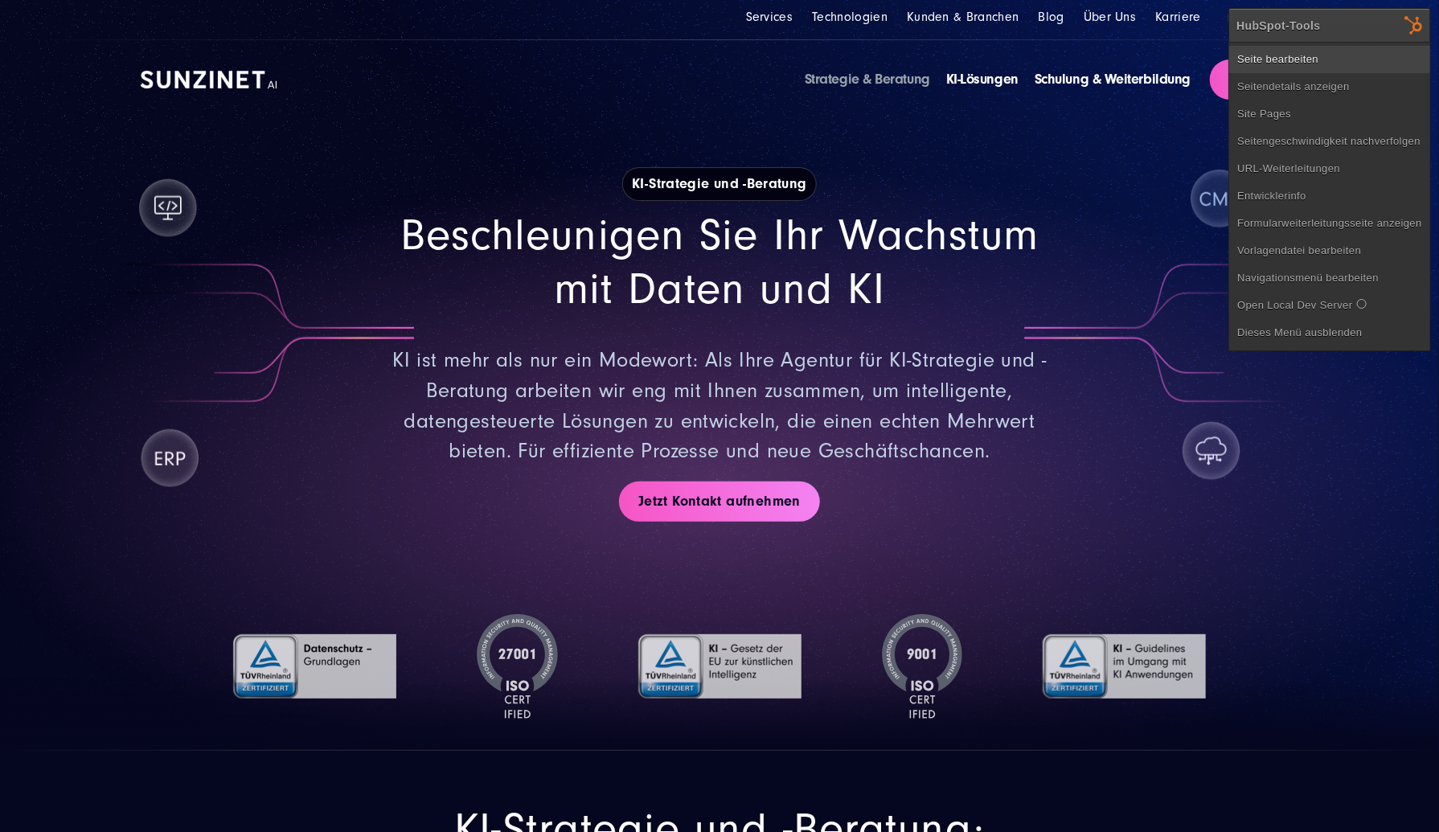
click at [1351, 53] on link "Seite bearbeiten" at bounding box center [1330, 59] width 201 height 27
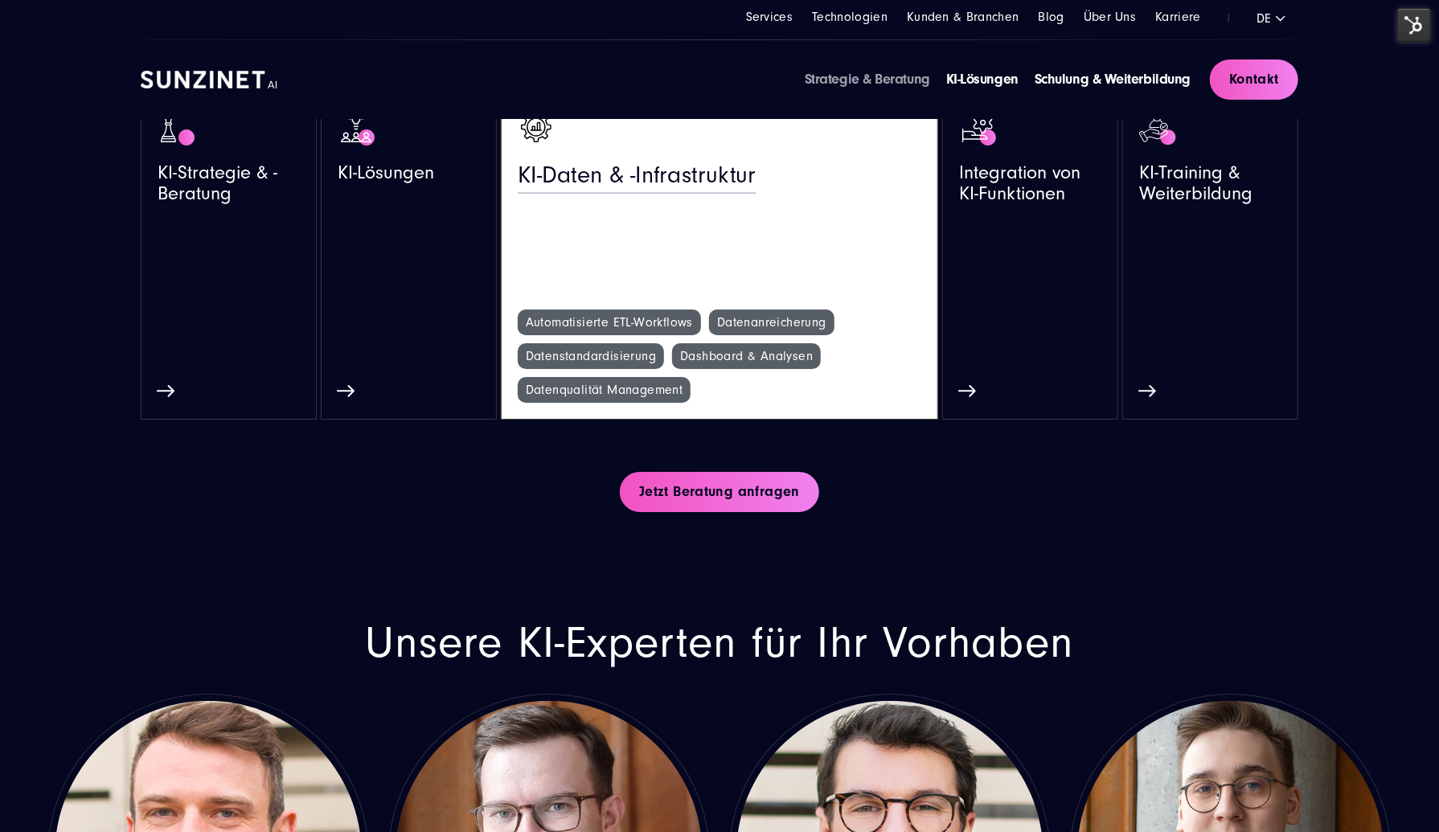
scroll to position [3136, 0]
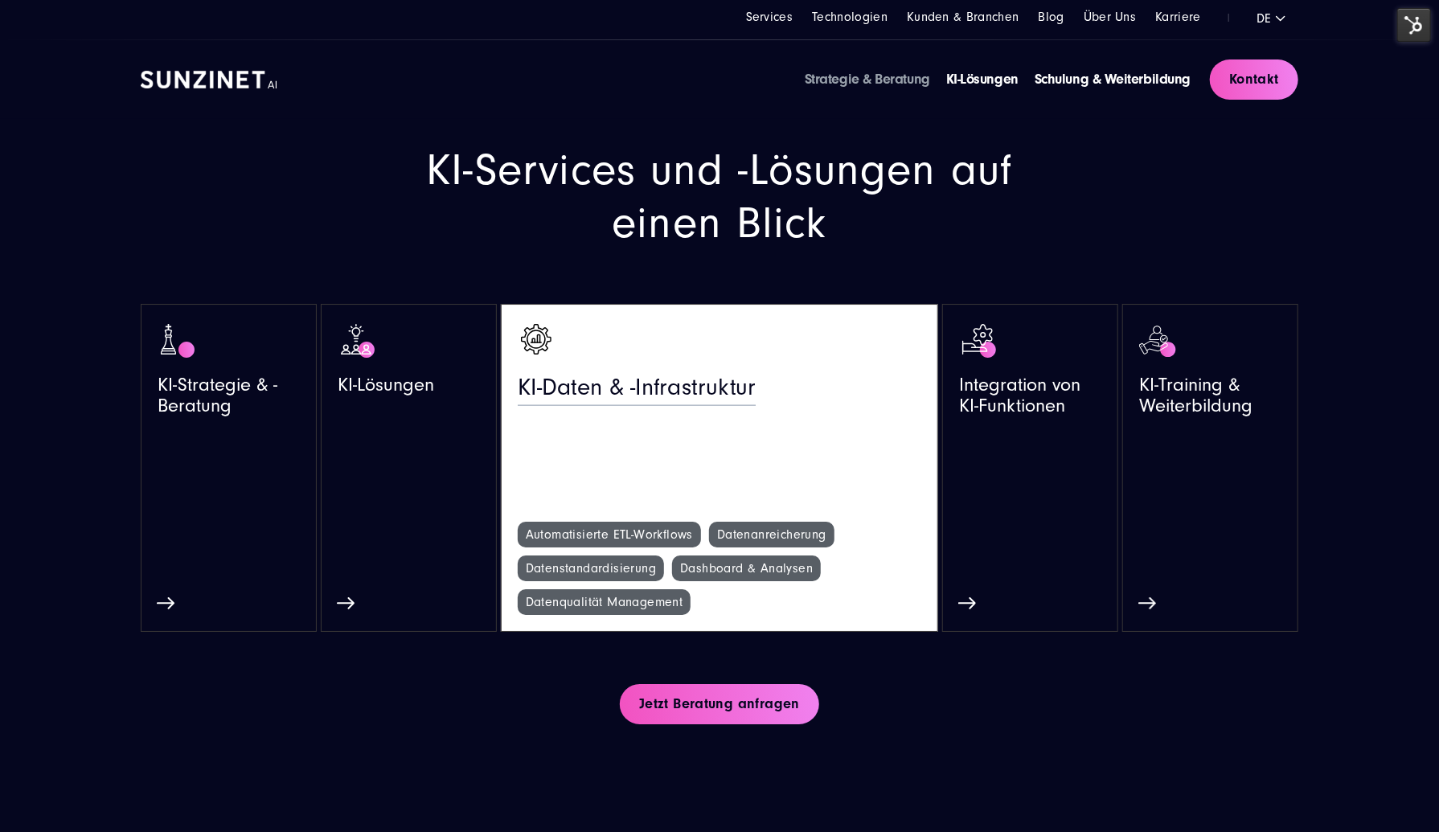
click at [582, 392] on span "KI-Daten & -Infrastruktur" at bounding box center [637, 392] width 238 height 35
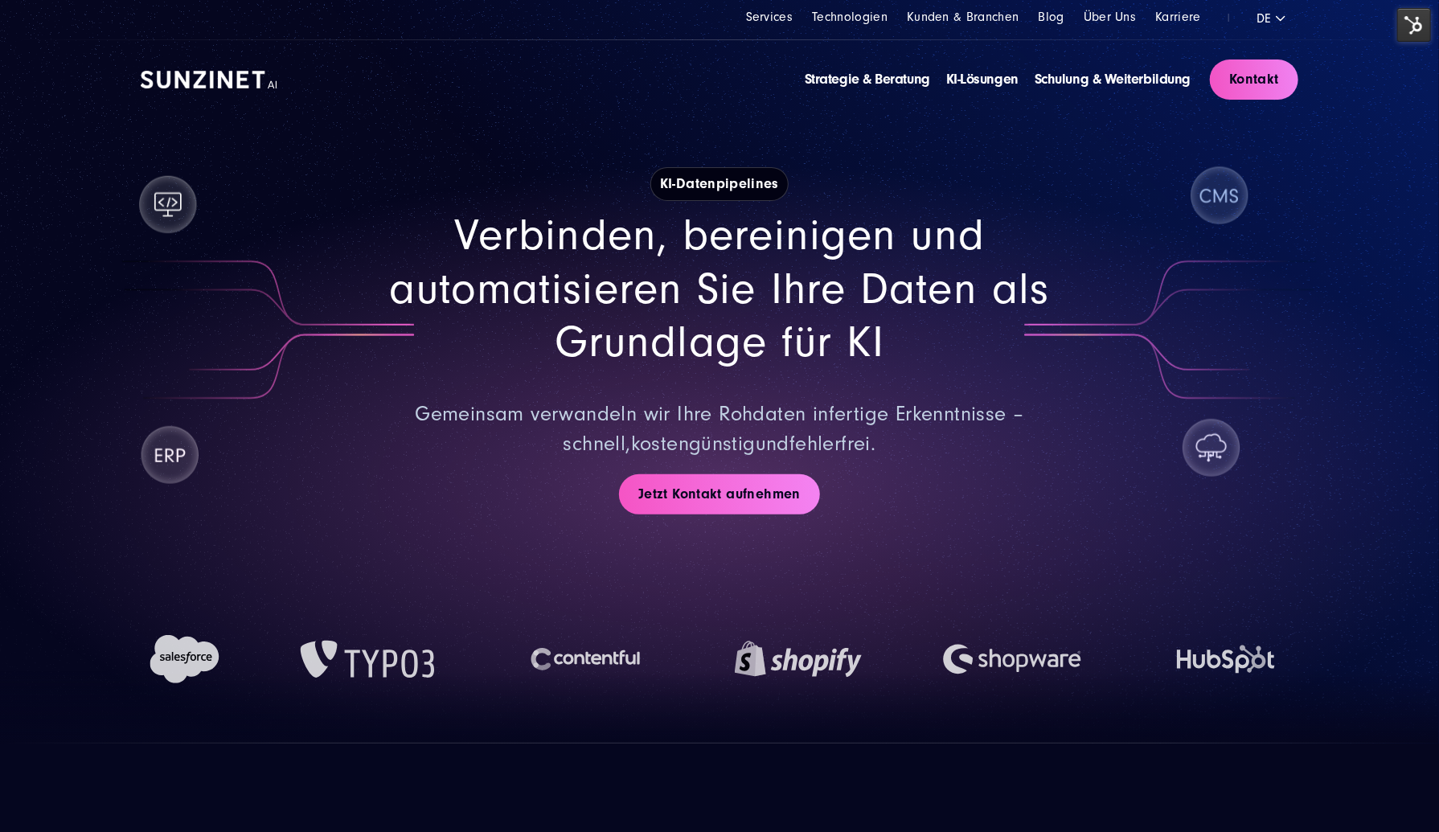
click at [187, 96] on div "Strategie & Beratung KI-Lösungen Schulung & Weiterbildung Kontakt" at bounding box center [720, 79] width 1158 height 79
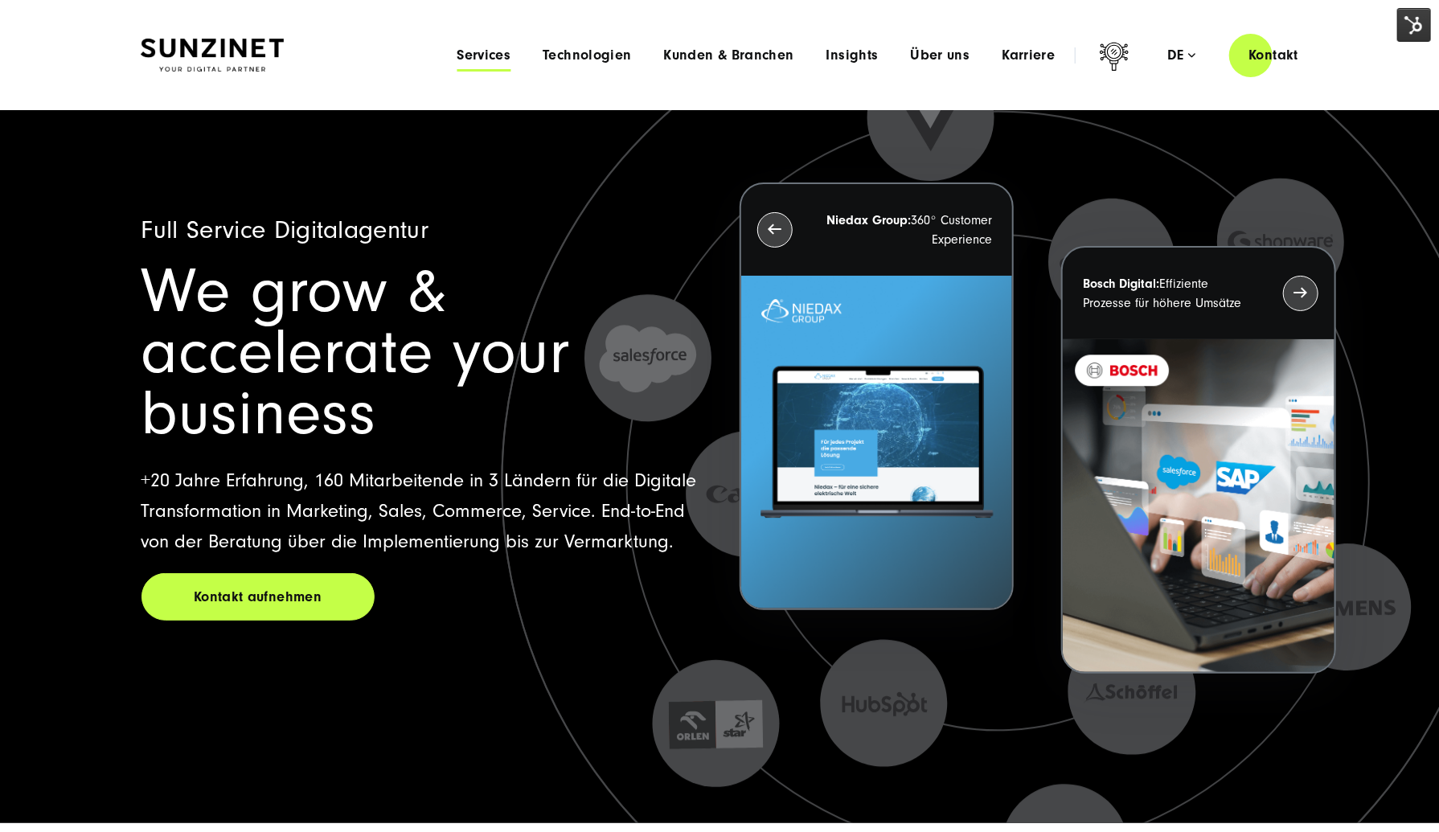
click at [486, 61] on span "Services" at bounding box center [484, 55] width 54 height 16
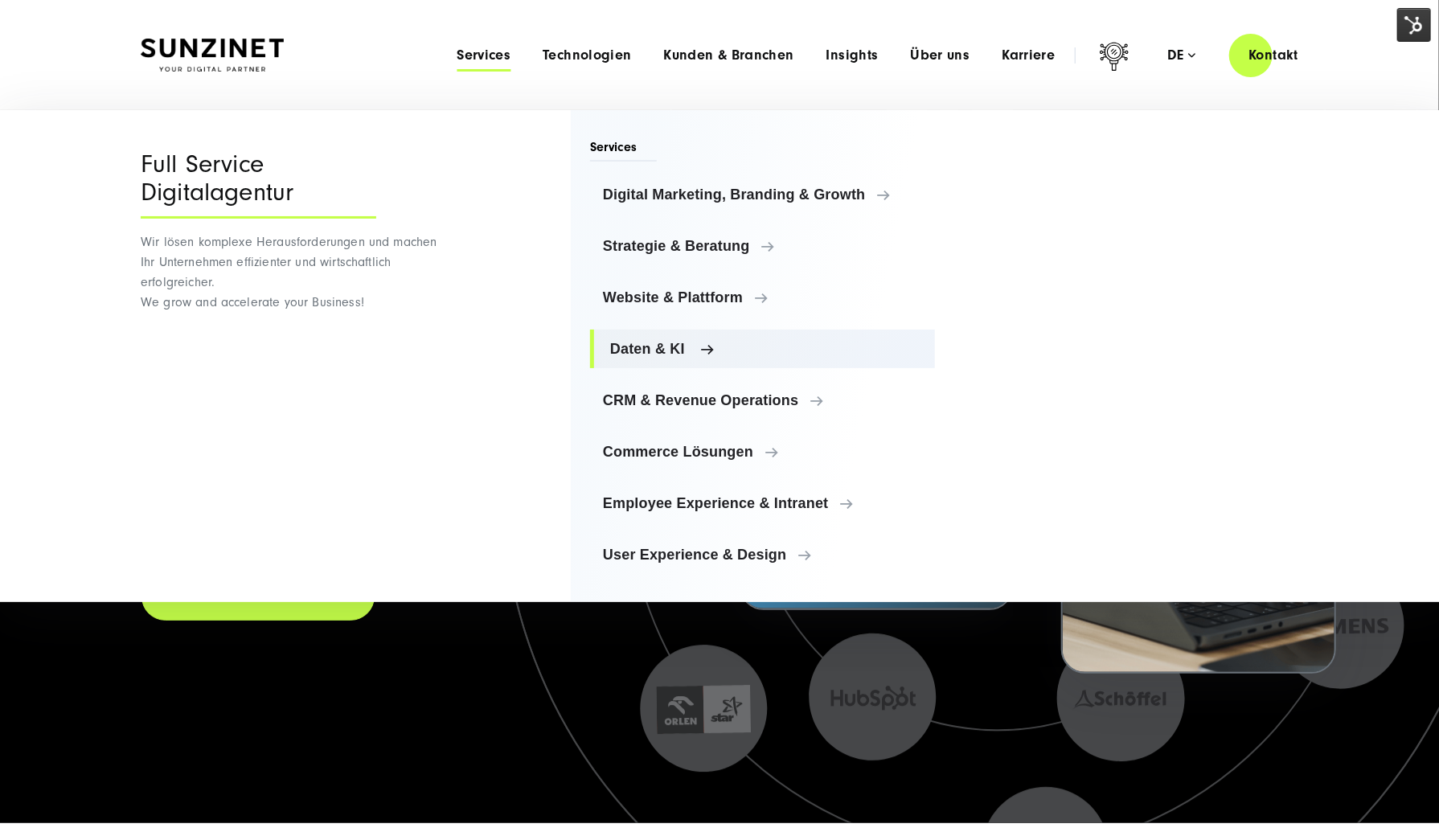
click at [687, 353] on span "Daten & KI" at bounding box center [766, 349] width 312 height 16
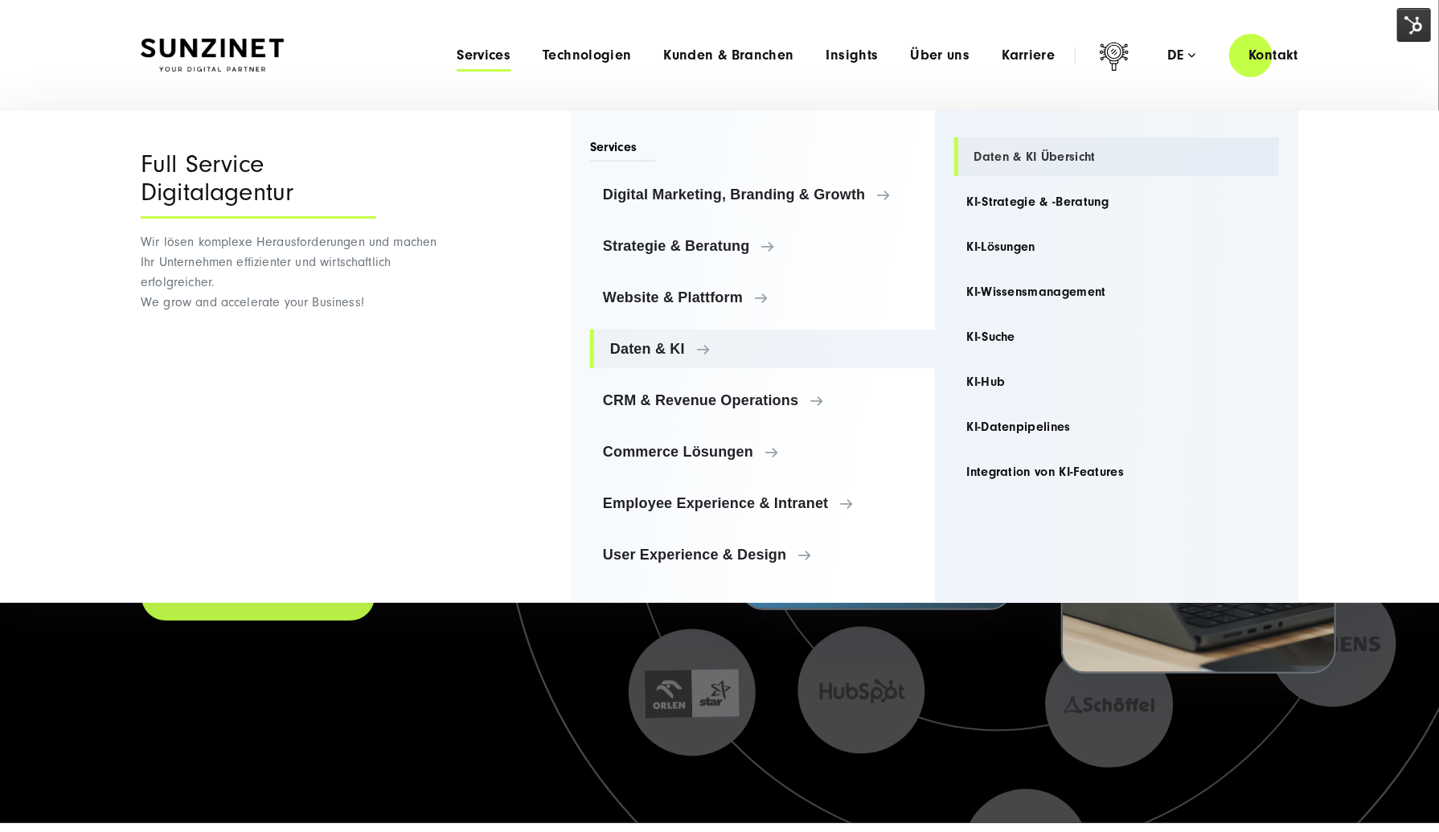
click at [1016, 153] on link "Daten & KI Übersicht" at bounding box center [1118, 157] width 326 height 39
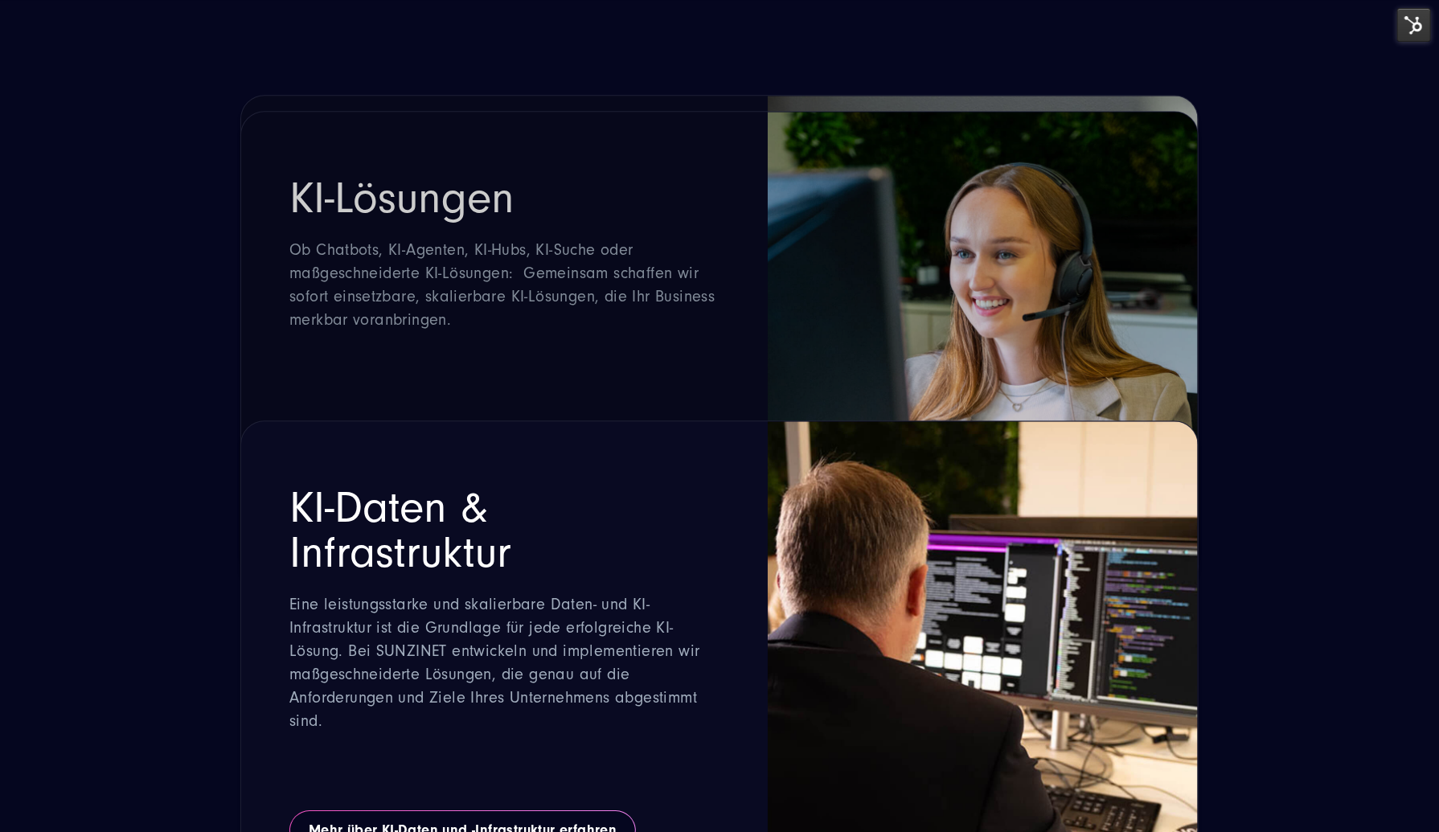
scroll to position [2654, 0]
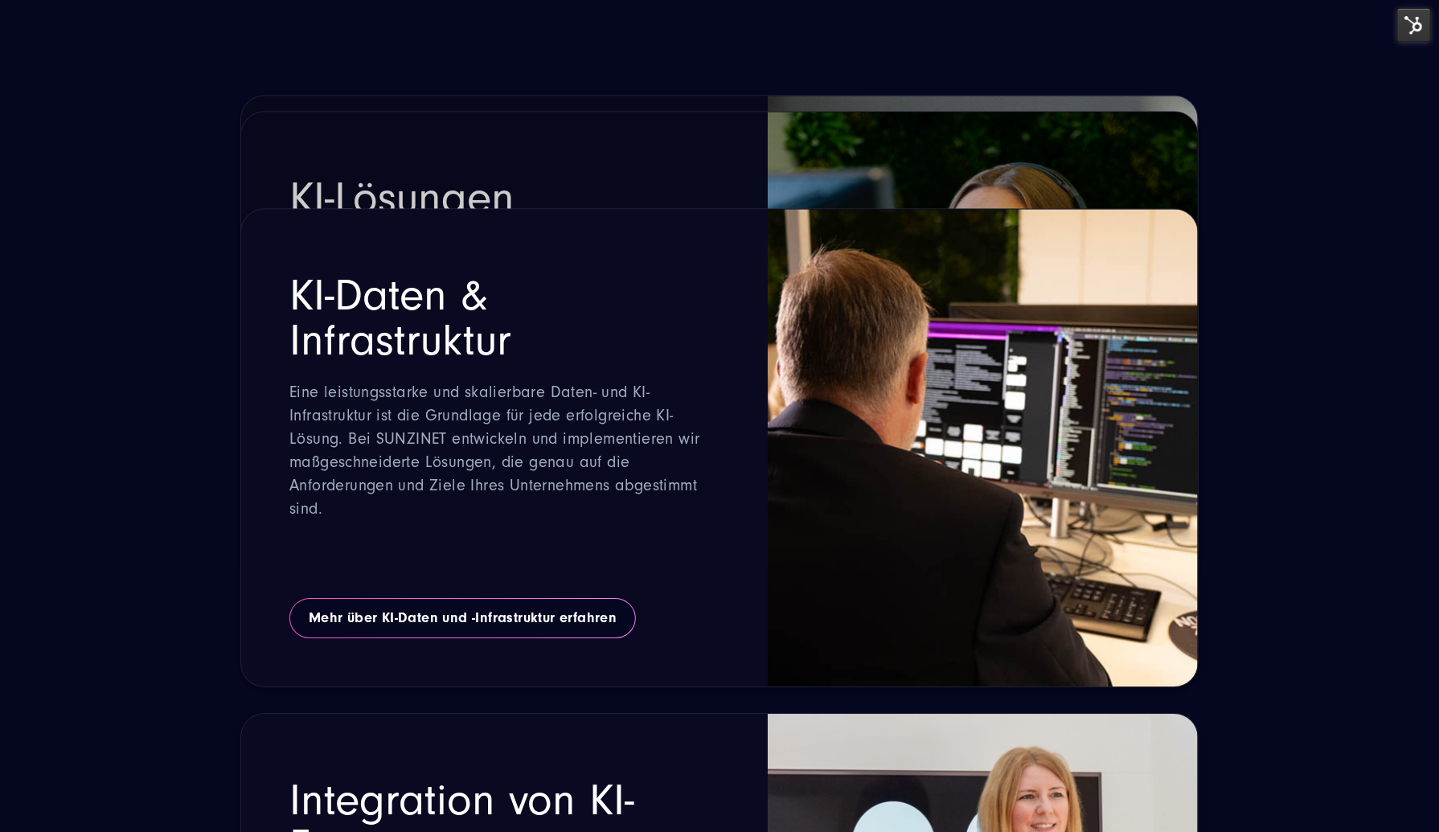
click at [445, 318] on h2 "KI-Daten & Infrastruktur" at bounding box center [504, 318] width 430 height 90
copy div "KI-Daten & Infrastruktur"
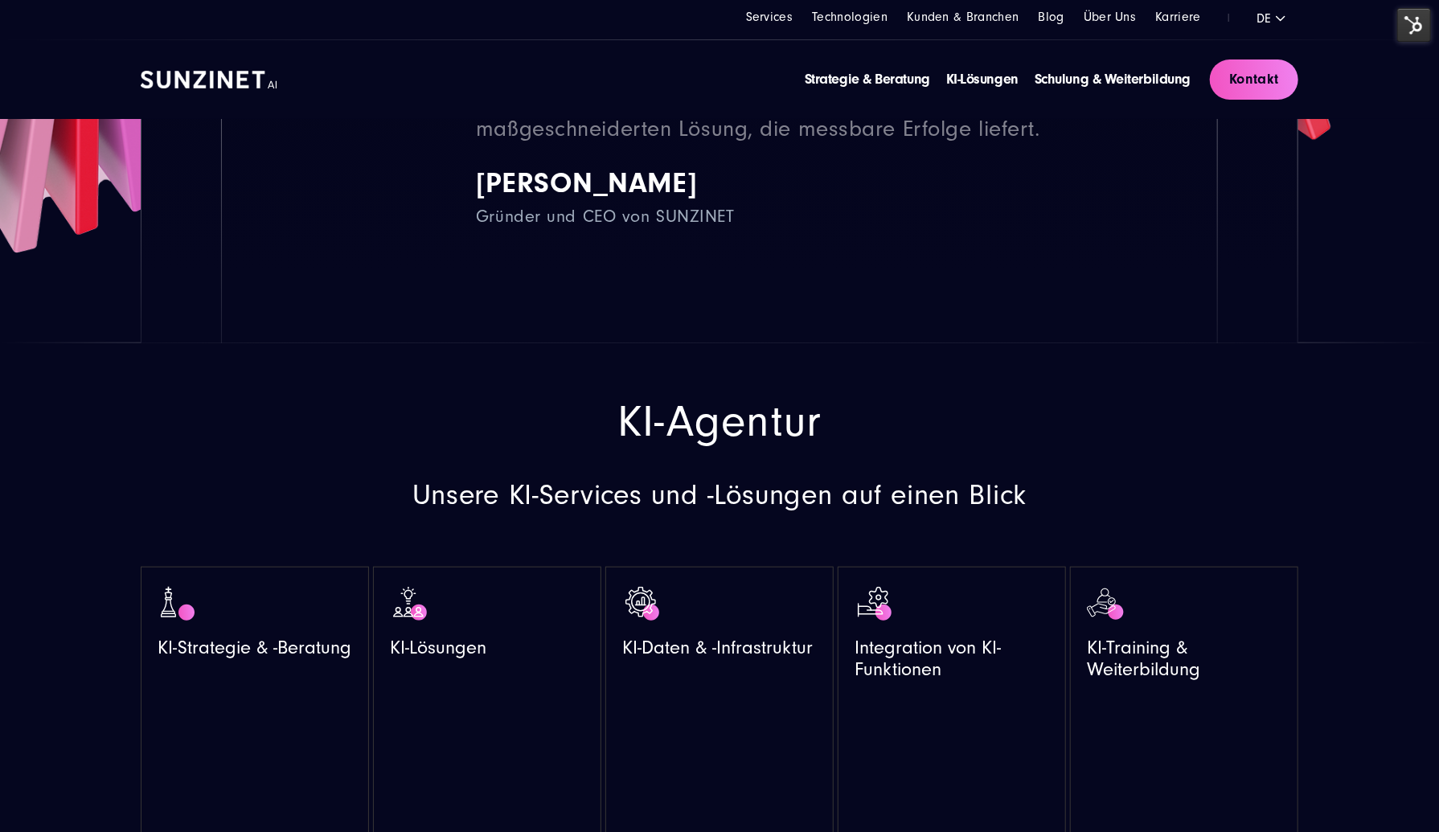
scroll to position [0, 0]
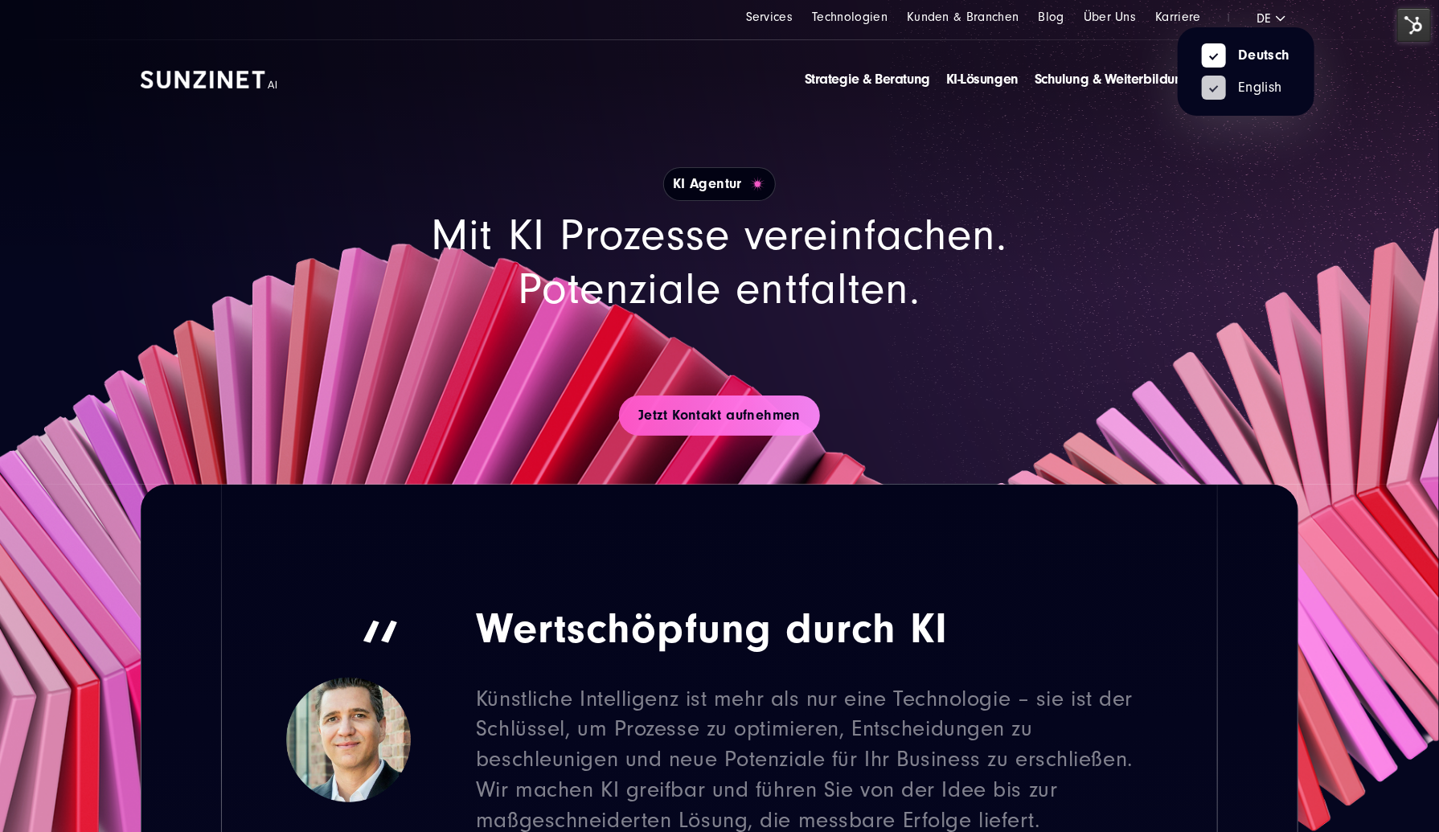
click at [1275, 84] on link "English" at bounding box center [1242, 87] width 80 height 14
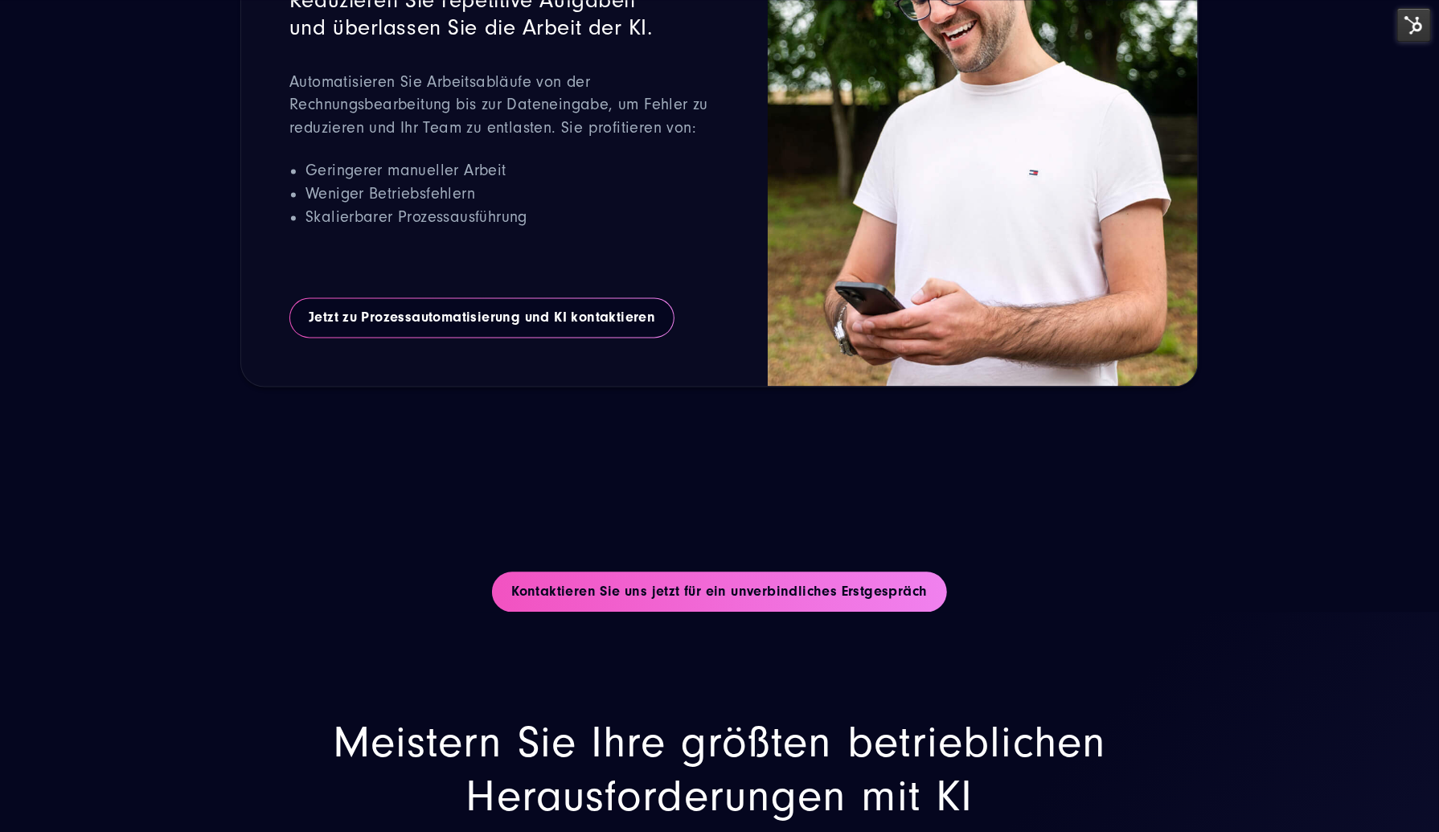
scroll to position [4986, 0]
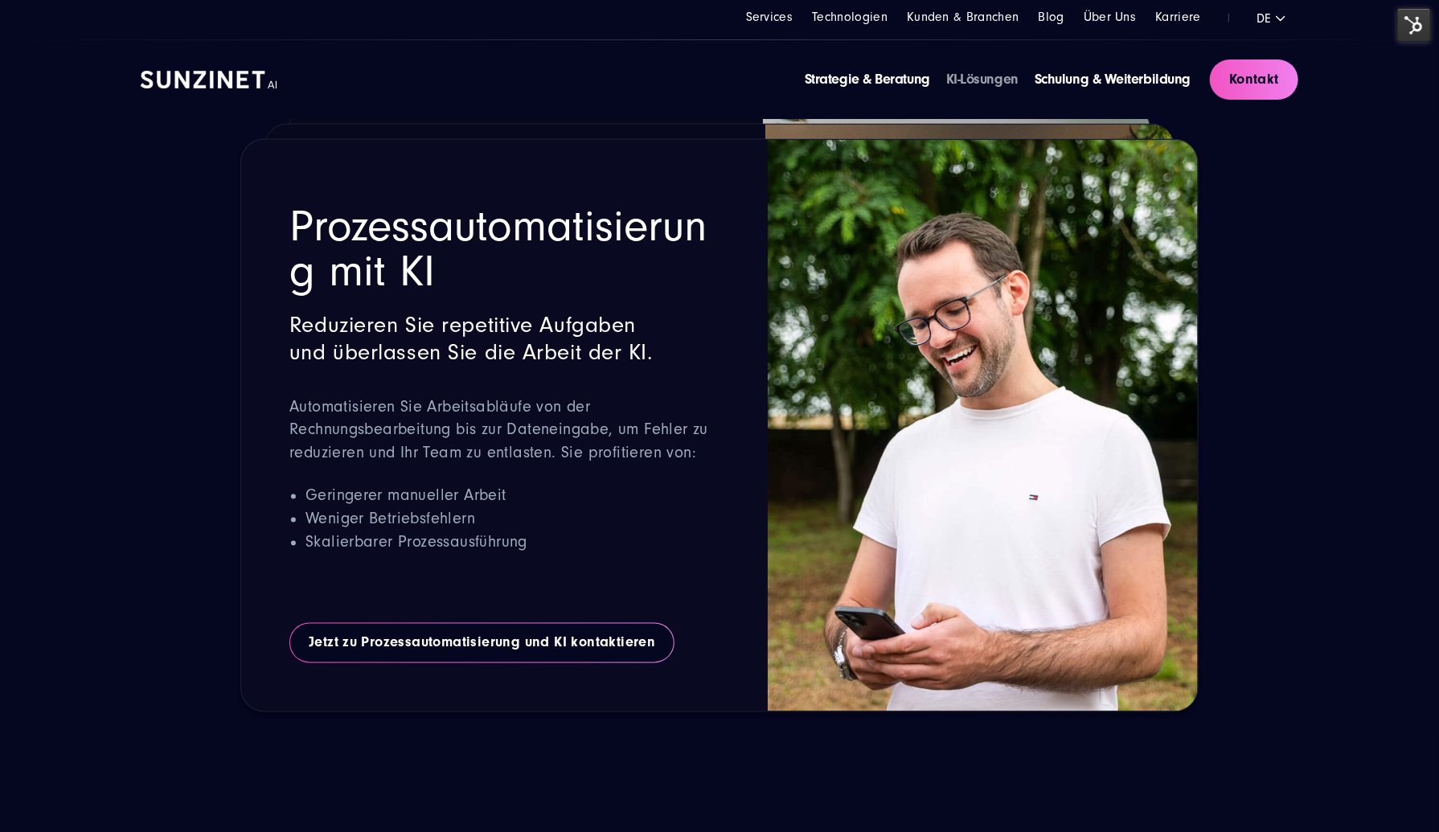
drag, startPoint x: 1289, startPoint y: 282, endPoint x: 1290, endPoint y: 266, distance: 16.1
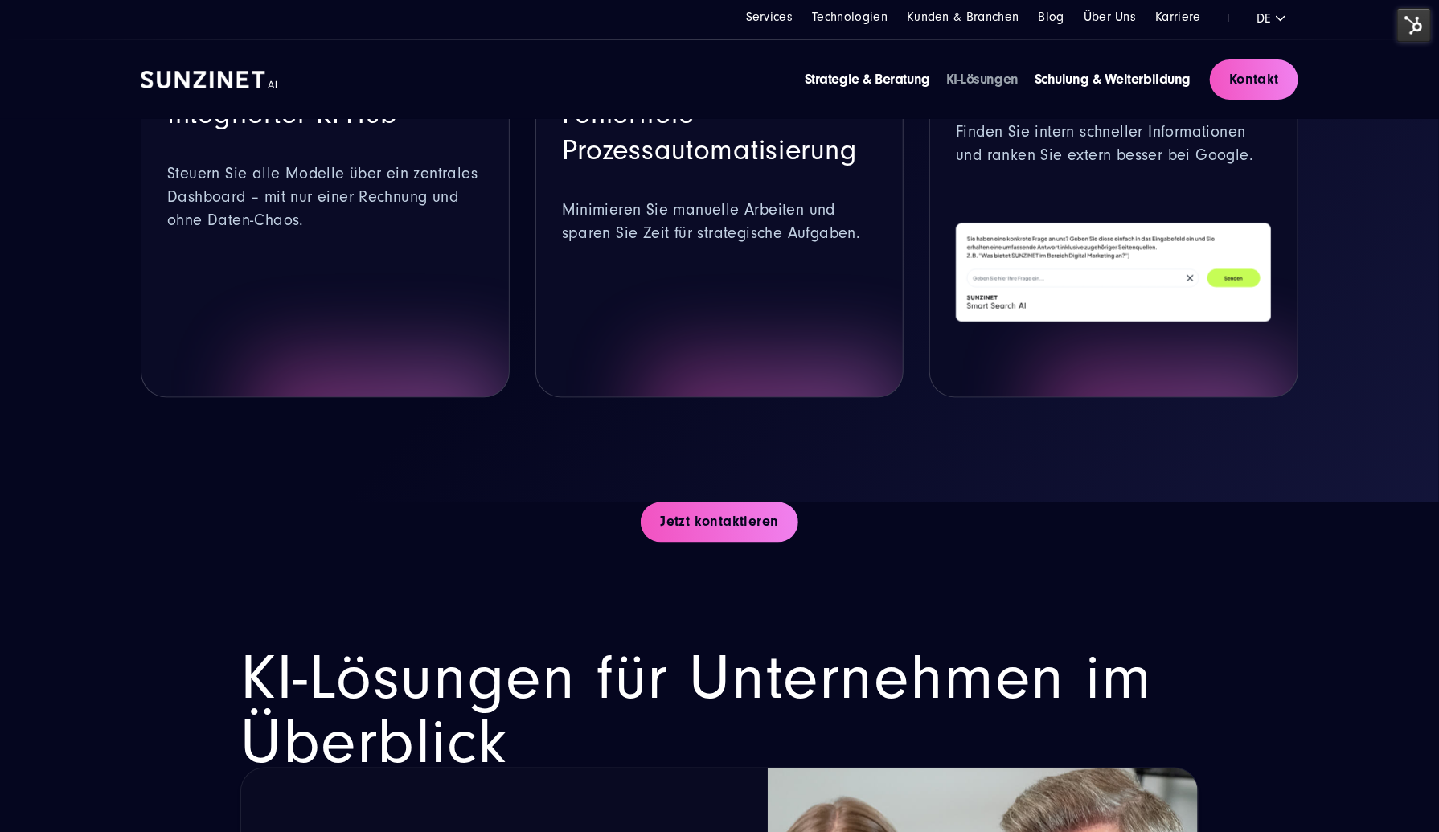
scroll to position [1280, 0]
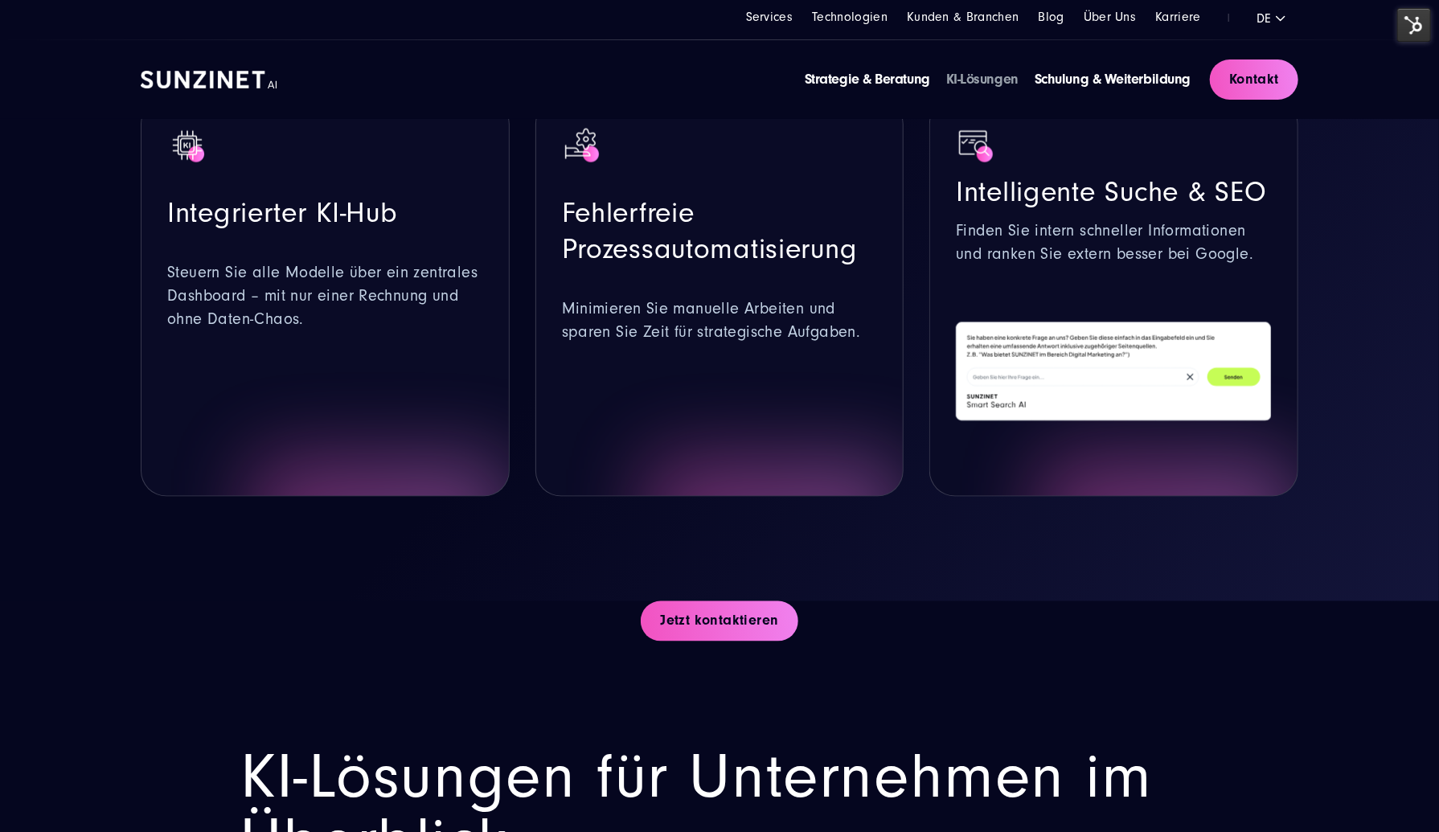
click at [1406, 32] on img at bounding box center [1415, 25] width 34 height 34
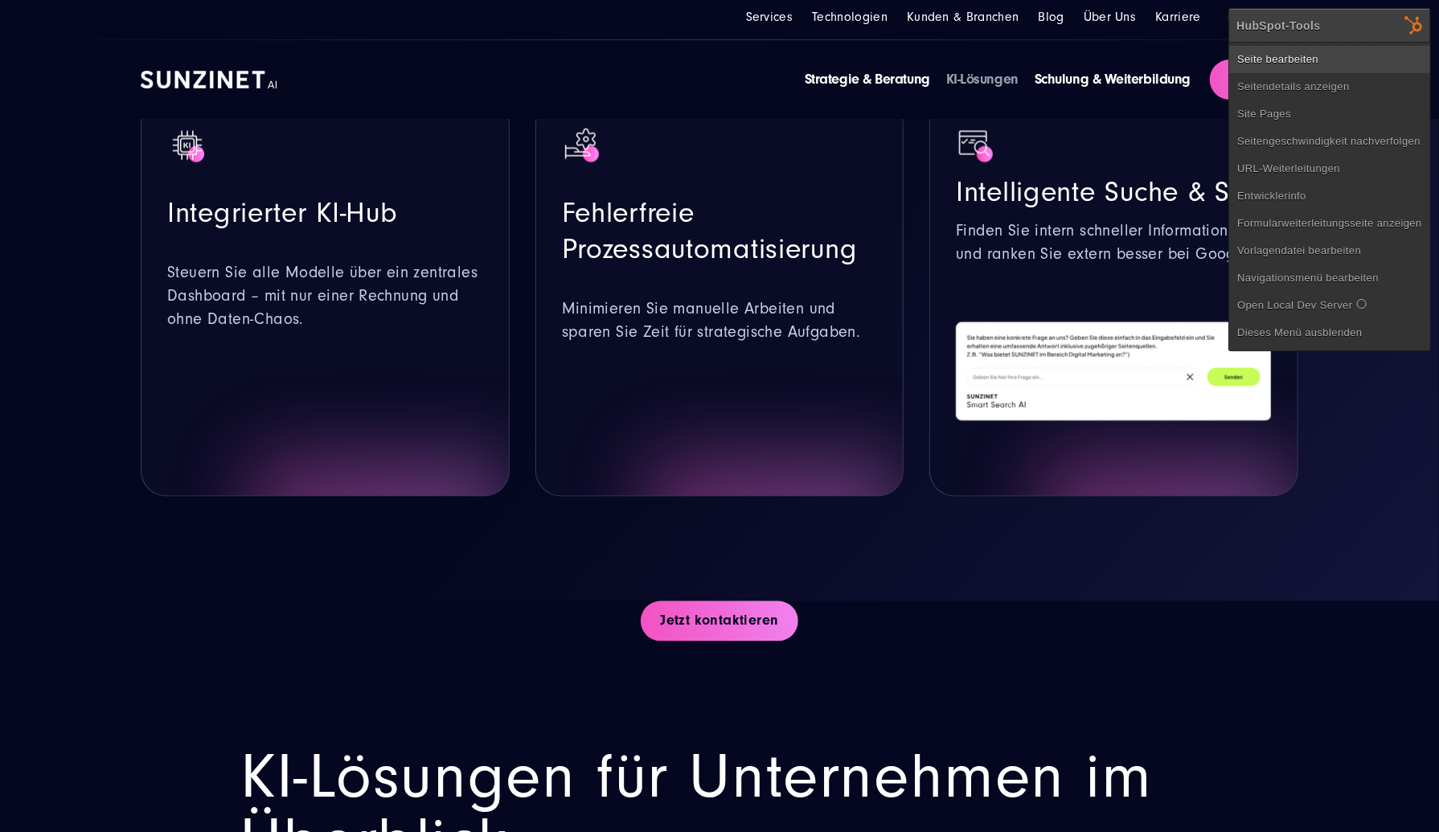
click at [1387, 65] on link "Seite bearbeiten" at bounding box center [1330, 59] width 201 height 27
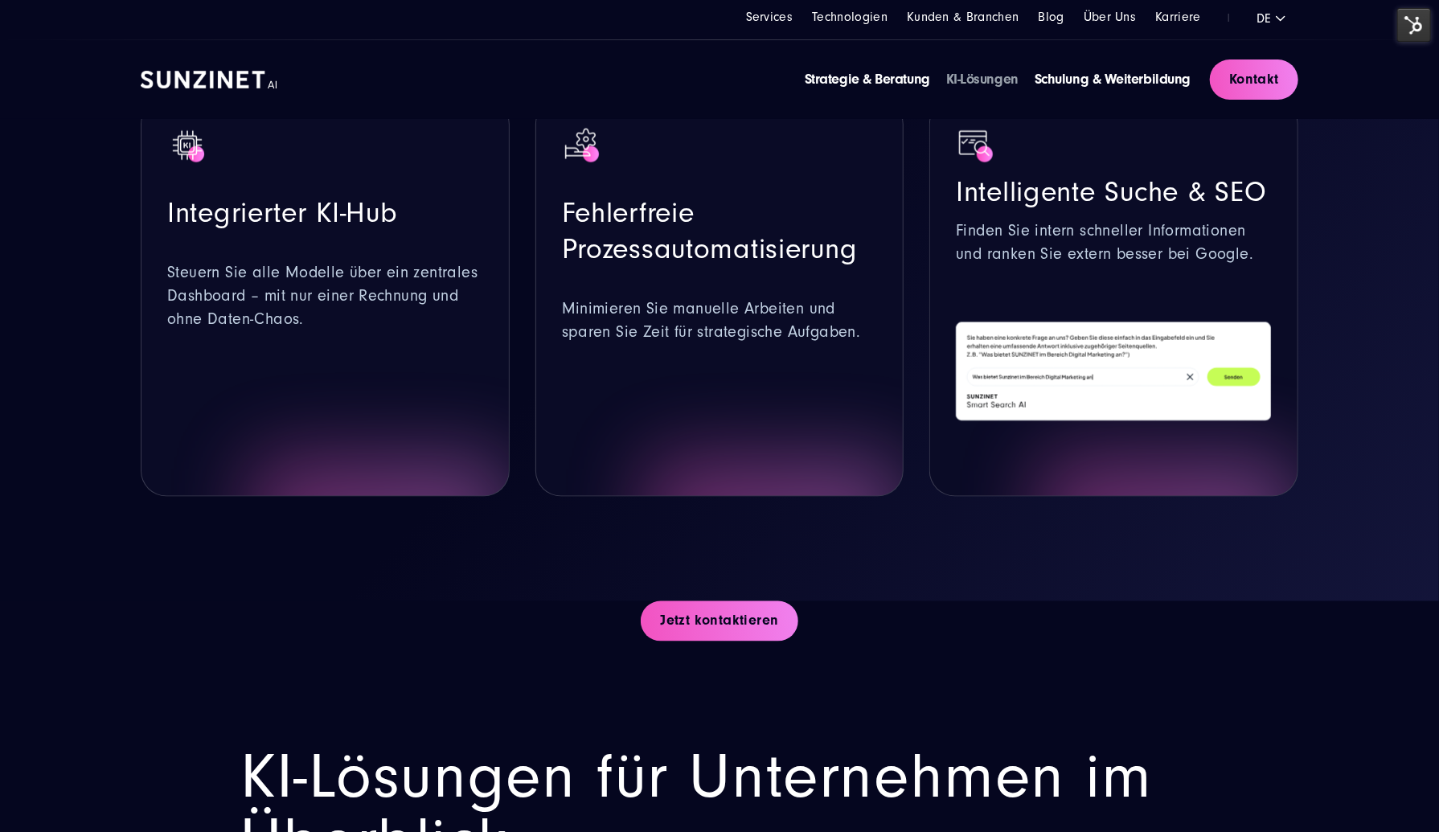
drag, startPoint x: 556, startPoint y: 629, endPoint x: 552, endPoint y: 456, distance: 173.0
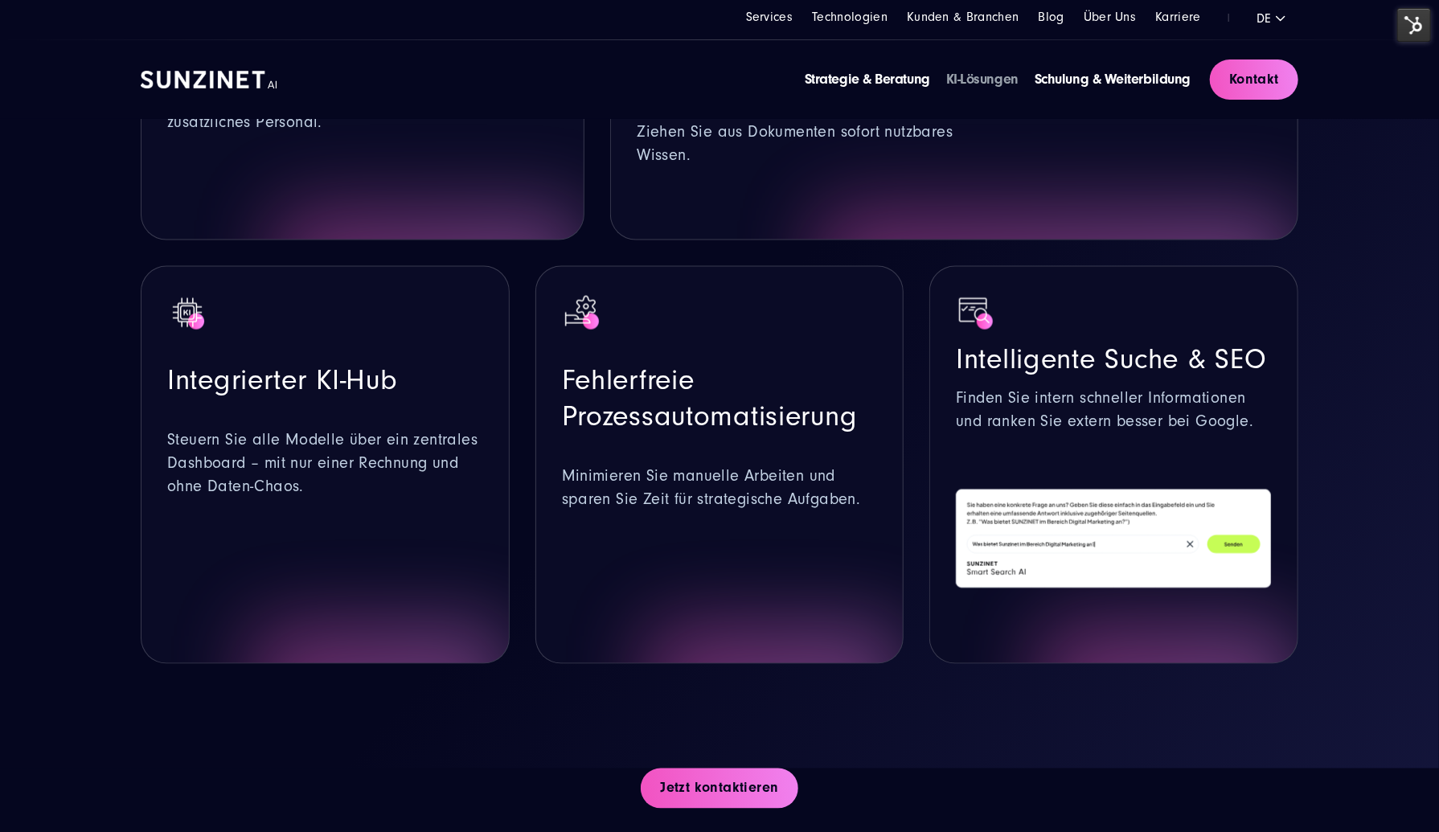
scroll to position [0, 0]
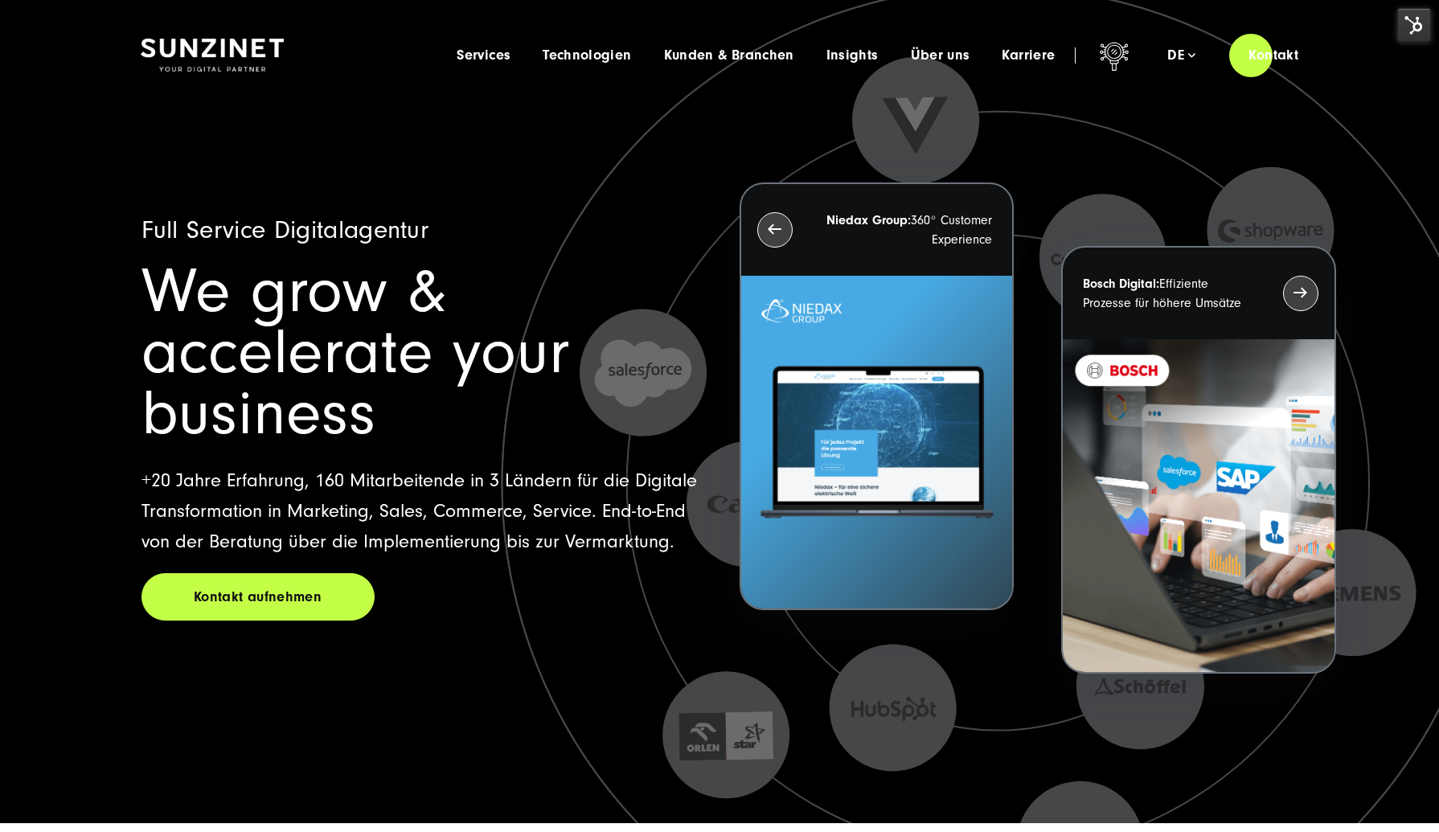
click at [491, 59] on span "Services" at bounding box center [484, 55] width 54 height 16
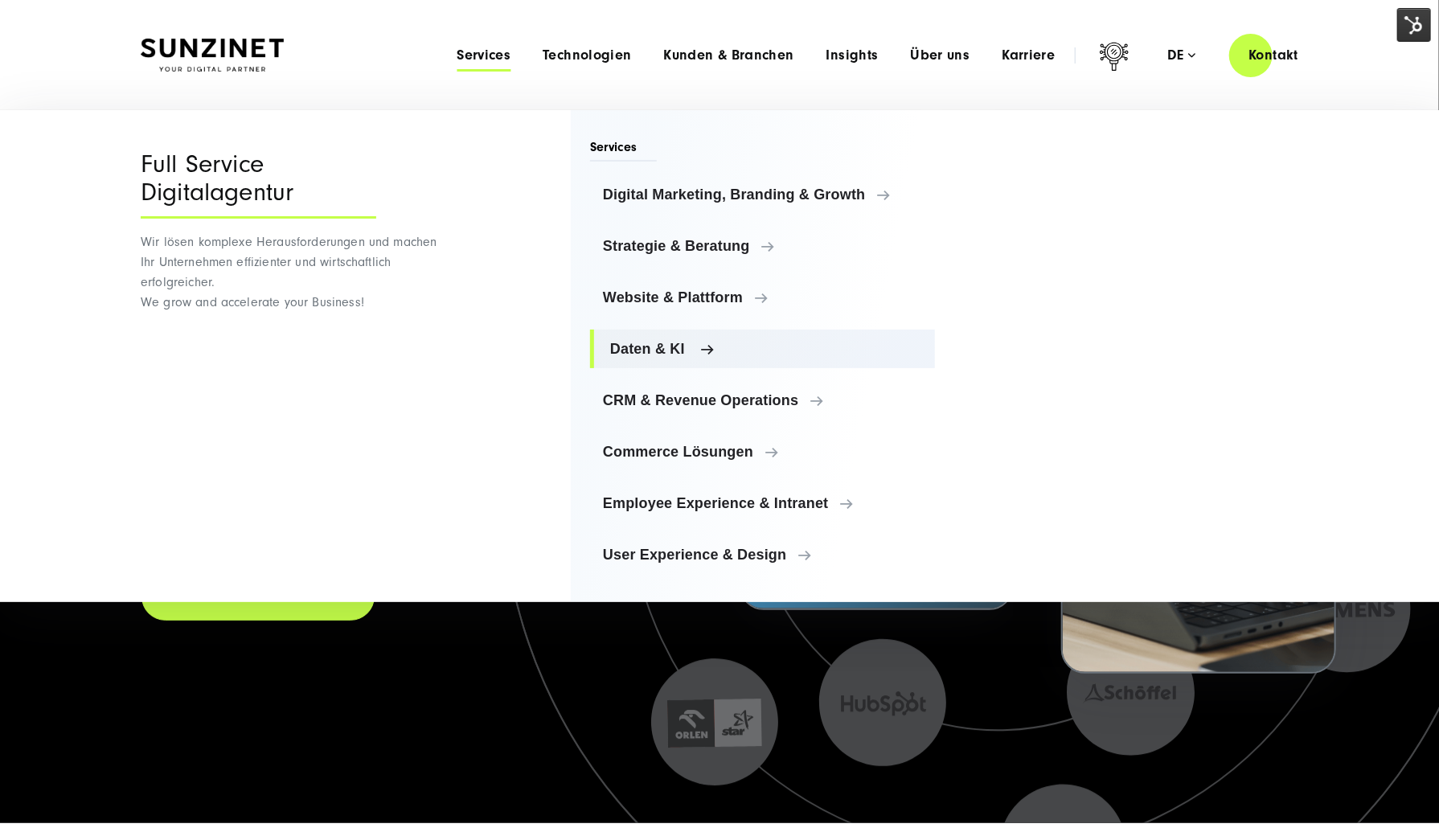
click at [629, 349] on span "Daten & KI" at bounding box center [766, 349] width 312 height 16
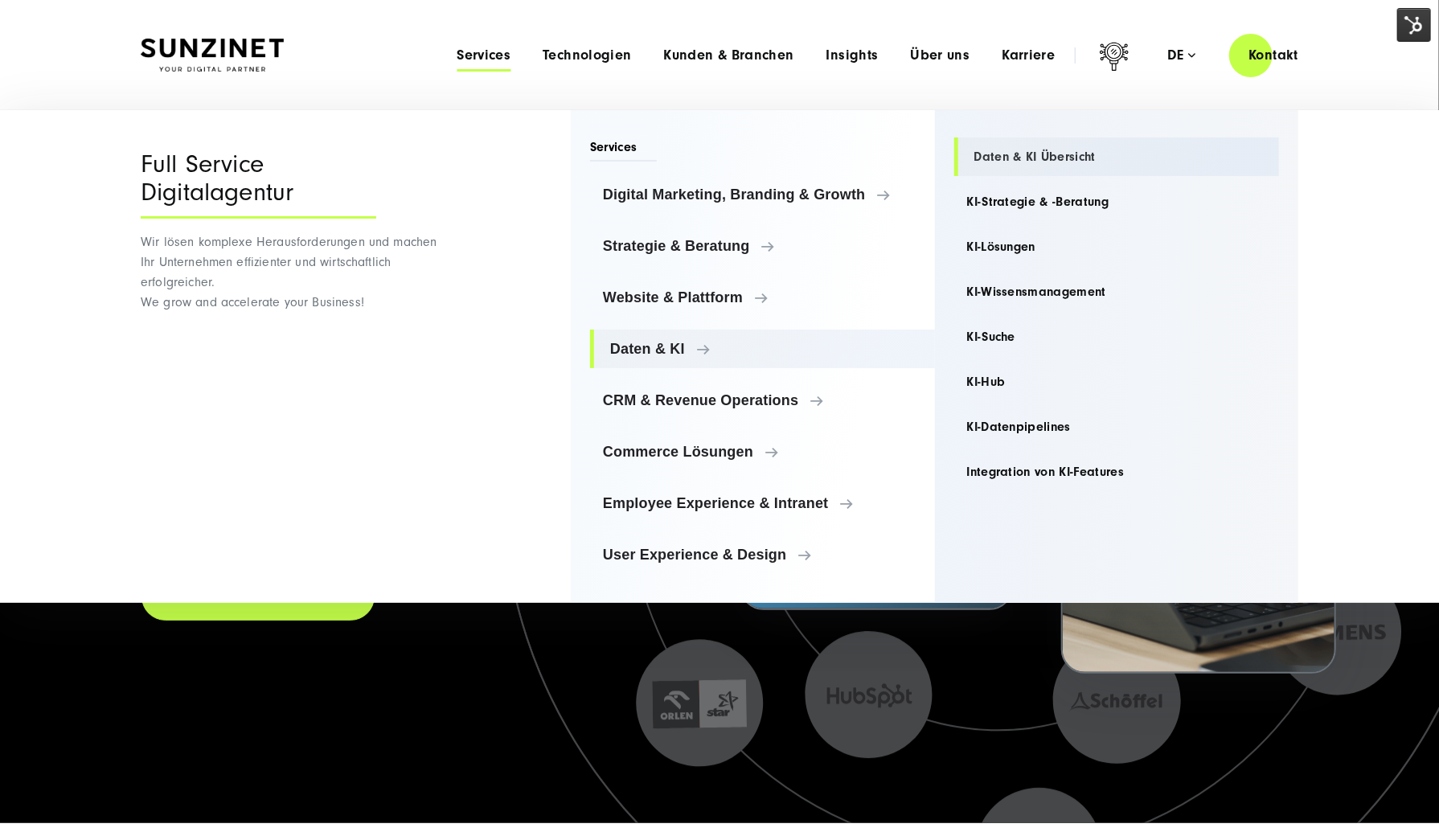
click at [1049, 153] on link "Daten & KI Übersicht" at bounding box center [1118, 157] width 326 height 39
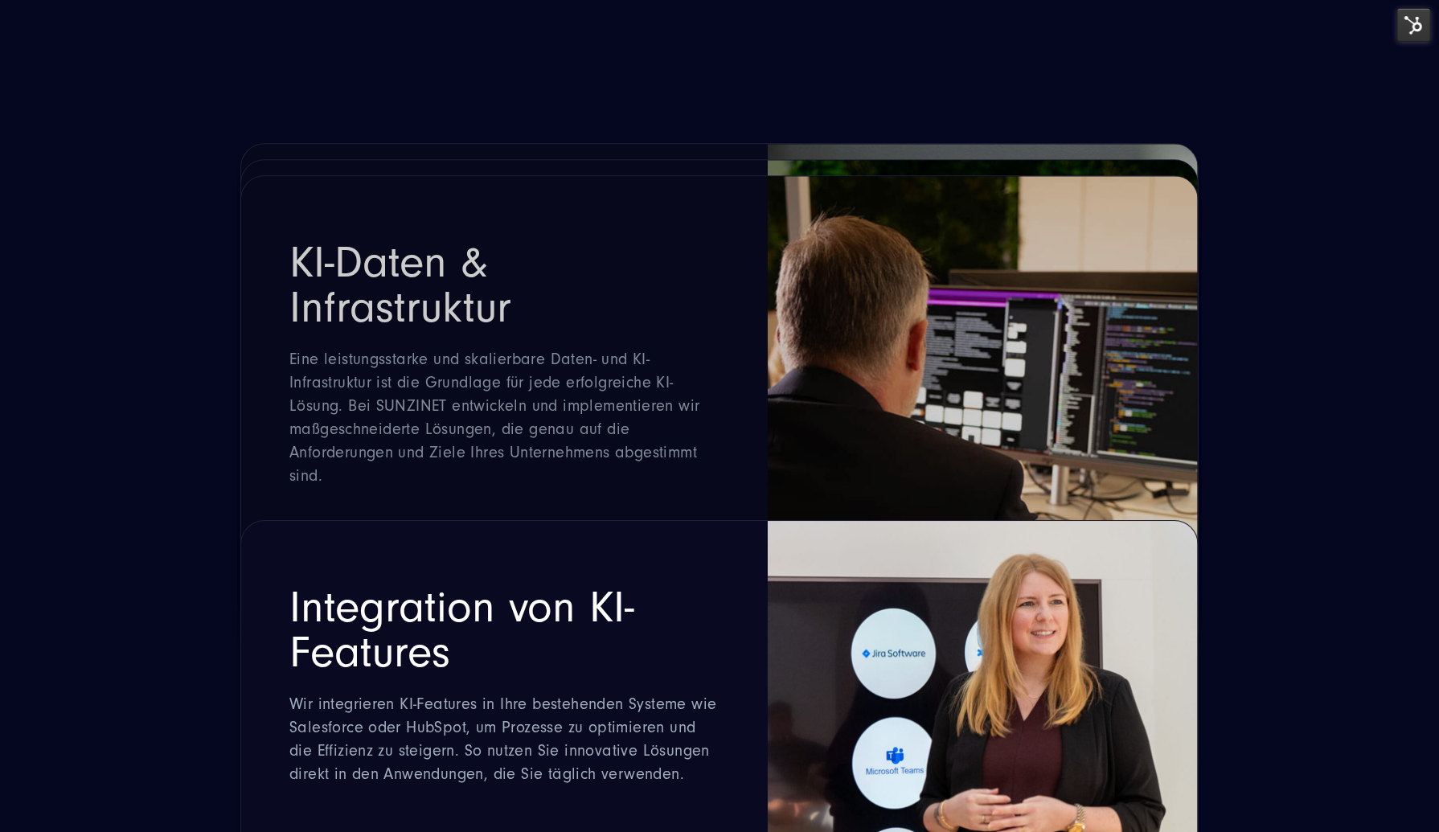
scroll to position [3297, 0]
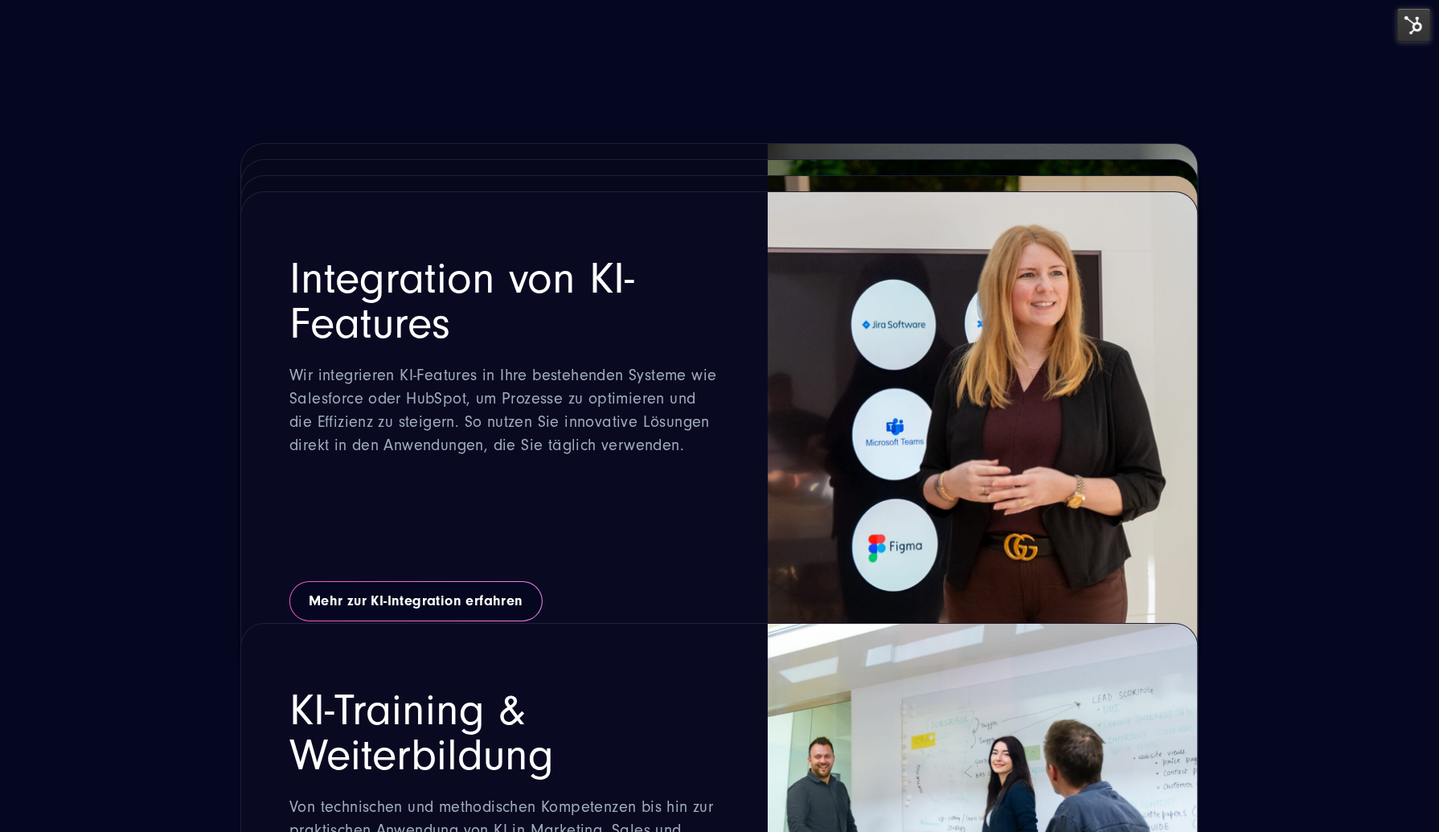
click at [441, 597] on div "KI-Training & Weiterbildung Von technischen und methodischen Kompetenzen bis hi…" at bounding box center [719, 798] width 959 height 479
drag, startPoint x: 456, startPoint y: 630, endPoint x: 421, endPoint y: 497, distance: 137.1
click at [457, 606] on div "KI-Training & Weiterbildung Von technischen und methodischen Kompetenzen bis hi…" at bounding box center [719, 798] width 959 height 479
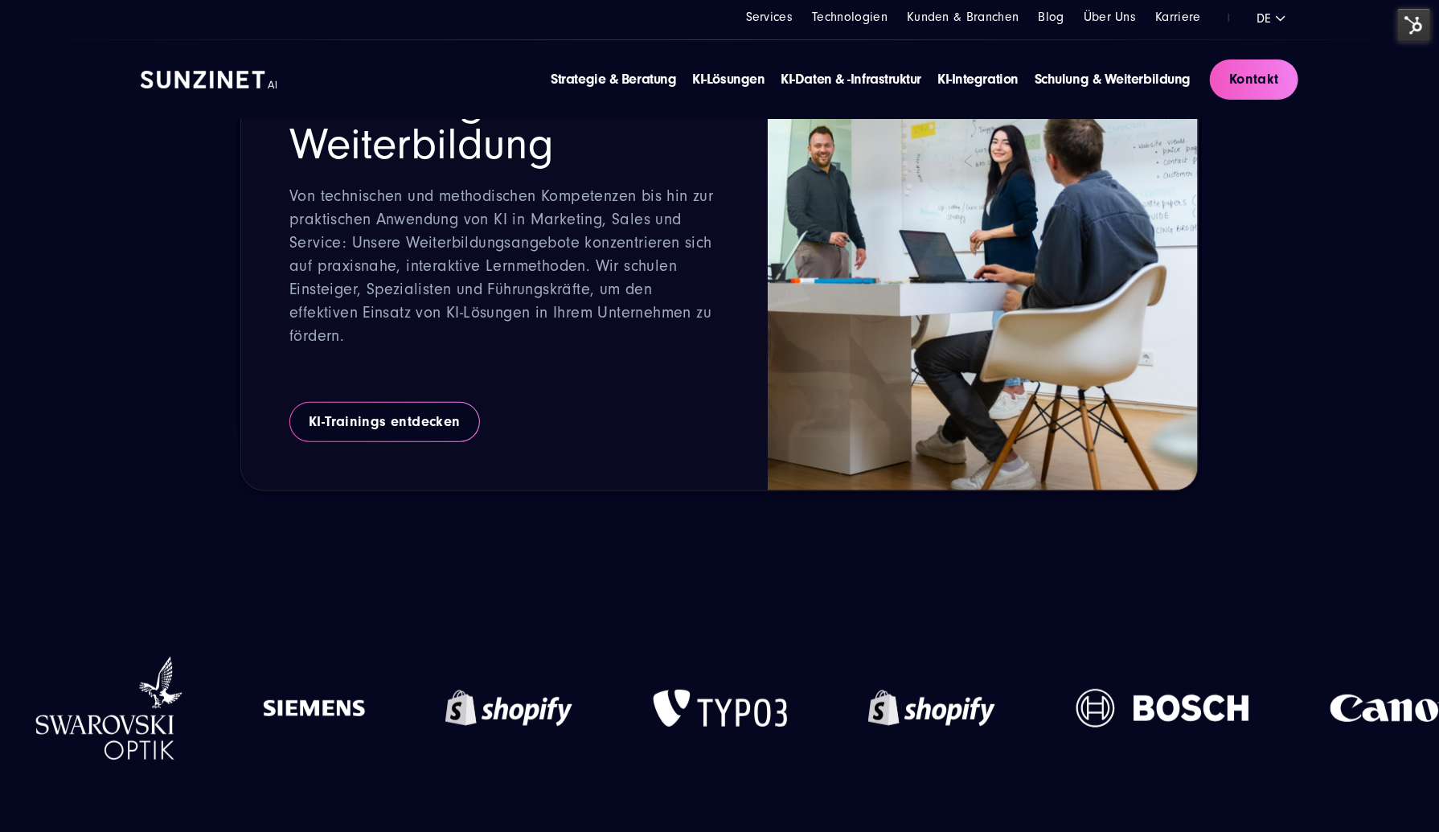
scroll to position [3136, 0]
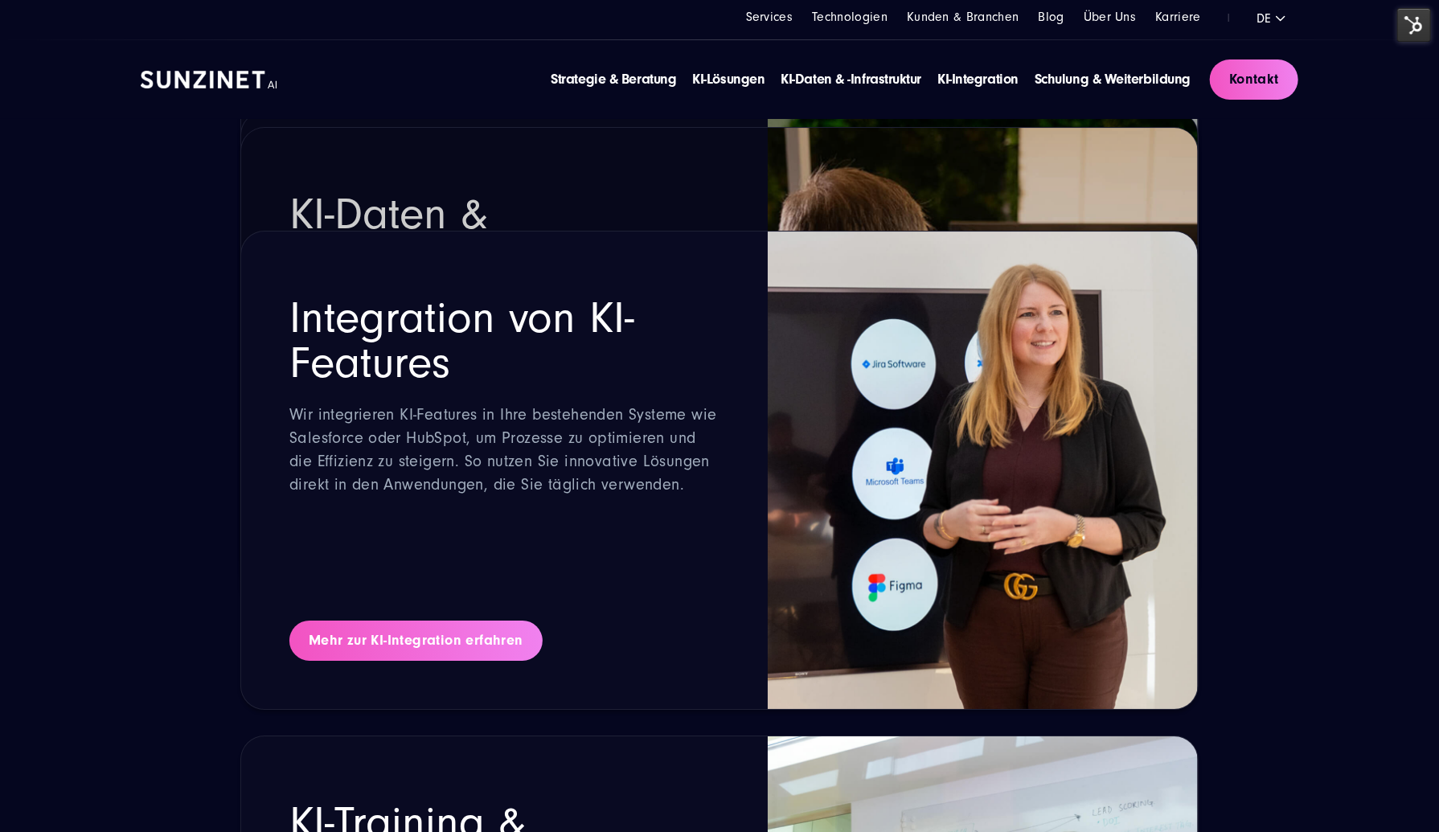
click at [454, 649] on link "Mehr zur KI-Integration erfahren" at bounding box center [415, 641] width 253 height 40
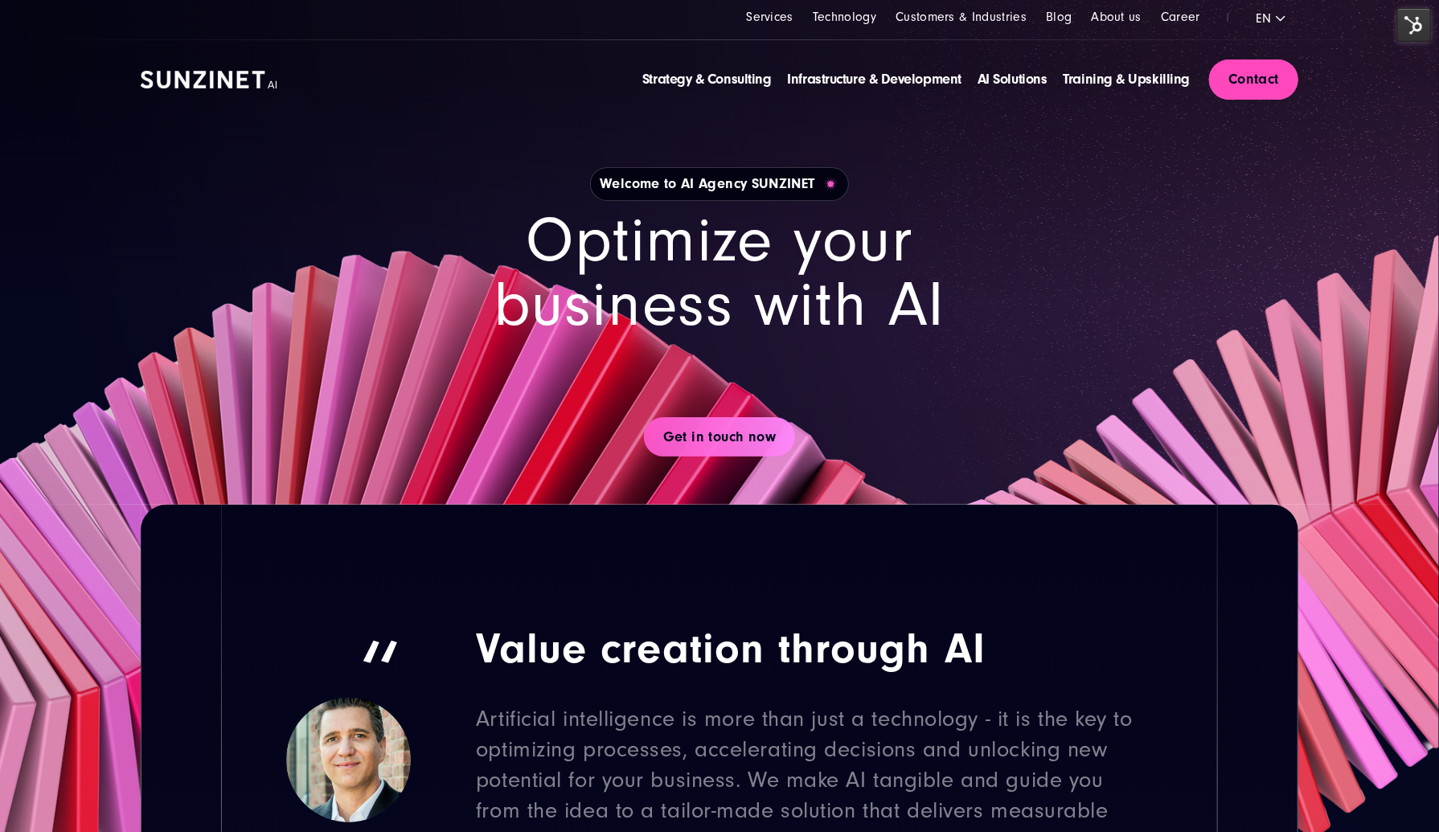
click at [1263, 64] on link "Contact" at bounding box center [1253, 80] width 89 height 40
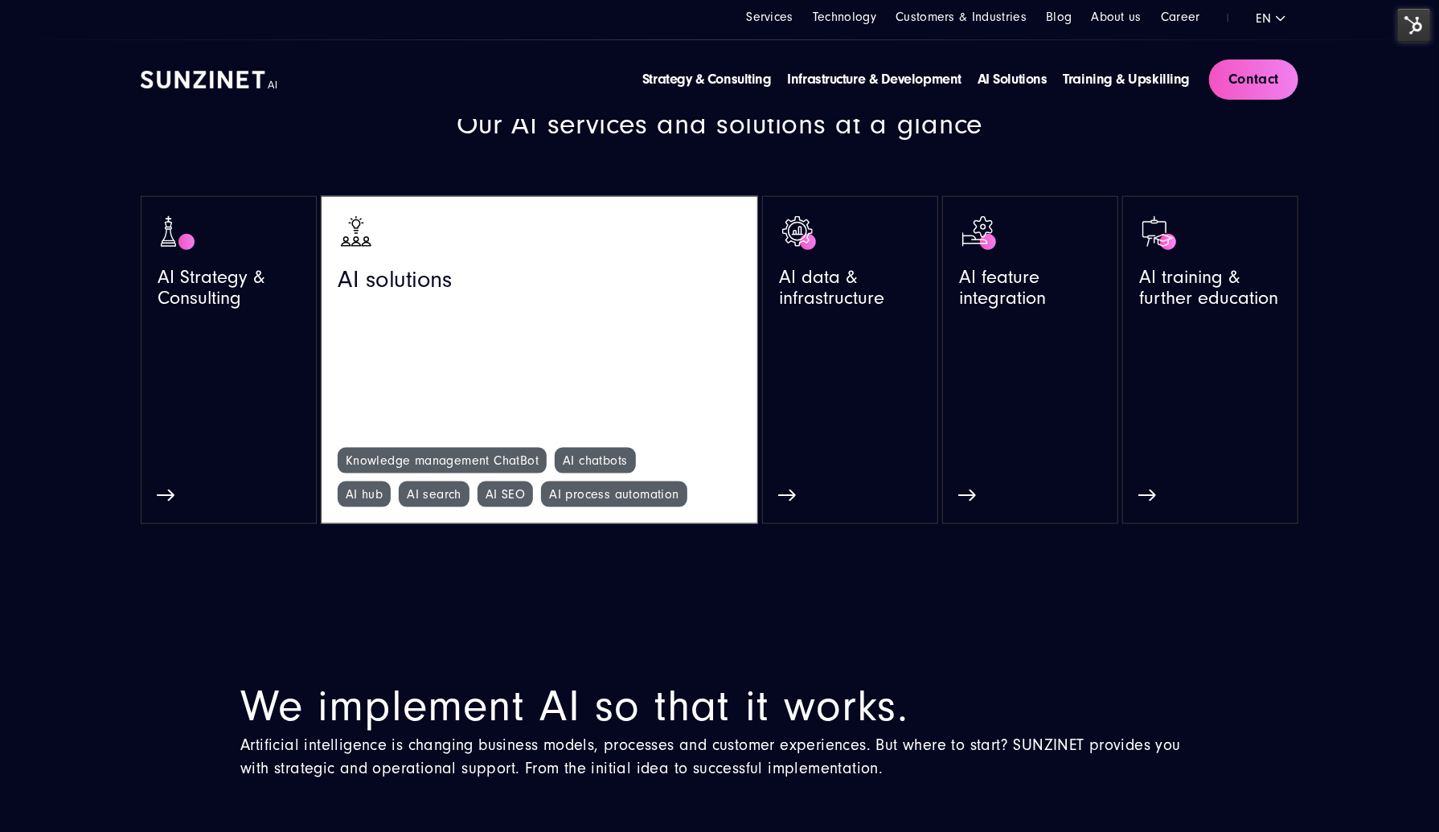
scroll to position [885, 0]
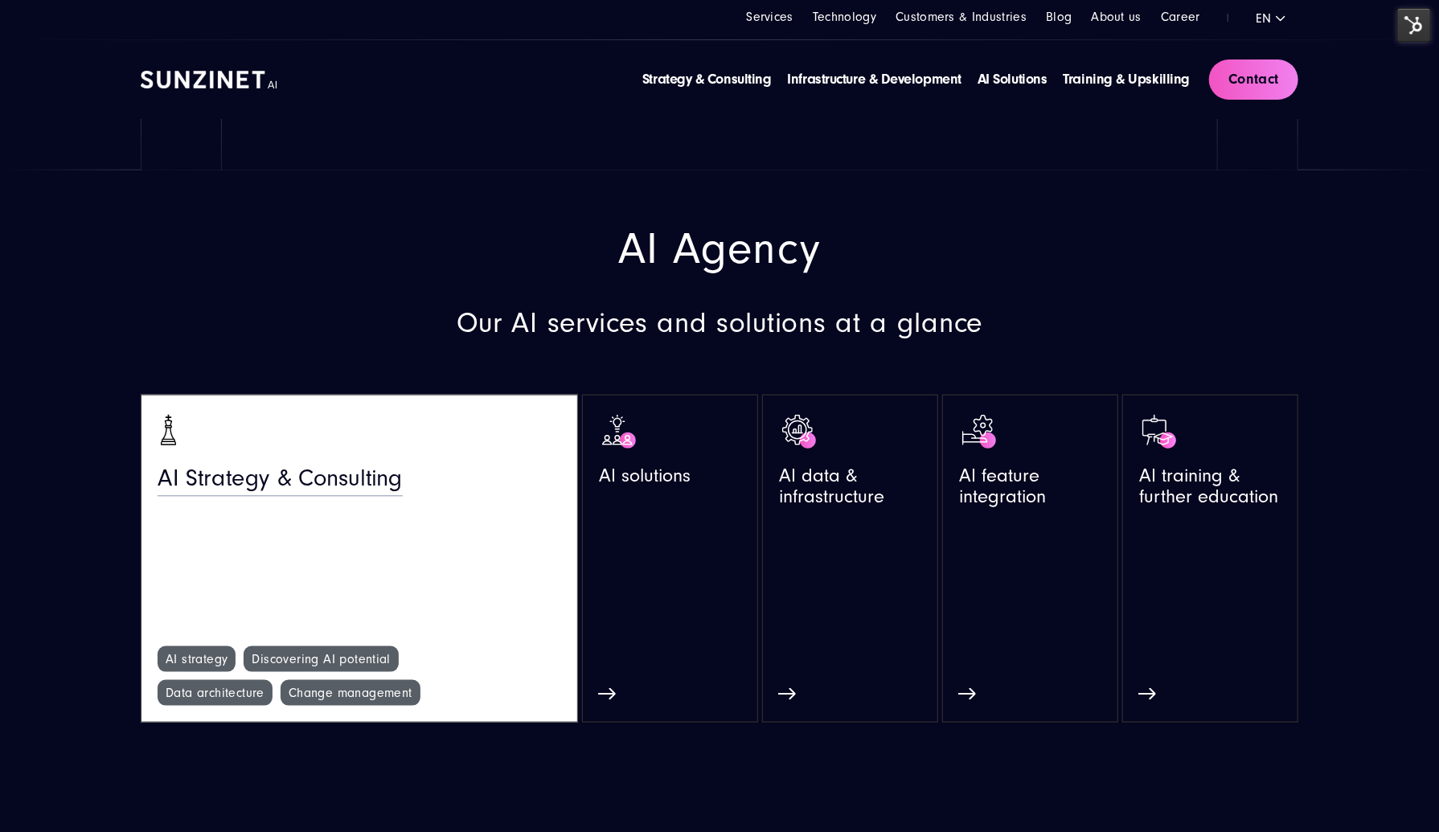
click at [230, 482] on span "AI Strategy & Consulting" at bounding box center [280, 483] width 245 height 35
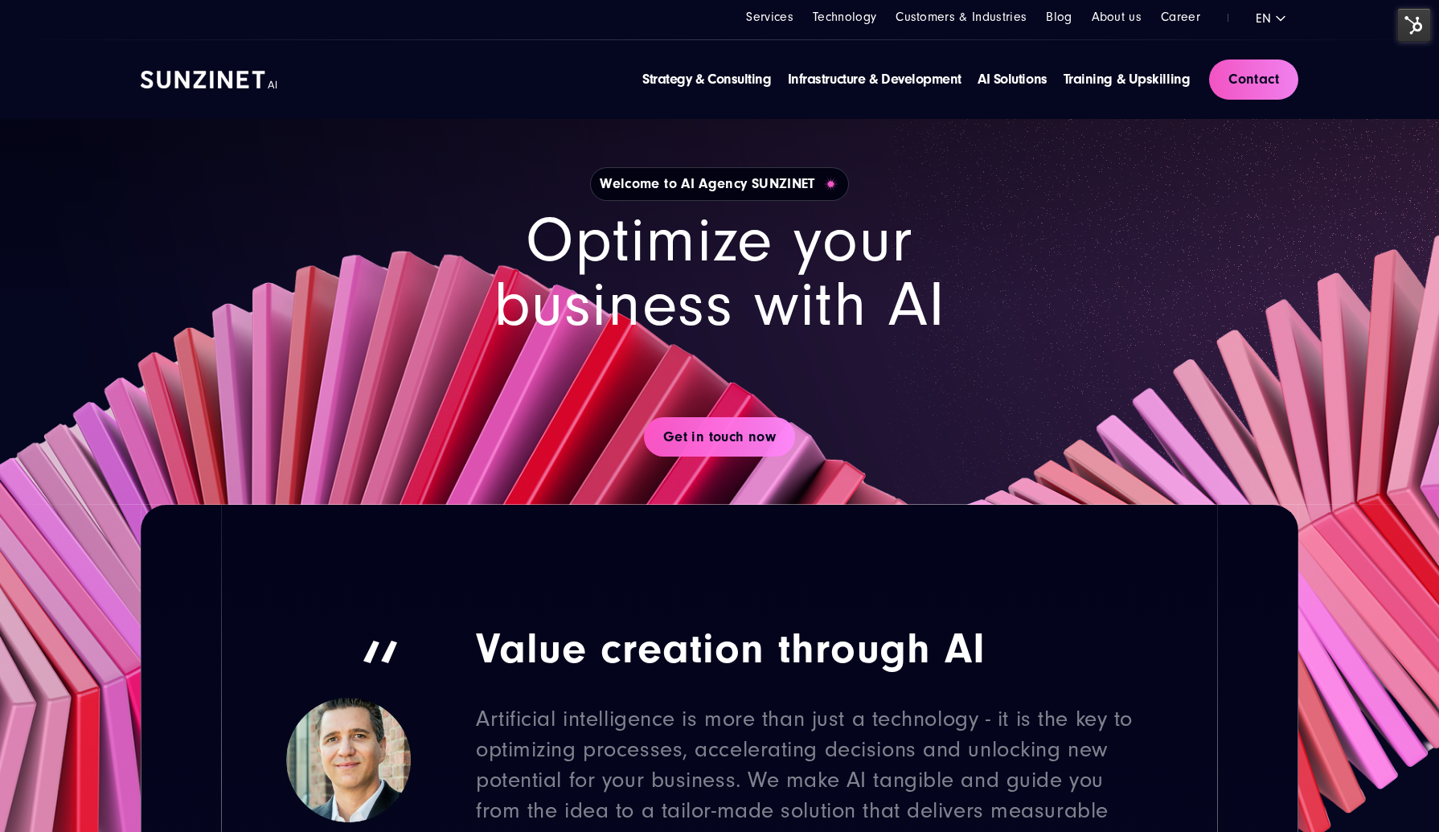
scroll to position [885, 0]
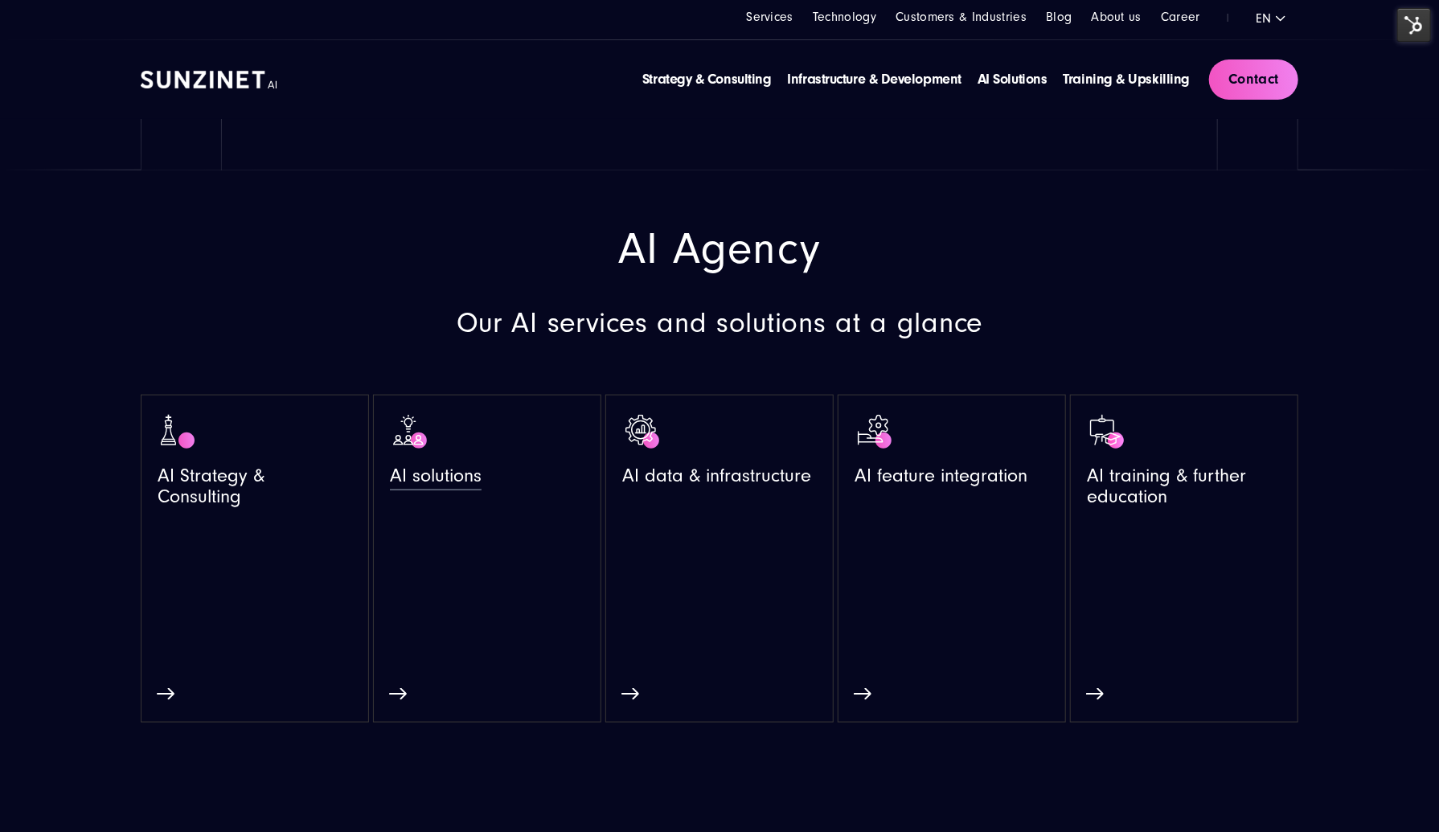
click at [466, 471] on span "AI solutions" at bounding box center [436, 480] width 92 height 28
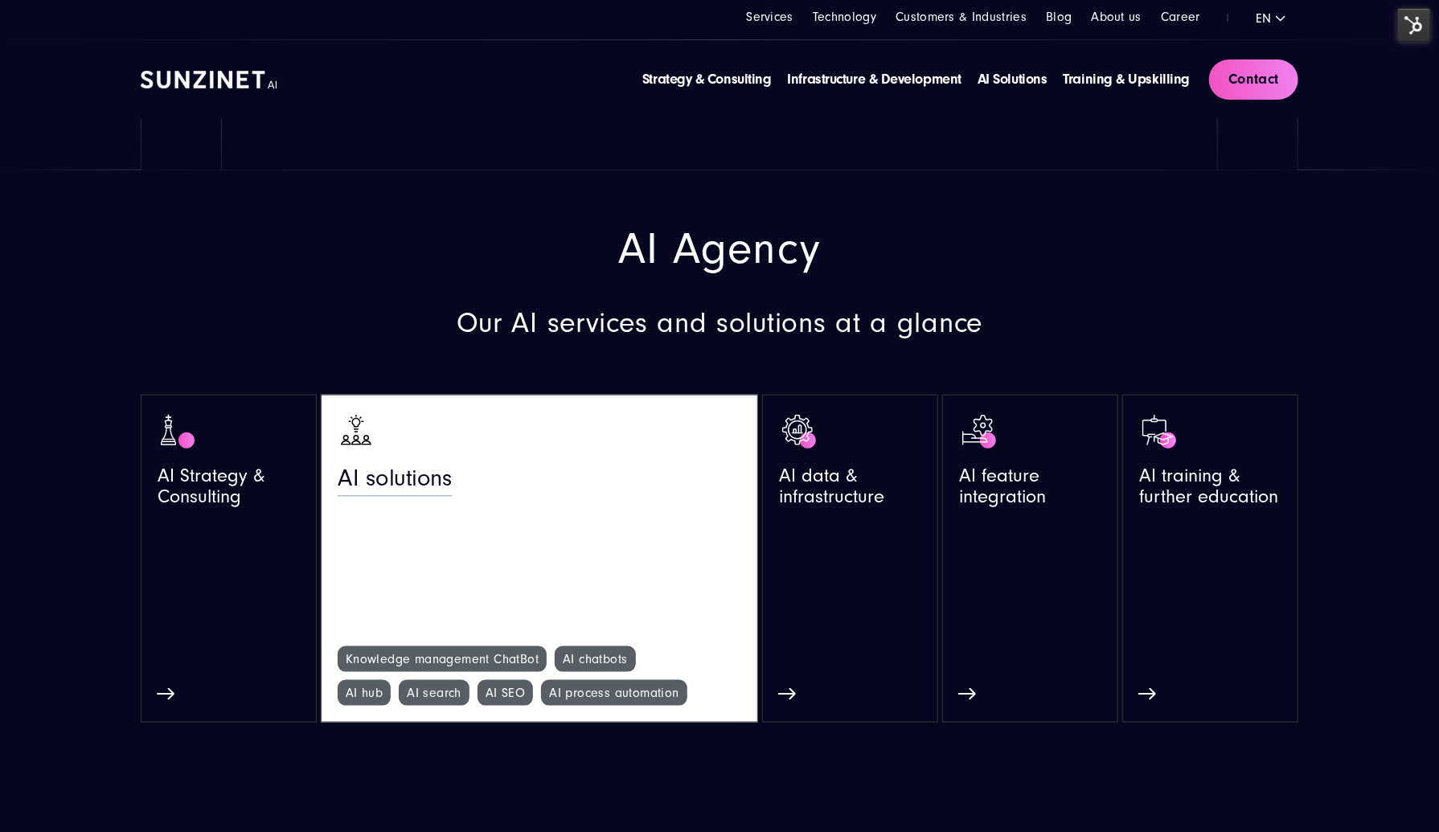
click at [429, 483] on span "AI solutions" at bounding box center [395, 483] width 115 height 35
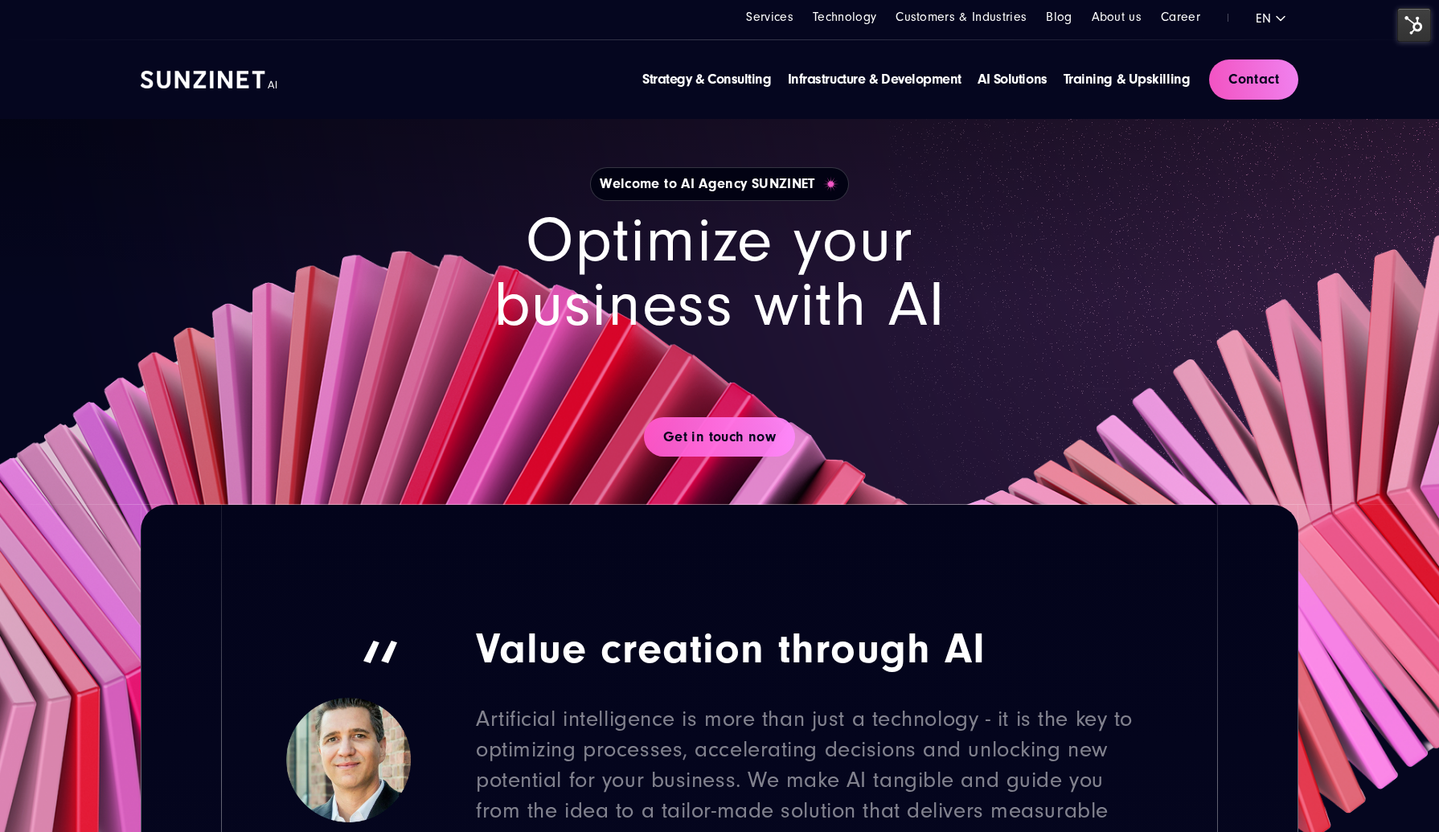
scroll to position [885, 0]
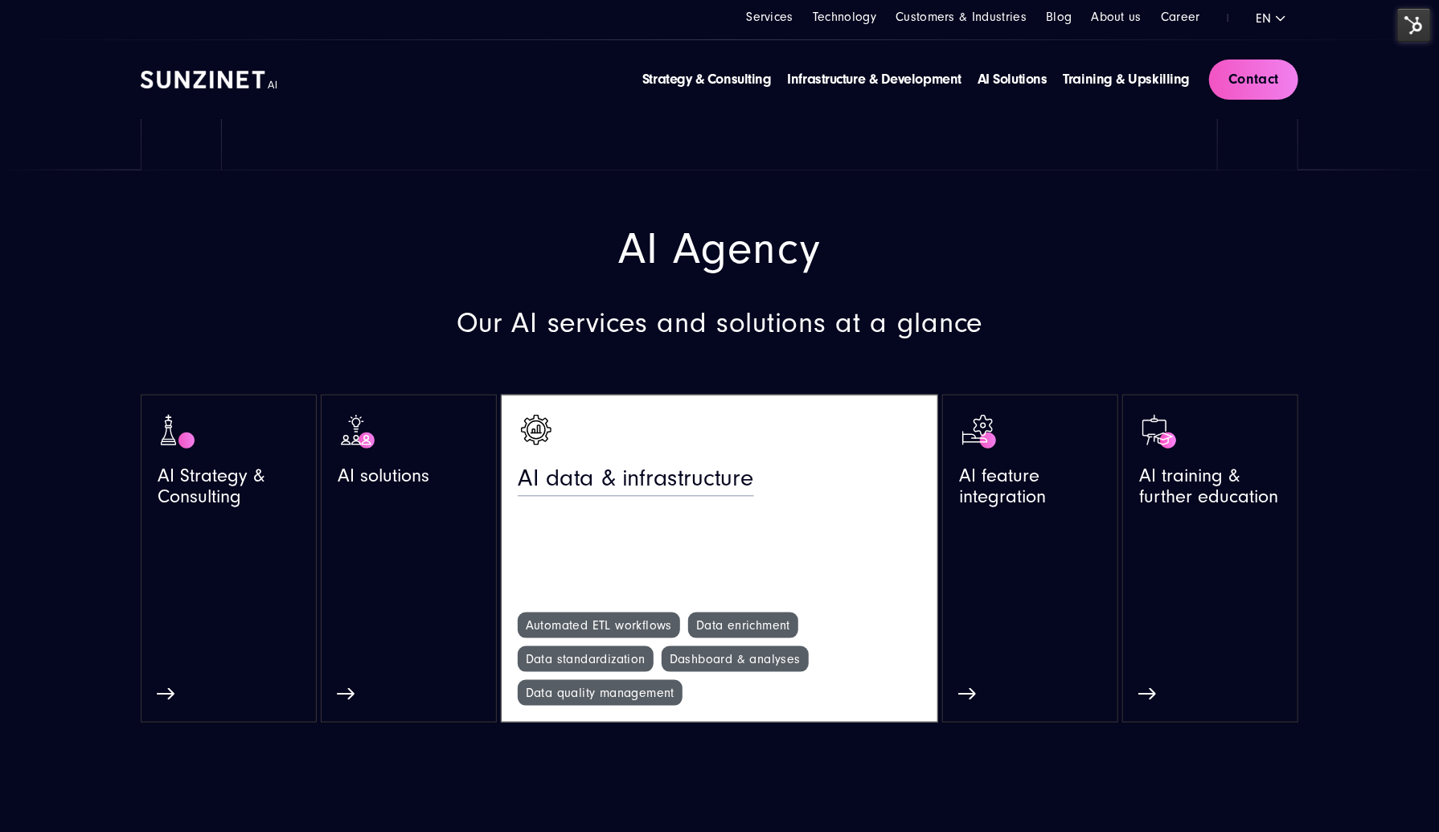
click at [698, 466] on span "AI data & infrastructure" at bounding box center [636, 483] width 236 height 35
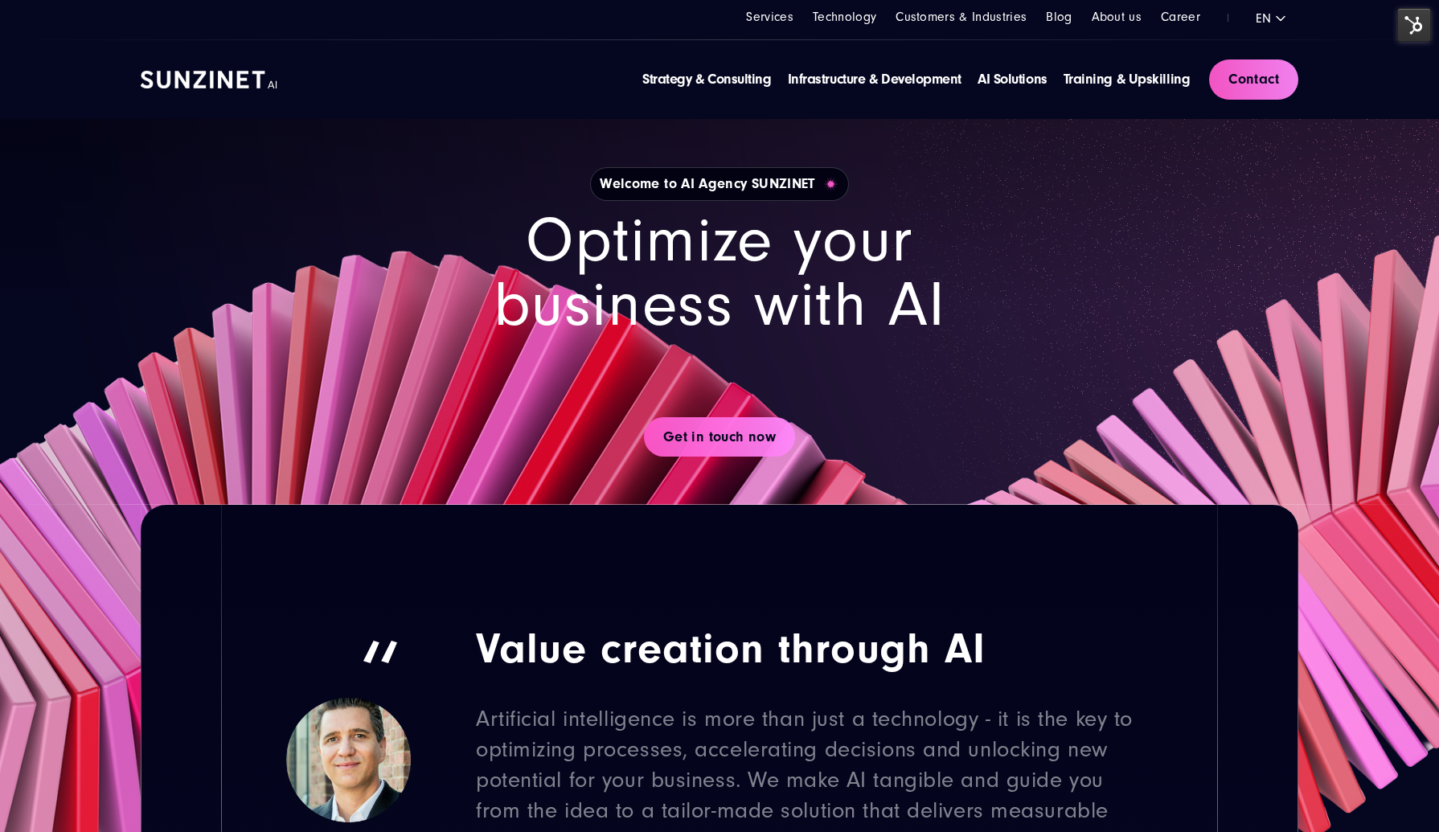
scroll to position [885, 0]
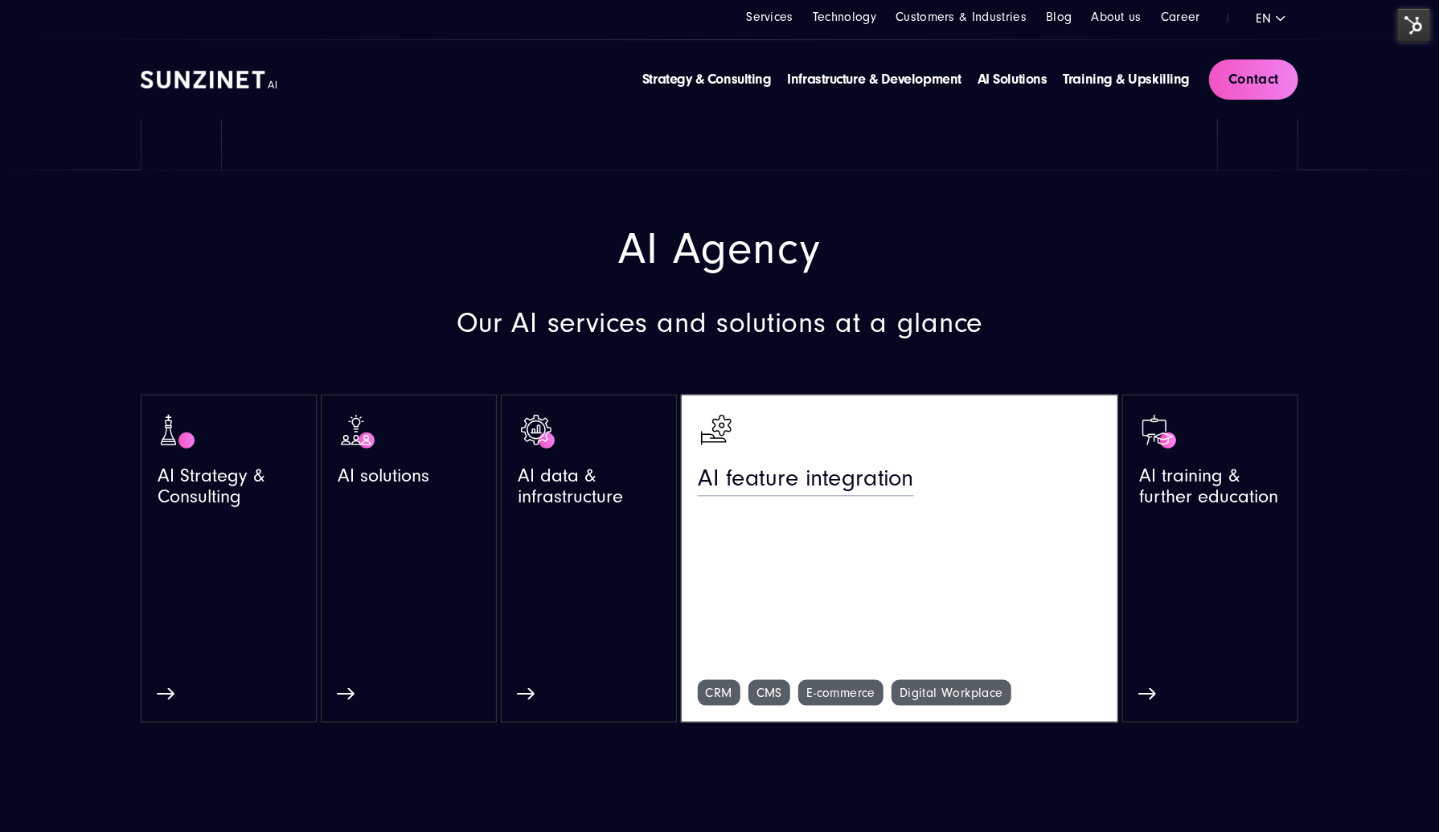
click at [913, 473] on div "AI feature integration" at bounding box center [950, 483] width 505 height 35
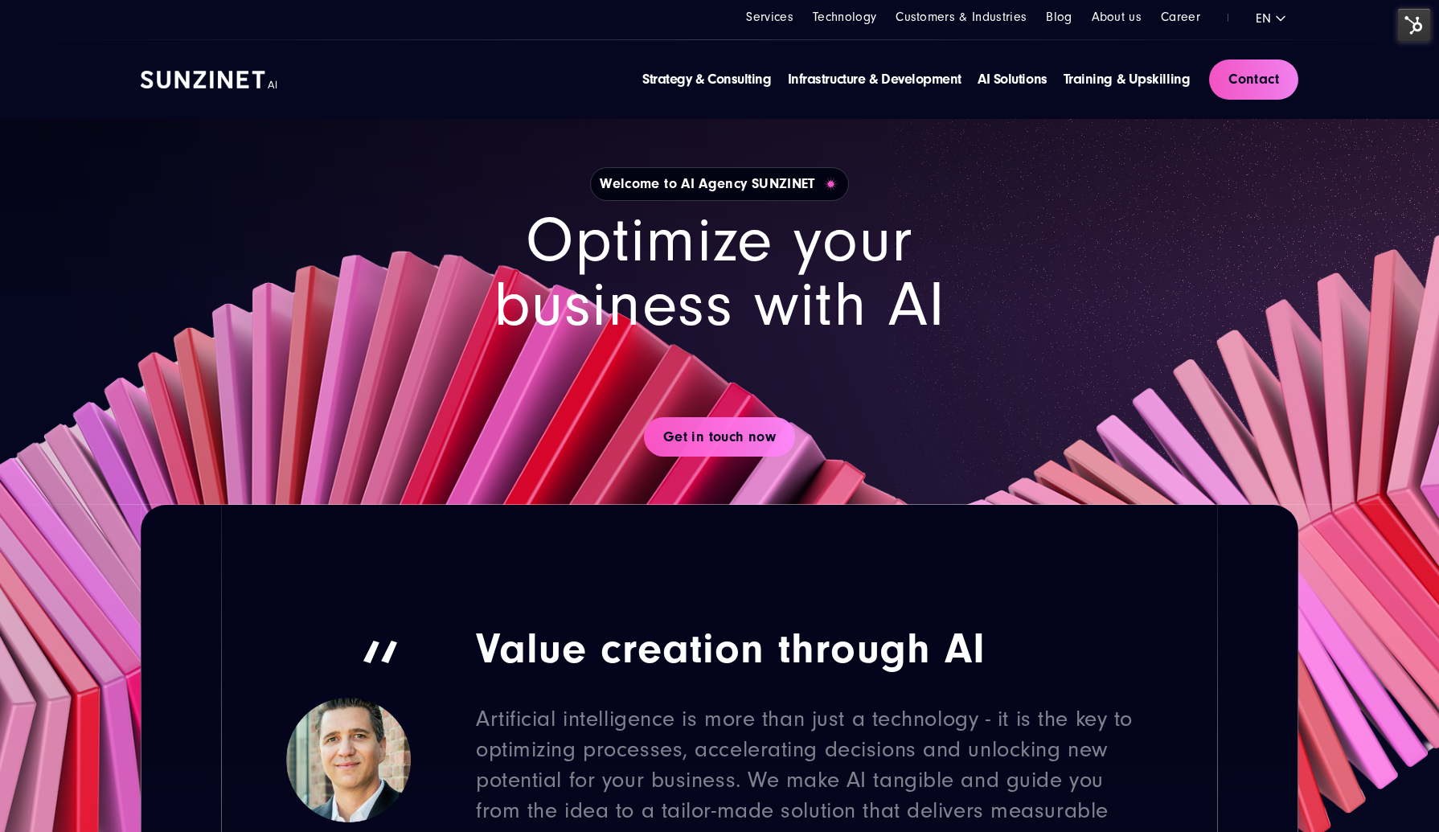
scroll to position [885, 0]
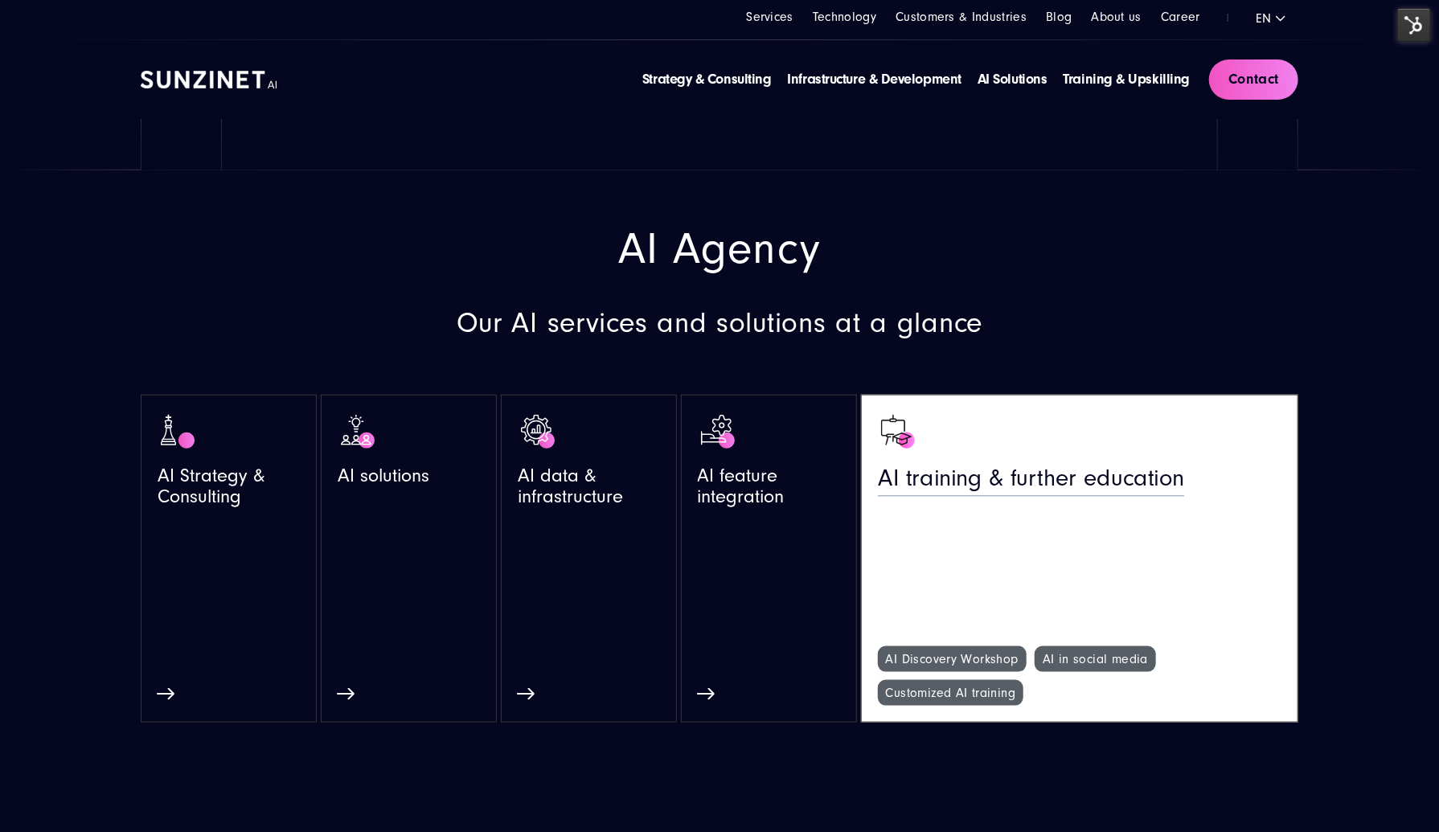
click at [1171, 466] on span "AI training & further education" at bounding box center [1031, 483] width 306 height 35
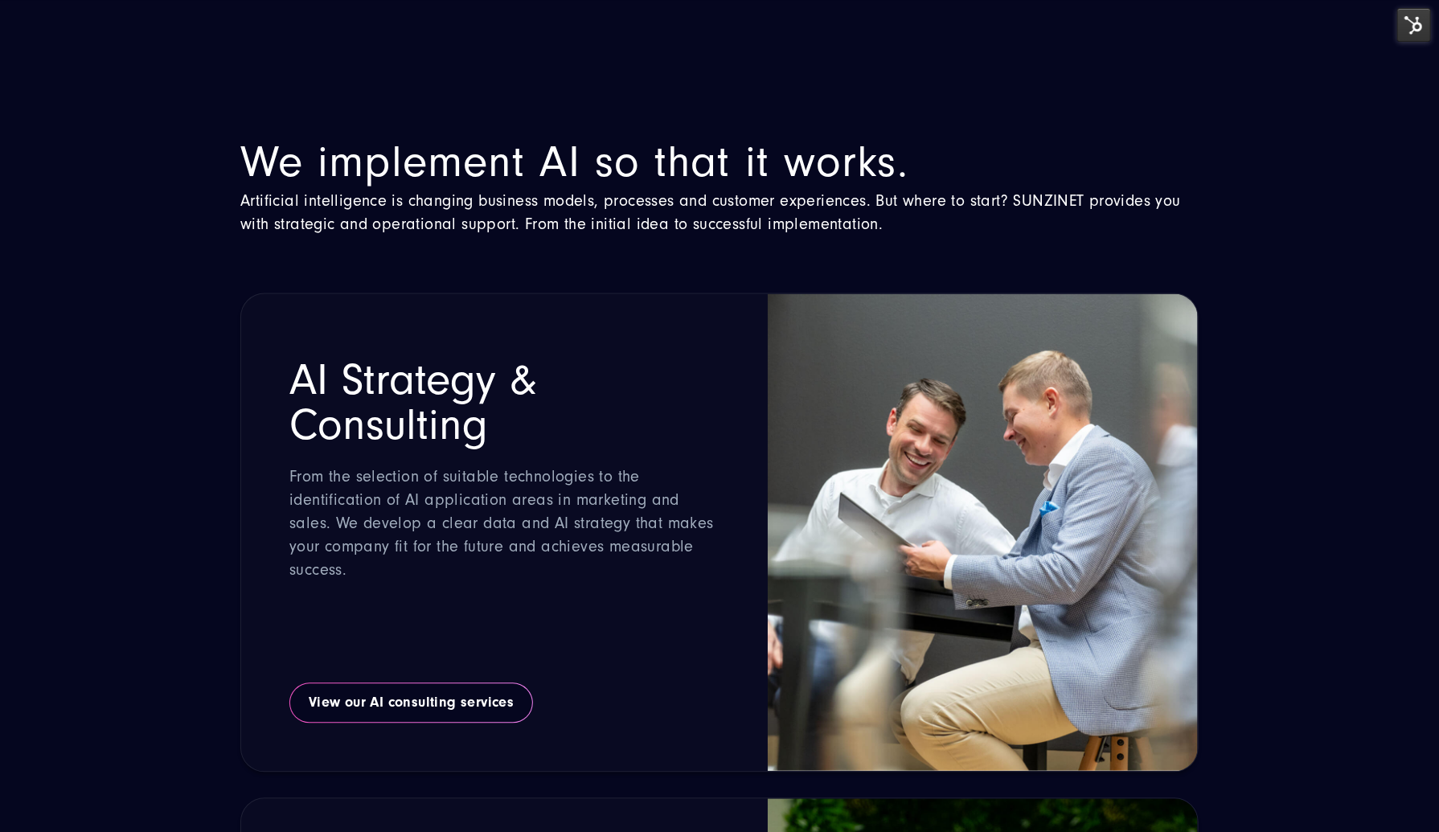
scroll to position [1769, 0]
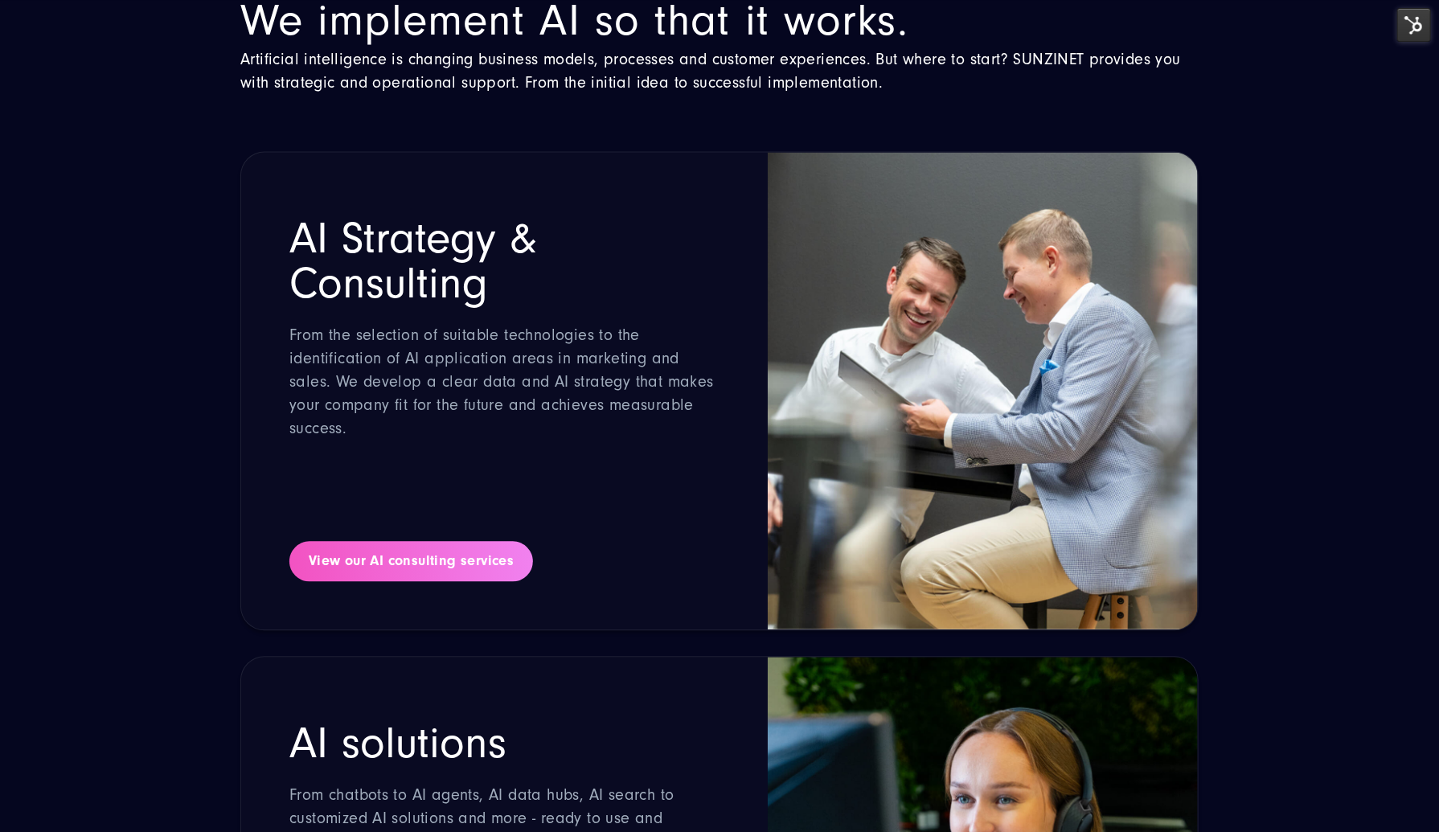
click at [450, 566] on link "View our AI consulting services" at bounding box center [411, 562] width 244 height 40
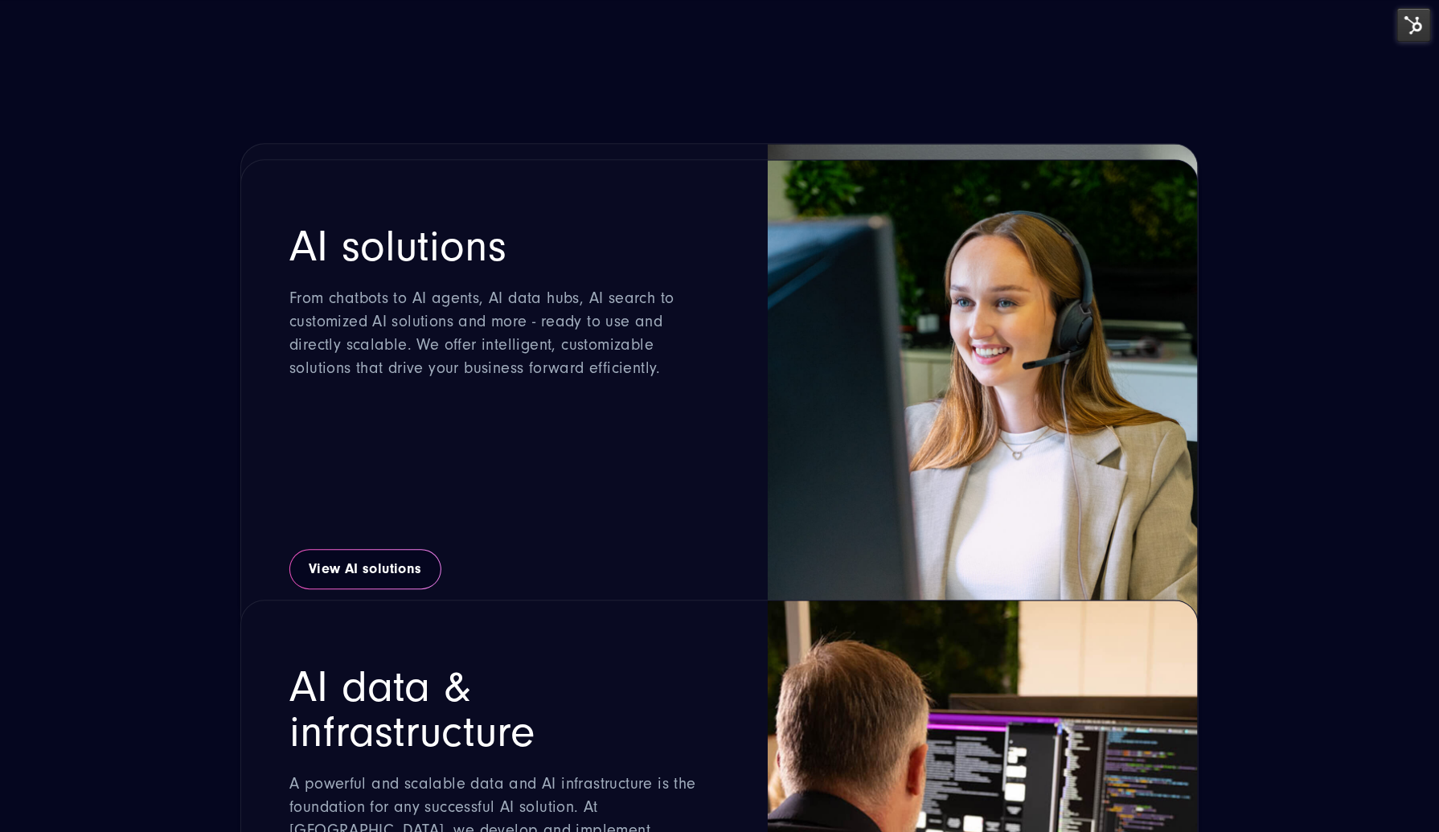
scroll to position [2332, 0]
click at [408, 575] on div "AI data & infrastructure A powerful and scalable data and AI infrastructure is …" at bounding box center [719, 806] width 959 height 479
click at [404, 552] on link "View AI solutions" at bounding box center [365, 569] width 152 height 40
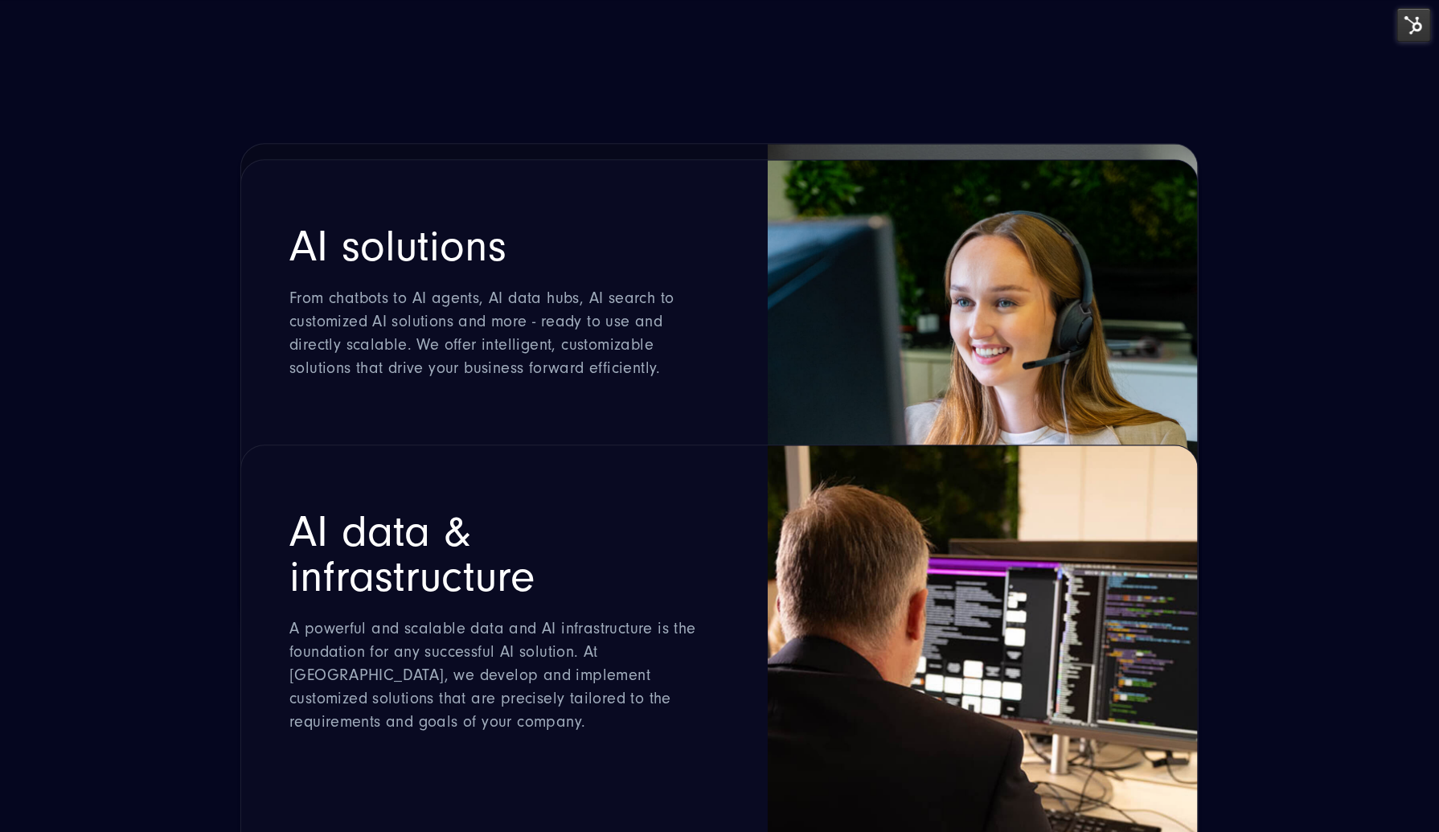
scroll to position [2654, 0]
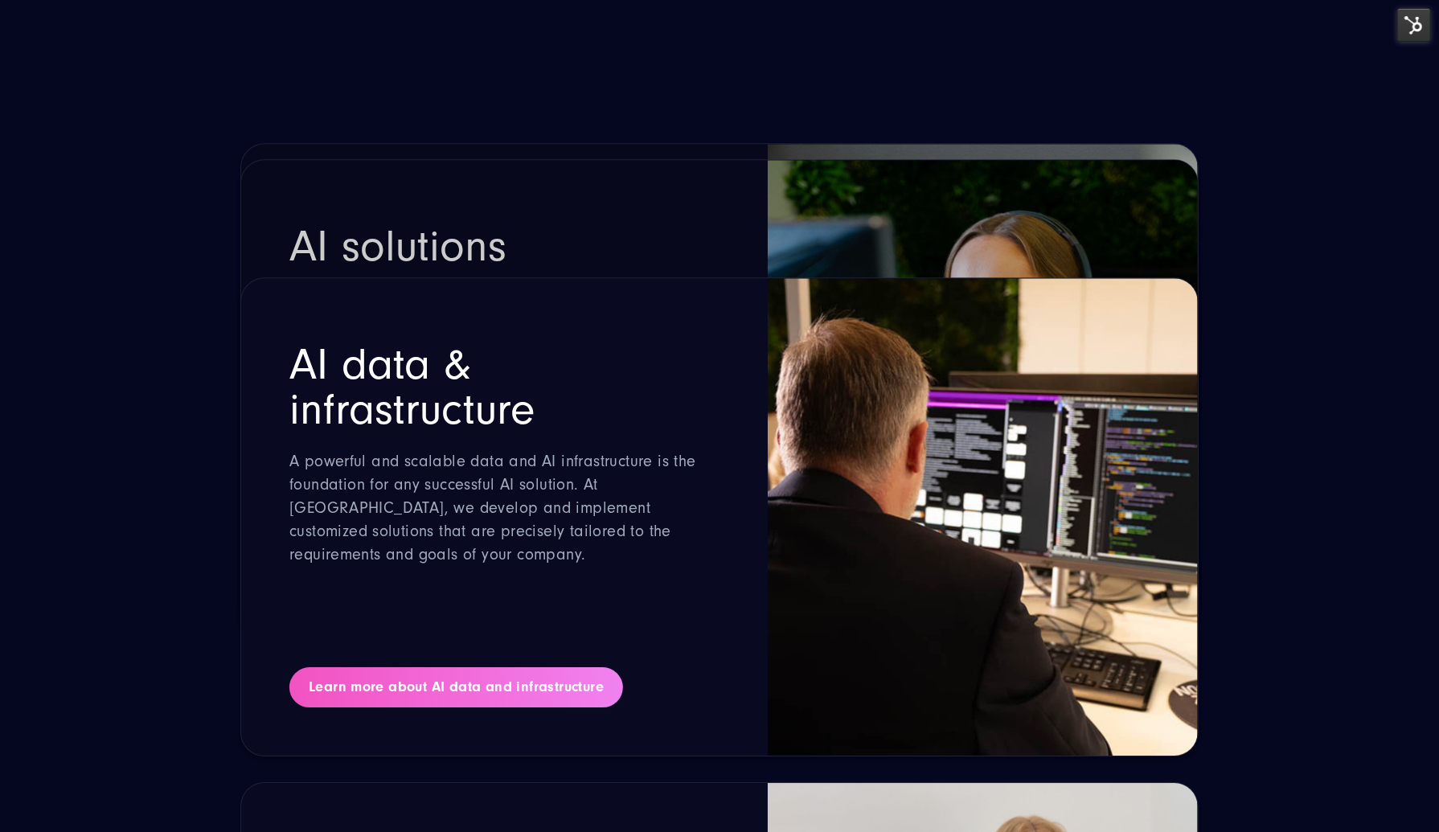
click at [445, 690] on link "Learn more about AI data and infrastructure" at bounding box center [456, 687] width 334 height 40
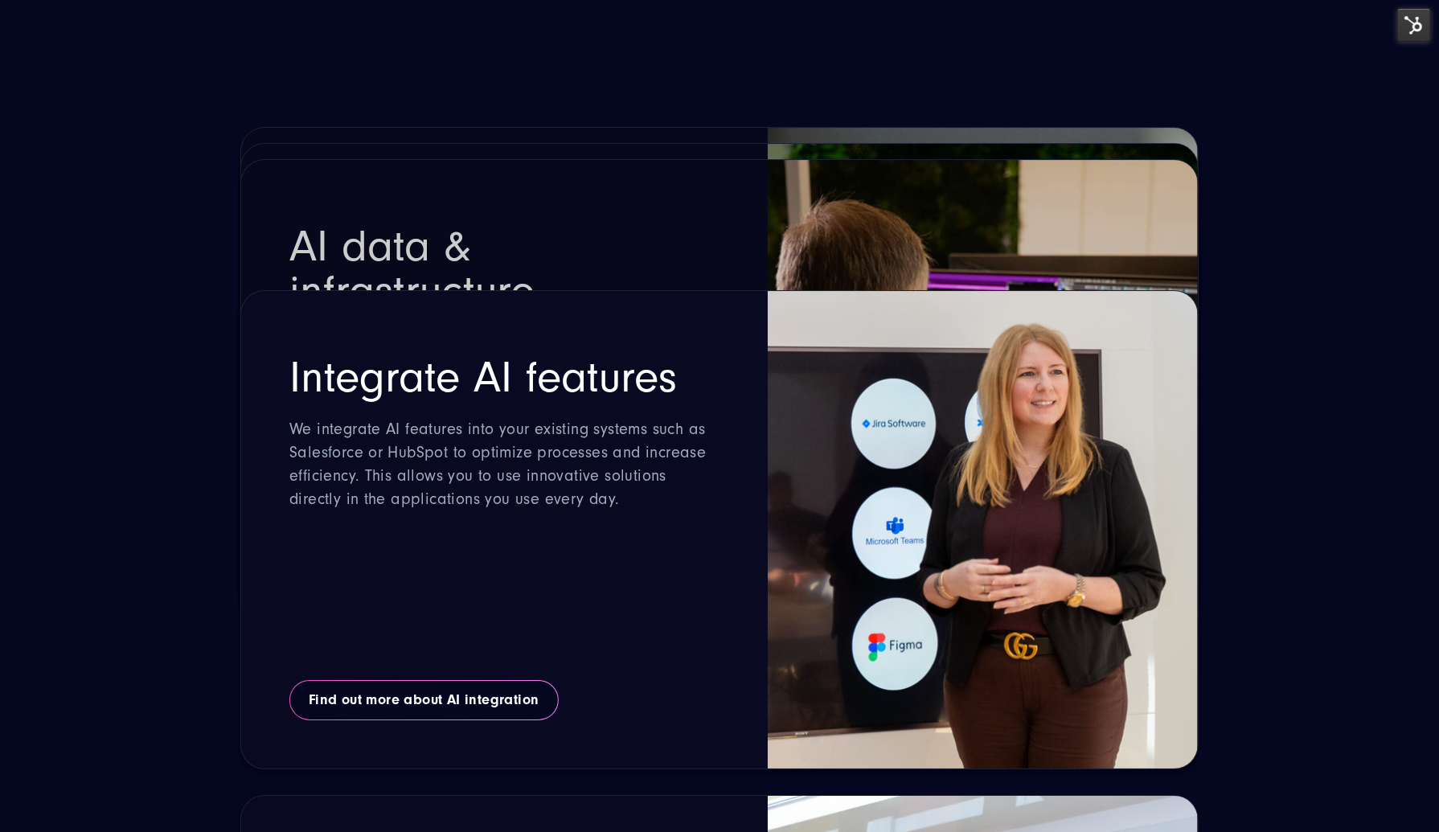
scroll to position [3217, 0]
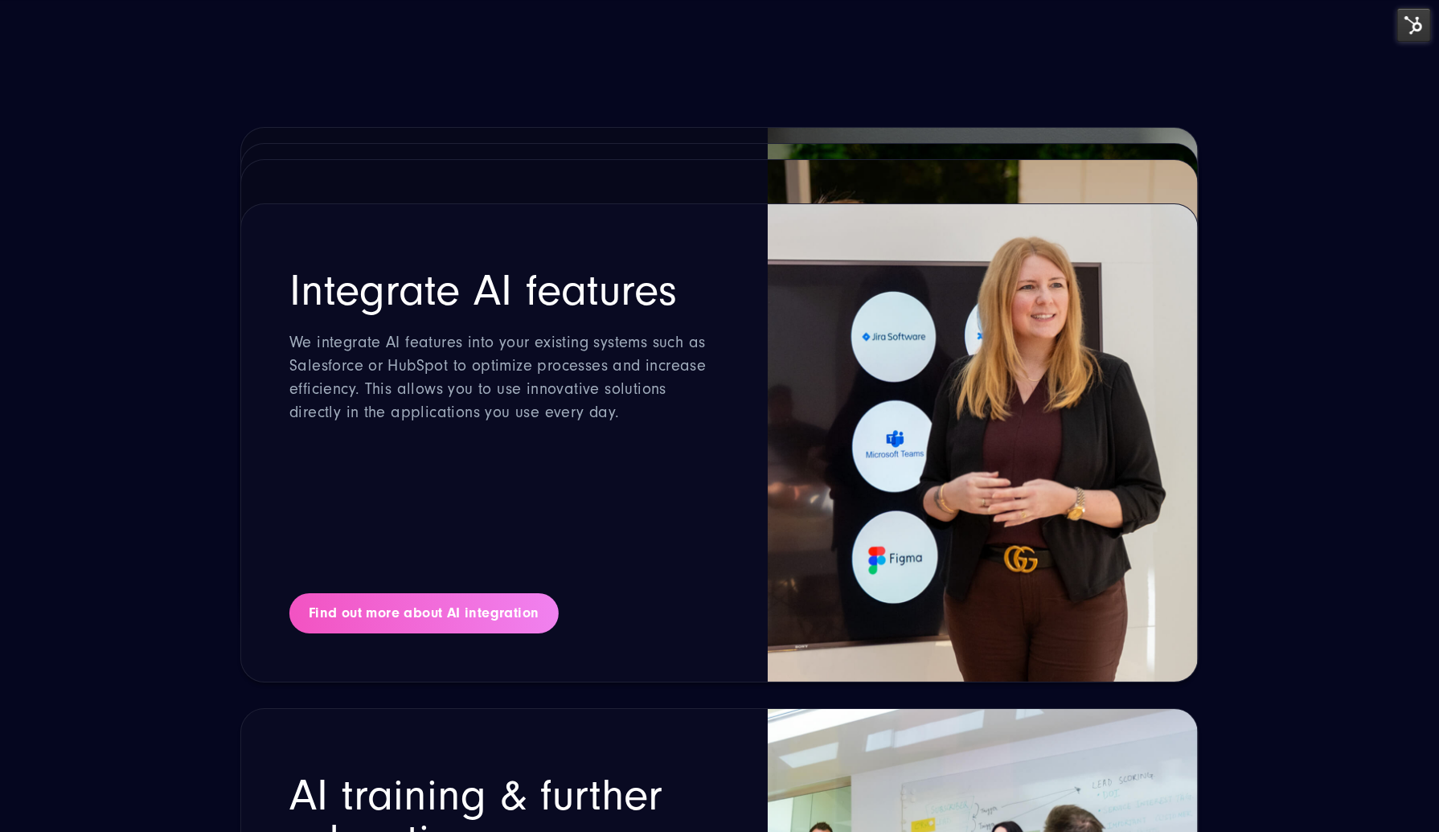
click at [448, 610] on link "Find out more about AI integration" at bounding box center [423, 613] width 269 height 40
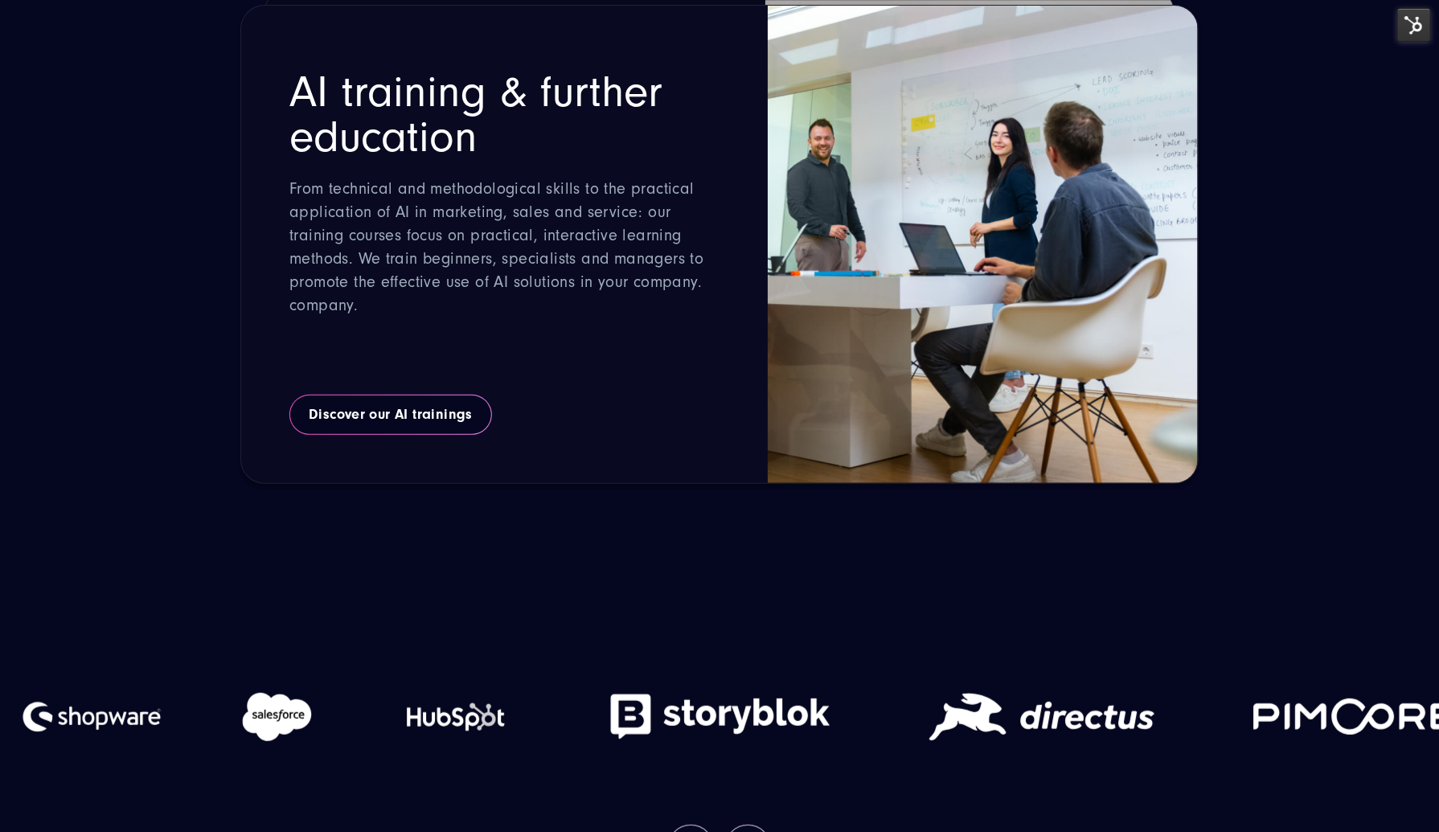
scroll to position [3940, 0]
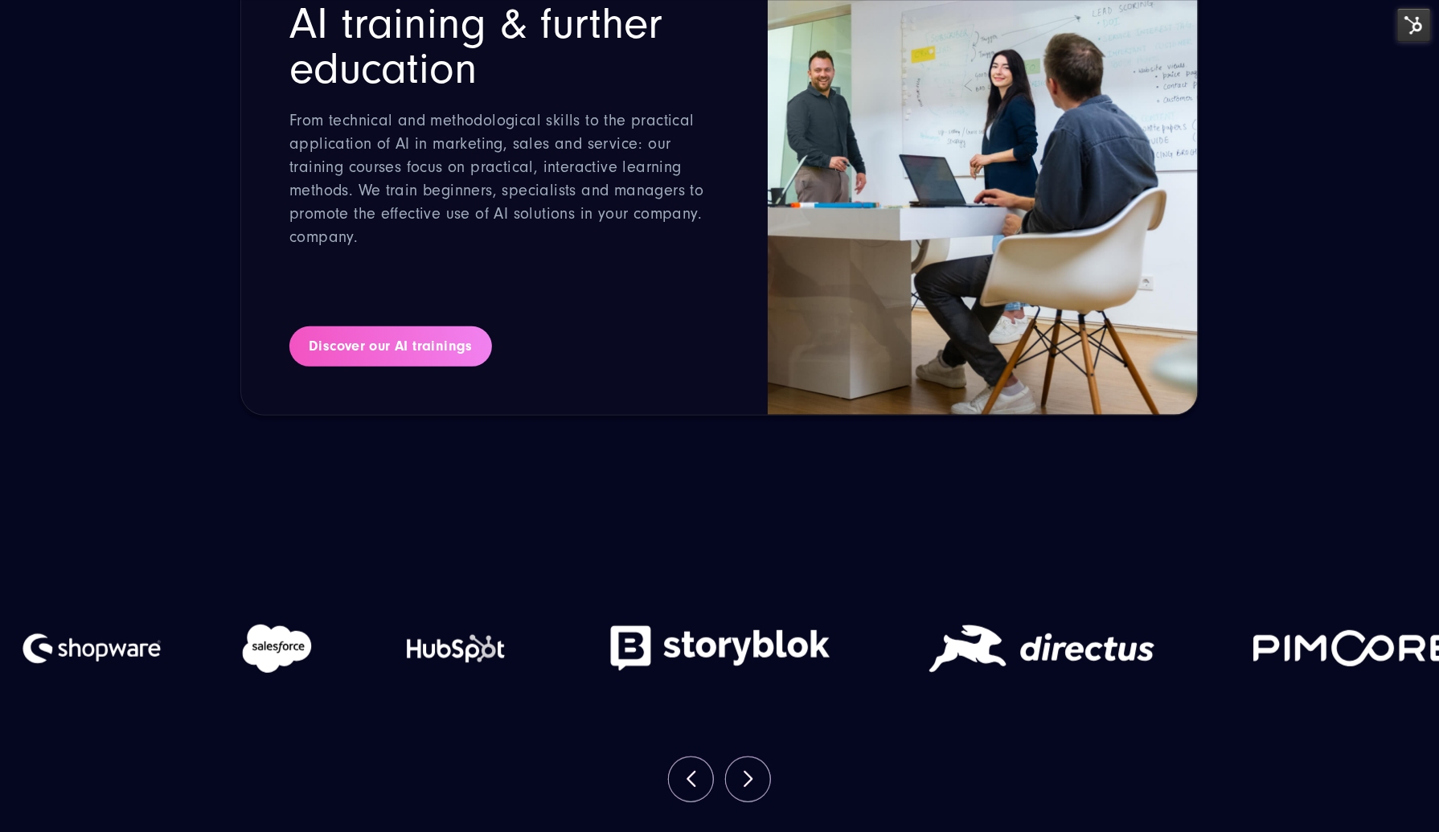
click at [401, 340] on link "Discover our AI trainings" at bounding box center [390, 346] width 203 height 40
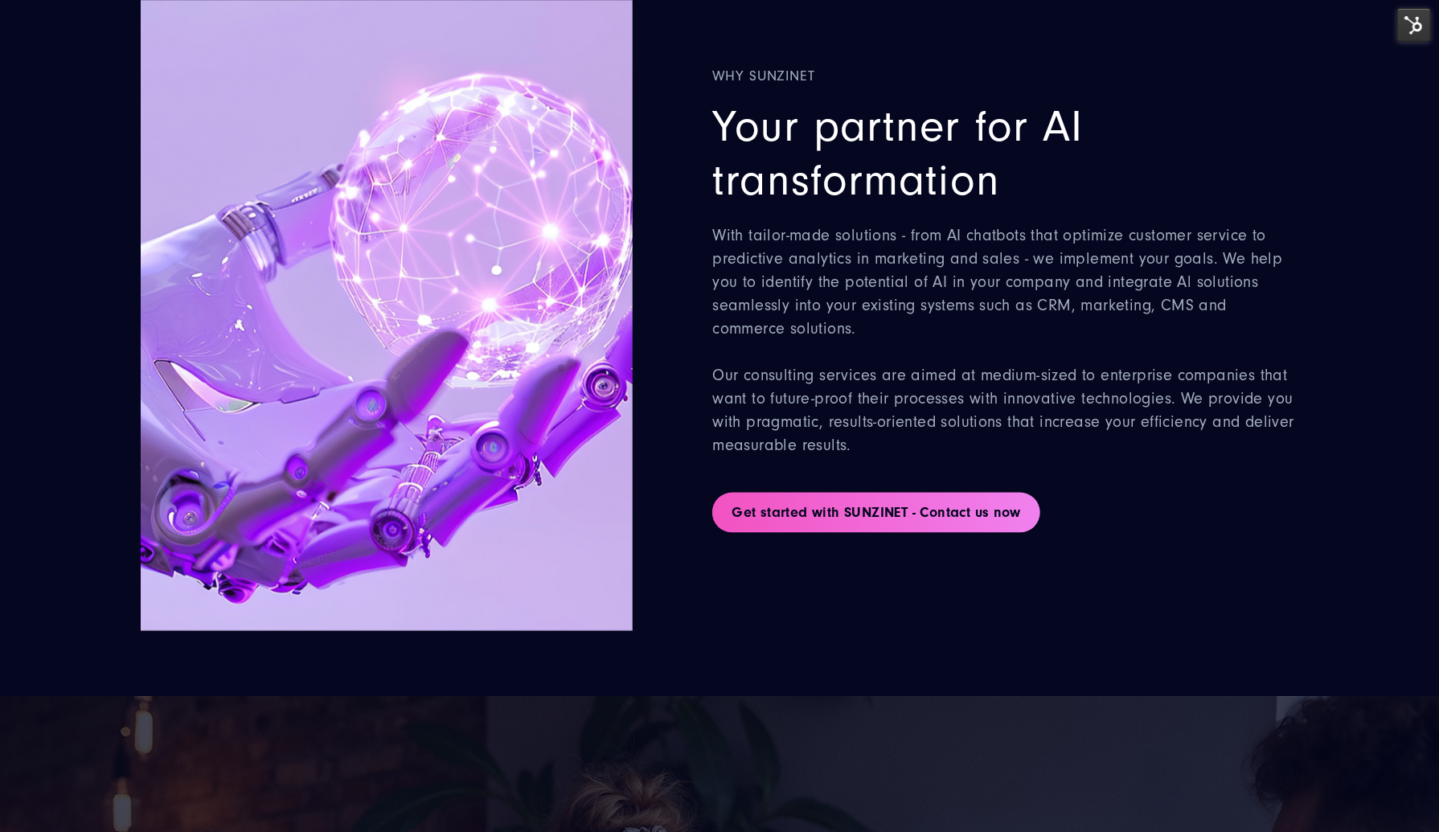
scroll to position [5066, 0]
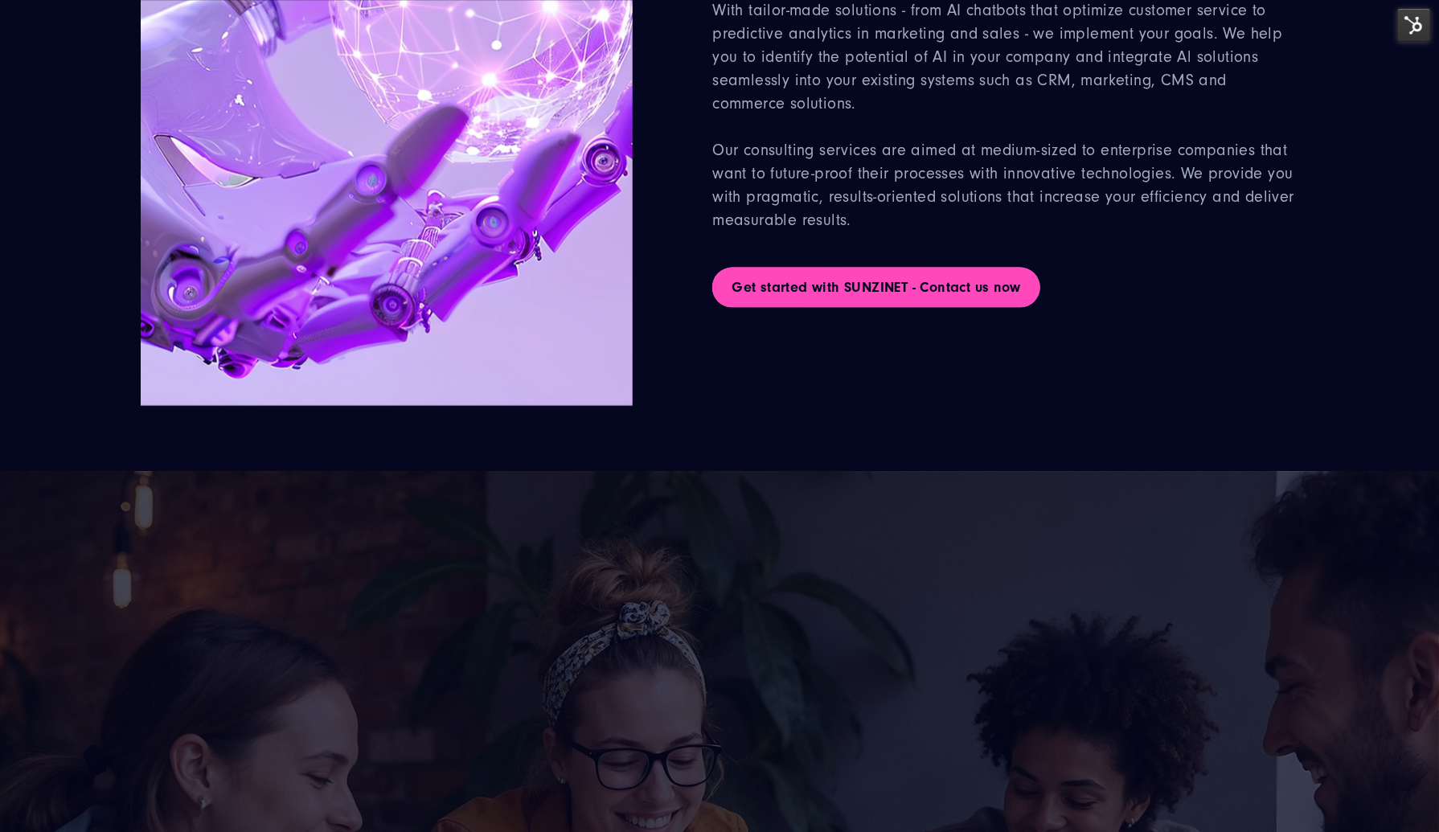
click at [866, 298] on link "Get started with SUNZINET - Contact us now" at bounding box center [876, 288] width 328 height 40
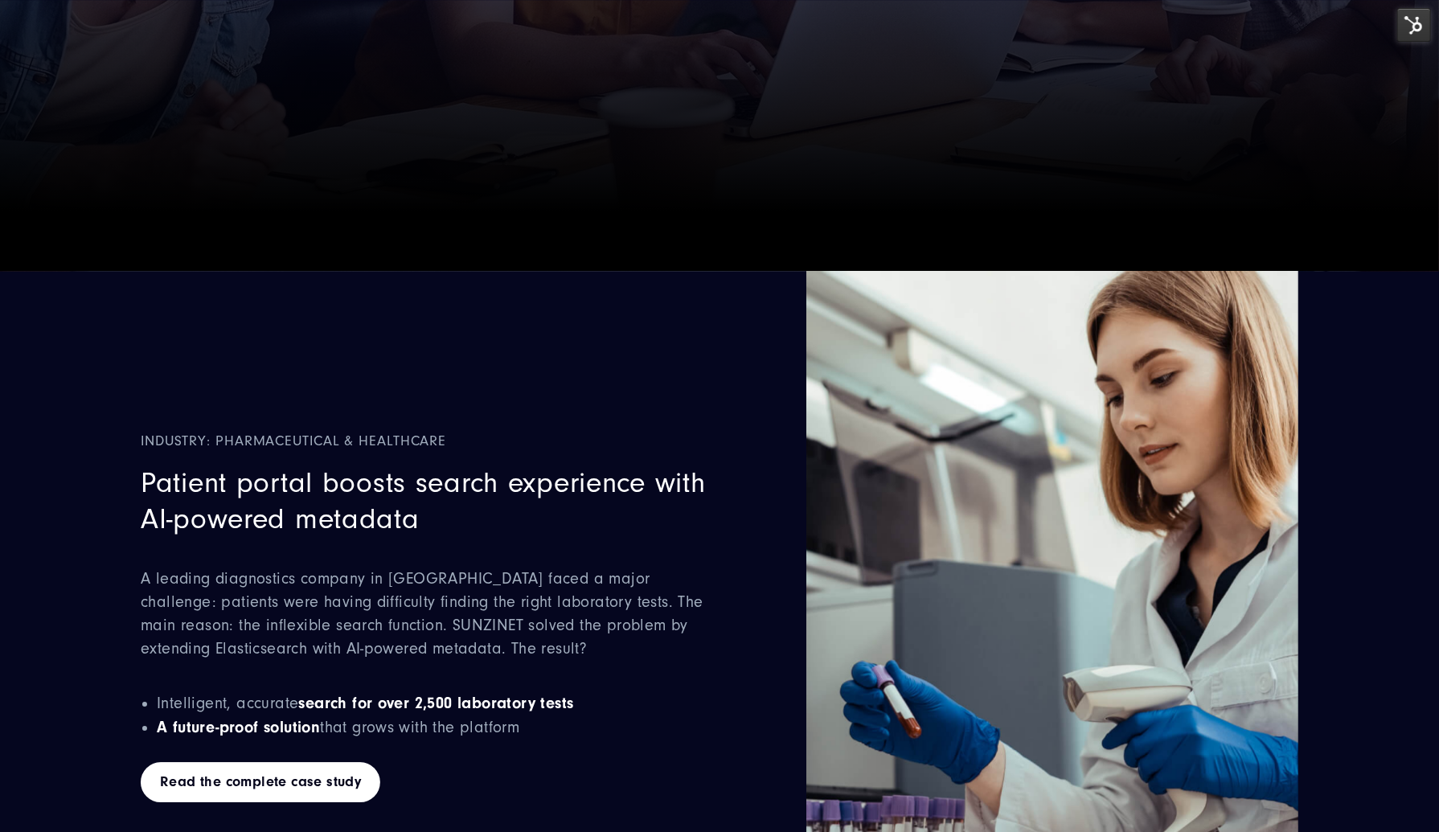
scroll to position [6272, 0]
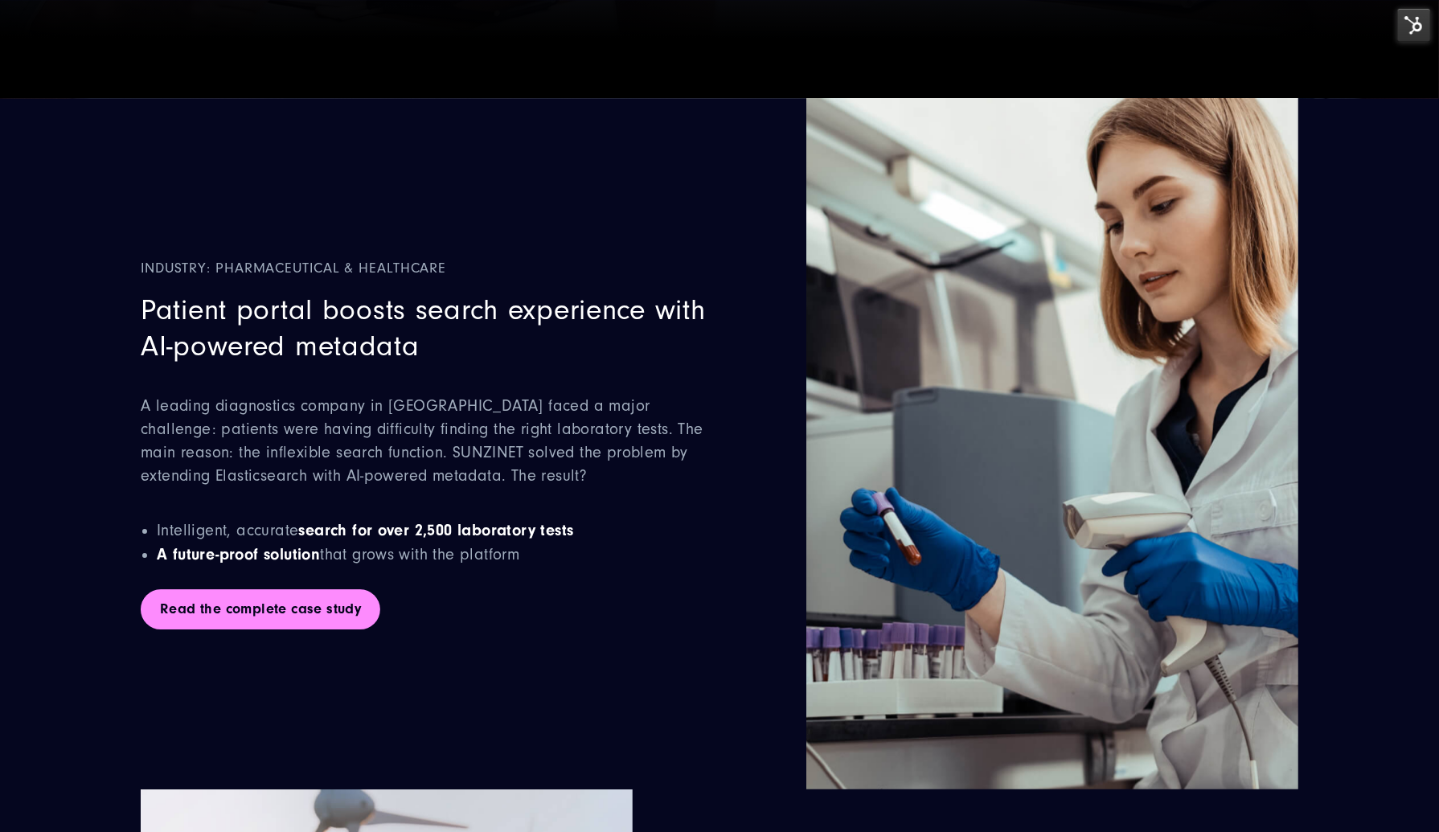
click at [357, 606] on link "Read the complete case study" at bounding box center [261, 609] width 240 height 40
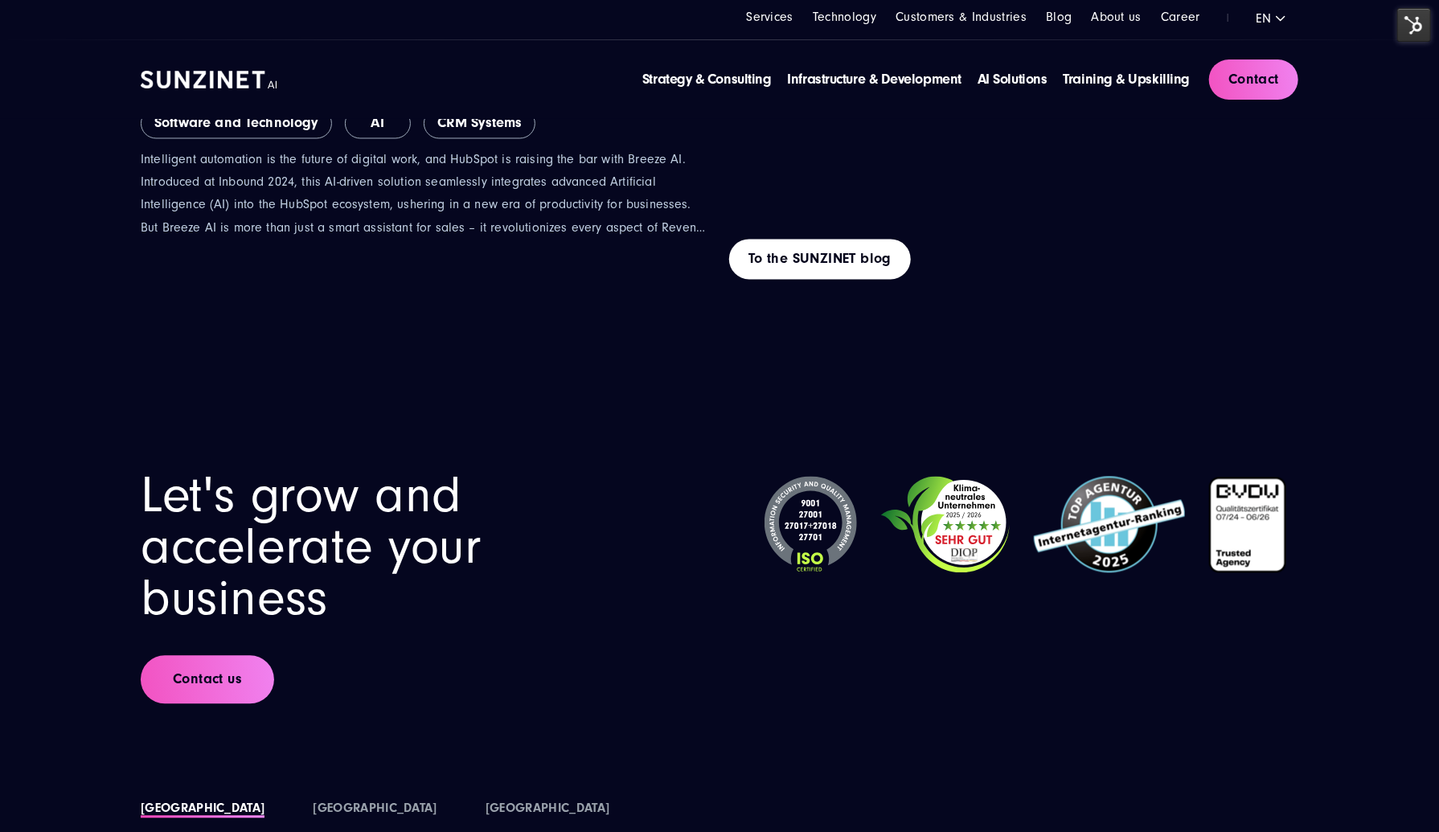
scroll to position [8845, 0]
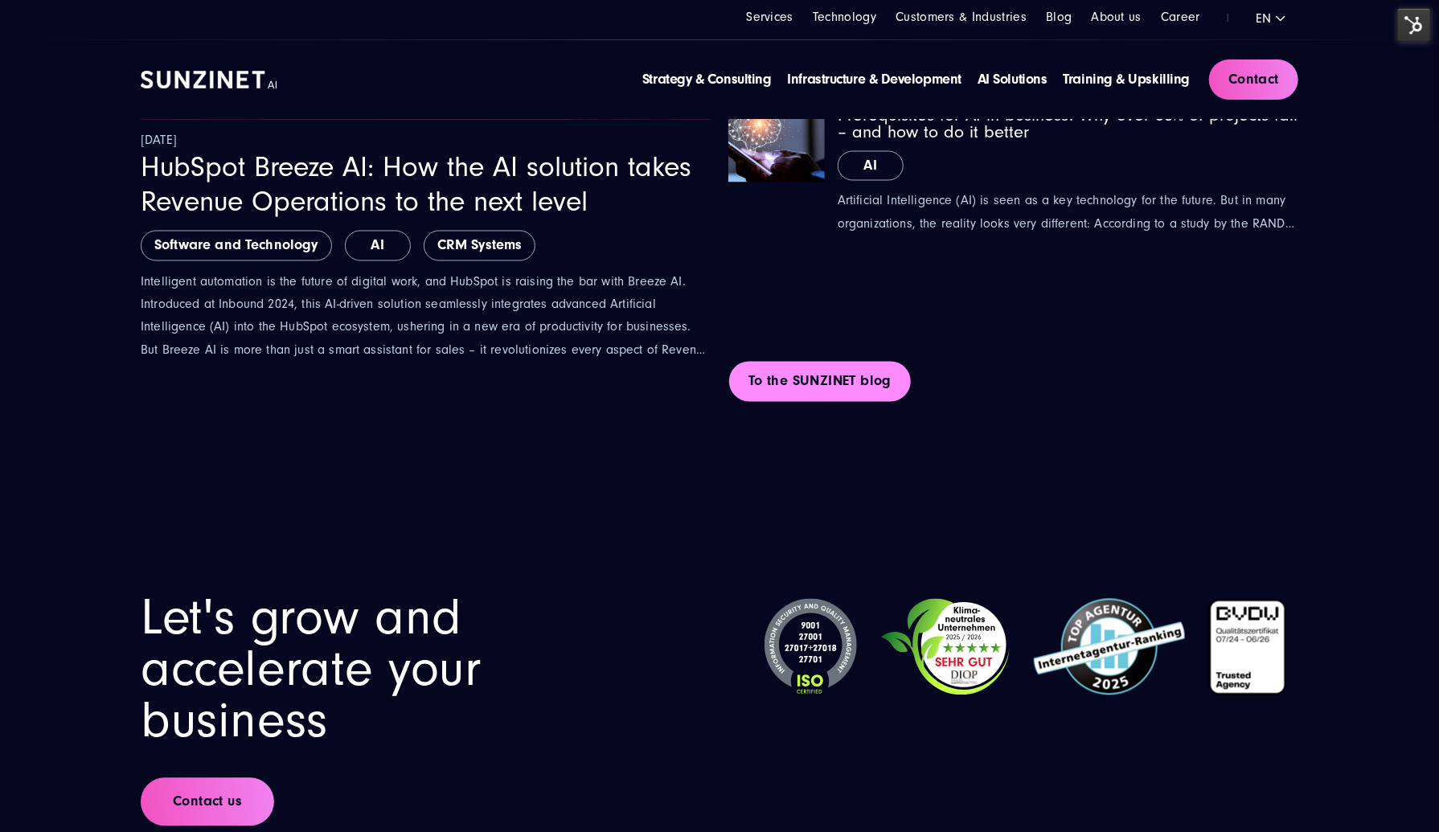
click at [782, 382] on link "To the SUNZINET blog" at bounding box center [820, 382] width 182 height 40
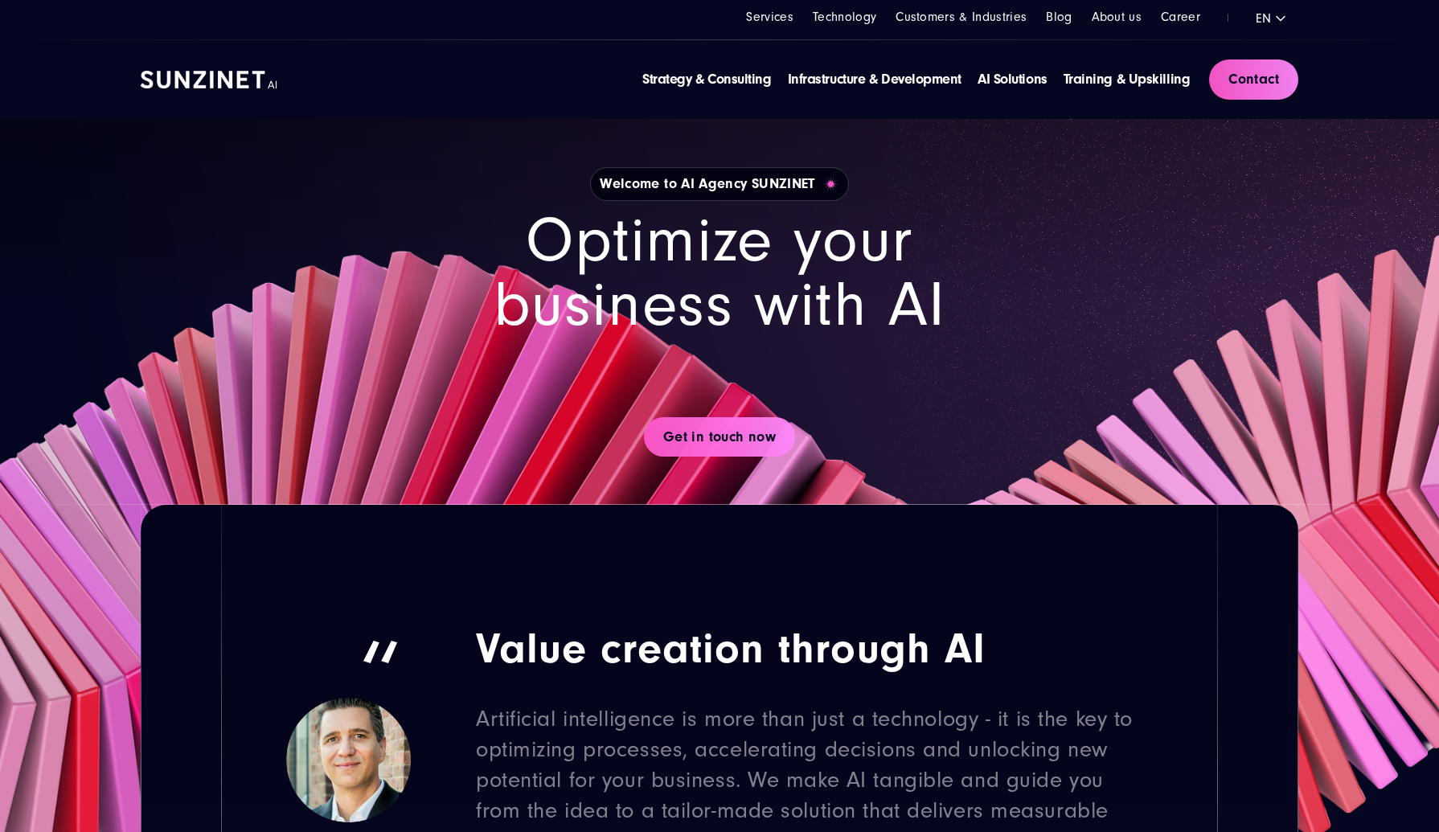
scroll to position [8845, 0]
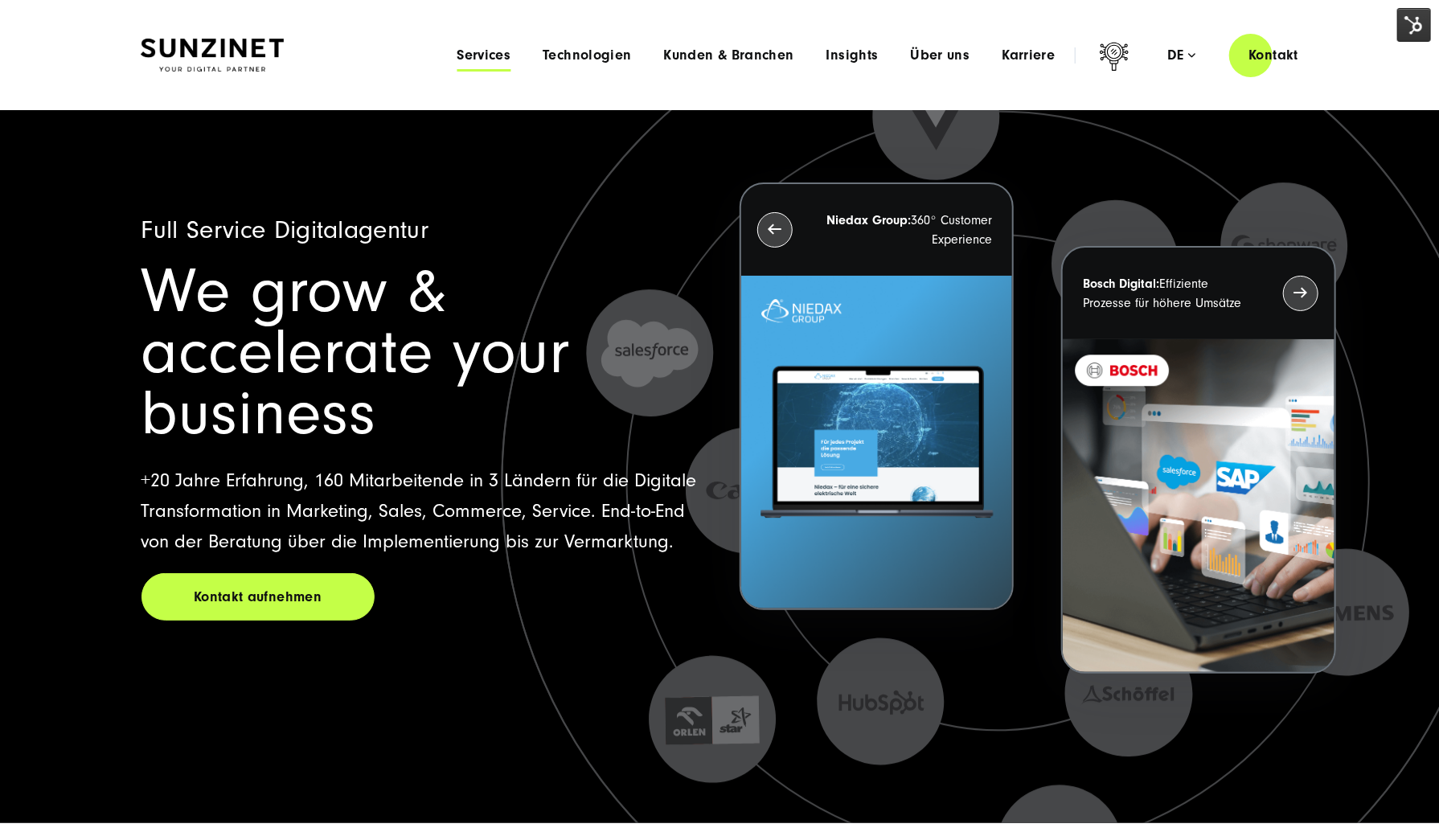
click at [499, 48] on span "Services" at bounding box center [484, 55] width 54 height 16
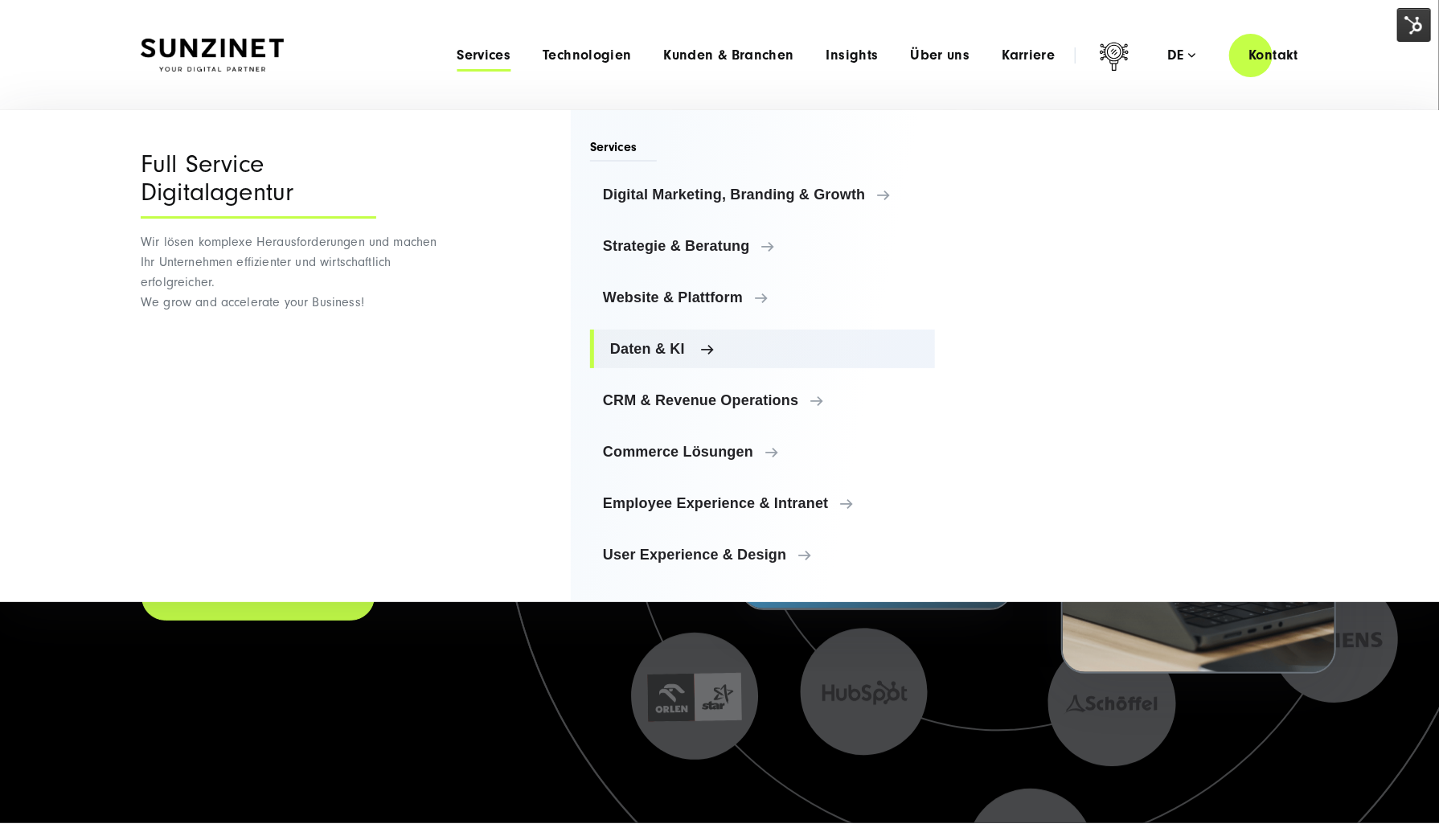
click at [680, 347] on span "Daten & KI" at bounding box center [766, 349] width 312 height 16
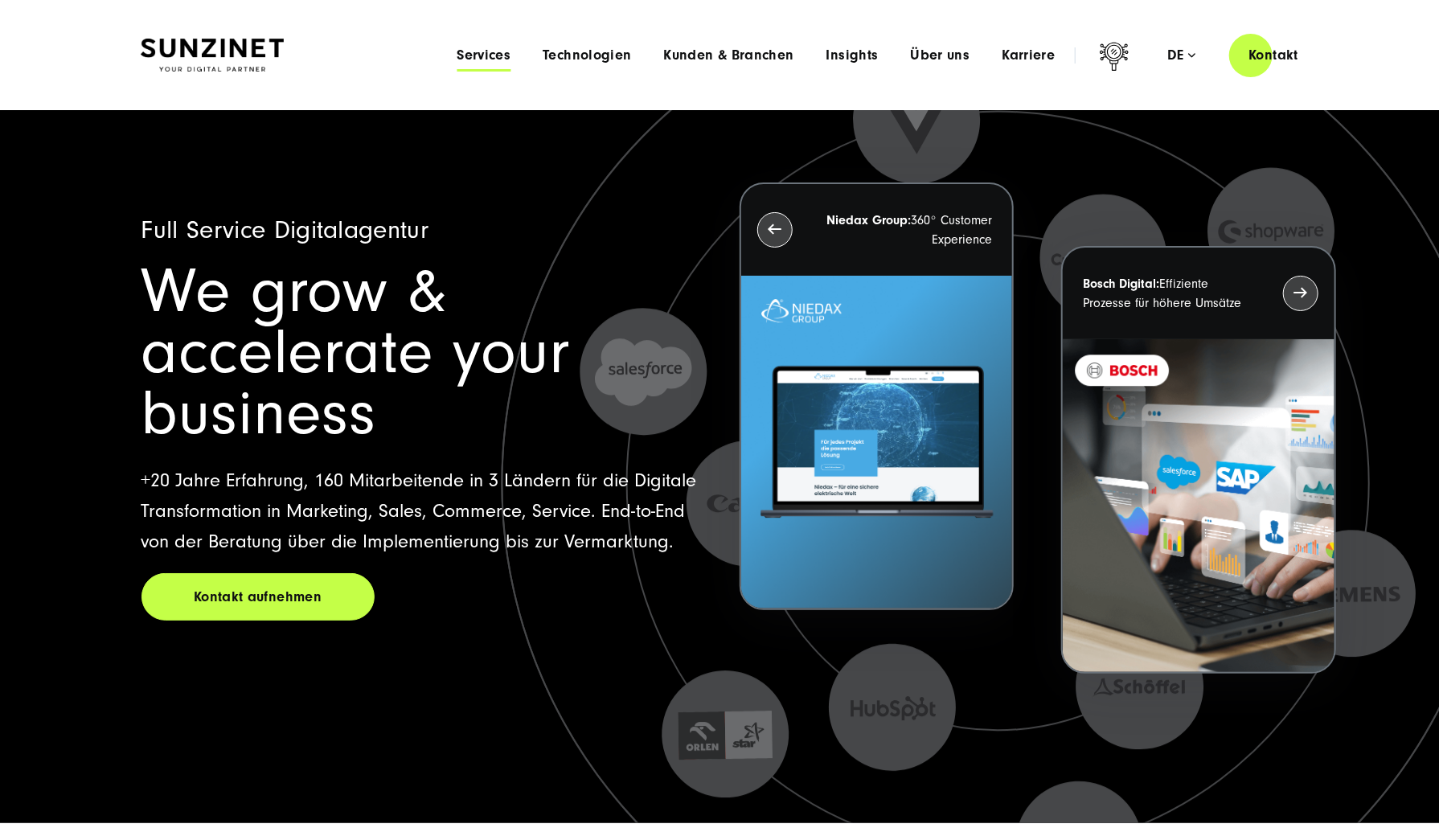
click at [503, 57] on span "Services" at bounding box center [484, 55] width 54 height 16
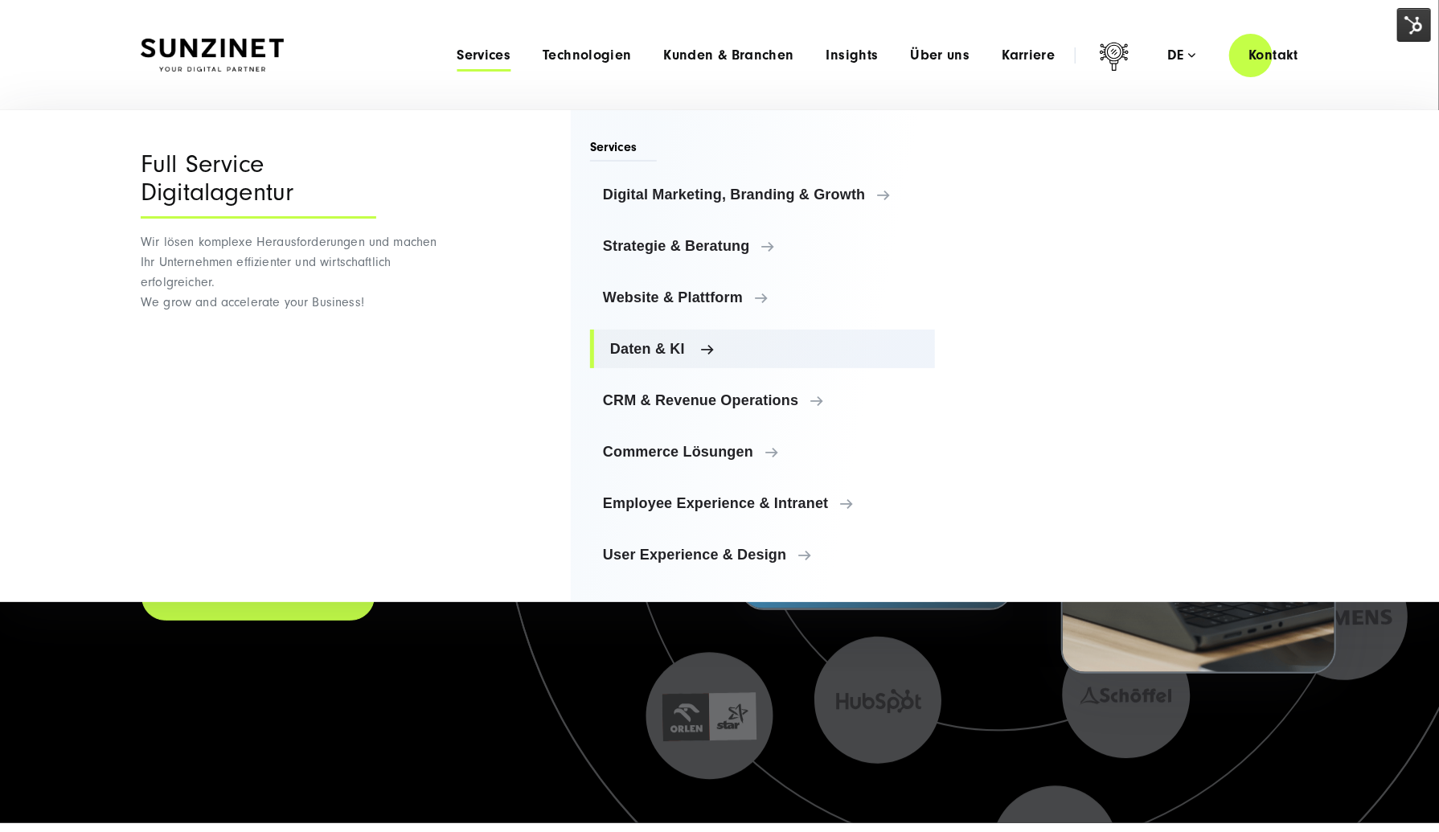
click at [687, 363] on link "Daten & KI" at bounding box center [762, 349] width 345 height 39
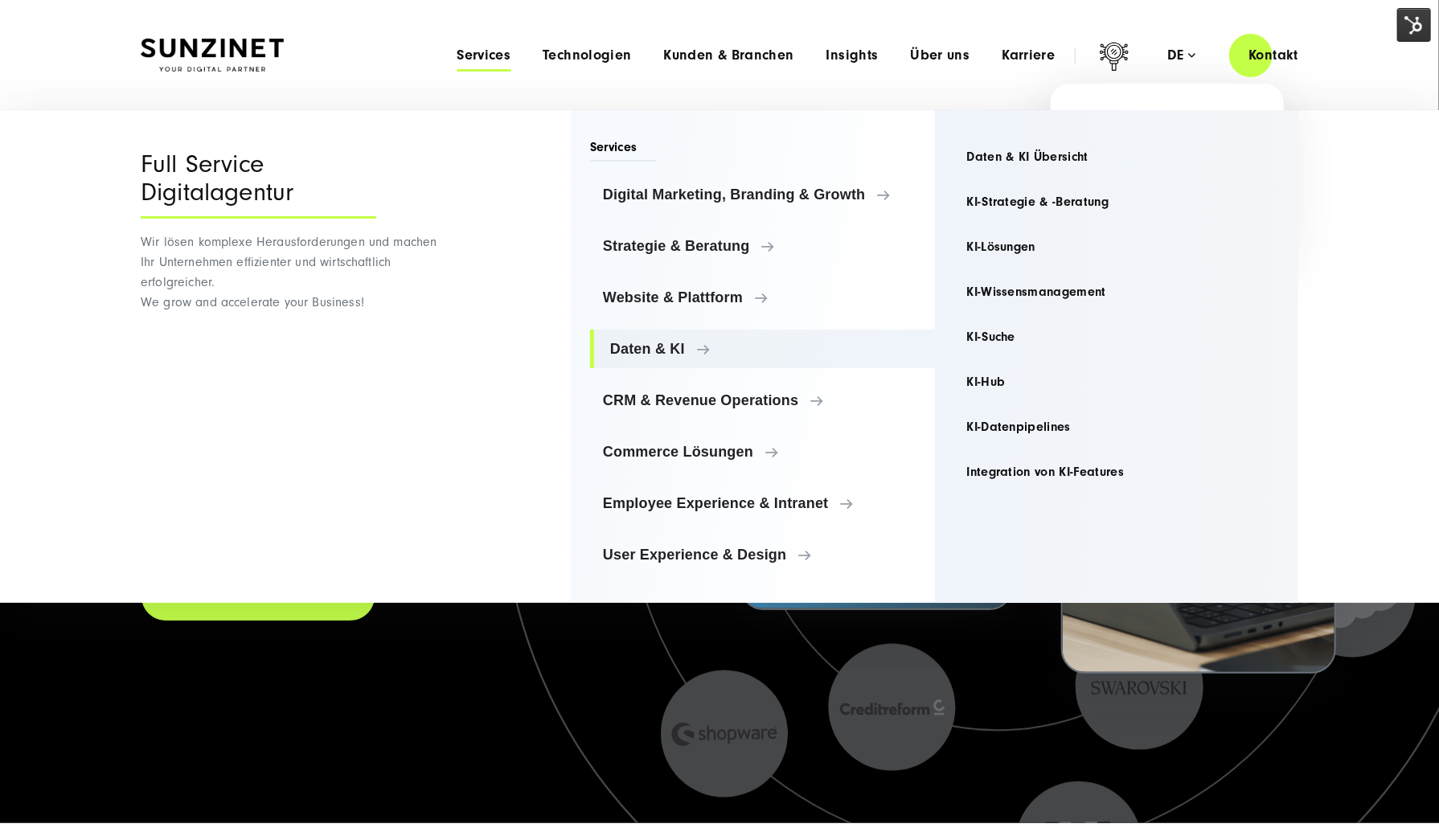
click at [1195, 60] on div "de" at bounding box center [1182, 55] width 28 height 16
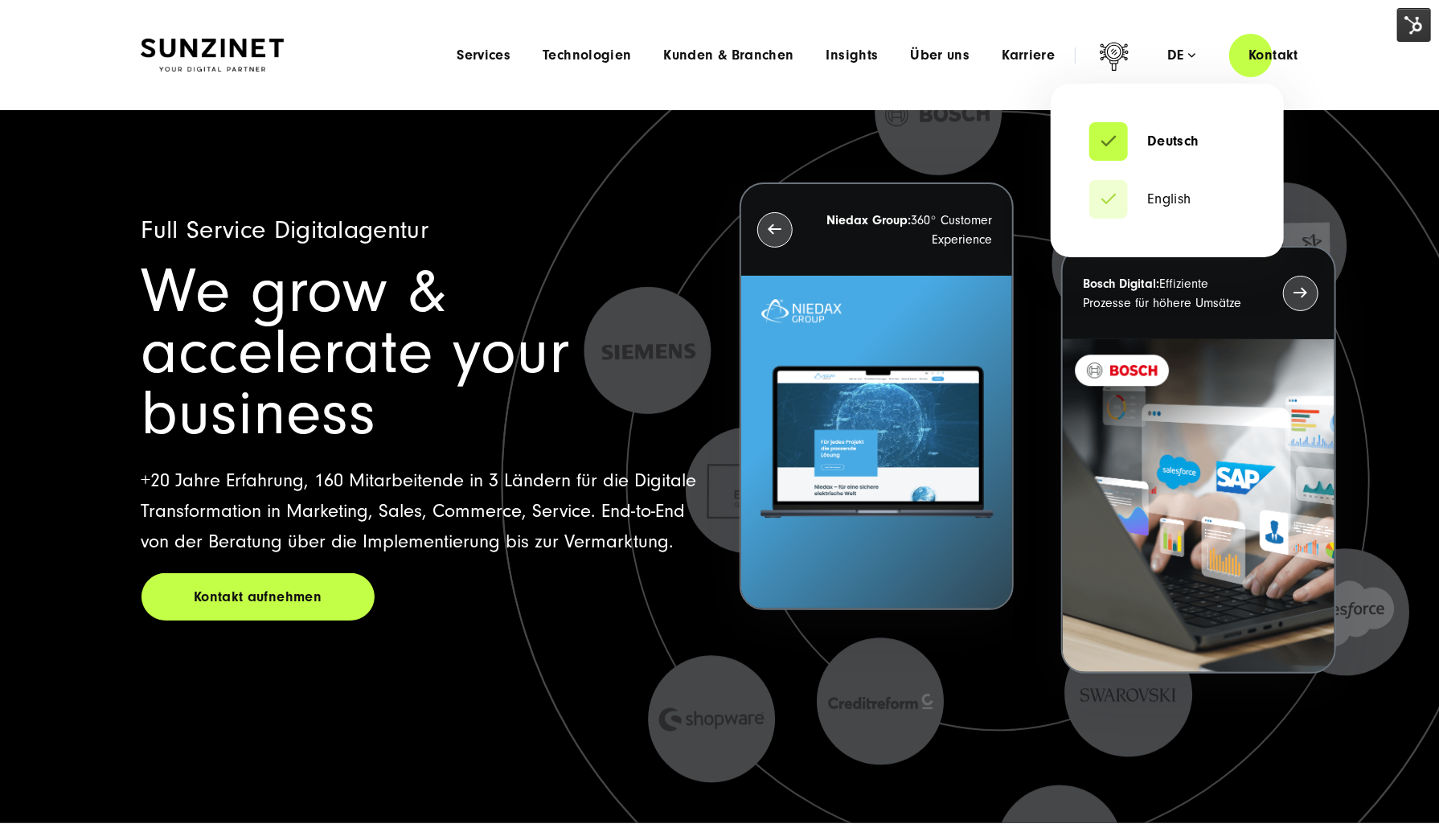
click at [1197, 198] on li "English" at bounding box center [1168, 199] width 156 height 39
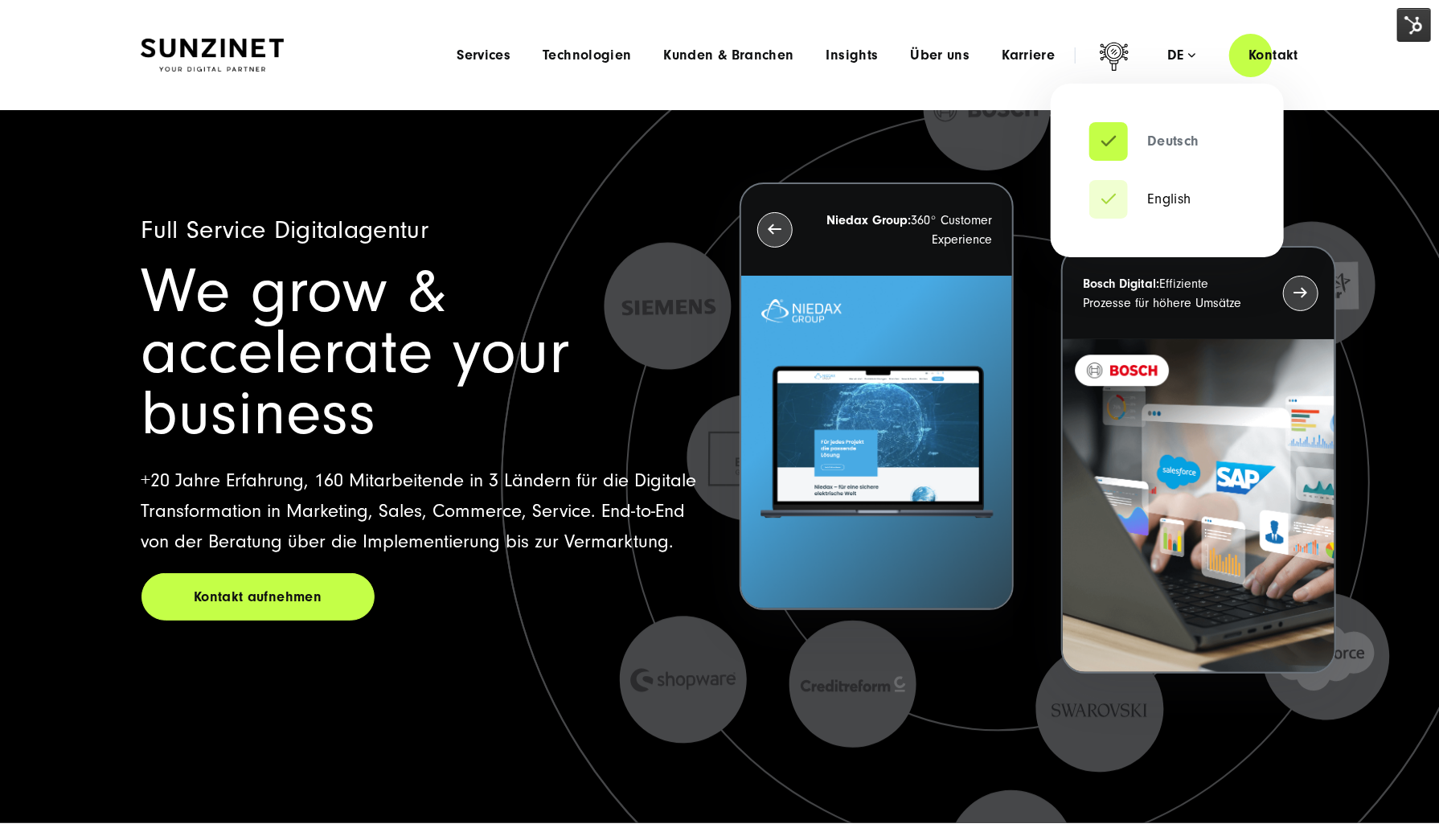
click at [1183, 147] on link "Deutsch" at bounding box center [1145, 141] width 110 height 16
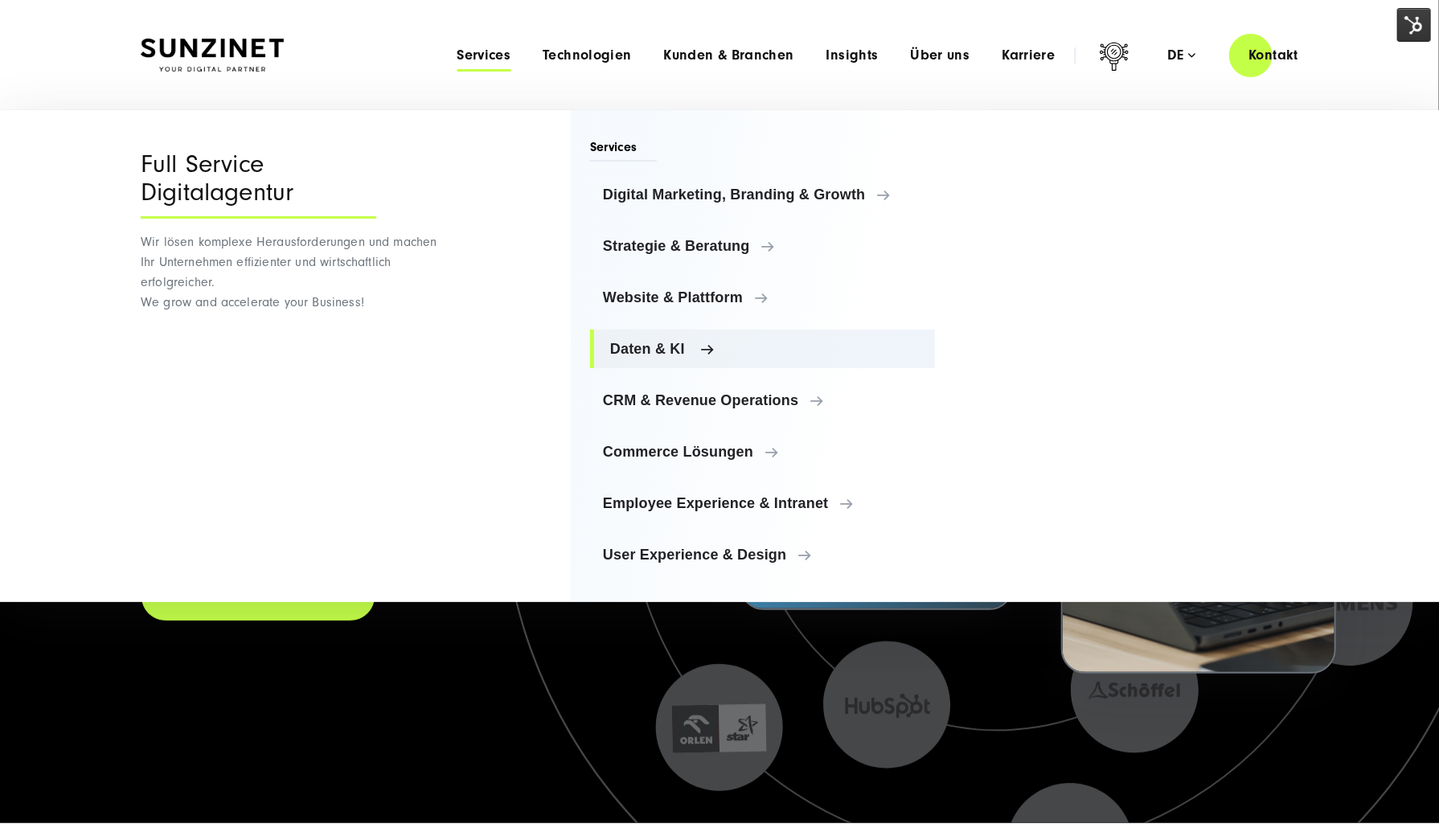
click at [646, 353] on span "Daten & KI" at bounding box center [766, 349] width 312 height 16
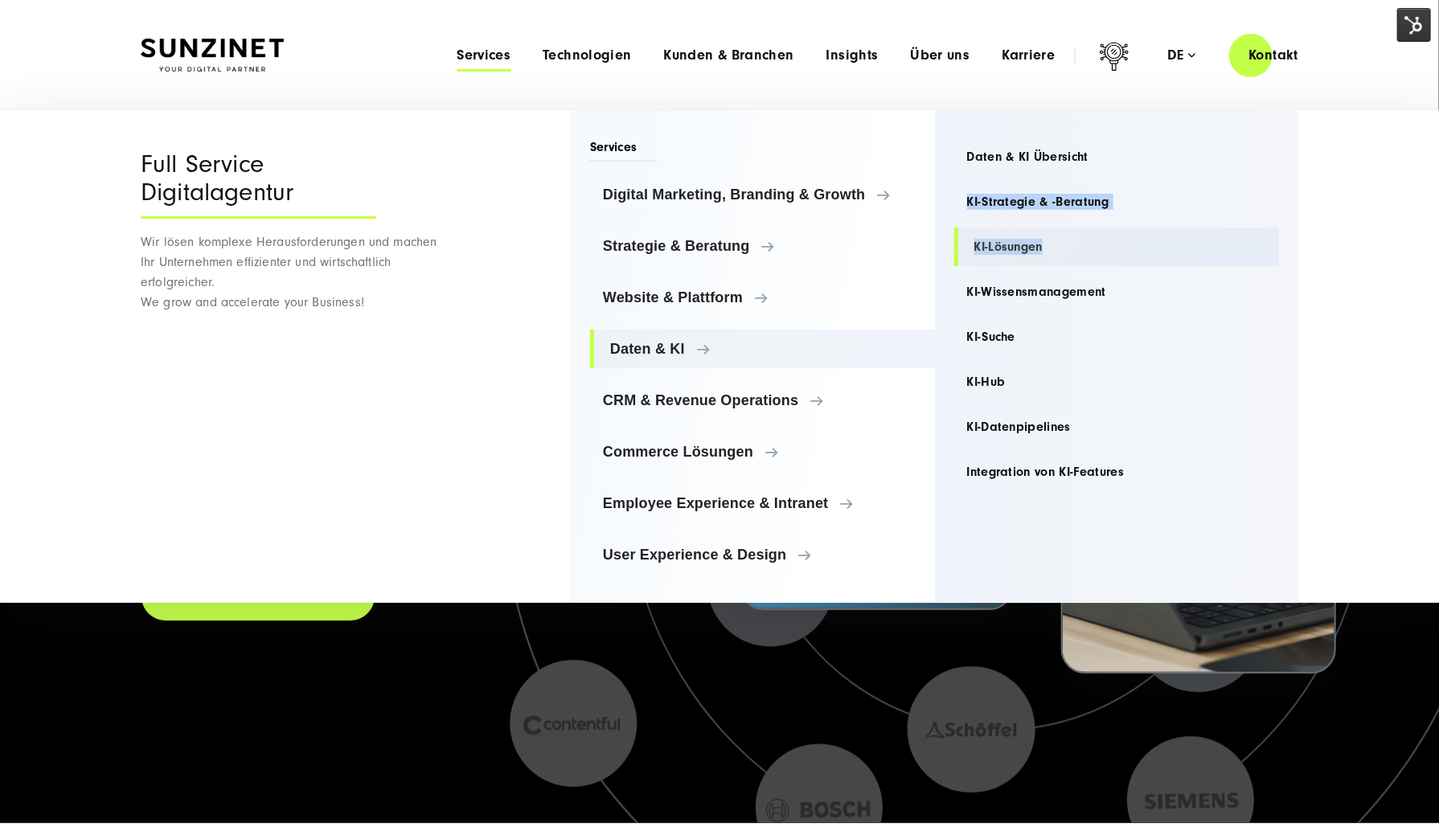
drag, startPoint x: 945, startPoint y: 211, endPoint x: 1251, endPoint y: 236, distance: 307.3
click at [1239, 235] on div "Daten & KI Daten & KI Übersicht KI-Strategie & -Beratung KI-Lösungen" at bounding box center [1117, 315] width 364 height 354
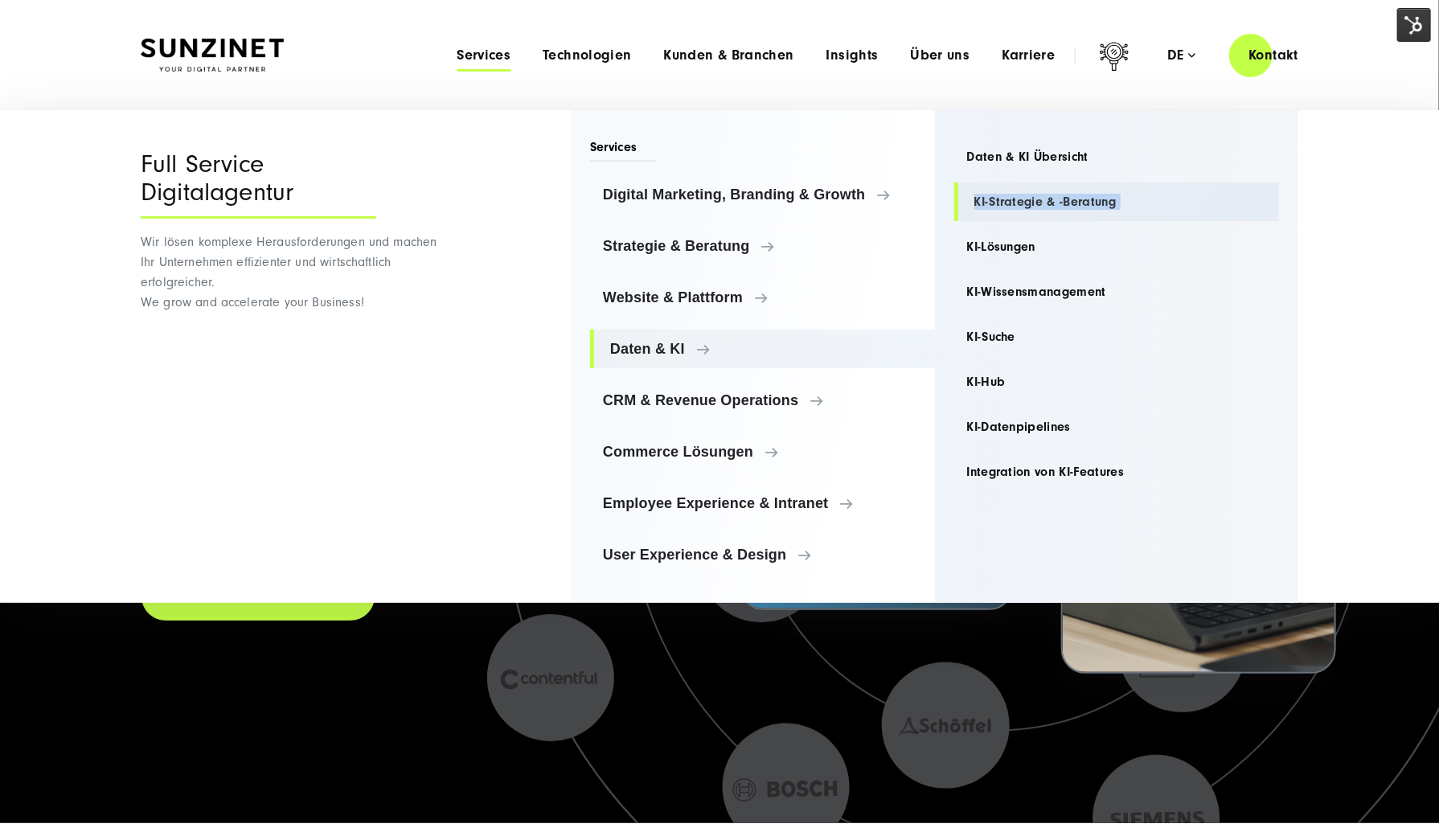
copy ul "KI-Strategie & -Beratung"
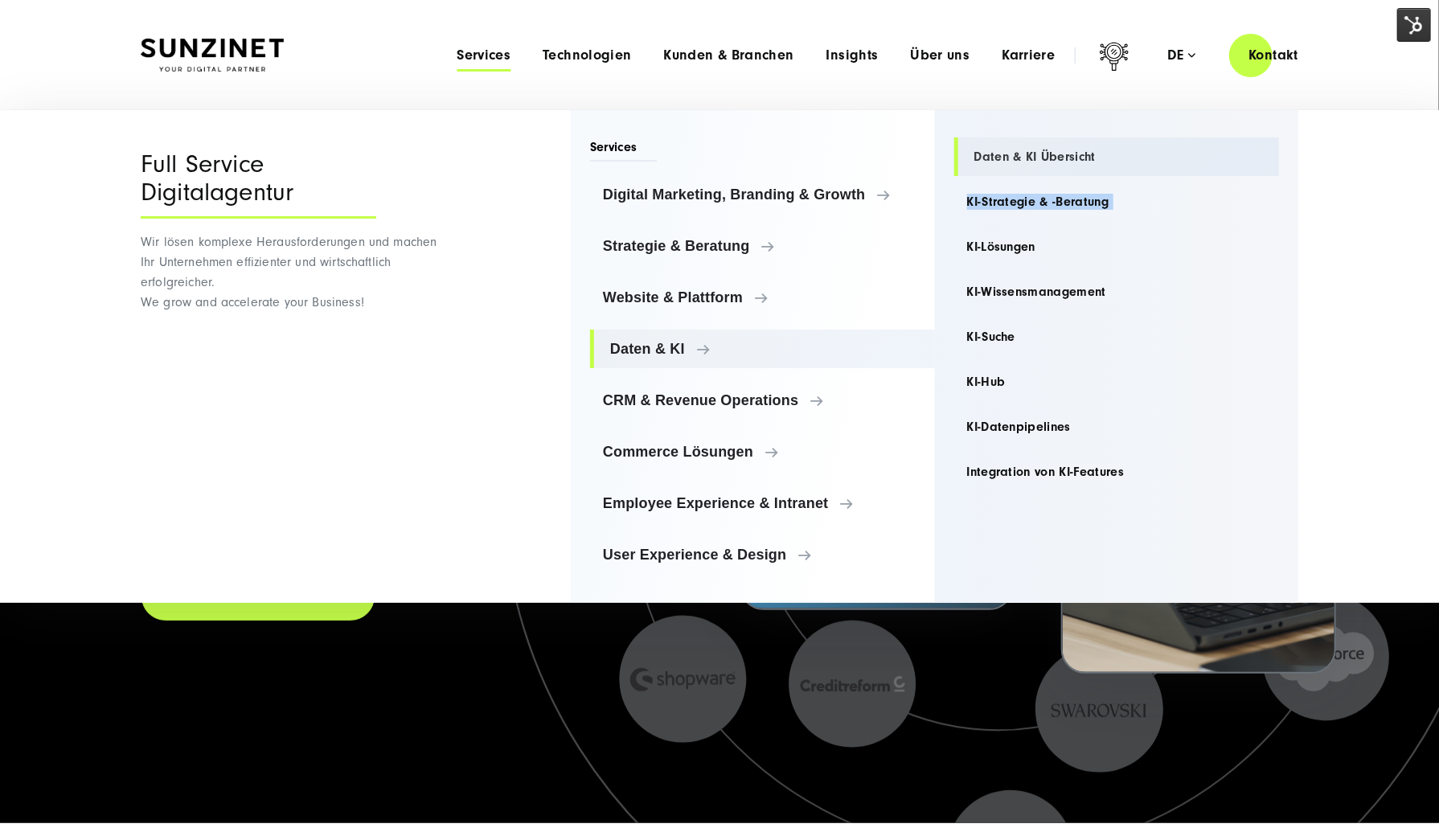
click at [1032, 152] on link "Daten & KI Übersicht" at bounding box center [1118, 157] width 326 height 39
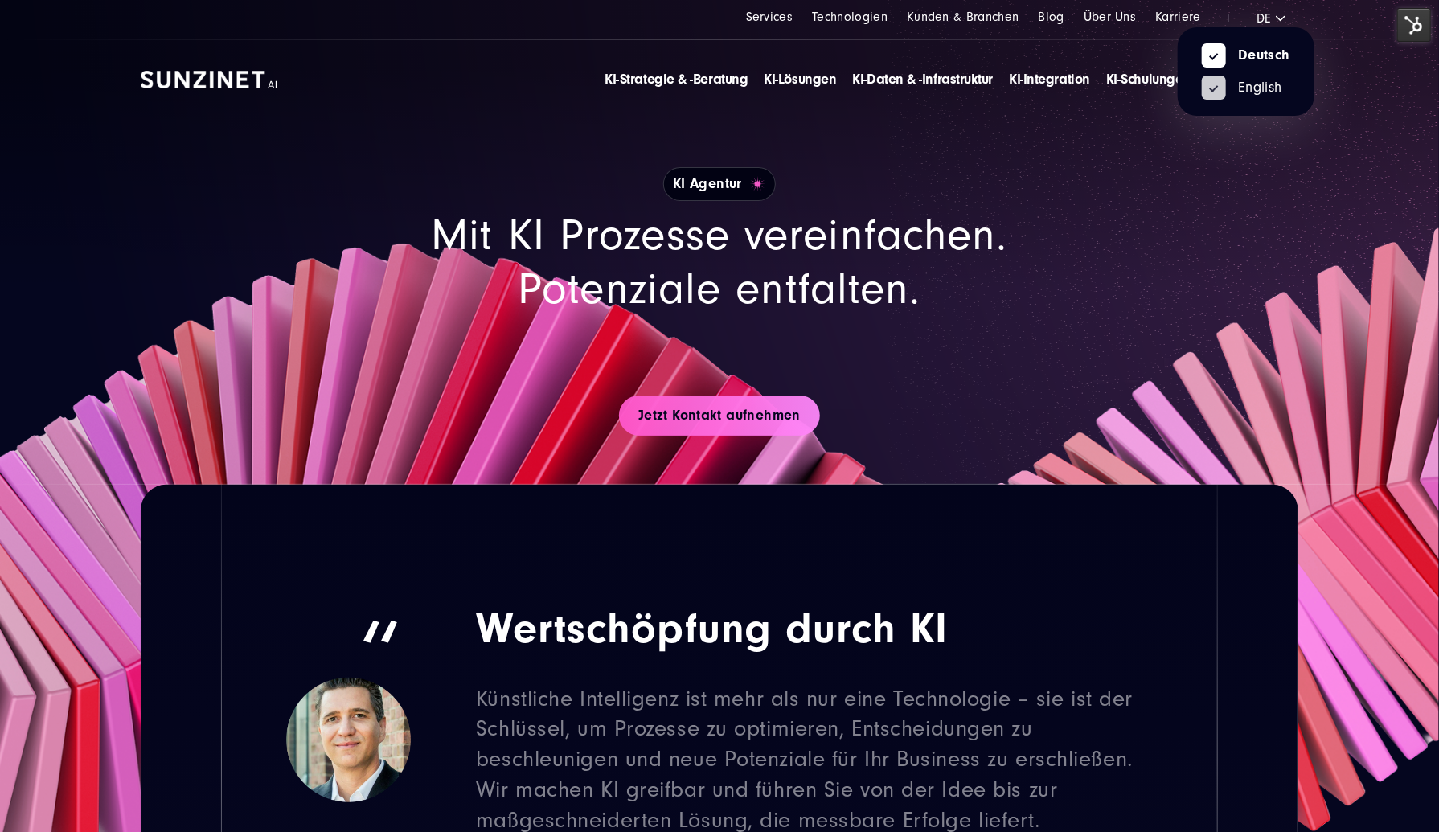
click at [1258, 84] on link "English" at bounding box center [1242, 87] width 80 height 14
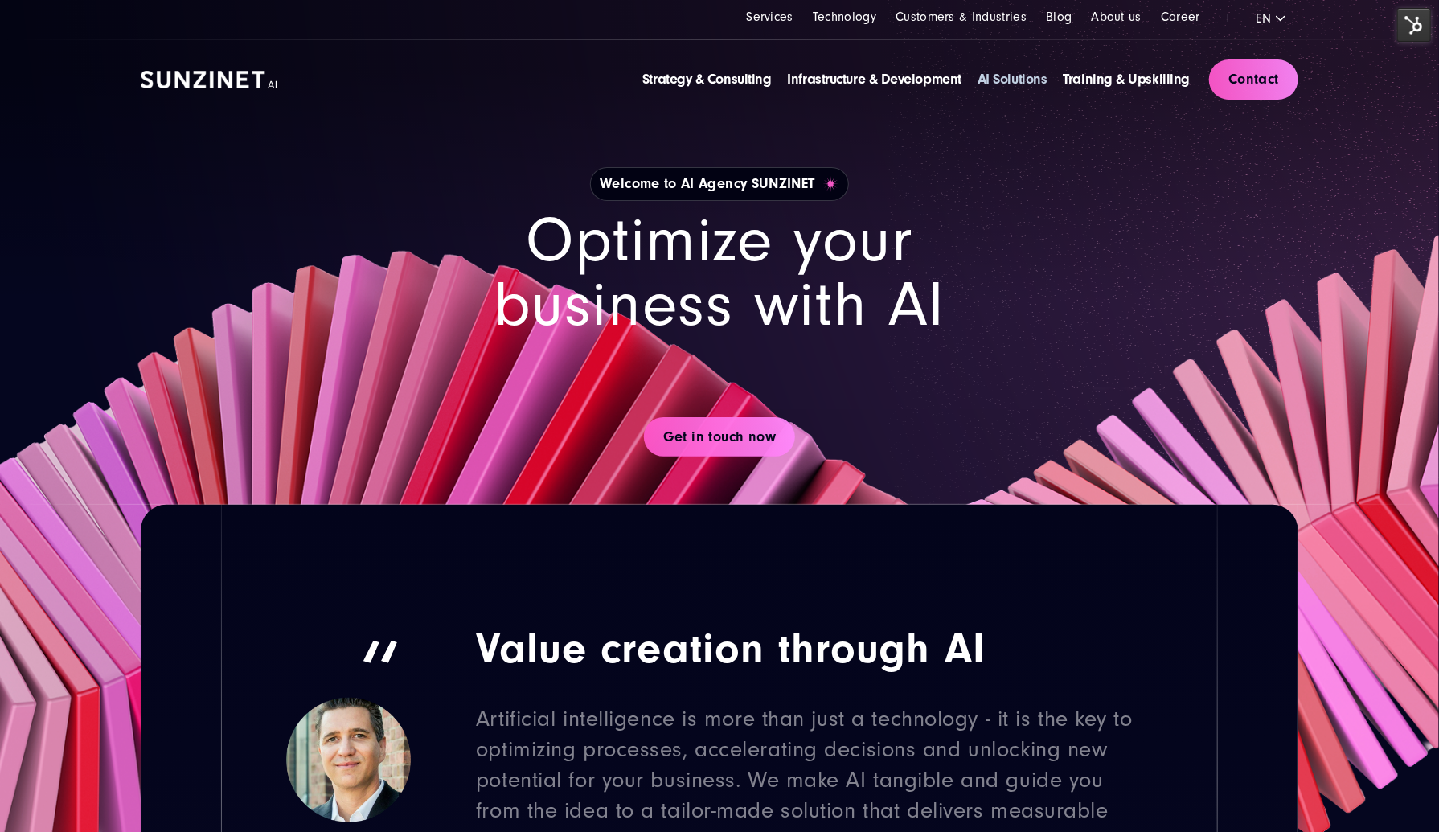
click at [1013, 78] on link "AI Solutions" at bounding box center [1013, 79] width 70 height 17
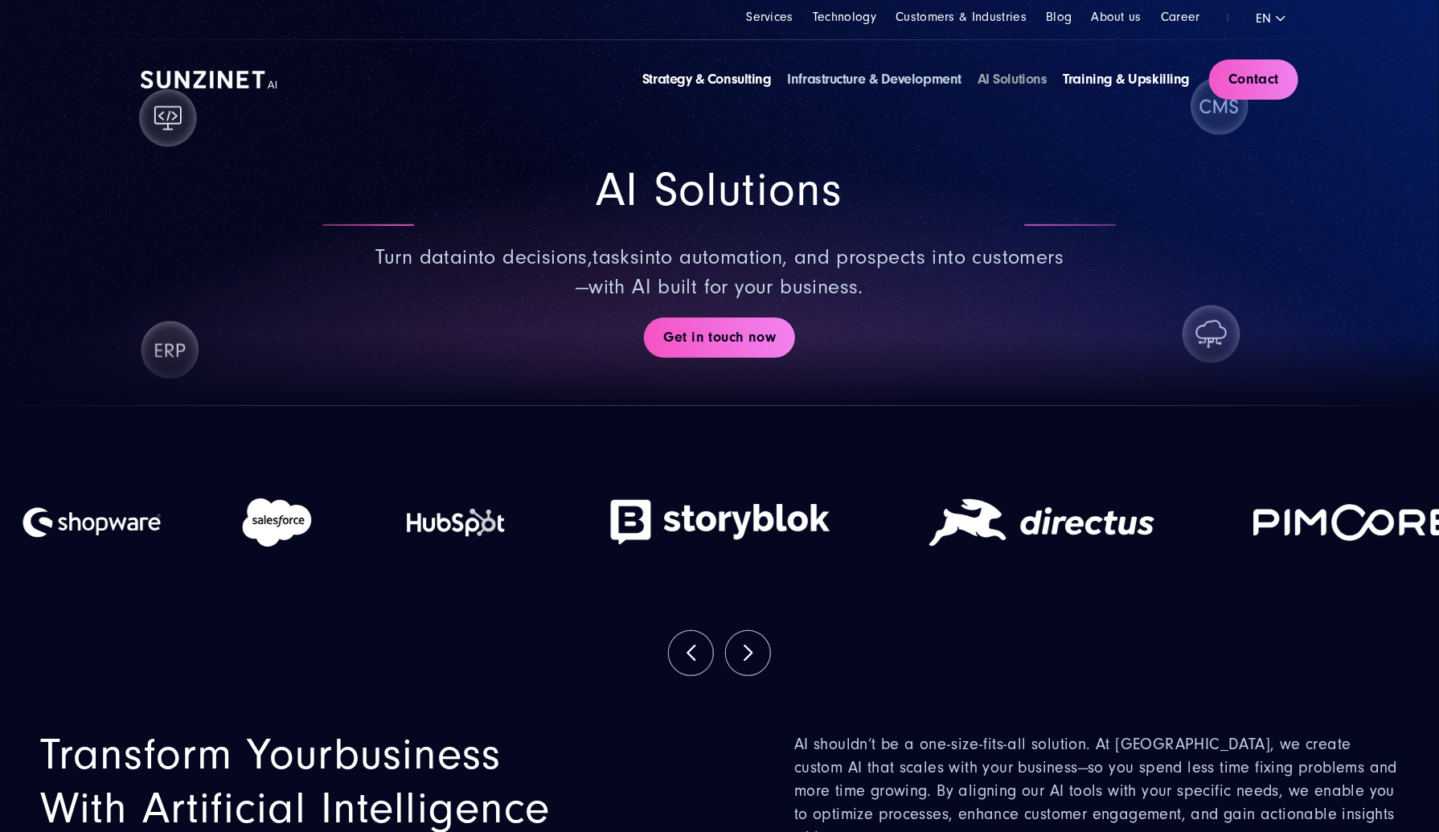
click at [904, 79] on link "Infrastructure & Development" at bounding box center [875, 79] width 174 height 17
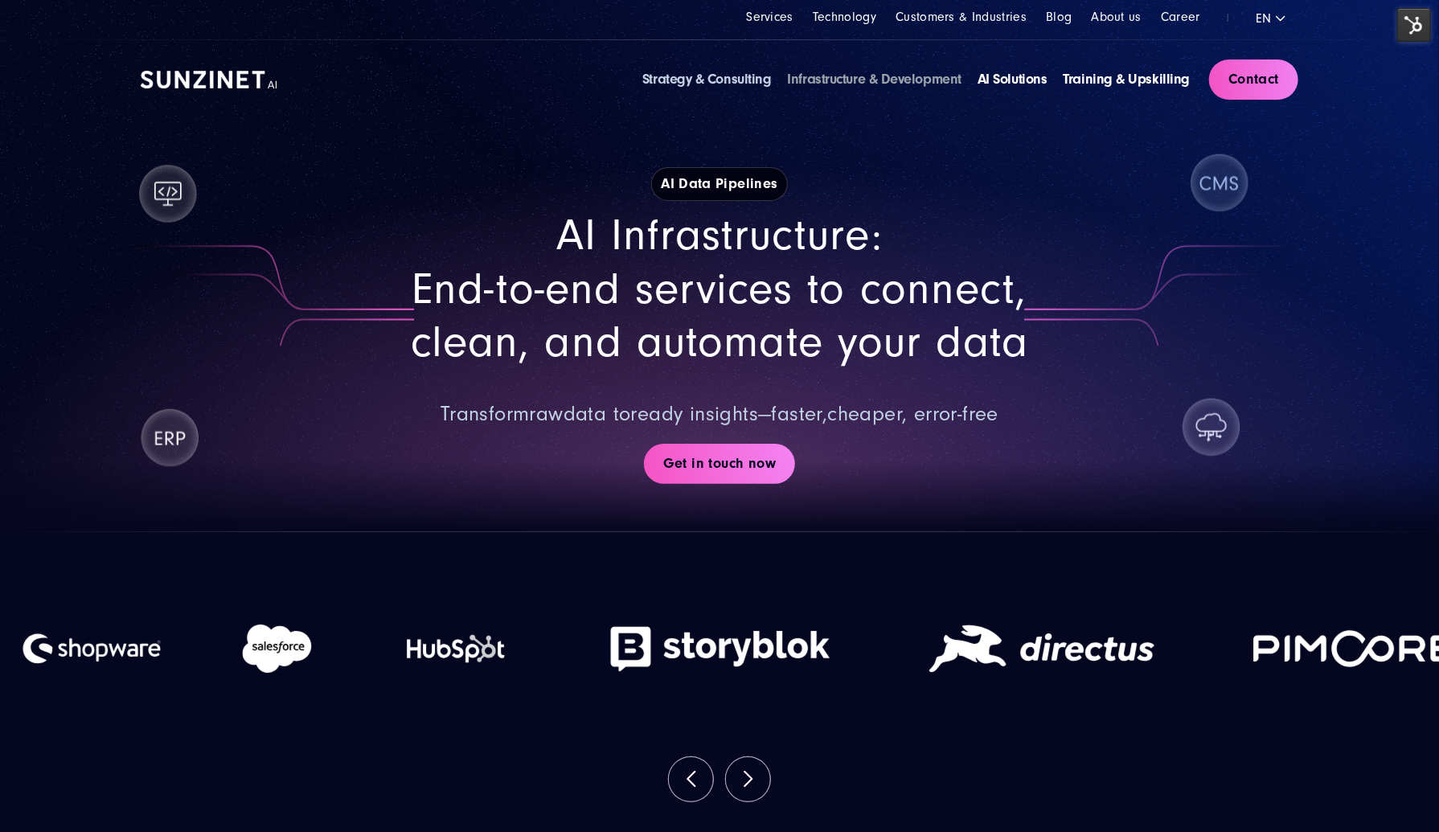
click at [725, 78] on link "Strategy & Consulting" at bounding box center [706, 79] width 129 height 17
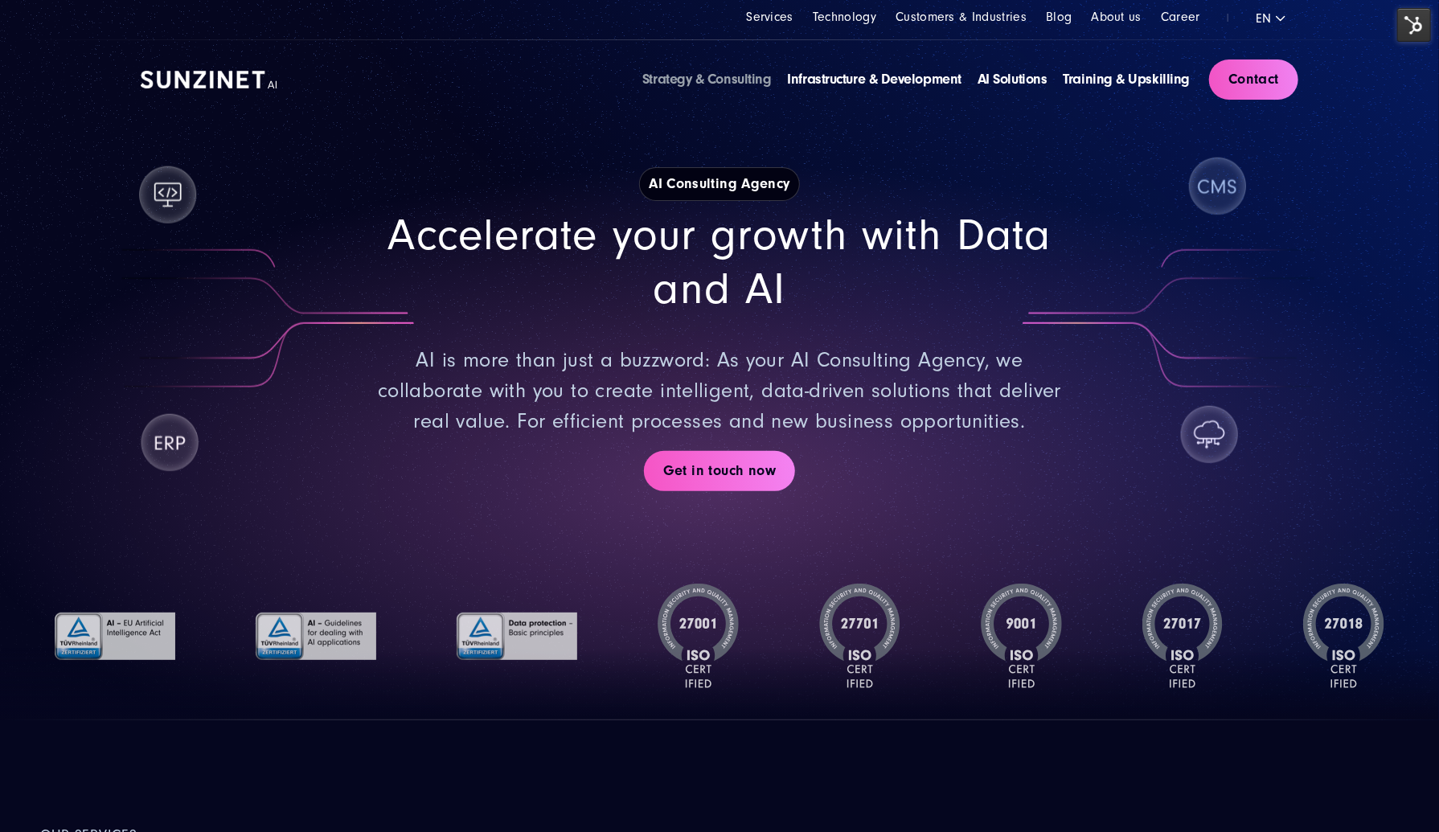
click at [1404, 26] on img at bounding box center [1415, 25] width 34 height 34
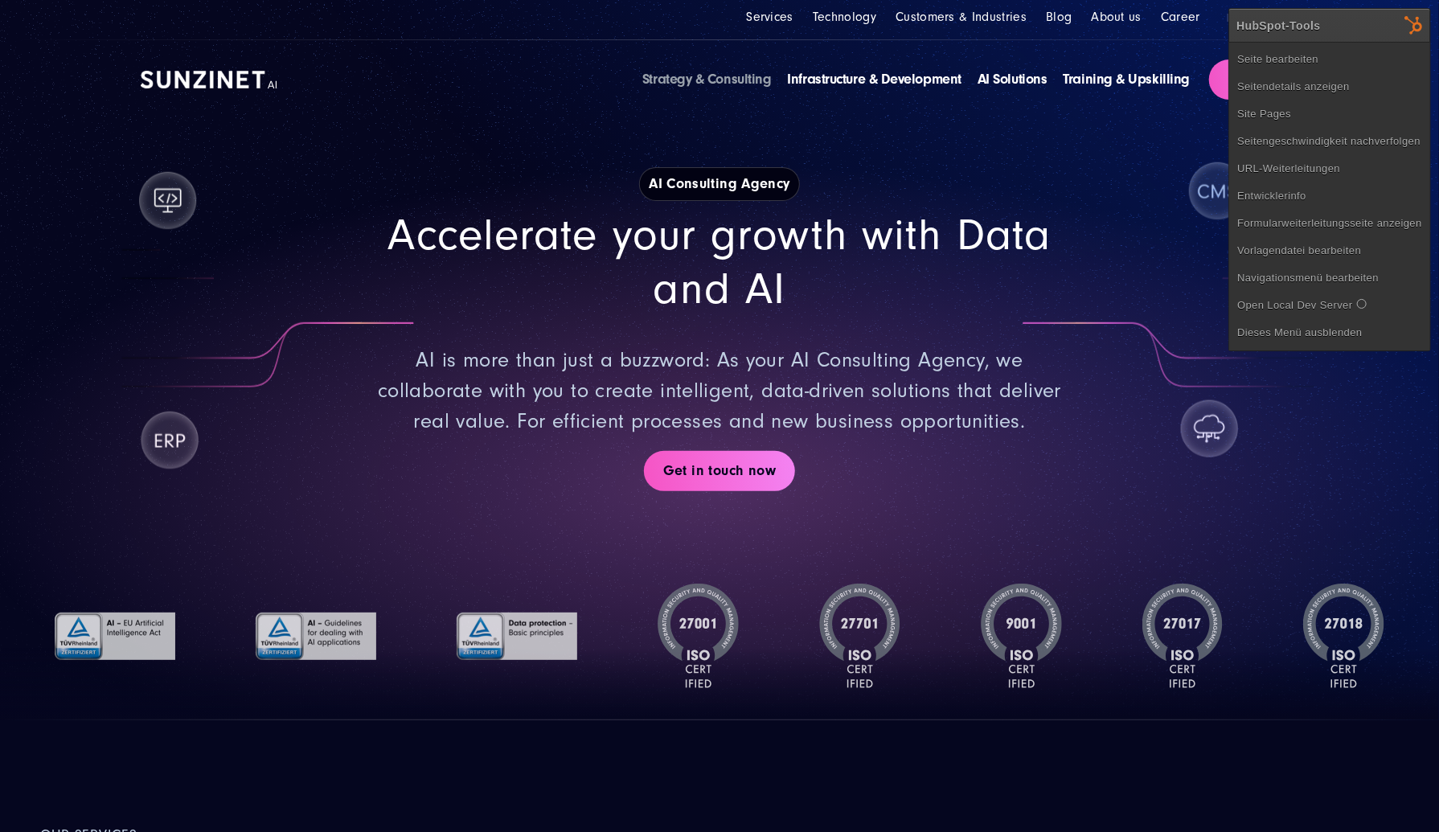
click at [846, 195] on div "AI Consulting Agency" at bounding box center [720, 184] width 1158 height 34
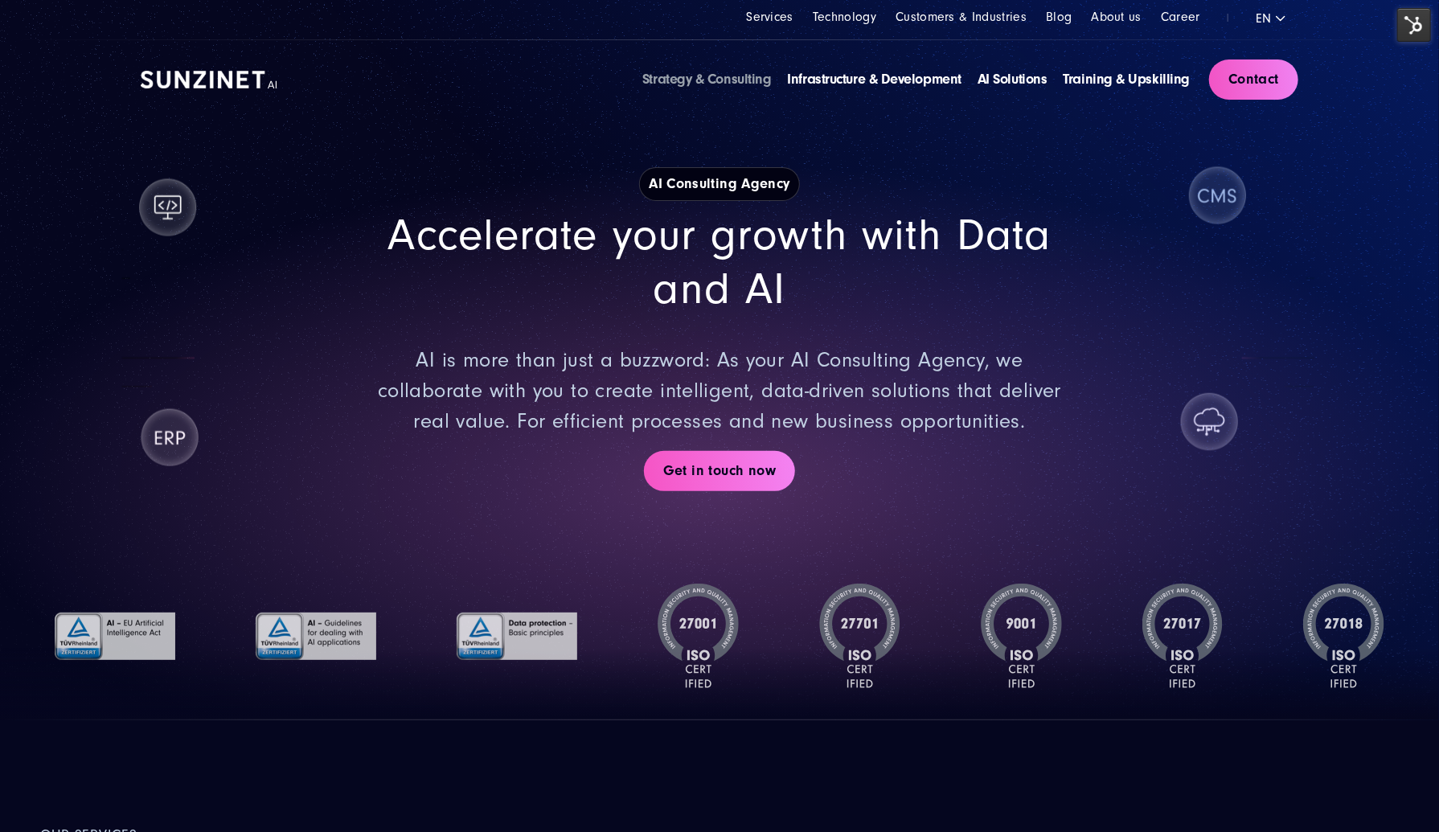
click at [1416, 28] on img at bounding box center [1415, 25] width 34 height 34
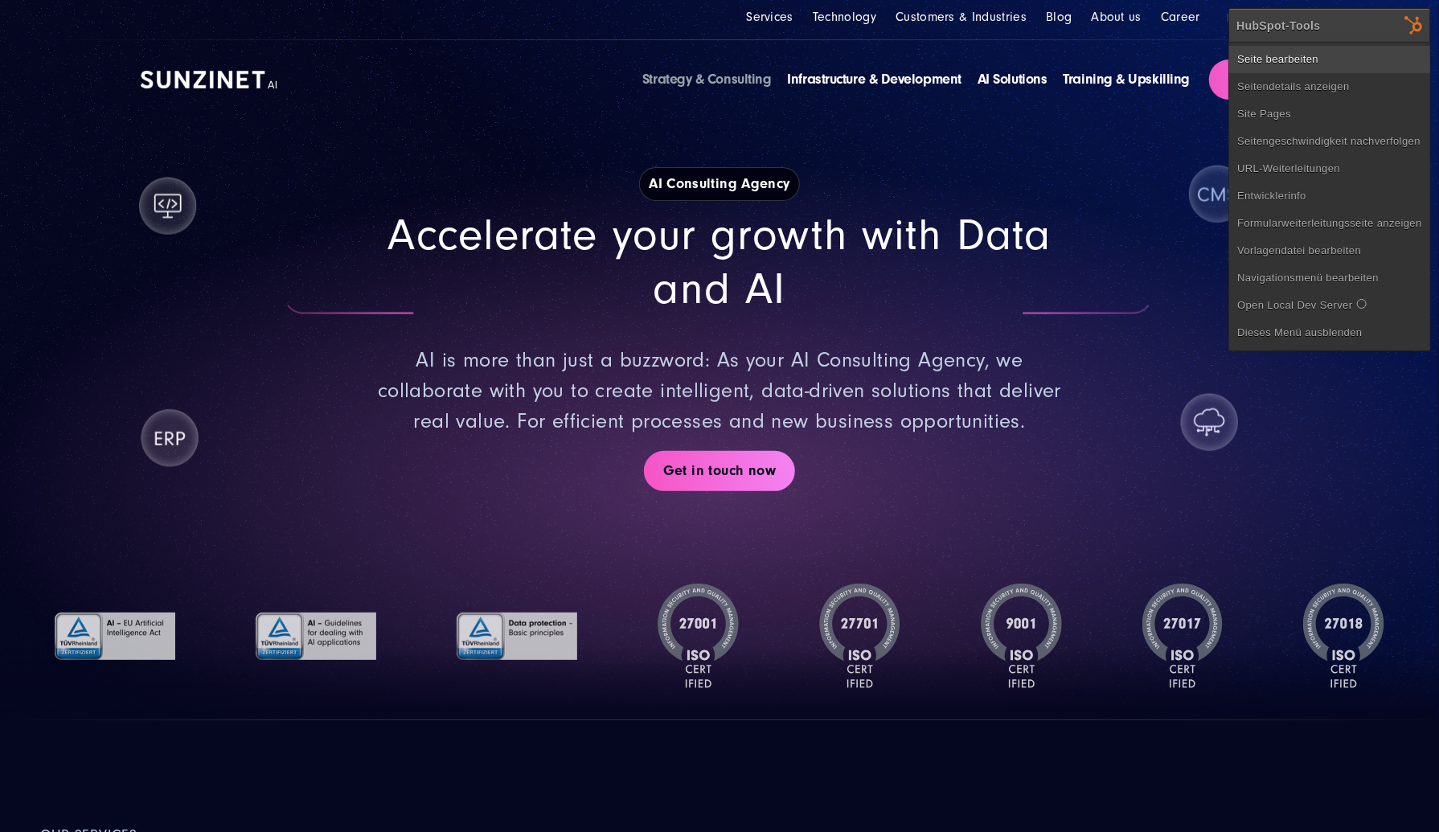
click at [1405, 53] on link "Seite bearbeiten" at bounding box center [1330, 59] width 201 height 27
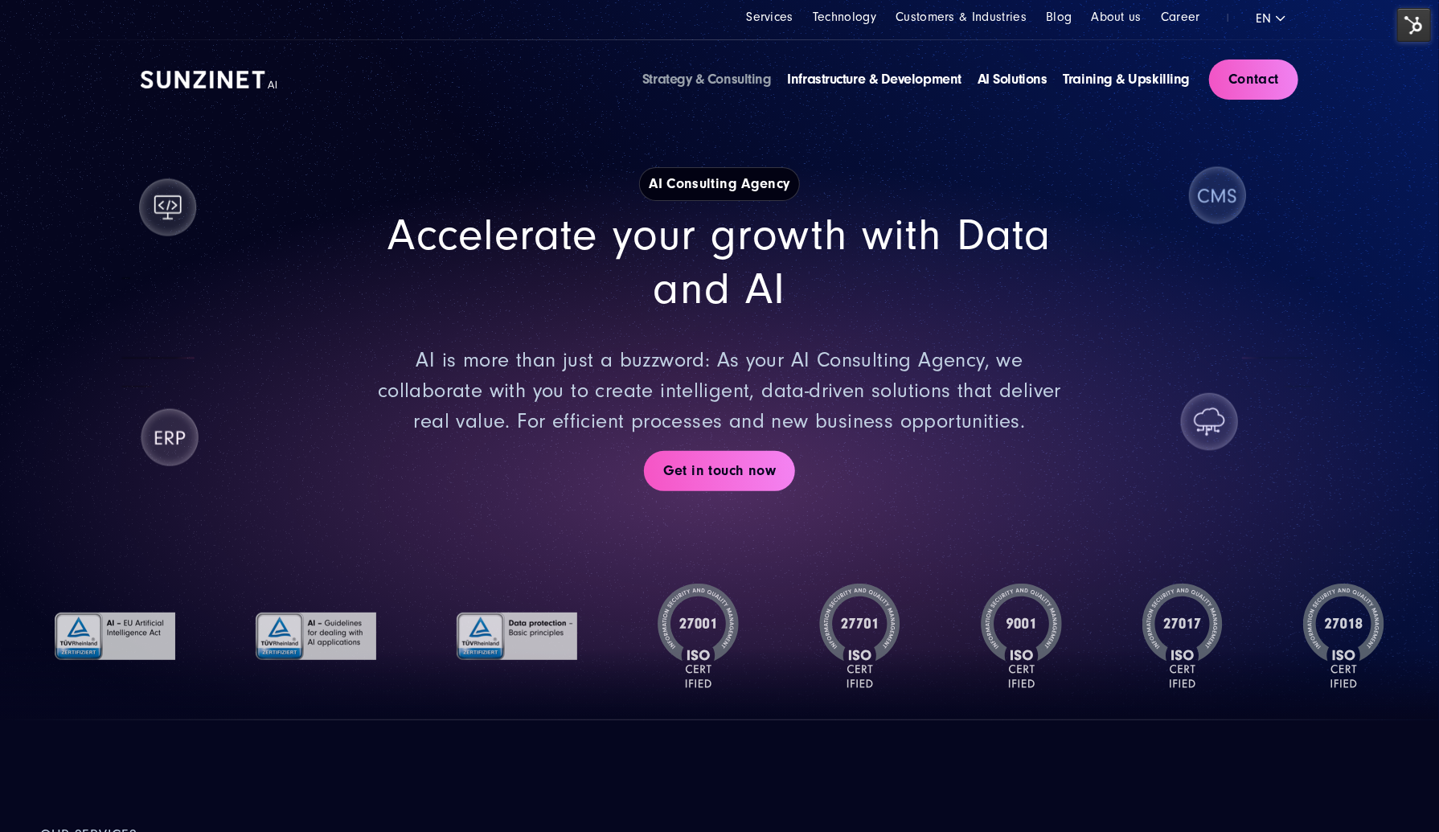
click at [211, 84] on img at bounding box center [209, 80] width 137 height 18
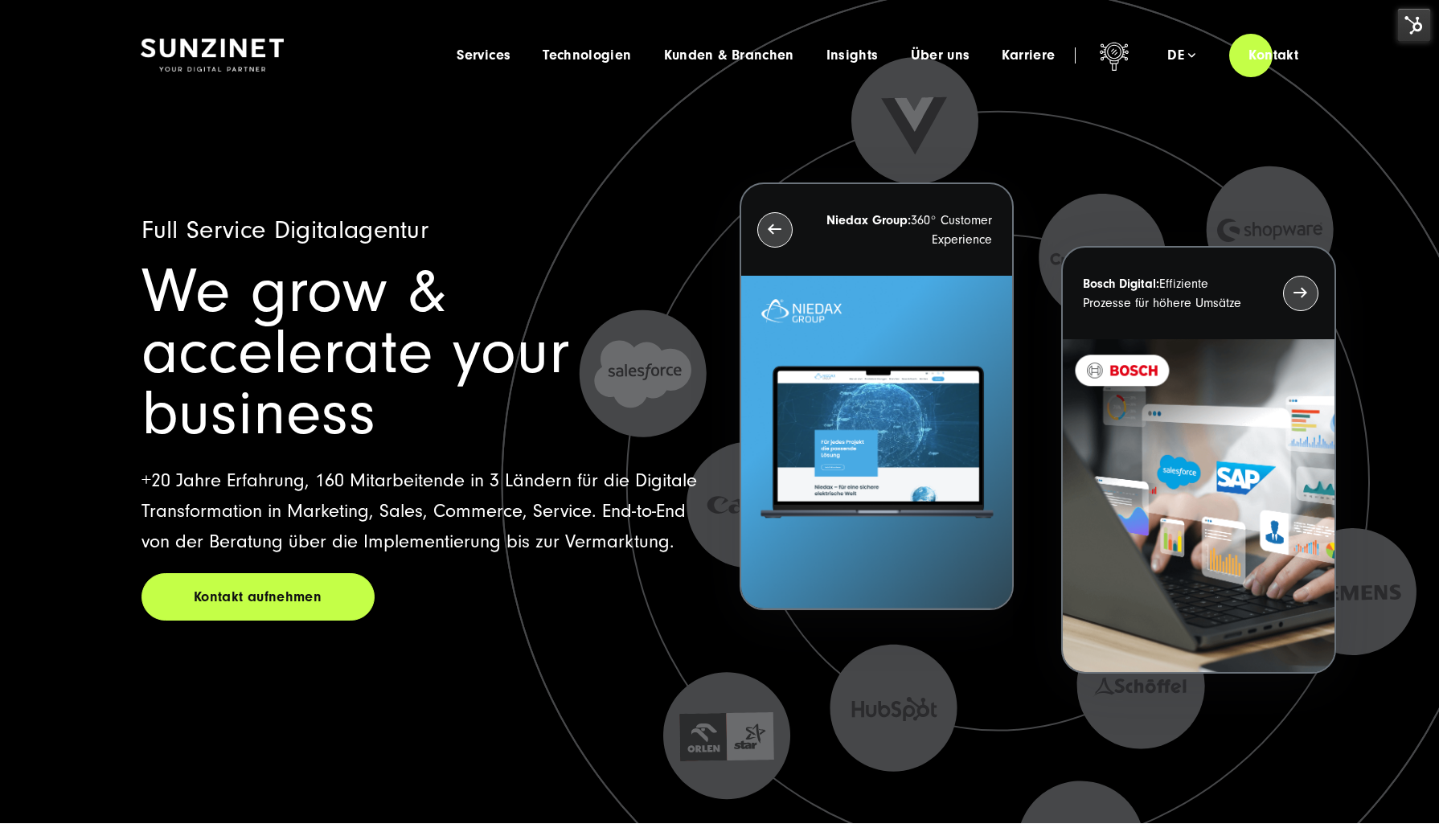
click at [480, 52] on span "Services" at bounding box center [484, 55] width 54 height 16
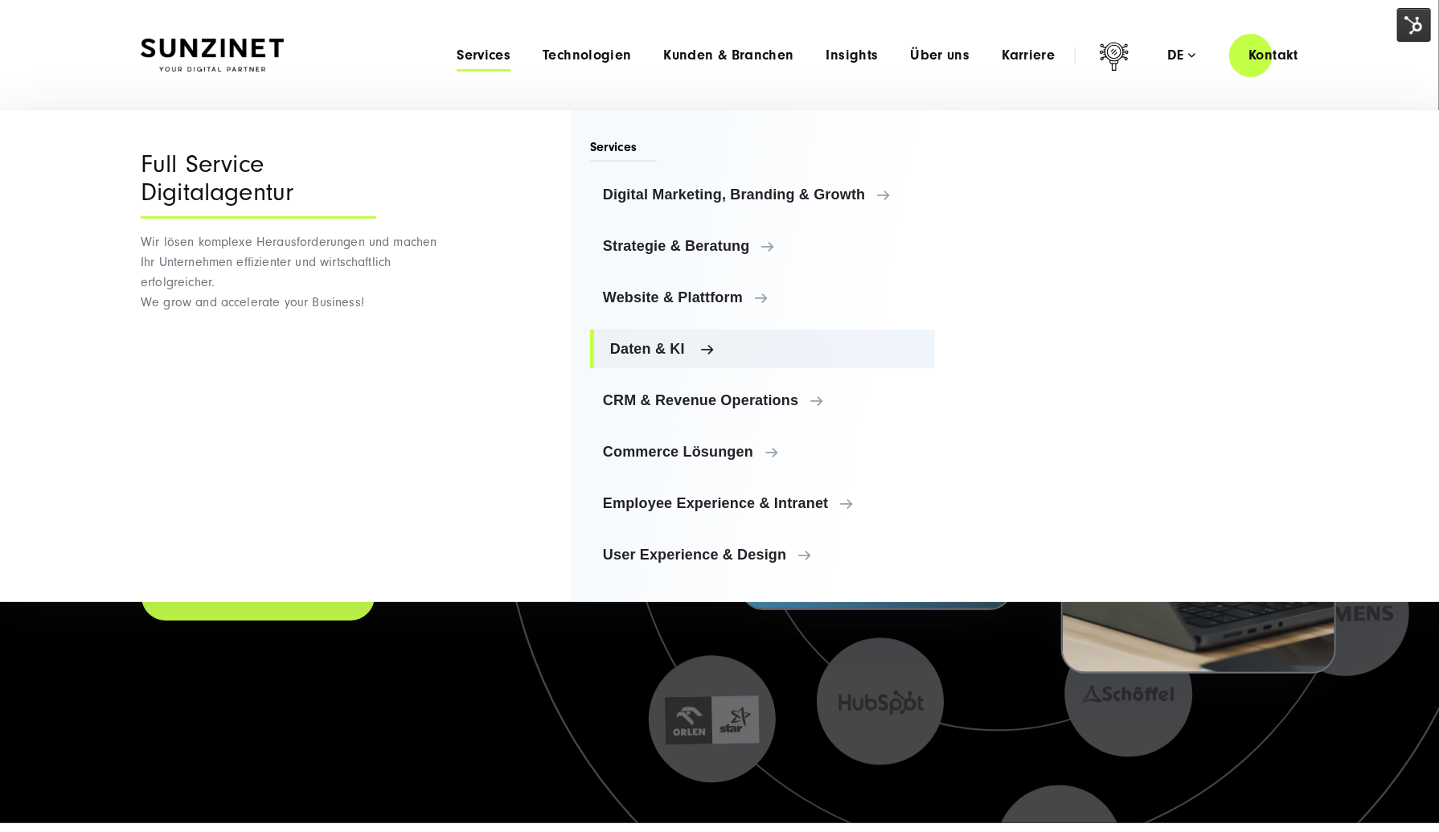
click at [653, 347] on span "Daten & KI" at bounding box center [766, 349] width 312 height 16
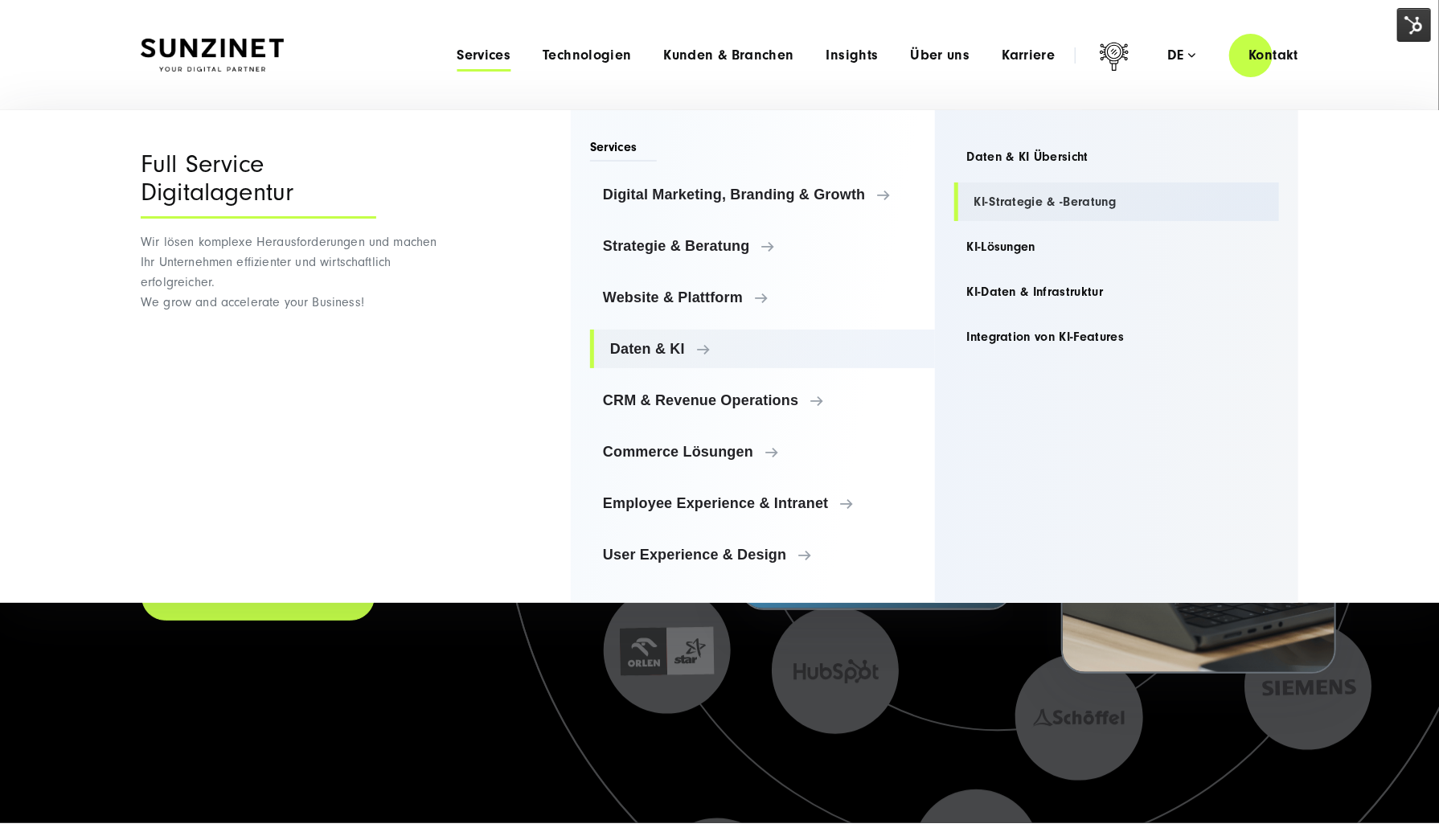
click at [1069, 190] on link "KI-Strategie & -Beratung" at bounding box center [1118, 202] width 326 height 39
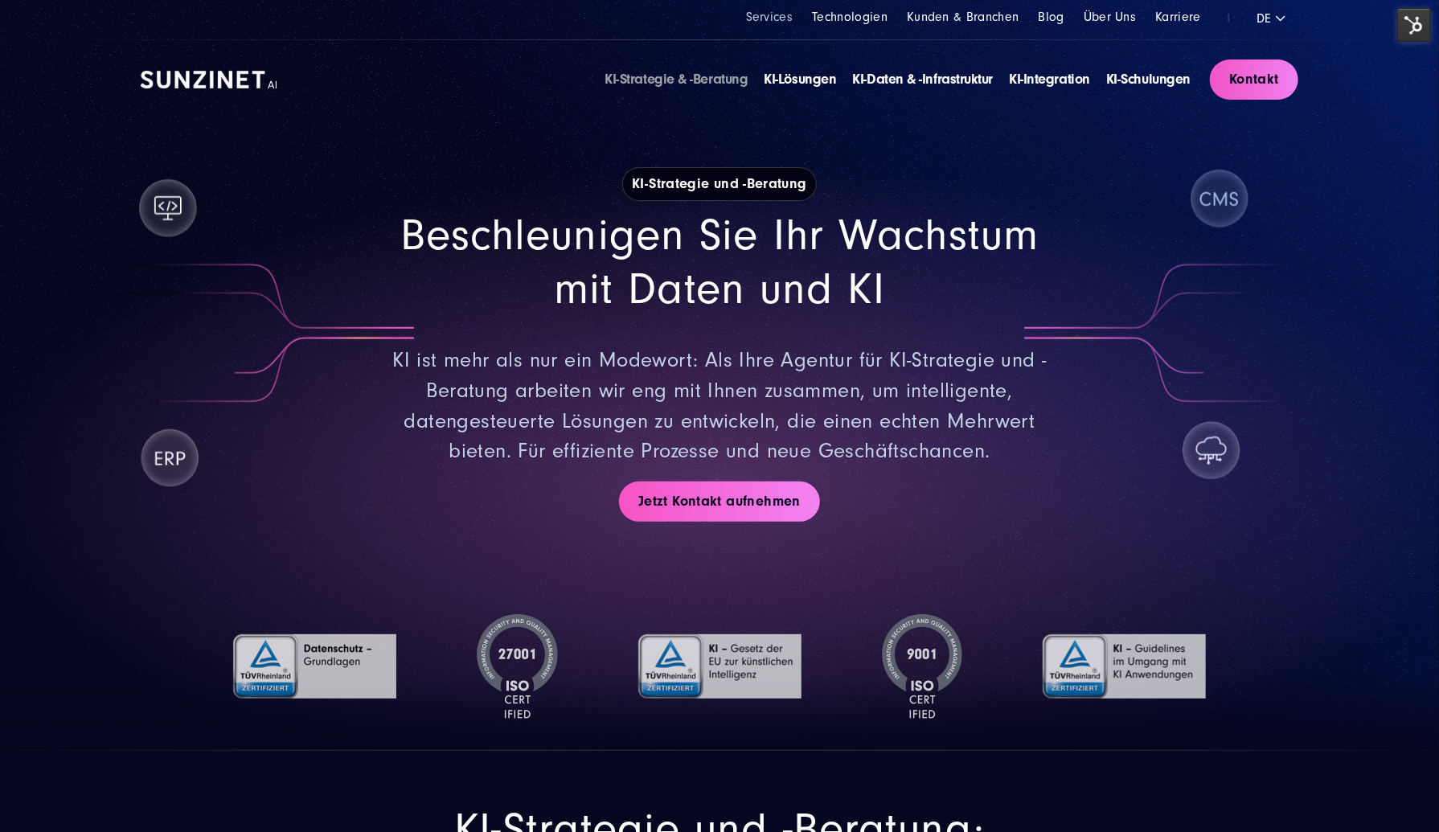
click at [775, 22] on link "Services" at bounding box center [769, 17] width 47 height 14
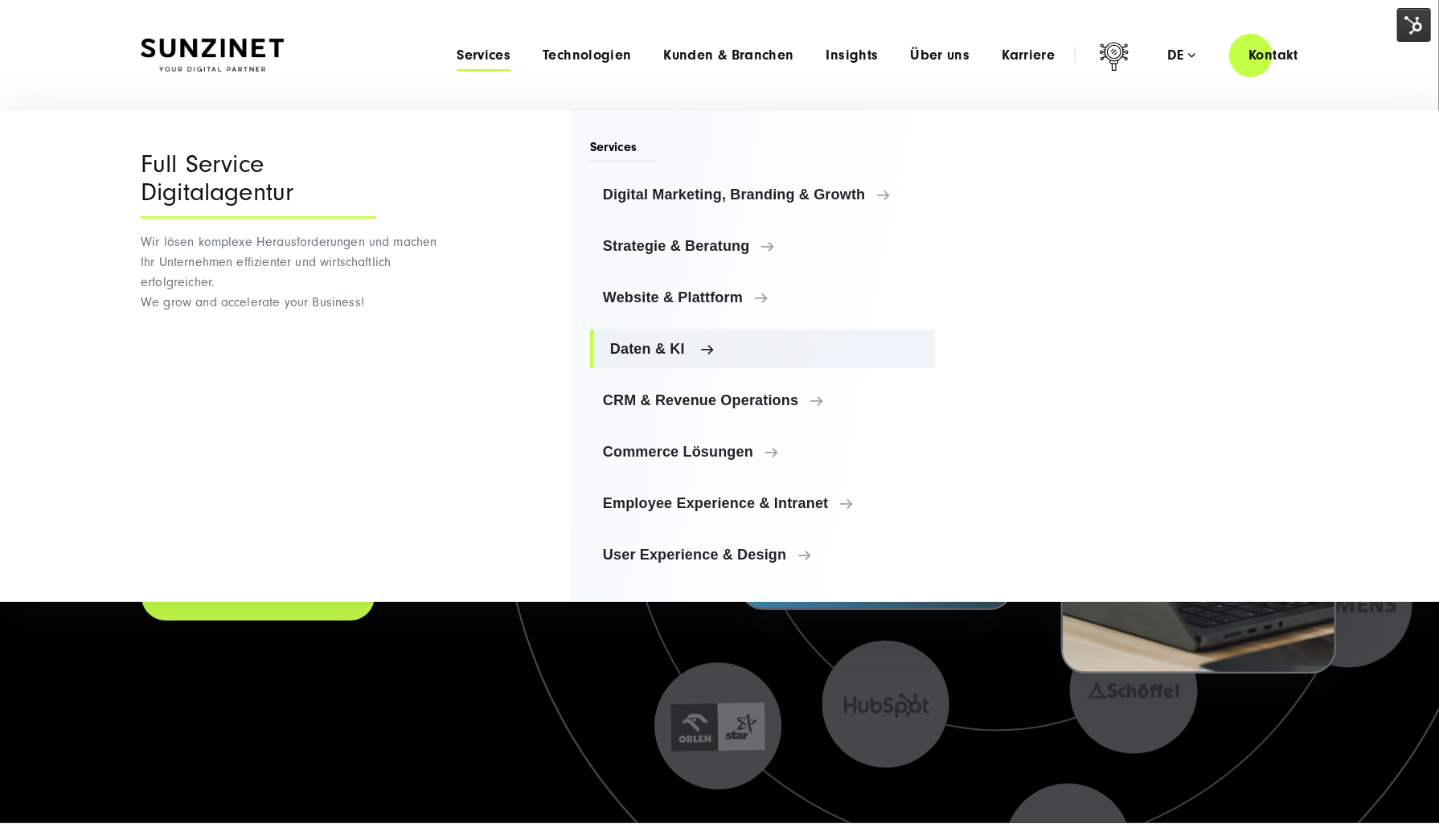
click at [647, 341] on span "Daten & KI" at bounding box center [766, 349] width 312 height 16
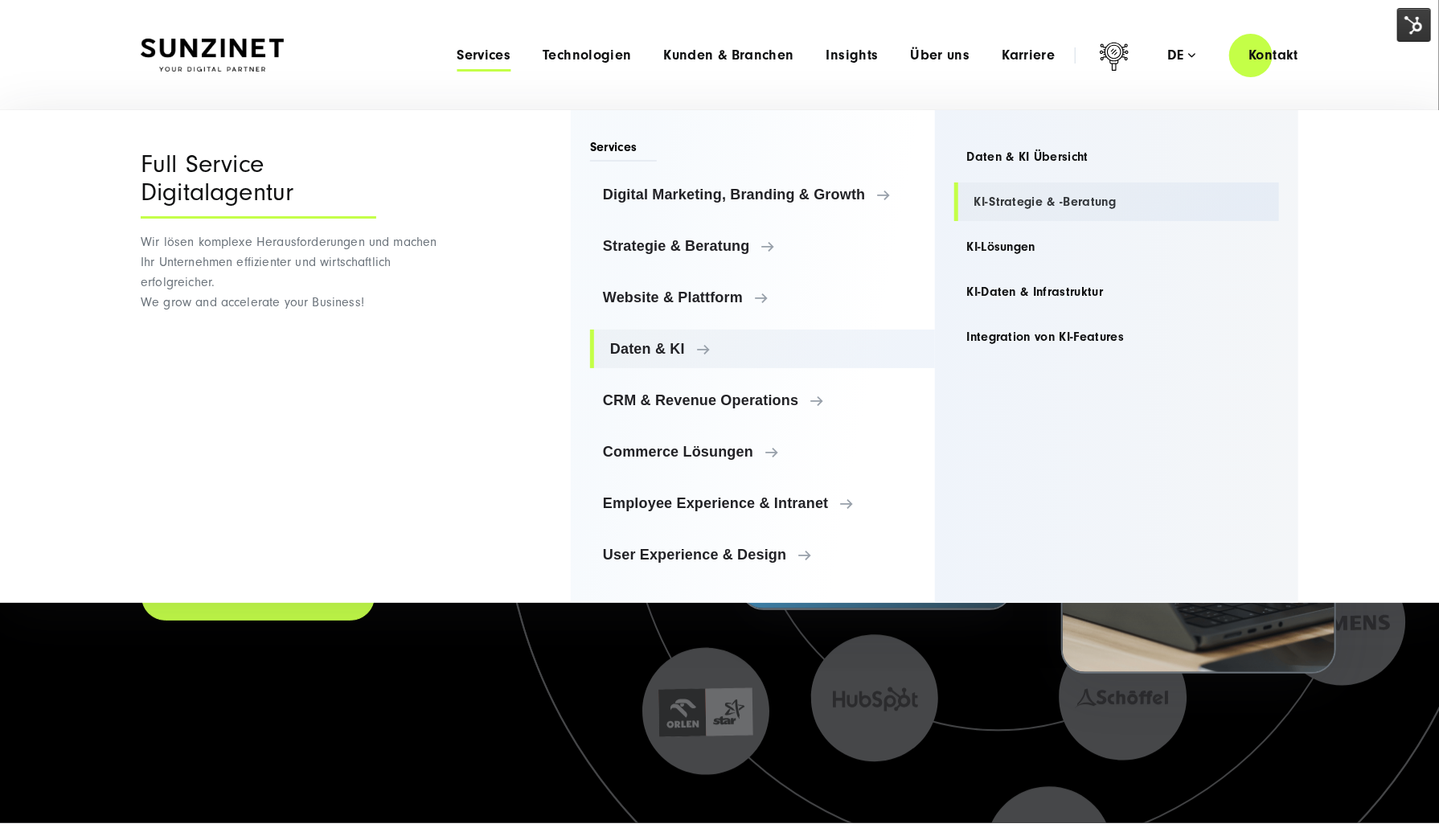
click at [1019, 203] on link "KI-Strategie & -Beratung" at bounding box center [1118, 202] width 326 height 39
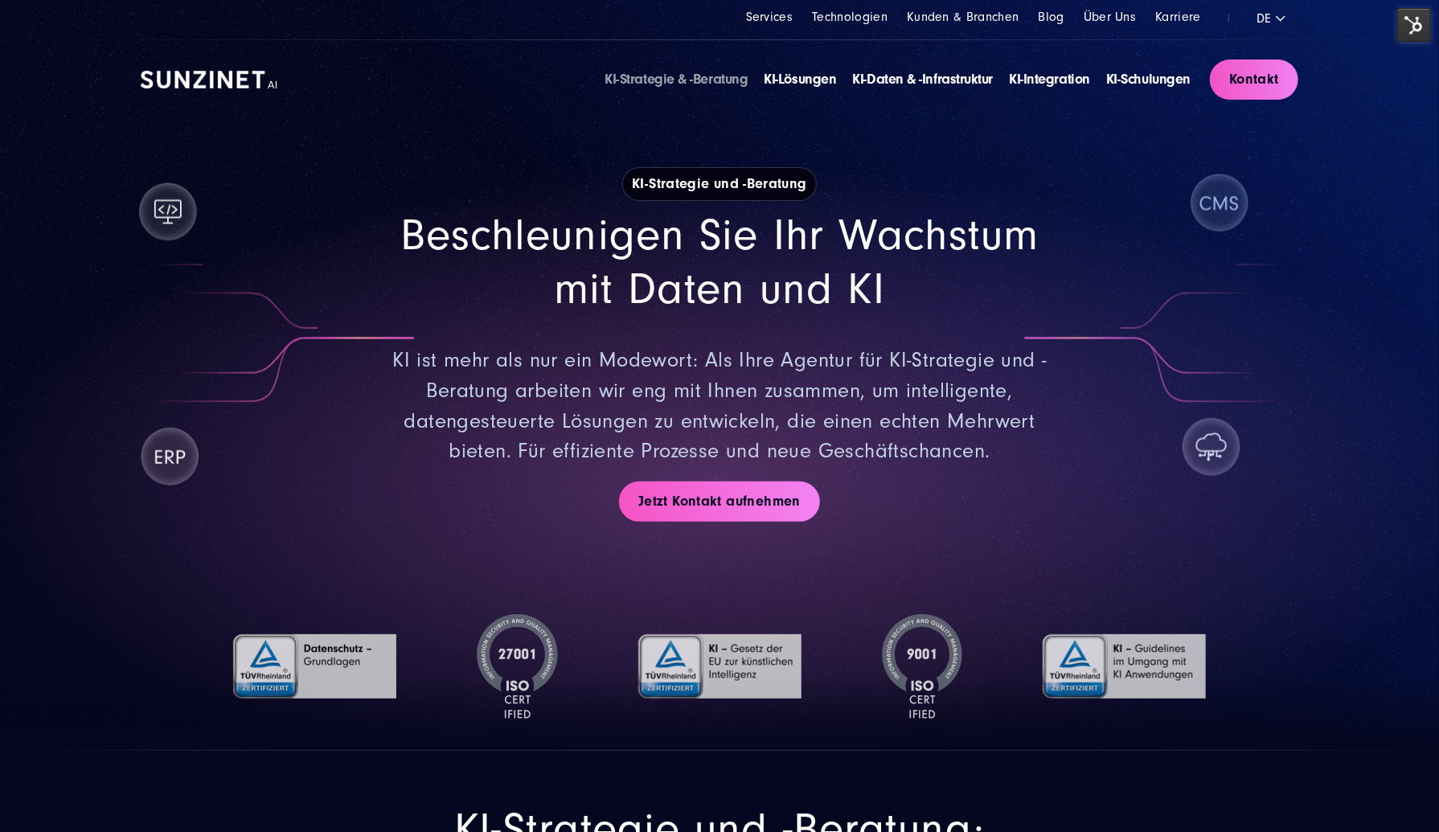
click at [720, 74] on link "KI-Strategie & -Beratung" at bounding box center [676, 79] width 143 height 17
click at [1422, 25] on img at bounding box center [1415, 25] width 34 height 34
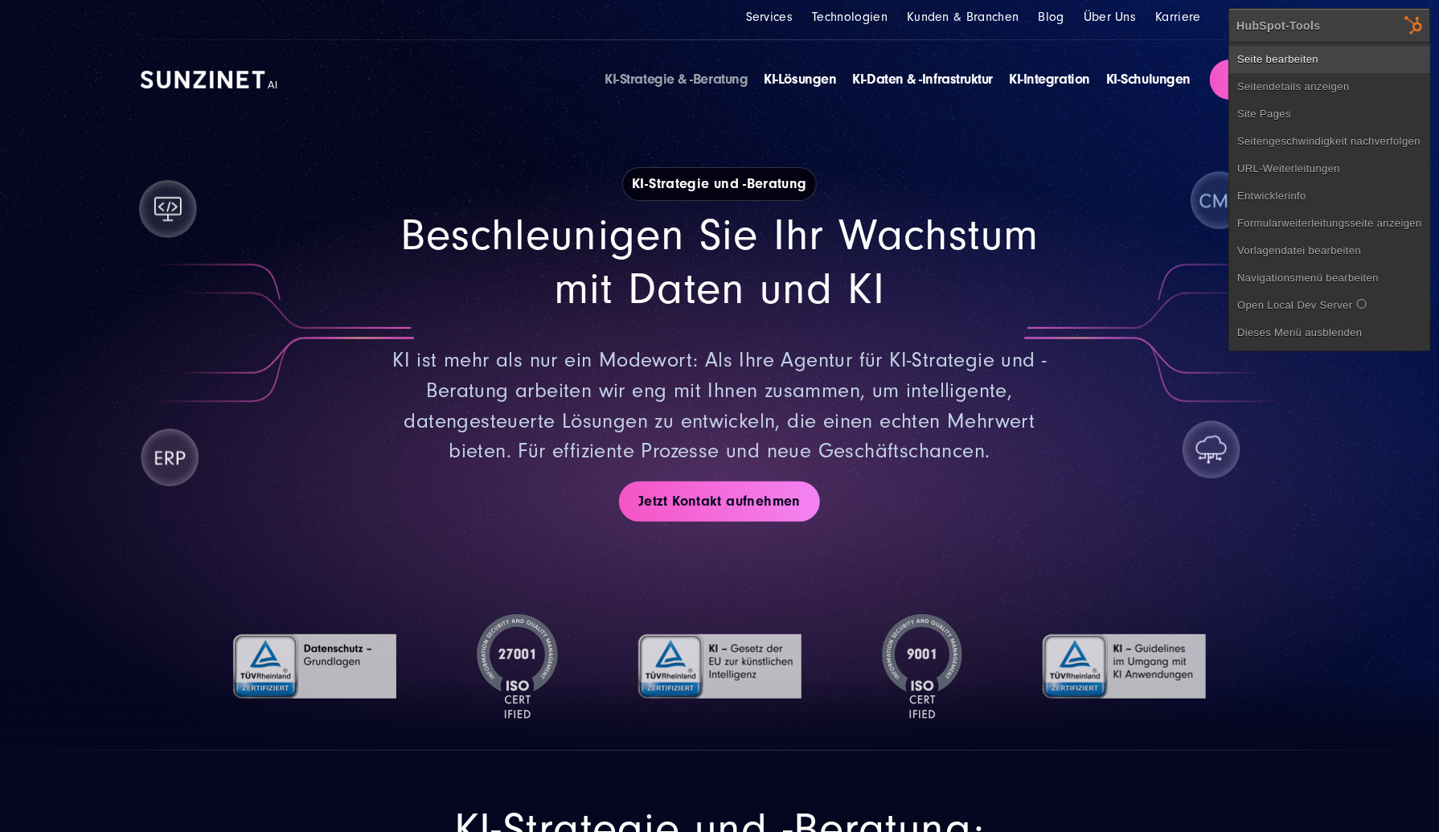
click at [1380, 57] on link "Seite bearbeiten" at bounding box center [1330, 59] width 201 height 27
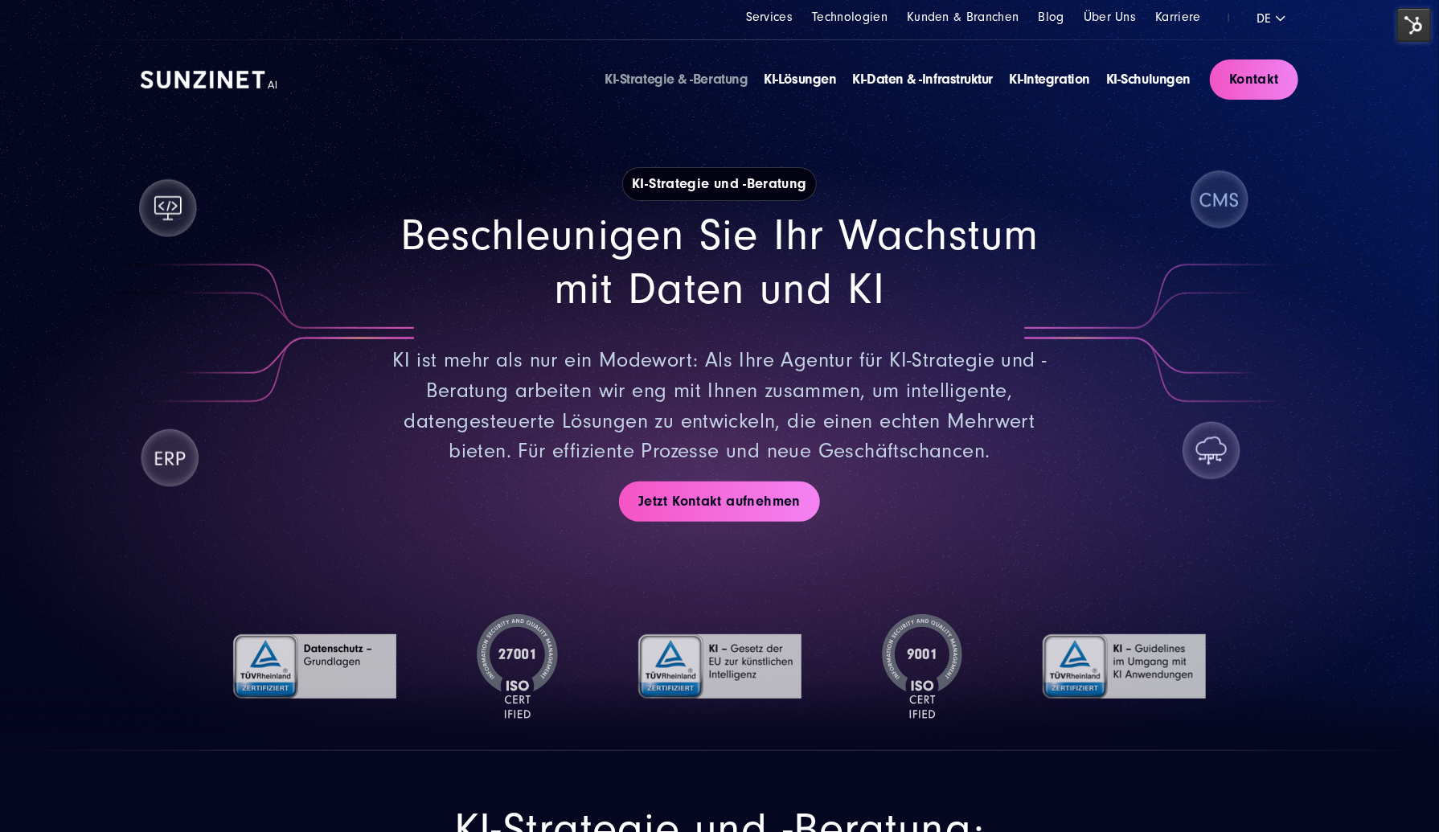
click at [1093, 257] on div "Beschleunigen Sie Ihr Wachstum mit Daten und KI KI ist mehr als nur ein Modewor…" at bounding box center [720, 338] width 1158 height 258
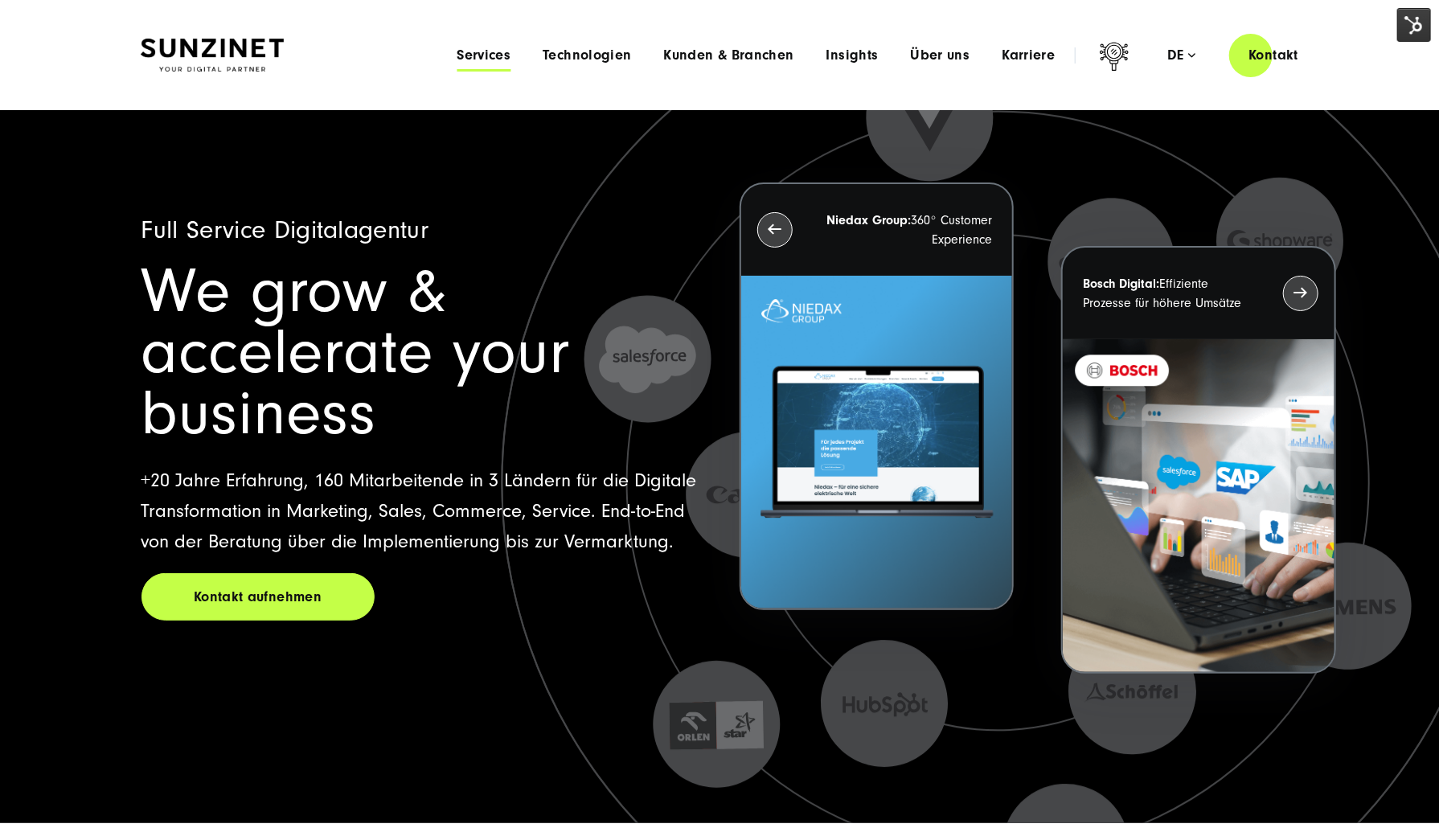
click at [489, 62] on span "Services" at bounding box center [484, 55] width 54 height 16
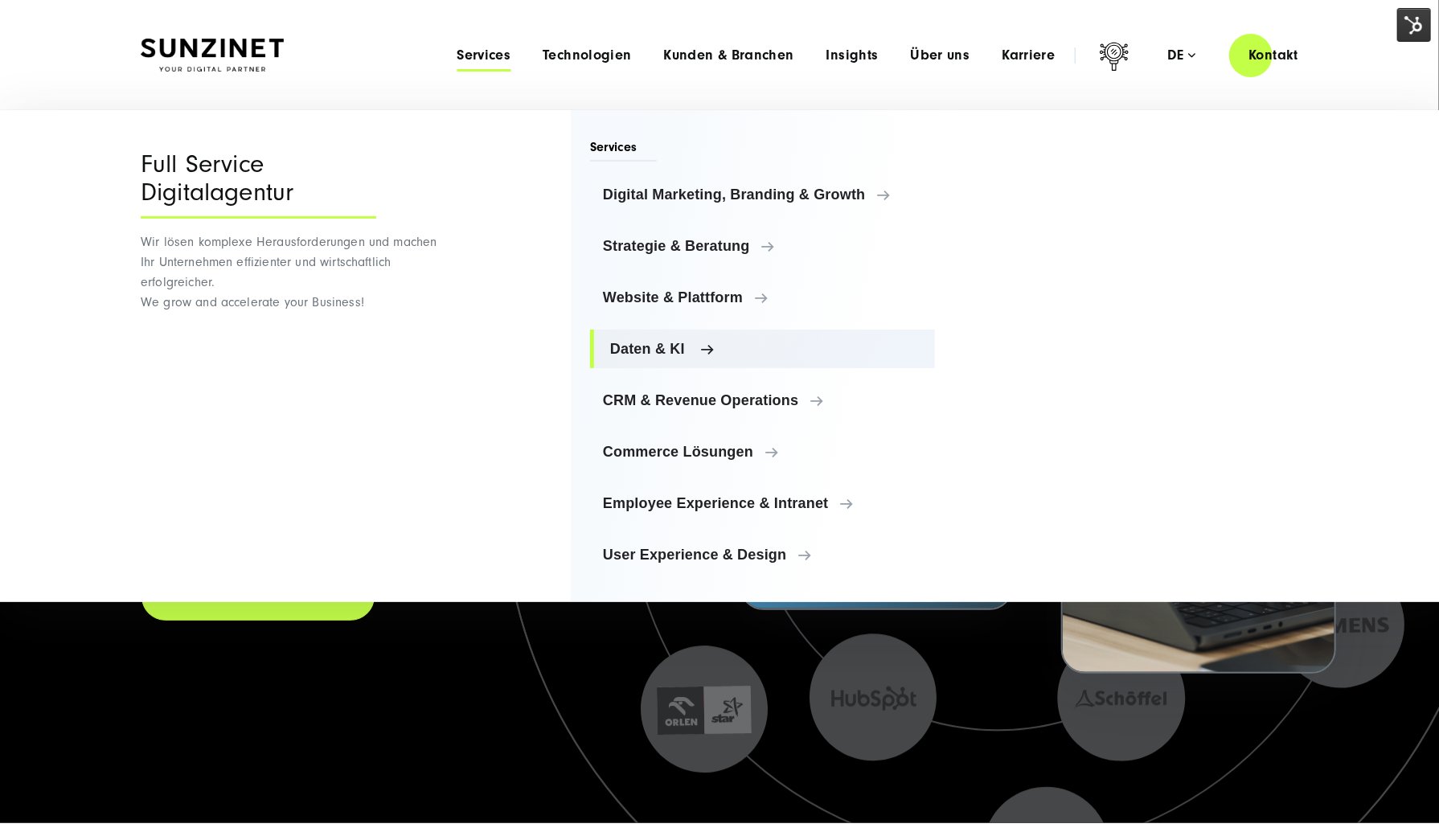
click at [692, 352] on span "Daten & KI" at bounding box center [766, 349] width 312 height 16
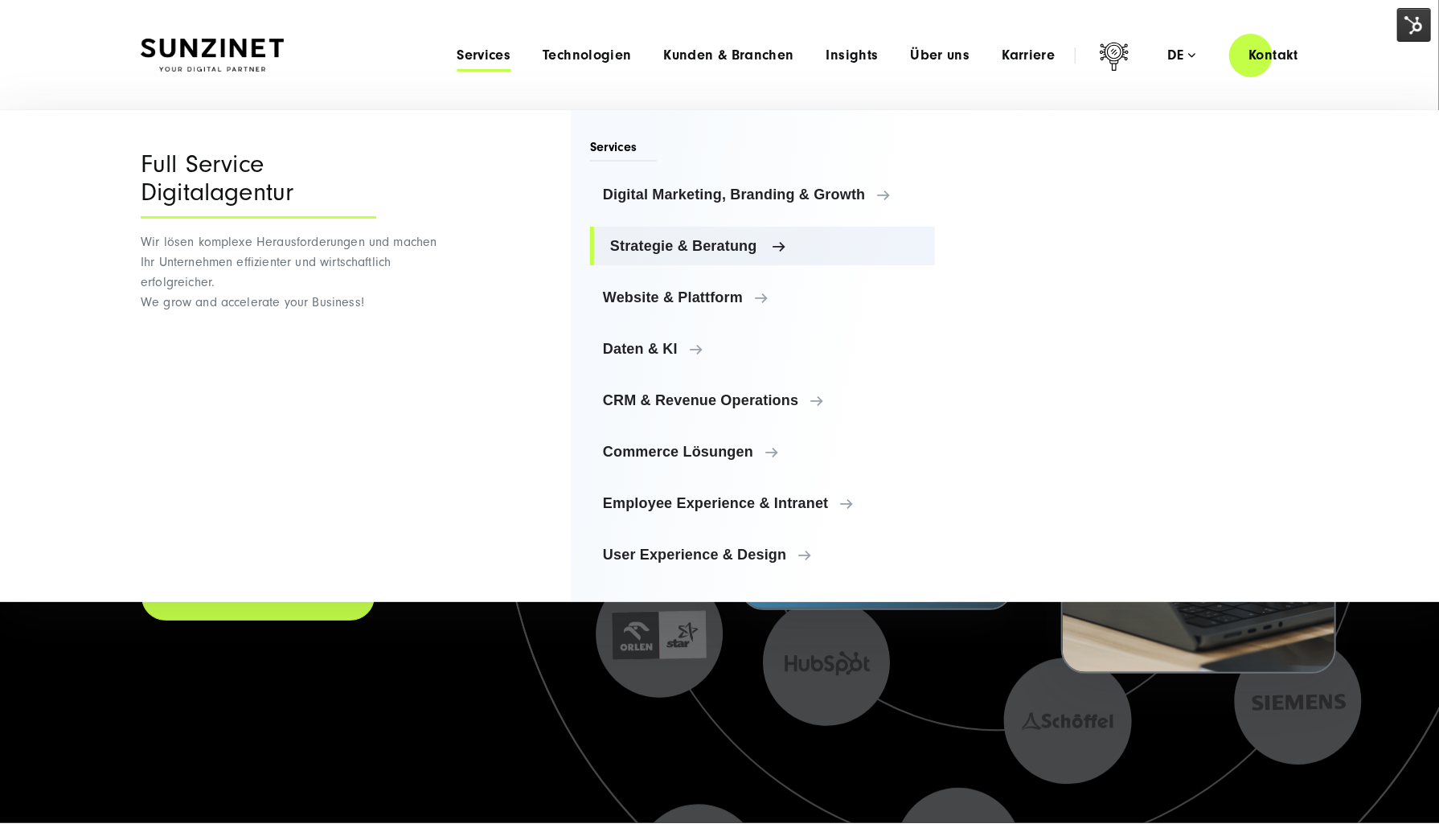
click at [742, 233] on link "Strategie & Beratung" at bounding box center [762, 246] width 345 height 39
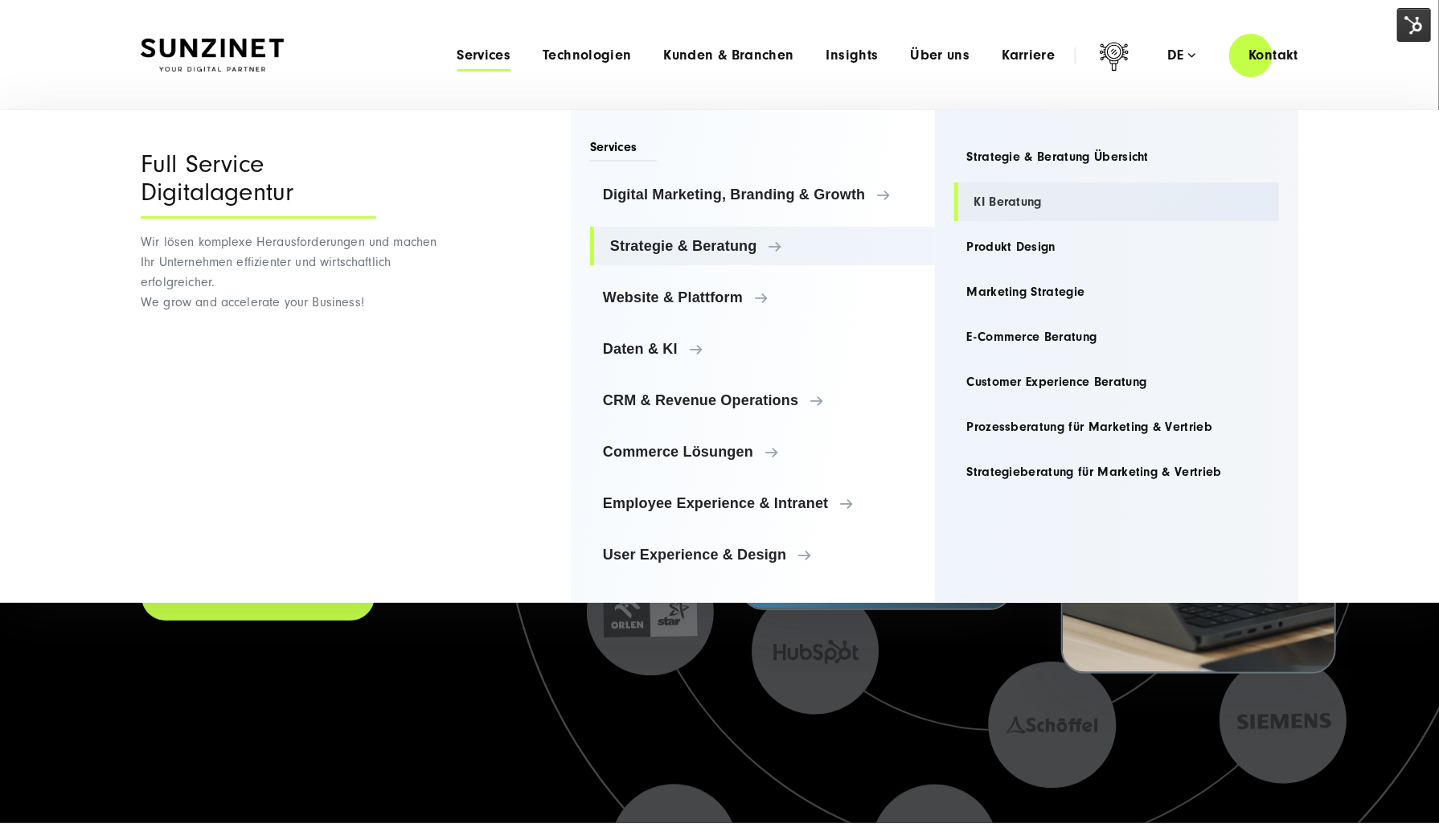
click at [996, 209] on link "KI Beratung" at bounding box center [1118, 202] width 326 height 39
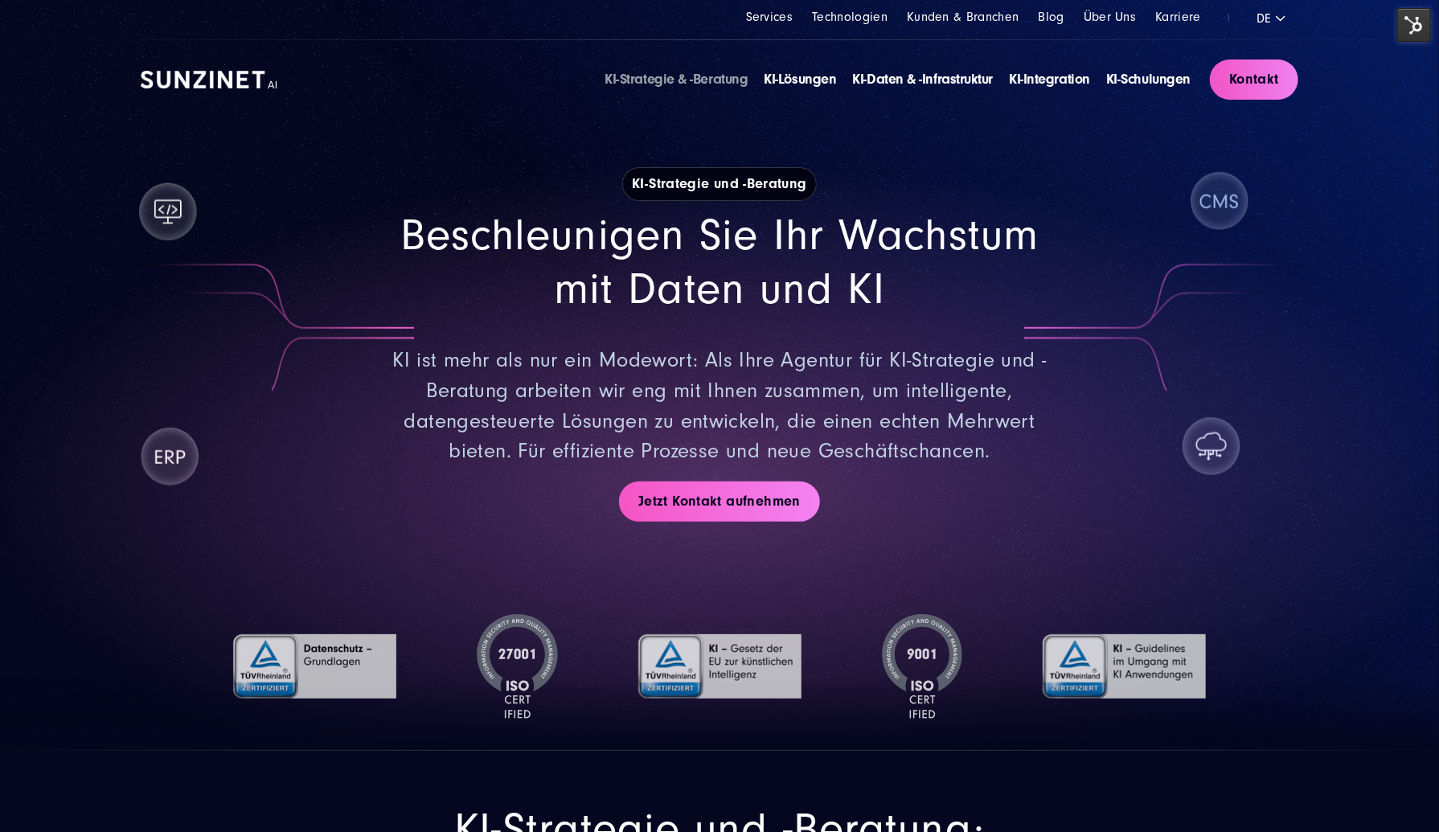
click at [207, 80] on img at bounding box center [209, 80] width 137 height 18
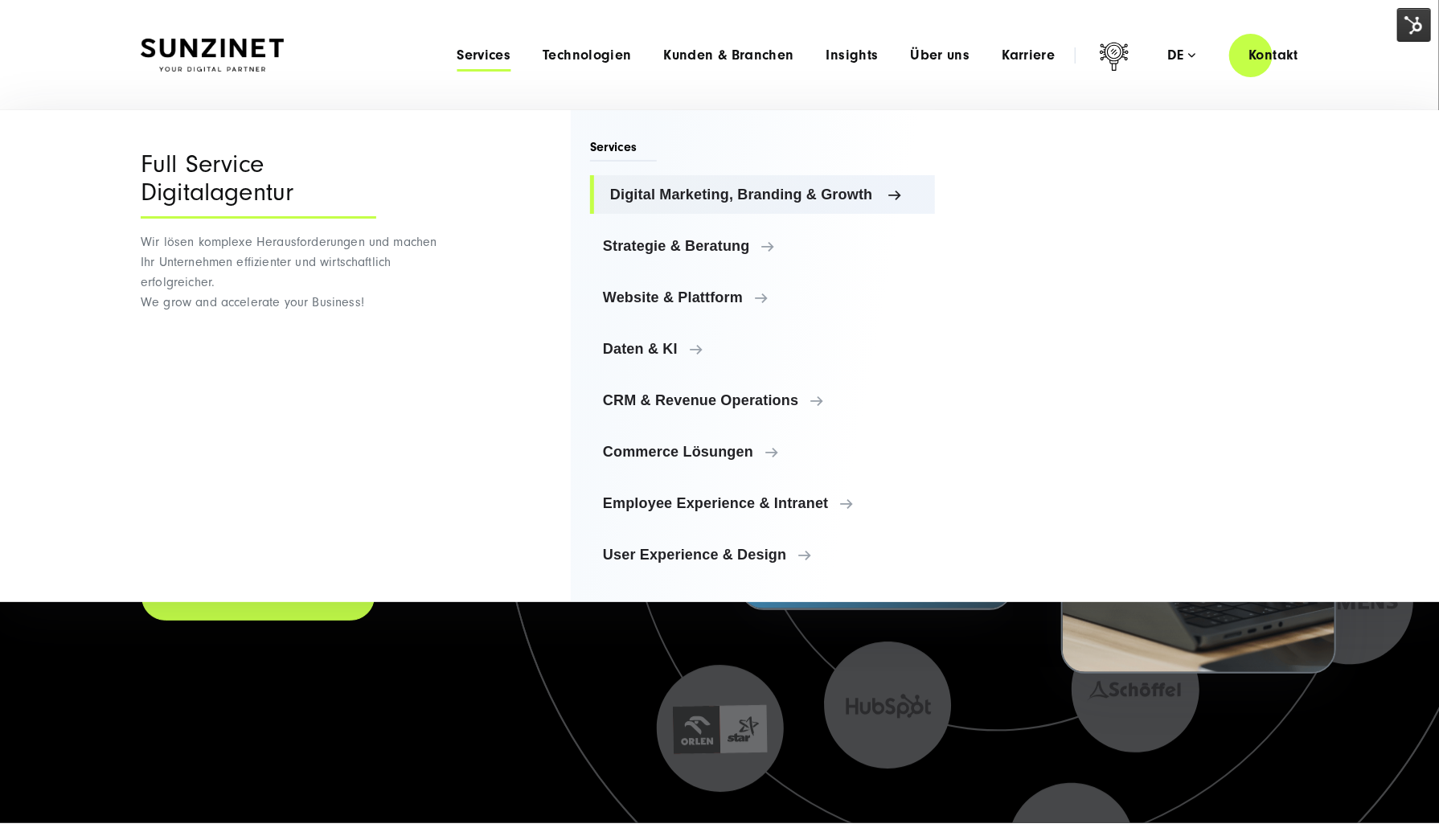
click at [685, 193] on span "Digital Marketing, Branding & Growth" at bounding box center [766, 195] width 312 height 16
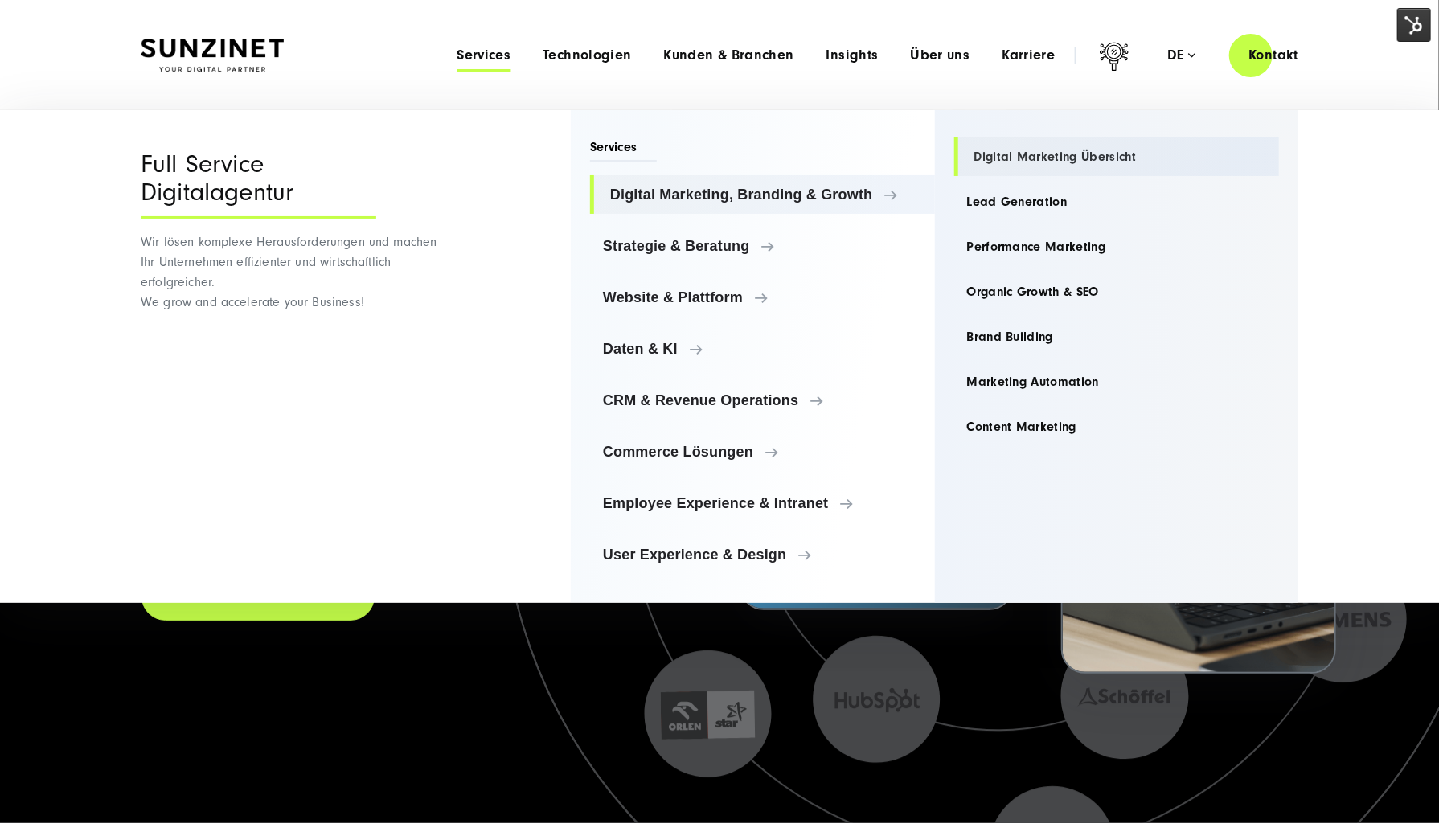
click at [1060, 150] on link "Digital Marketing Übersicht" at bounding box center [1118, 157] width 326 height 39
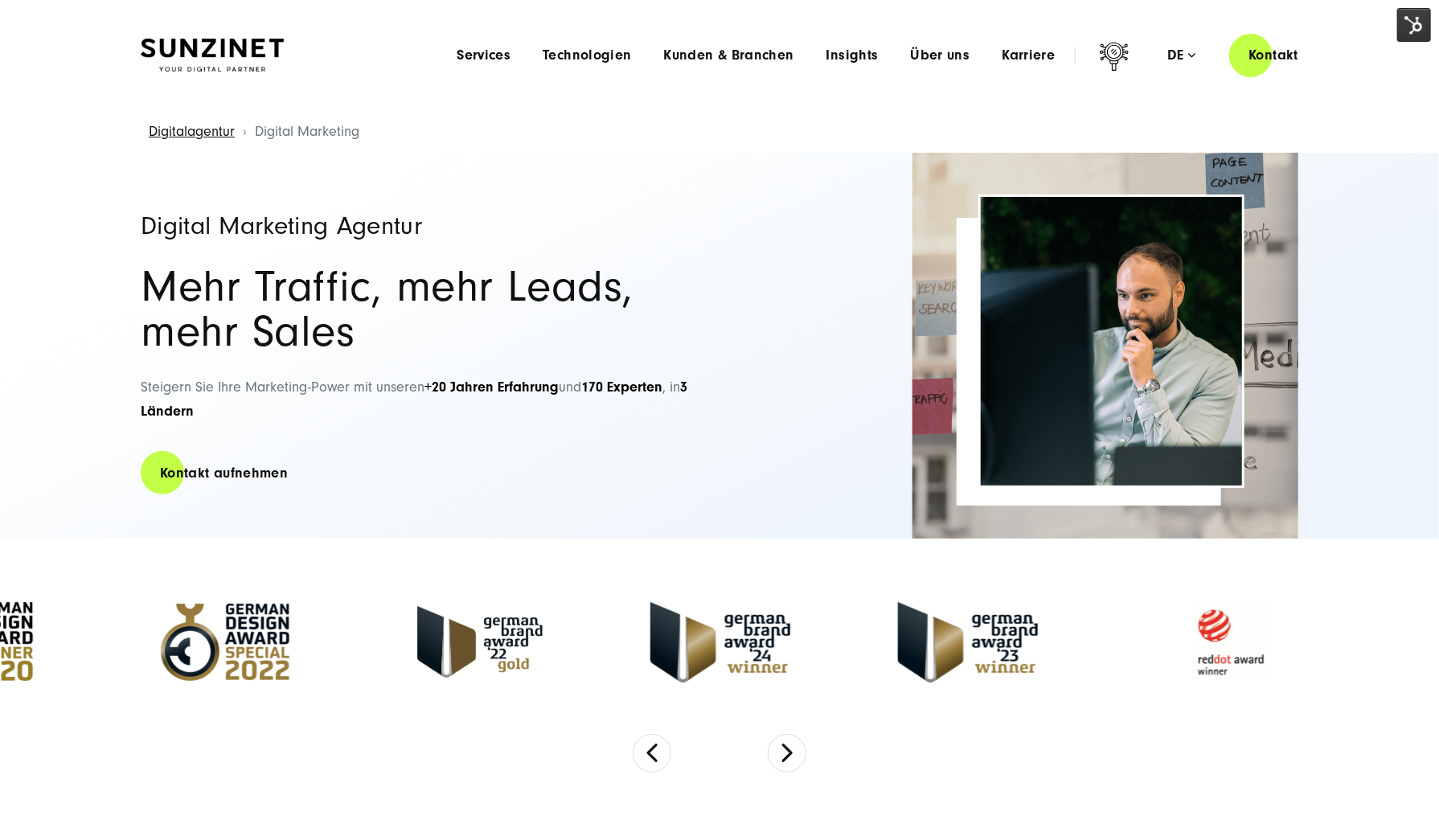
click at [1422, 29] on img at bounding box center [1415, 25] width 34 height 34
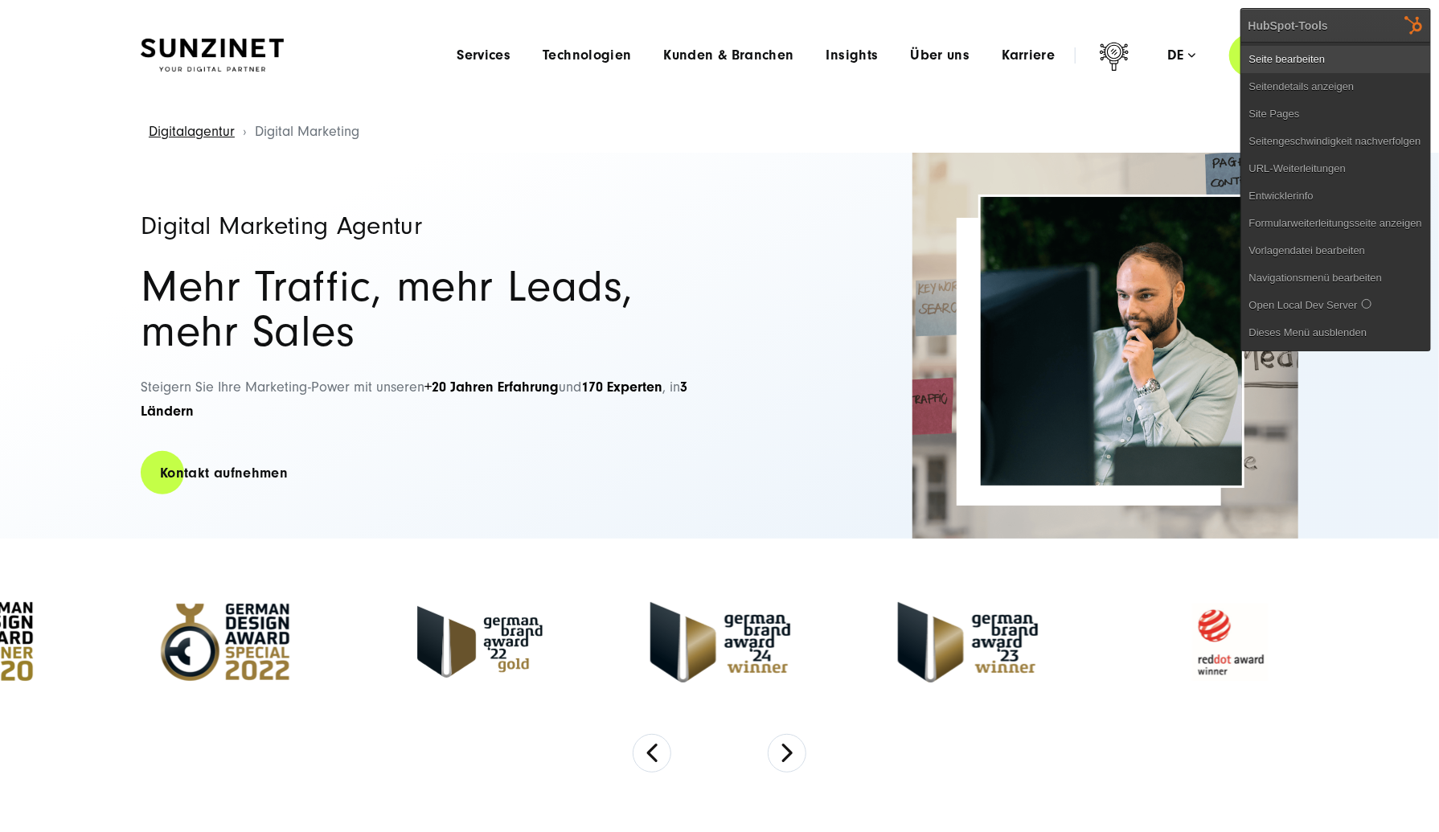
click at [1402, 51] on link "Seite bearbeiten" at bounding box center [1336, 59] width 189 height 27
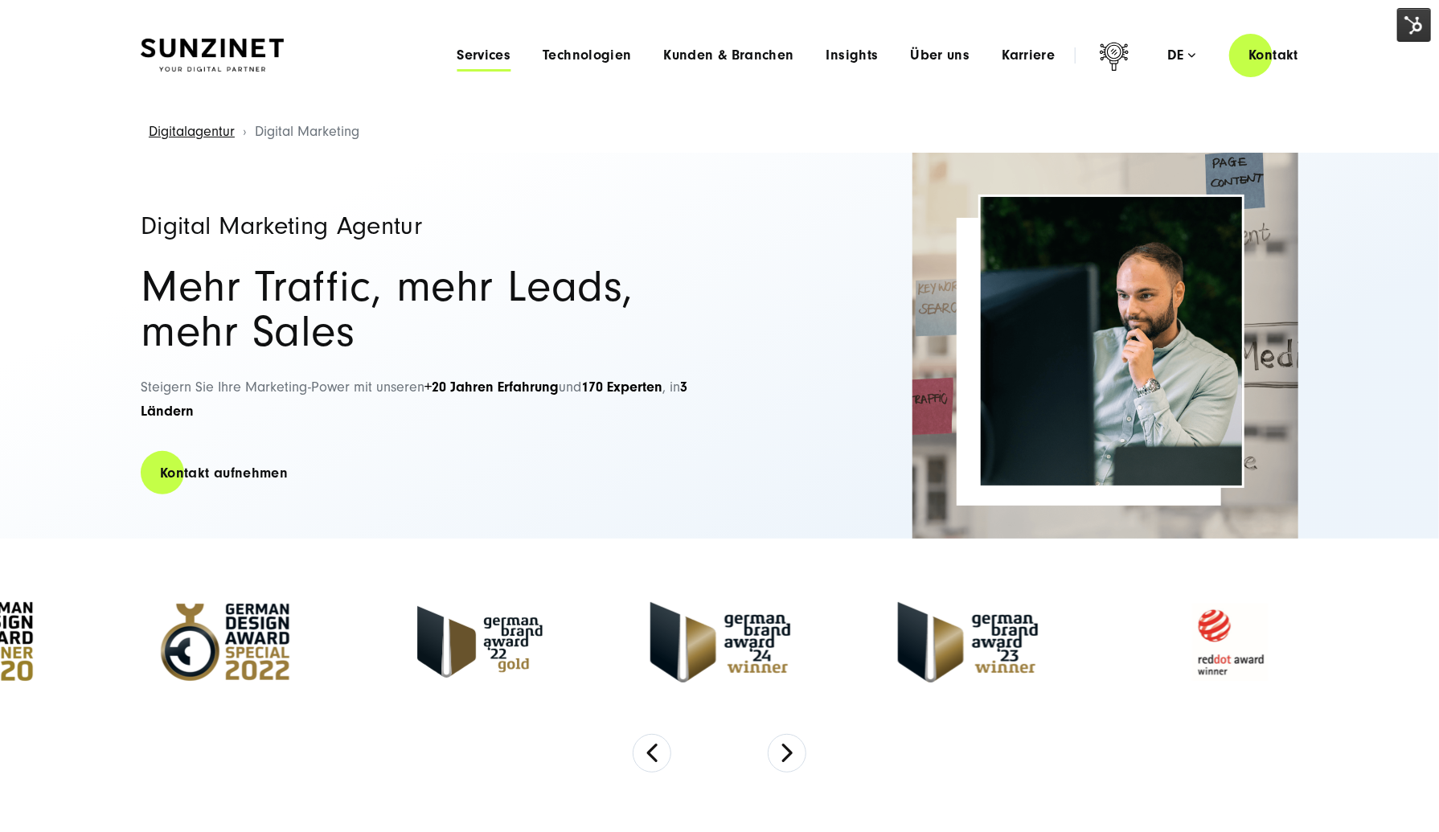
click at [486, 48] on span "Services" at bounding box center [484, 55] width 54 height 16
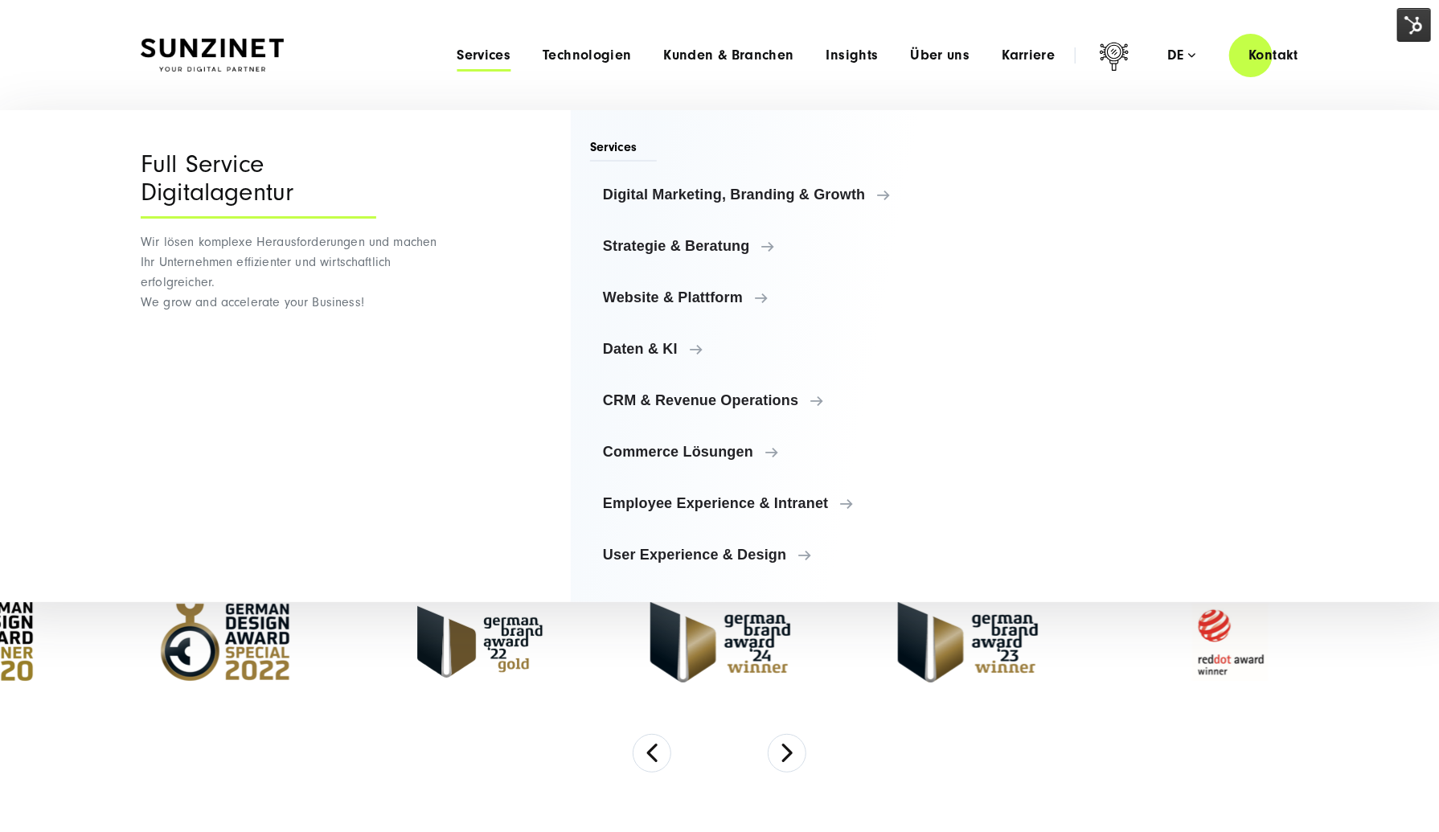
click at [486, 48] on span "Services" at bounding box center [484, 55] width 54 height 16
